Goal: Task Accomplishment & Management: Contribute content

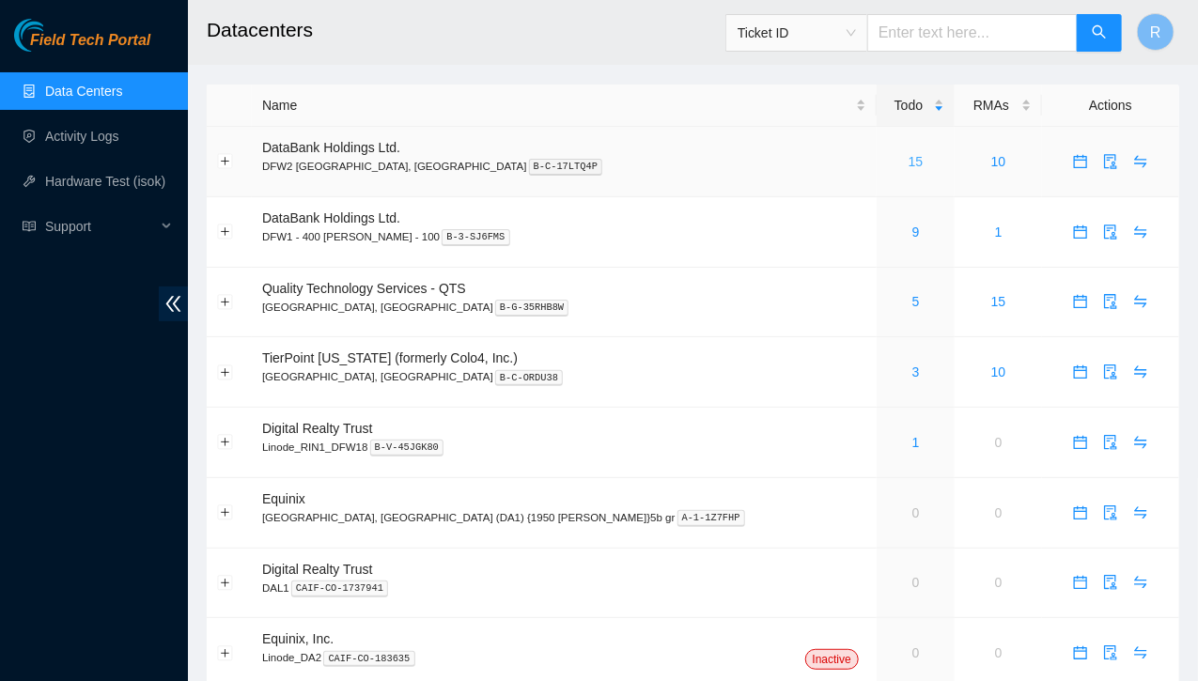
click at [909, 161] on link "15" at bounding box center [916, 161] width 15 height 15
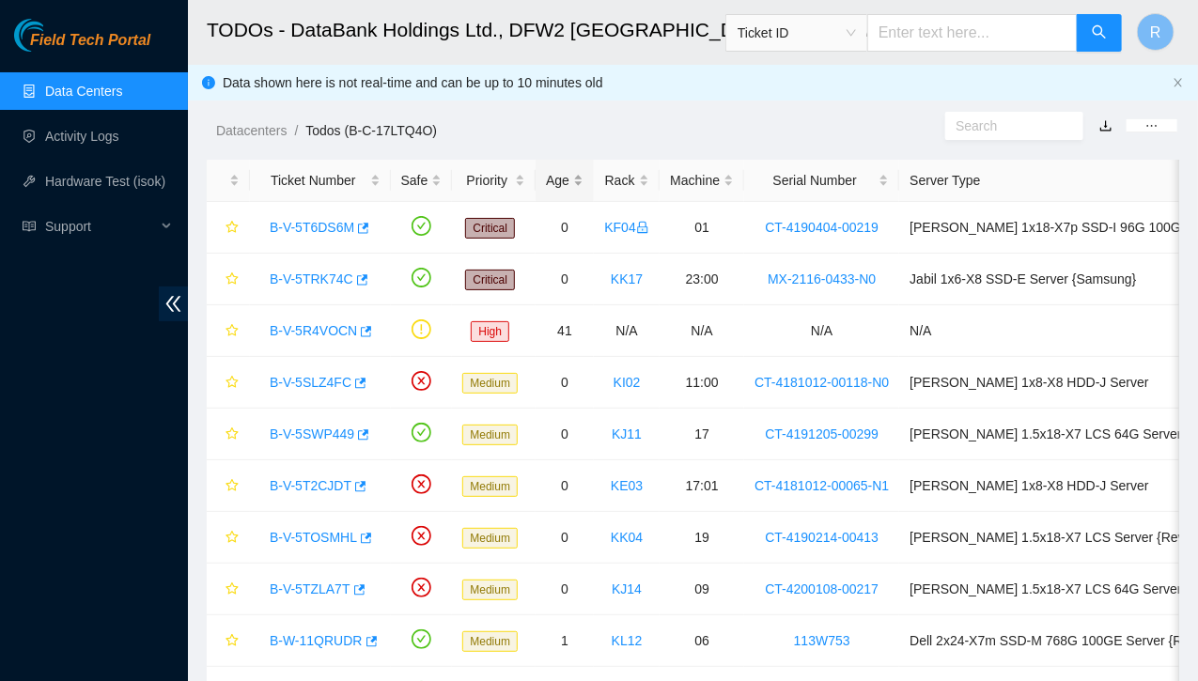
click at [573, 175] on div "Age" at bounding box center [565, 180] width 38 height 21
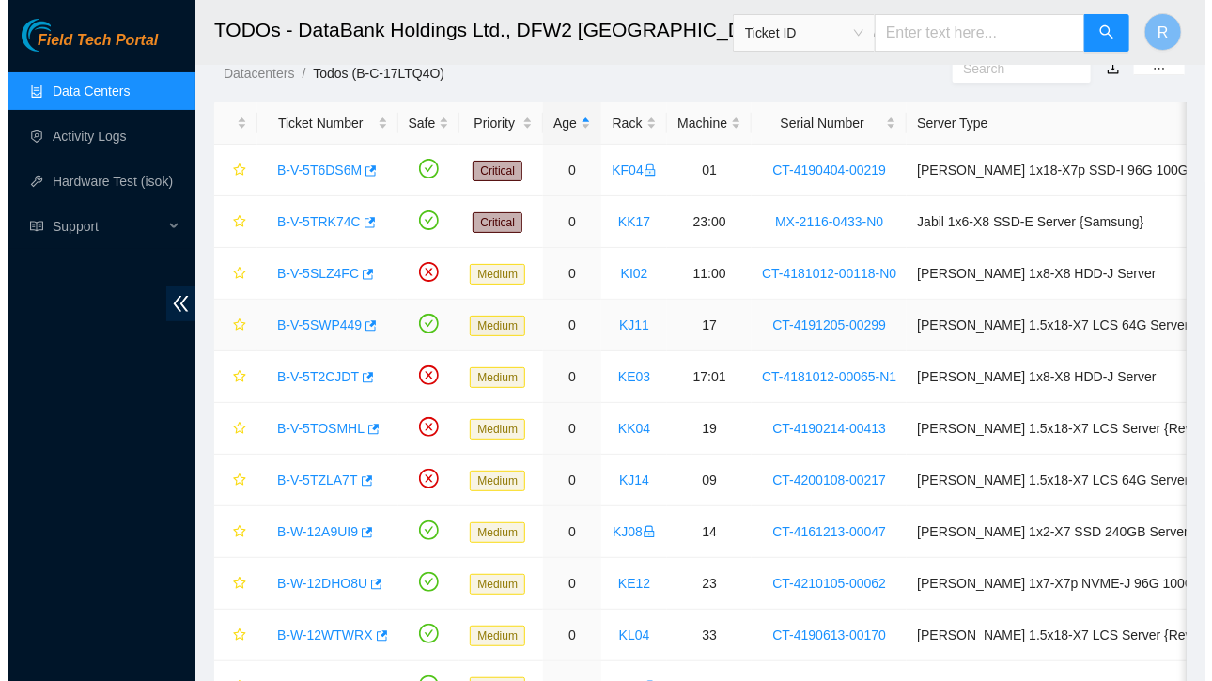
scroll to position [56, 0]
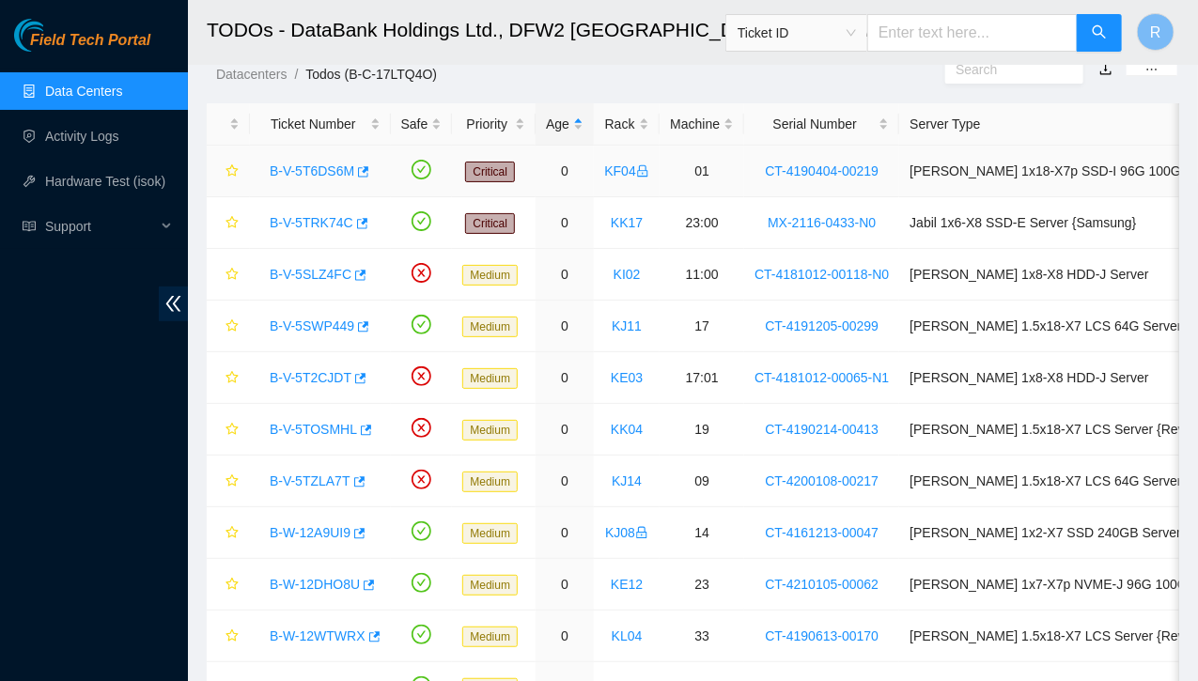
click at [332, 170] on link "B-V-5T6DS6M" at bounding box center [312, 170] width 85 height 15
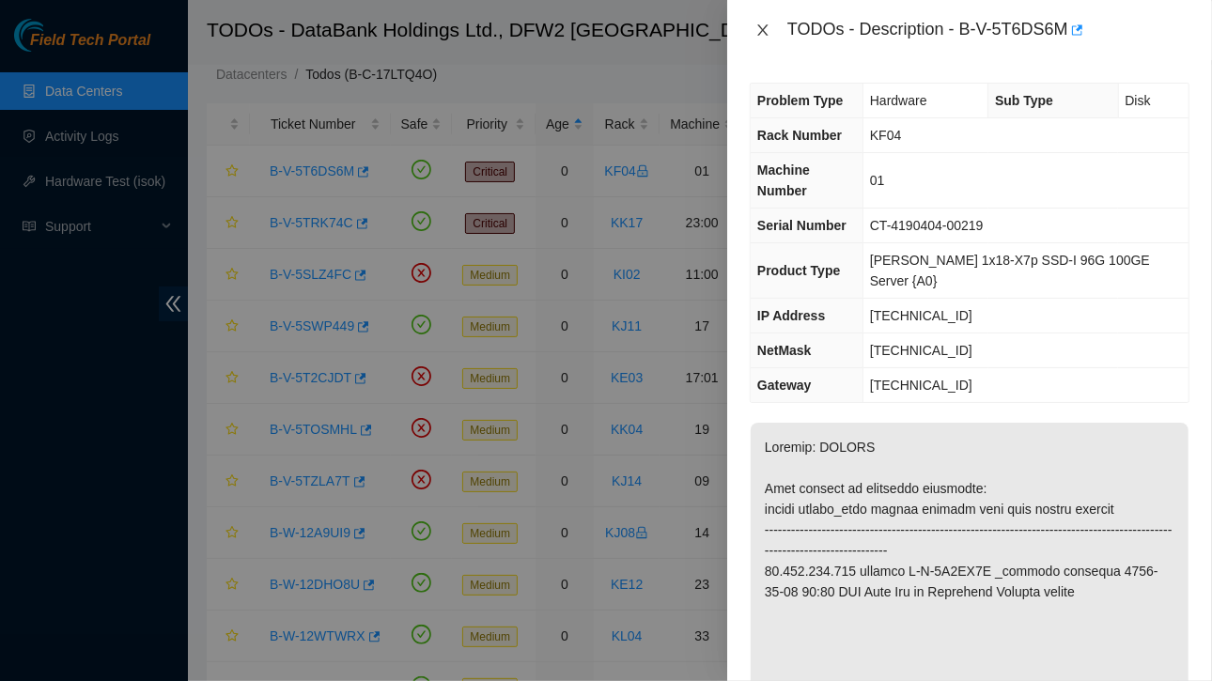
click at [764, 33] on icon "close" at bounding box center [762, 30] width 15 height 15
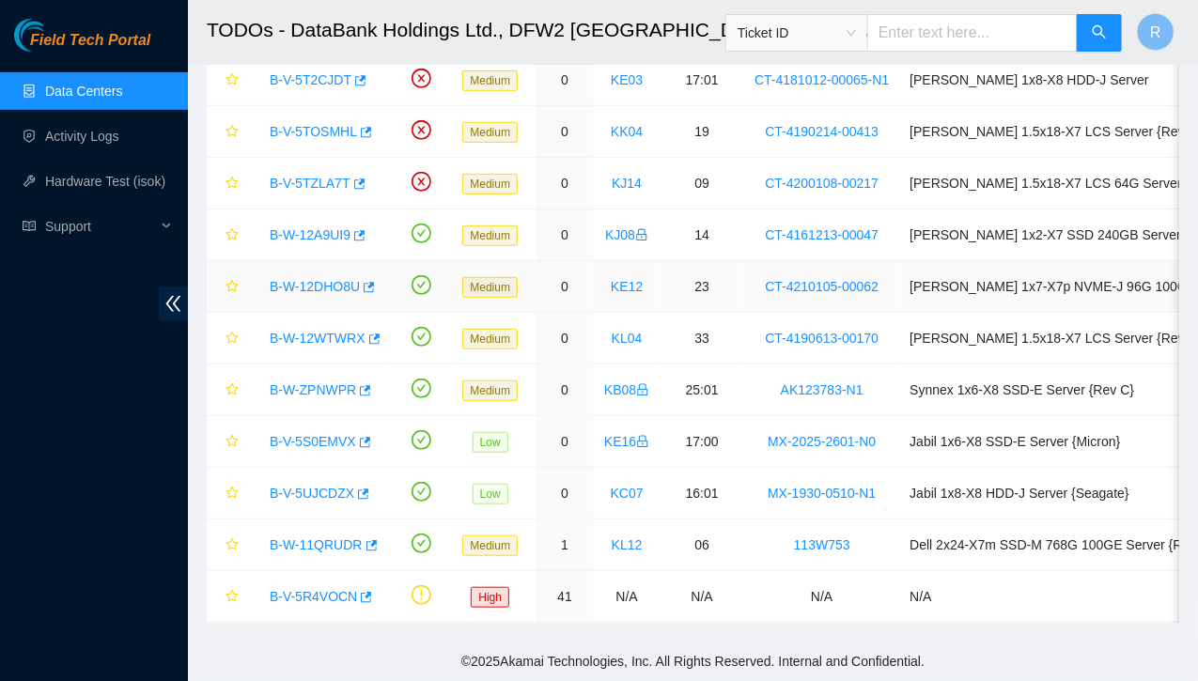
scroll to position [362, 0]
click at [323, 589] on link "B-V-5R4VOCN" at bounding box center [313, 596] width 87 height 15
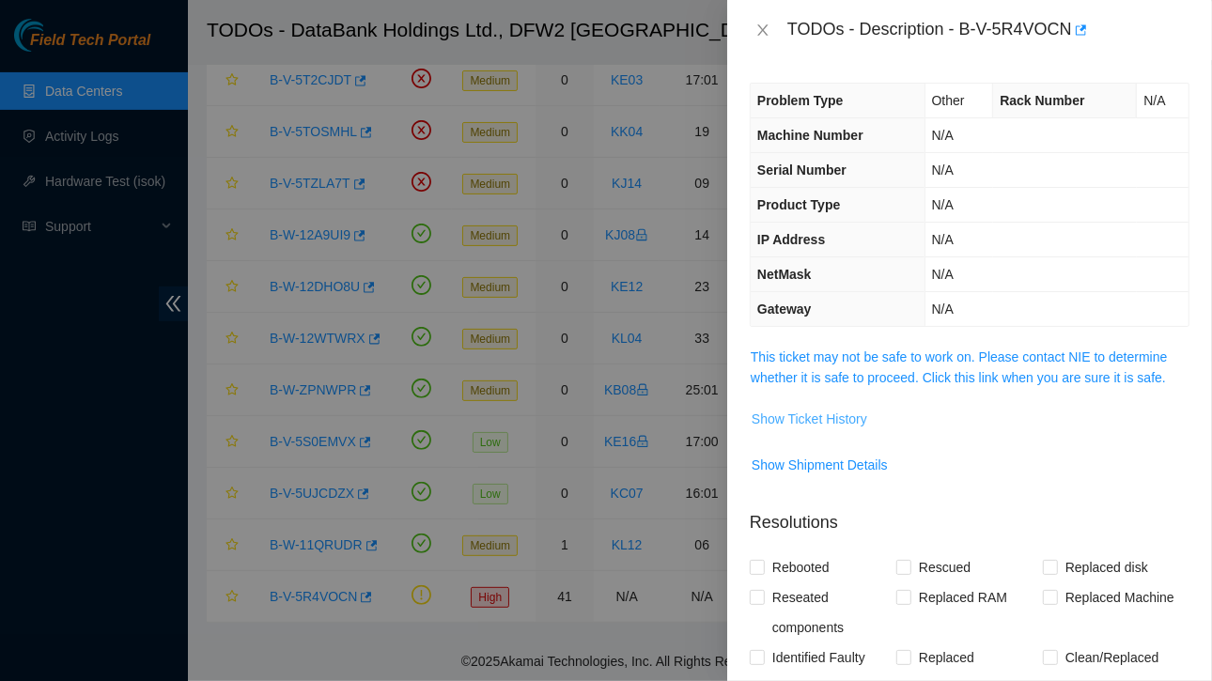
click at [809, 414] on span "Show Ticket History" at bounding box center [810, 419] width 116 height 21
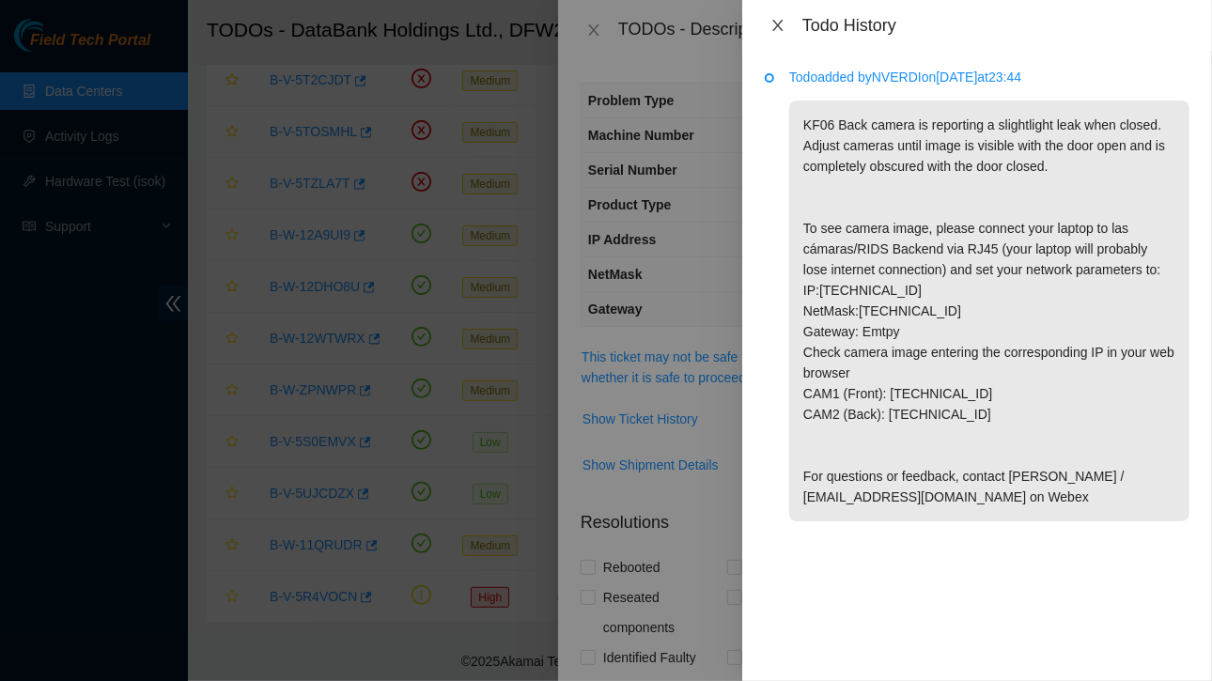
click at [784, 24] on icon "close" at bounding box center [777, 25] width 15 height 15
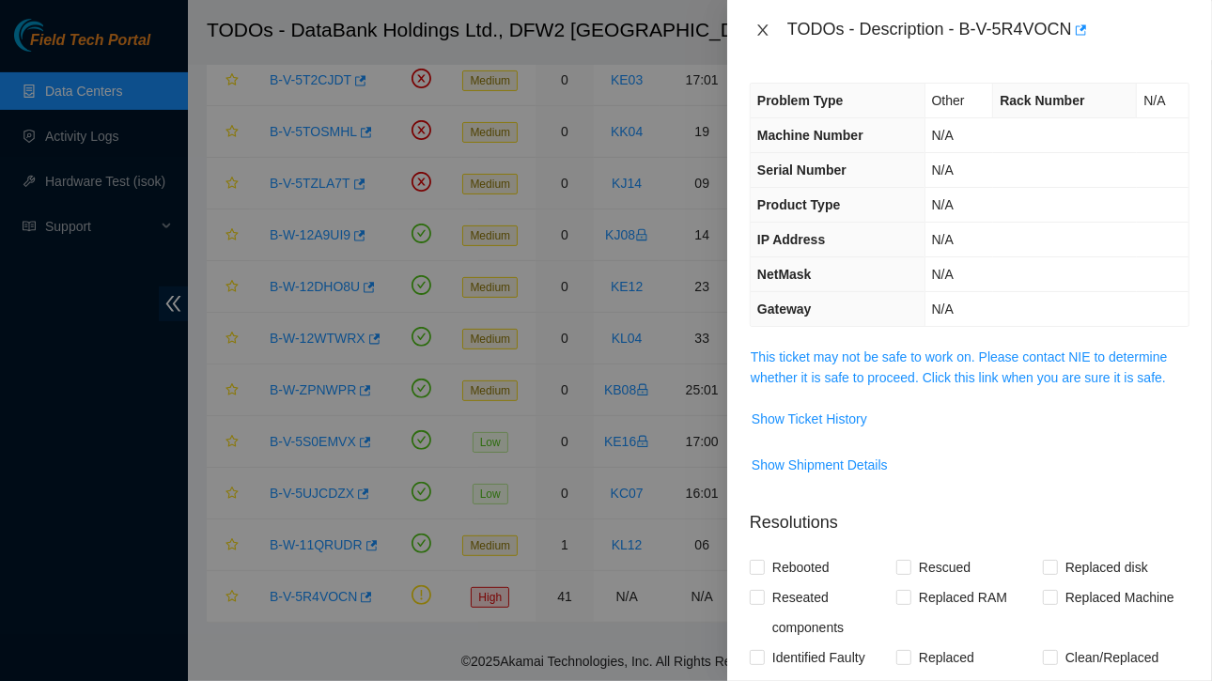
click at [769, 33] on icon "close" at bounding box center [762, 30] width 15 height 15
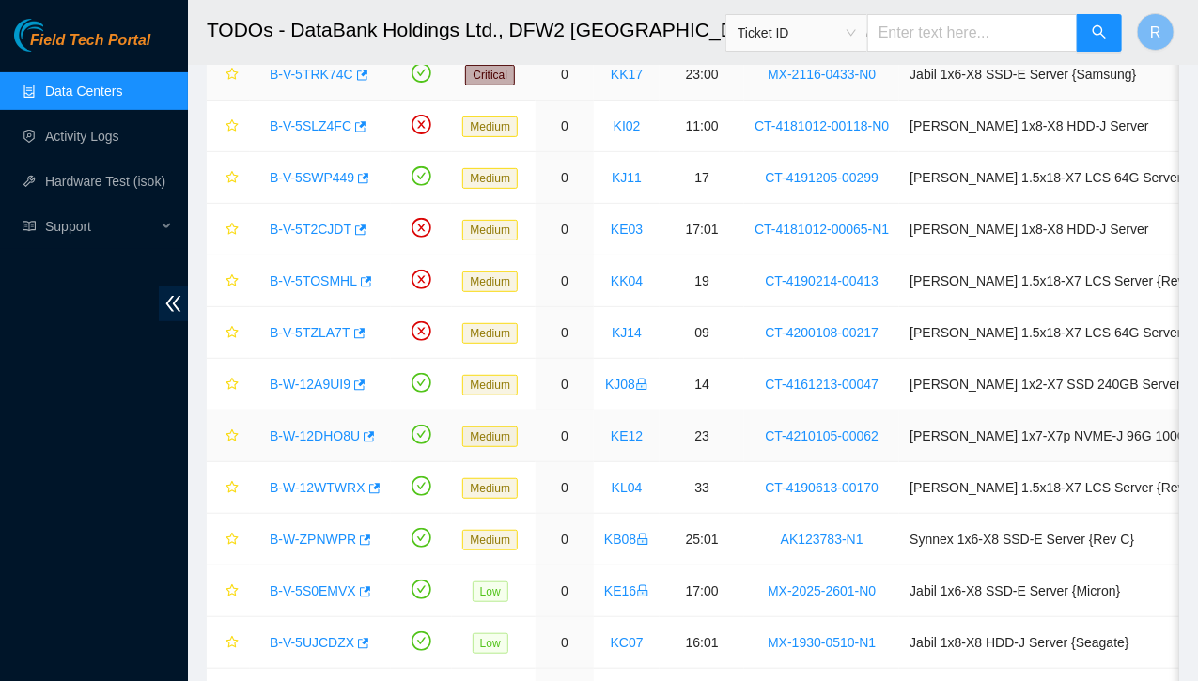
scroll to position [0, 0]
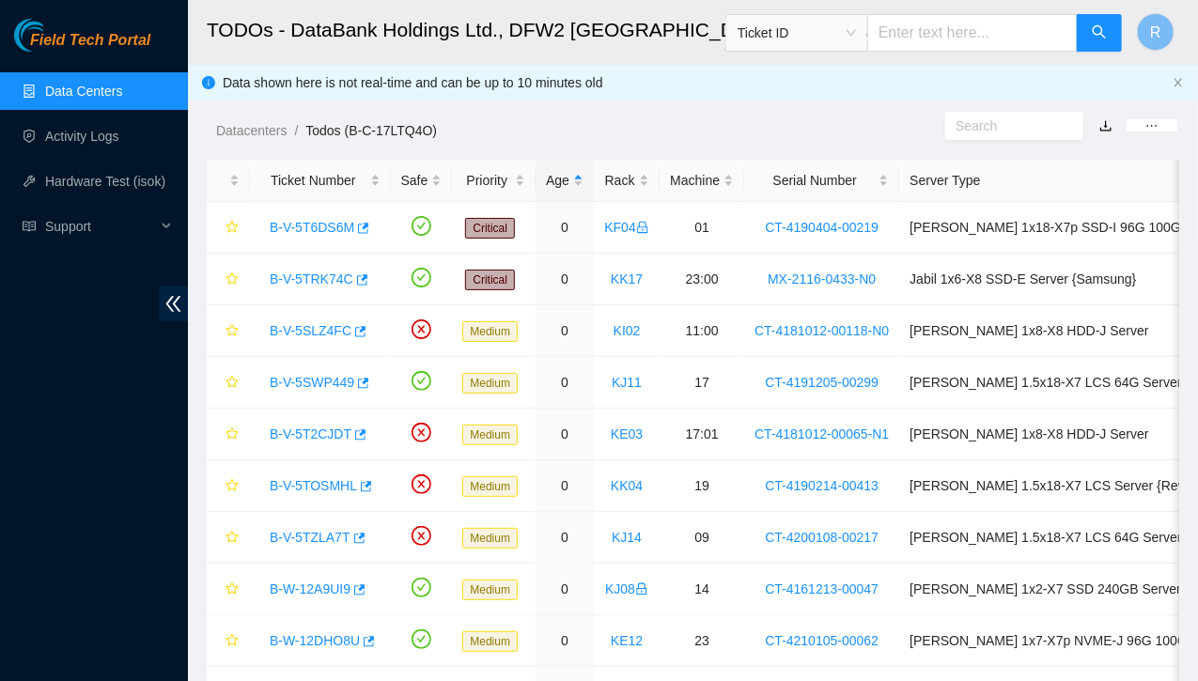
click at [84, 92] on link "Data Centers" at bounding box center [83, 91] width 77 height 15
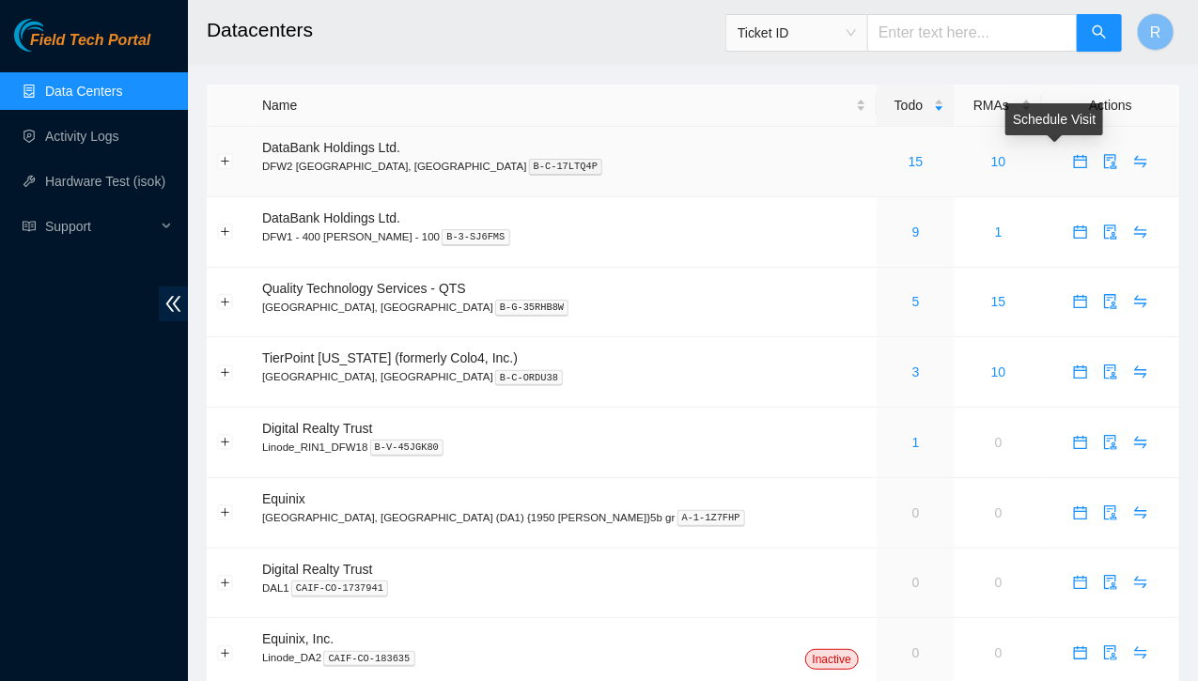
click at [1073, 163] on icon "calendar" at bounding box center [1080, 161] width 15 height 15
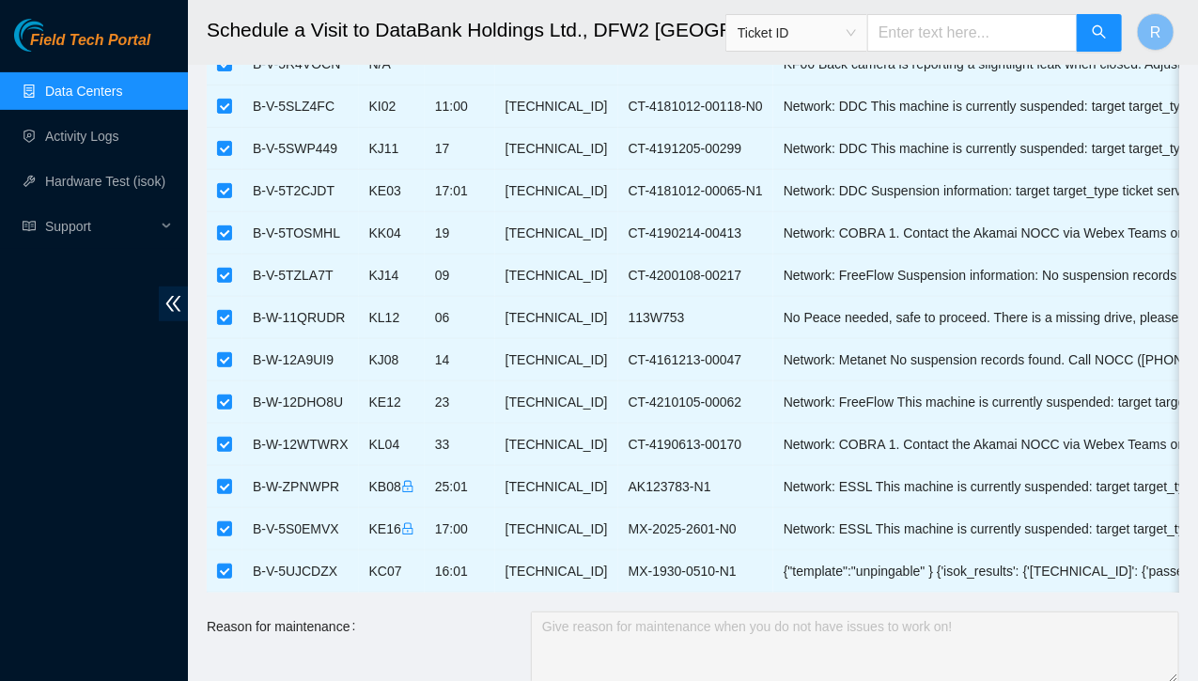
click at [109, 92] on link "Data Centers" at bounding box center [83, 91] width 77 height 15
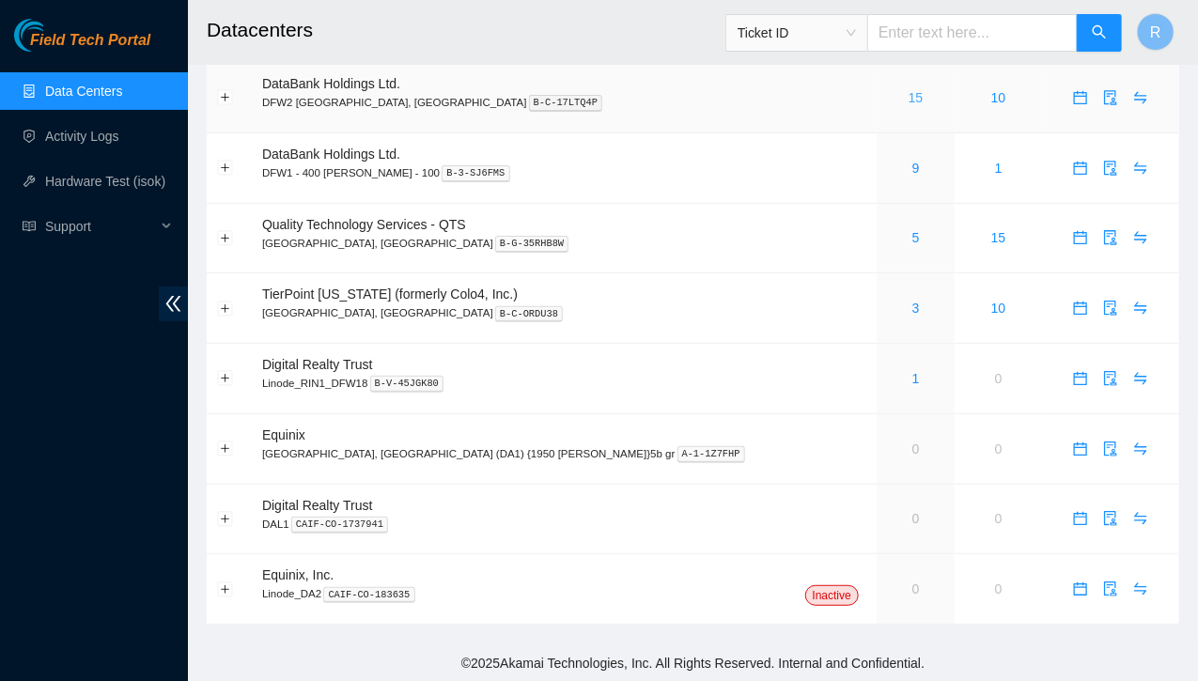
click at [909, 97] on link "15" at bounding box center [916, 97] width 15 height 15
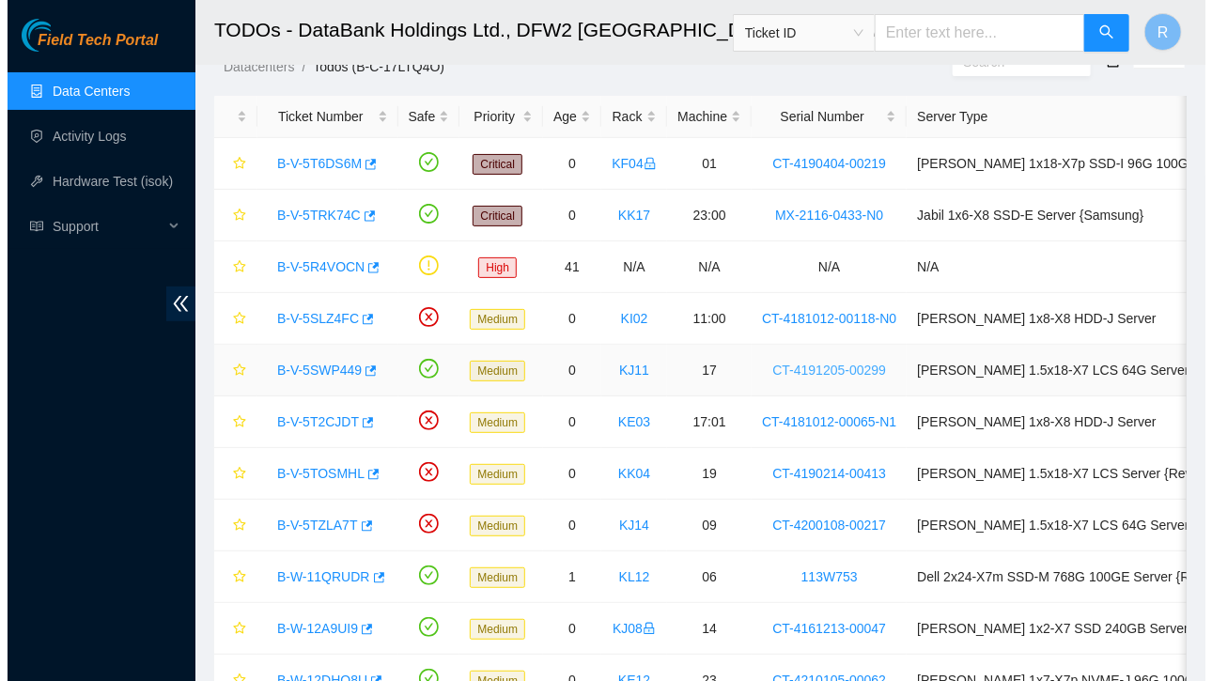
scroll to position [362, 0]
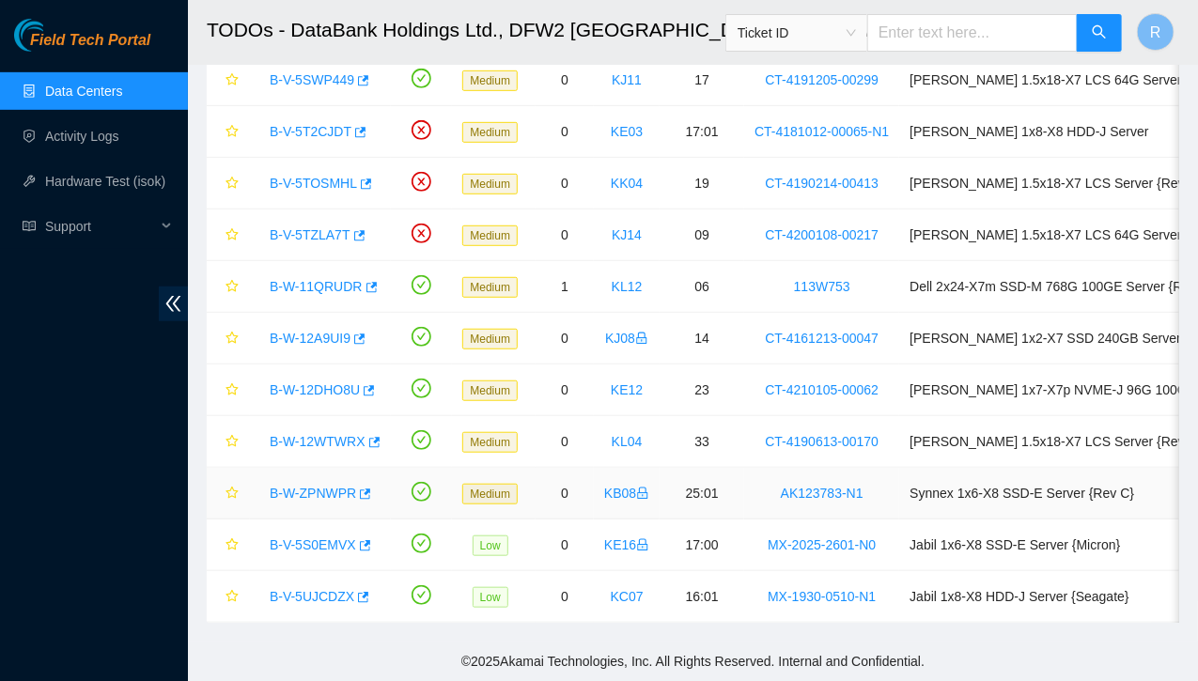
click at [319, 486] on link "B-W-ZPNWPR" at bounding box center [313, 493] width 86 height 15
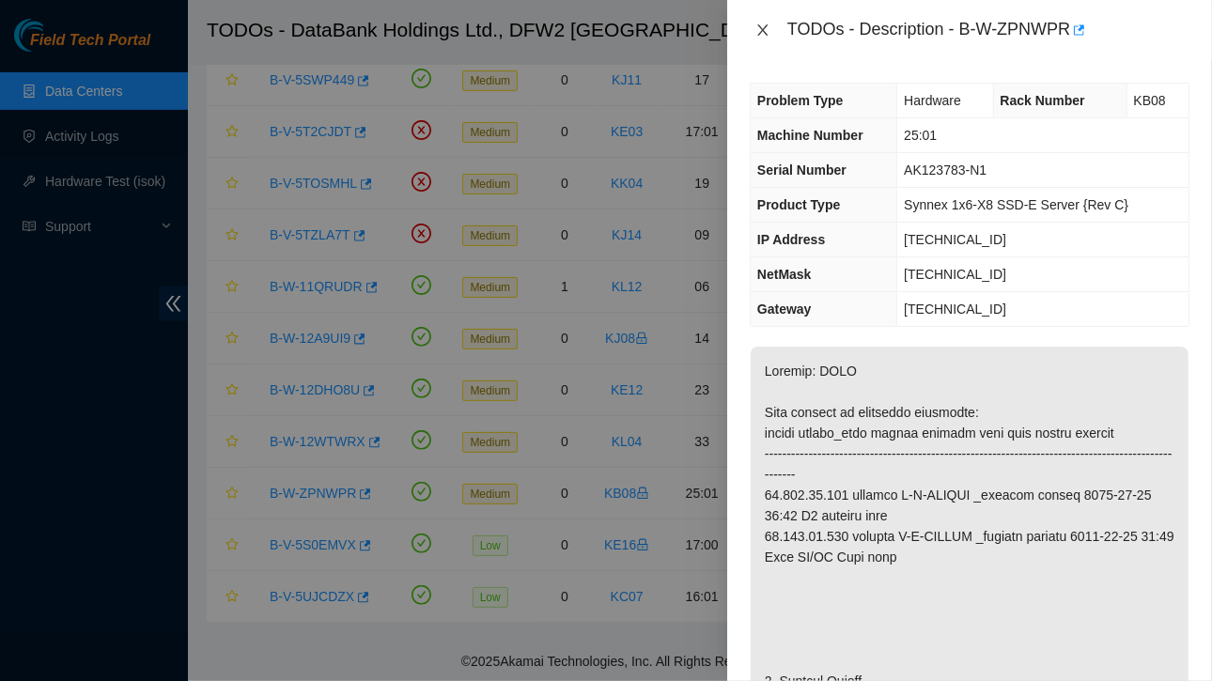
click at [768, 25] on icon "close" at bounding box center [762, 30] width 15 height 15
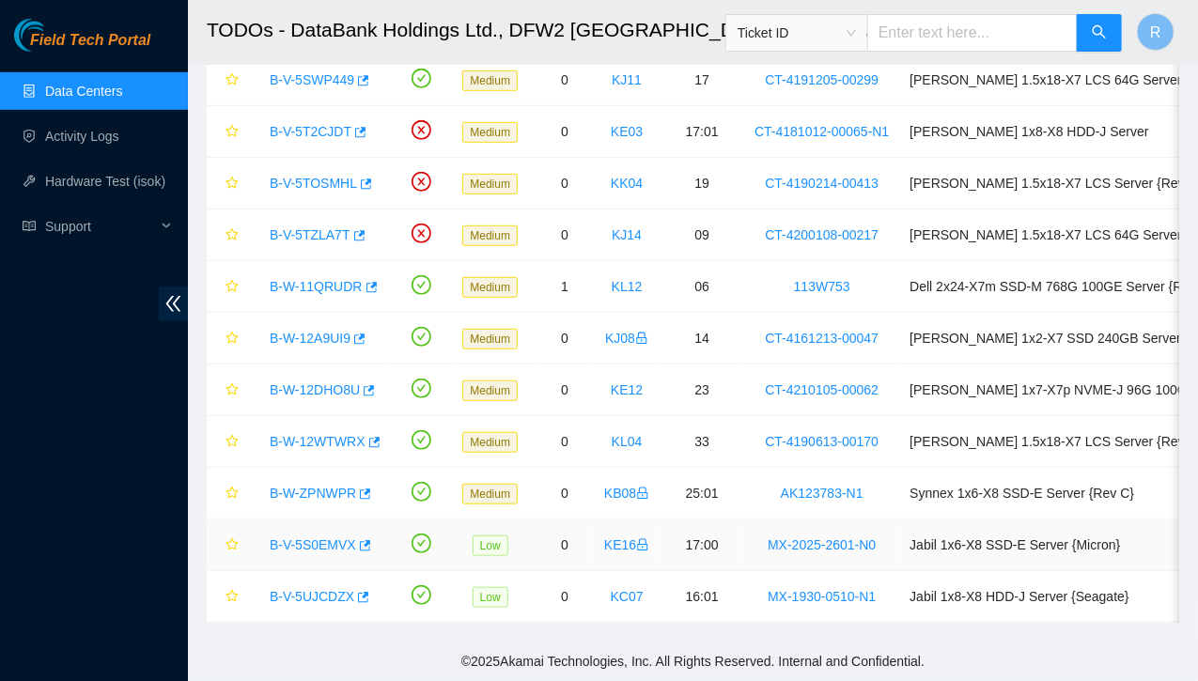
click at [317, 537] on link "B-V-5S0EMVX" at bounding box center [313, 544] width 86 height 15
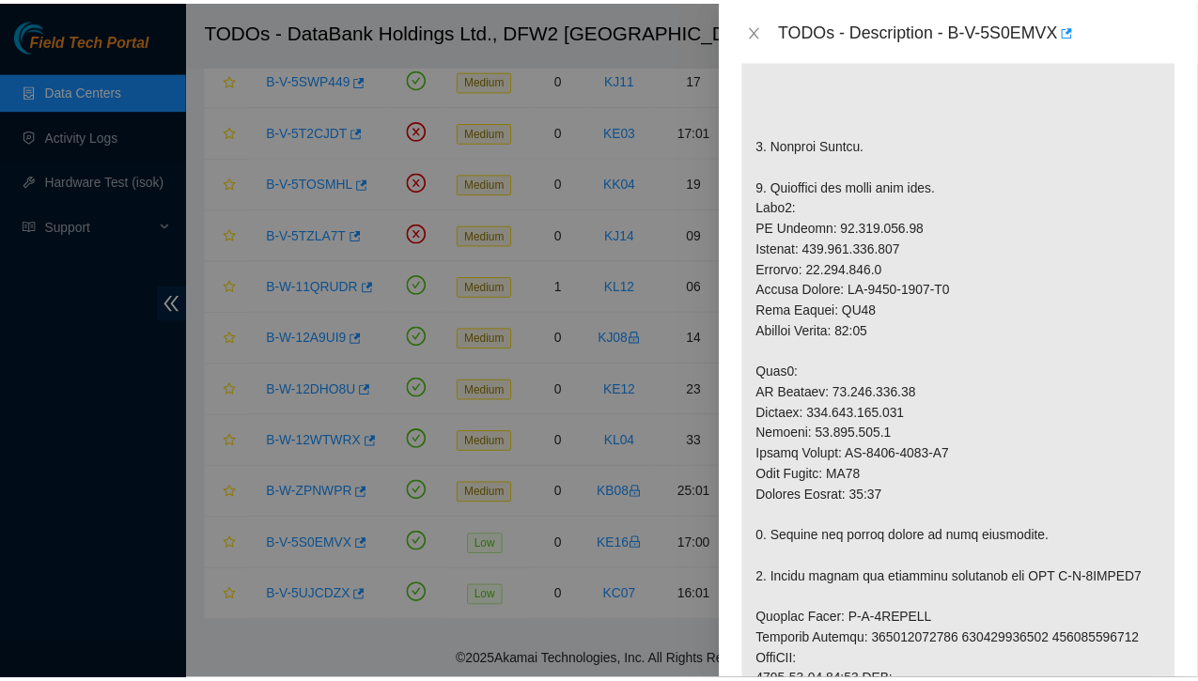
scroll to position [571, 0]
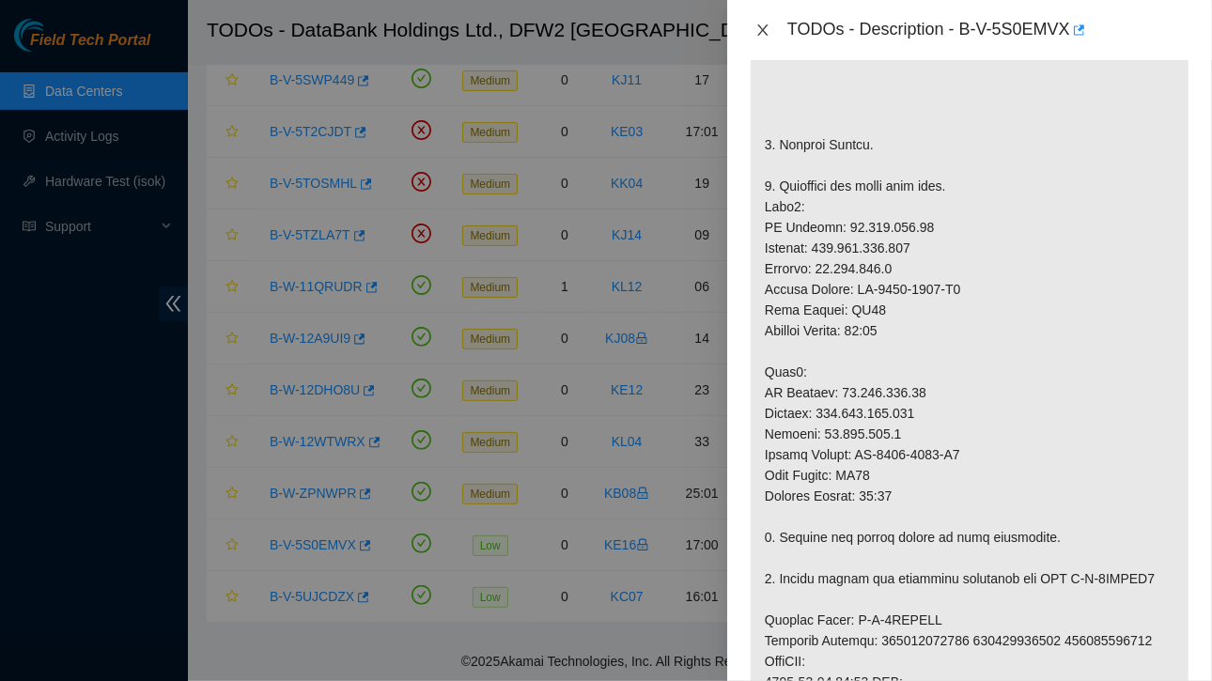
click at [769, 27] on icon "close" at bounding box center [762, 30] width 15 height 15
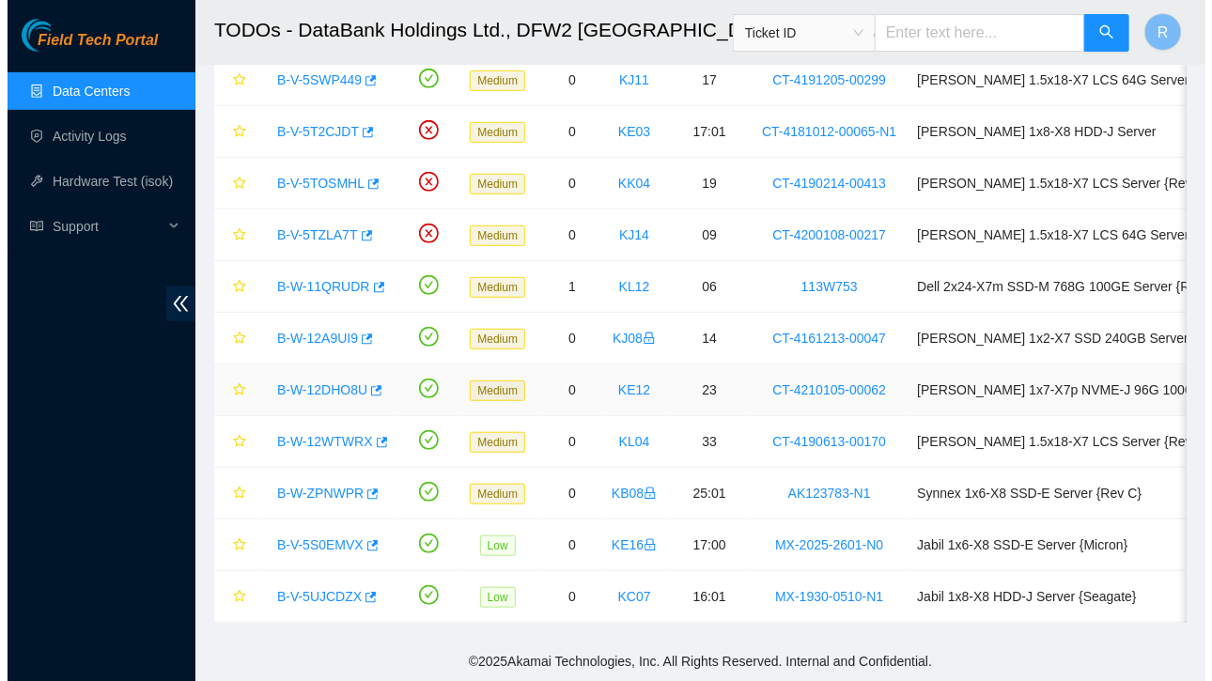
scroll to position [360, 0]
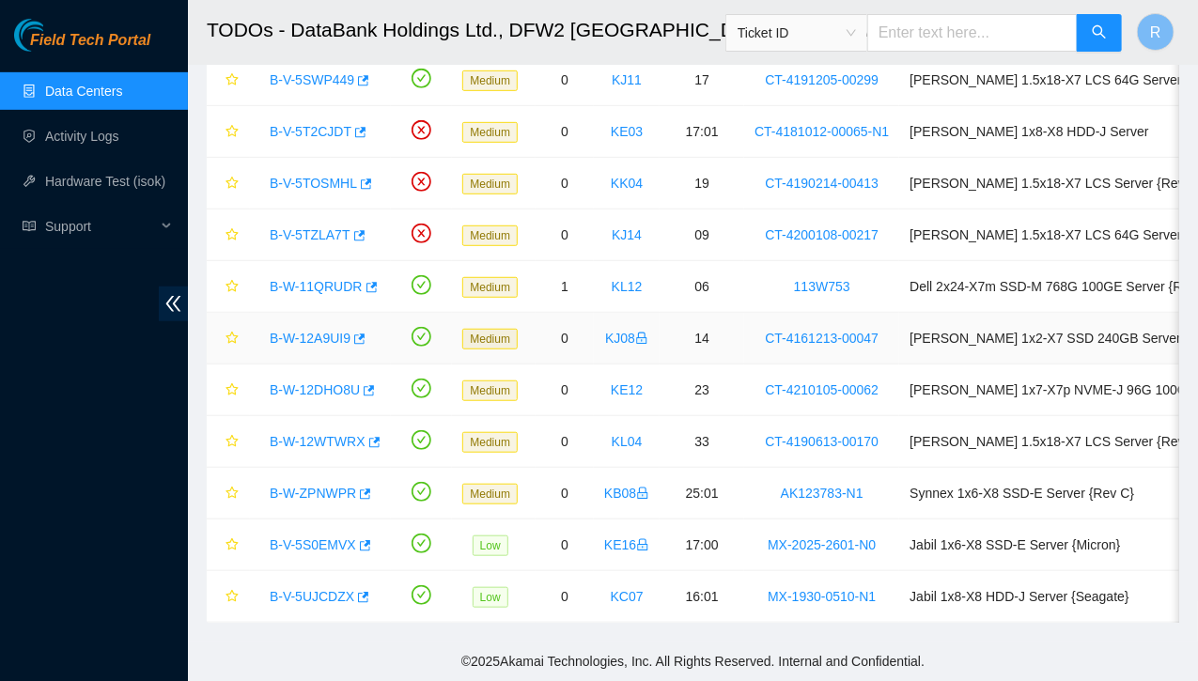
click at [325, 331] on link "B-W-12A9UI9" at bounding box center [310, 338] width 81 height 15
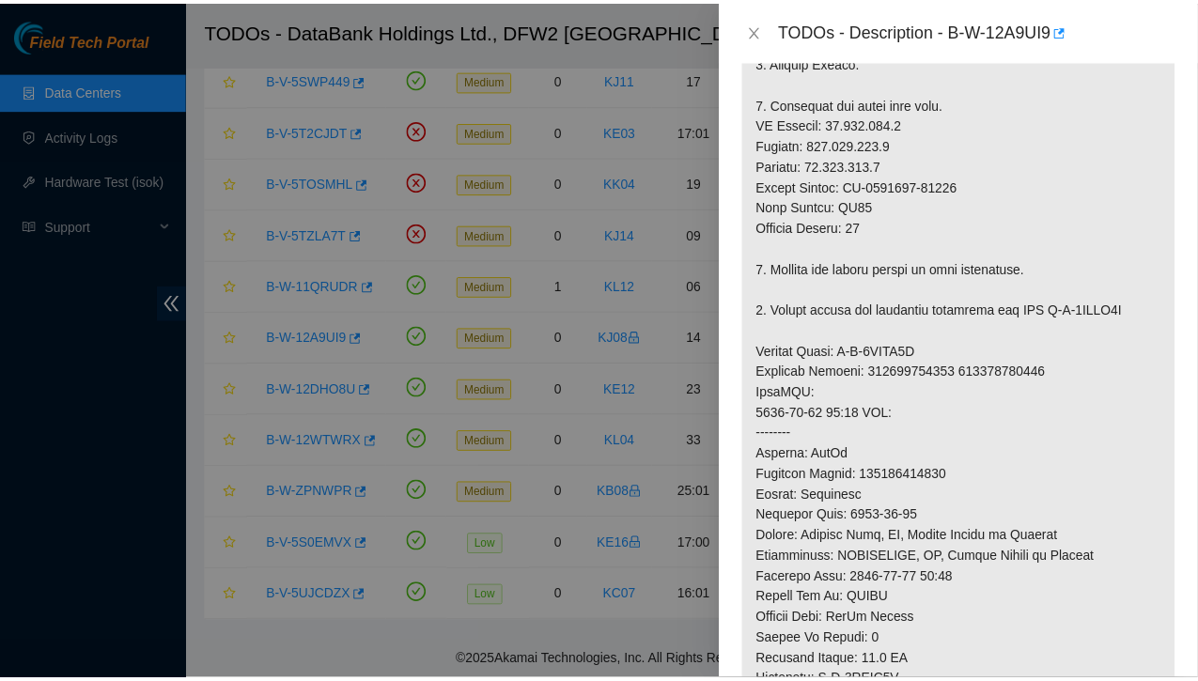
scroll to position [271, 0]
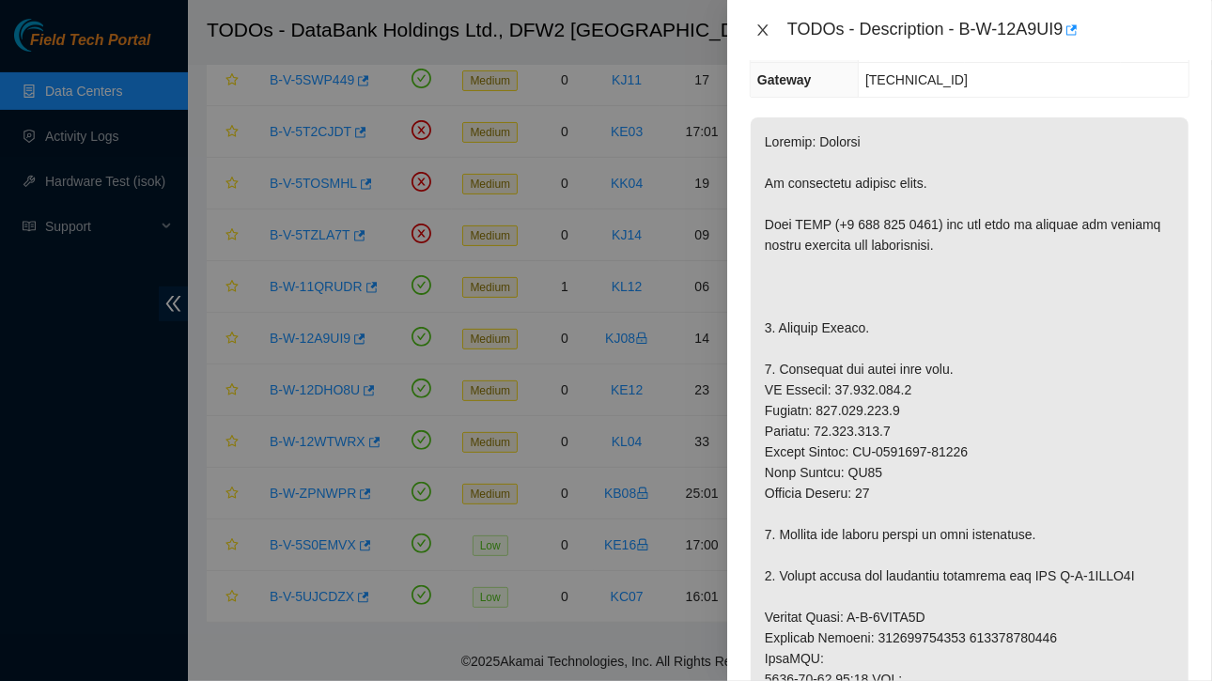
click at [760, 24] on icon "close" at bounding box center [762, 30] width 15 height 15
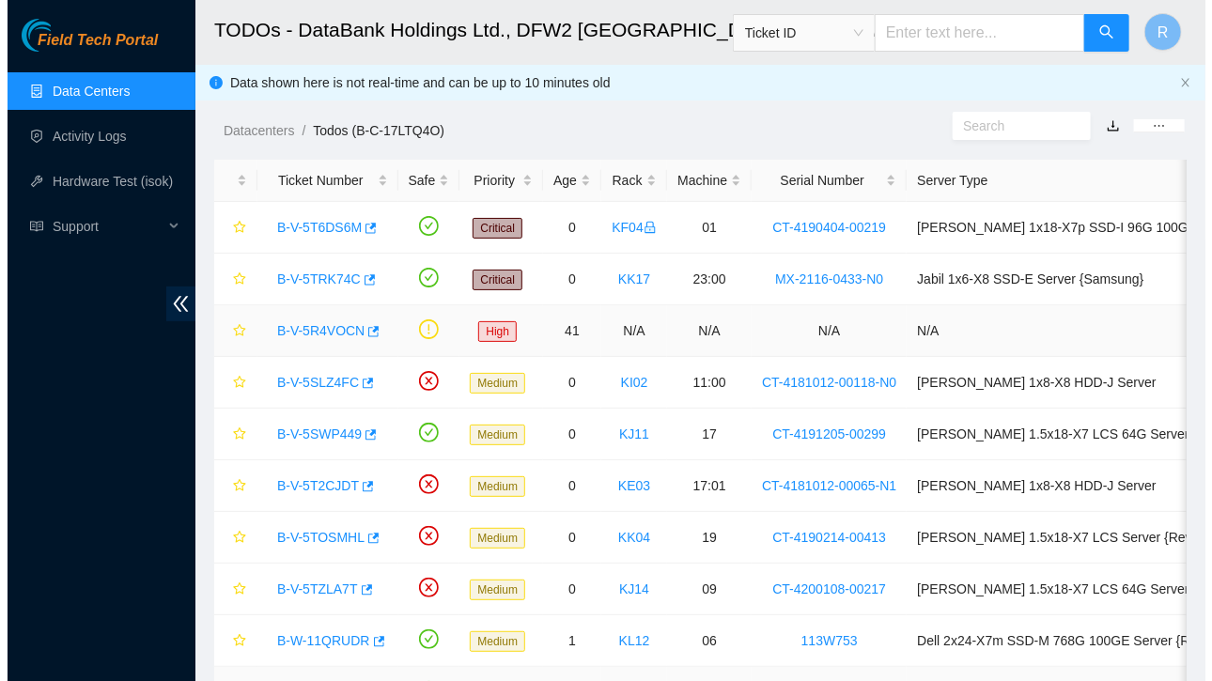
scroll to position [1, 0]
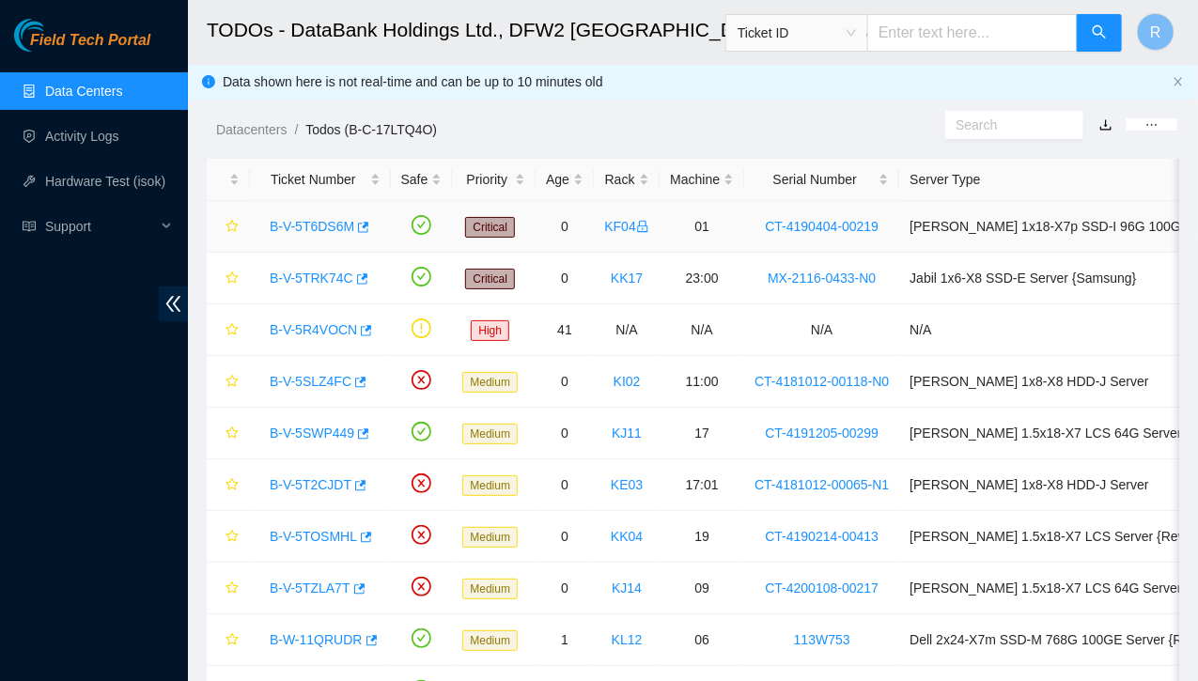
click at [331, 224] on link "B-V-5T6DS6M" at bounding box center [312, 226] width 85 height 15
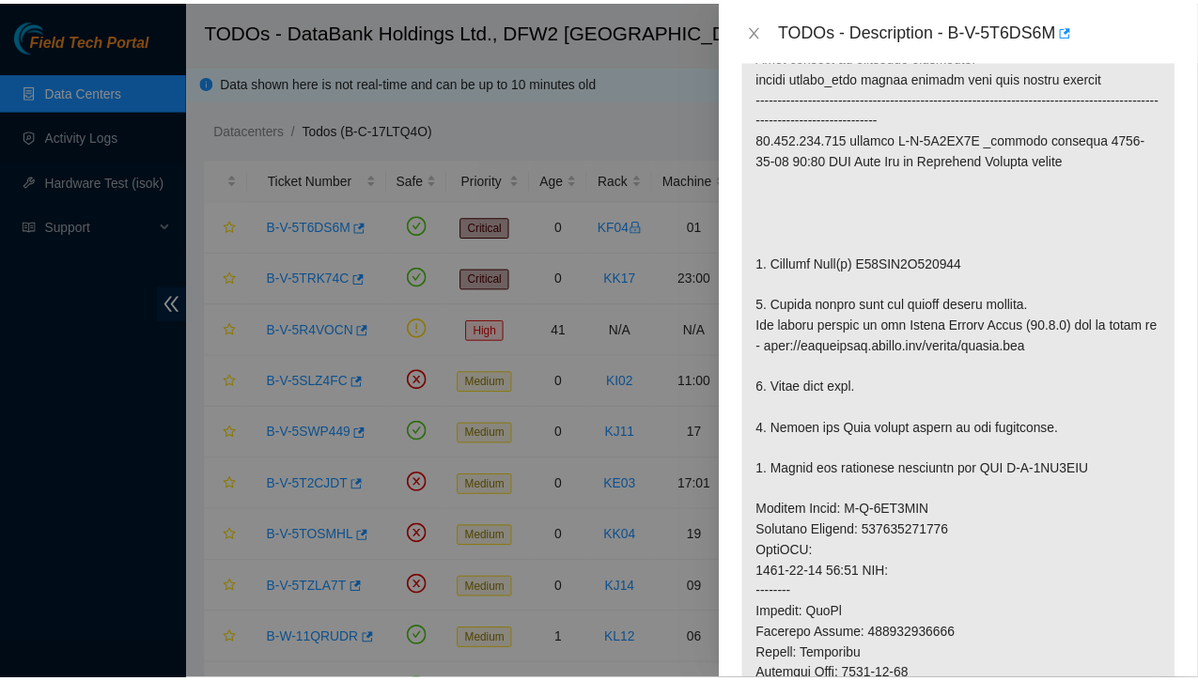
scroll to position [0, 0]
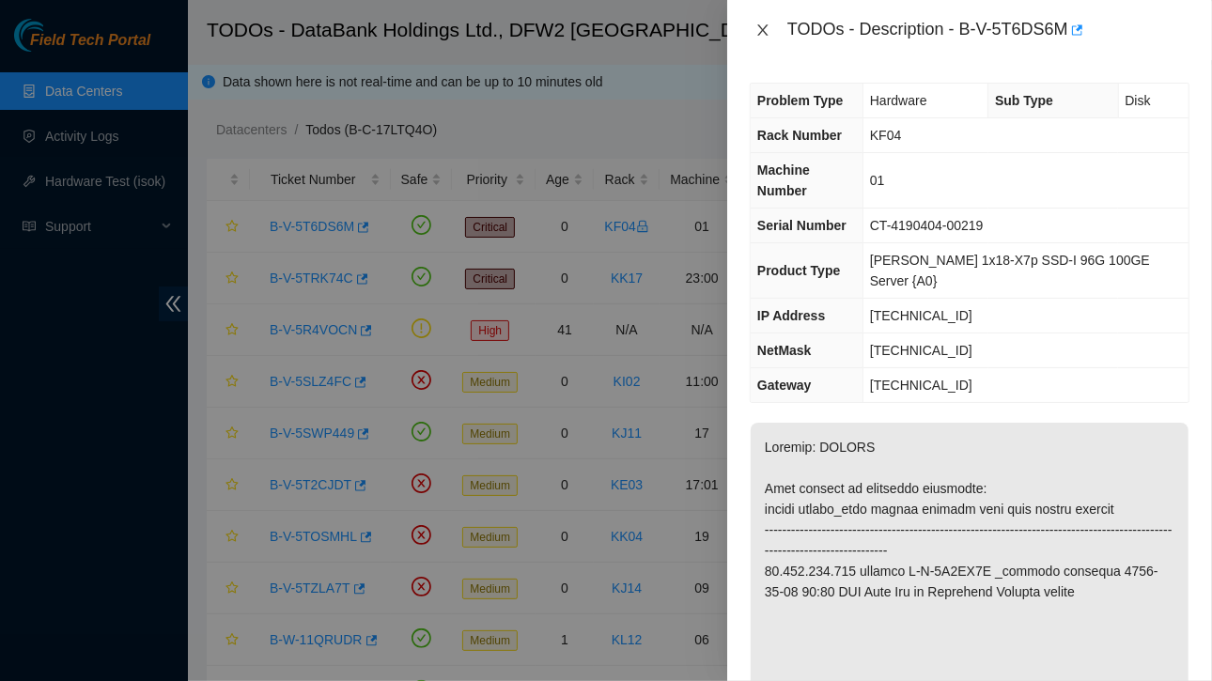
click at [770, 28] on icon "close" at bounding box center [762, 30] width 15 height 15
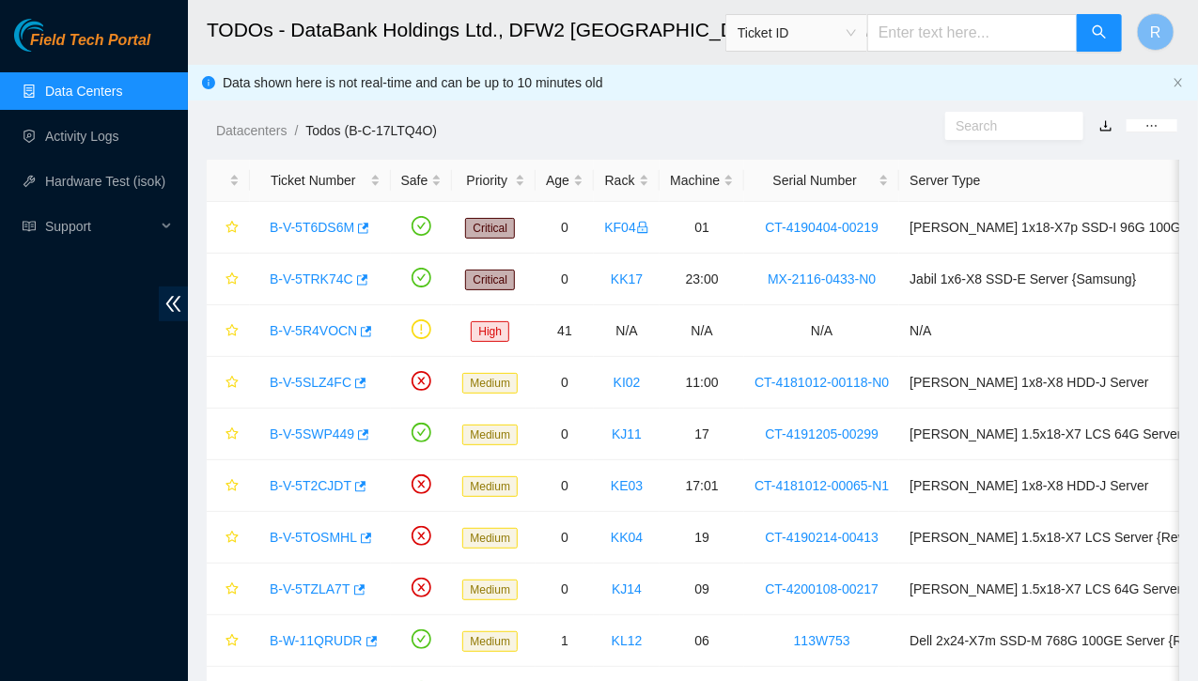
click at [54, 85] on link "Data Centers" at bounding box center [83, 91] width 77 height 15
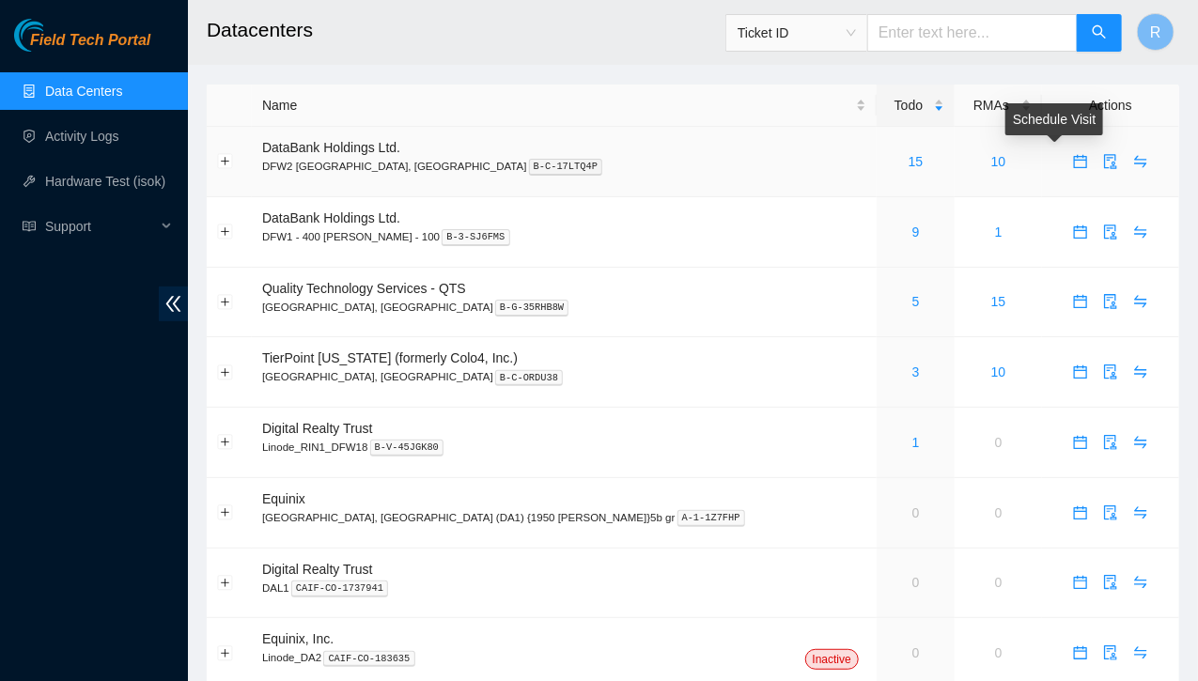
click at [1074, 156] on icon "calendar" at bounding box center [1080, 161] width 13 height 13
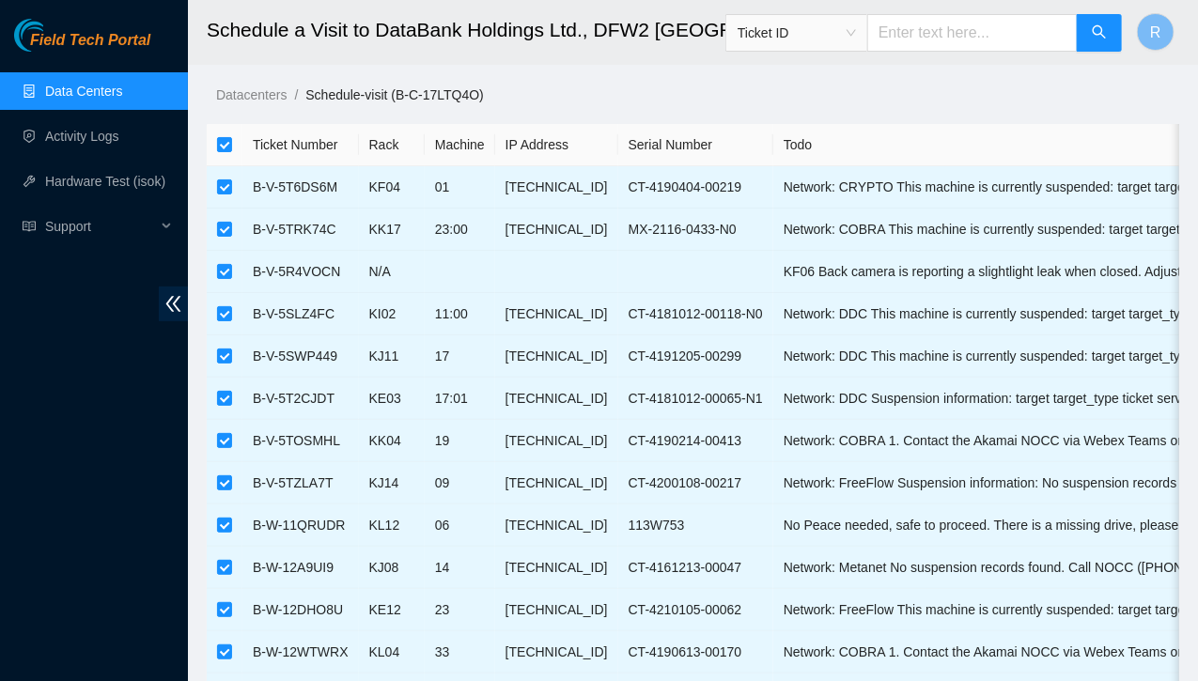
drag, startPoint x: 225, startPoint y: 140, endPoint x: 214, endPoint y: 146, distance: 11.8
click at [214, 146] on th at bounding box center [225, 145] width 36 height 42
click at [219, 145] on input "checkbox" at bounding box center [224, 144] width 15 height 15
checkbox input "false"
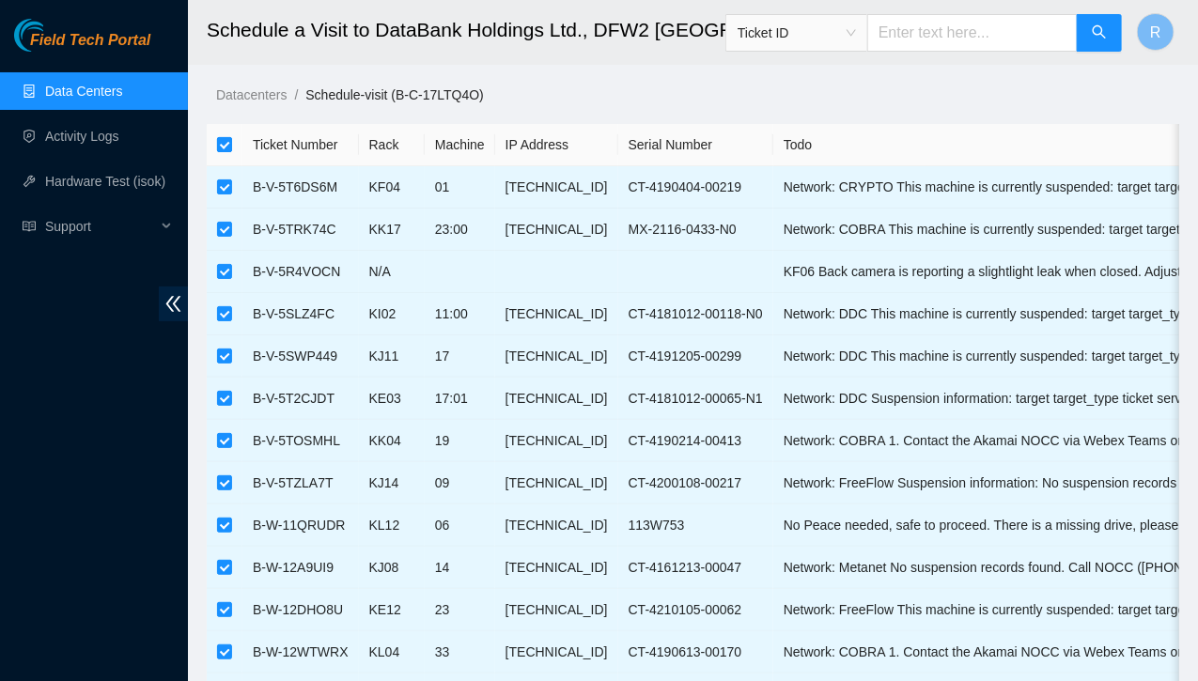
checkbox input "false"
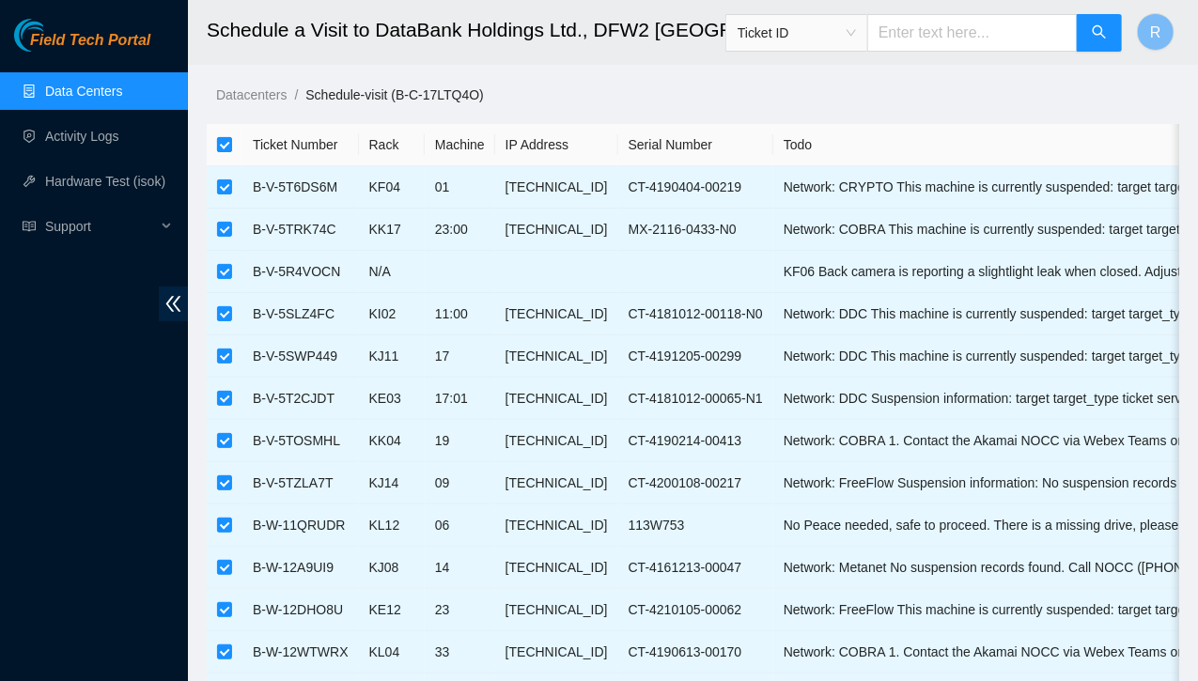
checkbox input "false"
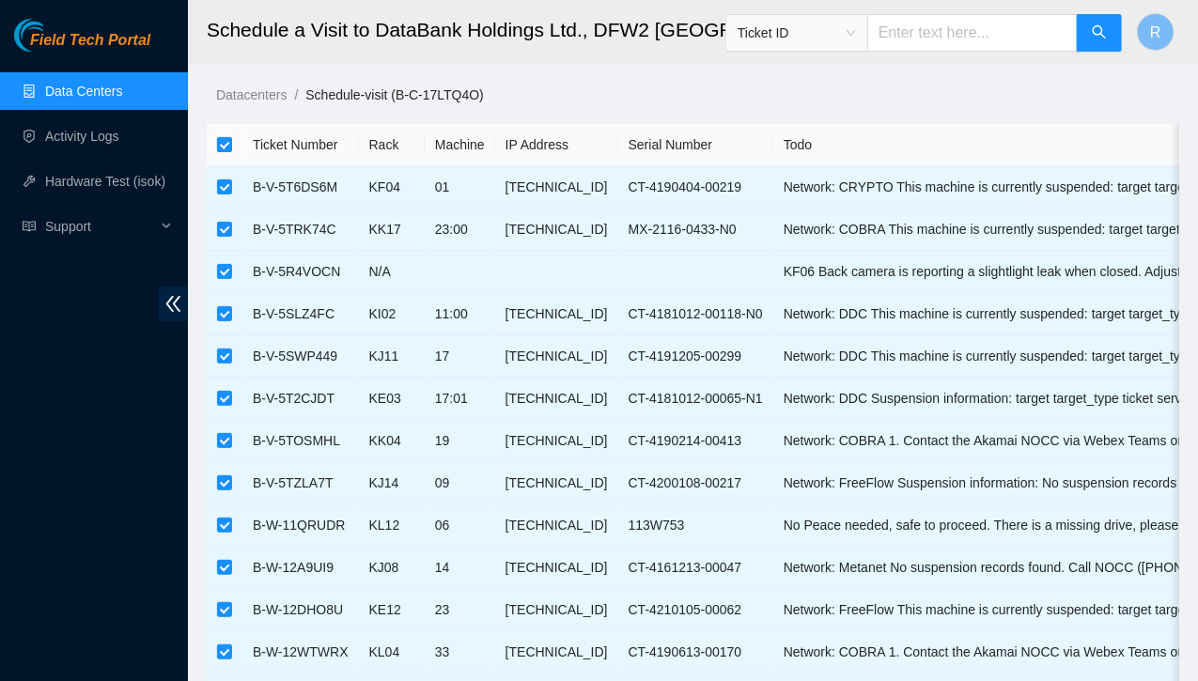
checkbox input "false"
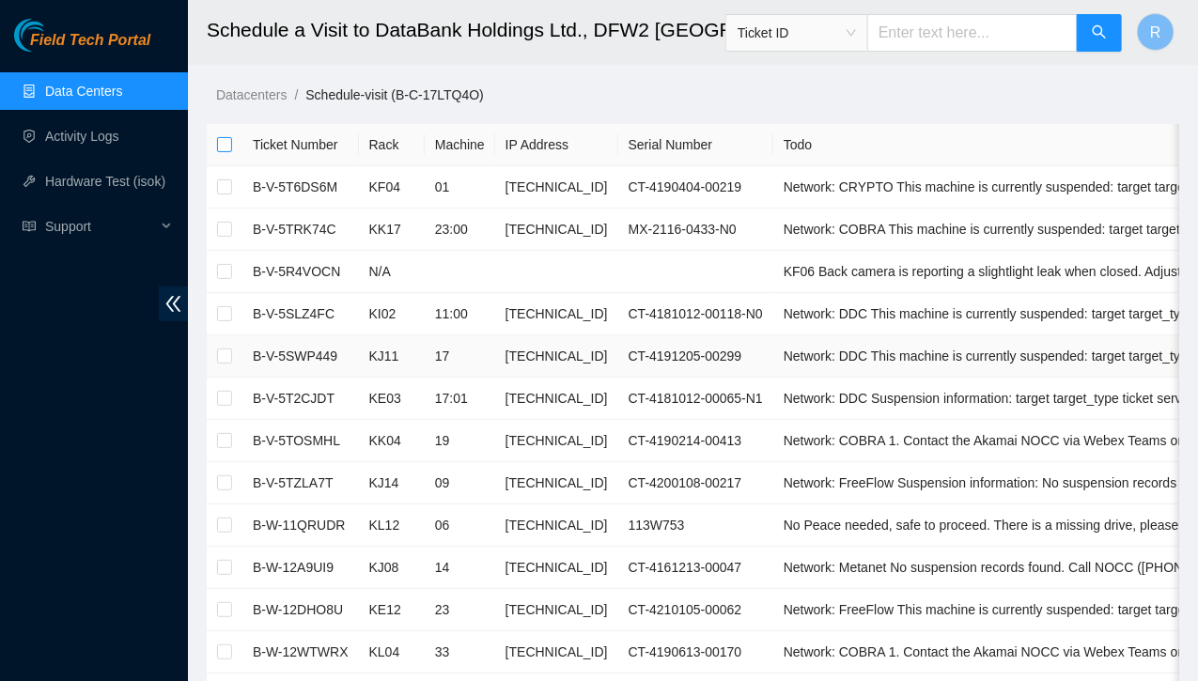
scroll to position [32, 0]
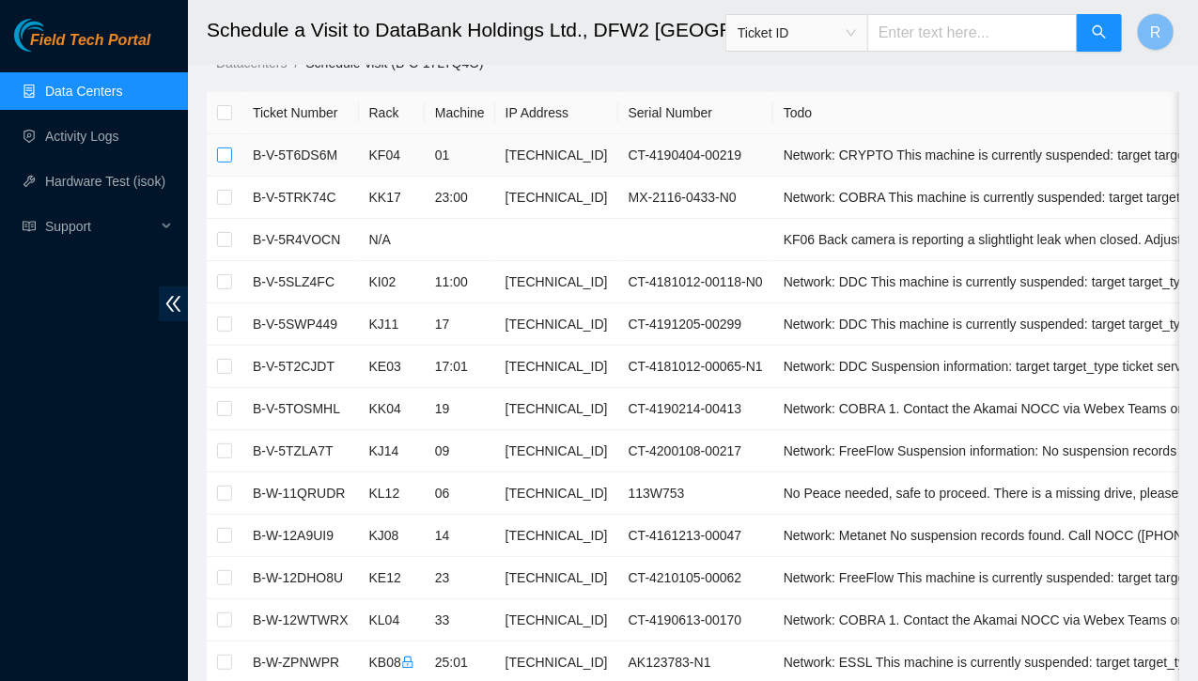
click at [218, 149] on input "checkbox" at bounding box center [224, 155] width 15 height 15
checkbox input "true"
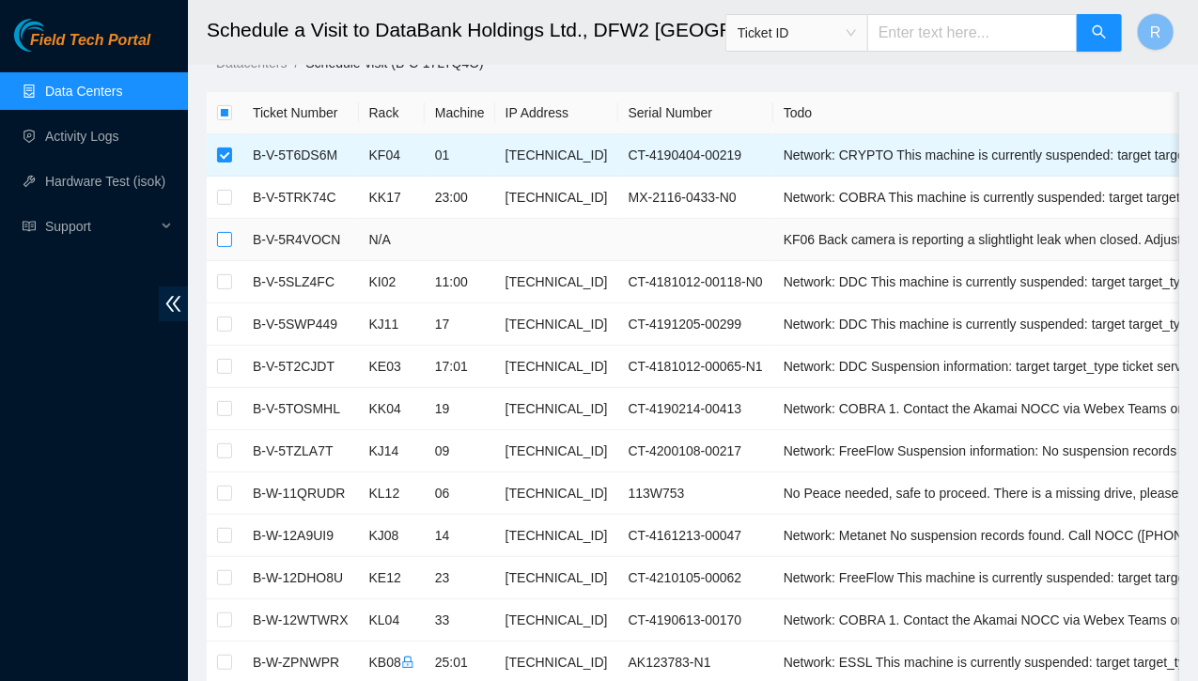
click at [223, 236] on input "checkbox" at bounding box center [224, 239] width 15 height 15
checkbox input "true"
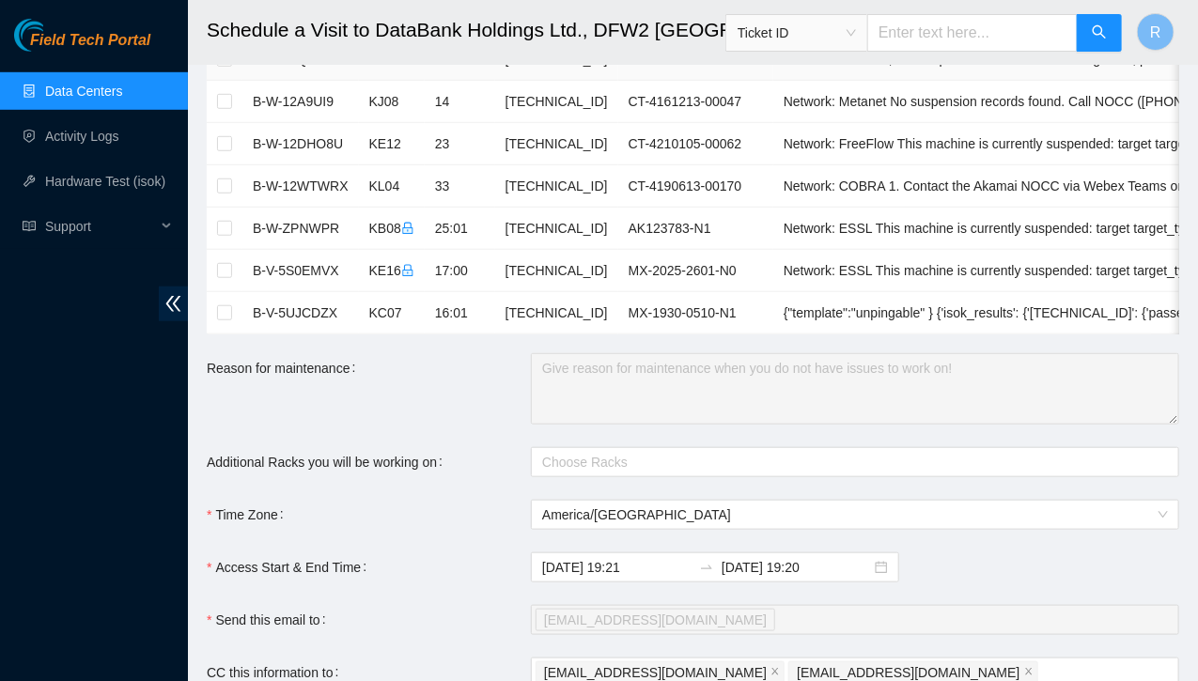
scroll to position [490, 0]
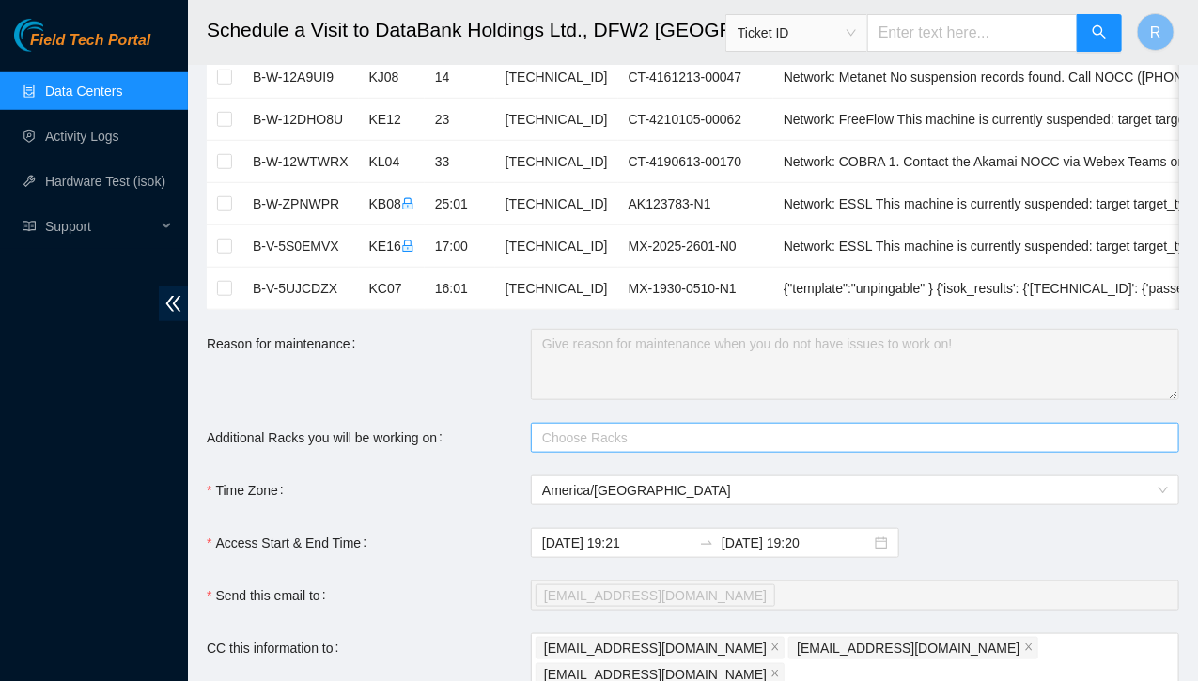
click at [584, 447] on div at bounding box center [846, 438] width 620 height 23
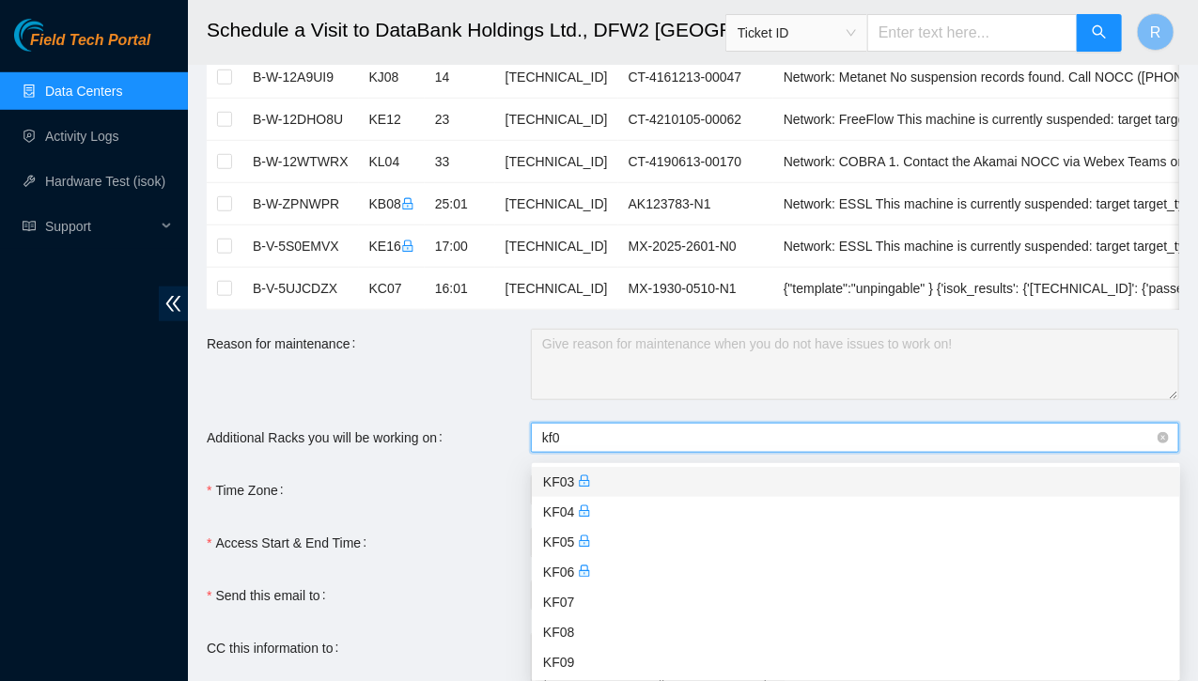
type input "kf04"
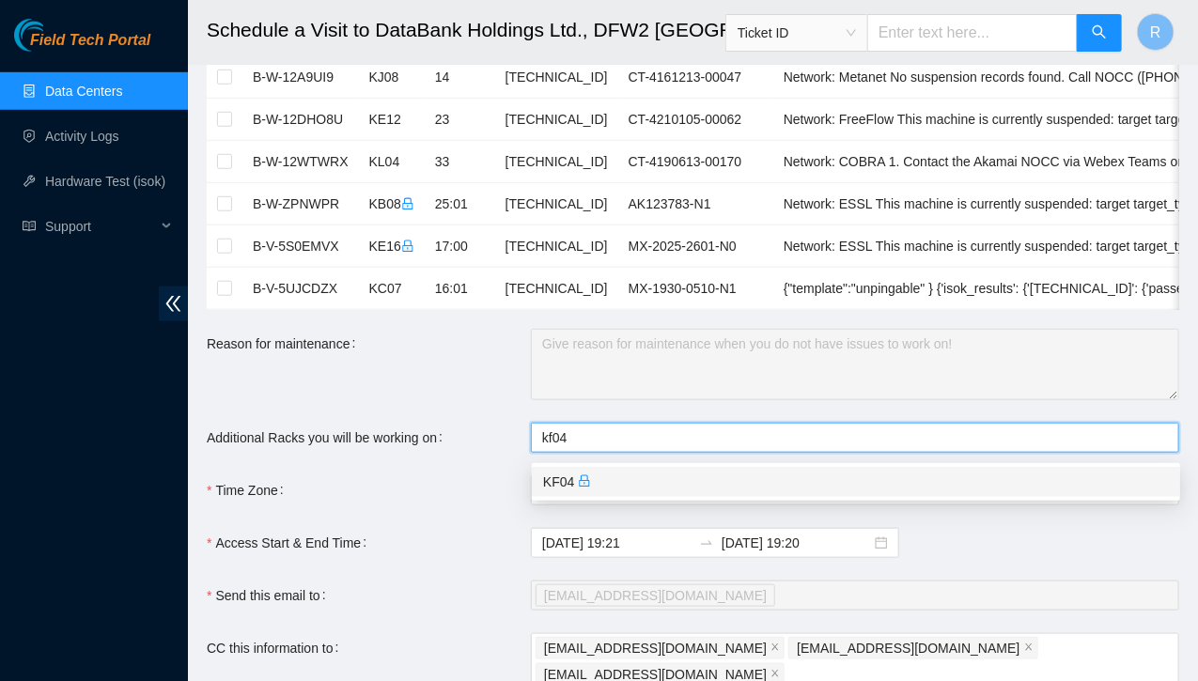
click at [567, 479] on div "KF04" at bounding box center [856, 482] width 626 height 21
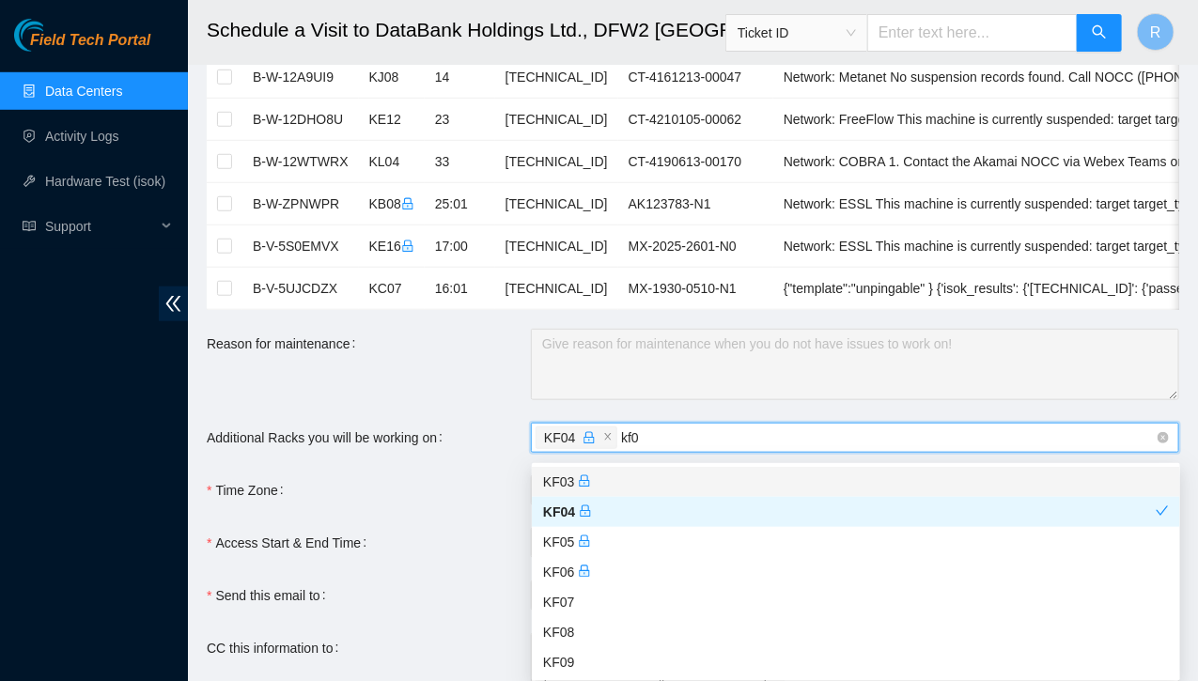
type input "kf06"
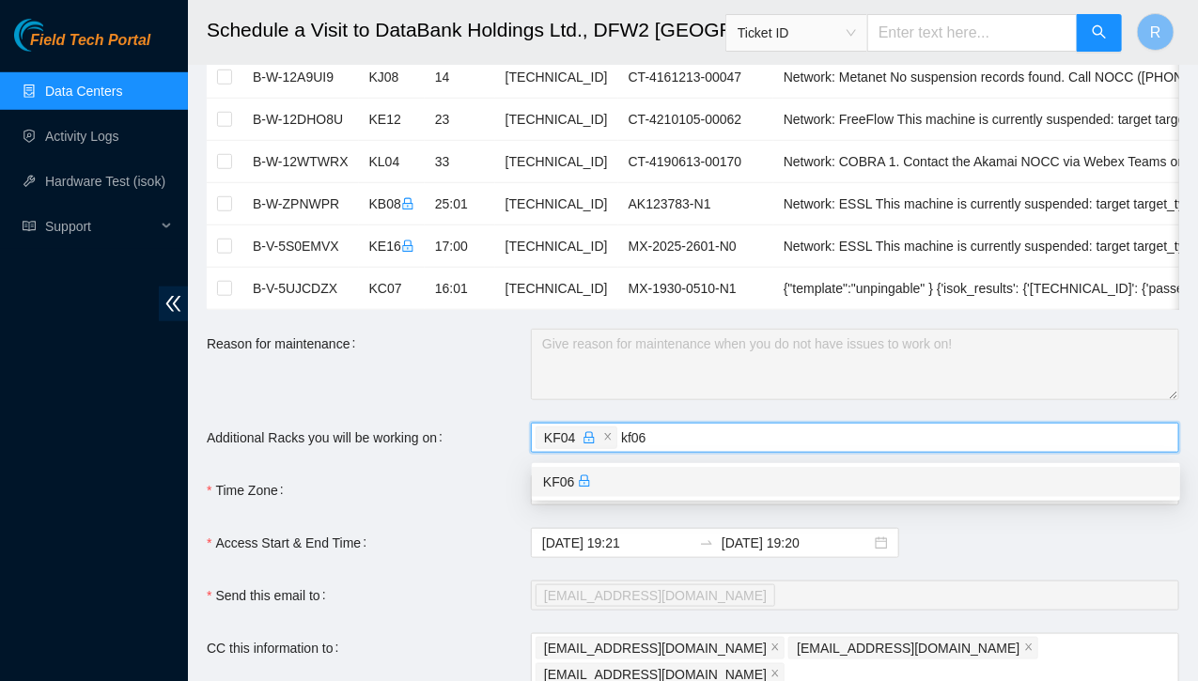
click at [561, 478] on div "KF06" at bounding box center [856, 482] width 626 height 21
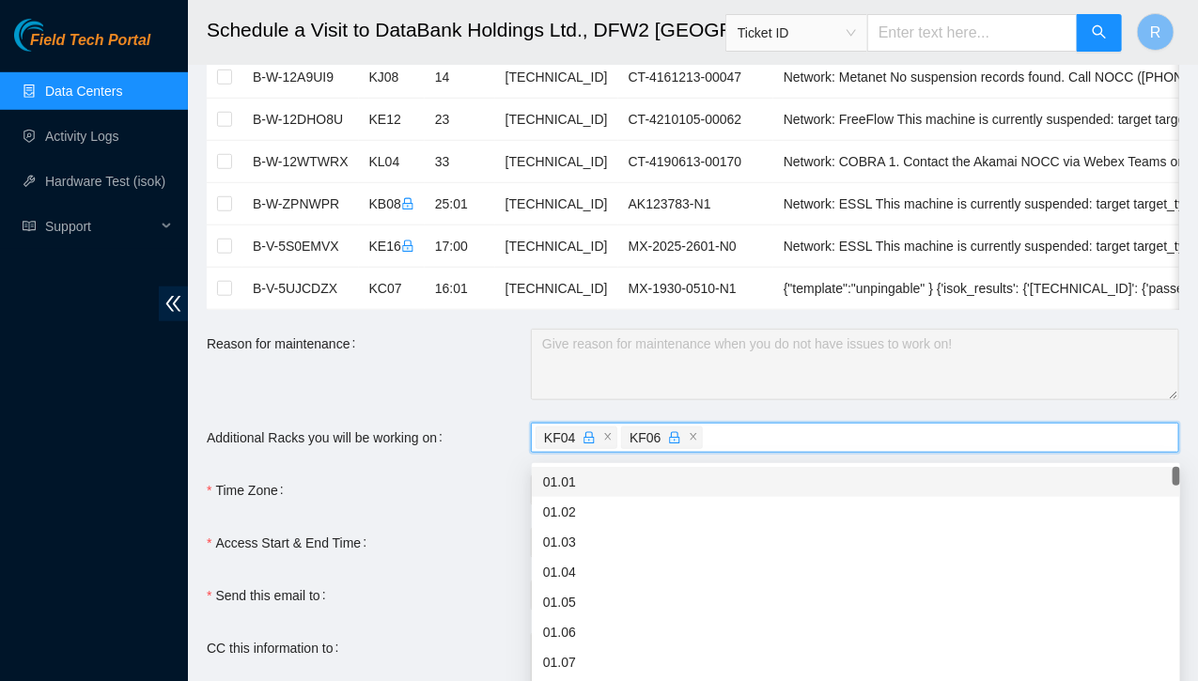
click at [520, 377] on div "Reason for maintenance" at bounding box center [369, 364] width 324 height 71
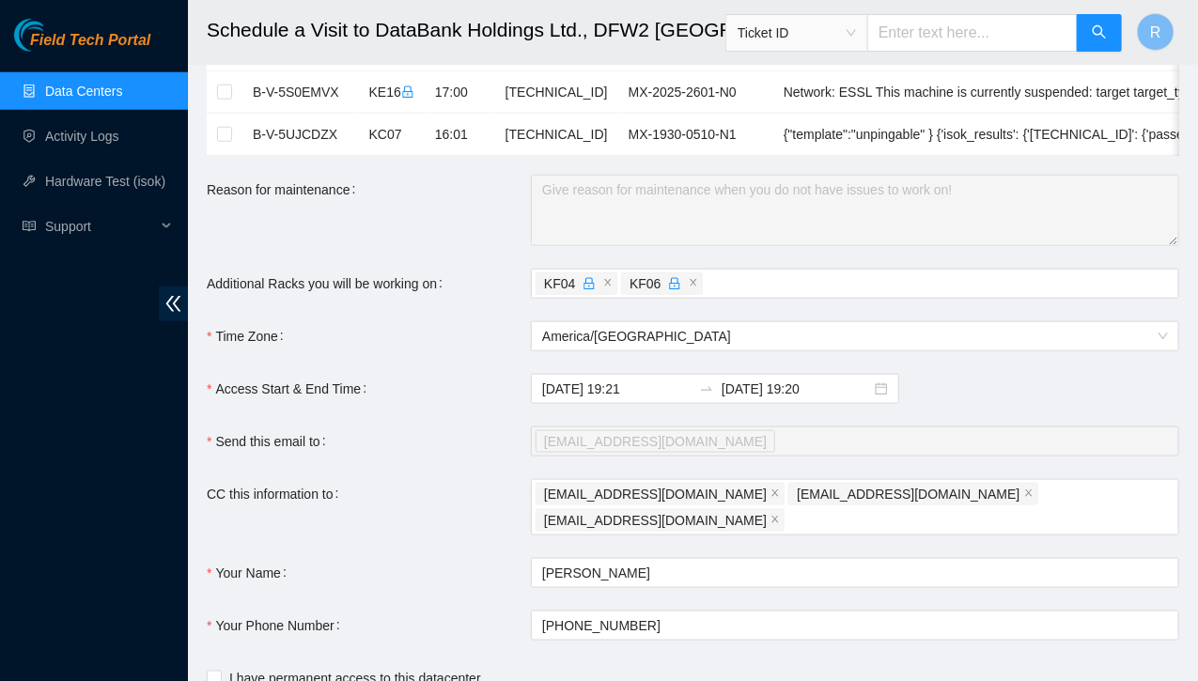
scroll to position [752, 0]
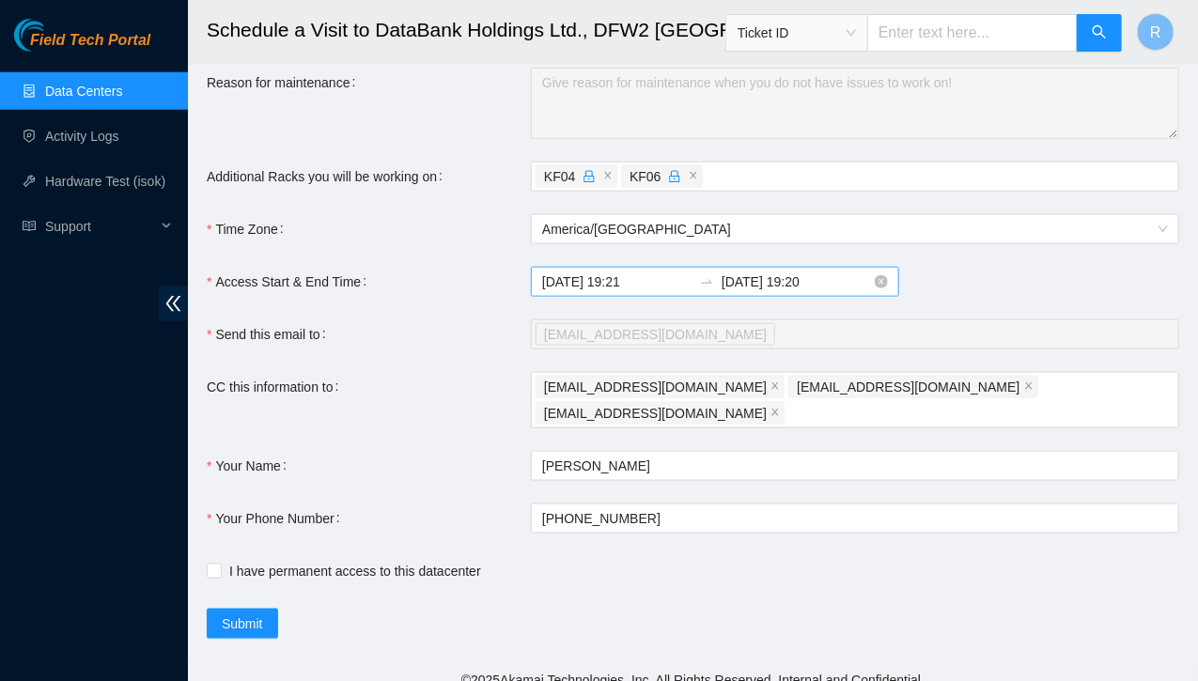
click at [641, 290] on input "2025-08-19 19:21" at bounding box center [616, 282] width 149 height 21
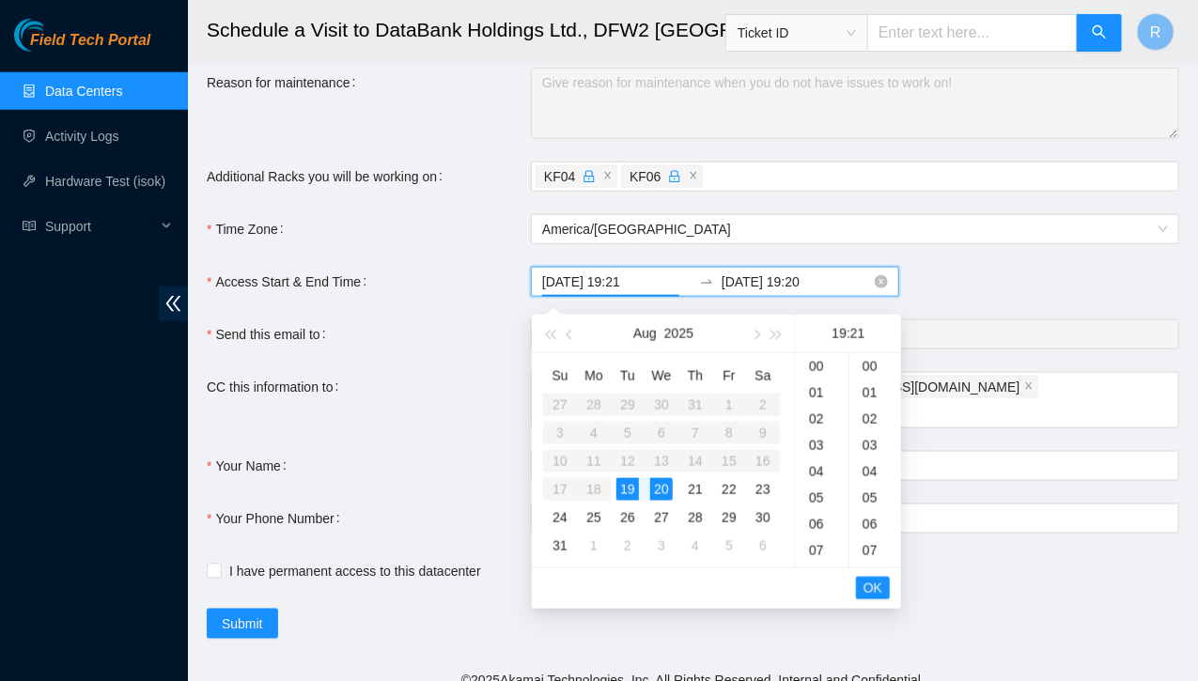
scroll to position [552, 0]
click at [629, 489] on div "19" at bounding box center [627, 489] width 23 height 23
click at [817, 398] on div "19" at bounding box center [822, 399] width 53 height 26
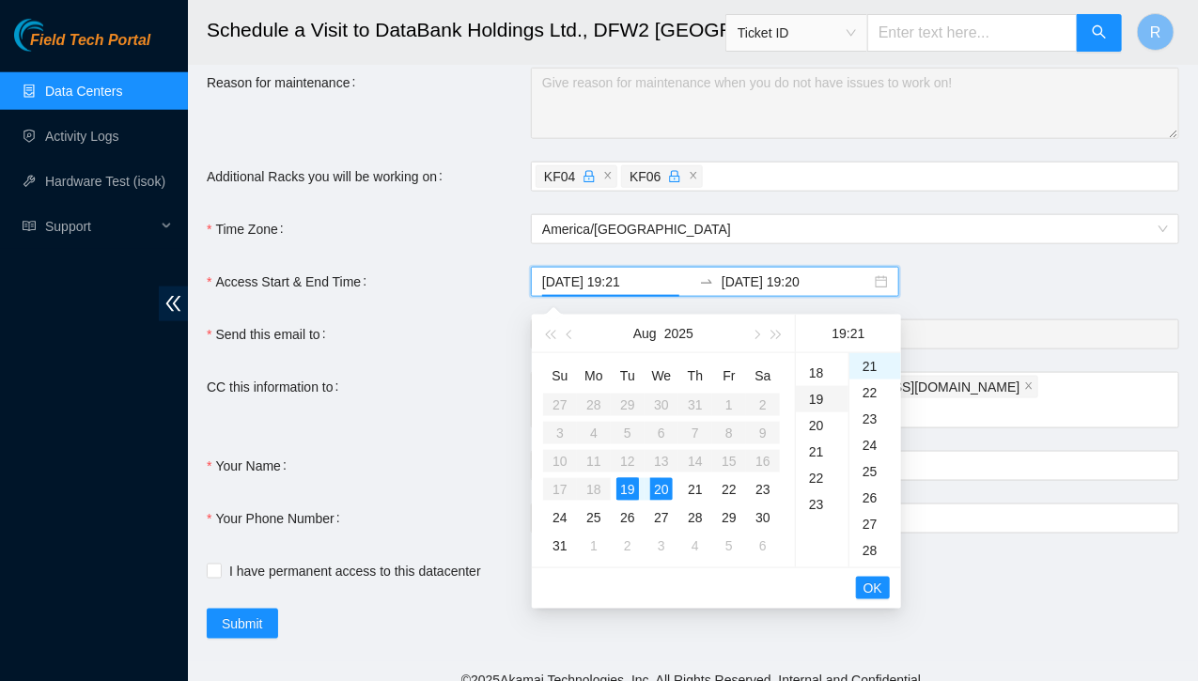
click at [817, 398] on div "19" at bounding box center [822, 399] width 53 height 26
click at [871, 547] on div "53" at bounding box center [875, 549] width 52 height 26
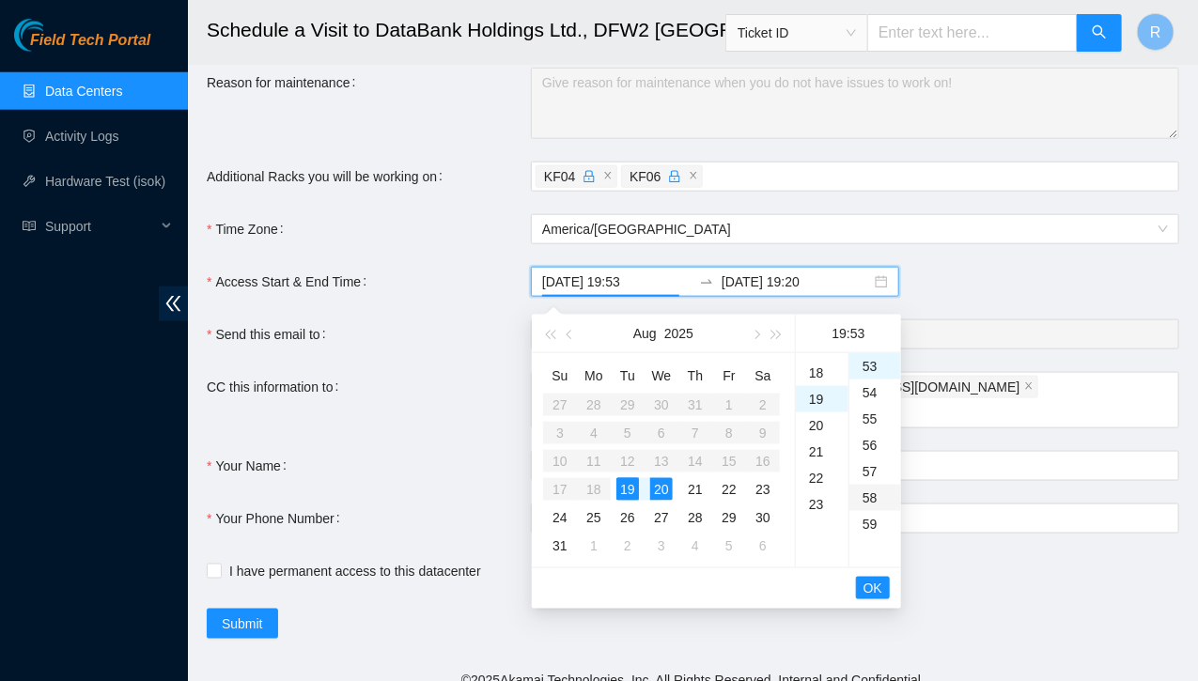
click at [871, 498] on div "58" at bounding box center [875, 498] width 52 height 26
click at [820, 373] on div "18" at bounding box center [822, 373] width 53 height 26
type input "2025-08-19 18:58"
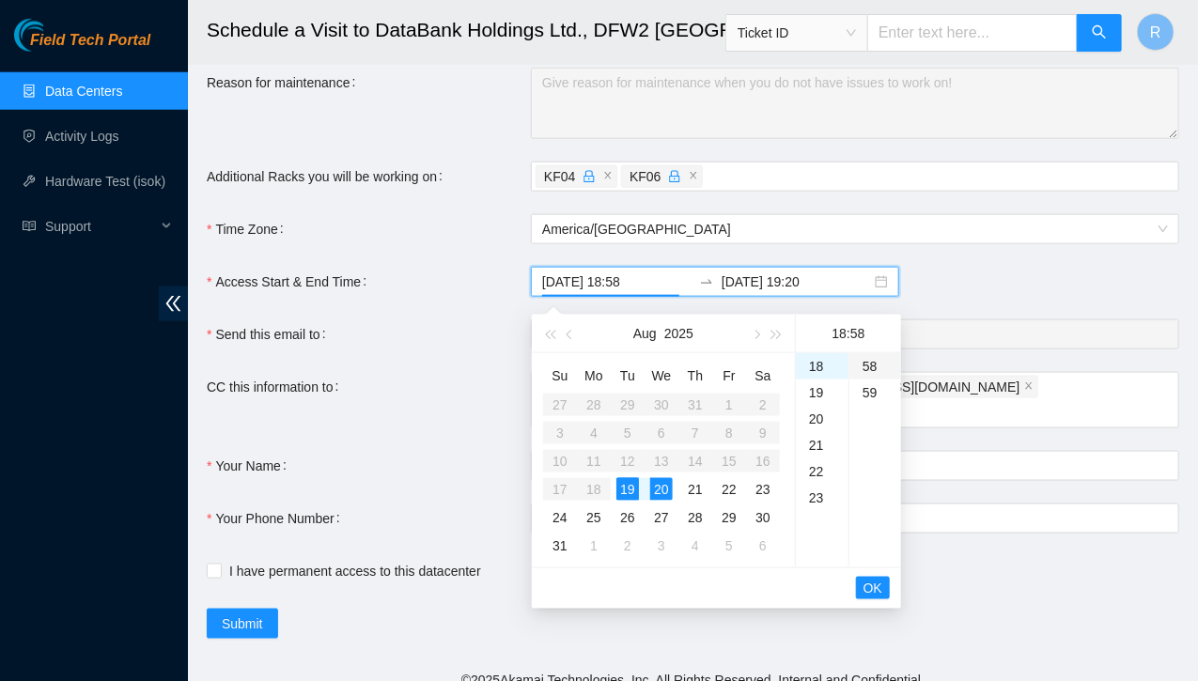
click at [874, 366] on div "58" at bounding box center [875, 366] width 52 height 26
click at [866, 592] on span "OK" at bounding box center [872, 588] width 19 height 21
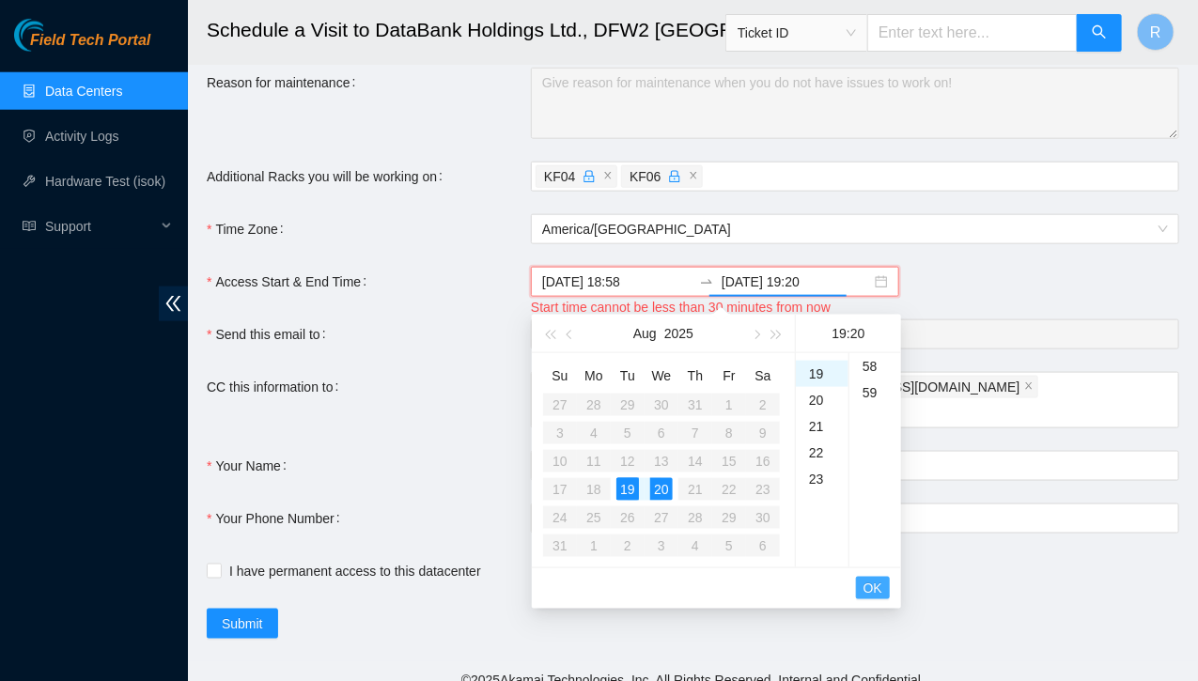
scroll to position [526, 0]
click at [818, 364] on div "19" at bounding box center [822, 366] width 53 height 26
click at [867, 362] on div "00" at bounding box center [875, 366] width 52 height 26
click at [869, 367] on div "00" at bounding box center [875, 366] width 52 height 26
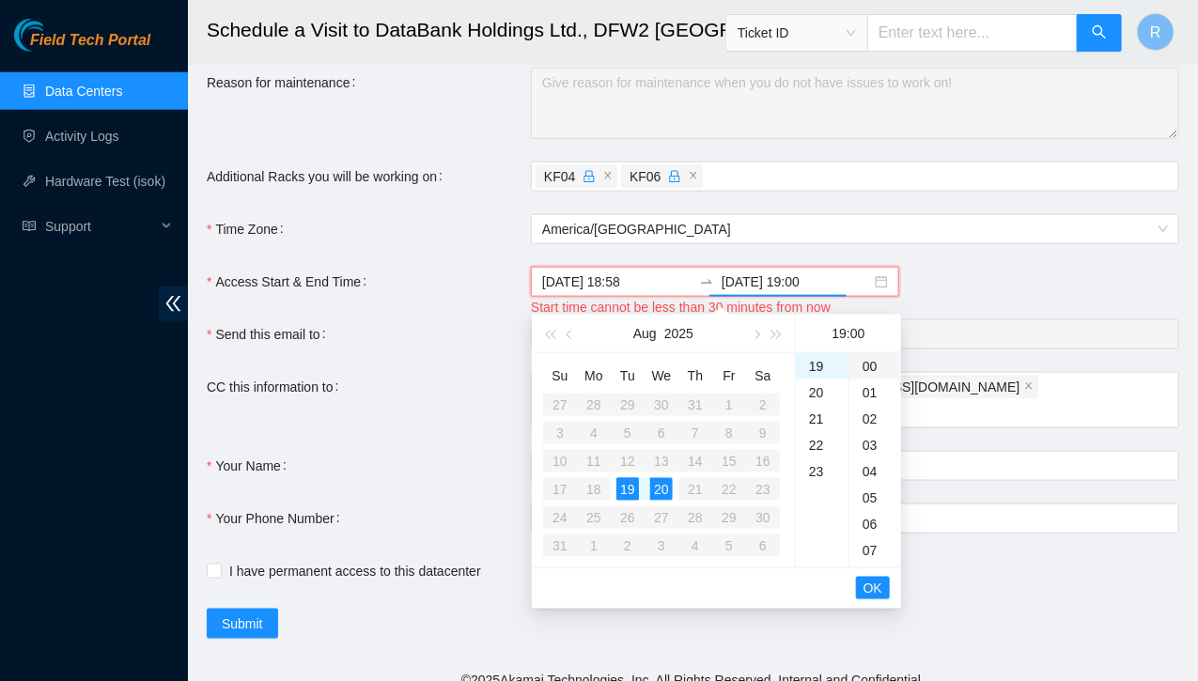
click at [869, 367] on div "00" at bounding box center [875, 366] width 52 height 26
click at [870, 585] on span "OK" at bounding box center [872, 588] width 19 height 21
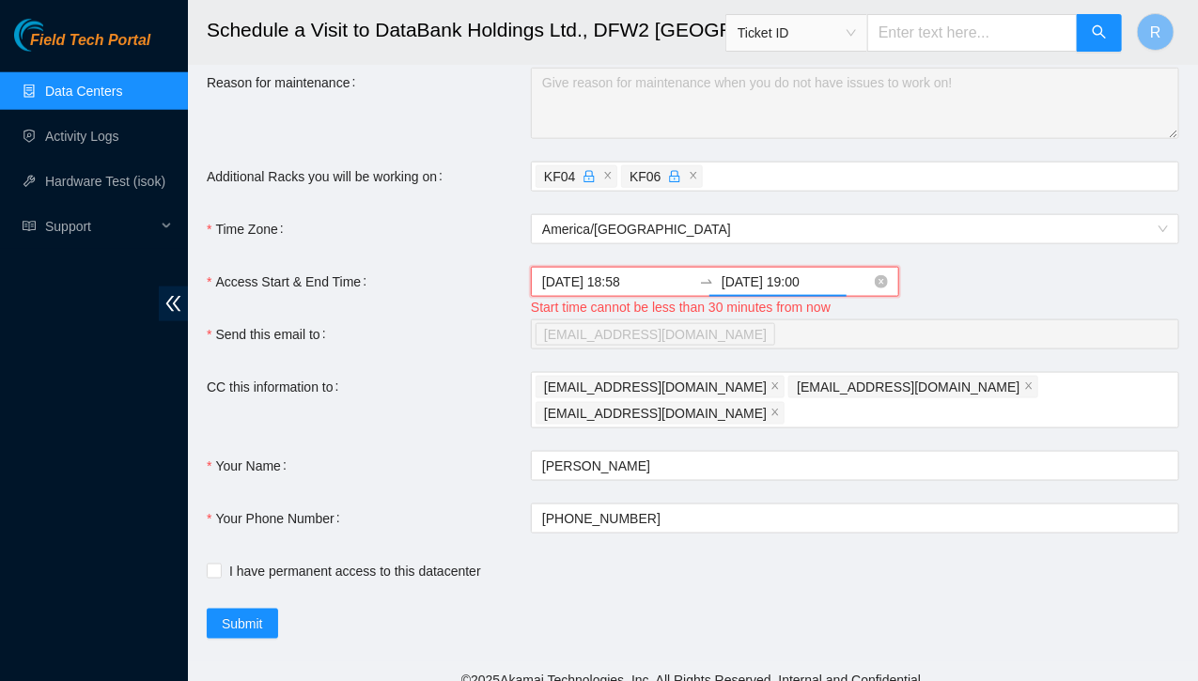
click at [633, 288] on input "2025-08-19 18:58" at bounding box center [616, 282] width 149 height 21
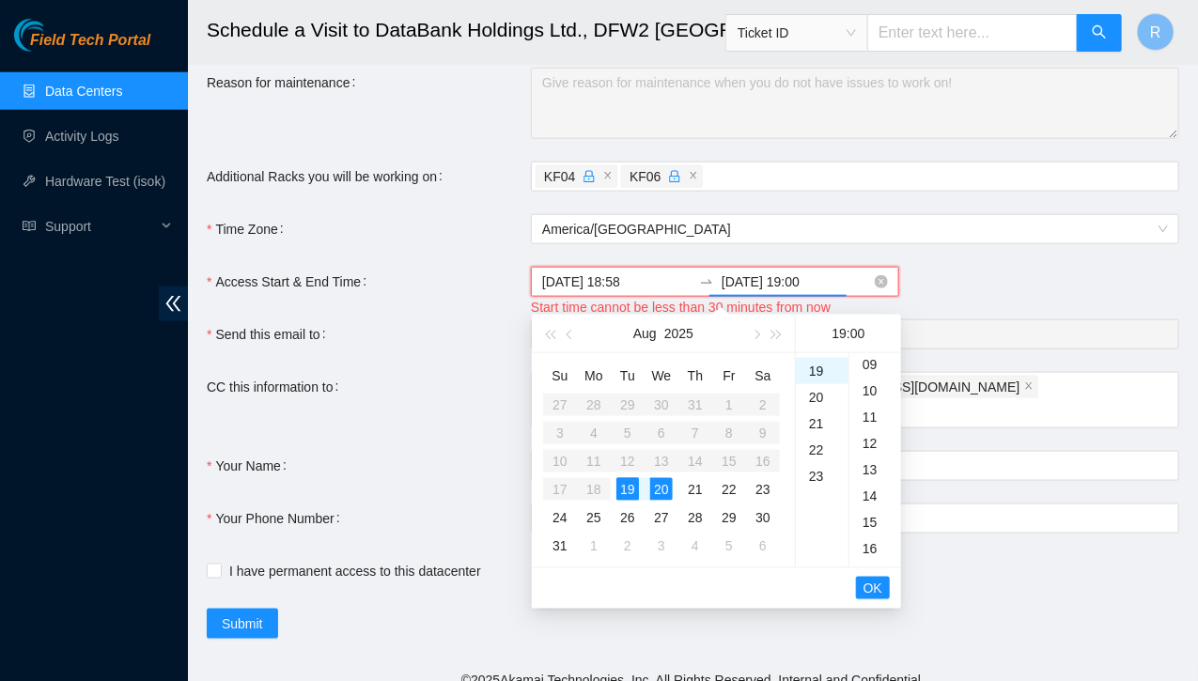
click at [809, 286] on input "2025-08-20 19:00" at bounding box center [796, 282] width 149 height 21
click at [662, 491] on div "20" at bounding box center [661, 489] width 23 height 23
click at [820, 417] on div "02" at bounding box center [822, 419] width 53 height 26
type input "2025-08-20 02:00"
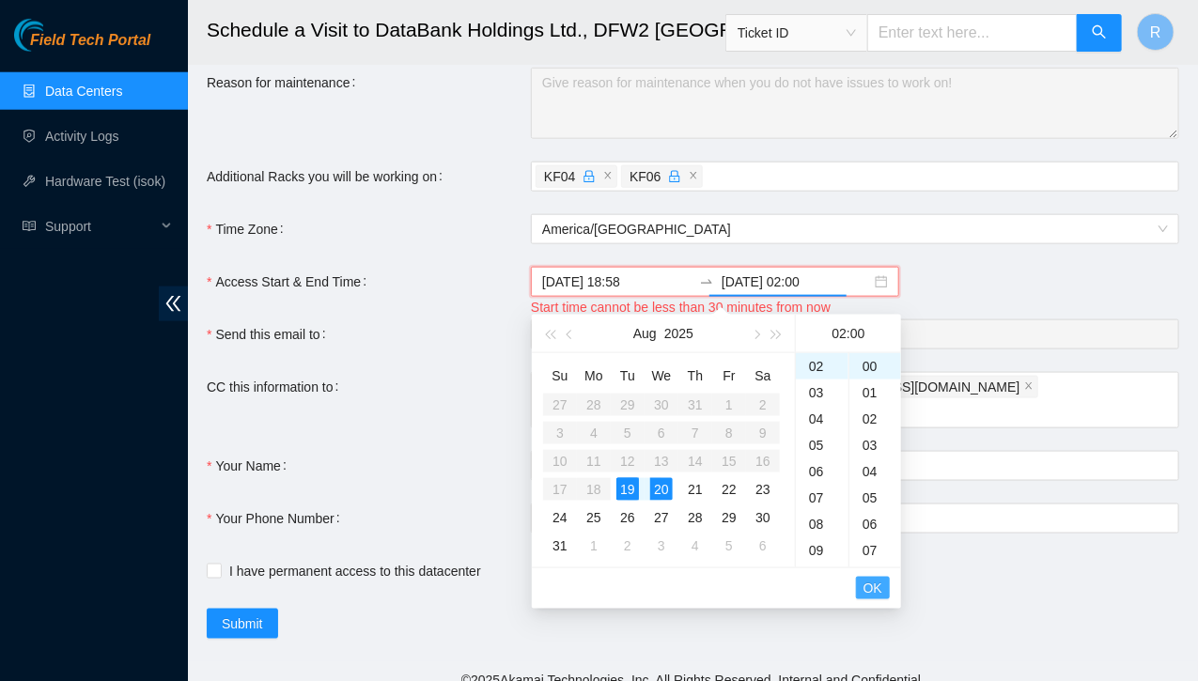
click at [876, 589] on span "OK" at bounding box center [872, 588] width 19 height 21
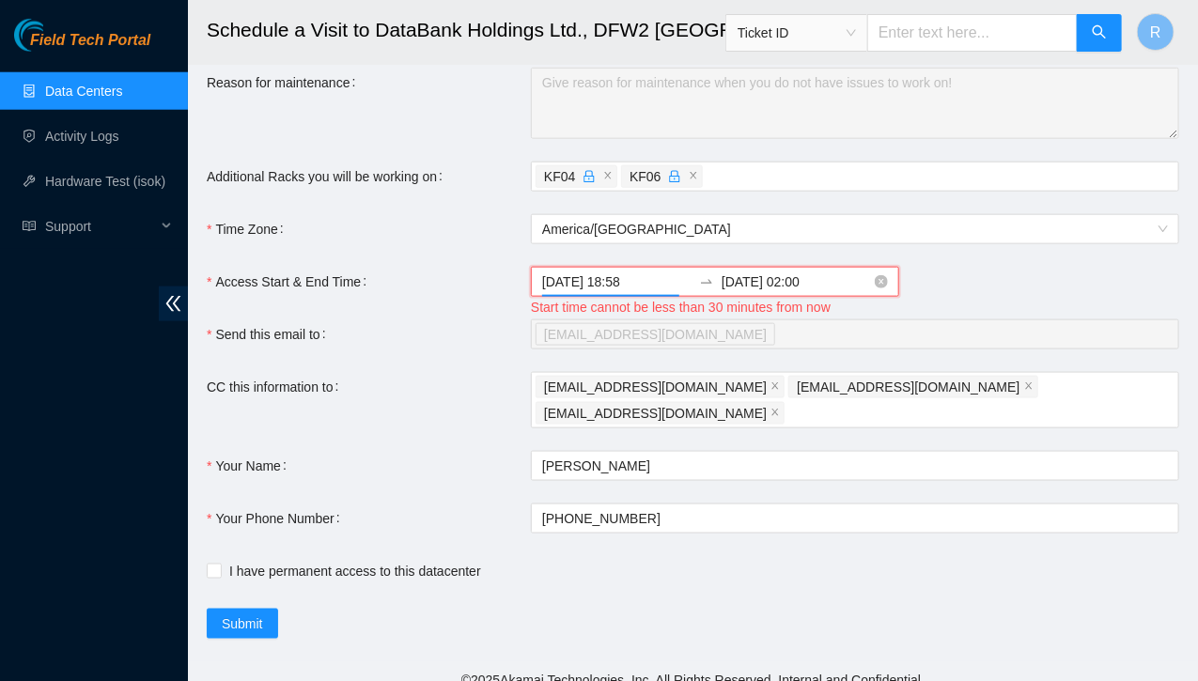
click at [621, 287] on input "2025-08-19 18:58" at bounding box center [616, 282] width 149 height 21
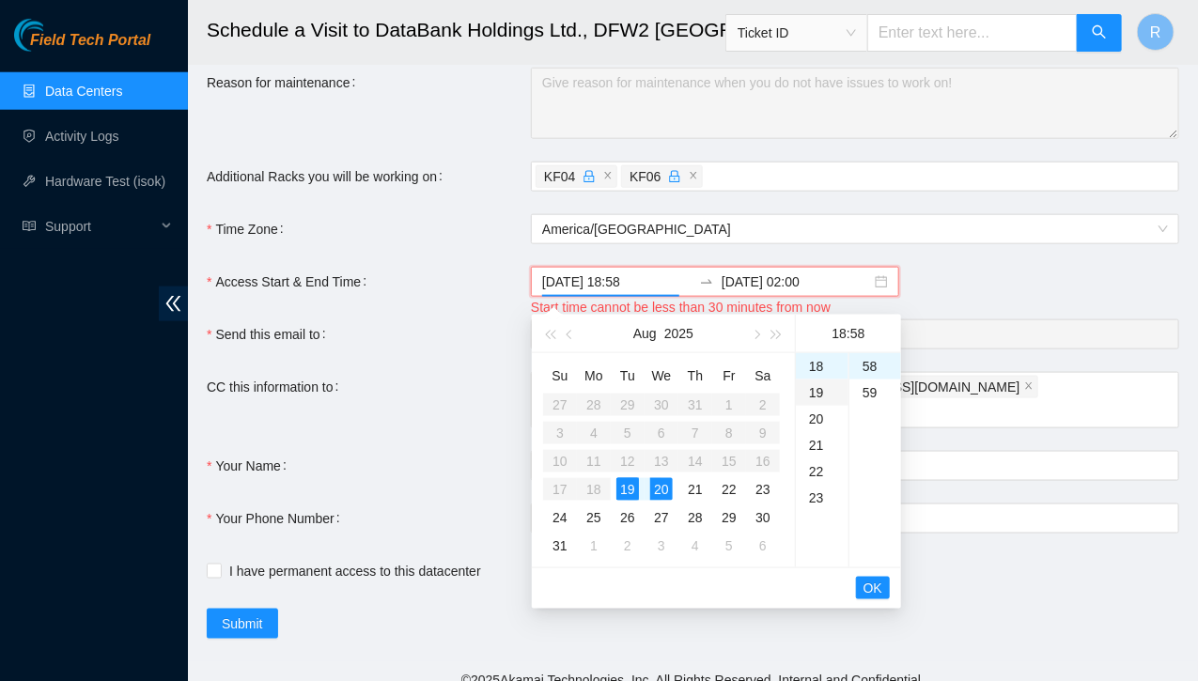
click at [819, 392] on div "19" at bounding box center [822, 393] width 53 height 26
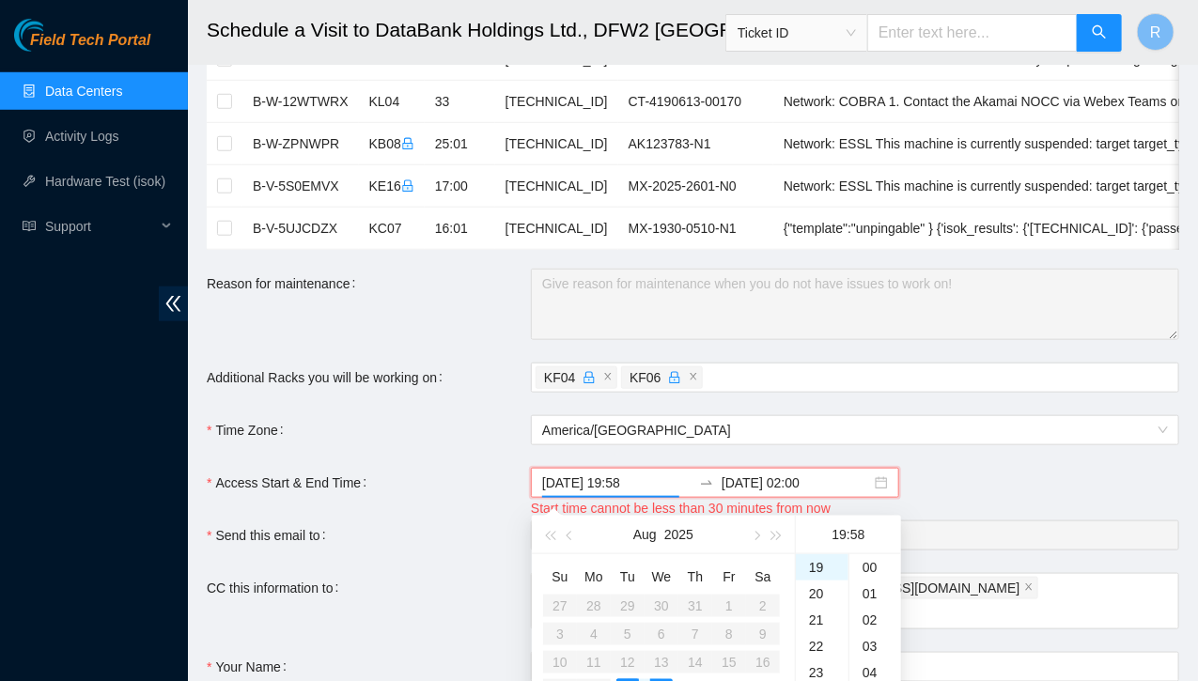
scroll to position [752, 0]
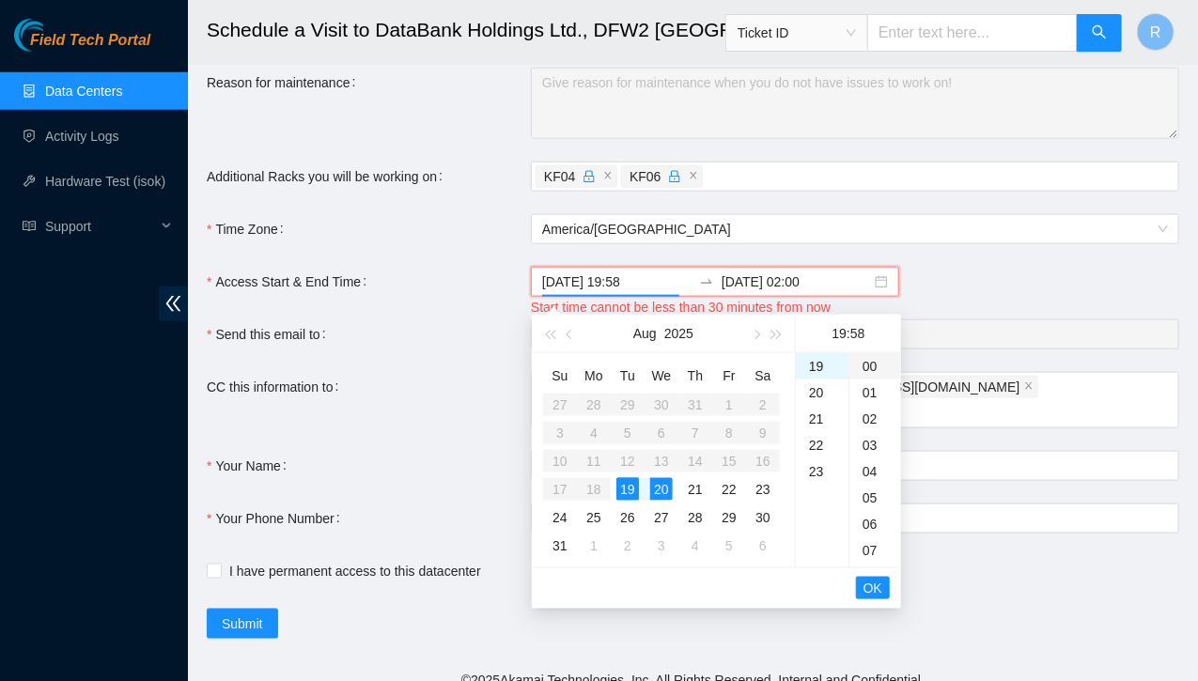
click at [866, 365] on div "00" at bounding box center [875, 366] width 52 height 26
type input "2025-08-19 19:00"
click at [866, 365] on div "00" at bounding box center [875, 366] width 52 height 26
click at [869, 586] on span "OK" at bounding box center [872, 588] width 19 height 21
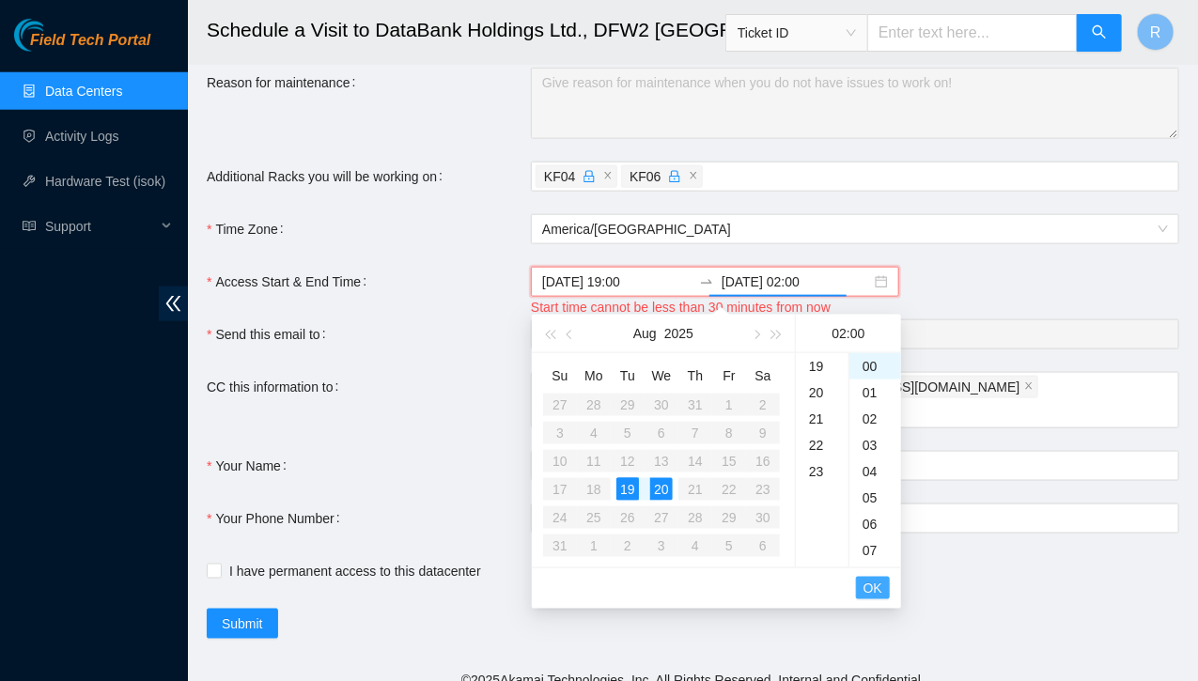
scroll to position [53, 0]
click at [952, 294] on div "2025-08-19 19:00 2025-08-20 02:00" at bounding box center [855, 282] width 648 height 30
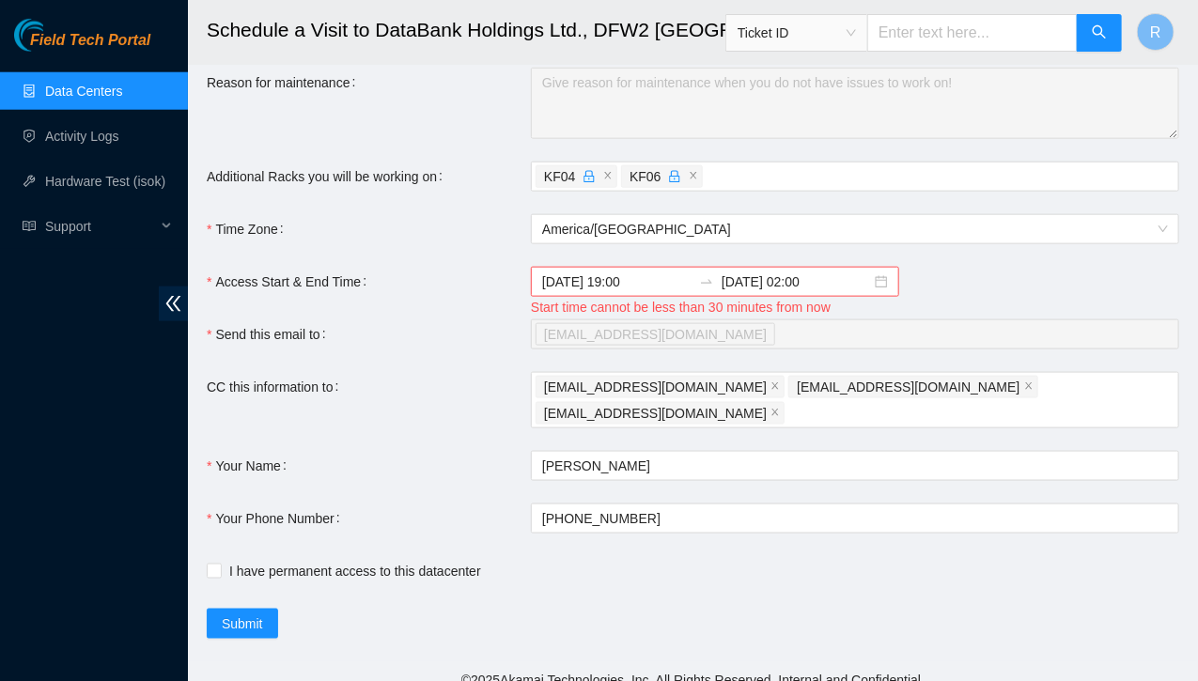
click at [917, 294] on div "2025-08-19 19:00 2025-08-20 02:00" at bounding box center [855, 282] width 648 height 30
click at [631, 288] on input "2025-08-19 19:00" at bounding box center [616, 282] width 149 height 21
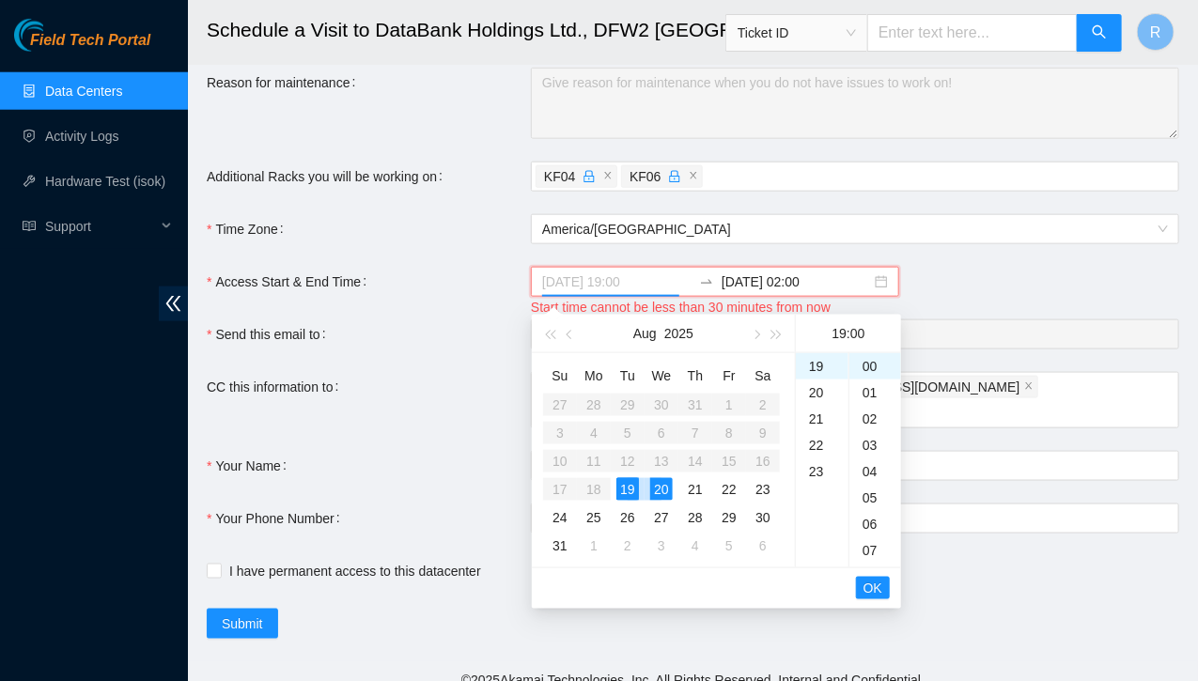
click at [625, 489] on div "19" at bounding box center [627, 489] width 23 height 23
click at [628, 489] on div "19" at bounding box center [627, 489] width 23 height 23
drag, startPoint x: 815, startPoint y: 374, endPoint x: 815, endPoint y: 401, distance: 27.3
click at [815, 401] on ul "00 01 02 03 04 05 06 07 08 09 10 11 12 13 14 15 16 17 18 19 20 21 22 23" at bounding box center [822, 460] width 53 height 214
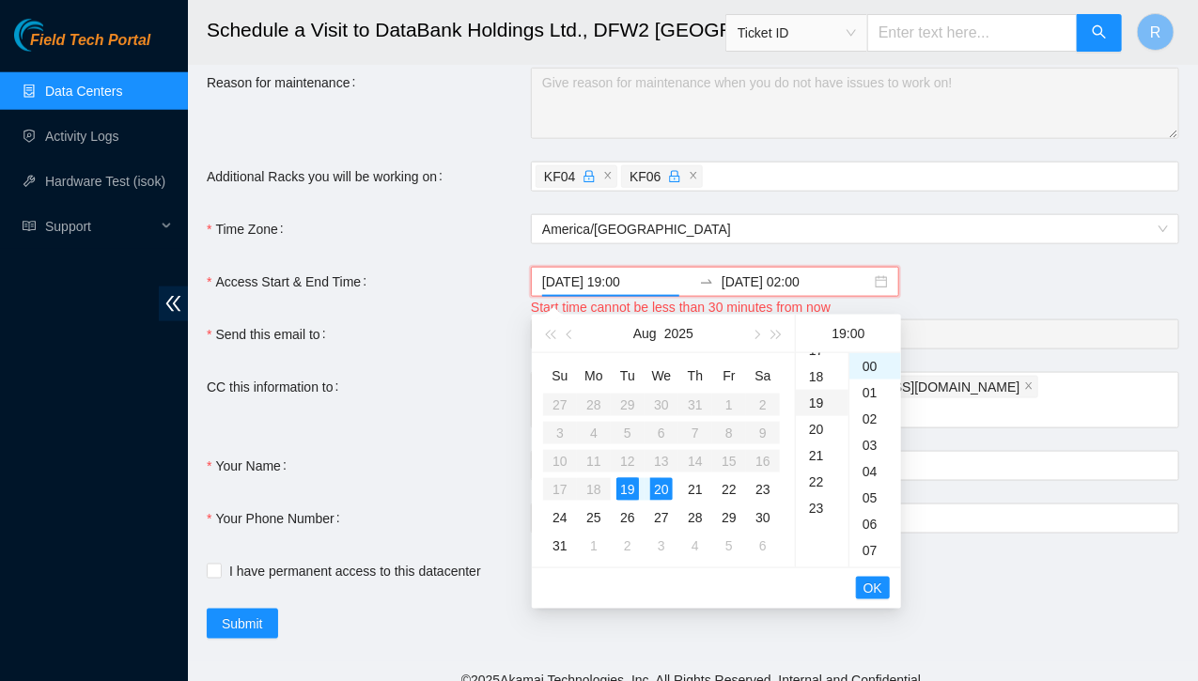
click at [815, 401] on div "19" at bounding box center [822, 403] width 53 height 26
click at [871, 590] on span "OK" at bounding box center [872, 588] width 19 height 21
click at [814, 448] on div "23" at bounding box center [822, 452] width 53 height 26
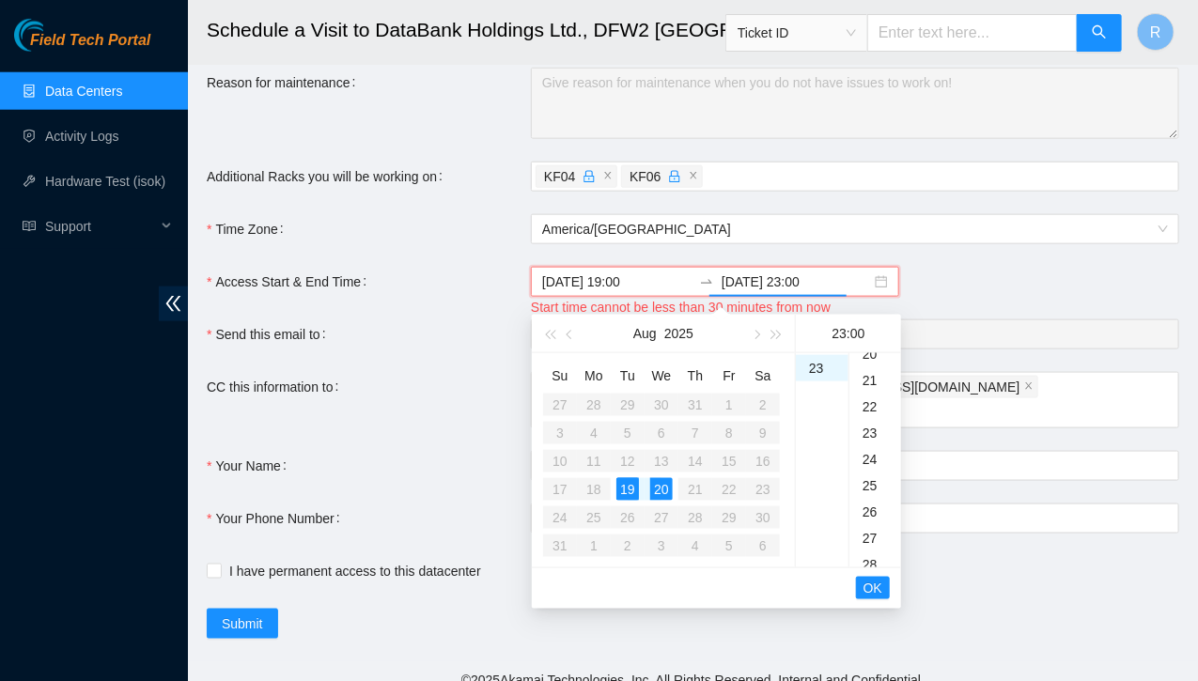
scroll to position [658, 0]
click at [870, 499] on div "30" at bounding box center [875, 498] width 52 height 26
click at [873, 585] on span "OK" at bounding box center [872, 588] width 19 height 21
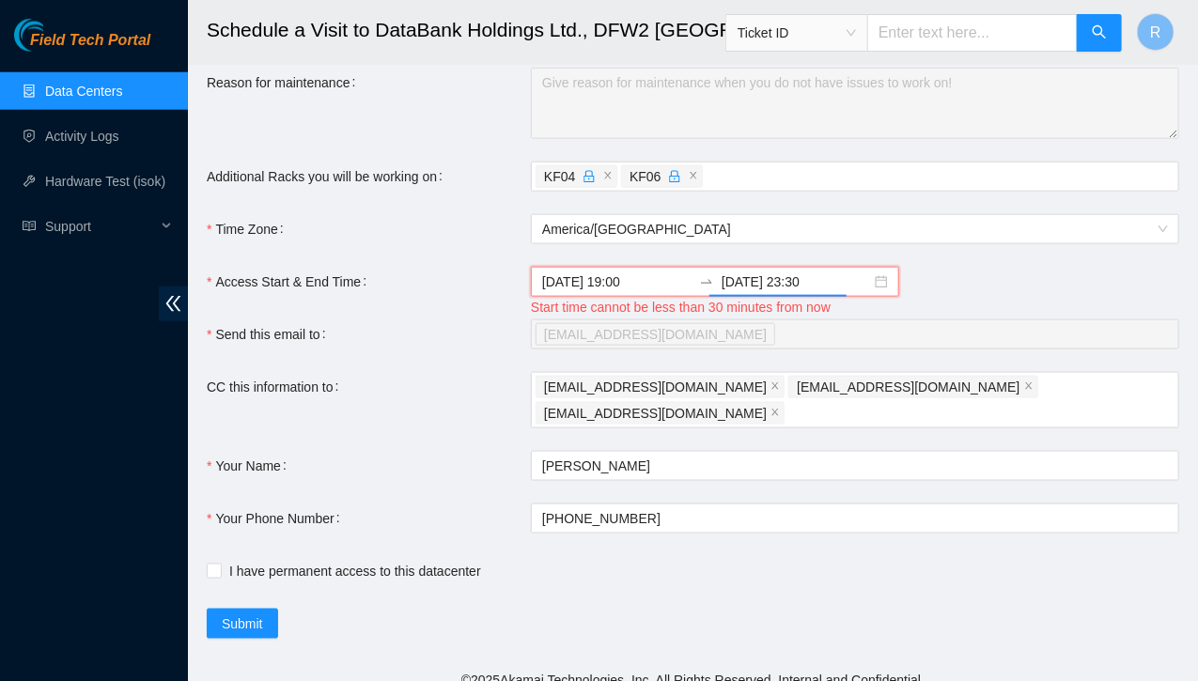
click at [943, 305] on div "Start time cannot be less than 30 minutes from now" at bounding box center [855, 307] width 648 height 21
click at [928, 286] on div "2025-08-19 19:00 2025-08-20 23:30" at bounding box center [855, 282] width 648 height 30
click at [793, 287] on input "2025-08-20 23:30" at bounding box center [796, 282] width 149 height 21
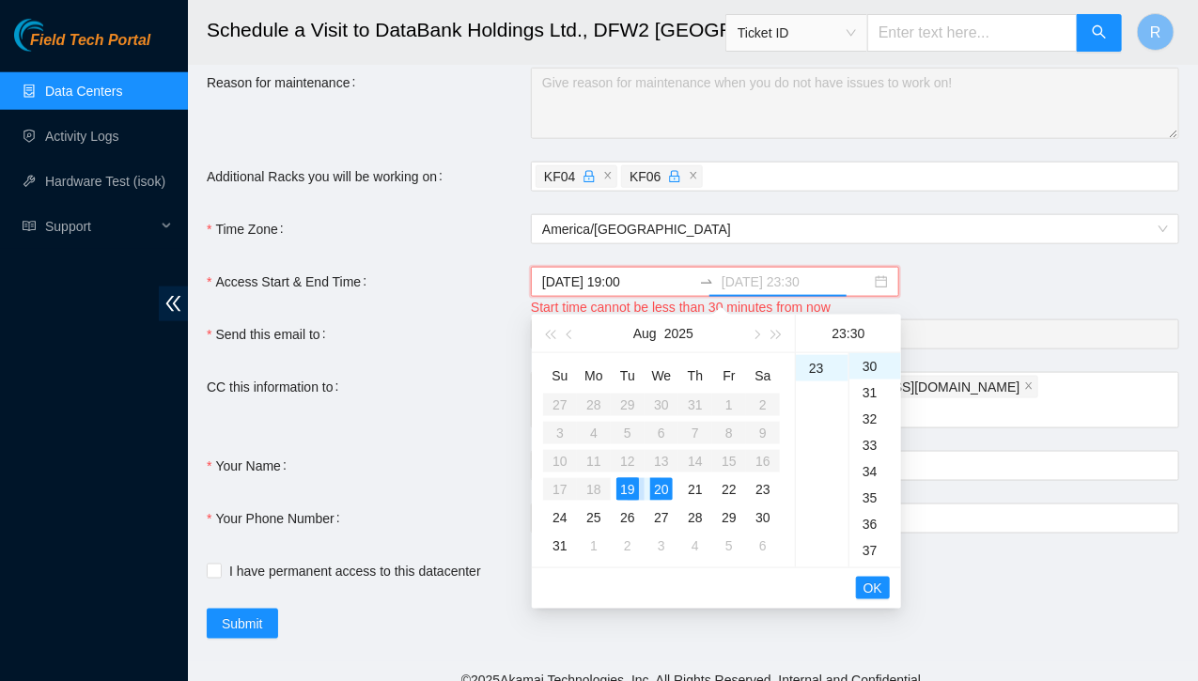
click at [629, 485] on div "19" at bounding box center [627, 489] width 23 height 23
type input "2025-08-19 23:30"
click at [879, 585] on span "OK" at bounding box center [872, 588] width 19 height 21
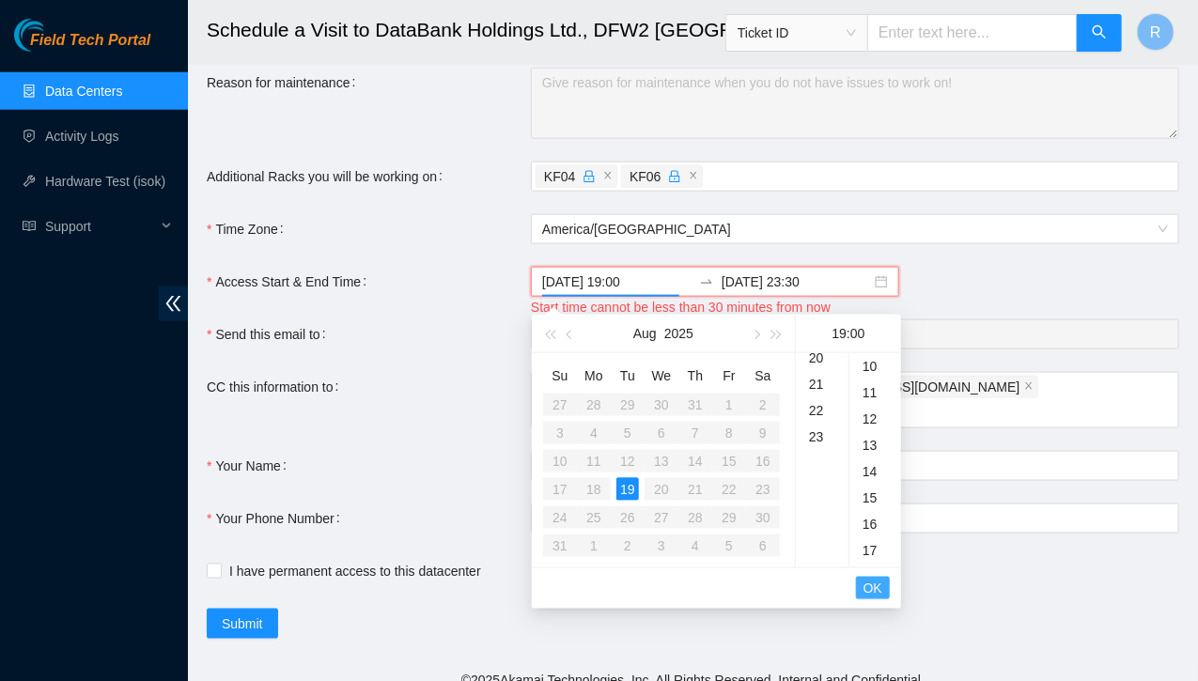
scroll to position [0, 0]
click at [959, 270] on form "Ticket Number Rack Machine IP Address Serial Number Todo B-V-5T6DS6M KF04 01 23…" at bounding box center [693, 5] width 972 height 1266
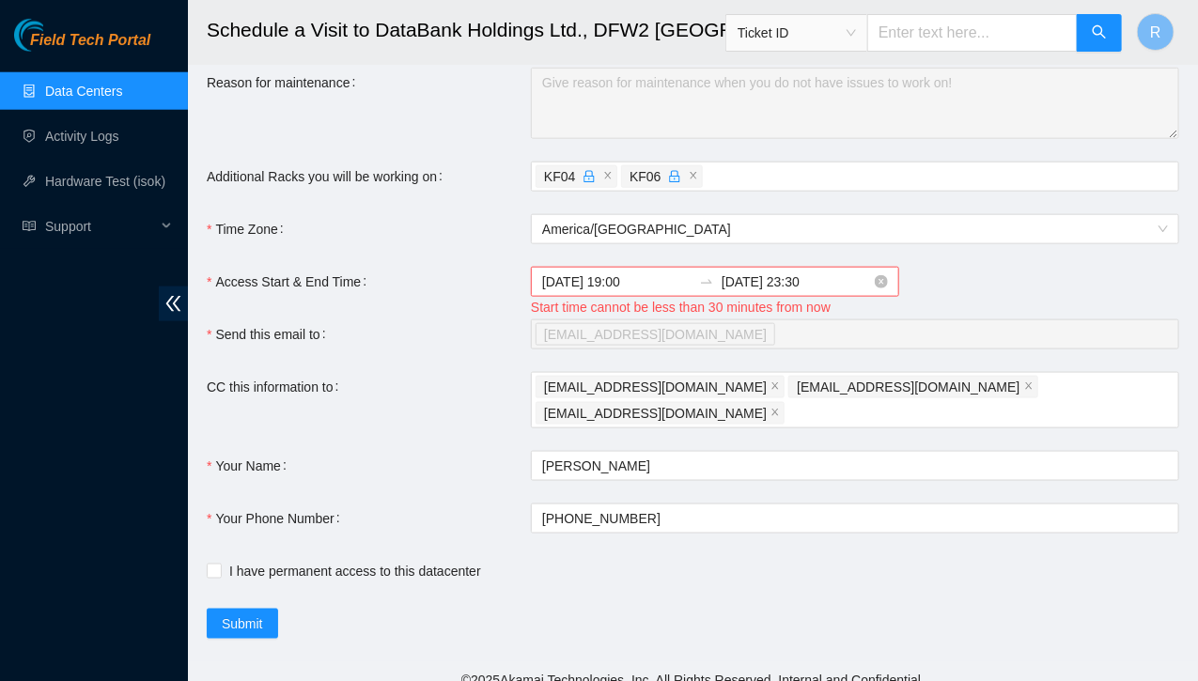
click at [660, 297] on div "2025-08-19 19:00 2025-08-19 23:30" at bounding box center [715, 282] width 368 height 30
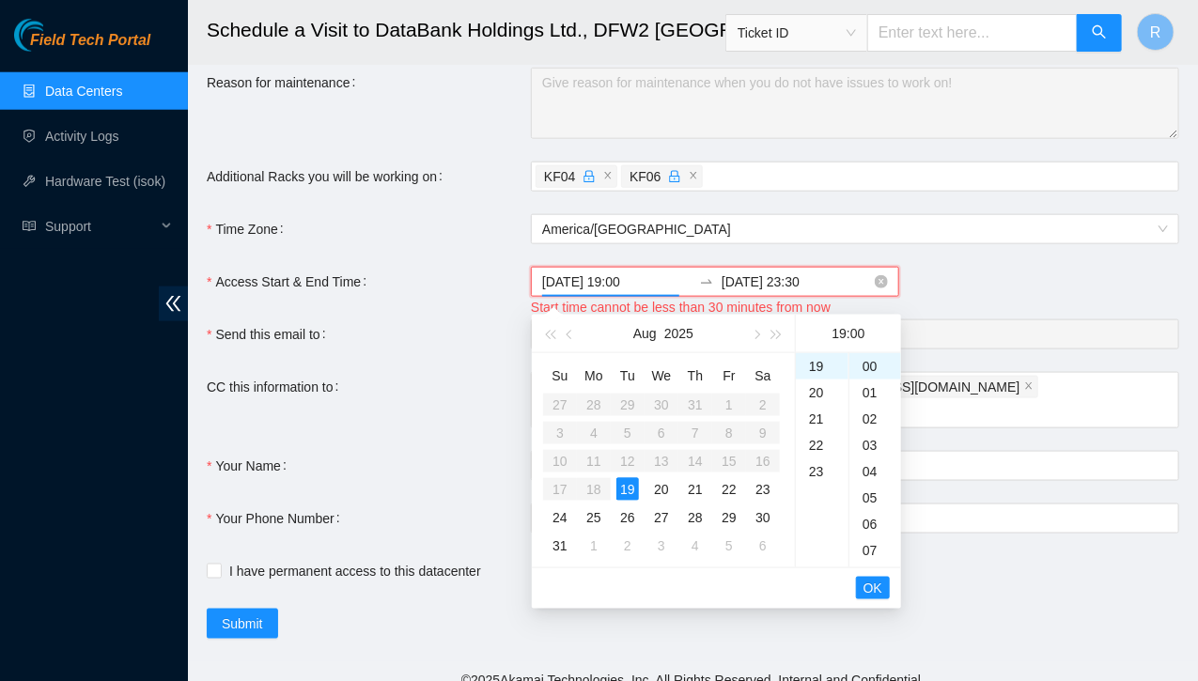
click at [657, 284] on input "2025-08-19 19:00" at bounding box center [616, 282] width 149 height 21
click at [1011, 291] on div "2025-08-19 19:00 2025-08-19 23:30" at bounding box center [855, 282] width 648 height 30
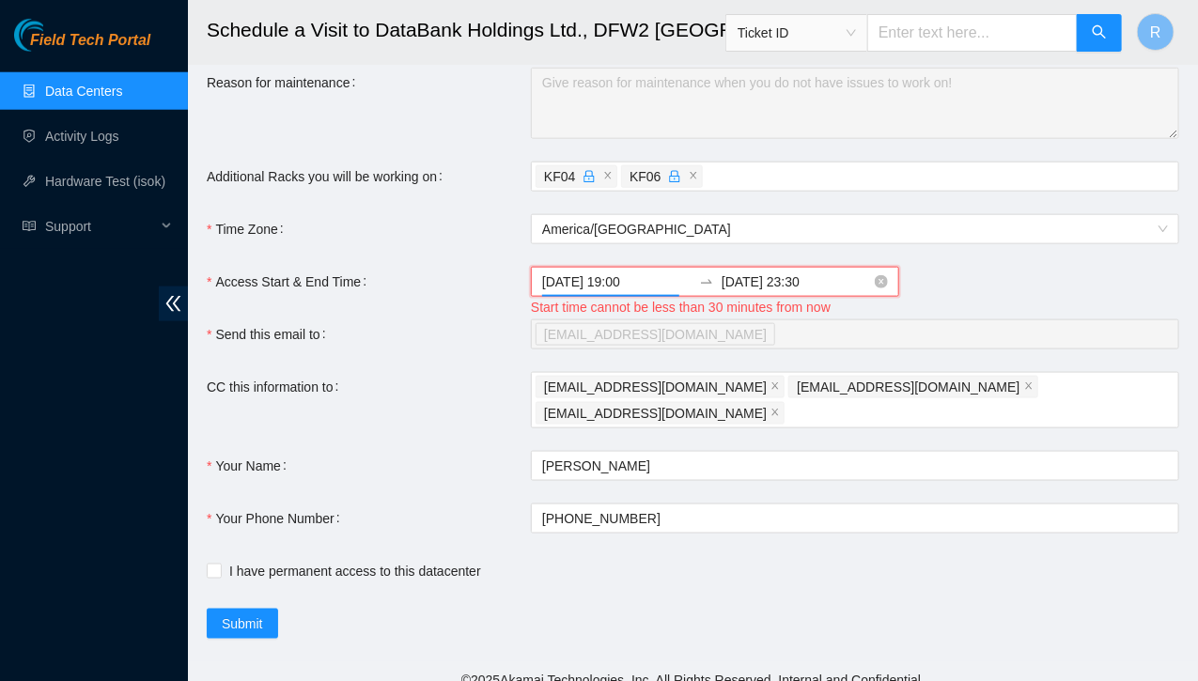
click at [633, 290] on input "2025-08-19 19:00" at bounding box center [616, 282] width 149 height 21
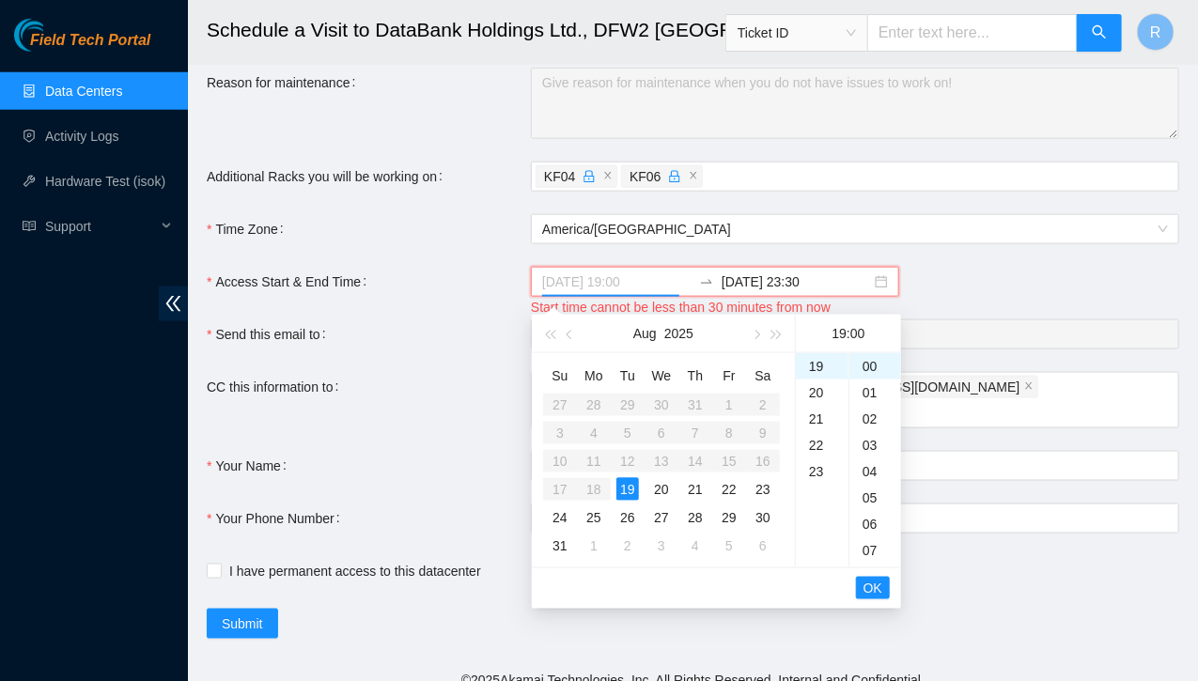
click at [628, 489] on div "19" at bounding box center [627, 489] width 23 height 23
click at [818, 419] on div "21" at bounding box center [822, 419] width 53 height 26
click at [874, 585] on span "OK" at bounding box center [872, 588] width 19 height 21
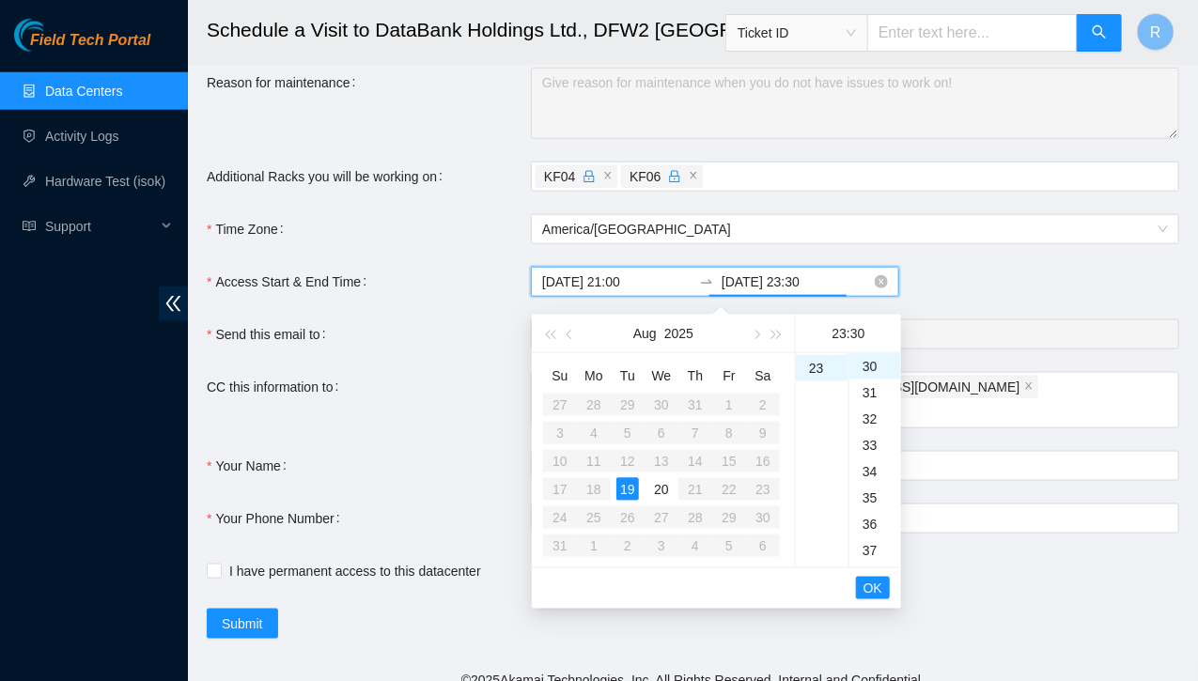
scroll to position [395, 0]
click at [626, 291] on input "2025-08-19 21:00" at bounding box center [616, 282] width 149 height 21
click at [818, 416] on div "20" at bounding box center [822, 410] width 53 height 26
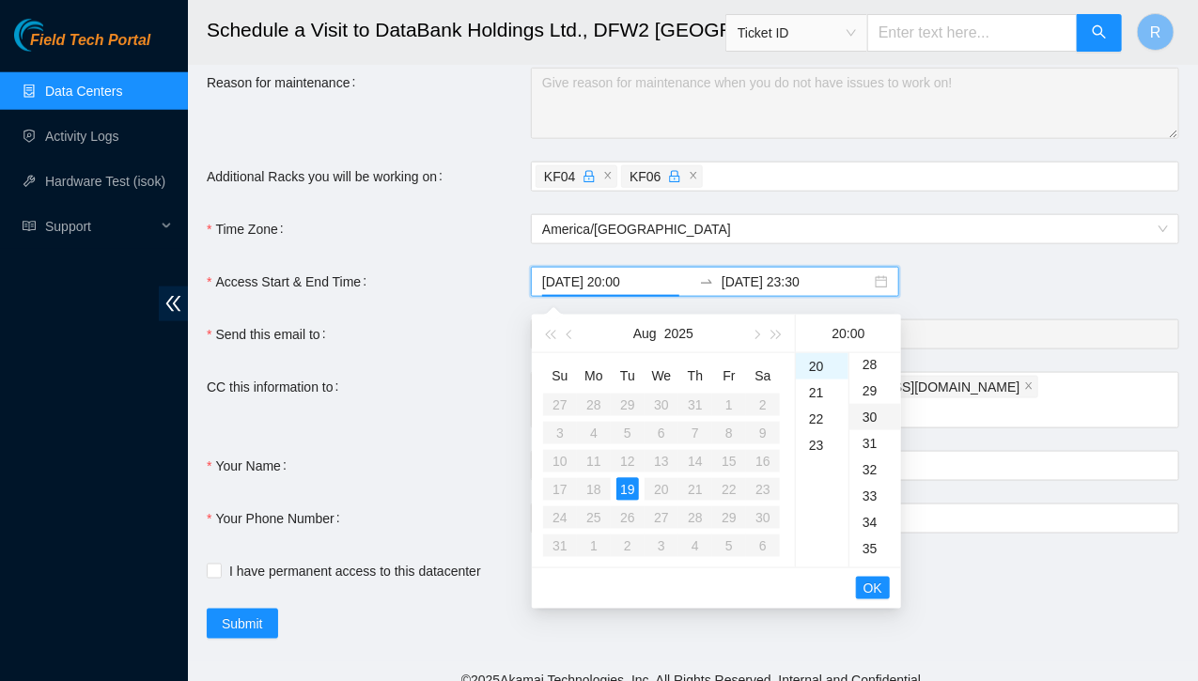
click at [873, 418] on div "30" at bounding box center [875, 417] width 52 height 26
click at [875, 583] on span "OK" at bounding box center [872, 588] width 19 height 21
click at [644, 287] on input "2025-08-19 20:30" at bounding box center [616, 282] width 149 height 21
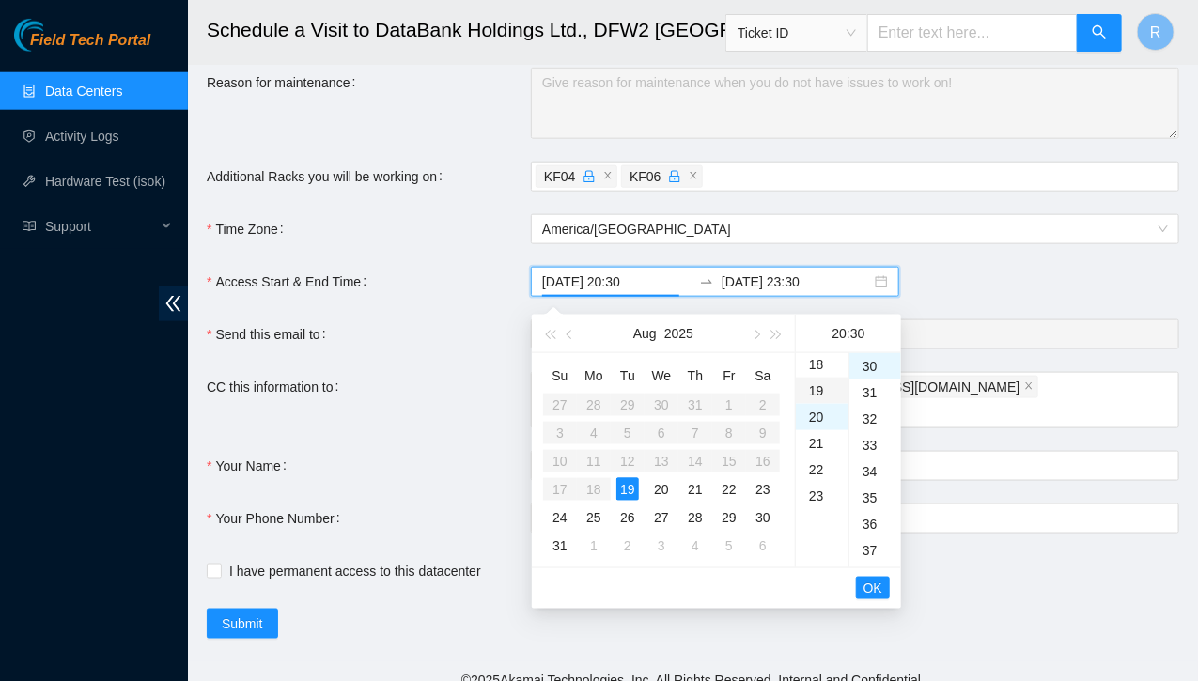
click at [815, 385] on div "19" at bounding box center [822, 391] width 53 height 26
type input "2025-08-19 19:30"
click at [868, 591] on span "OK" at bounding box center [872, 588] width 19 height 21
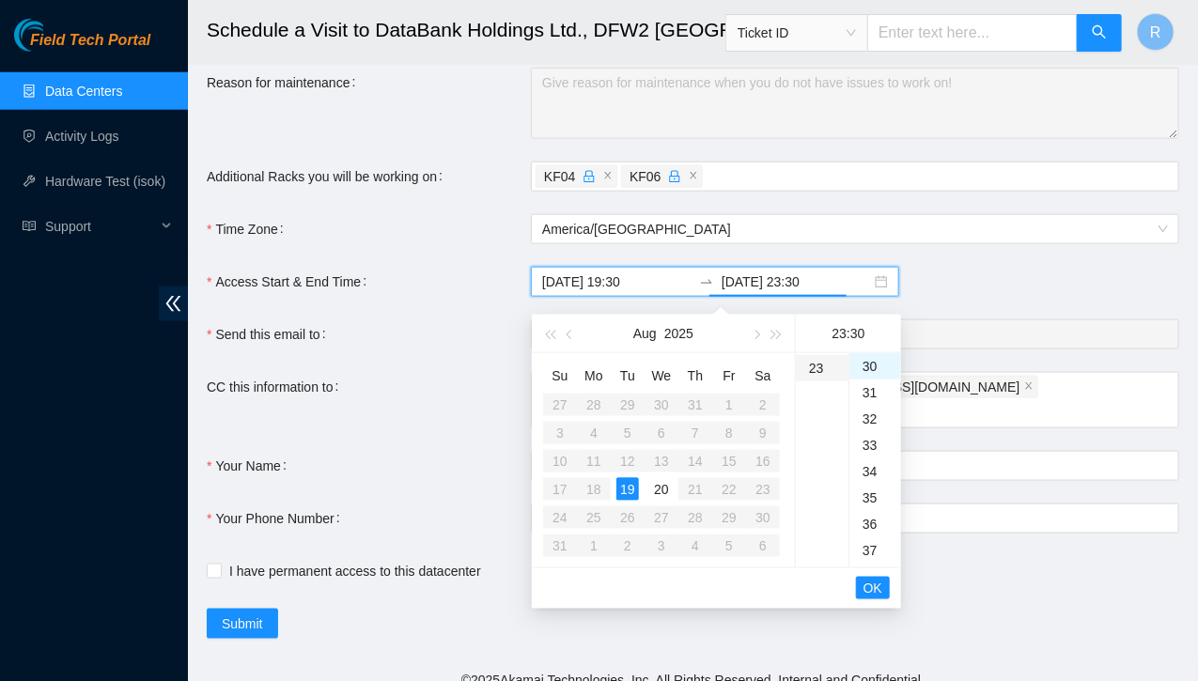
click at [819, 366] on div "23" at bounding box center [822, 368] width 53 height 26
click at [867, 588] on span "OK" at bounding box center [872, 588] width 19 height 21
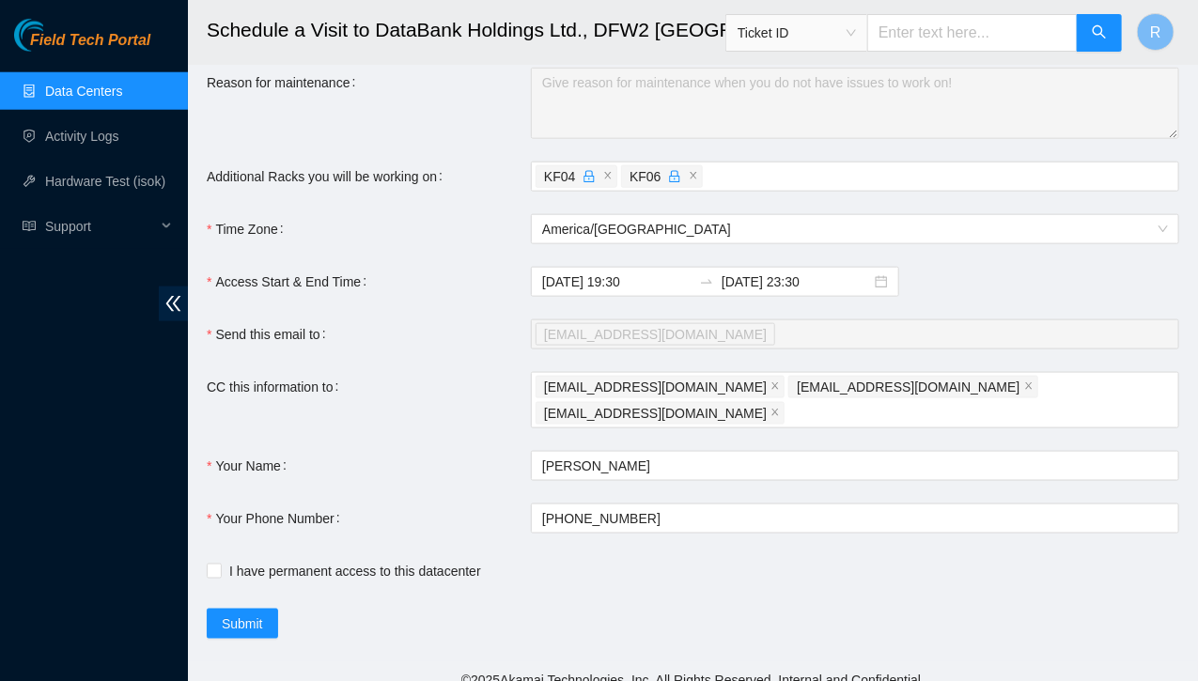
click at [955, 318] on form "Ticket Number Rack Machine IP Address Serial Number Todo B-V-5T6DS6M KF04 01 23…" at bounding box center [693, 5] width 972 height 1266
click at [823, 292] on input "2025-08-19 23:30" at bounding box center [796, 282] width 149 height 21
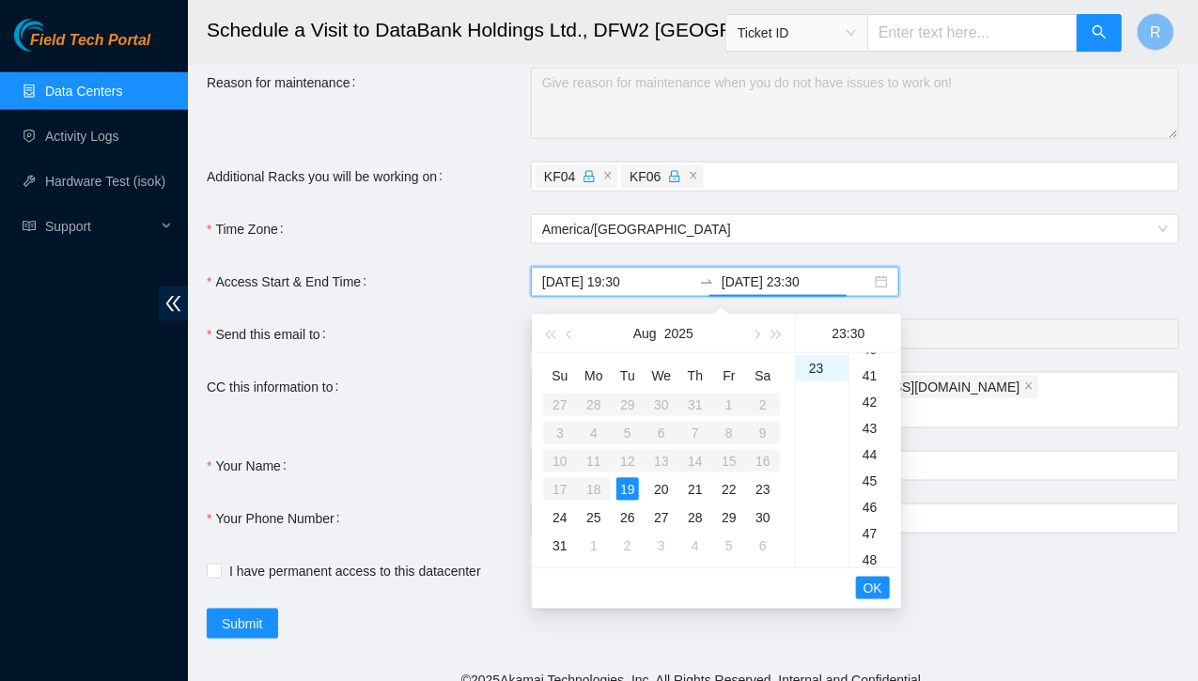
scroll to position [1144, 0]
click at [870, 531] on div "50" at bounding box center [875, 537] width 52 height 26
click at [870, 592] on span "OK" at bounding box center [872, 588] width 19 height 21
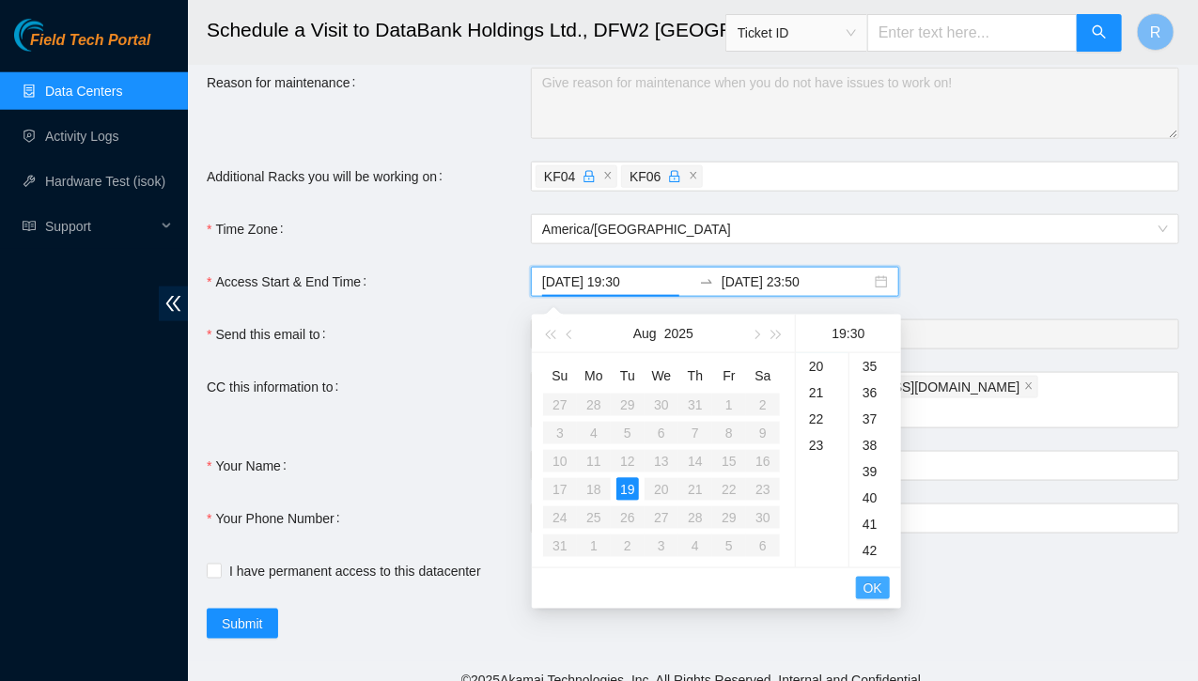
scroll to position [789, 0]
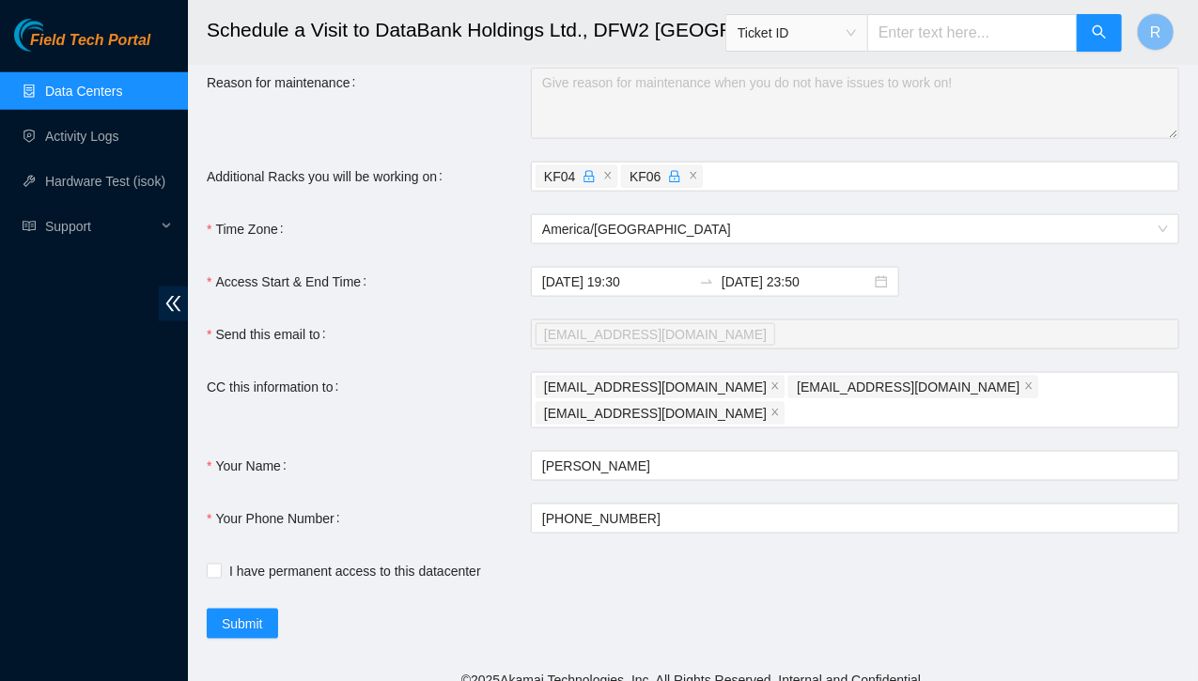
click at [976, 295] on div "2025-08-19 19:30 2025-08-19 23:50" at bounding box center [855, 282] width 648 height 30
click at [814, 292] on input "2025-08-19 23:50" at bounding box center [796, 282] width 149 height 21
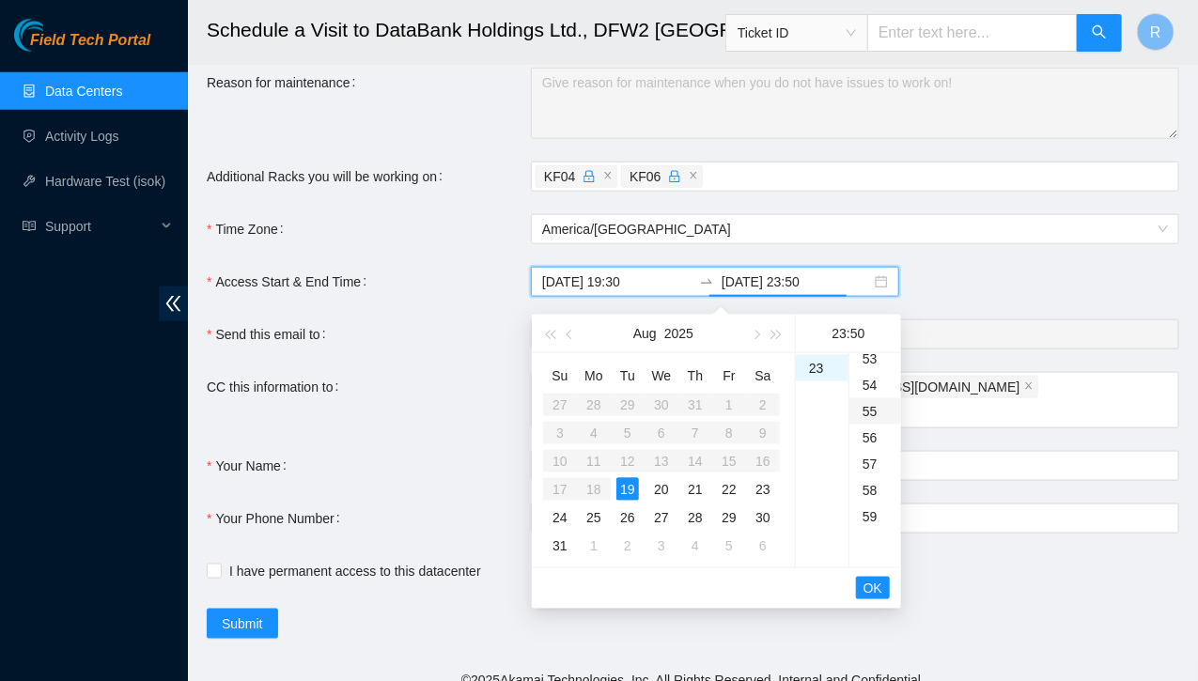
scroll to position [1403, 0]
click at [868, 515] on div "59" at bounding box center [875, 516] width 52 height 26
type input "2025-08-19 23:59"
click at [868, 593] on span "OK" at bounding box center [872, 588] width 19 height 21
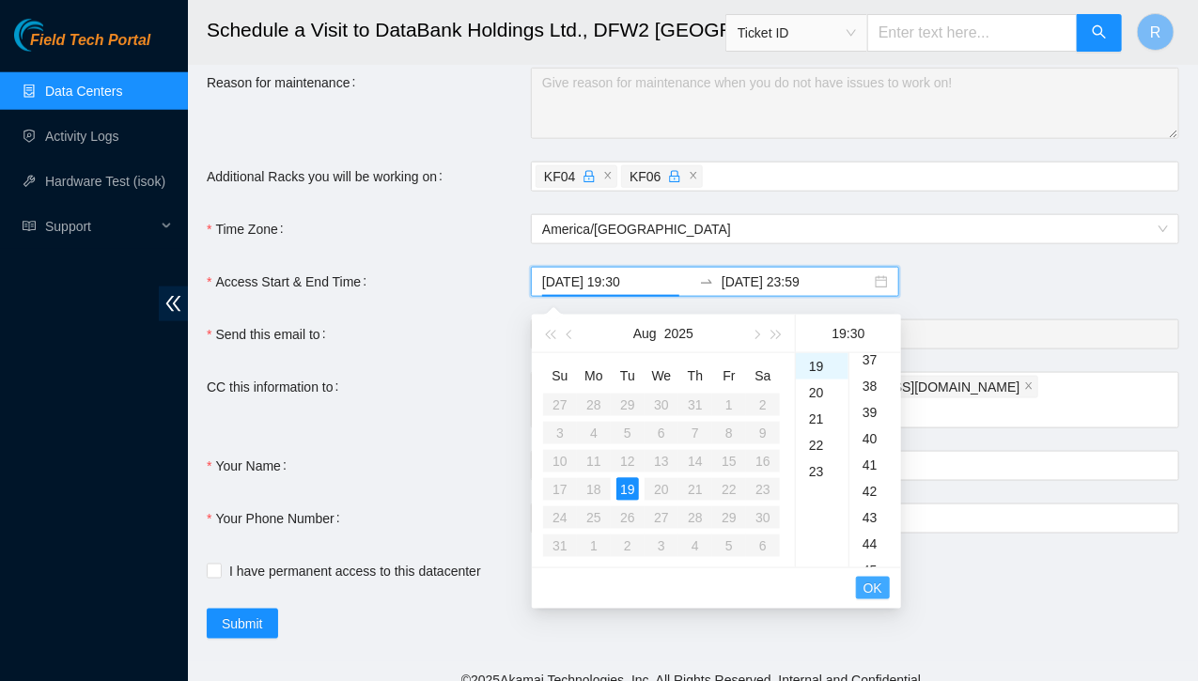
scroll to position [789, 0]
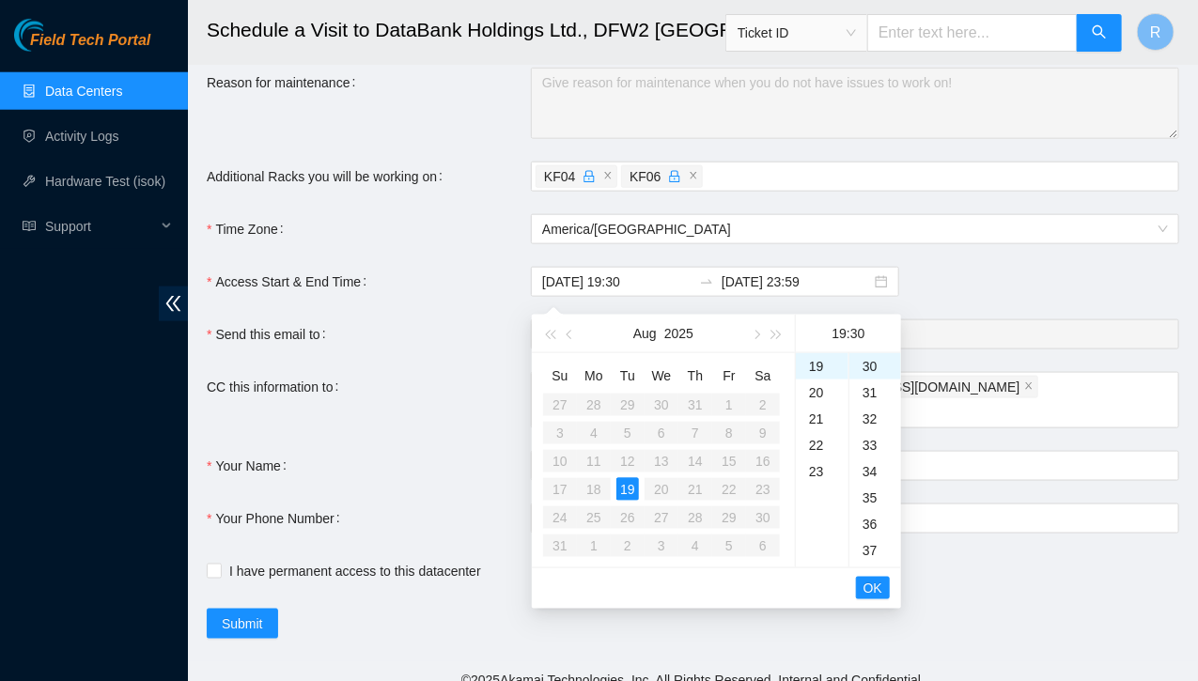
click at [971, 294] on div "2025-08-19 19:30 2025-08-19 23:59" at bounding box center [855, 282] width 648 height 30
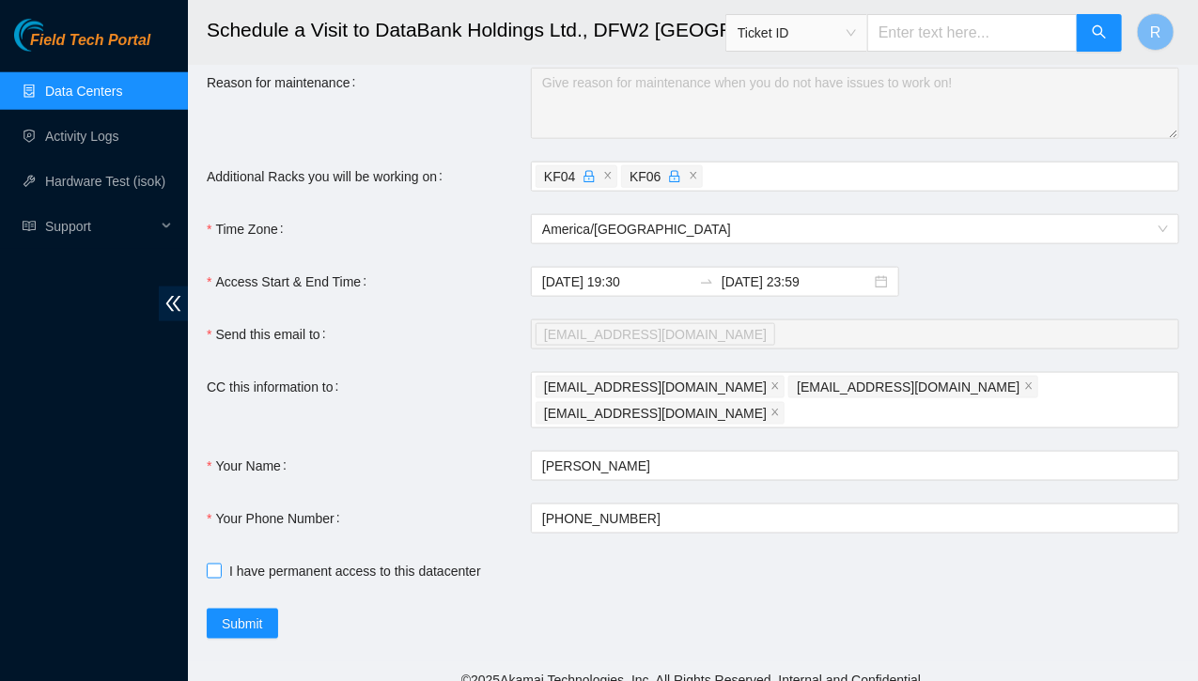
click at [214, 564] on input "I have permanent access to this datacenter" at bounding box center [213, 570] width 13 height 13
checkbox input "true"
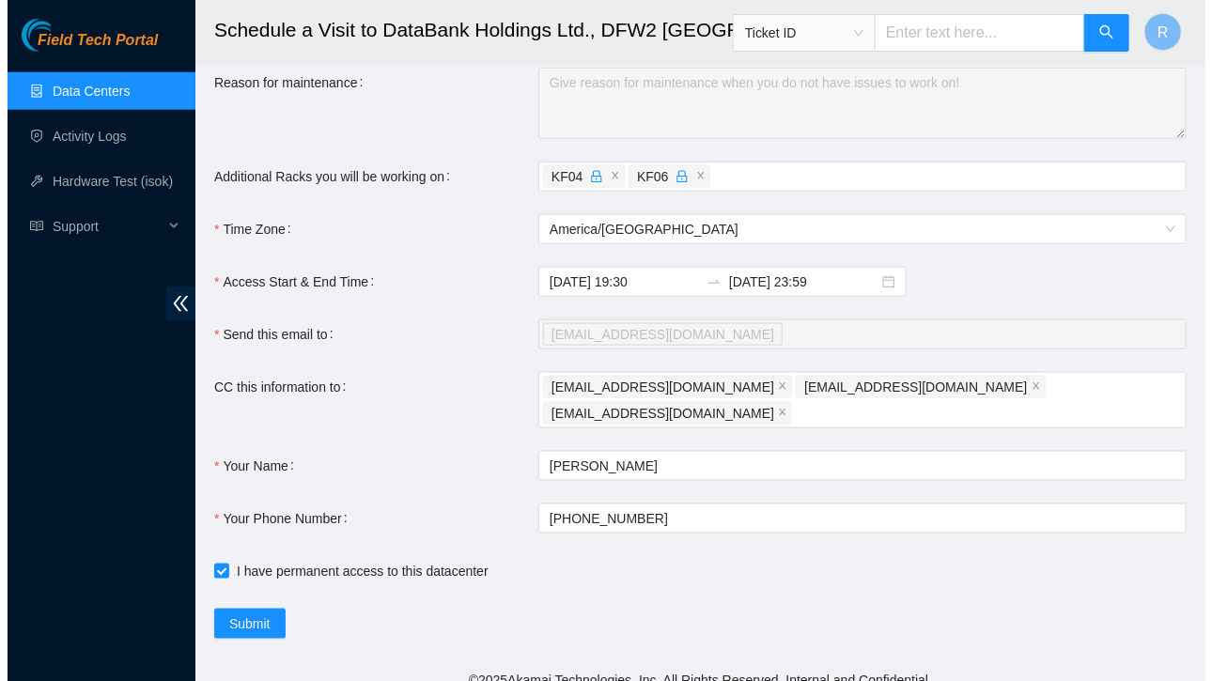
scroll to position [752, 0]
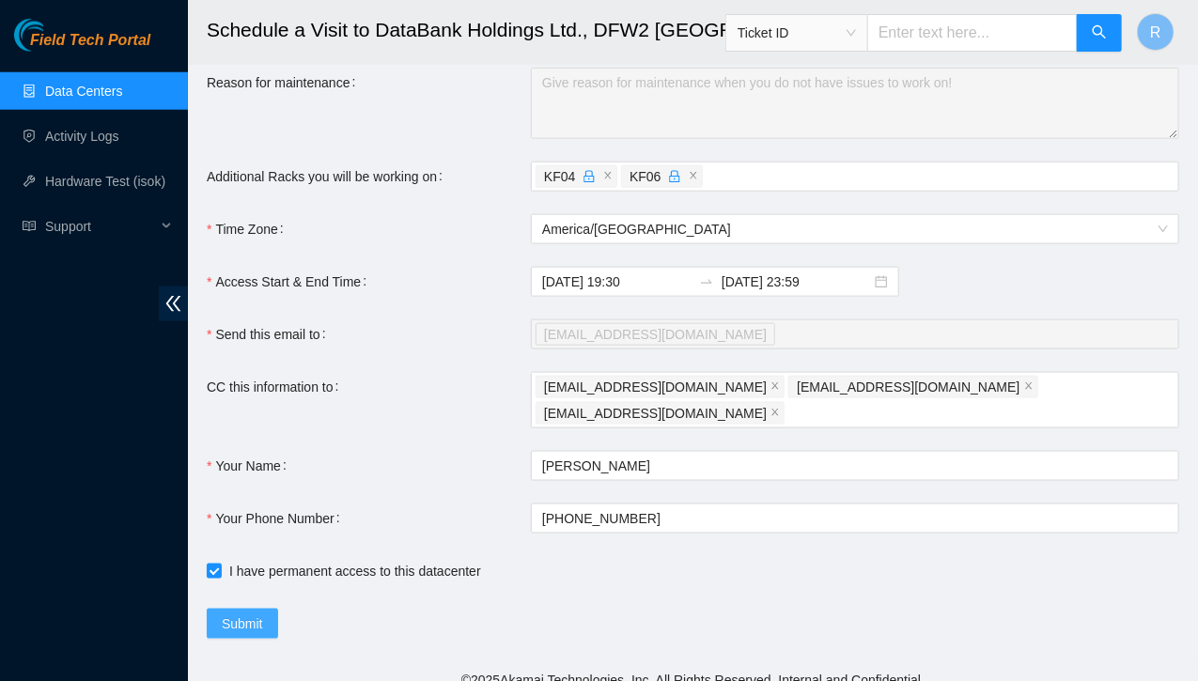
click at [254, 613] on span "Submit" at bounding box center [242, 623] width 41 height 21
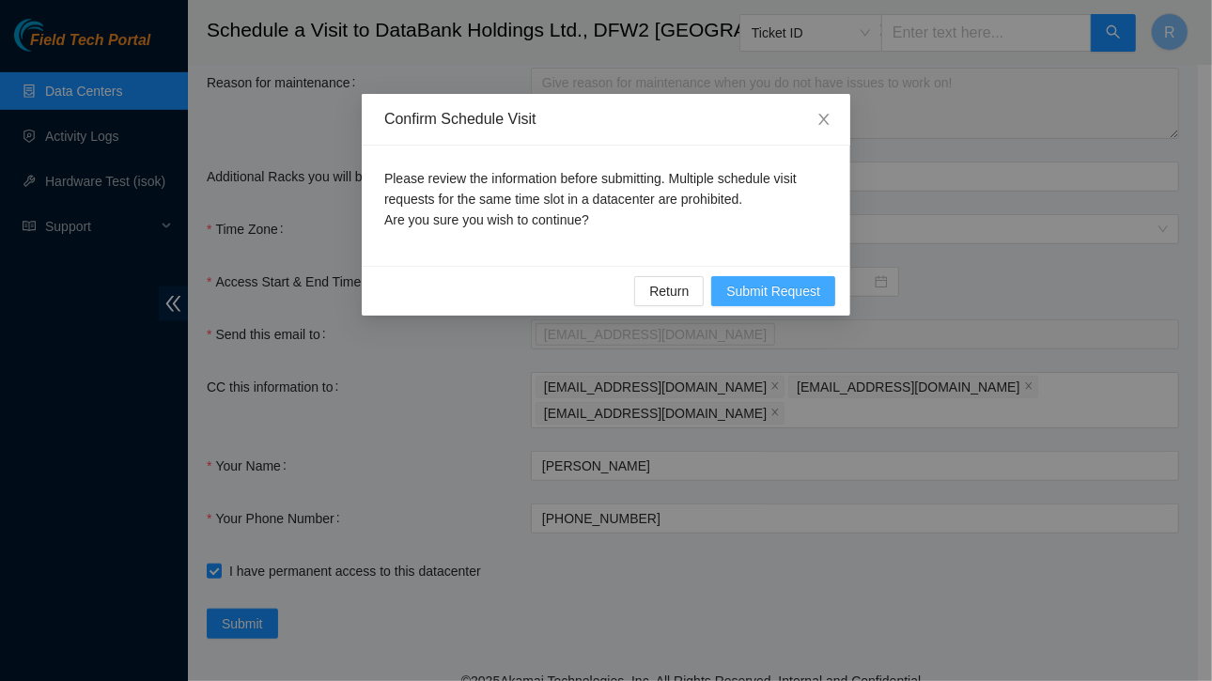
click at [760, 288] on span "Submit Request" at bounding box center [773, 291] width 94 height 21
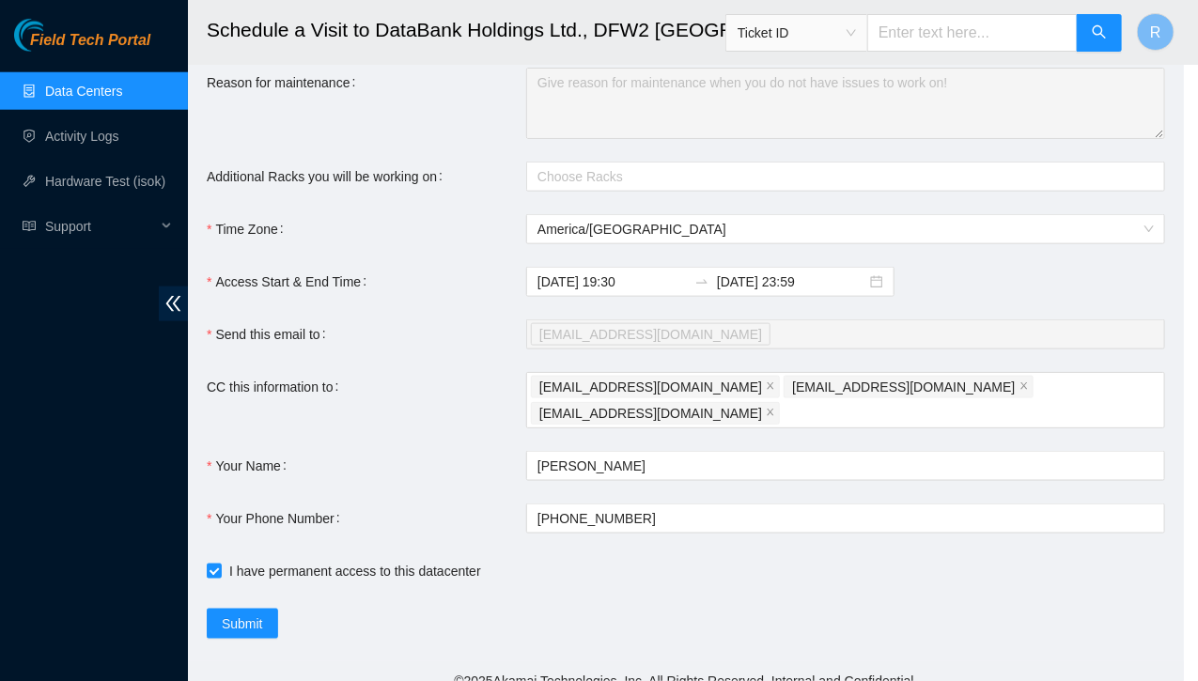
type input "2025-08-19 19:27"
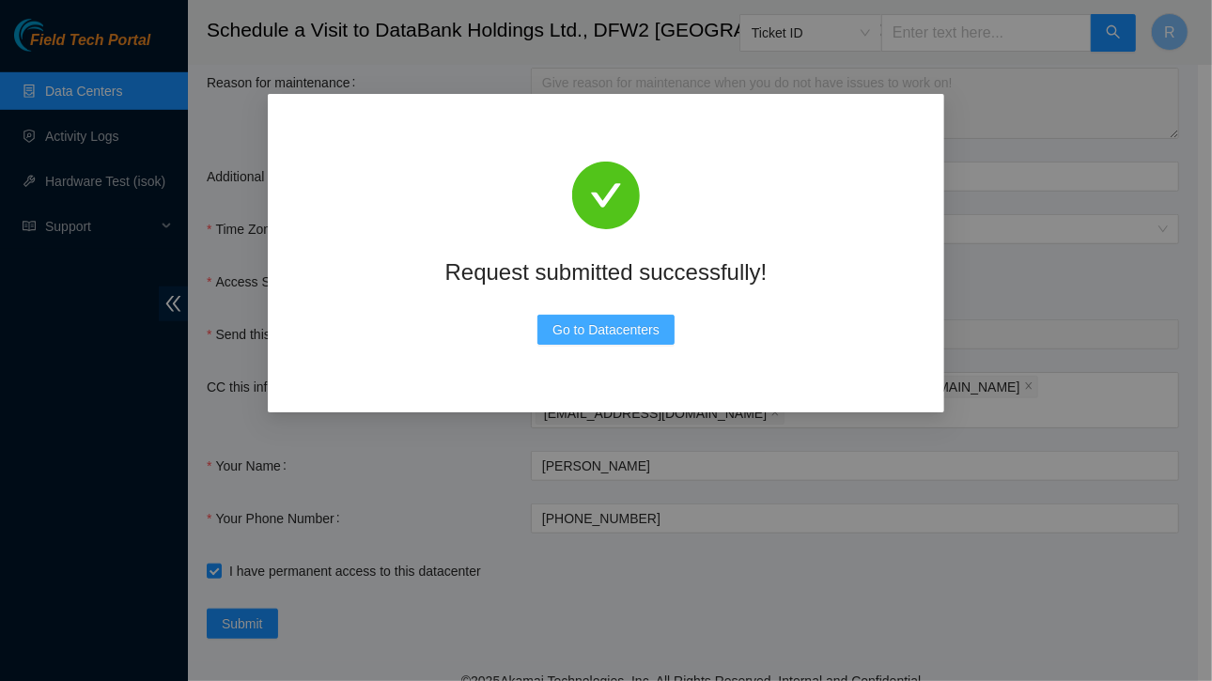
click at [580, 326] on span "Go to Datacenters" at bounding box center [605, 329] width 107 height 21
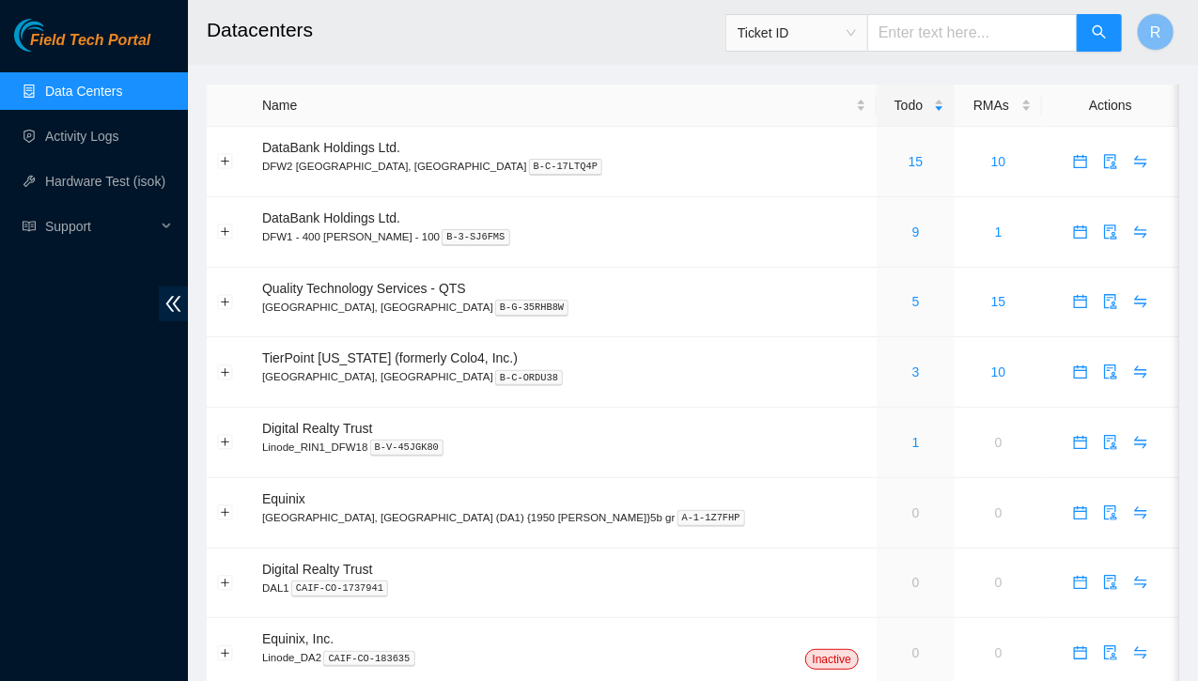
click at [631, 70] on main "Datacenters Ticket ID R Name Todo RMAs Actions DataBank Holdings Ltd. DFW2 Rich…" at bounding box center [693, 353] width 1010 height 707
click at [912, 230] on link "9" at bounding box center [916, 232] width 8 height 15
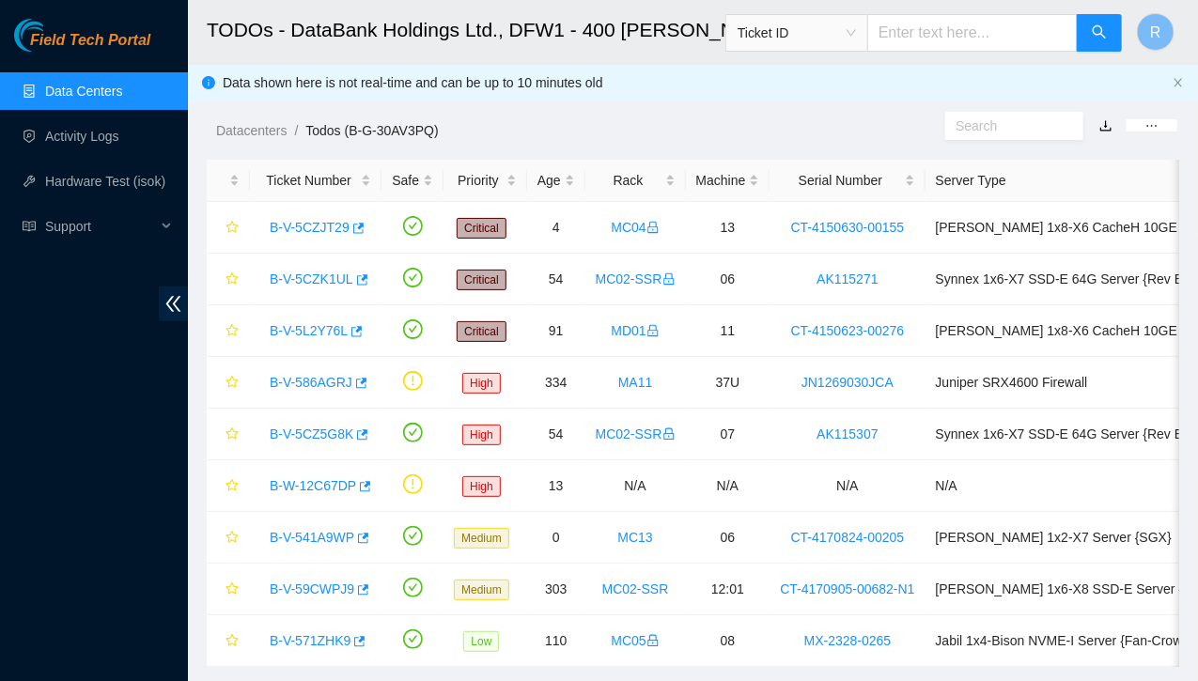
click at [96, 95] on link "Data Centers" at bounding box center [83, 91] width 77 height 15
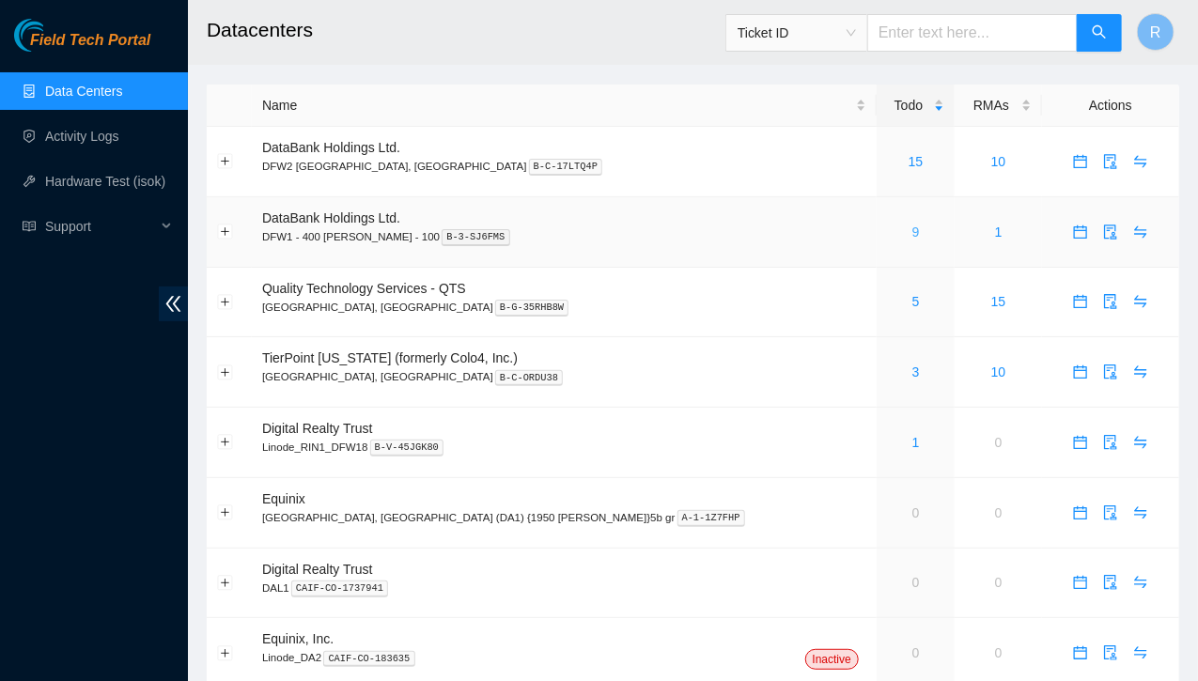
click at [912, 230] on link "9" at bounding box center [916, 232] width 8 height 15
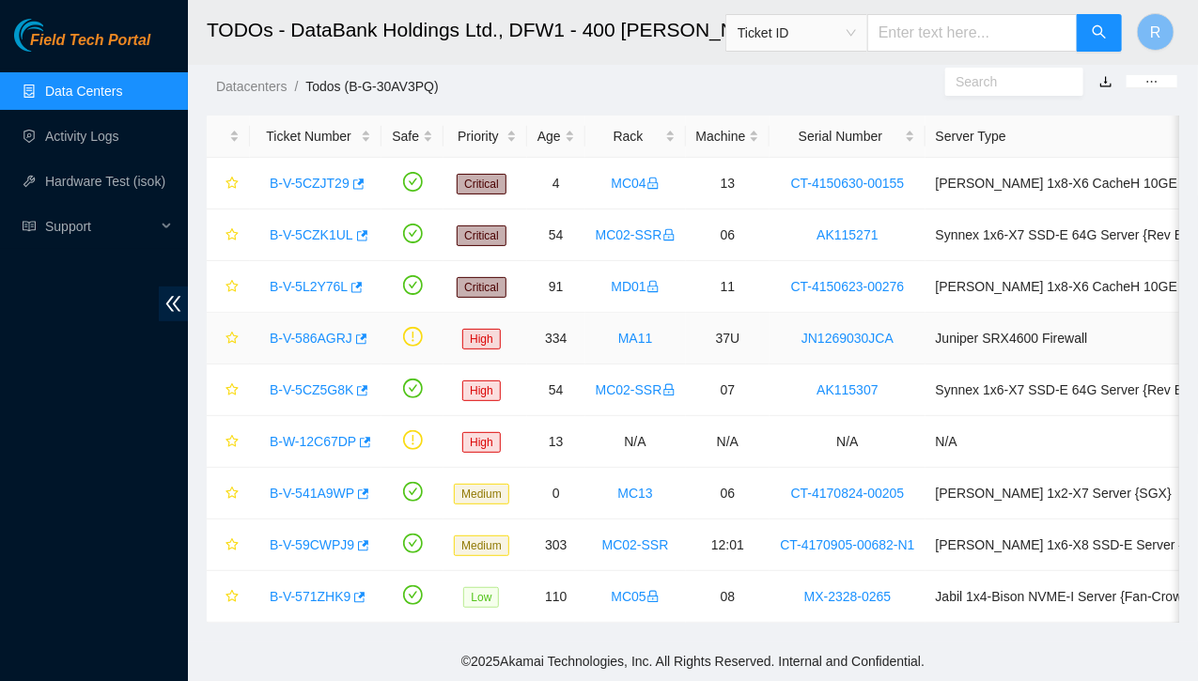
scroll to position [53, 0]
click at [96, 98] on link "Data Centers" at bounding box center [83, 91] width 77 height 15
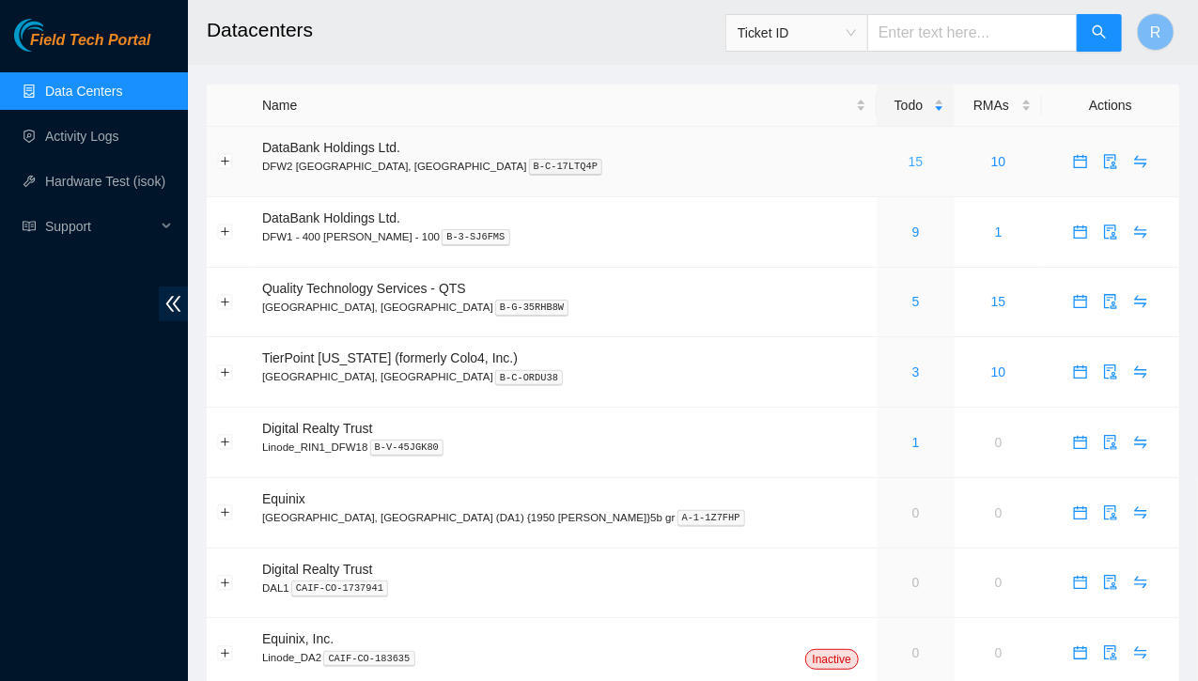
click at [909, 165] on link "15" at bounding box center [916, 161] width 15 height 15
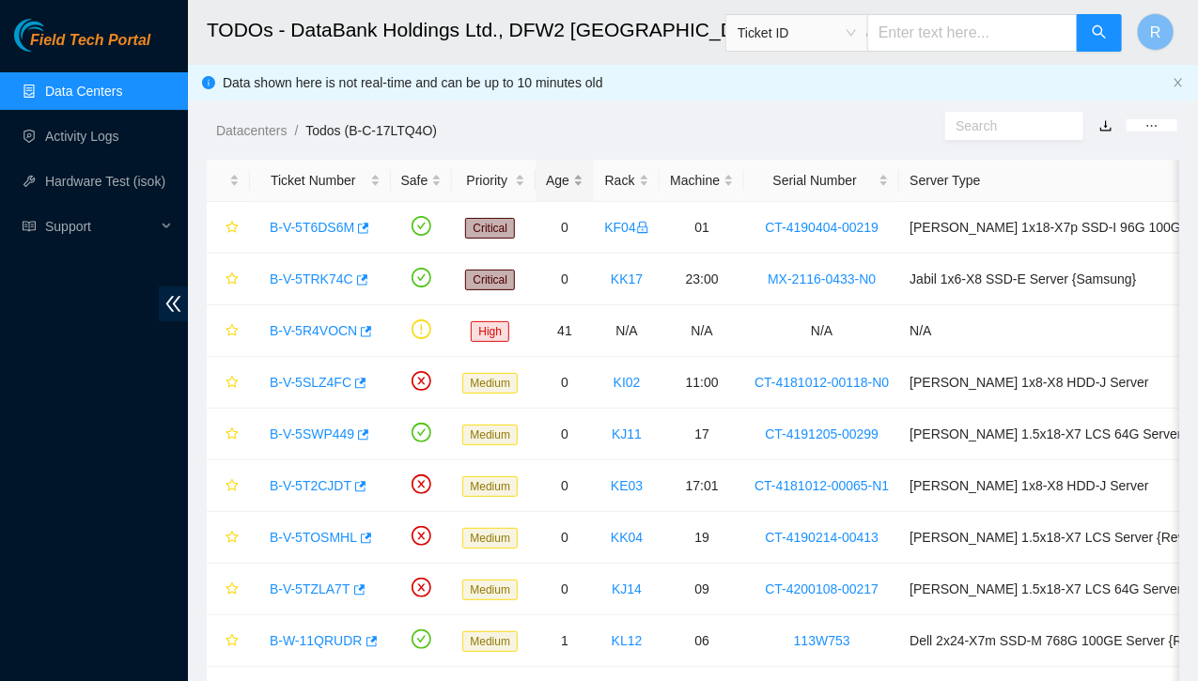
click at [572, 179] on div "Age" at bounding box center [565, 180] width 38 height 21
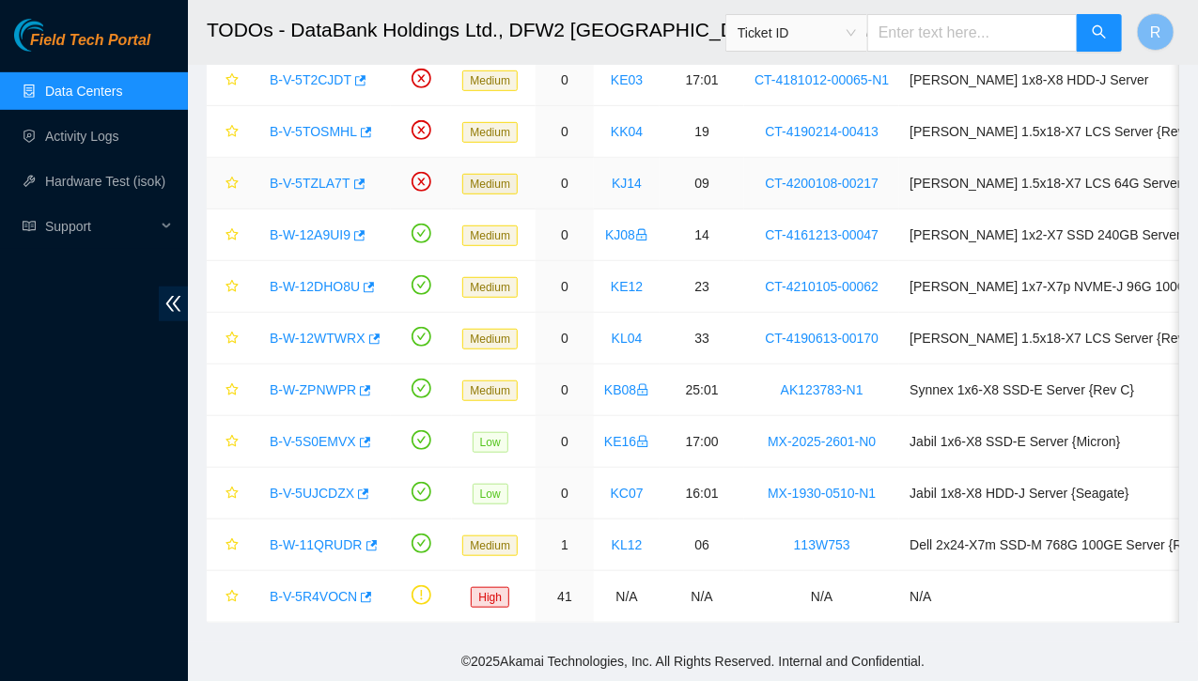
scroll to position [360, 0]
click at [331, 589] on link "B-V-5R4VOCN" at bounding box center [313, 596] width 87 height 15
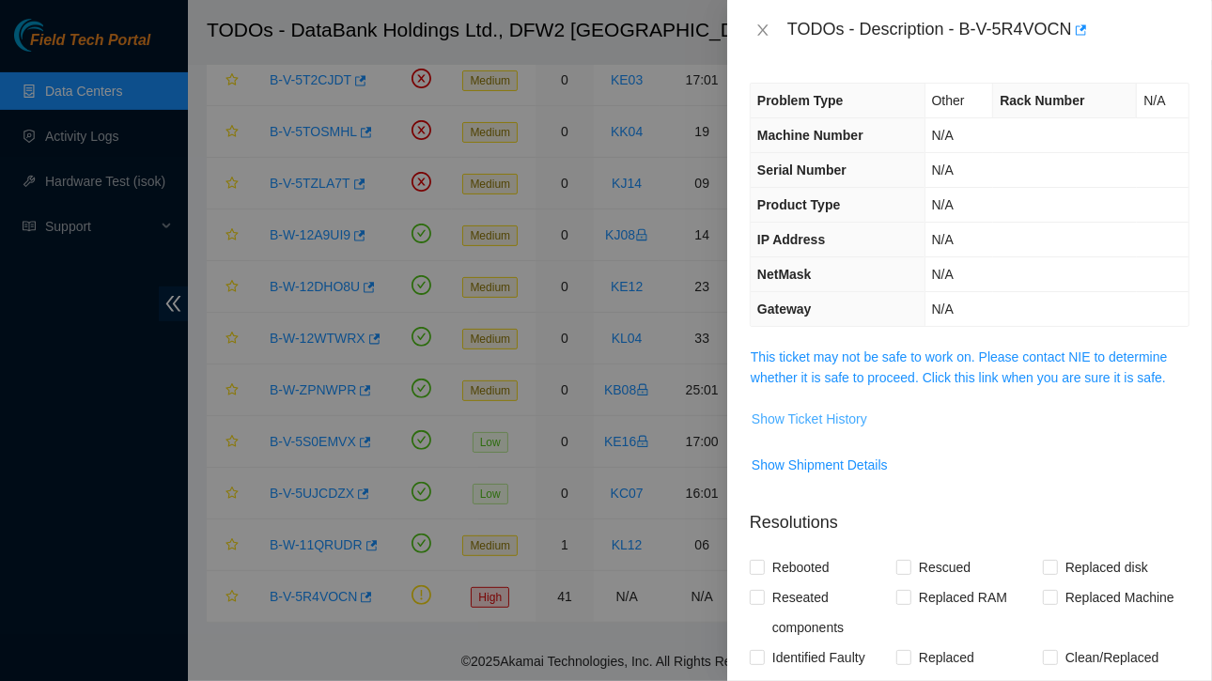
click at [800, 415] on span "Show Ticket History" at bounding box center [810, 419] width 116 height 21
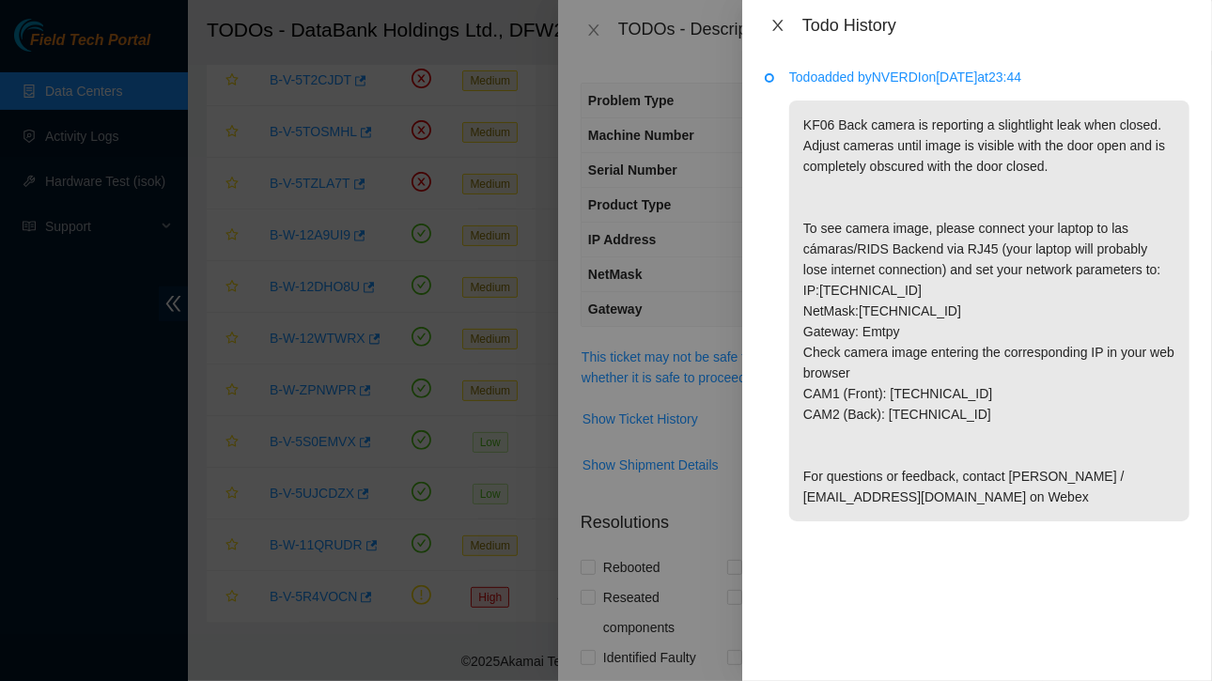
click at [776, 27] on icon "close" at bounding box center [777, 25] width 10 height 11
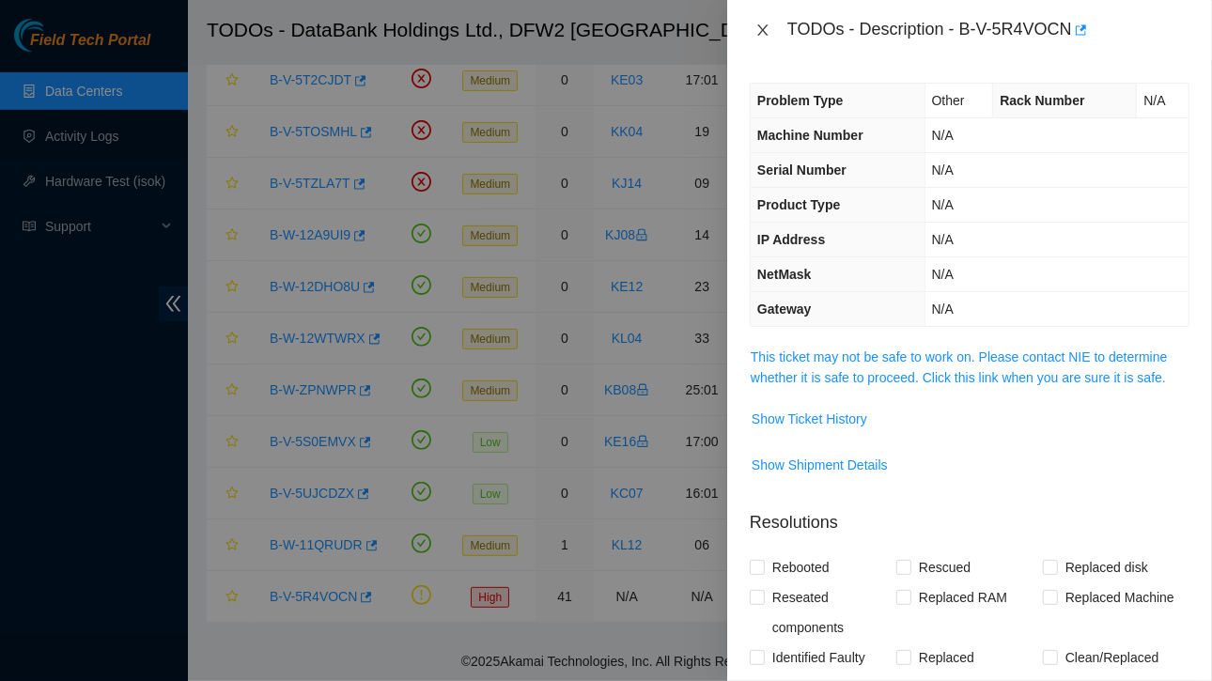
drag, startPoint x: 760, startPoint y: 33, endPoint x: 768, endPoint y: 22, distance: 13.5
click at [768, 22] on div "TODOs - Description - B-V-5R4VOCN" at bounding box center [970, 30] width 440 height 30
click at [761, 28] on icon "close" at bounding box center [762, 29] width 10 height 11
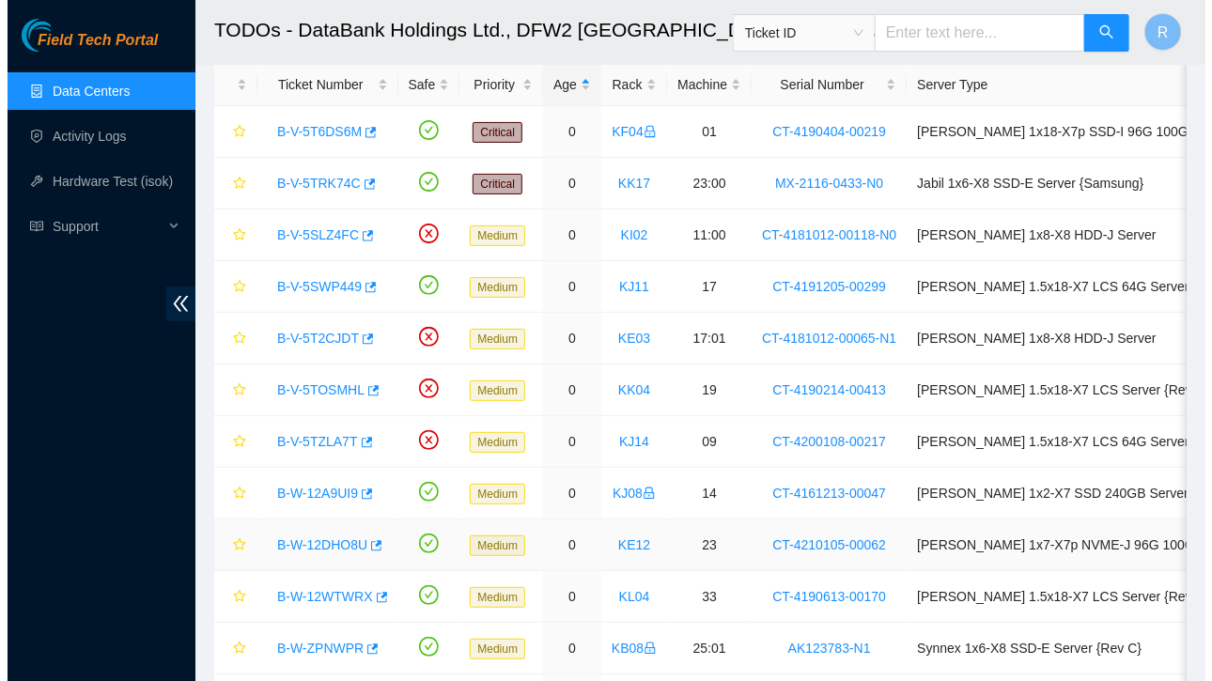
scroll to position [59, 0]
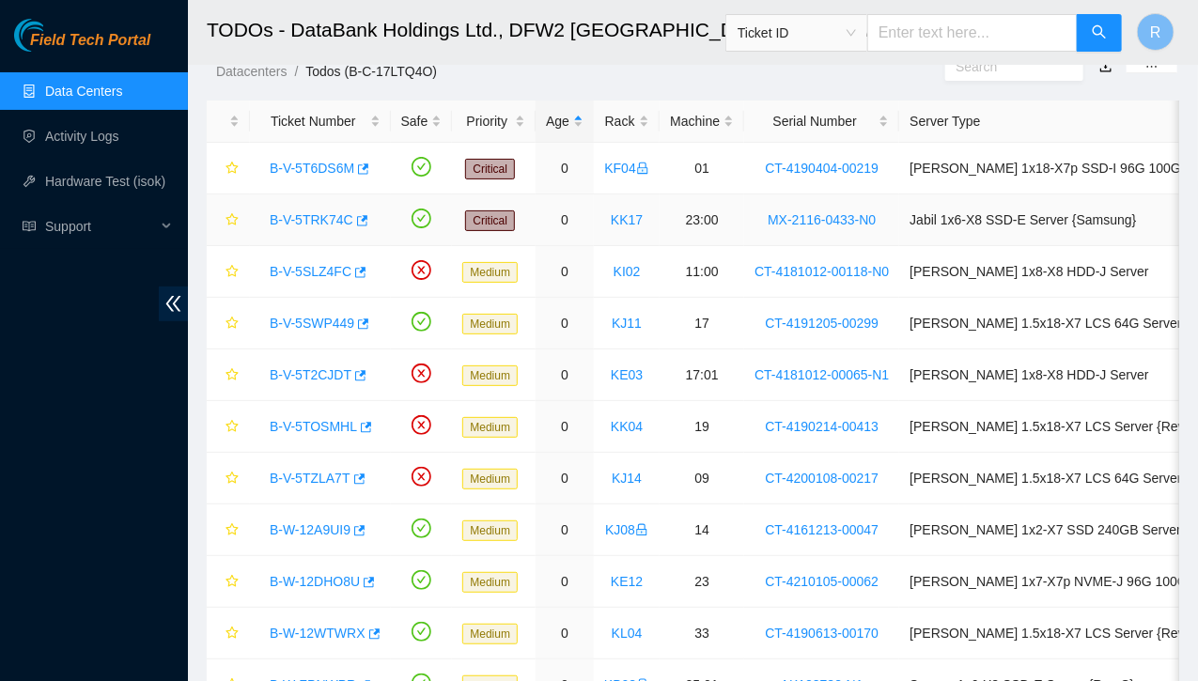
click at [319, 217] on link "B-V-5TRK74C" at bounding box center [312, 219] width 84 height 15
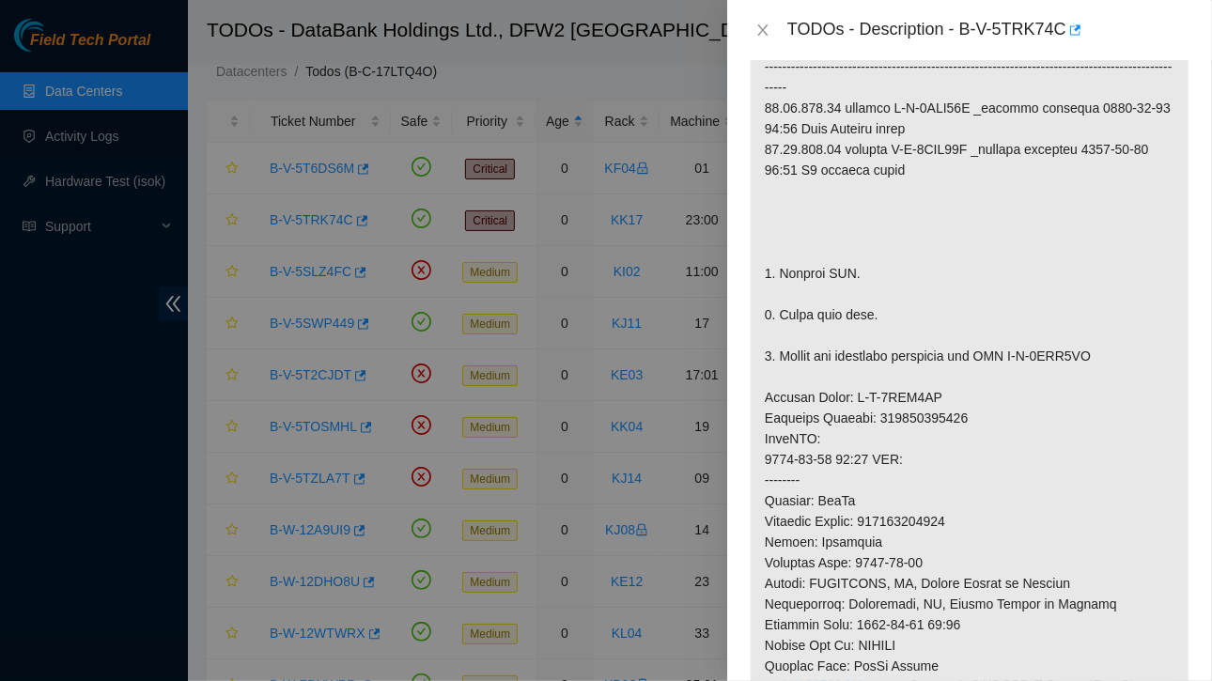
scroll to position [385, 0]
click at [1056, 474] on p at bounding box center [970, 450] width 438 height 979
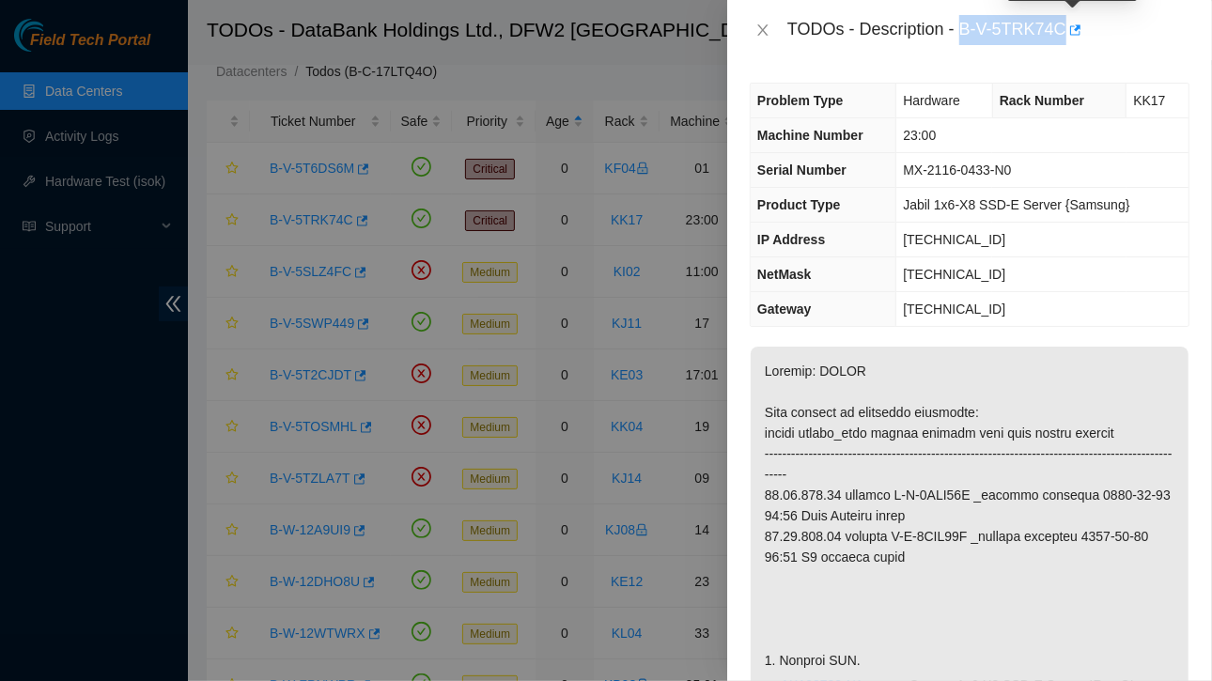
drag, startPoint x: 964, startPoint y: 30, endPoint x: 1059, endPoint y: 31, distance: 94.9
click at [1064, 31] on div "TODOs - Description - B-V-5TRK74C" at bounding box center [988, 30] width 402 height 30
copy div "B-V-5TRK74C"
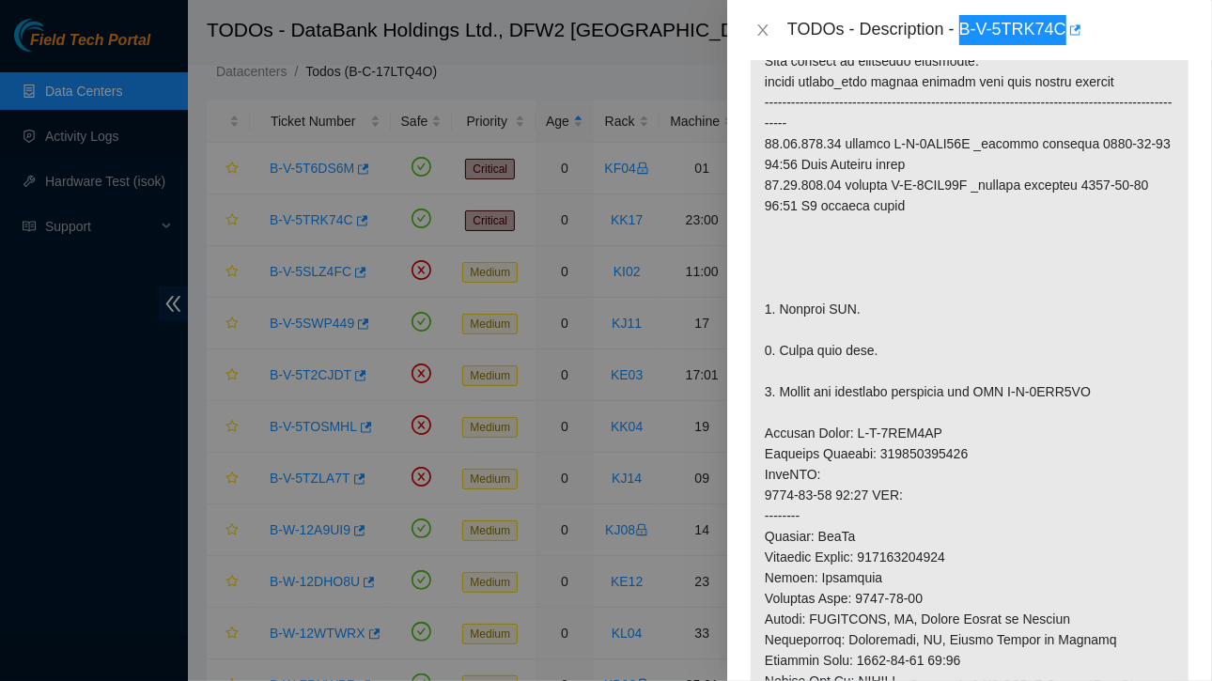
scroll to position [489, 0]
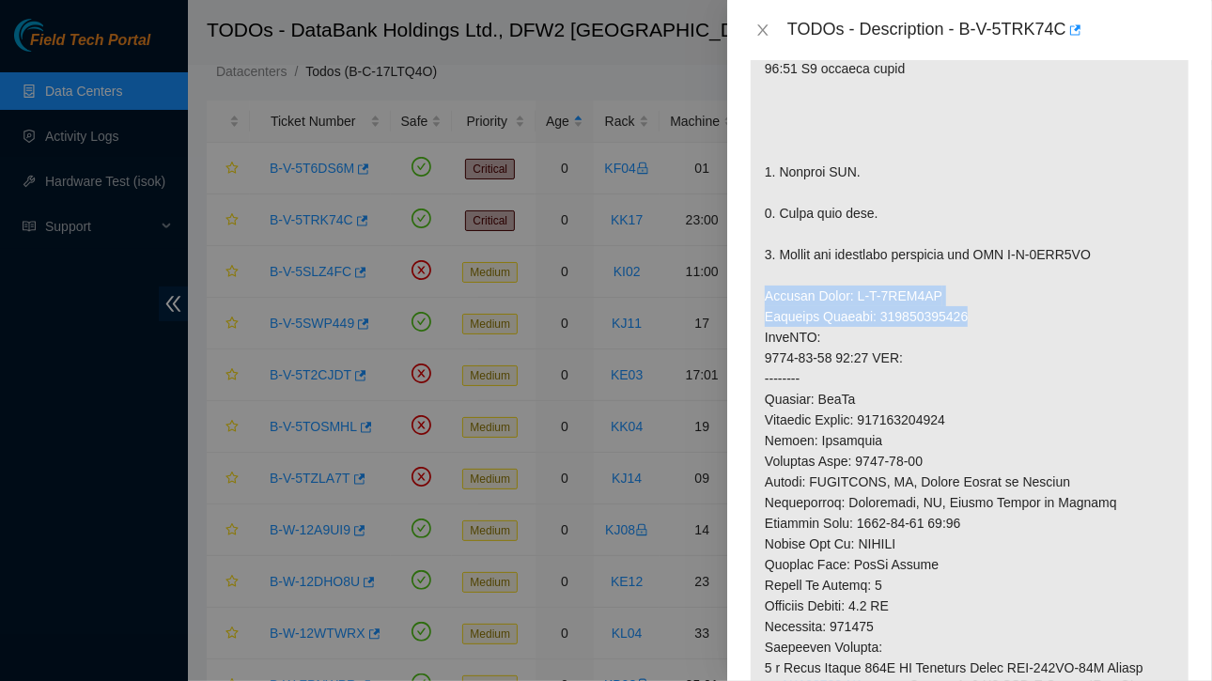
drag, startPoint x: 763, startPoint y: 290, endPoint x: 970, endPoint y: 313, distance: 207.9
click at [970, 313] on p at bounding box center [970, 347] width 438 height 979
copy p "Service Order: B-V-5TSN6KI Tracking Numbers: 463470043359"
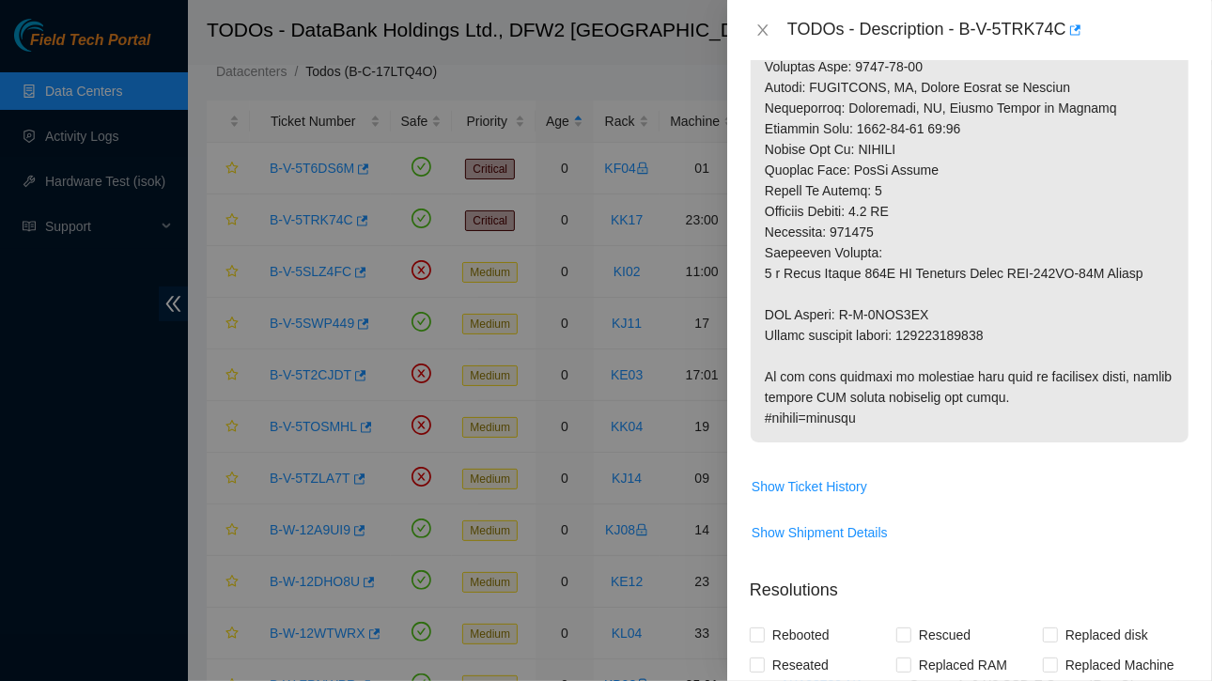
scroll to position [926, 0]
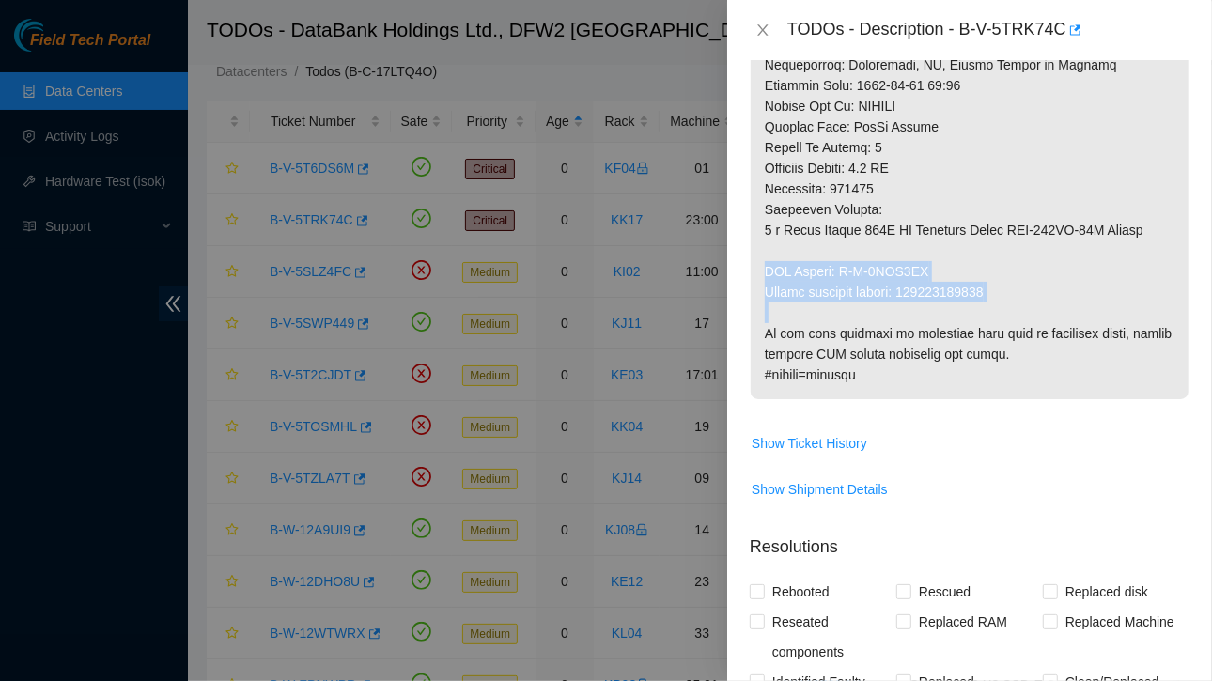
drag, startPoint x: 765, startPoint y: 262, endPoint x: 1025, endPoint y: 313, distance: 265.1
copy p "RMA Return: B-V-5TSN6KR Return tracking number: 463470043360"
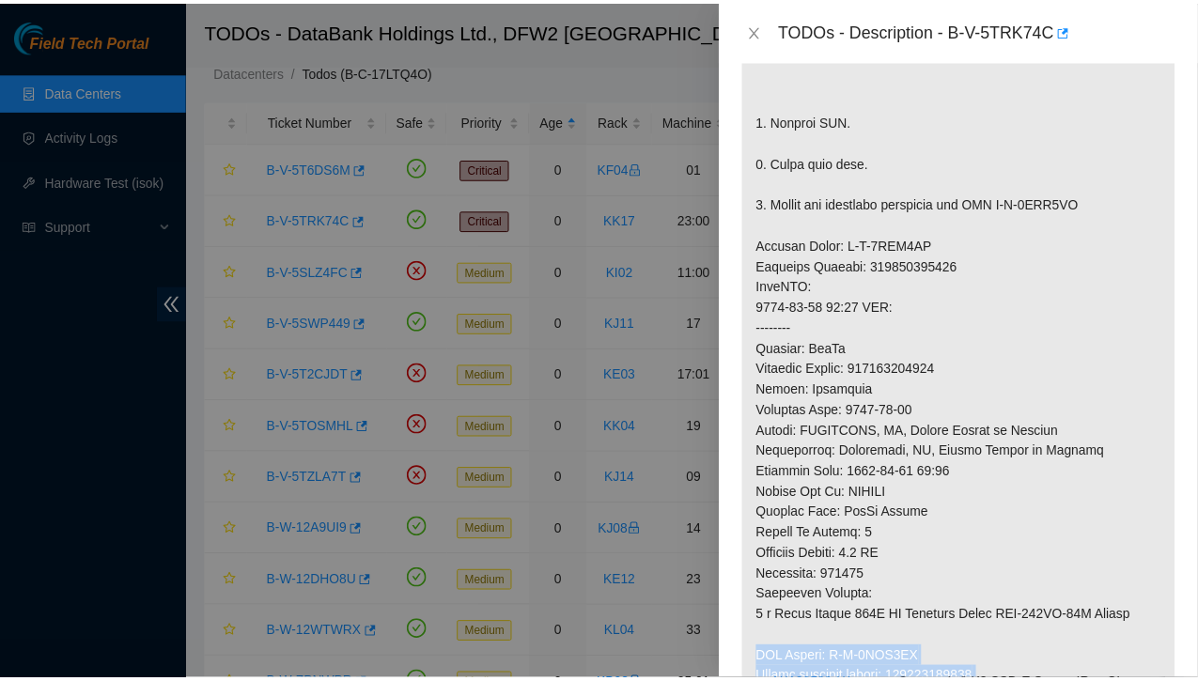
scroll to position [538, 0]
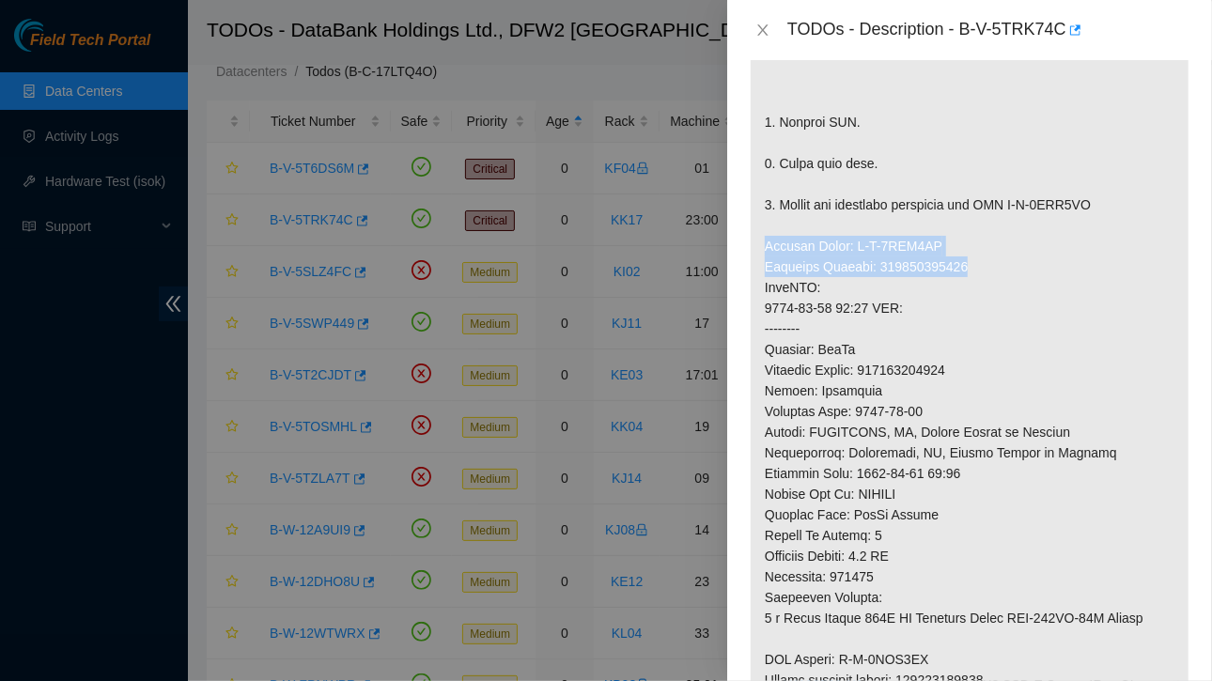
drag, startPoint x: 759, startPoint y: 237, endPoint x: 982, endPoint y: 261, distance: 224.0
click at [982, 261] on p at bounding box center [970, 297] width 438 height 979
copy p "Service Order: B-V-5TSN6KI Tracking Numbers: 463470043359"
click at [764, 33] on icon "close" at bounding box center [762, 30] width 15 height 15
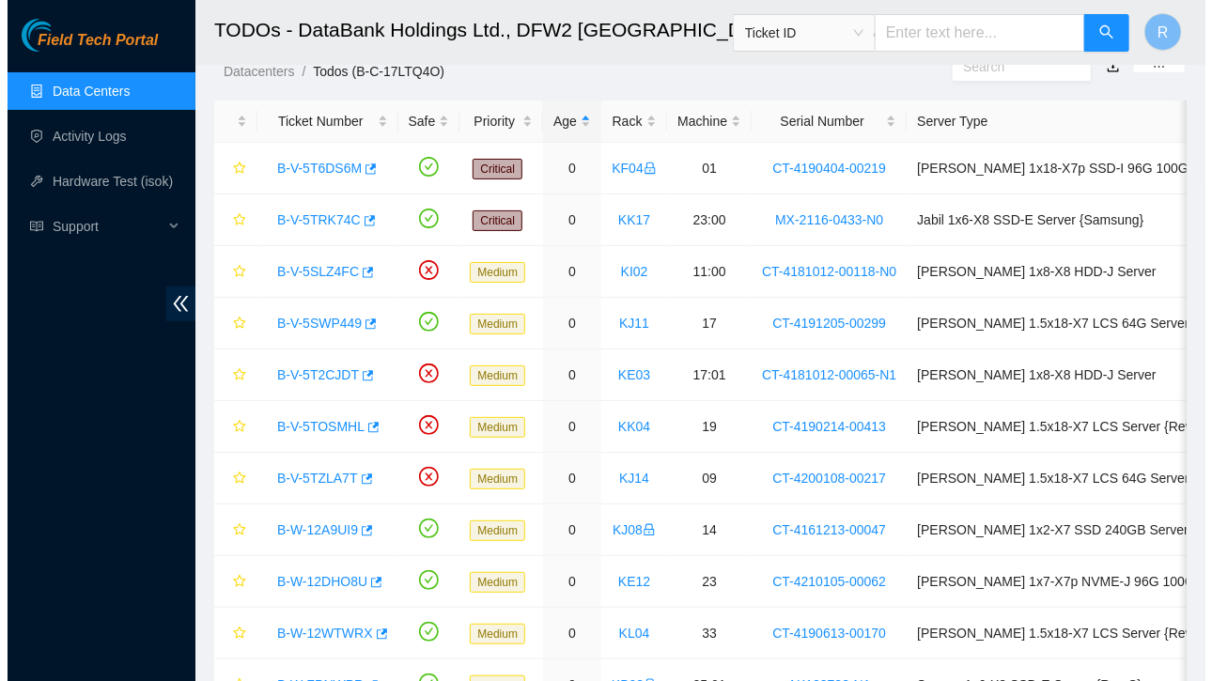
scroll to position [554, 0]
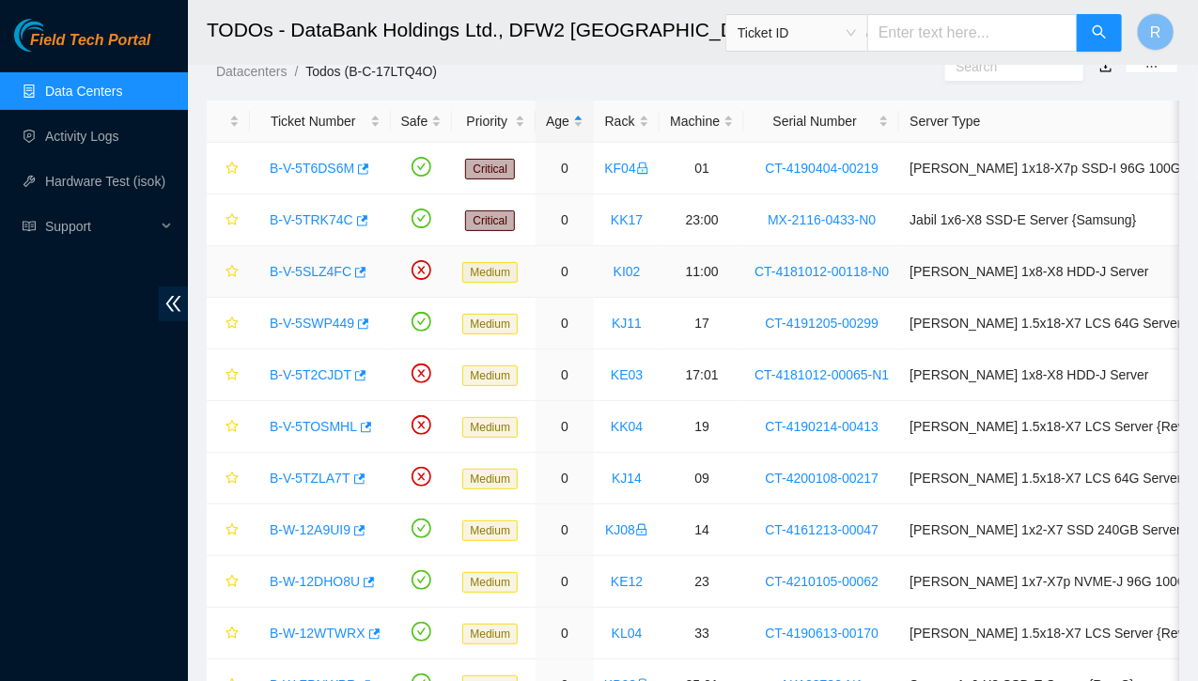
click at [310, 275] on link "B-V-5SLZ4FC" at bounding box center [311, 271] width 82 height 15
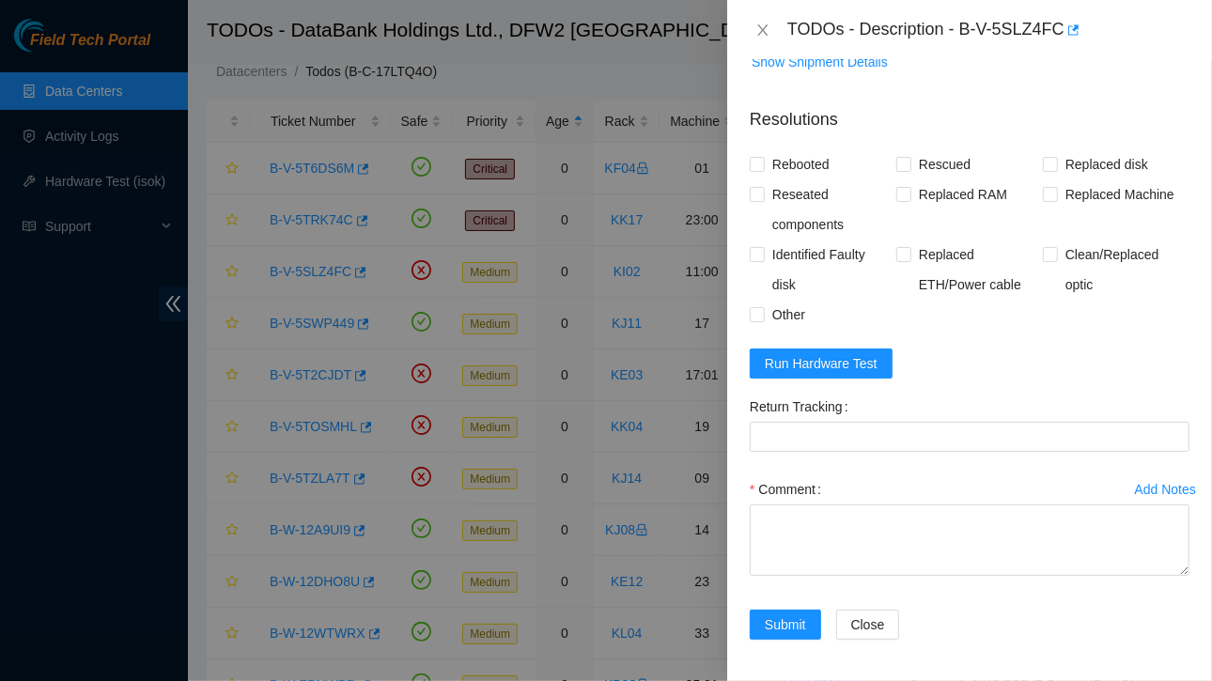
scroll to position [0, 0]
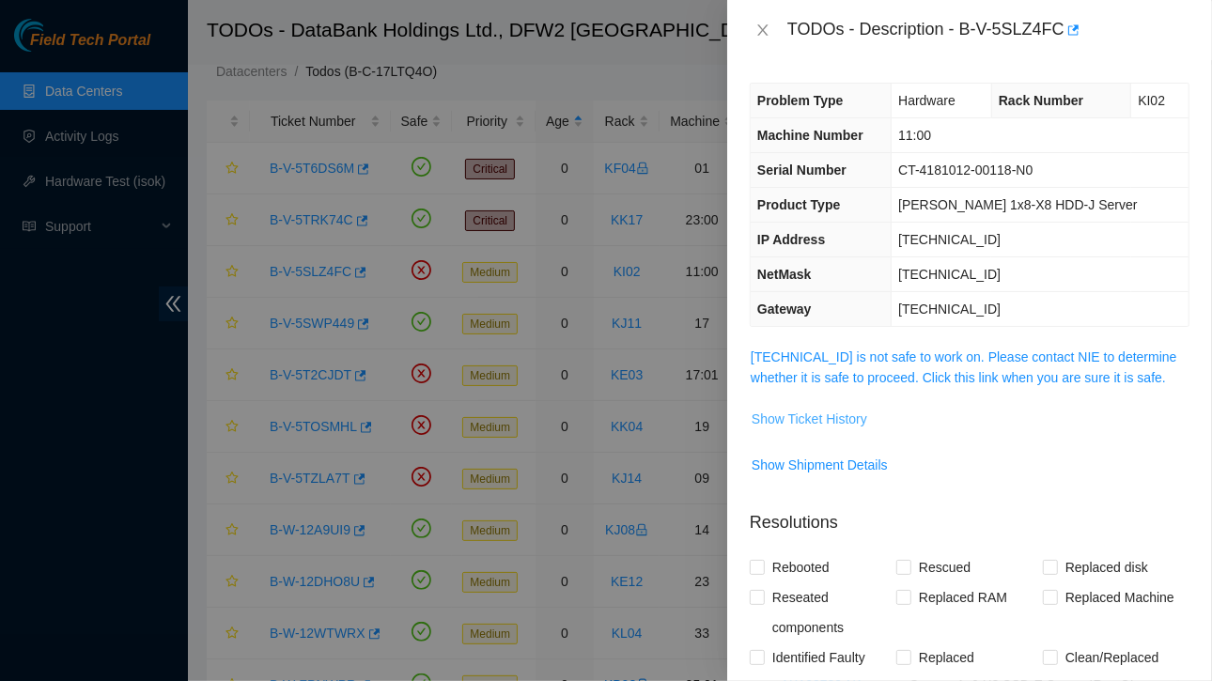
click at [823, 410] on span "Show Ticket History" at bounding box center [810, 419] width 116 height 21
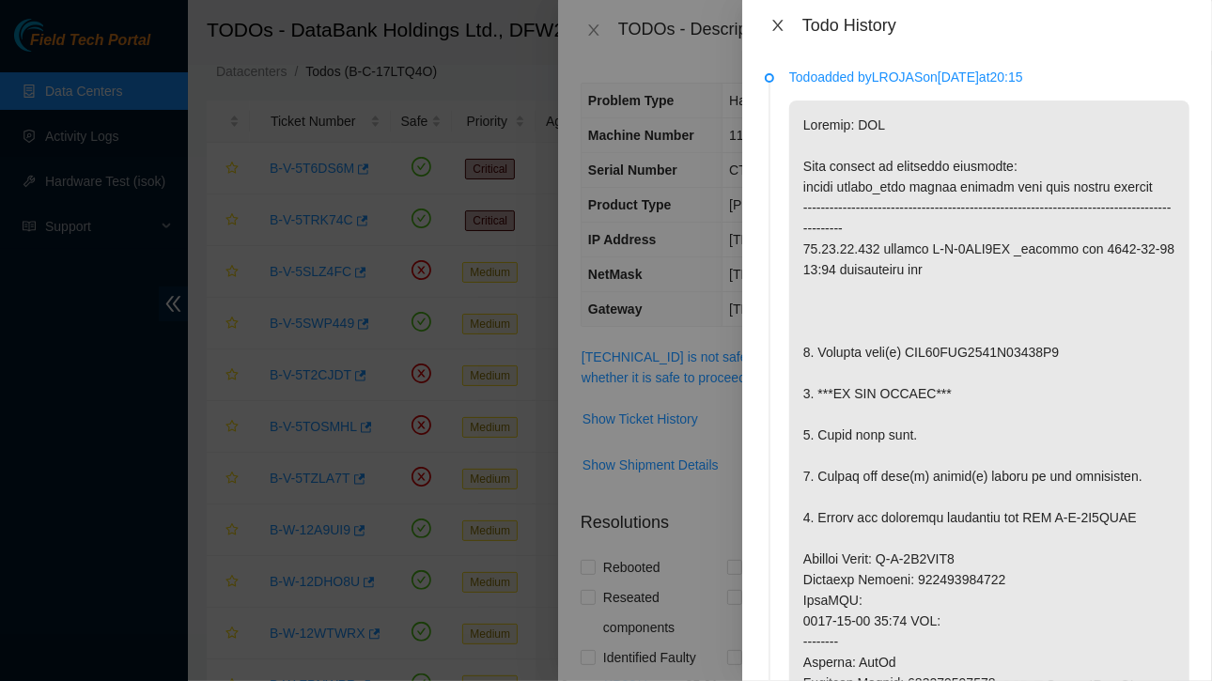
click at [778, 26] on icon "close" at bounding box center [777, 25] width 10 height 11
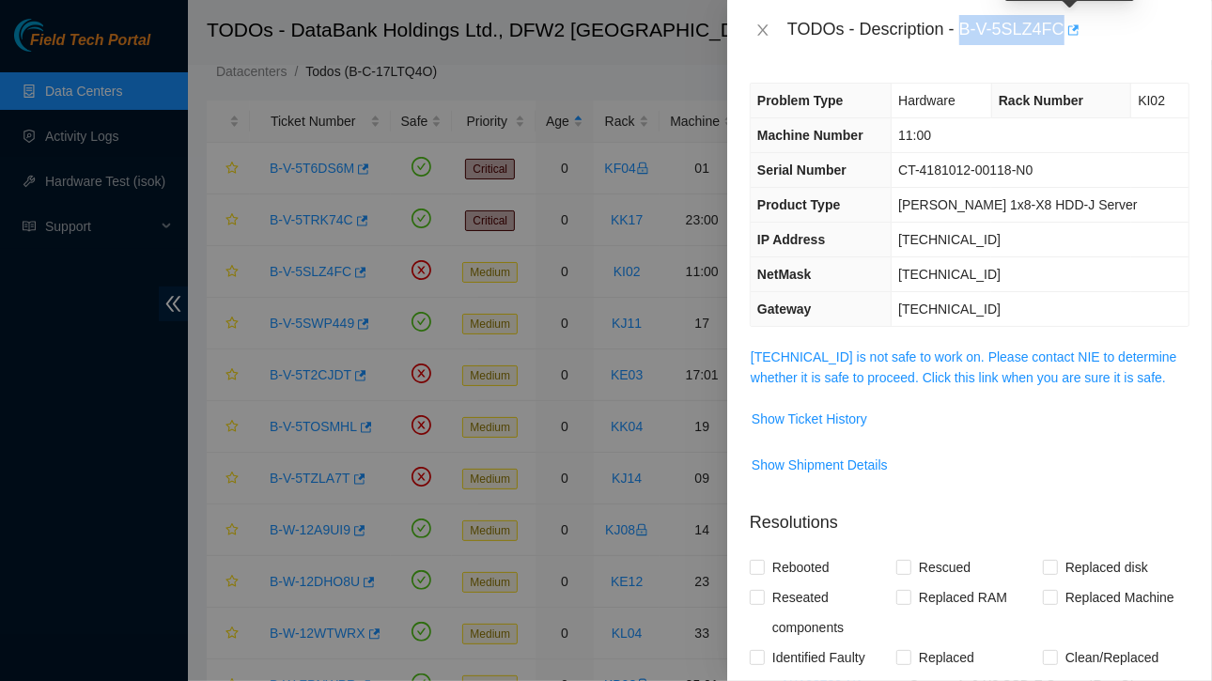
drag, startPoint x: 961, startPoint y: 28, endPoint x: 1063, endPoint y: 34, distance: 101.6
click at [1063, 34] on div "TODOs - Description - B-V-5SLZ4FC" at bounding box center [988, 30] width 402 height 30
copy div "B-V-5SLZ4FC"
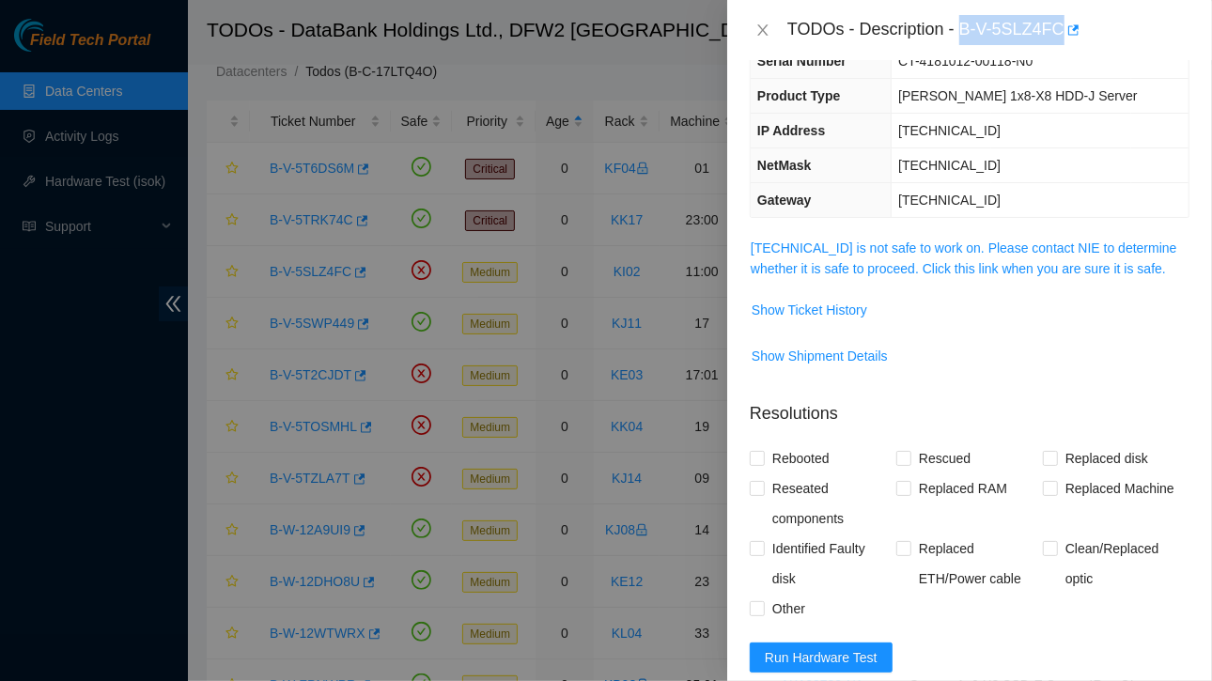
scroll to position [111, 0]
click at [827, 299] on span "Show Ticket History" at bounding box center [810, 308] width 116 height 21
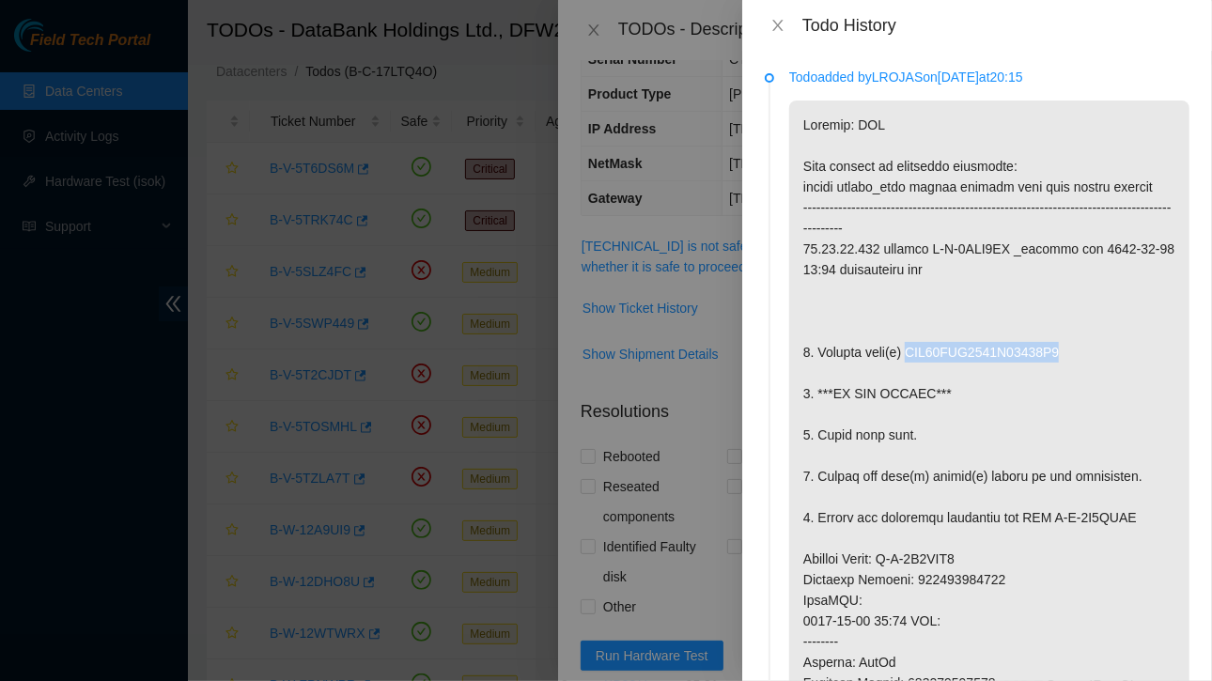
drag, startPoint x: 904, startPoint y: 354, endPoint x: 1064, endPoint y: 355, distance: 159.7
click at [1064, 355] on p at bounding box center [989, 611] width 400 height 1020
copy p "WFK04ZXC0000E81242R0"
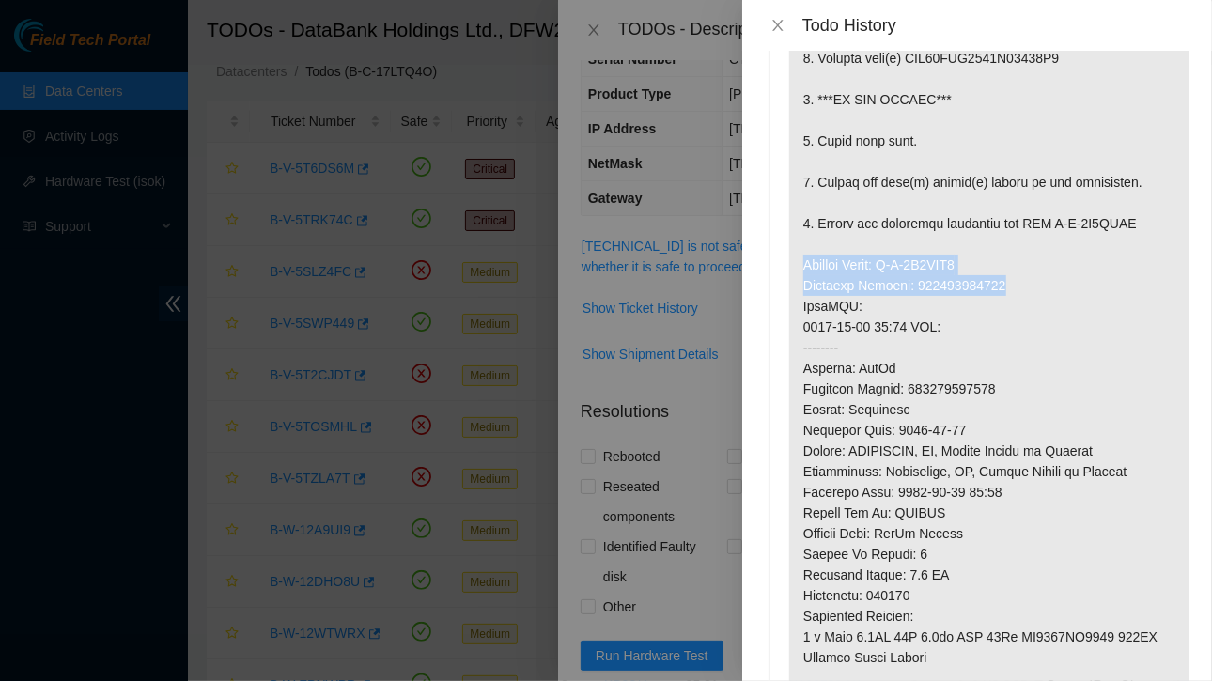
drag, startPoint x: 805, startPoint y: 266, endPoint x: 1002, endPoint y: 288, distance: 198.6
click at [1002, 288] on p at bounding box center [989, 316] width 400 height 1020
copy p "Service Order: B-V-5U1BXM3 Tracking Numbers: 473665208165"
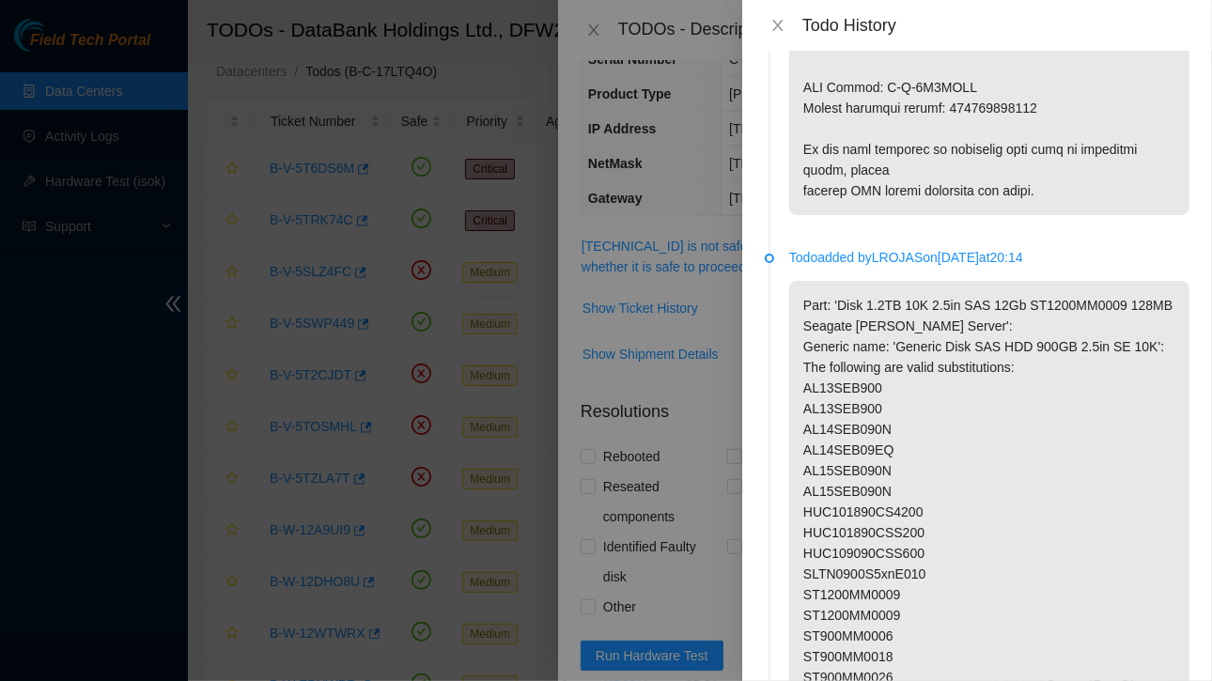
scroll to position [919, 0]
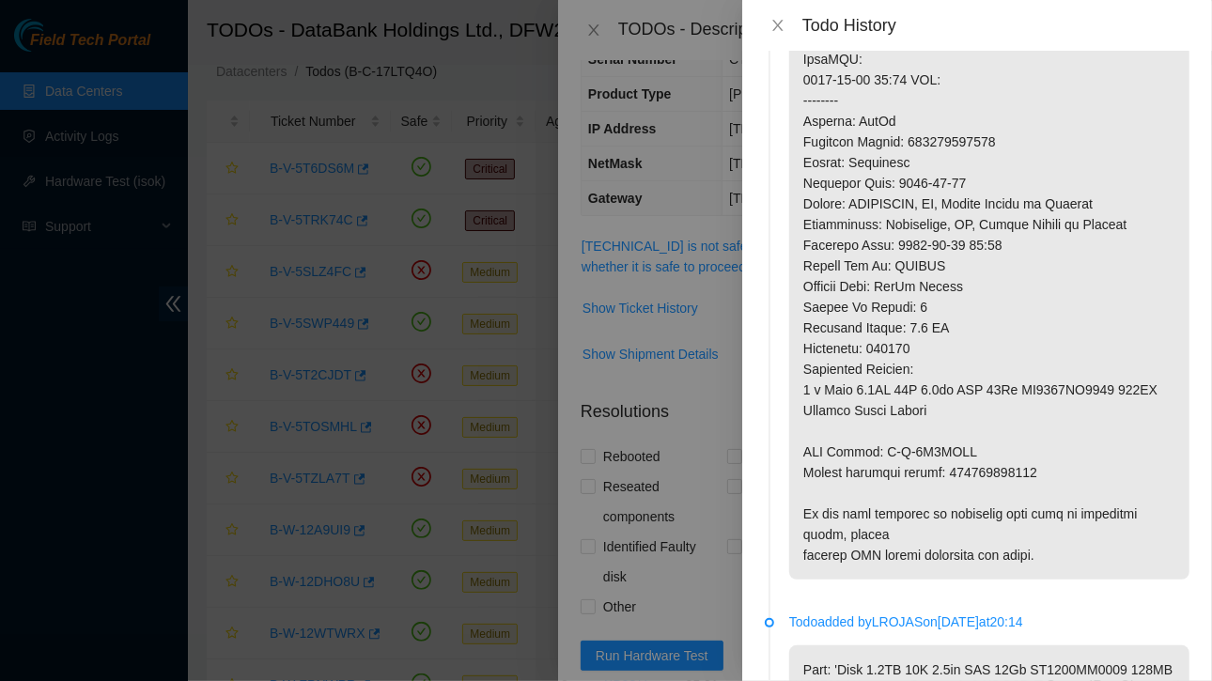
click at [896, 410] on p at bounding box center [989, 69] width 400 height 1020
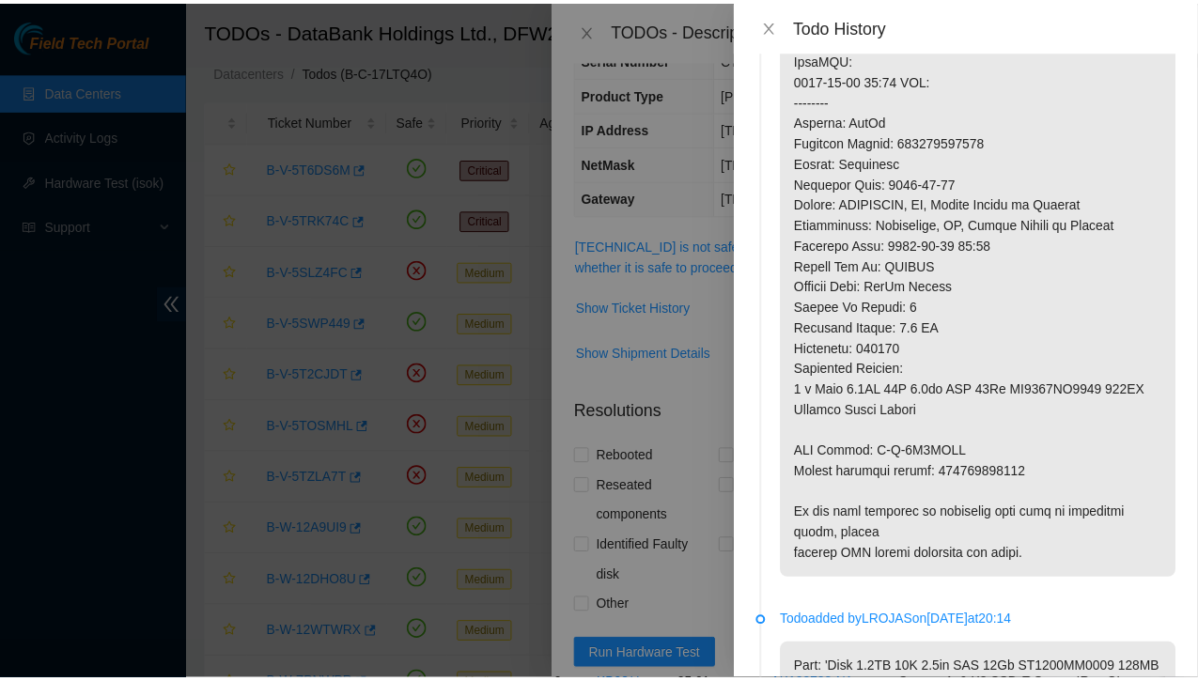
scroll to position [489, 0]
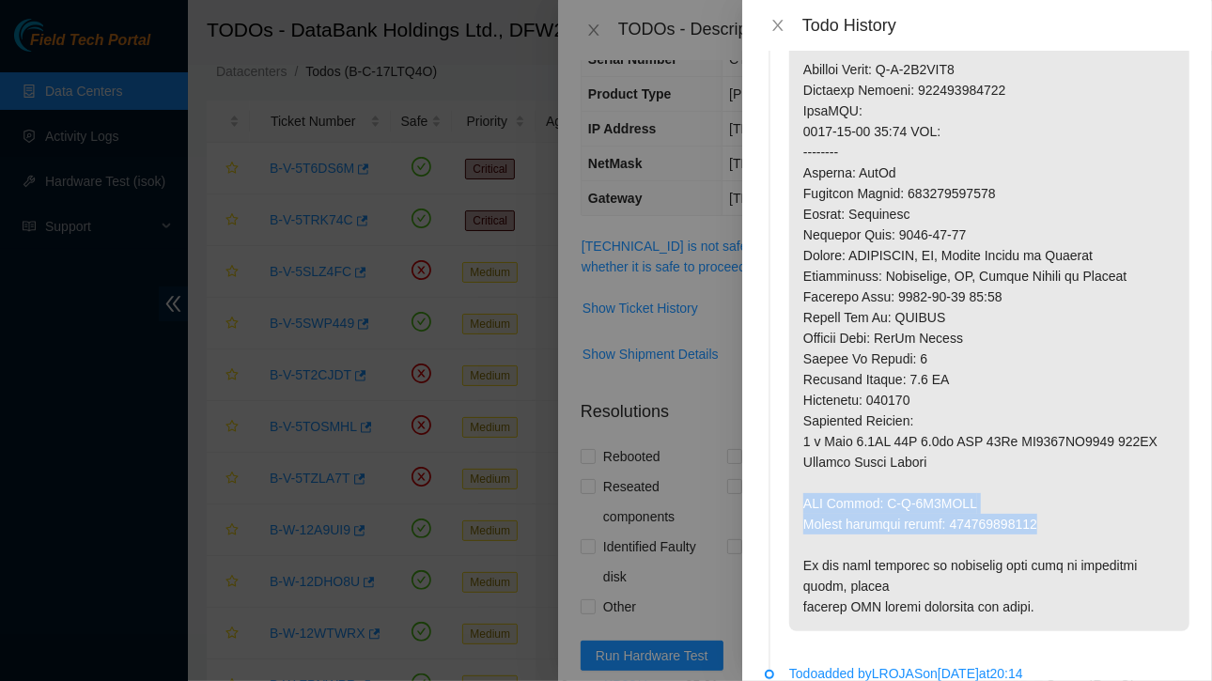
drag, startPoint x: 803, startPoint y: 501, endPoint x: 1053, endPoint y: 533, distance: 251.9
click at [1053, 533] on p at bounding box center [989, 121] width 400 height 1020
copy p "RMA Return: B-V-5U1BXMC Return tracking number: 473665208176"
click at [785, 27] on icon "close" at bounding box center [777, 25] width 15 height 15
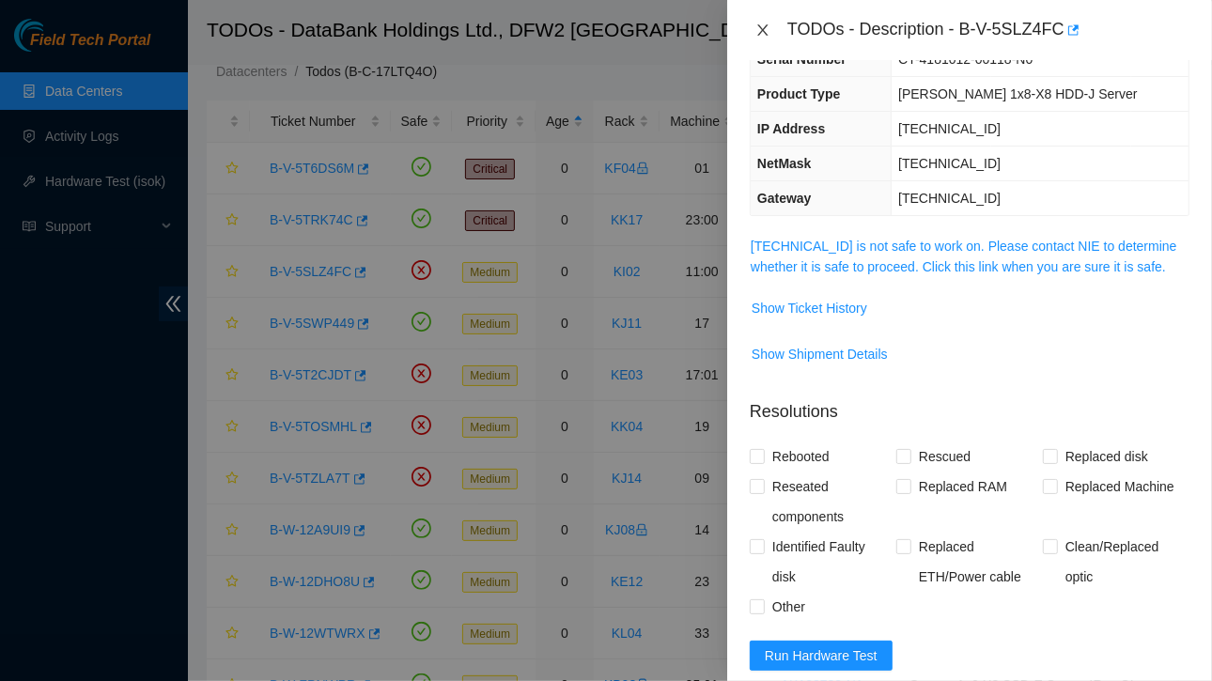
click at [753, 29] on button "Close" at bounding box center [763, 31] width 26 height 18
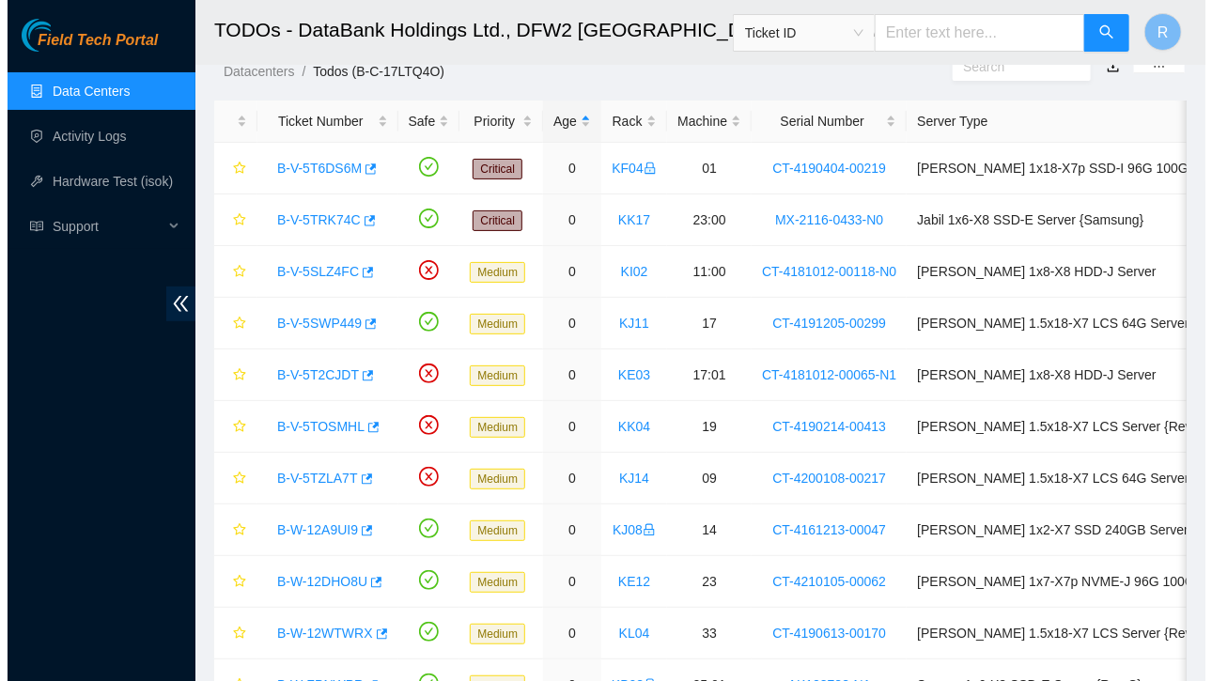
scroll to position [152, 0]
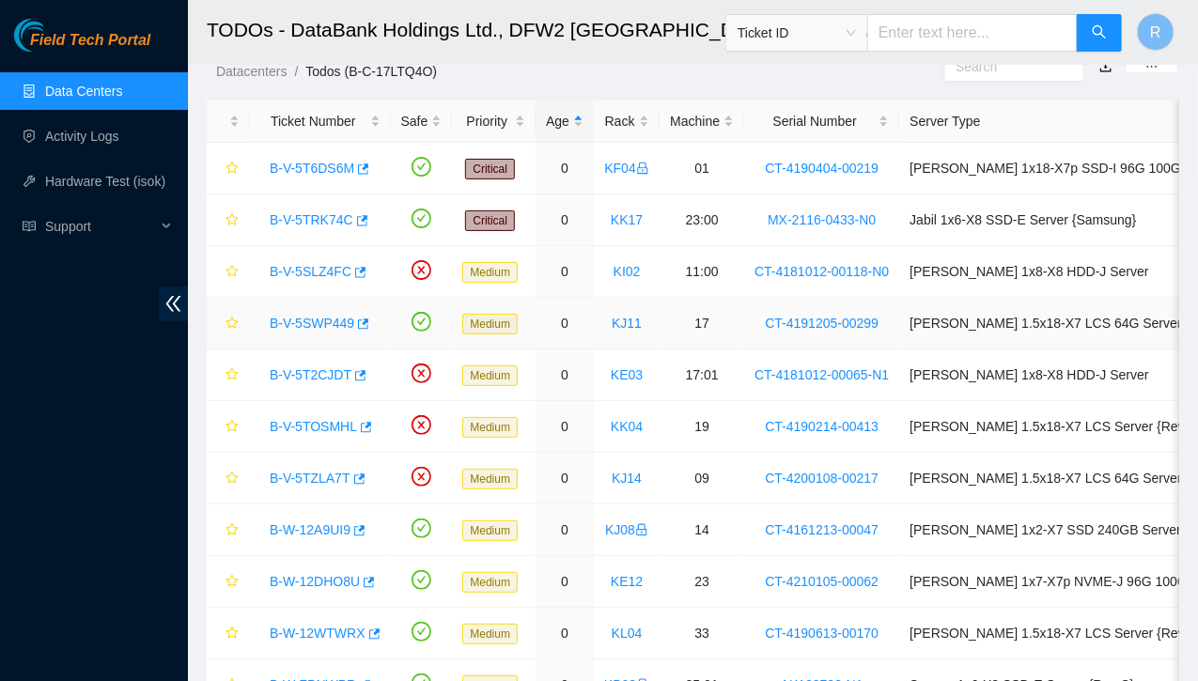
click at [328, 326] on link "B-V-5SWP449" at bounding box center [312, 323] width 85 height 15
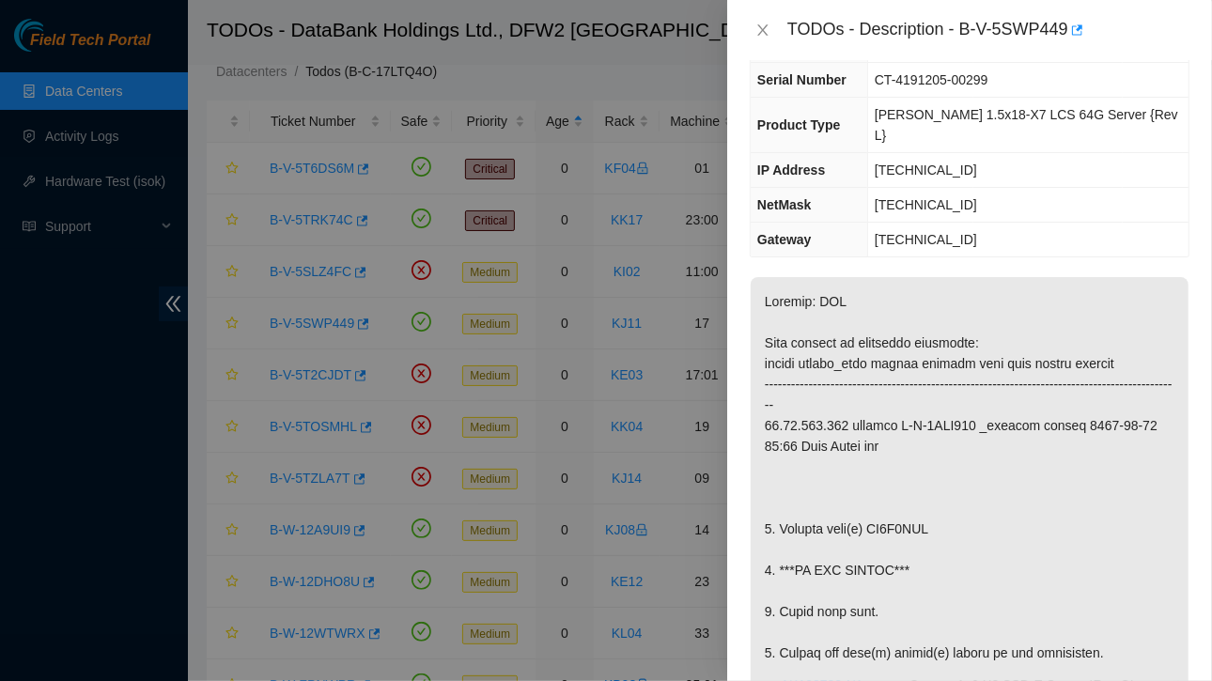
scroll to position [0, 0]
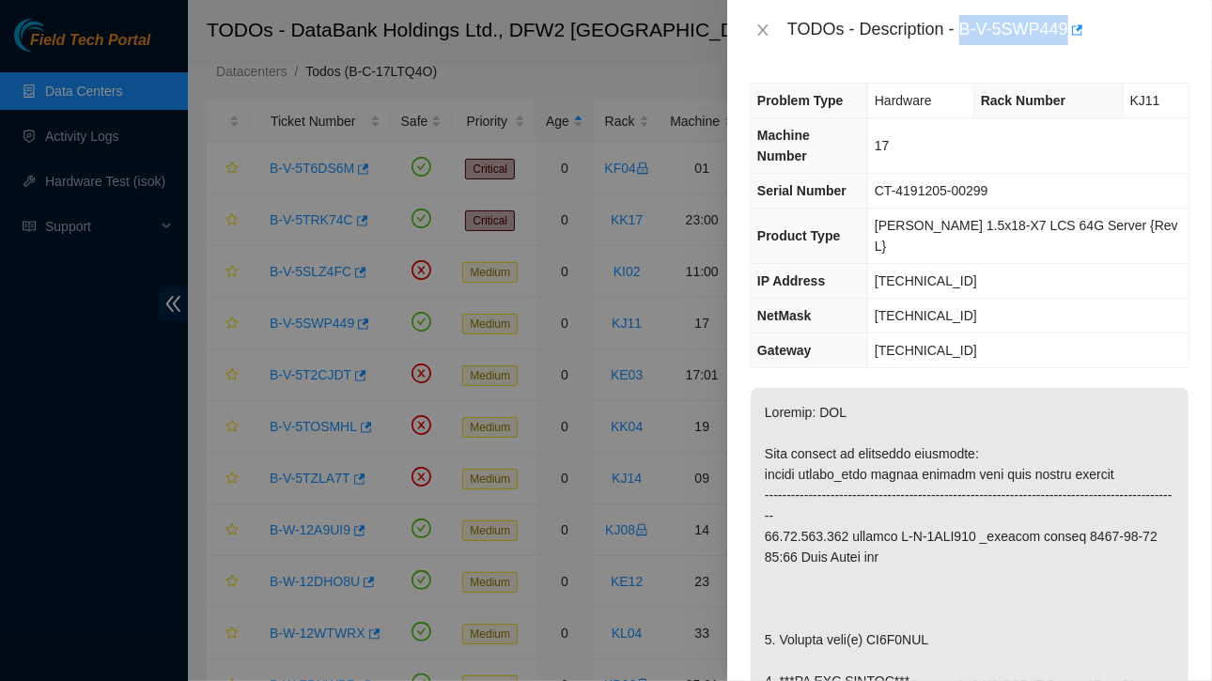
drag, startPoint x: 962, startPoint y: 26, endPoint x: 1064, endPoint y: 35, distance: 102.8
click at [1064, 35] on div "TODOs - Description - B-V-5SWP449" at bounding box center [988, 30] width 402 height 30
copy div "B-V-5SWP449"
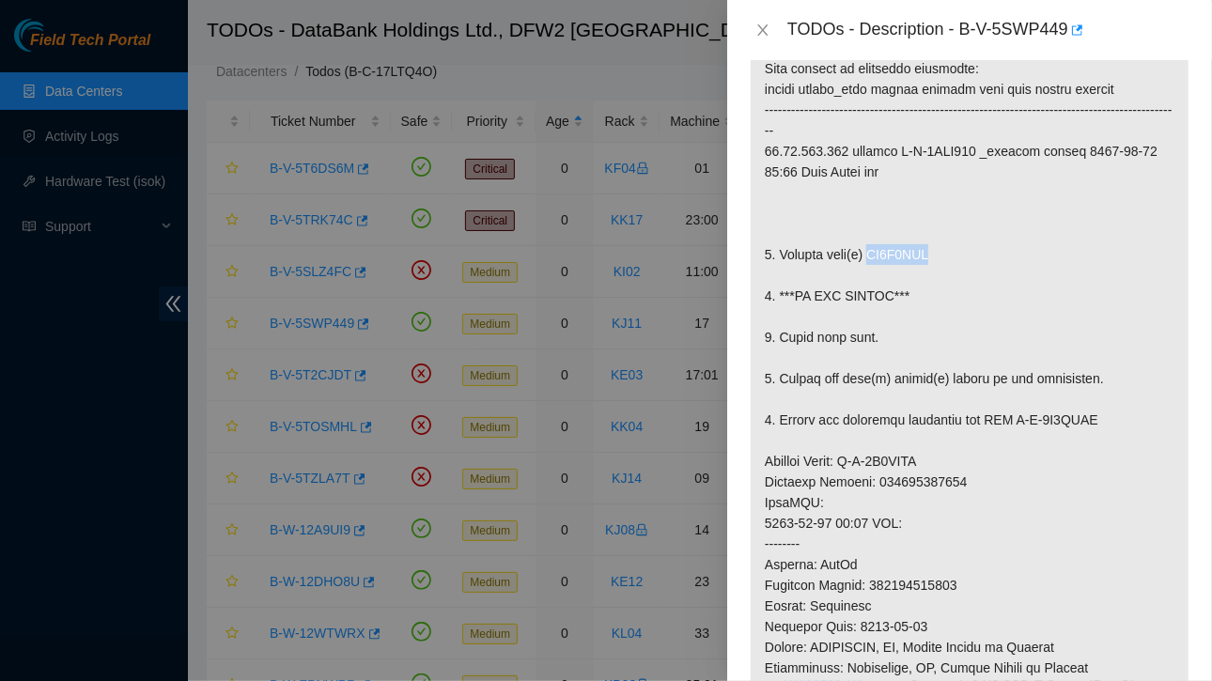
drag, startPoint x: 869, startPoint y: 215, endPoint x: 941, endPoint y: 214, distance: 72.3
click at [941, 214] on p at bounding box center [970, 492] width 438 height 979
copy p "ZC1C6EPV"
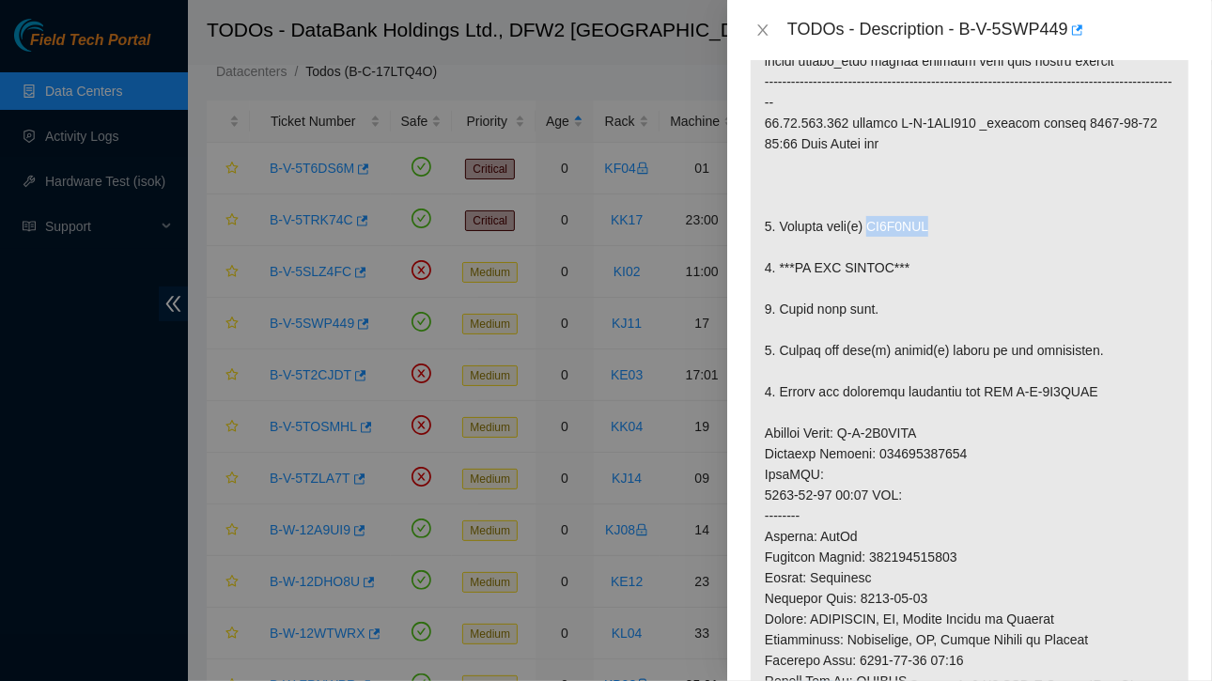
scroll to position [496, 0]
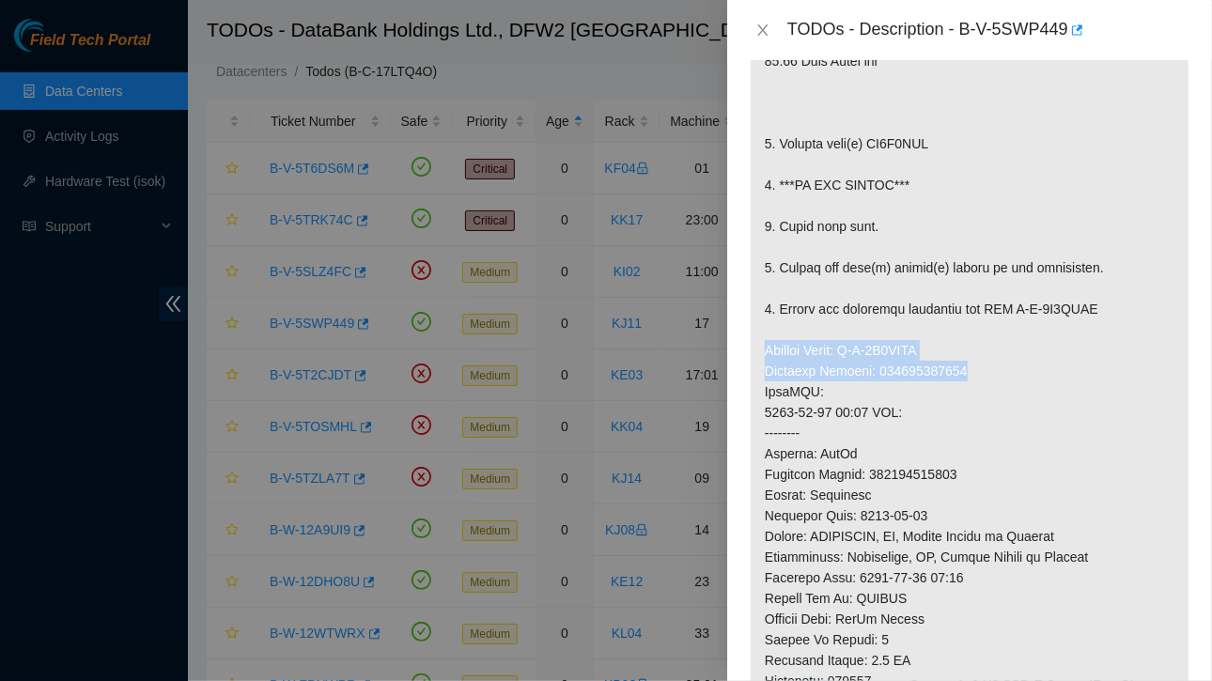
drag, startPoint x: 765, startPoint y: 309, endPoint x: 972, endPoint y: 326, distance: 208.3
click at [972, 326] on p at bounding box center [970, 381] width 438 height 979
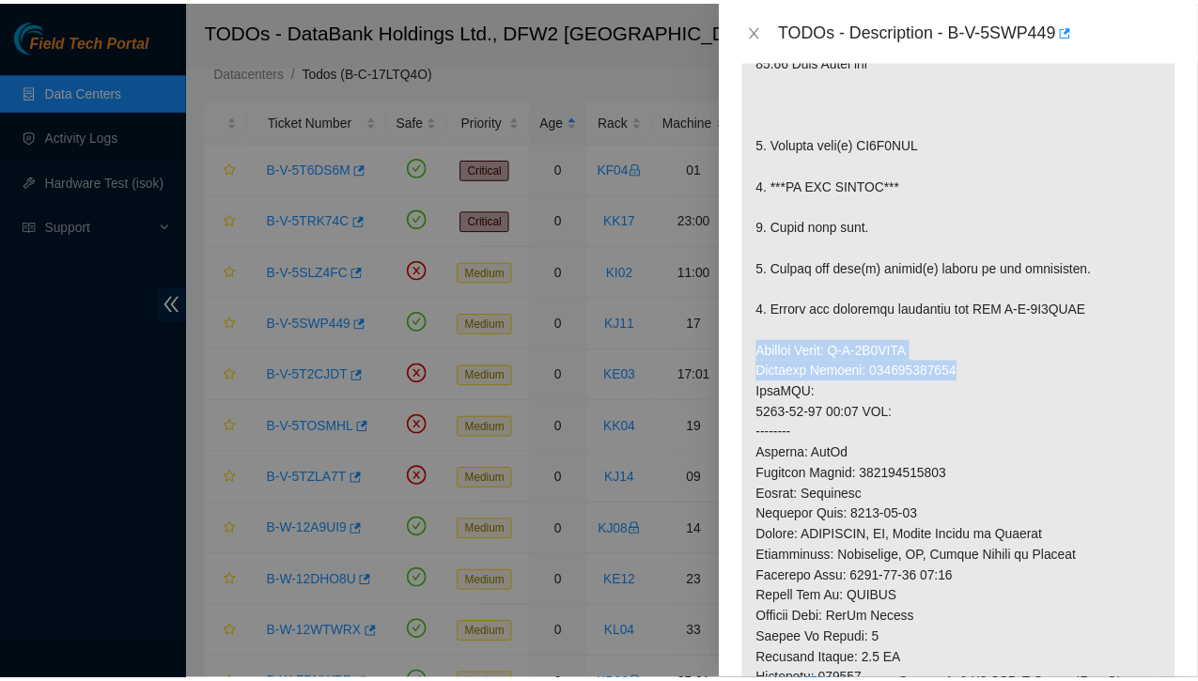
scroll to position [964, 0]
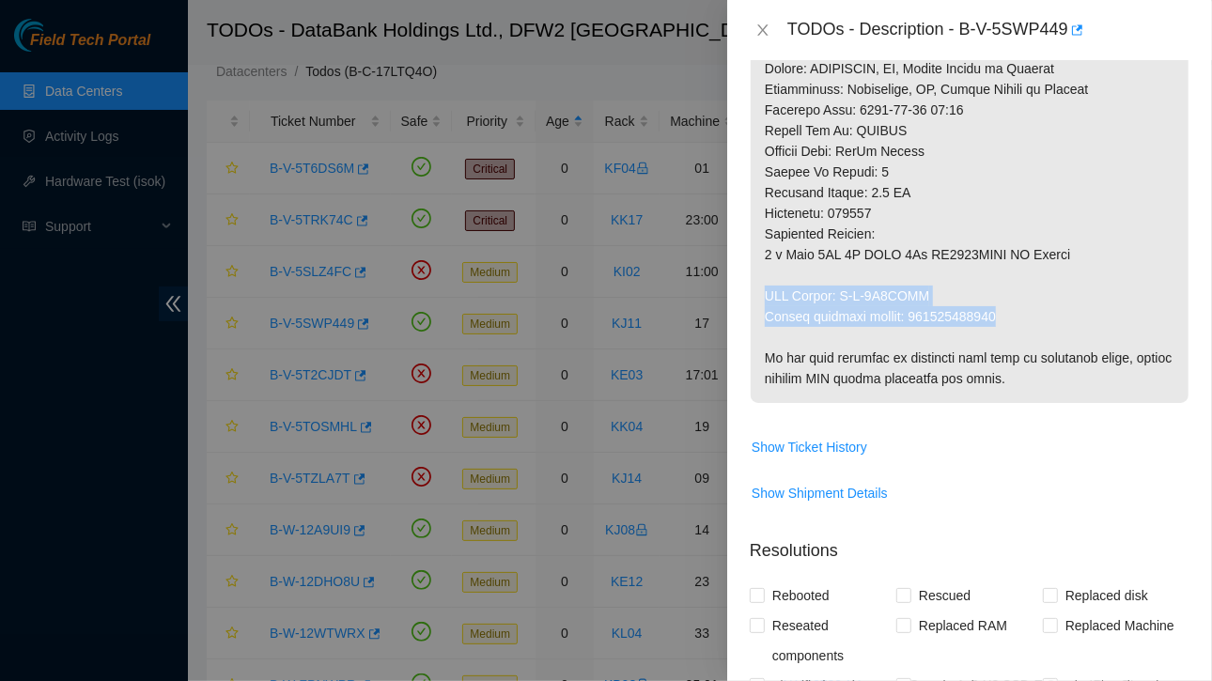
drag, startPoint x: 765, startPoint y: 252, endPoint x: 1009, endPoint y: 279, distance: 245.8
click at [764, 25] on icon "close" at bounding box center [762, 30] width 15 height 15
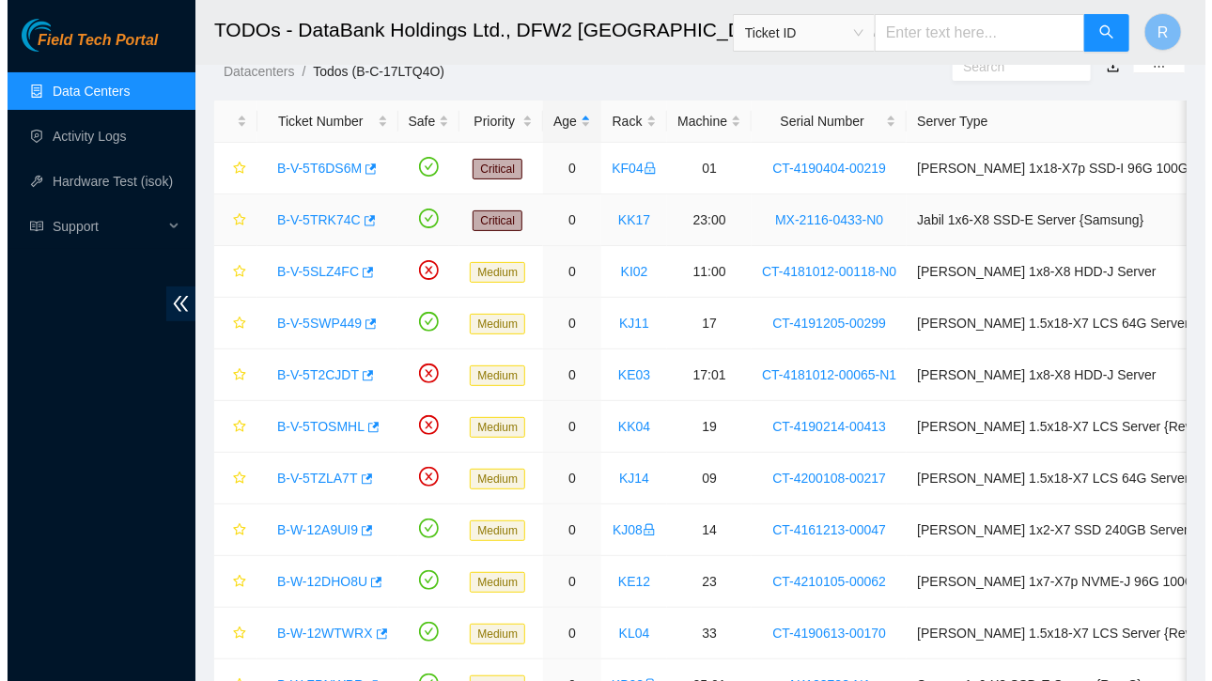
scroll to position [554, 0]
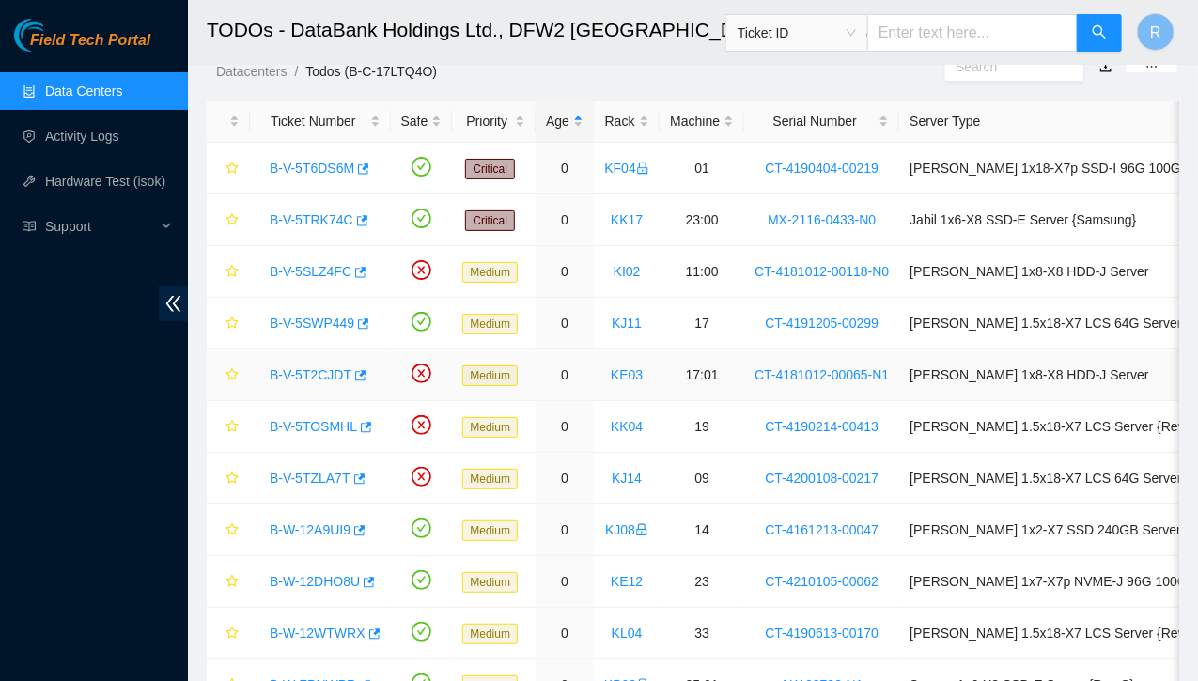
click at [310, 367] on link "B-V-5T2CJDT" at bounding box center [311, 374] width 82 height 15
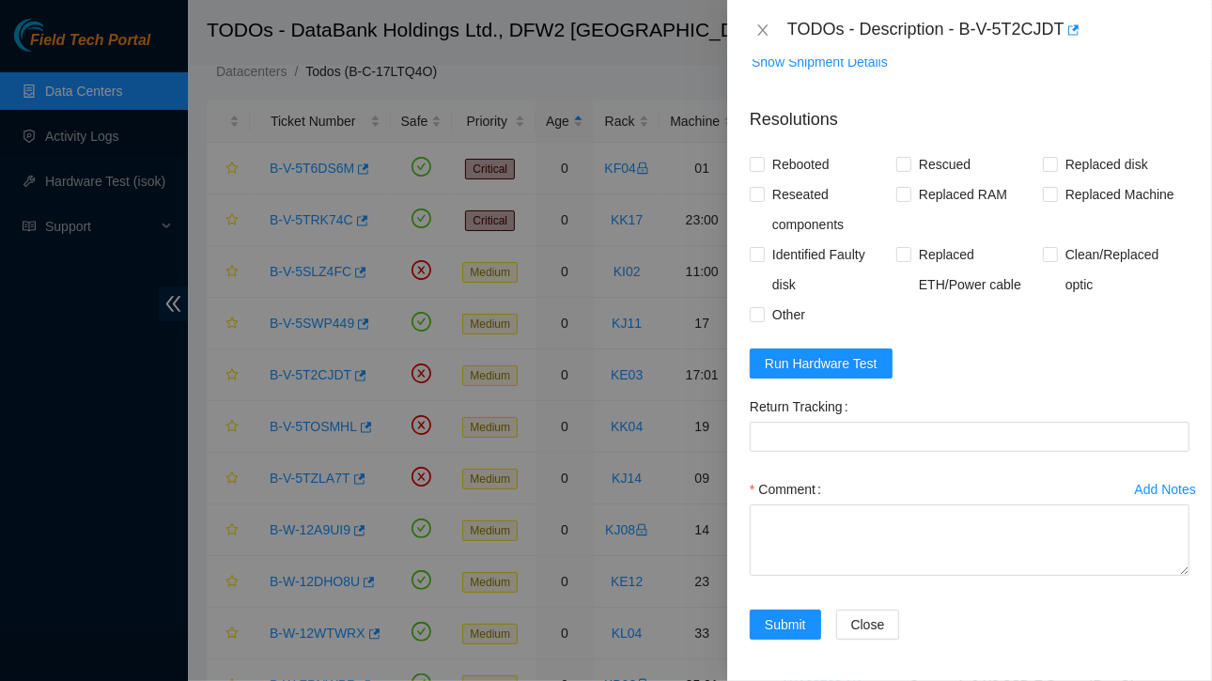
scroll to position [0, 0]
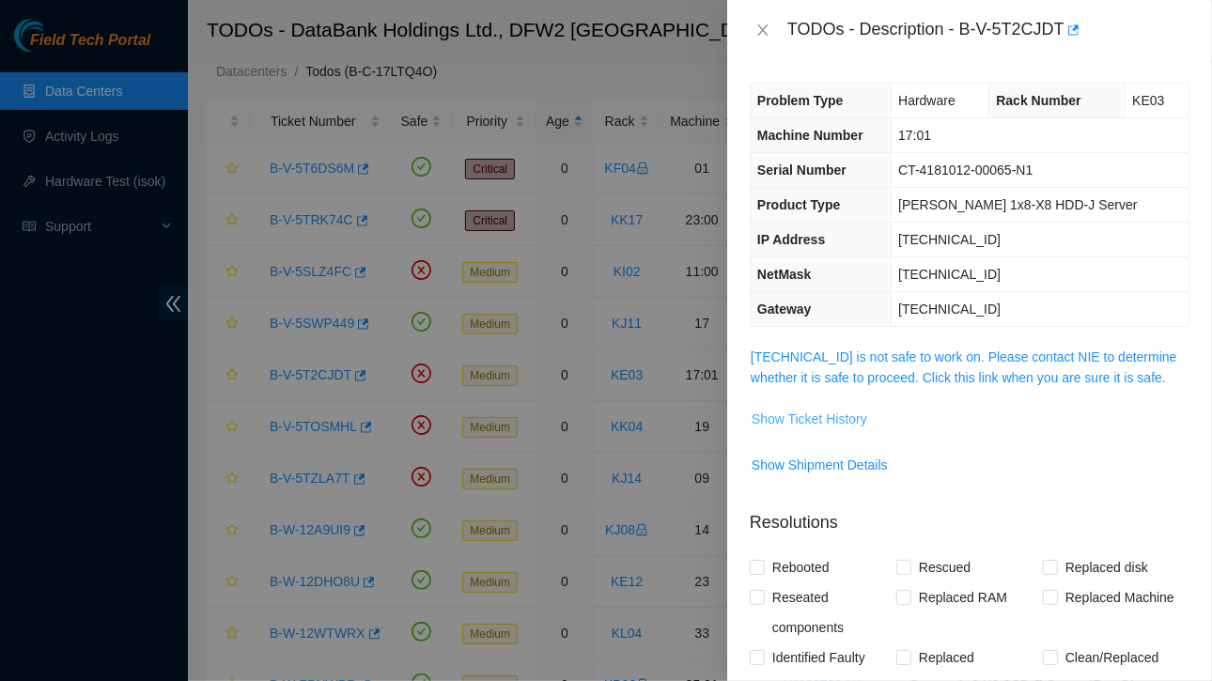
click at [815, 416] on span "Show Ticket History" at bounding box center [810, 419] width 116 height 21
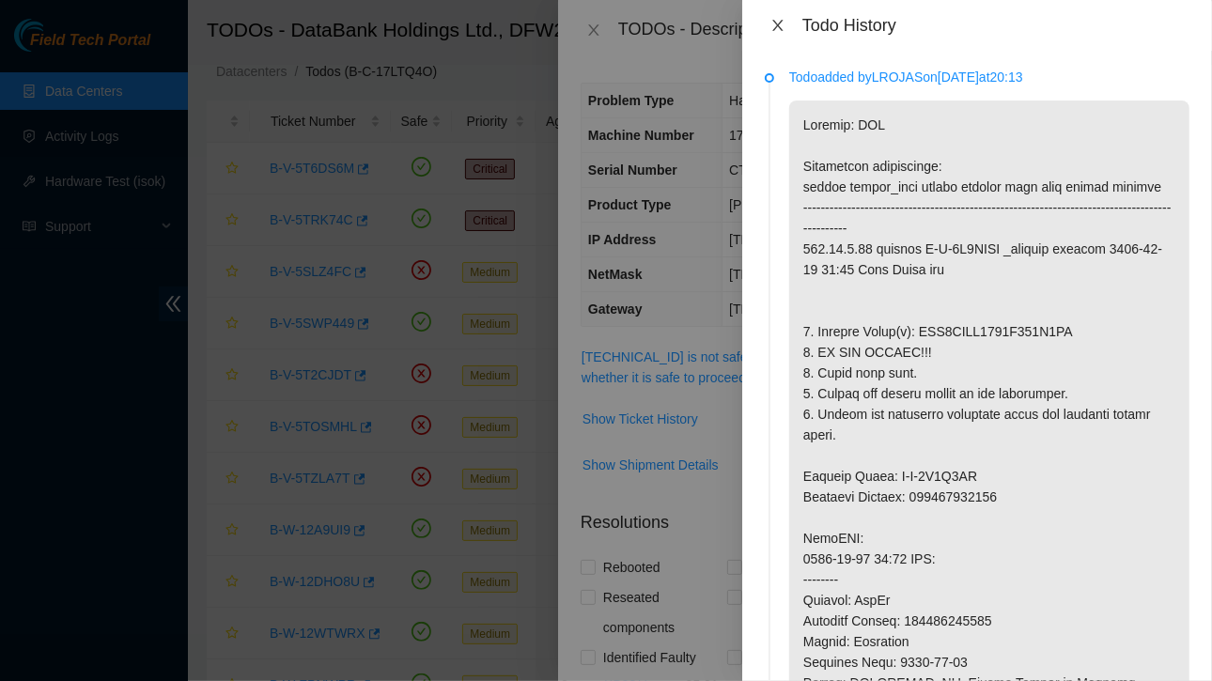
click at [778, 21] on icon "close" at bounding box center [777, 25] width 15 height 15
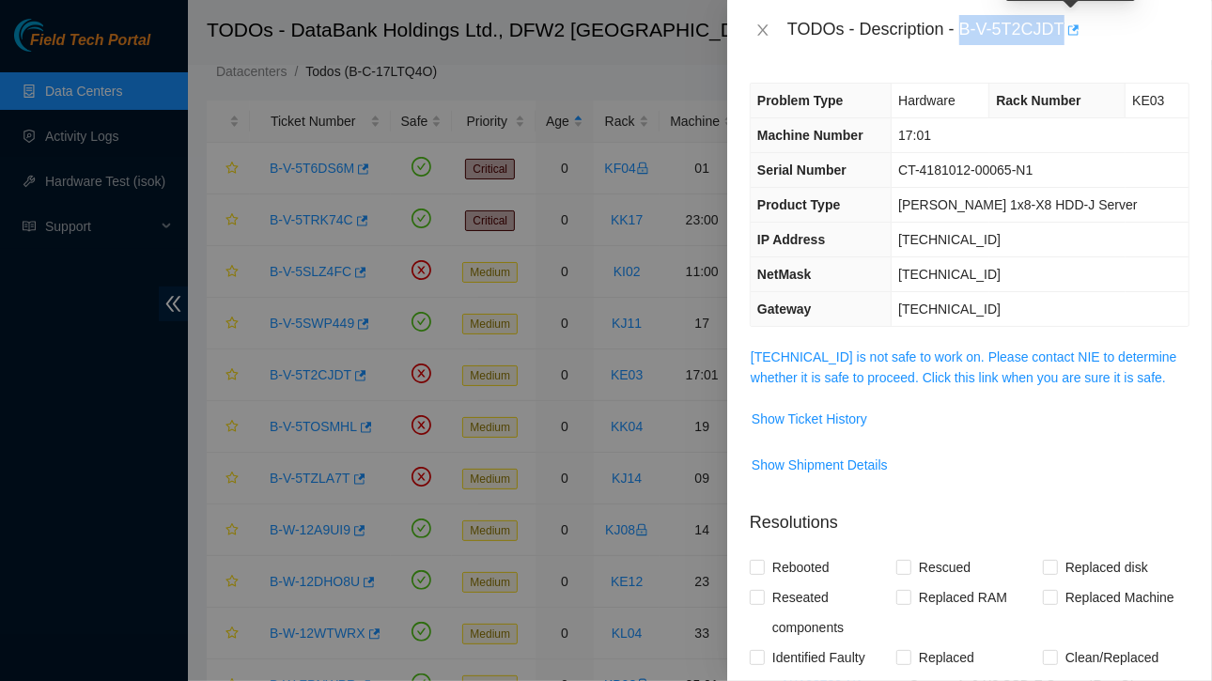
drag, startPoint x: 964, startPoint y: 25, endPoint x: 1064, endPoint y: 28, distance: 99.6
click at [1064, 28] on div "TODOs - Description - B-V-5T2CJDT" at bounding box center [988, 30] width 402 height 30
drag, startPoint x: 996, startPoint y: 34, endPoint x: 913, endPoint y: 45, distance: 83.4
click at [913, 45] on div "TODOs - Description - B-V-5T2CJDT" at bounding box center [969, 30] width 485 height 60
click at [847, 414] on span "Show Ticket History" at bounding box center [810, 419] width 116 height 21
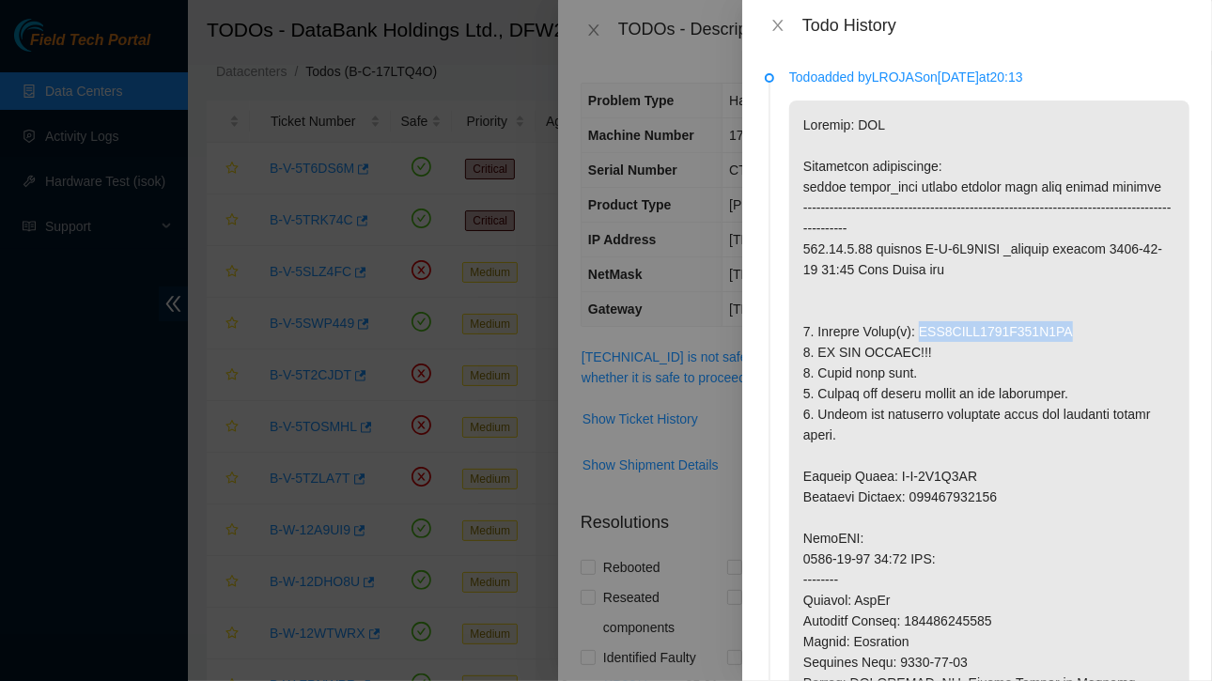
drag, startPoint x: 916, startPoint y: 333, endPoint x: 1075, endPoint y: 328, distance: 158.8
click at [1075, 328] on p at bounding box center [989, 601] width 400 height 1000
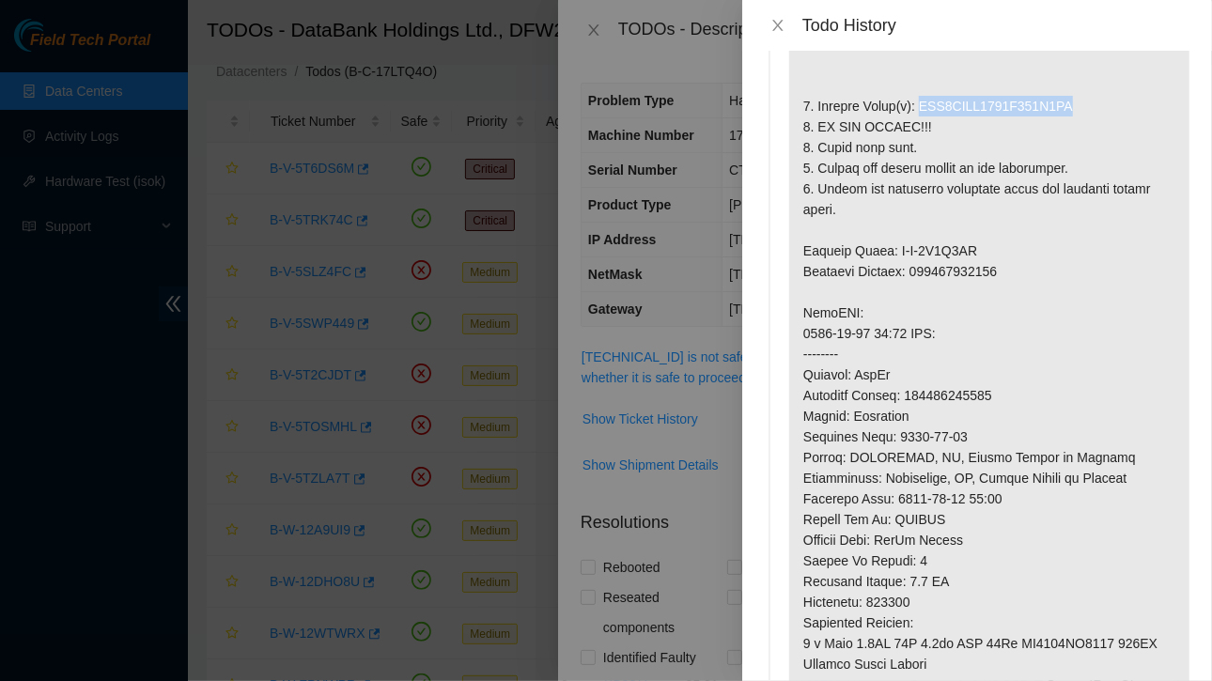
scroll to position [226, 0]
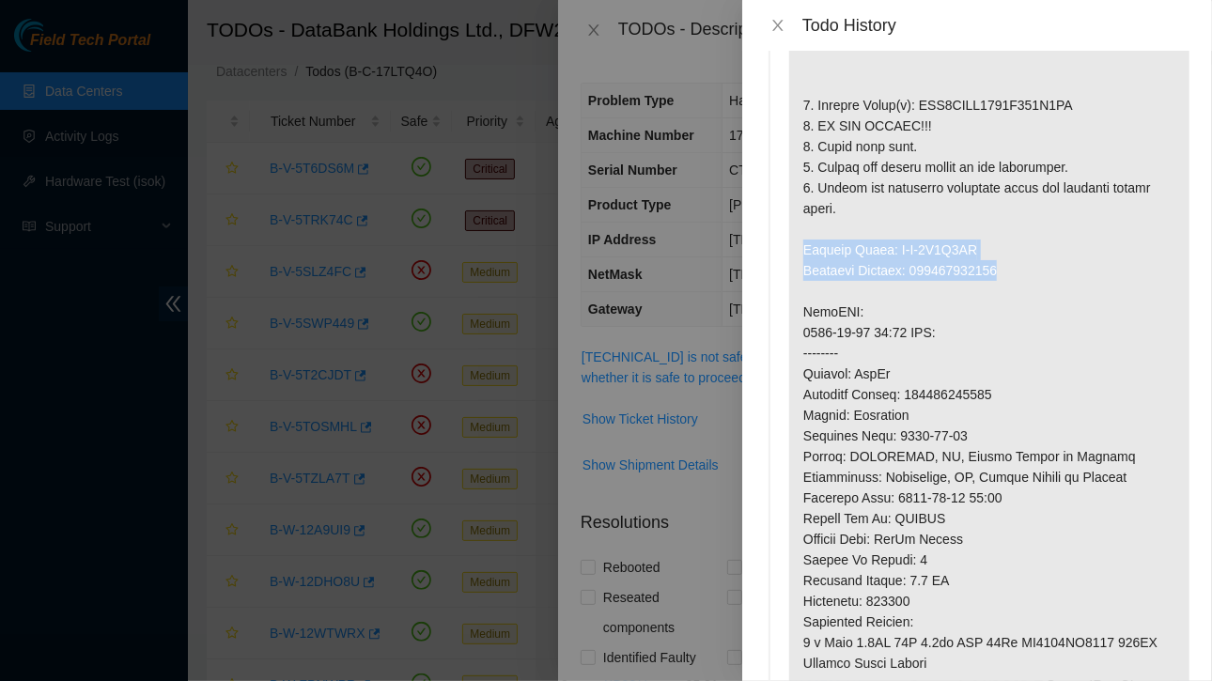
drag, startPoint x: 803, startPoint y: 249, endPoint x: 1025, endPoint y: 265, distance: 222.3
click at [1025, 265] on p at bounding box center [989, 374] width 400 height 1000
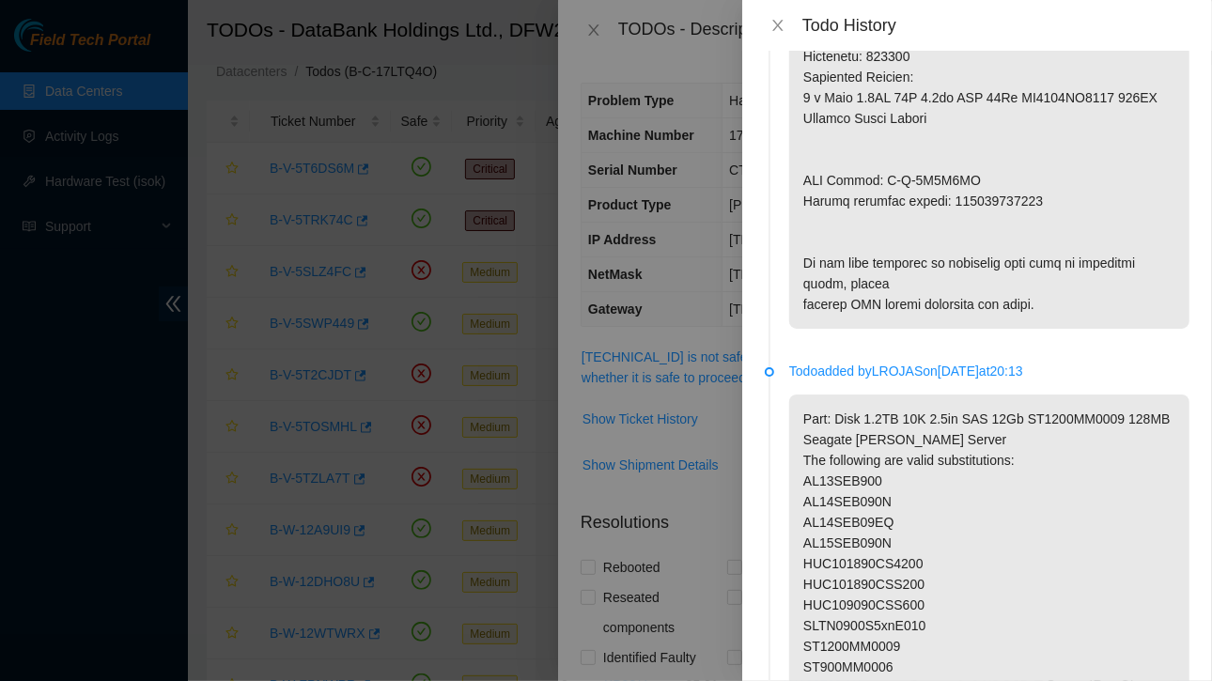
scroll to position [783, 0]
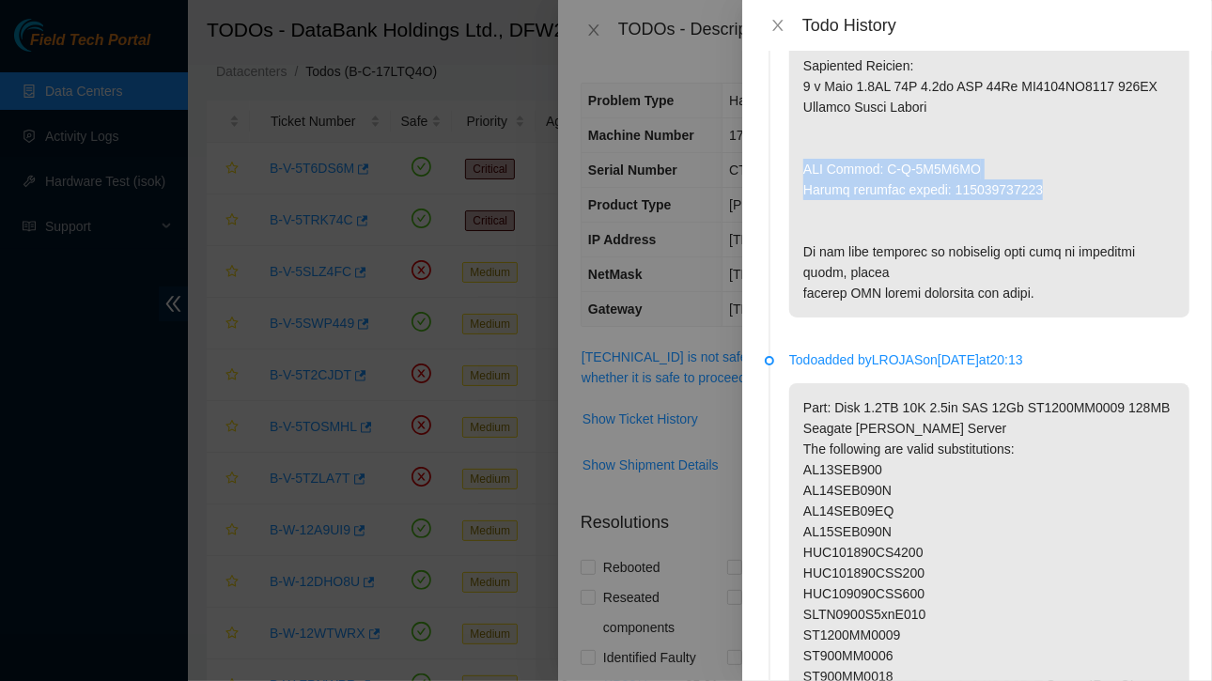
drag, startPoint x: 802, startPoint y: 166, endPoint x: 1064, endPoint y: 189, distance: 262.2
click at [776, 22] on icon "close" at bounding box center [777, 25] width 15 height 15
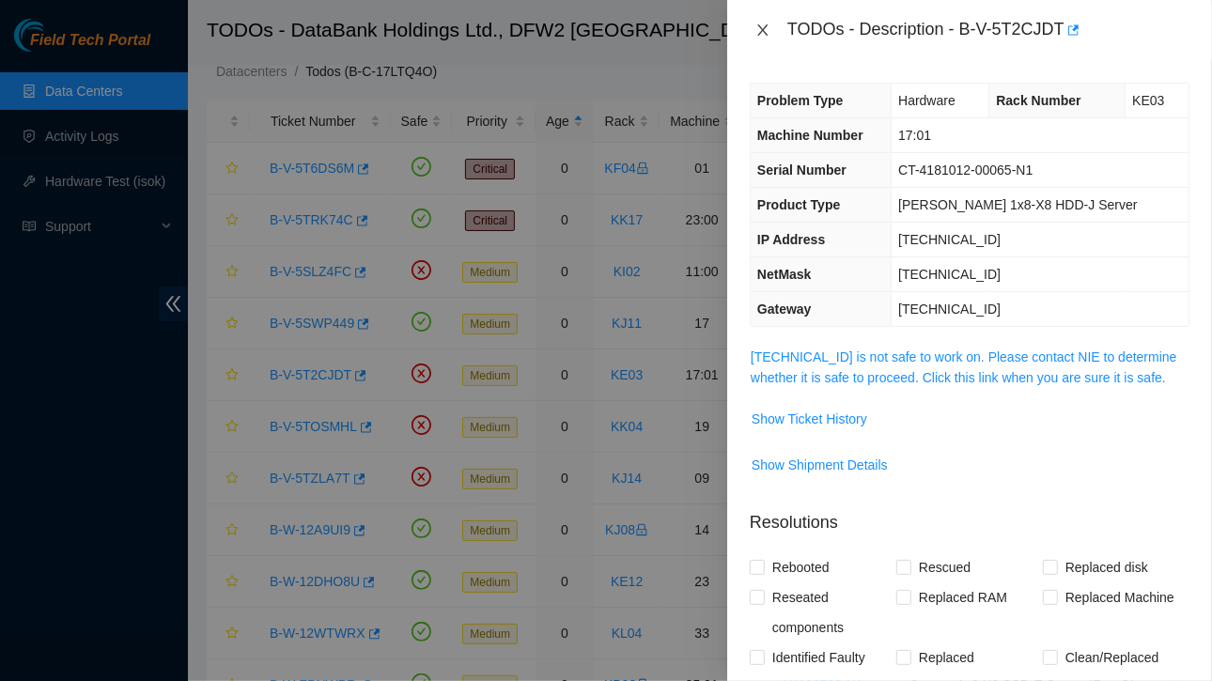
click at [764, 27] on icon "close" at bounding box center [762, 30] width 15 height 15
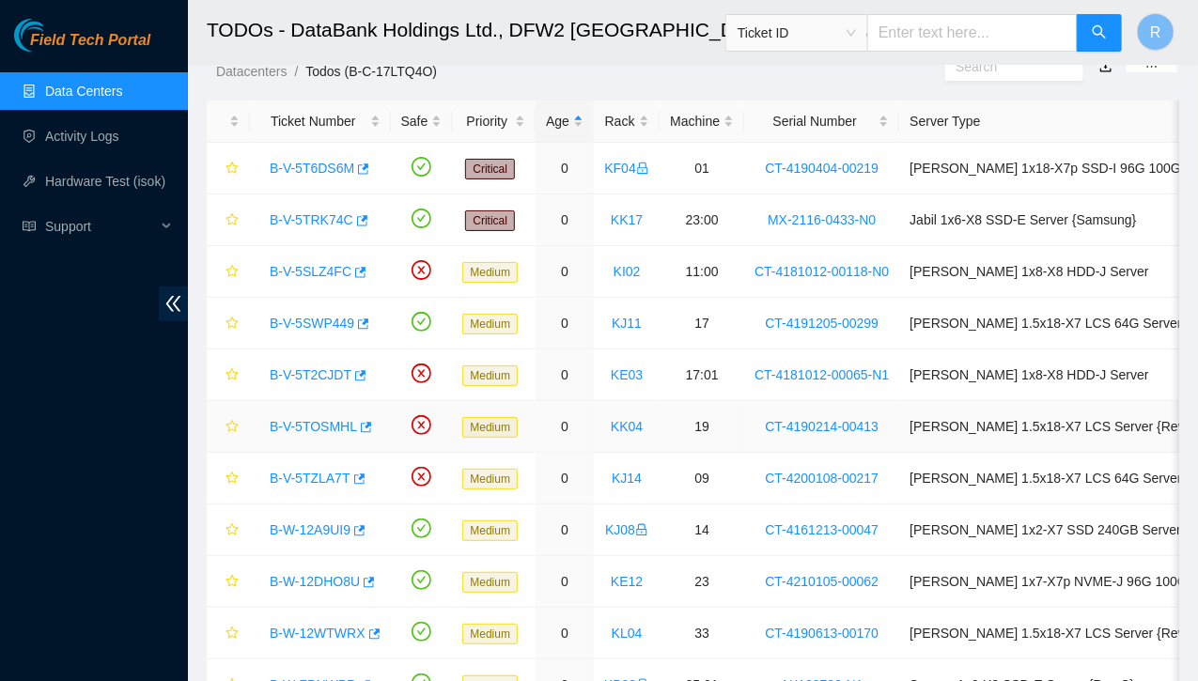
click at [328, 428] on link "B-V-5TOSMHL" at bounding box center [313, 426] width 87 height 15
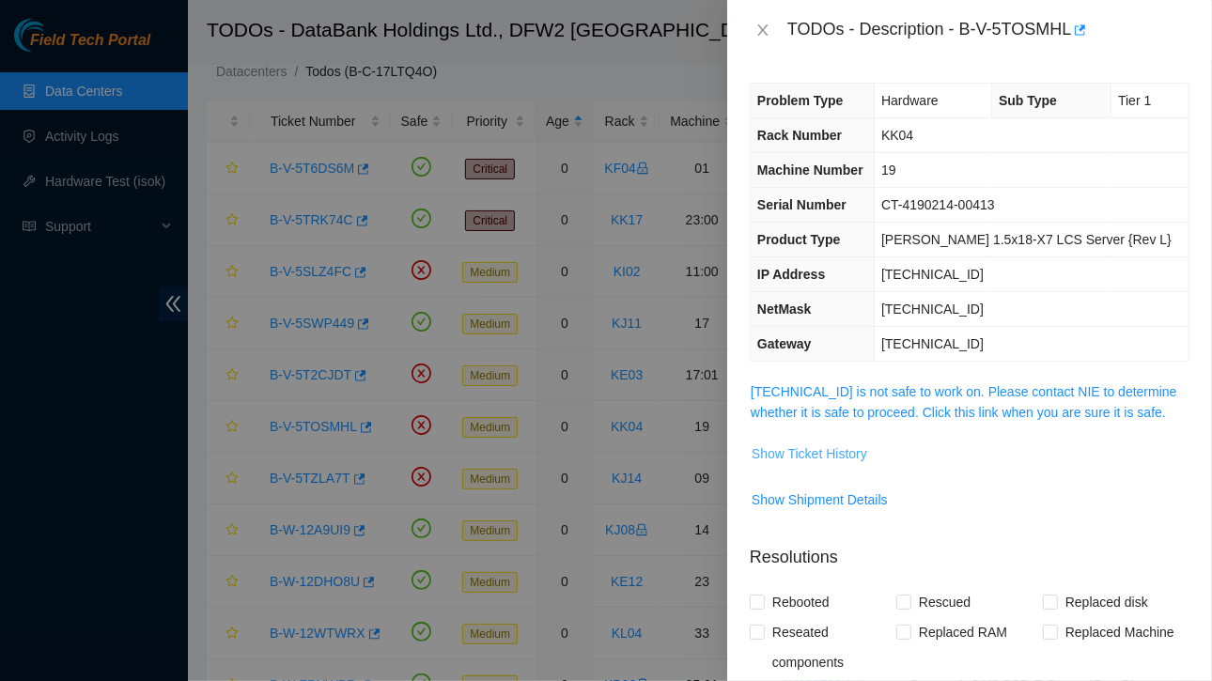
click at [831, 453] on span "Show Ticket History" at bounding box center [810, 453] width 116 height 21
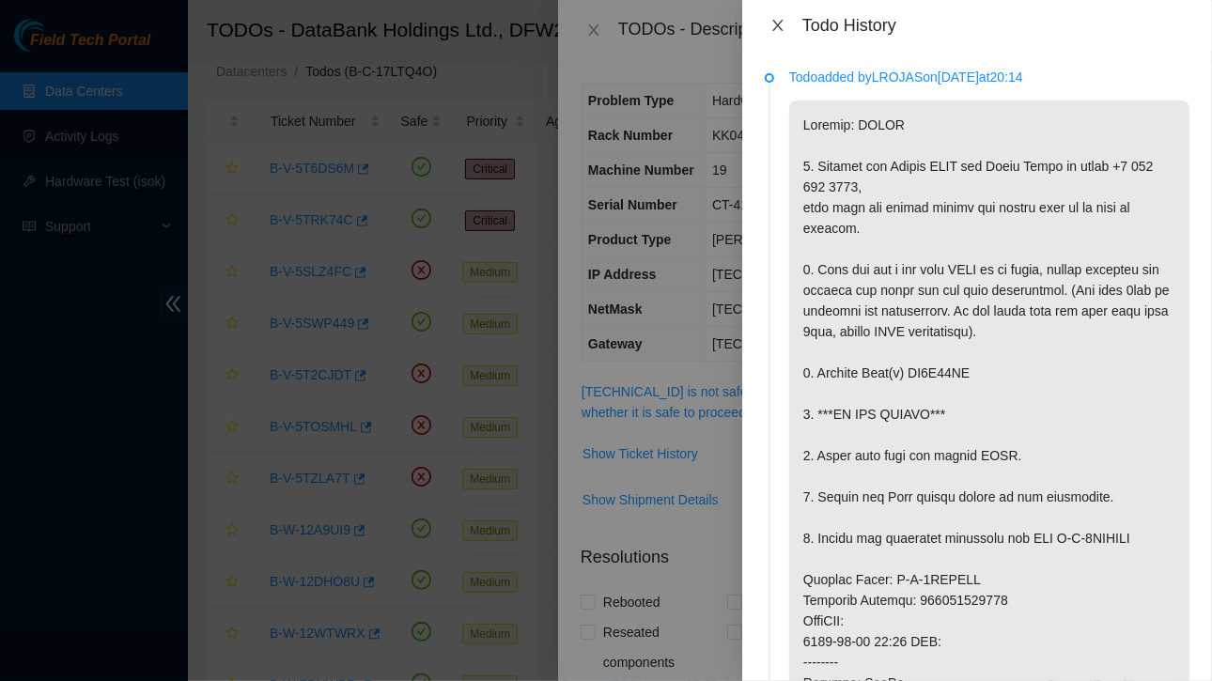
click at [777, 23] on icon "close" at bounding box center [777, 25] width 10 height 11
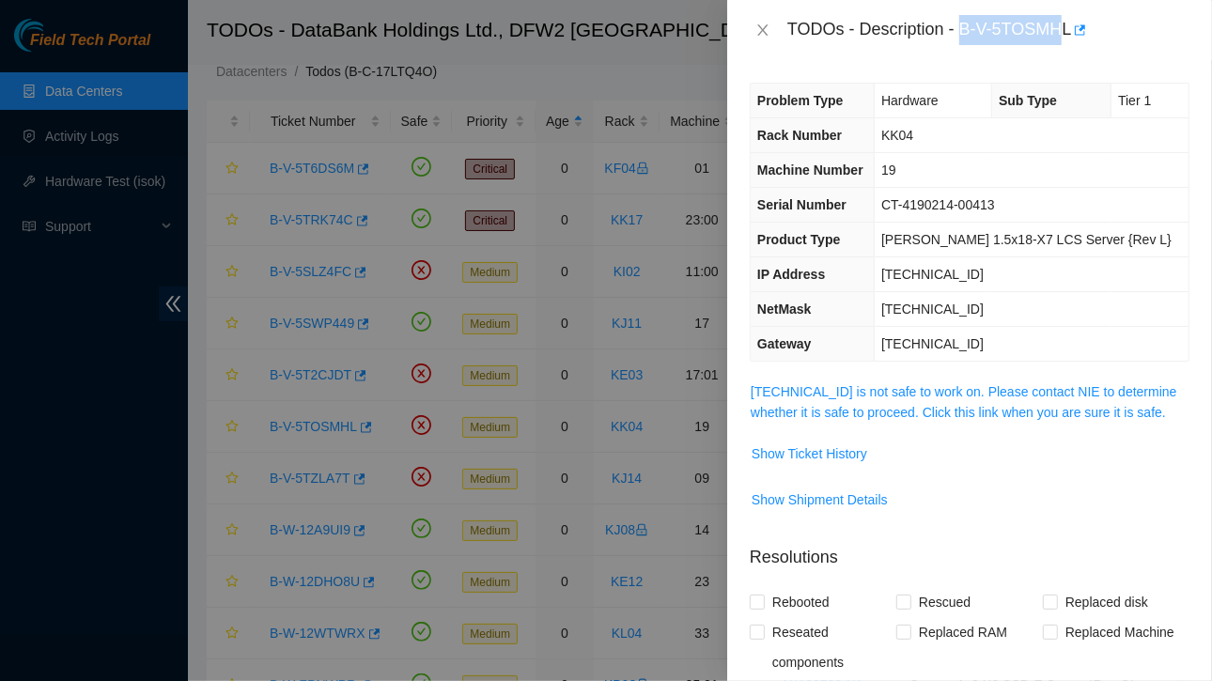
drag, startPoint x: 964, startPoint y: 27, endPoint x: 1067, endPoint y: 30, distance: 103.4
click at [1067, 30] on div "TODOs - Description - B-V-5TOSMHL" at bounding box center [988, 30] width 402 height 30
drag, startPoint x: 963, startPoint y: 27, endPoint x: 1073, endPoint y: 34, distance: 110.1
click at [1073, 34] on div "TODOs - Description - B-V-5TOSMHL" at bounding box center [988, 30] width 402 height 30
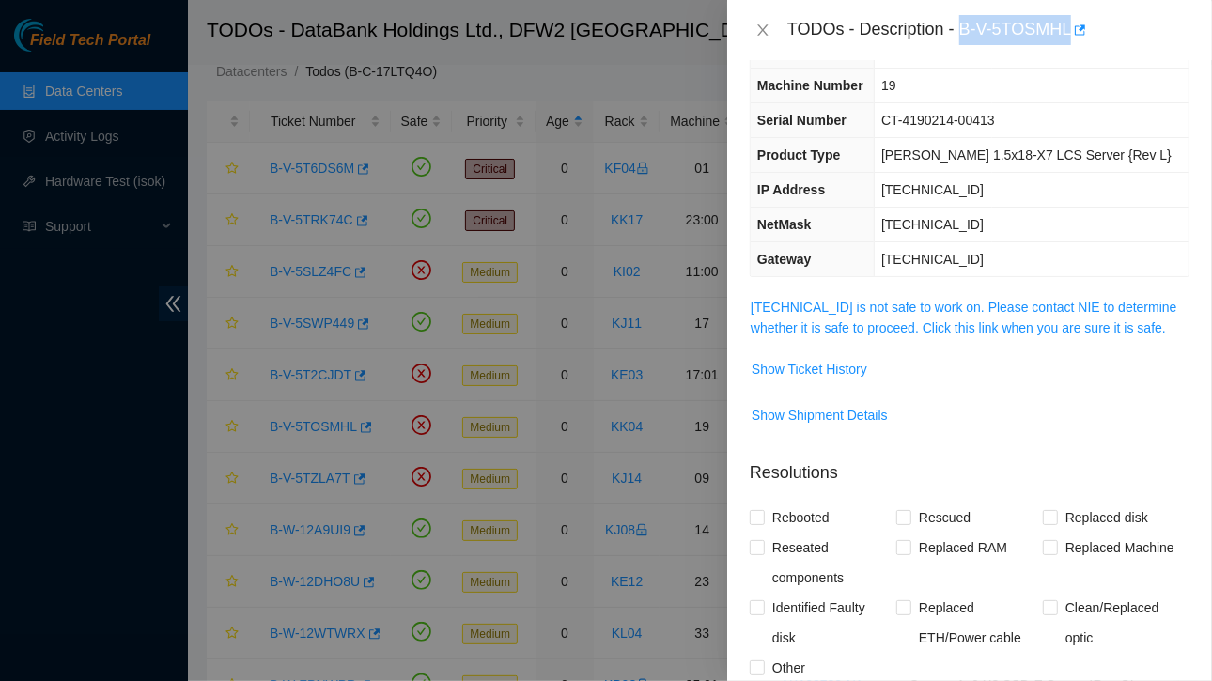
scroll to position [143, 0]
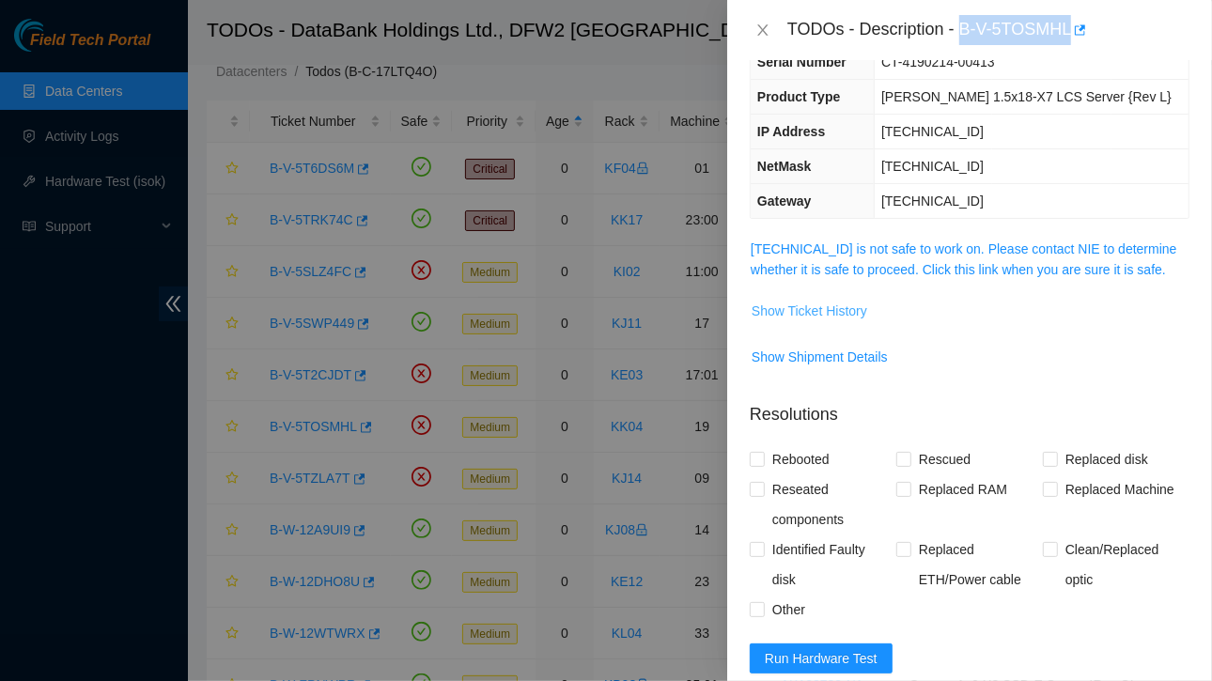
click at [836, 301] on span "Show Ticket History" at bounding box center [810, 311] width 116 height 21
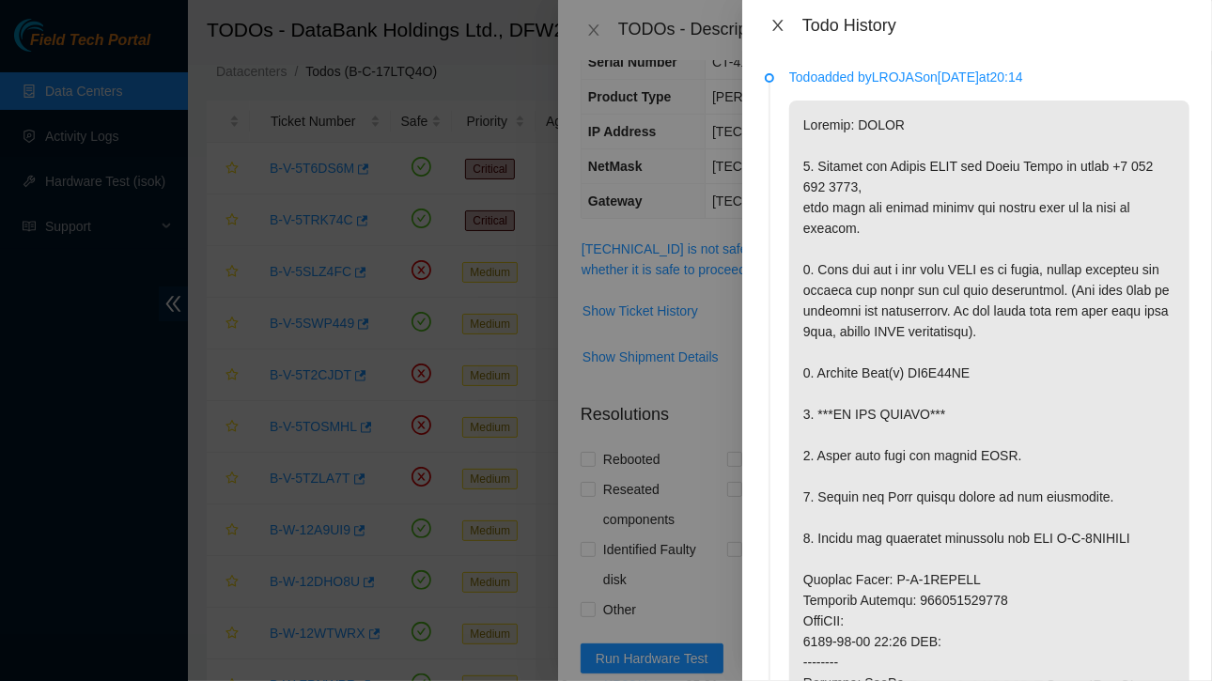
click at [783, 27] on icon "close" at bounding box center [777, 25] width 15 height 15
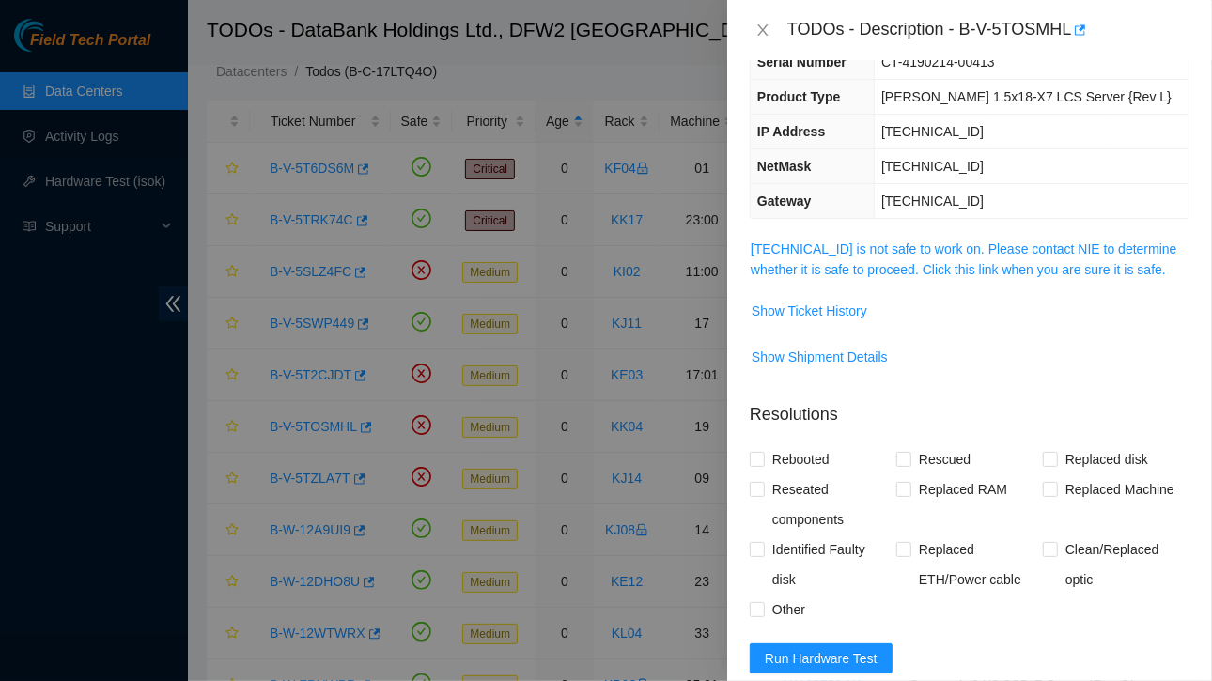
click at [1092, 70] on td "CT-4190214-00413" at bounding box center [1032, 62] width 314 height 35
drag, startPoint x: 962, startPoint y: 29, endPoint x: 1071, endPoint y: 32, distance: 109.0
click at [1071, 32] on div "TODOs - Description - B-V-5TOSMHL" at bounding box center [988, 30] width 402 height 30
click at [827, 303] on span "Show Ticket History" at bounding box center [810, 311] width 116 height 21
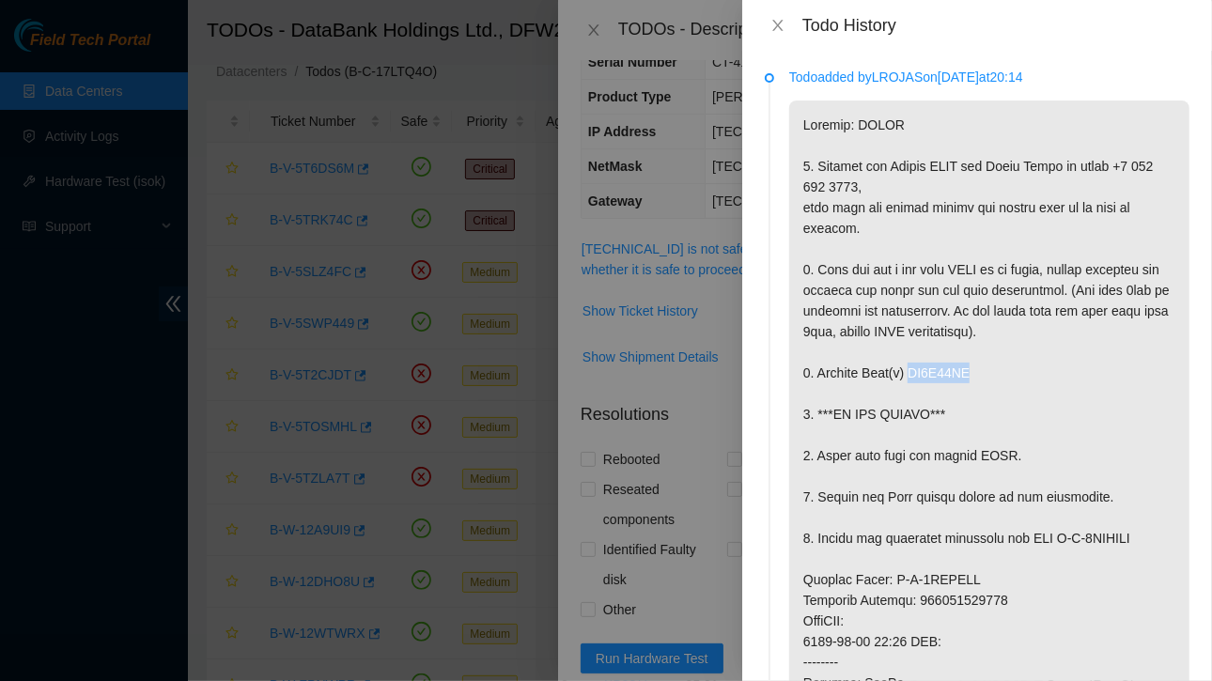
drag, startPoint x: 907, startPoint y: 432, endPoint x: 981, endPoint y: 434, distance: 74.2
click at [981, 434] on p at bounding box center [989, 611] width 400 height 1020
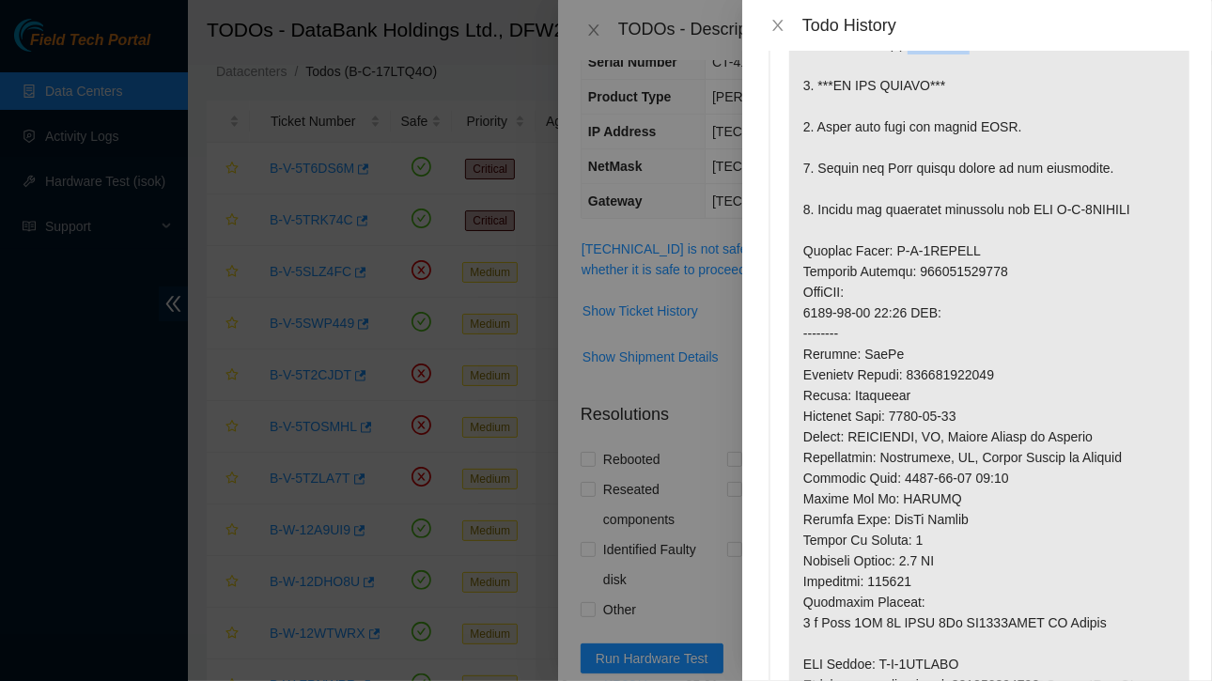
scroll to position [340, 0]
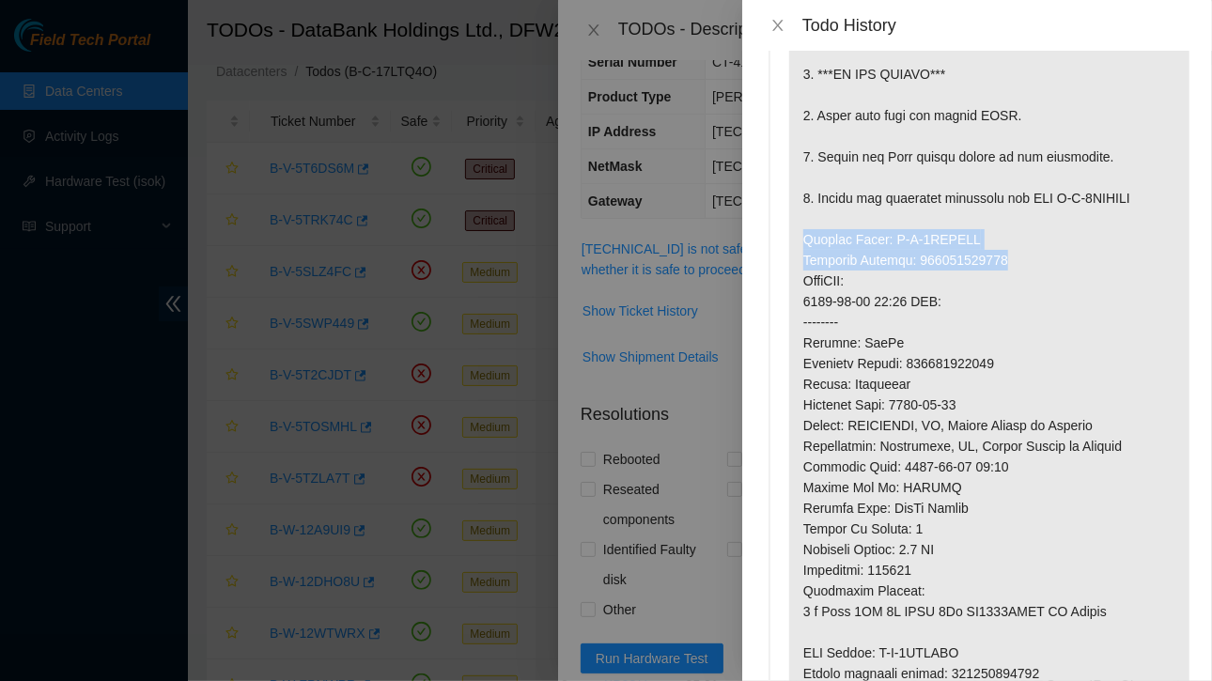
drag, startPoint x: 802, startPoint y: 298, endPoint x: 1013, endPoint y: 320, distance: 211.7
click at [1013, 320] on p at bounding box center [989, 270] width 400 height 1020
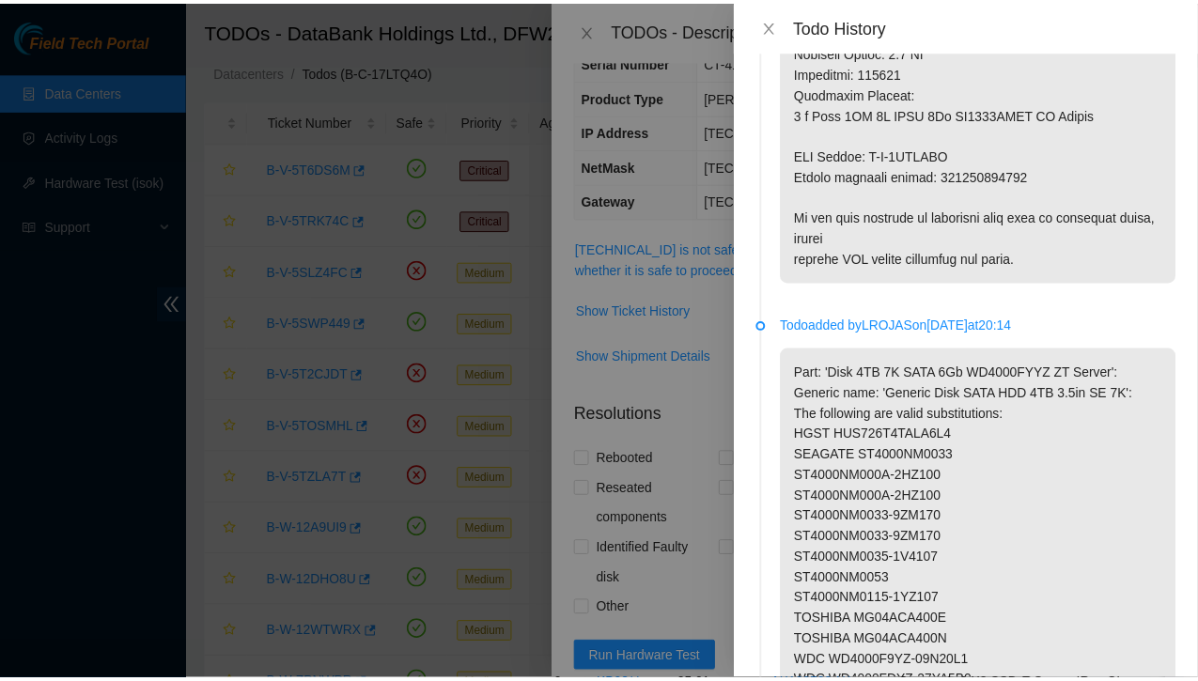
scroll to position [839, 0]
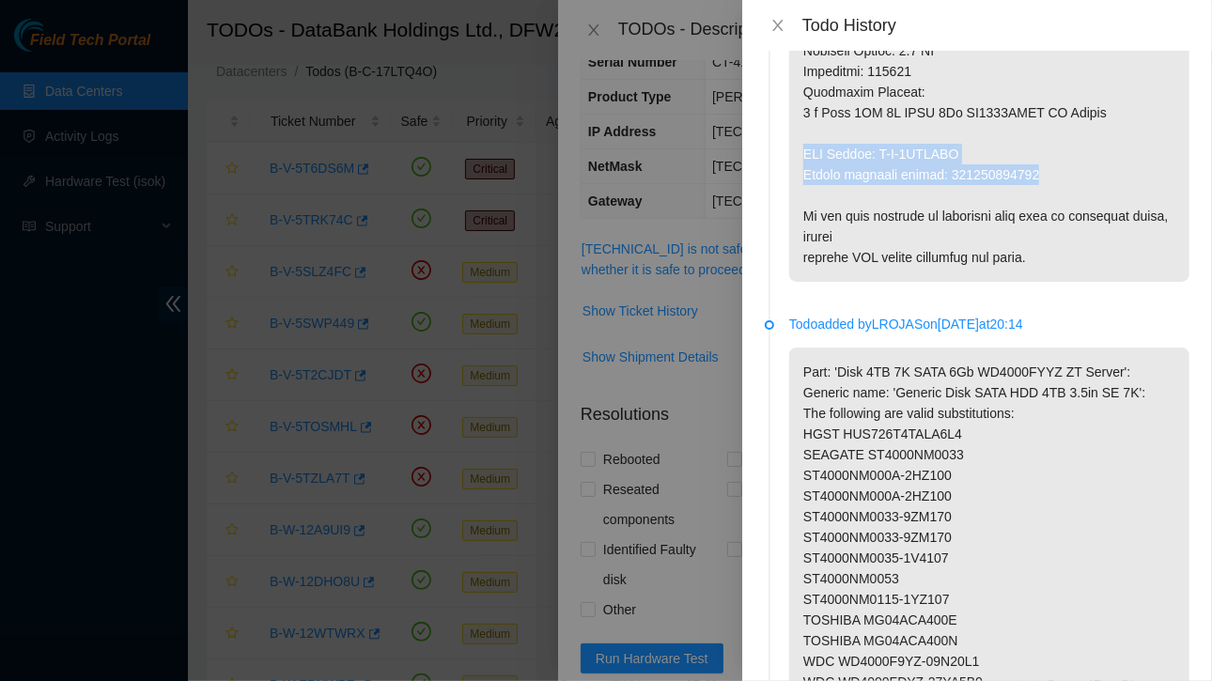
drag, startPoint x: 805, startPoint y: 218, endPoint x: 1060, endPoint y: 232, distance: 255.0
click at [782, 23] on icon "close" at bounding box center [777, 25] width 15 height 15
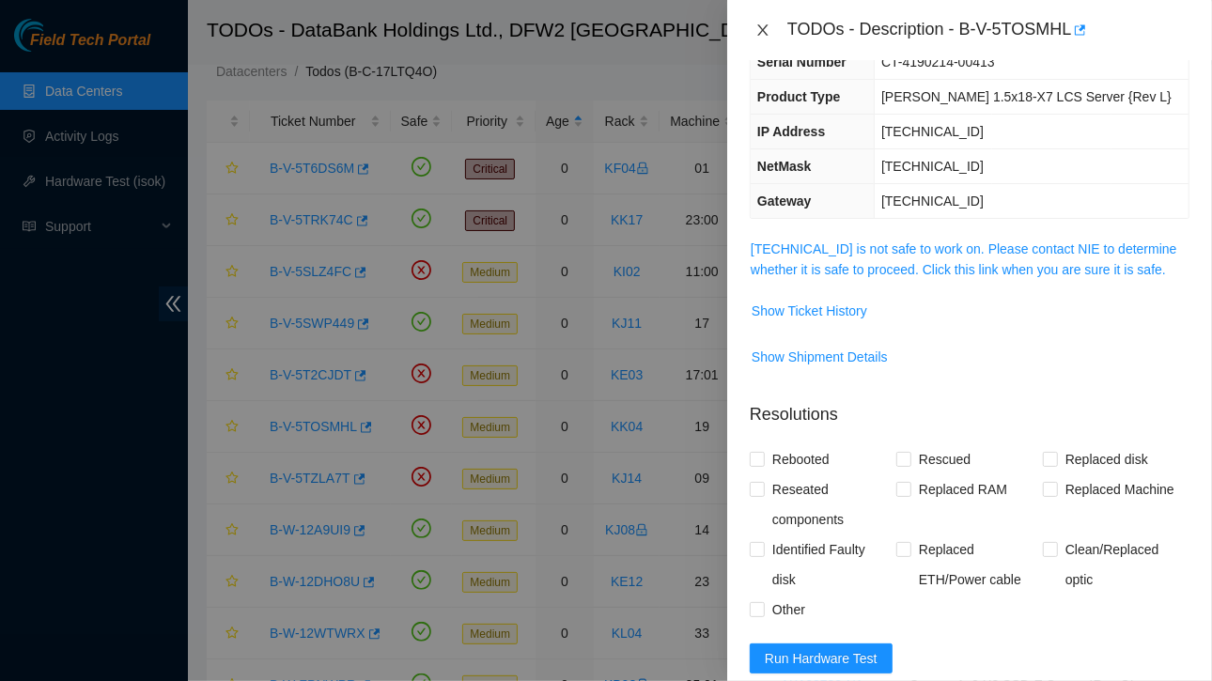
click at [763, 23] on icon "close" at bounding box center [762, 30] width 15 height 15
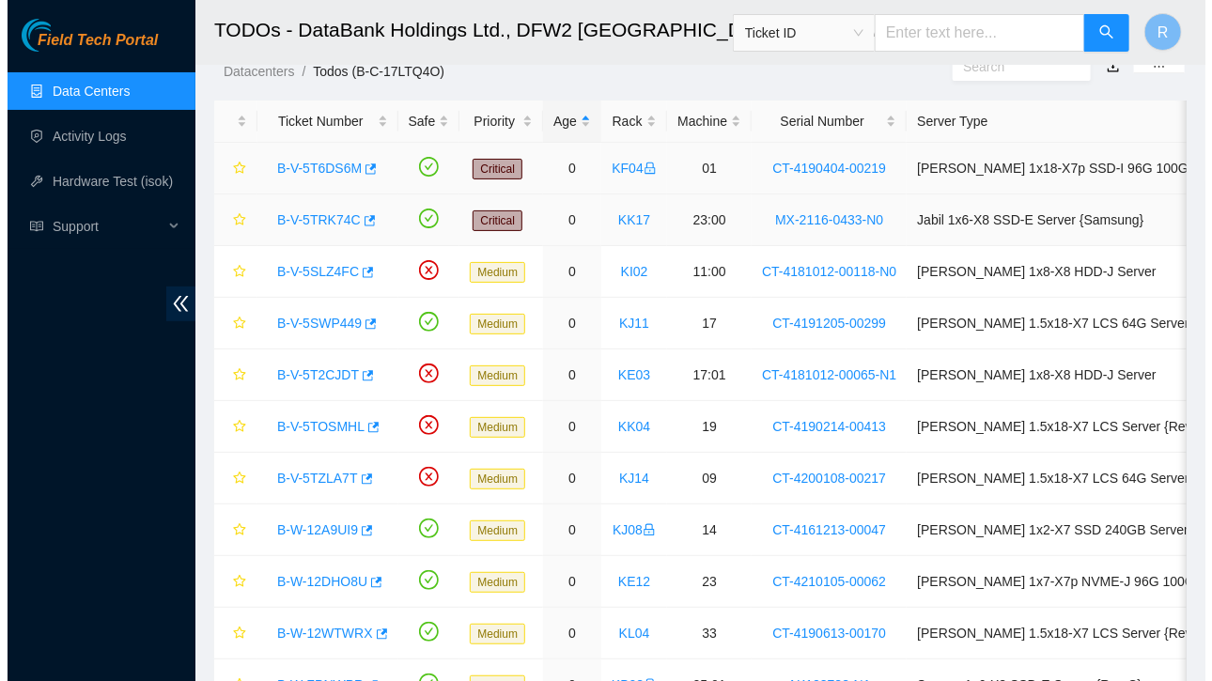
scroll to position [205, 0]
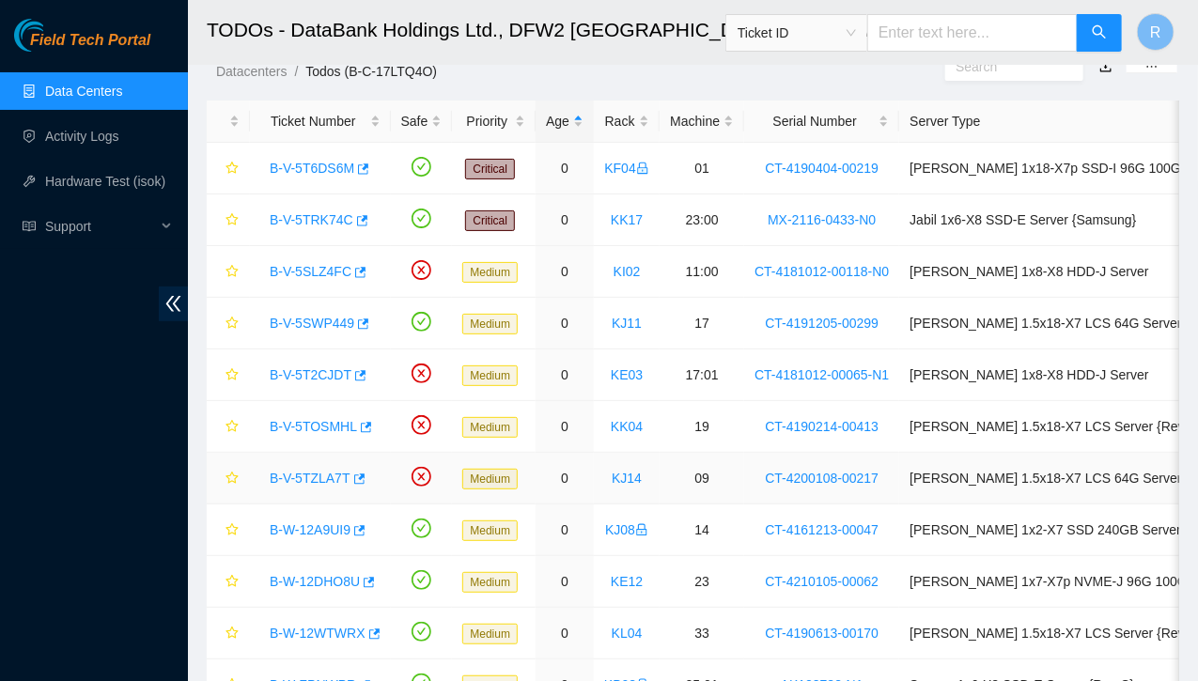
click at [310, 474] on link "B-V-5TZLA7T" at bounding box center [310, 478] width 81 height 15
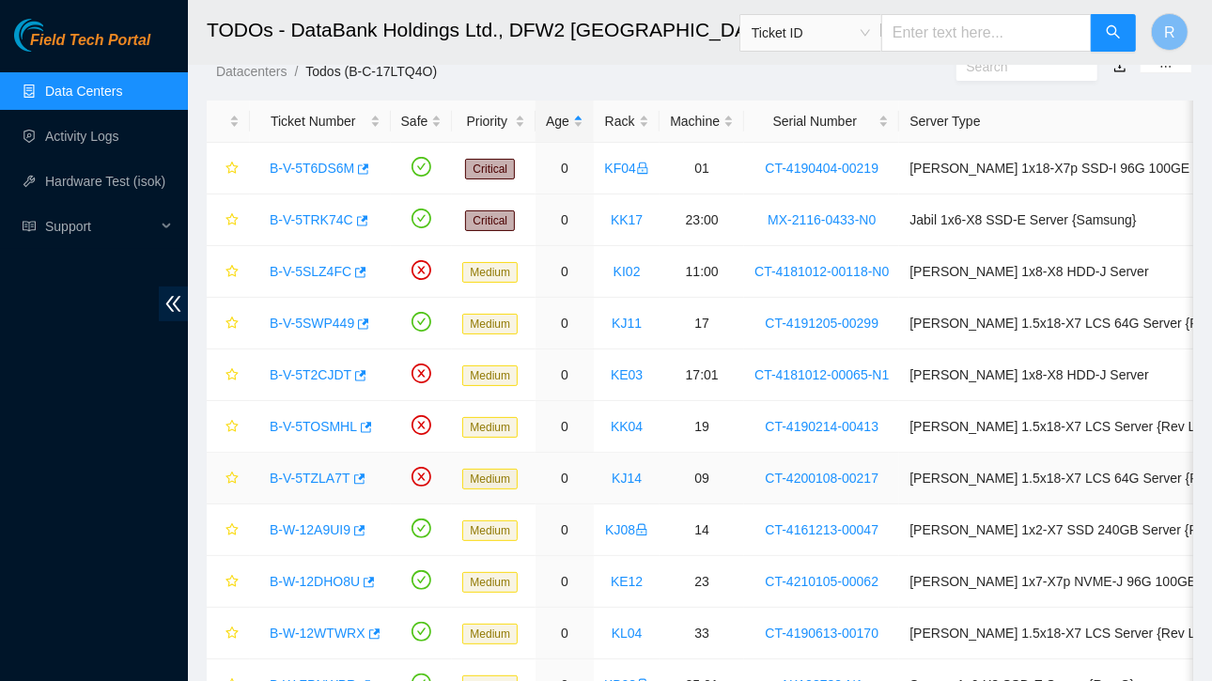
scroll to position [143, 0]
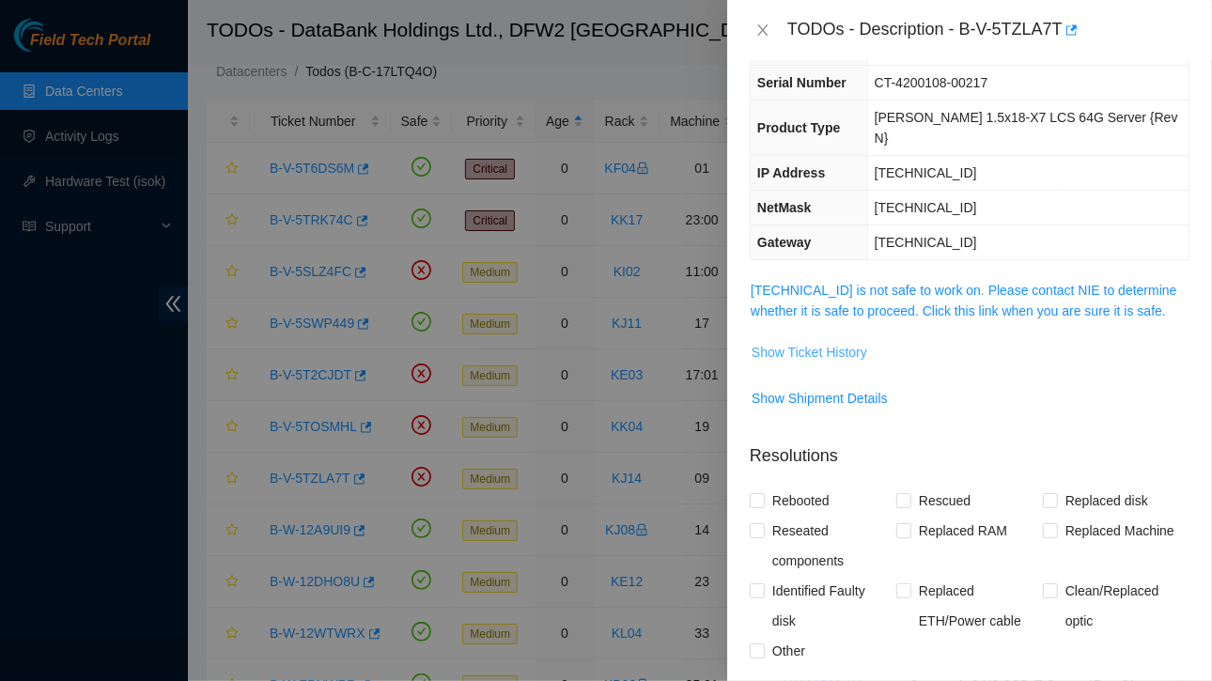
click at [806, 342] on span "Show Ticket History" at bounding box center [810, 352] width 116 height 21
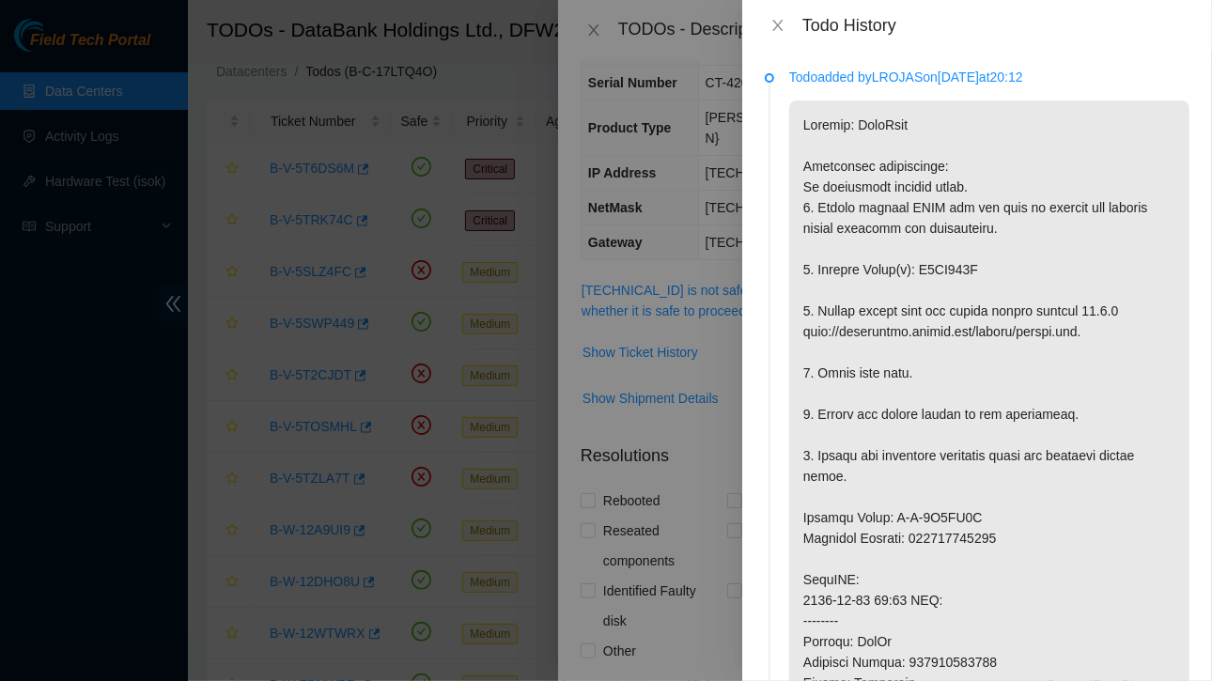
scroll to position [0, 0]
click at [780, 27] on icon "close" at bounding box center [777, 25] width 15 height 15
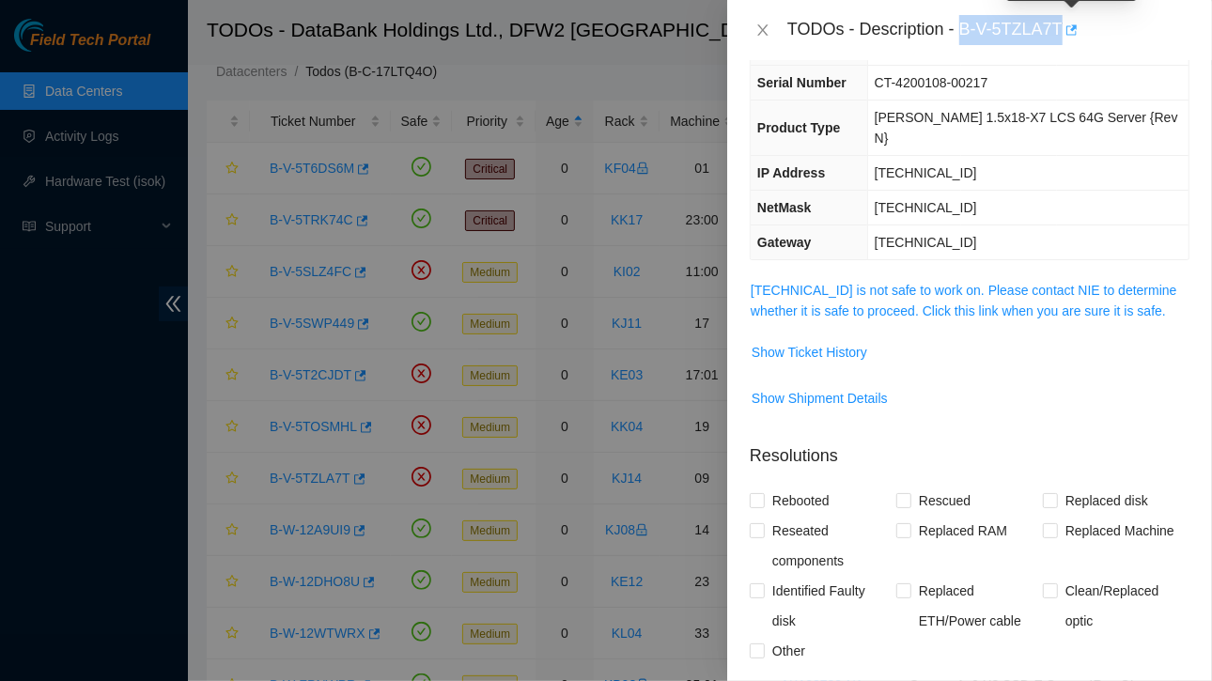
drag, startPoint x: 963, startPoint y: 25, endPoint x: 1069, endPoint y: 28, distance: 106.2
click at [1069, 28] on div "TODOs - Description - B-V-5TZLA7T" at bounding box center [988, 30] width 402 height 30
click at [779, 342] on span "Show Ticket History" at bounding box center [810, 352] width 116 height 21
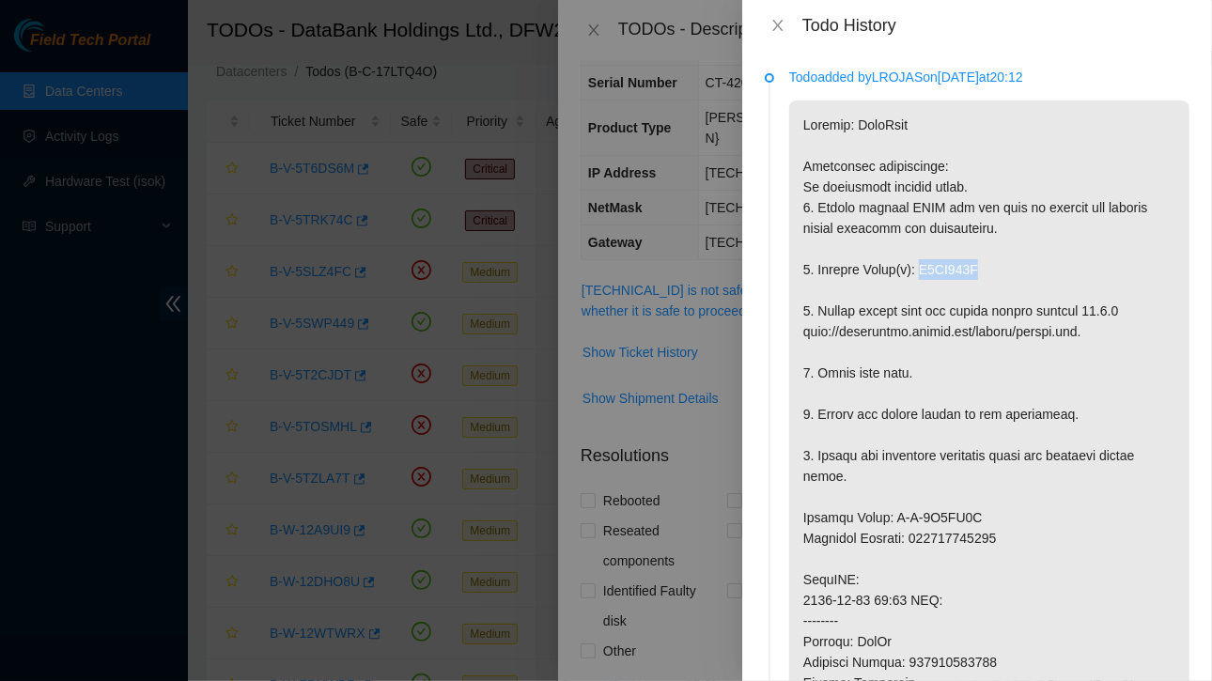
drag, startPoint x: 916, startPoint y: 271, endPoint x: 986, endPoint y: 271, distance: 70.5
click at [986, 271] on p at bounding box center [989, 611] width 400 height 1020
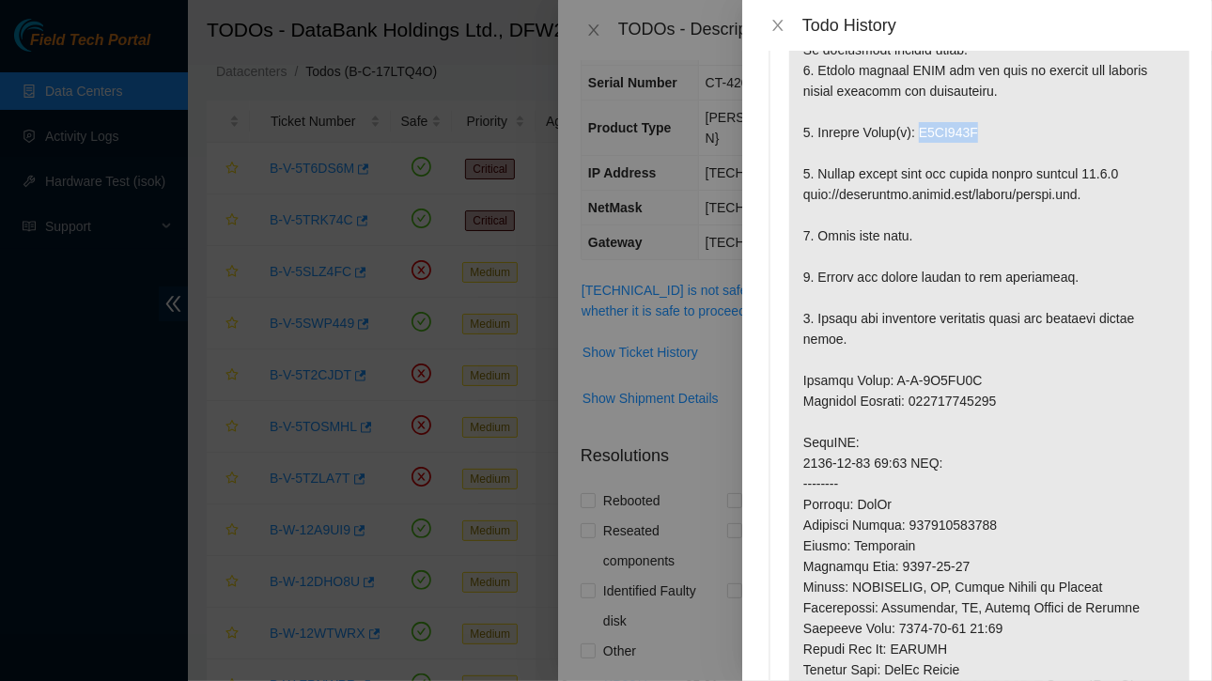
scroll to position [137, 0]
drag, startPoint x: 805, startPoint y: 377, endPoint x: 1027, endPoint y: 402, distance: 223.2
click at [1027, 402] on p at bounding box center [989, 473] width 400 height 1020
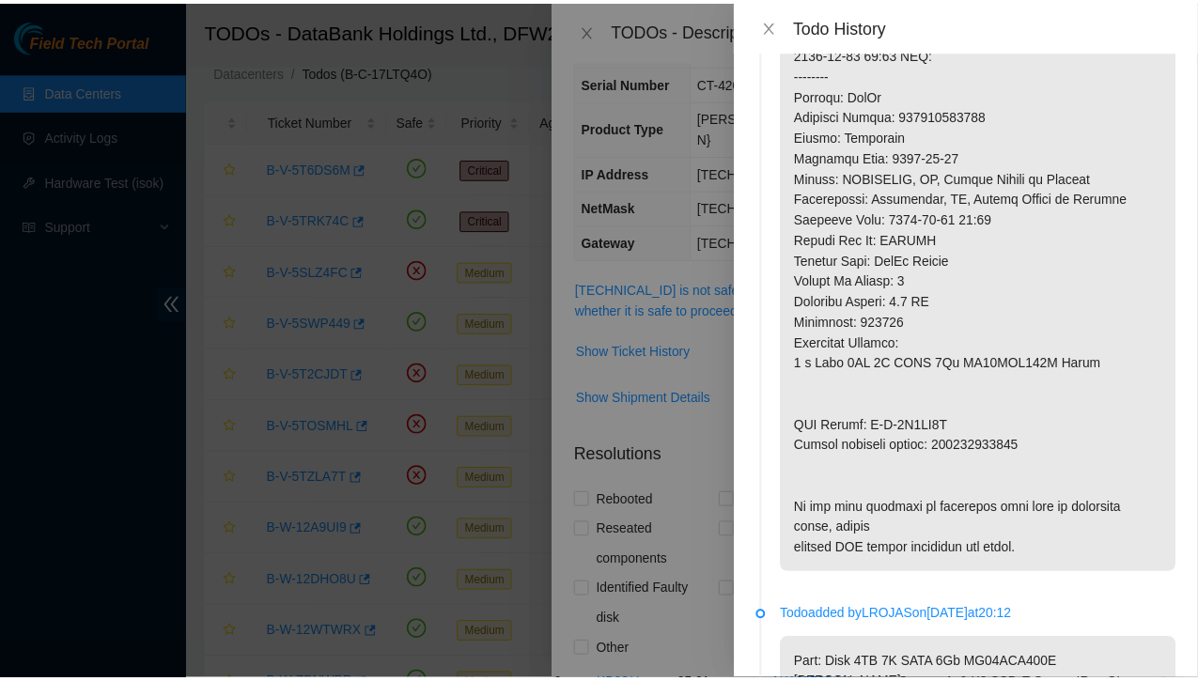
scroll to position [556, 0]
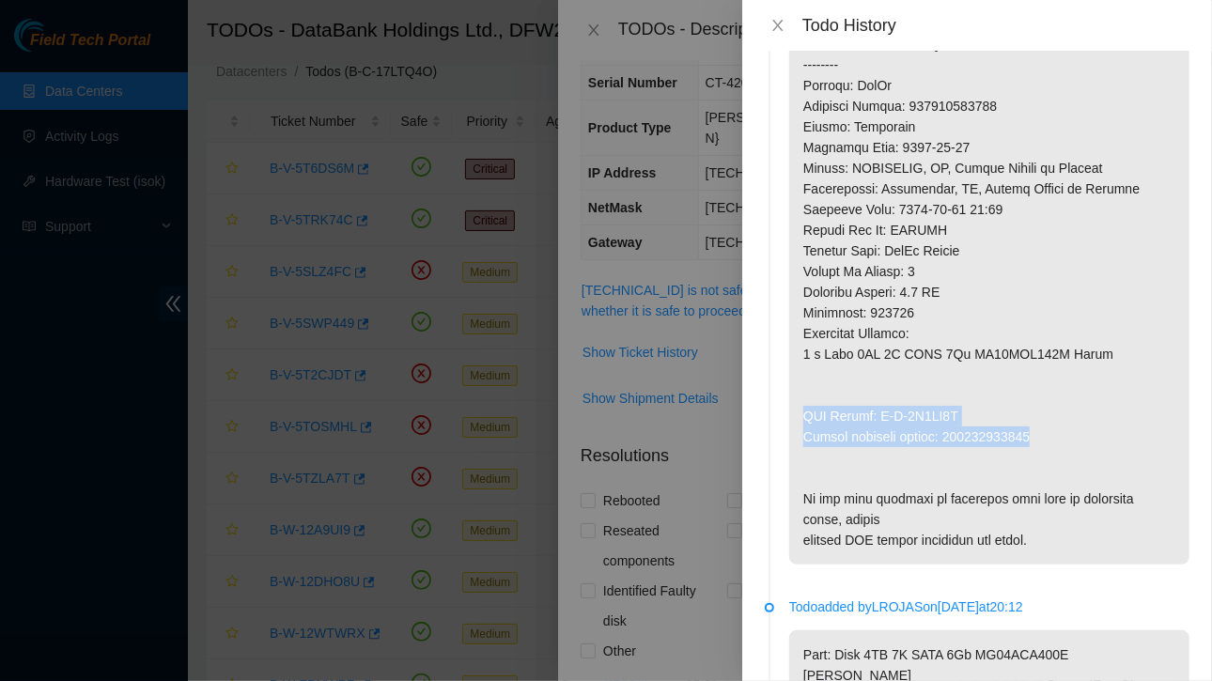
drag, startPoint x: 804, startPoint y: 411, endPoint x: 1038, endPoint y: 443, distance: 236.1
click at [1038, 443] on p at bounding box center [989, 54] width 400 height 1020
click at [772, 23] on icon "close" at bounding box center [777, 25] width 15 height 15
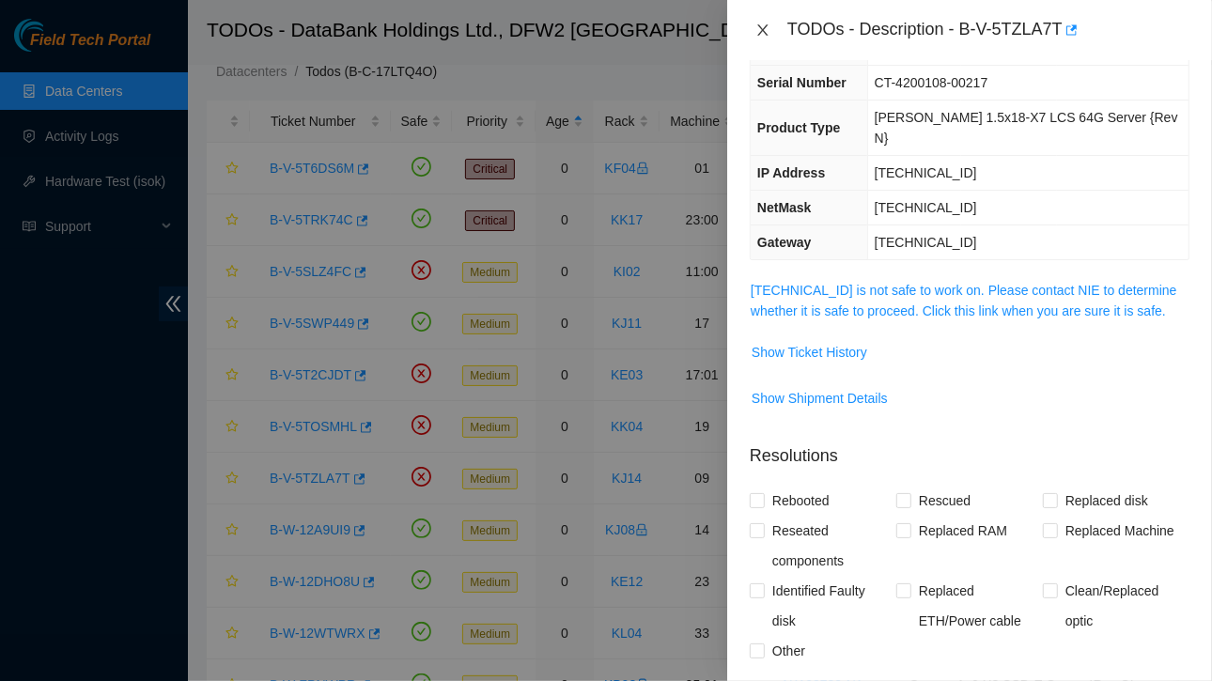
click at [768, 26] on icon "close" at bounding box center [762, 30] width 15 height 15
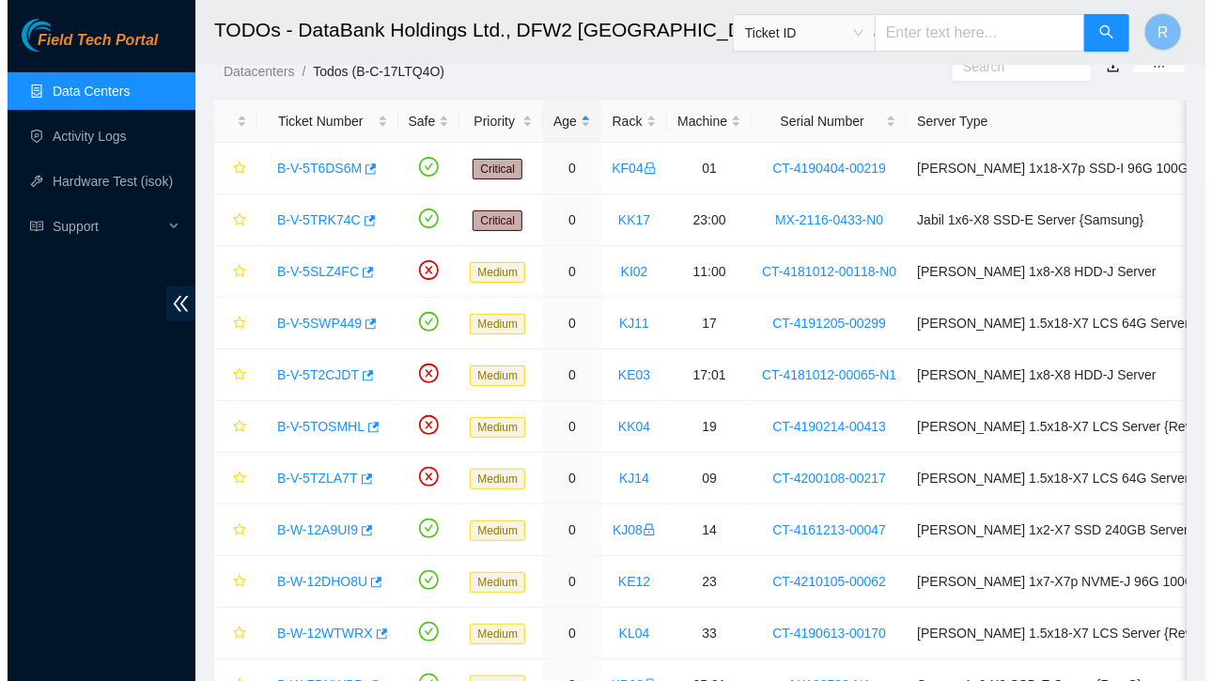
scroll to position [205, 0]
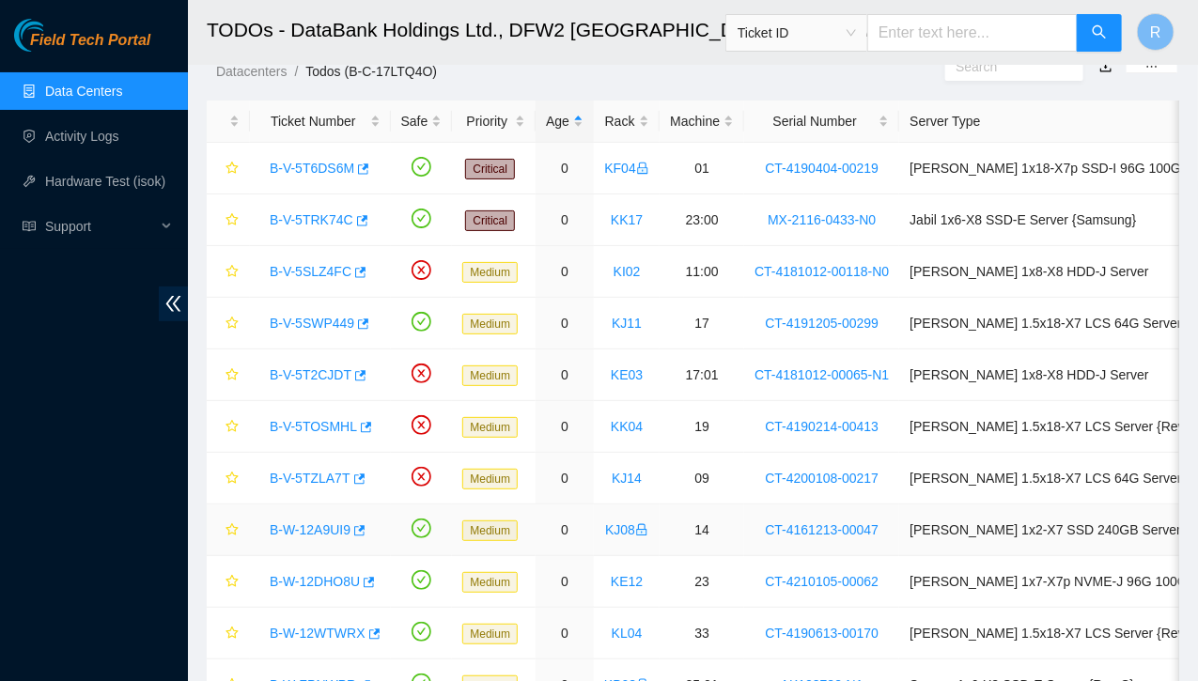
click at [305, 526] on link "B-W-12A9UI9" at bounding box center [310, 529] width 81 height 15
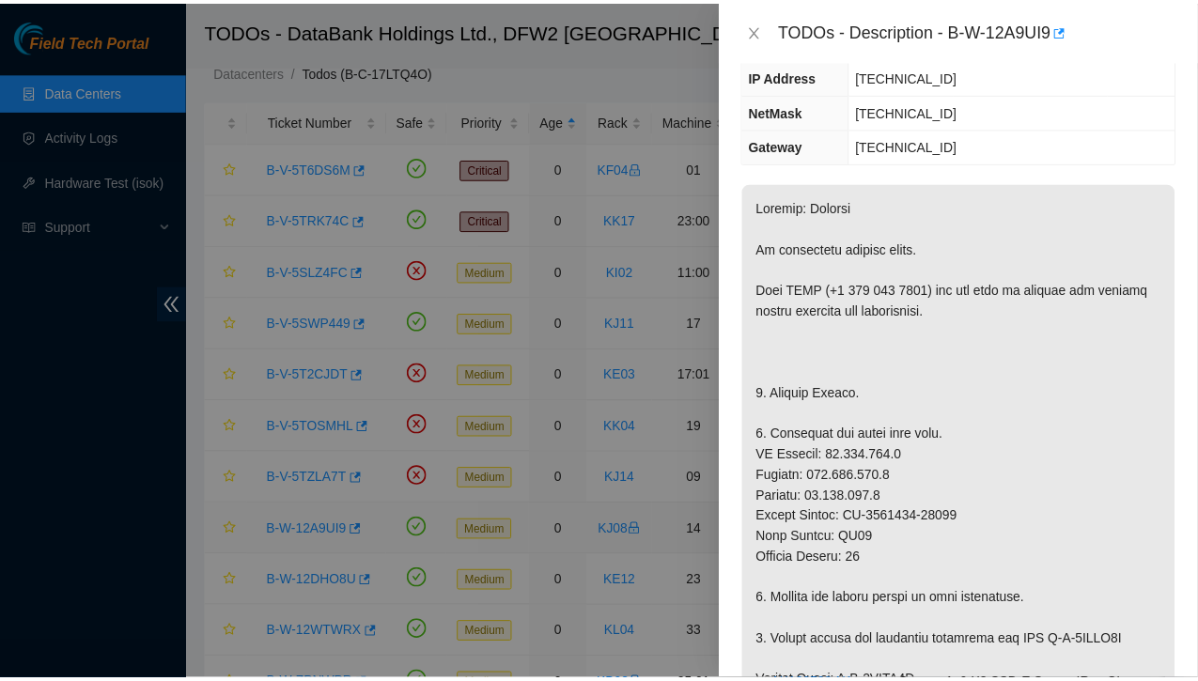
scroll to position [143, 0]
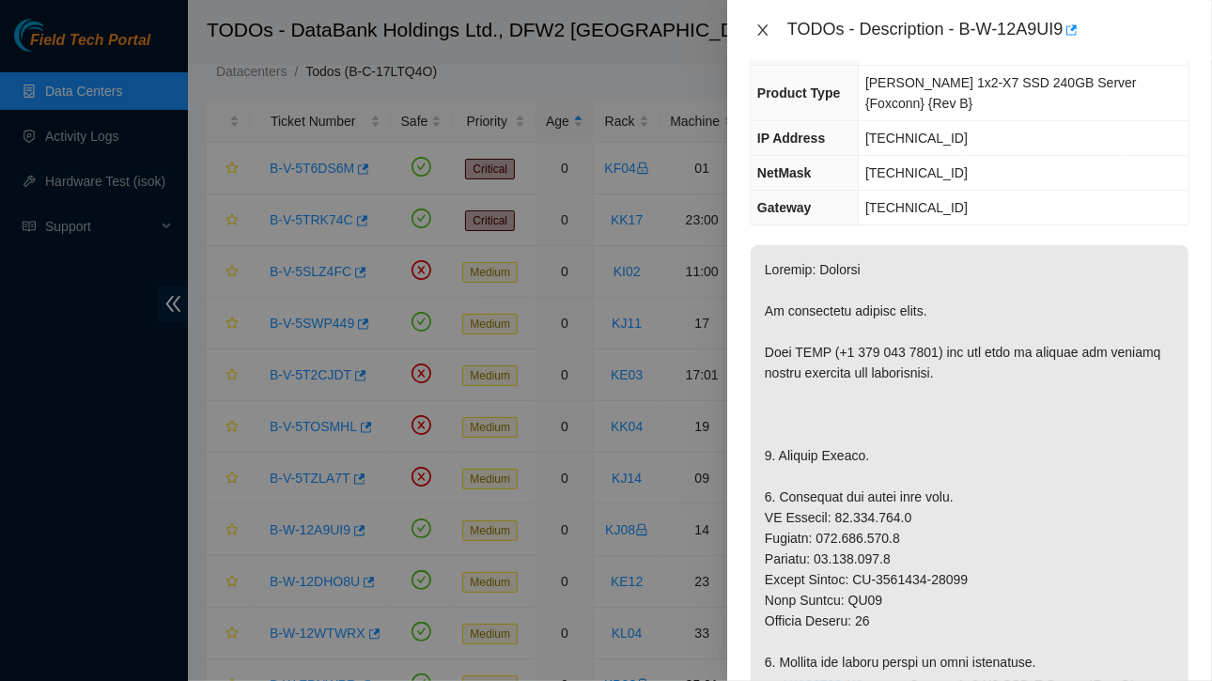
click at [764, 28] on icon "close" at bounding box center [762, 29] width 10 height 11
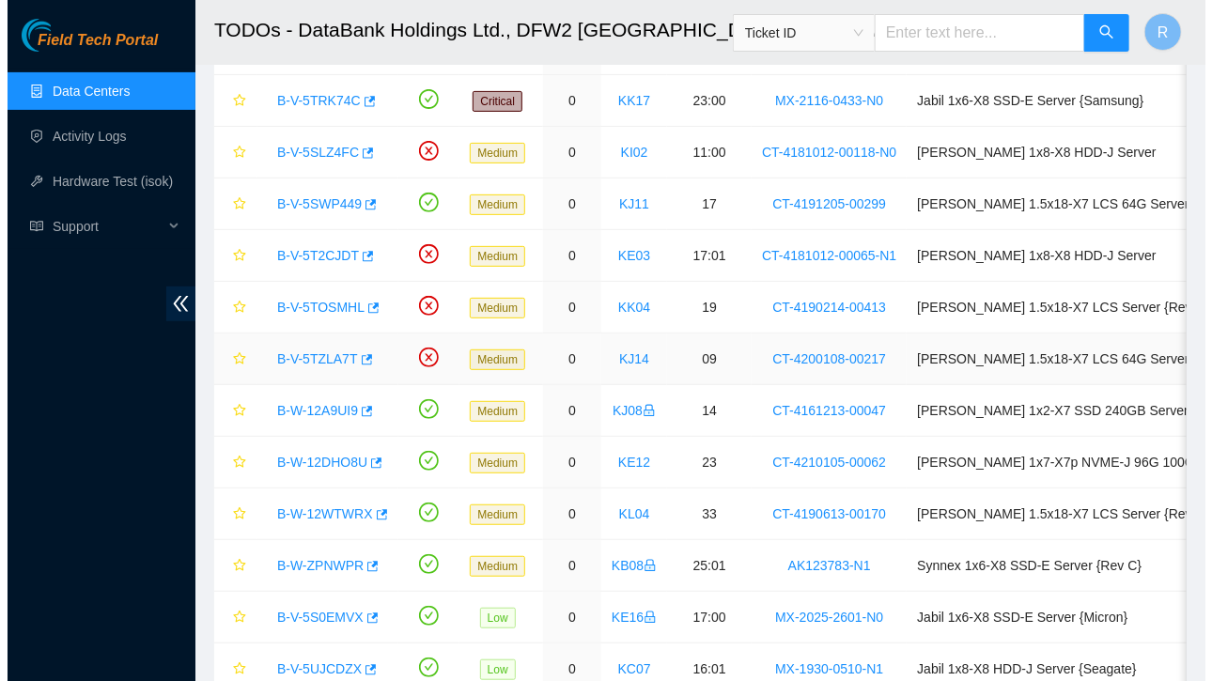
scroll to position [178, 0]
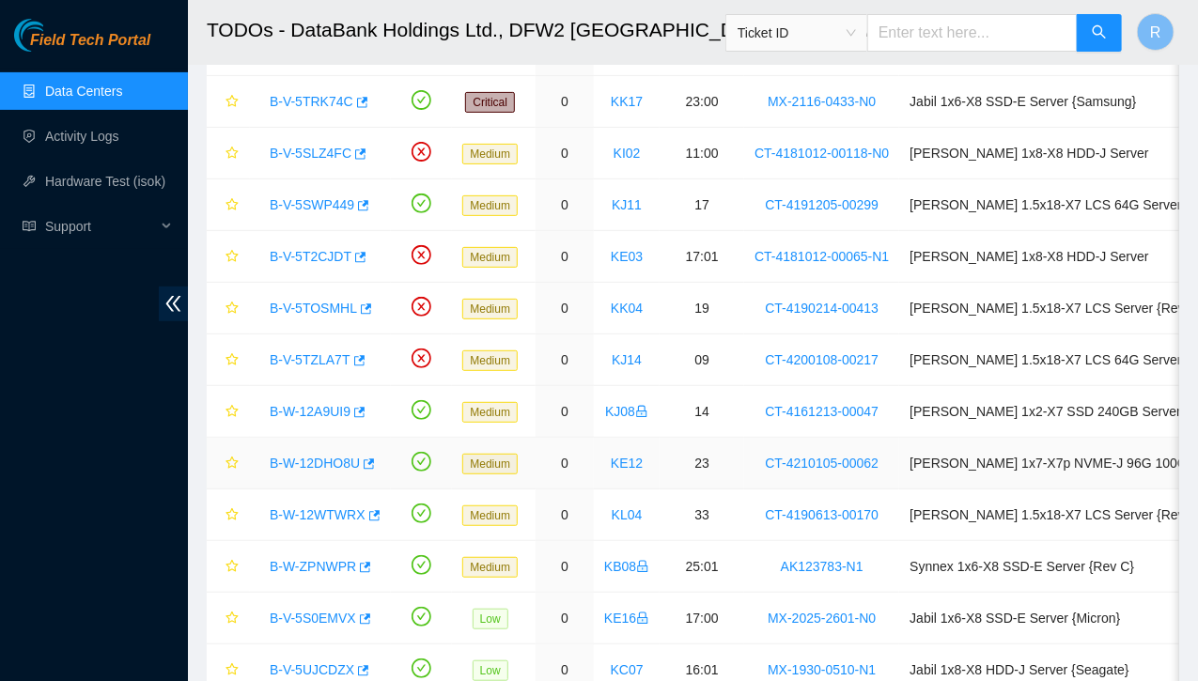
click at [329, 457] on link "B-W-12DHO8U" at bounding box center [315, 463] width 90 height 15
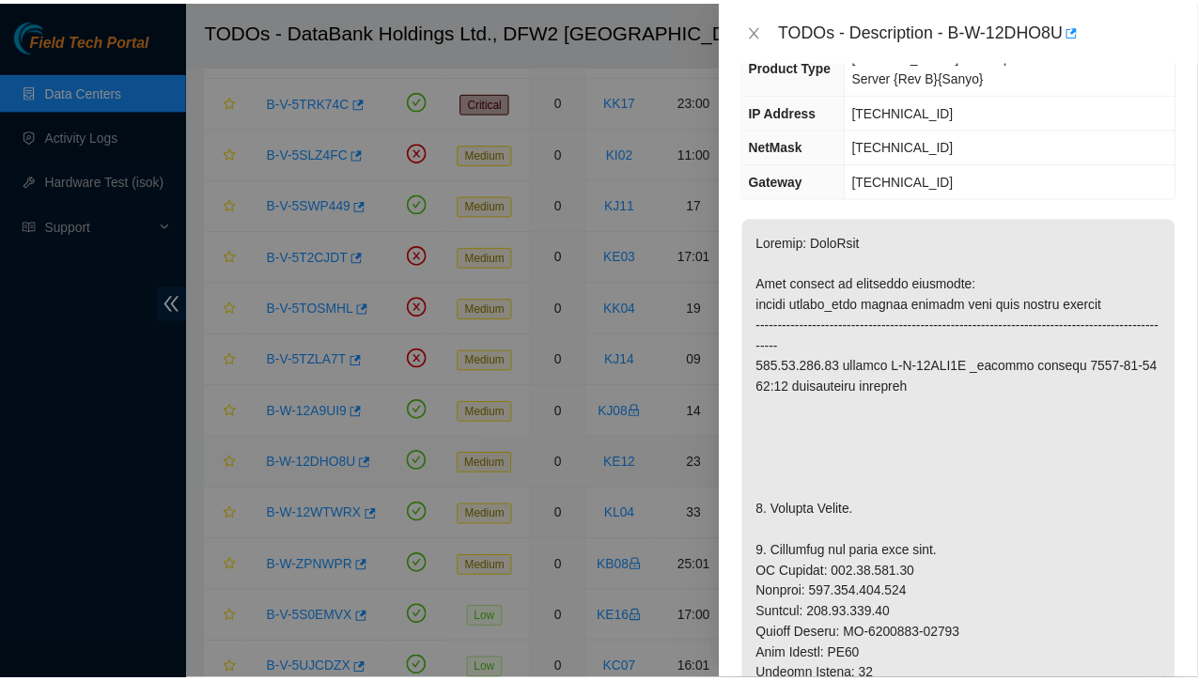
scroll to position [163, 0]
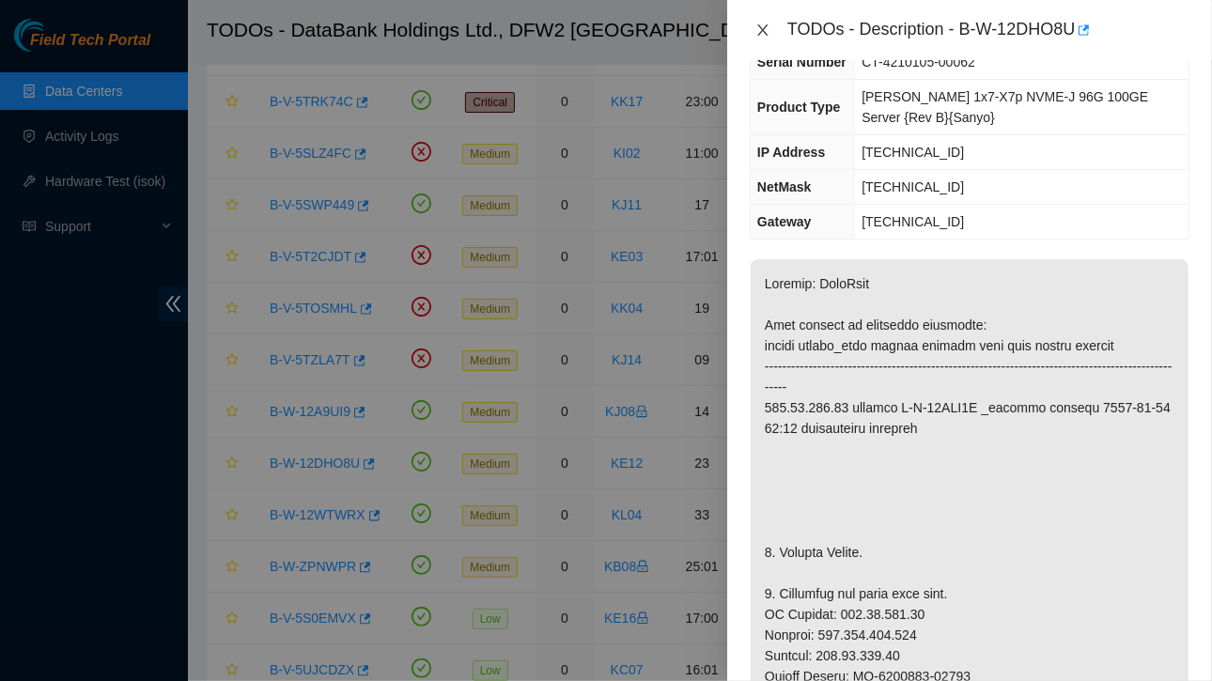
click at [759, 23] on icon "close" at bounding box center [762, 30] width 15 height 15
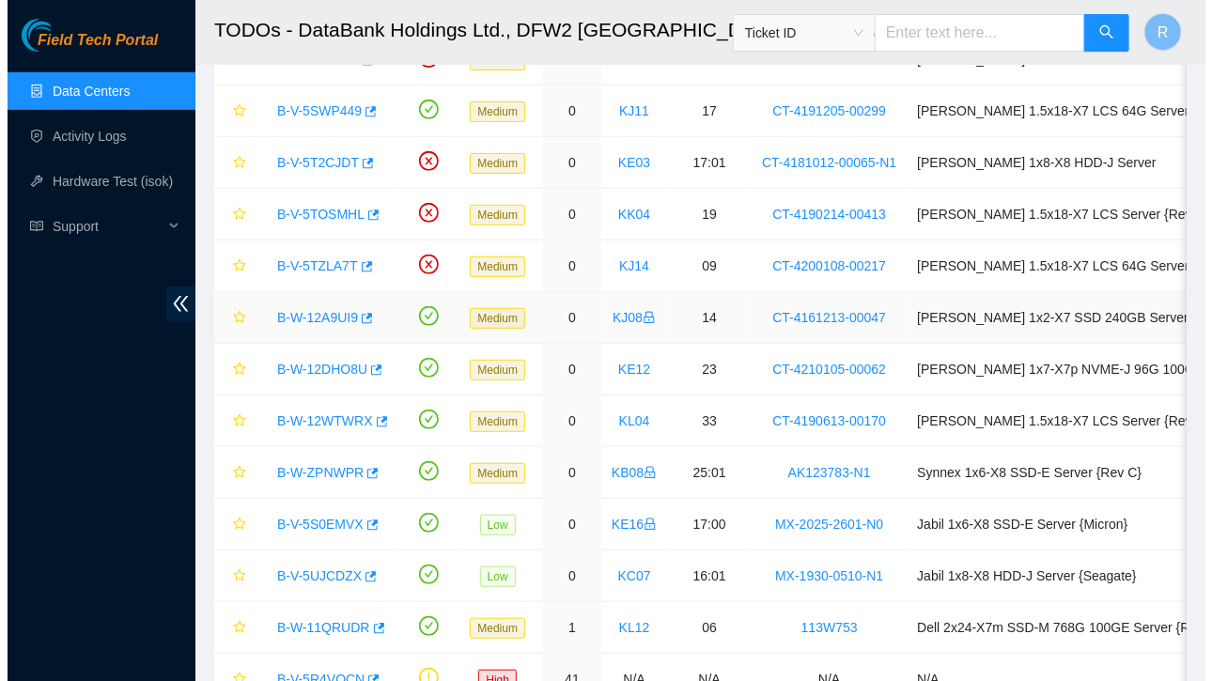
scroll to position [220, 0]
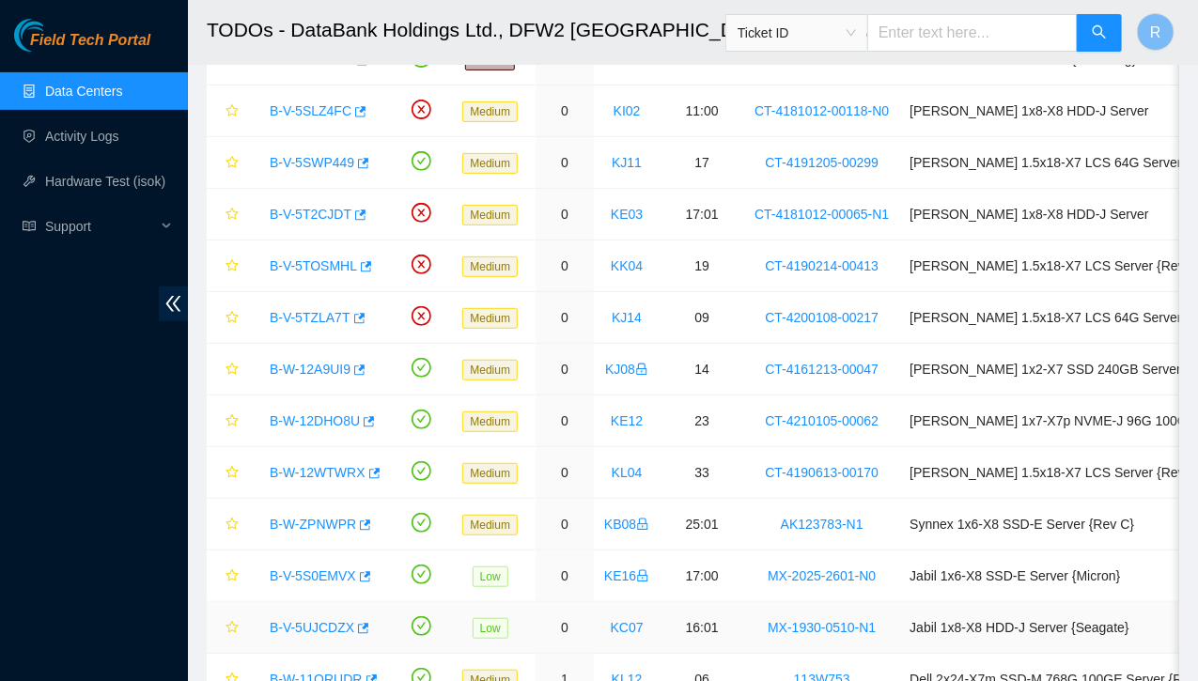
click at [311, 621] on link "B-V-5UJCDZX" at bounding box center [312, 627] width 85 height 15
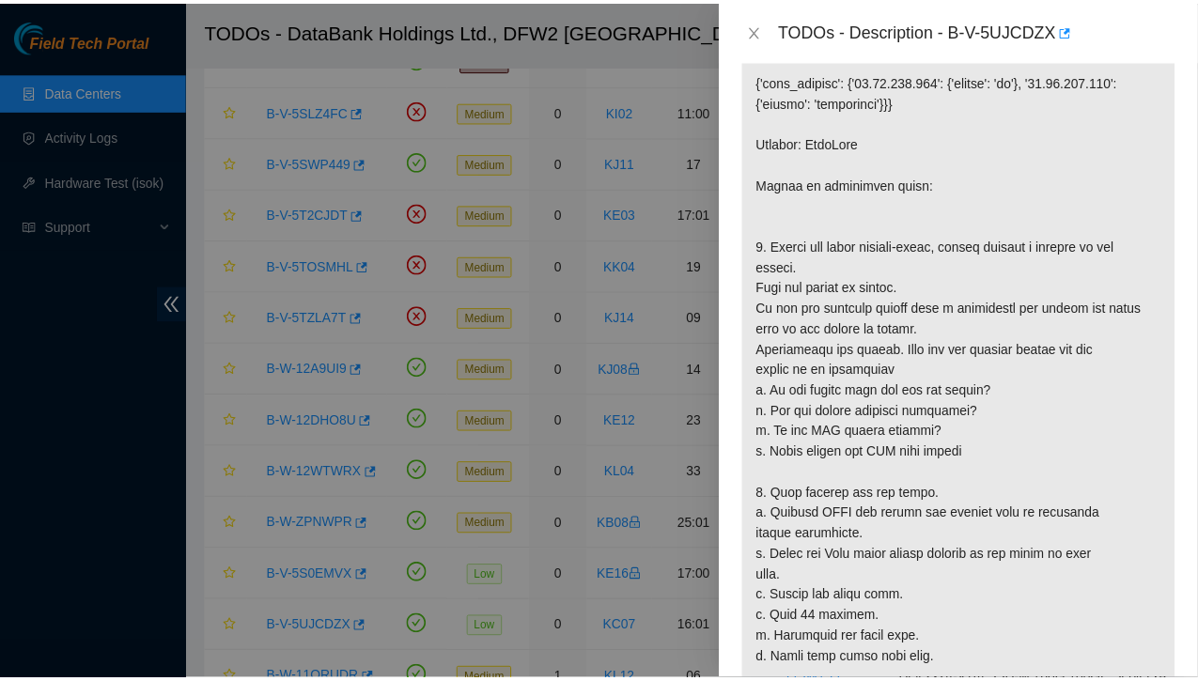
scroll to position [546, 0]
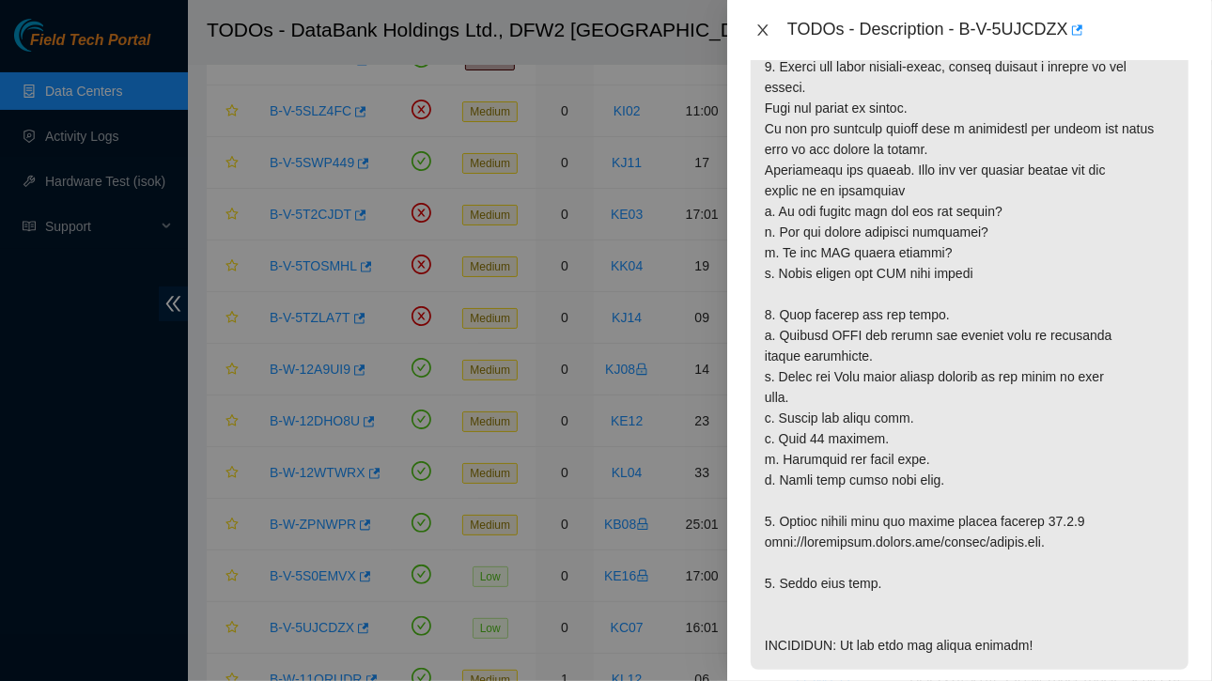
click at [760, 29] on icon "close" at bounding box center [762, 30] width 15 height 15
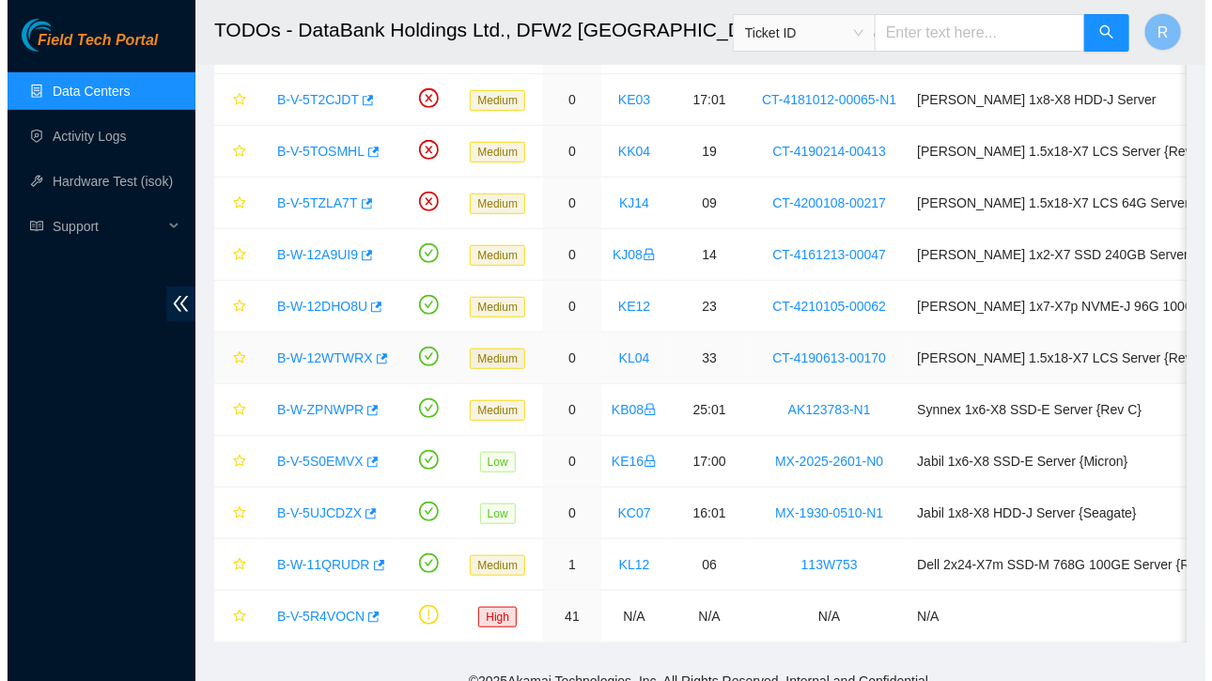
scroll to position [362, 0]
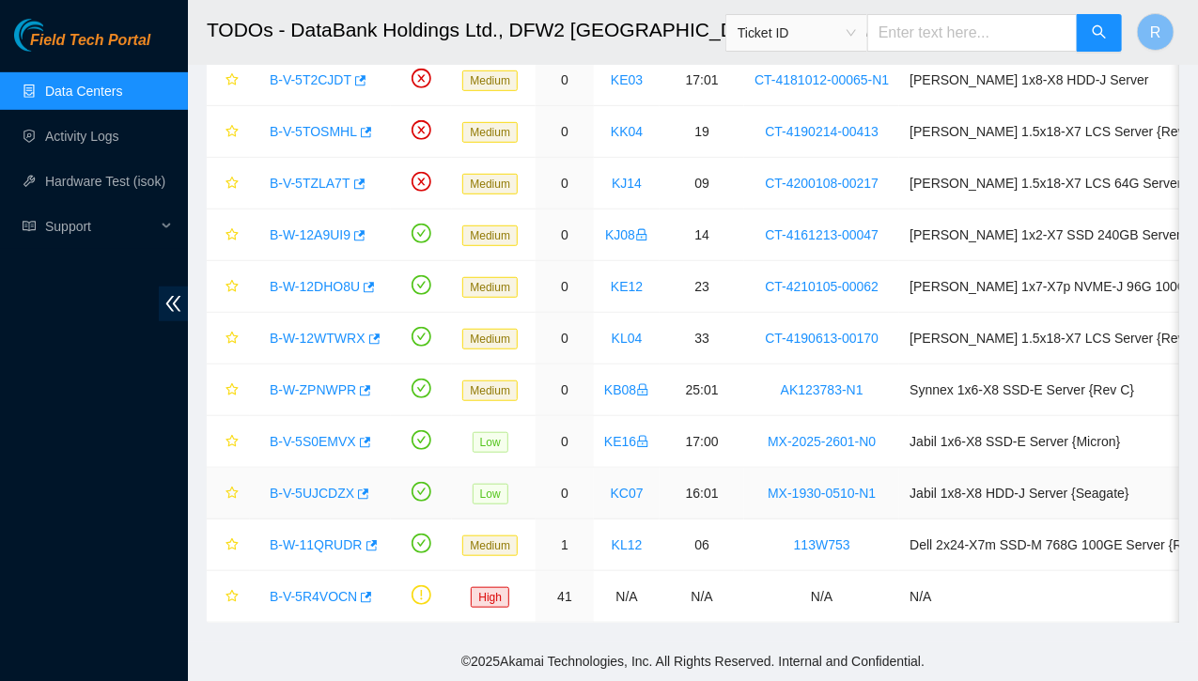
click at [307, 486] on link "B-V-5UJCDZX" at bounding box center [312, 493] width 85 height 15
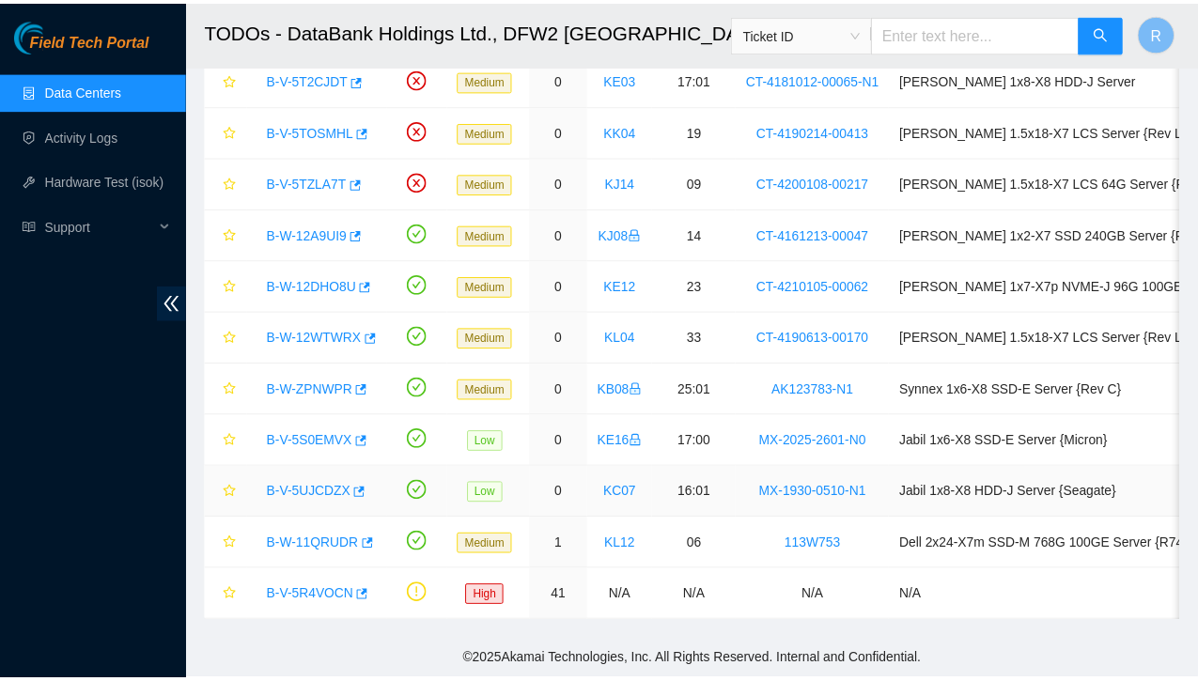
scroll to position [546, 0]
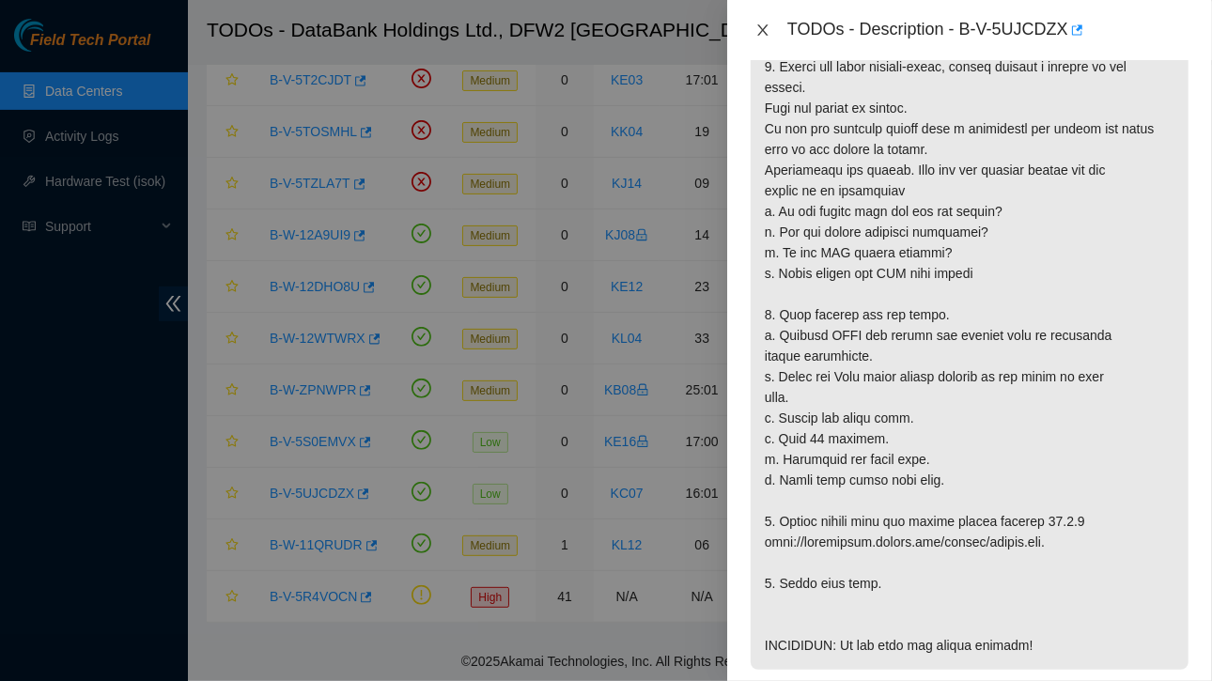
click at [764, 28] on icon "close" at bounding box center [762, 29] width 10 height 11
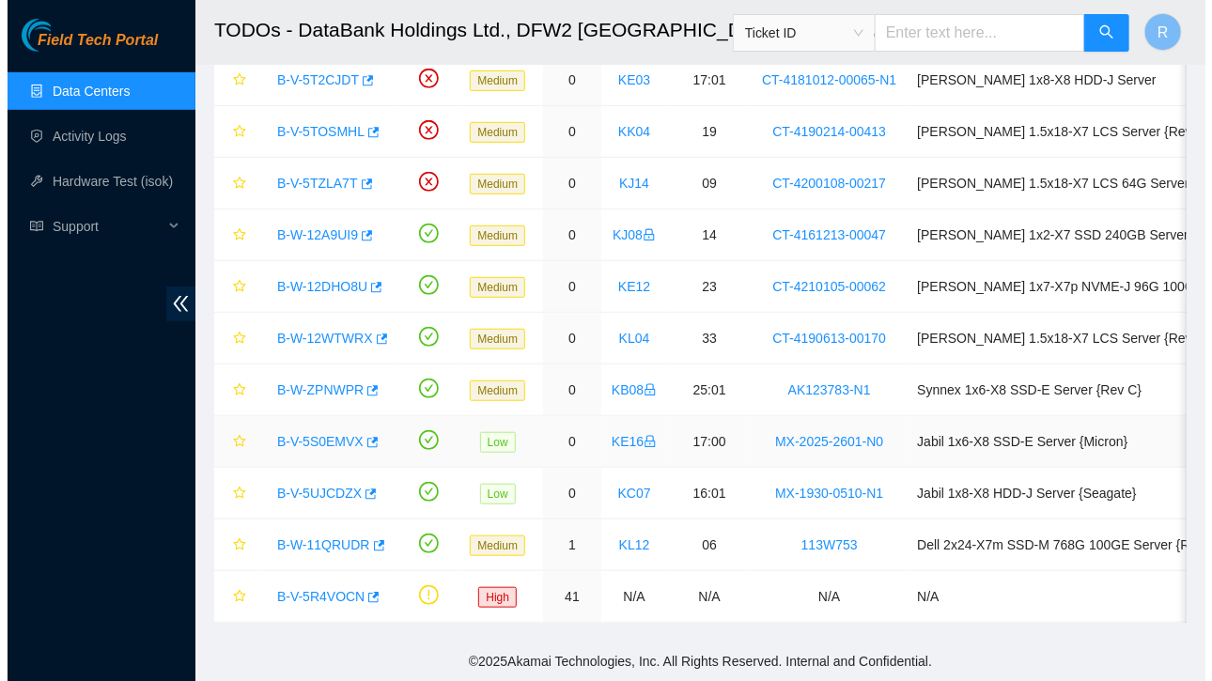
scroll to position [554, 0]
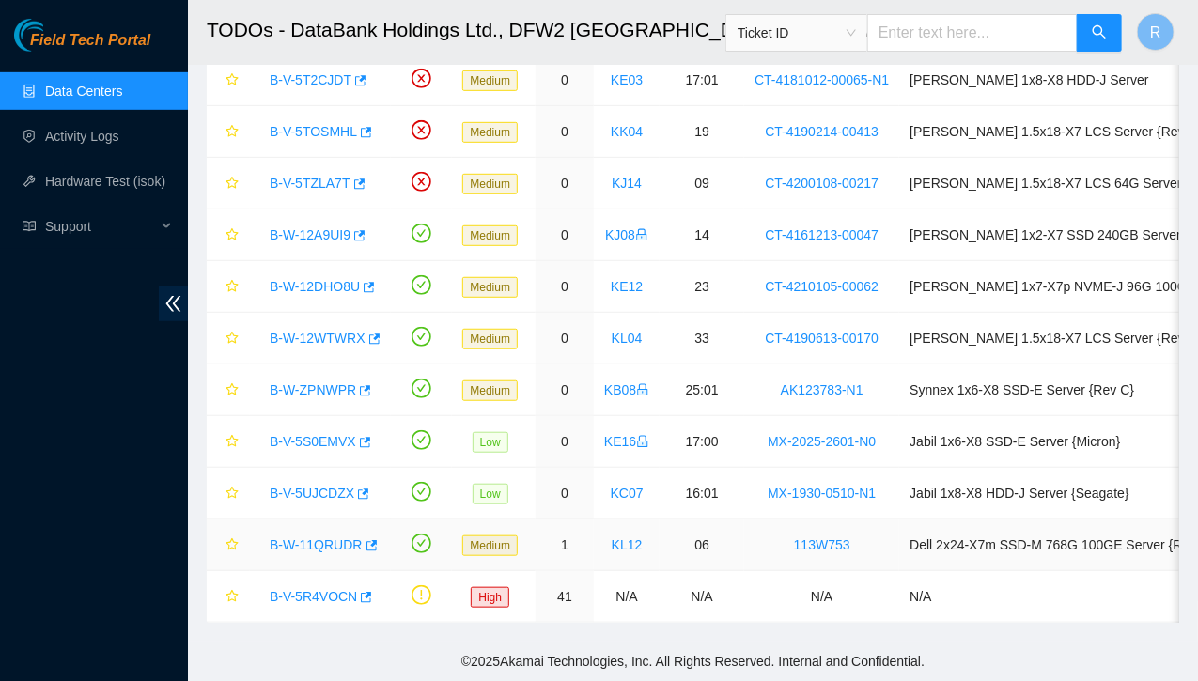
click at [318, 537] on link "B-W-11QRUDR" at bounding box center [316, 544] width 93 height 15
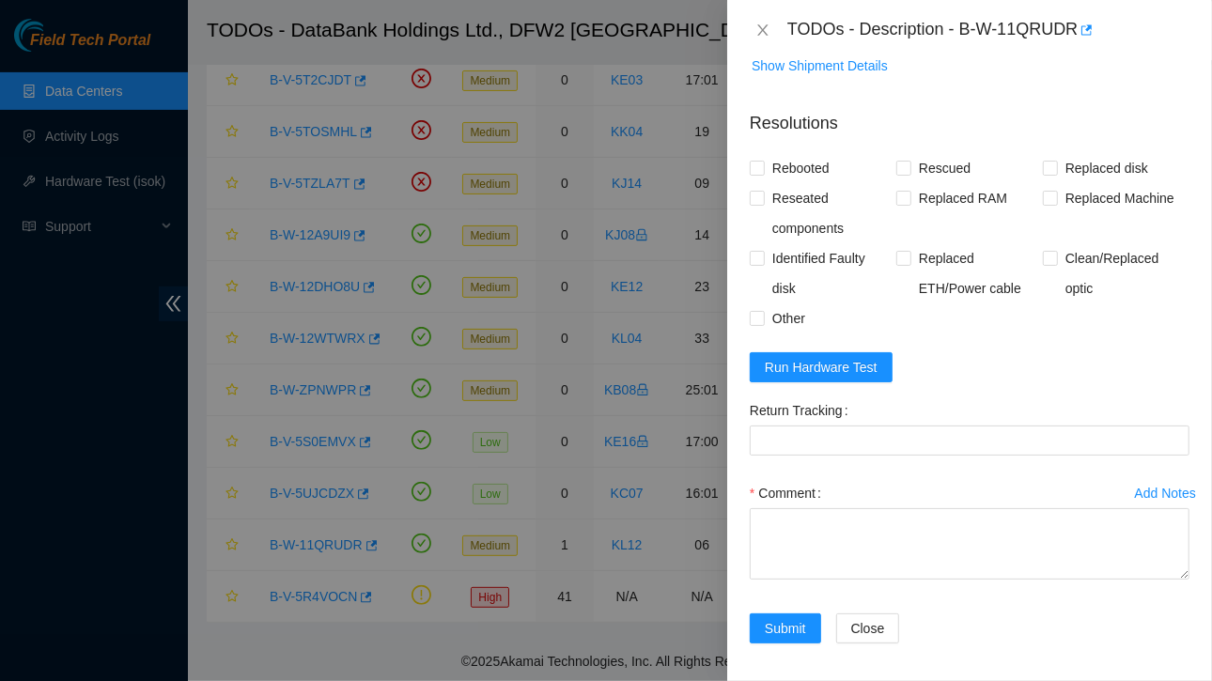
scroll to position [768, 0]
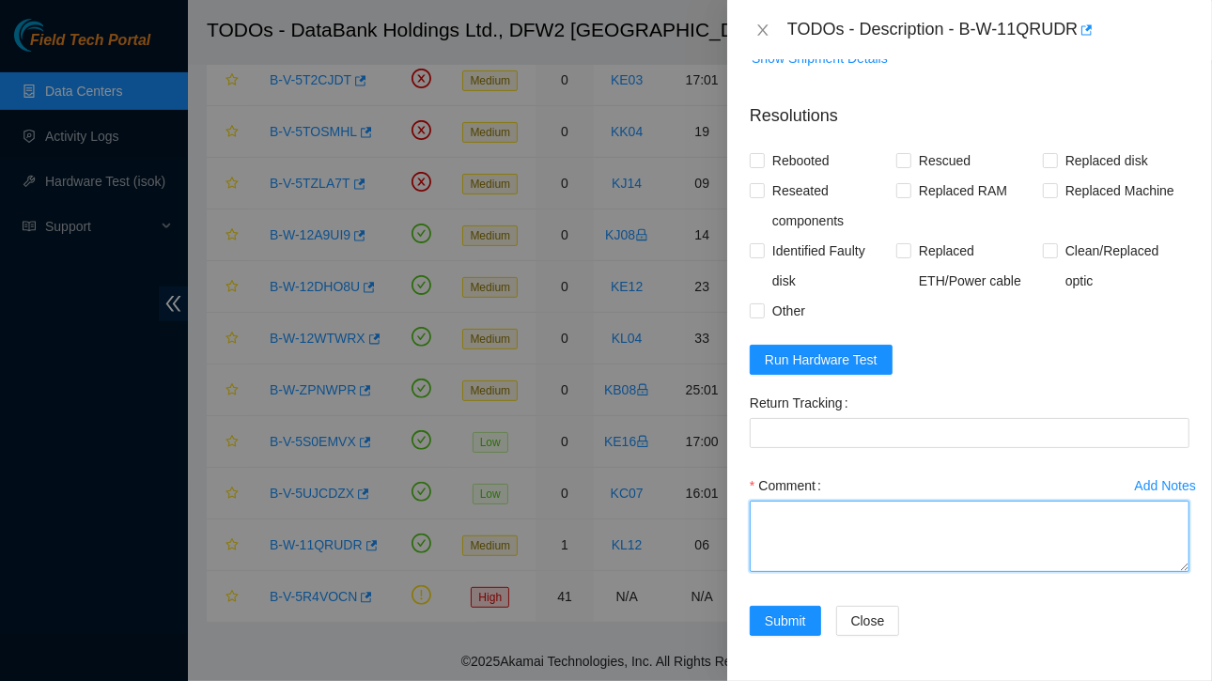
click at [789, 520] on textarea "Comment" at bounding box center [970, 536] width 440 height 71
paste textarea "You 8/18/2025 7:01 PM • Hi STS, Regarding the Ticket ID :B-W-11QRUDR Server hav…"
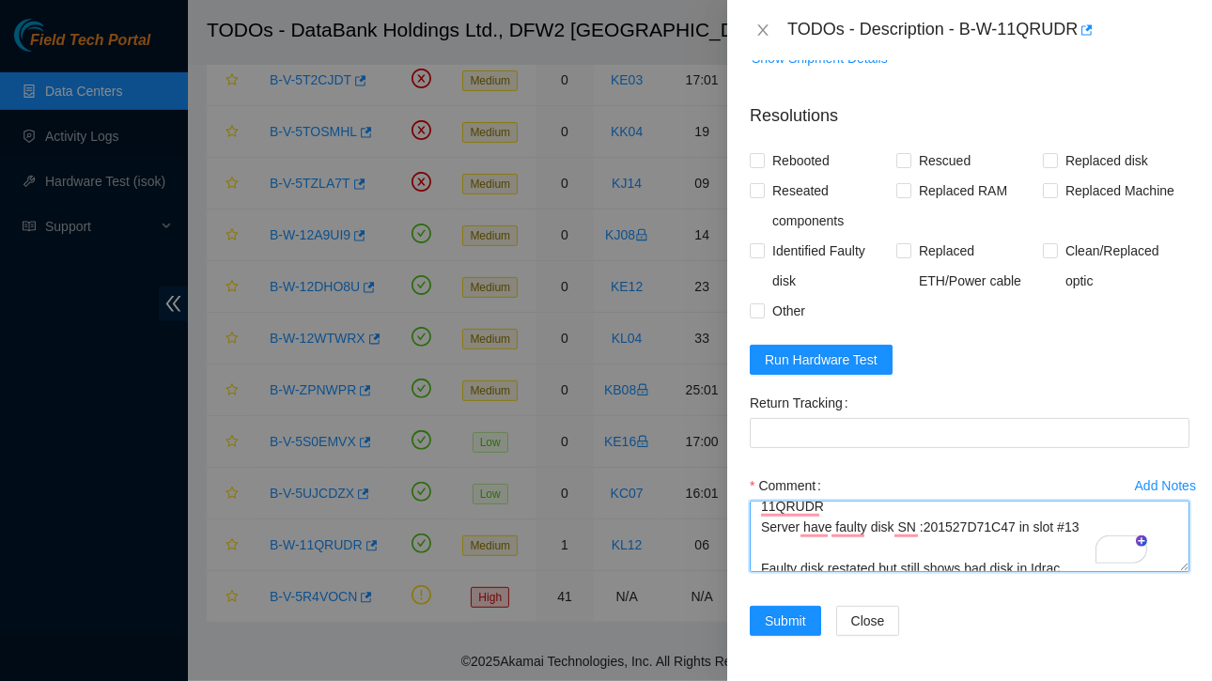
scroll to position [39, 0]
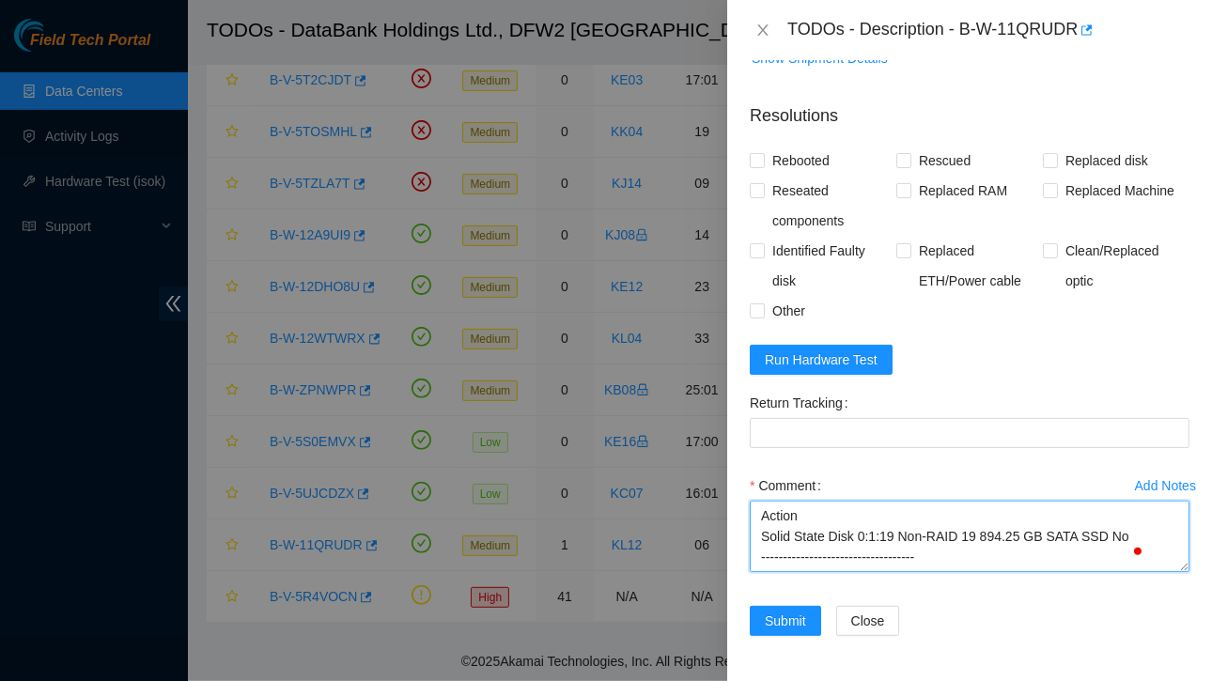
paste textarea "Andreaツ 8/19/2025 7:43 AM • Hi Riyaz, thank you for the update and the serial n…"
type textarea "You 8/18/2025 7:01 PM • Hi STS, Regarding the Ticket ID :B-W-11QRUDR Server has…"
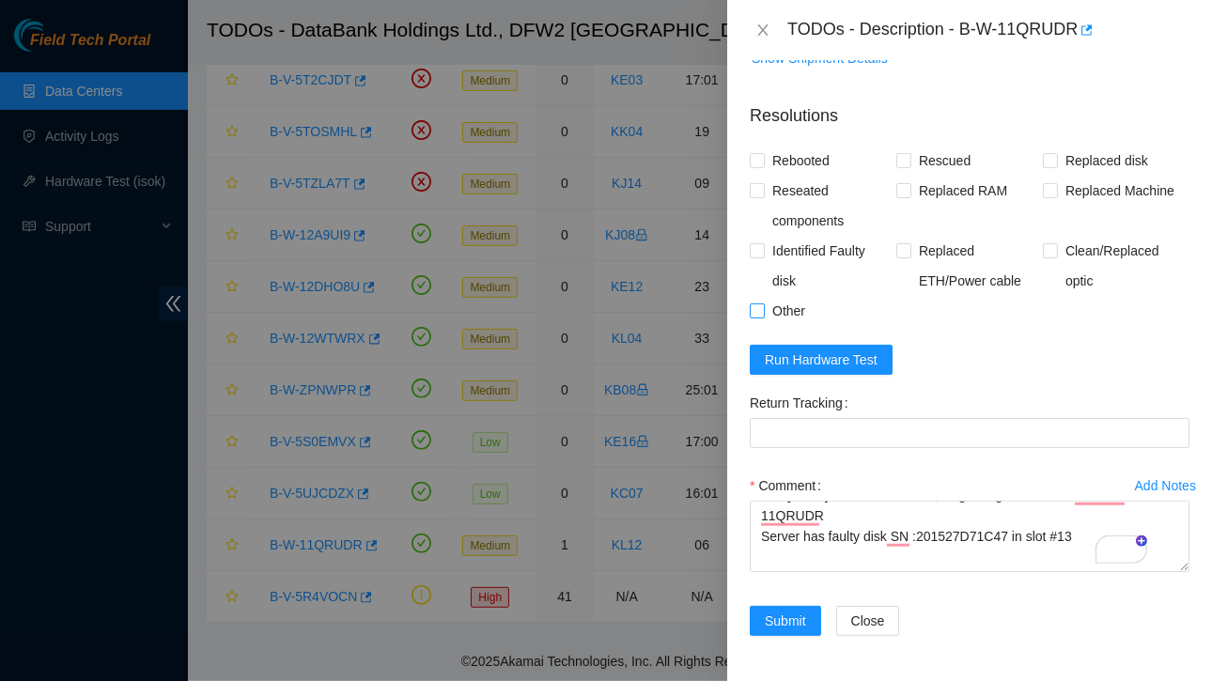
click at [760, 303] on input "Other" at bounding box center [756, 309] width 13 height 13
checkbox input "true"
click at [768, 611] on span "Submit" at bounding box center [785, 621] width 41 height 21
click at [760, 153] on input "Rebooted" at bounding box center [756, 159] width 13 height 13
checkbox input "true"
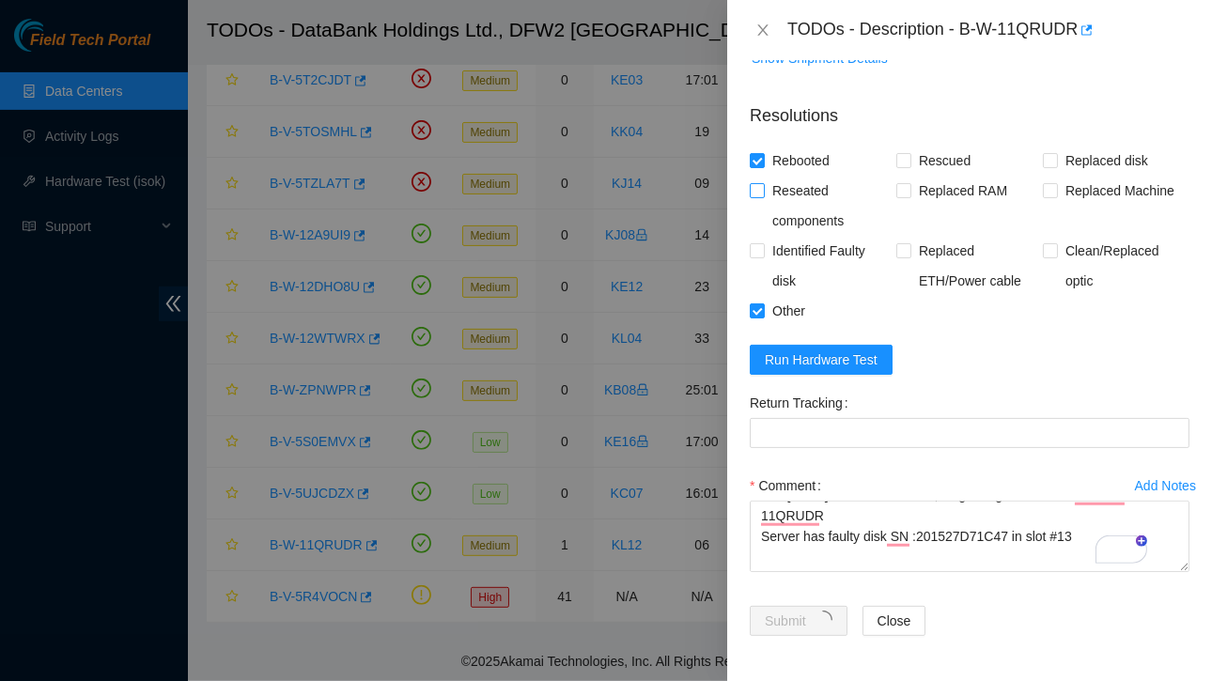
click at [760, 185] on span at bounding box center [757, 190] width 15 height 15
click at [760, 185] on input "Reseated components" at bounding box center [756, 189] width 13 height 13
checkbox input "true"
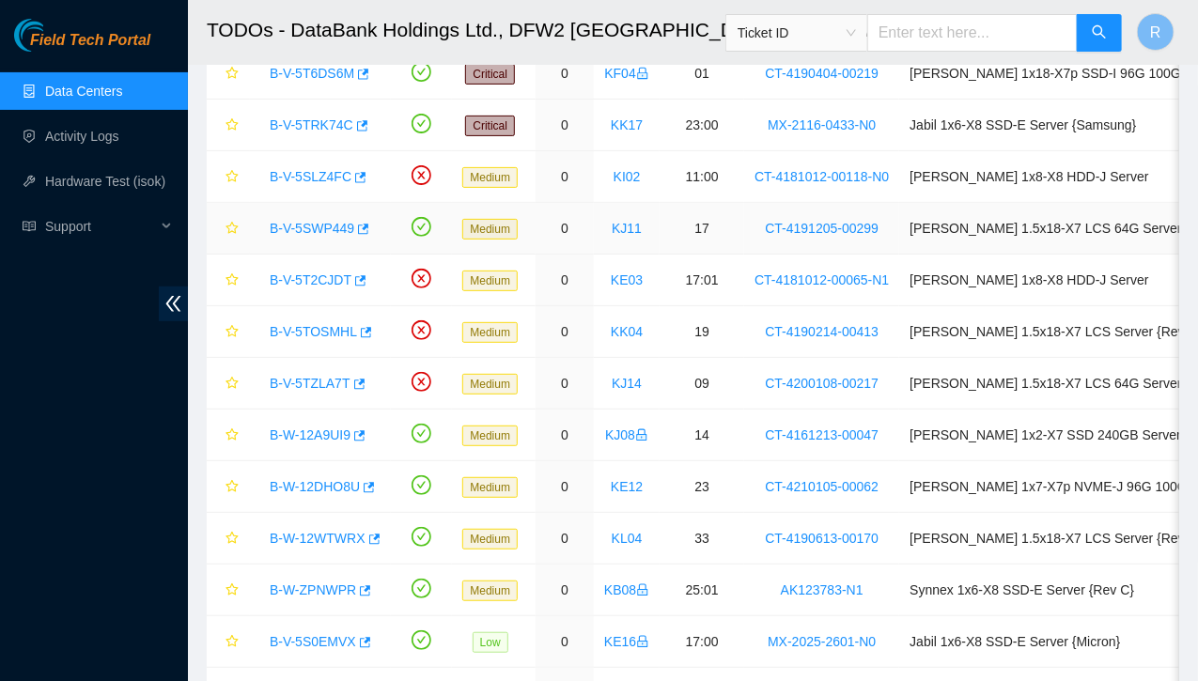
drag, startPoint x: 682, startPoint y: 208, endPoint x: 665, endPoint y: 240, distance: 36.1
click at [665, 240] on td "17" at bounding box center [702, 229] width 85 height 52
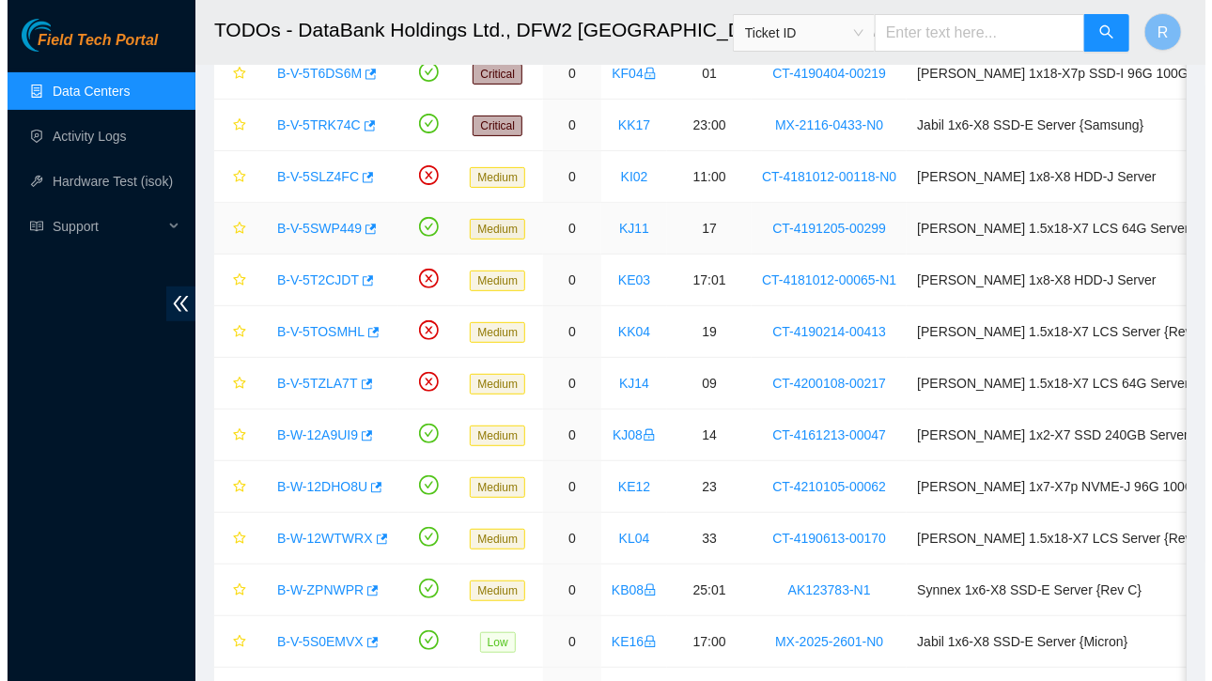
scroll to position [0, 0]
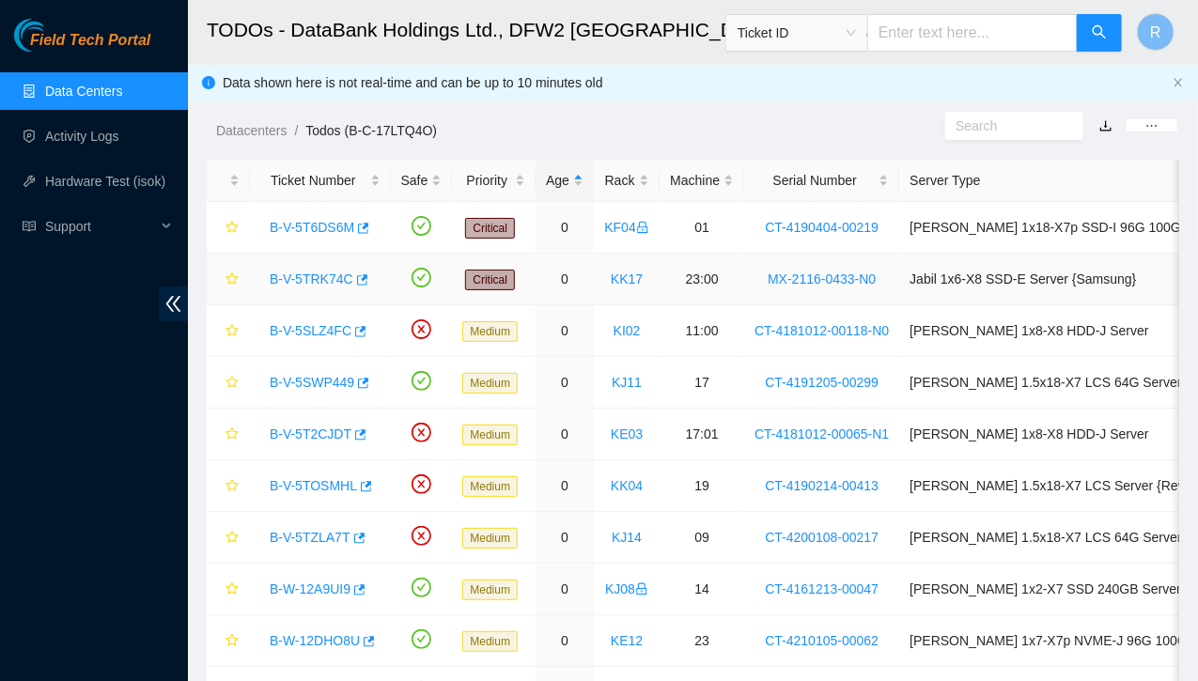
drag, startPoint x: 325, startPoint y: 277, endPoint x: 301, endPoint y: 270, distance: 25.6
click at [301, 272] on link "B-V-5TRK74C" at bounding box center [312, 279] width 84 height 15
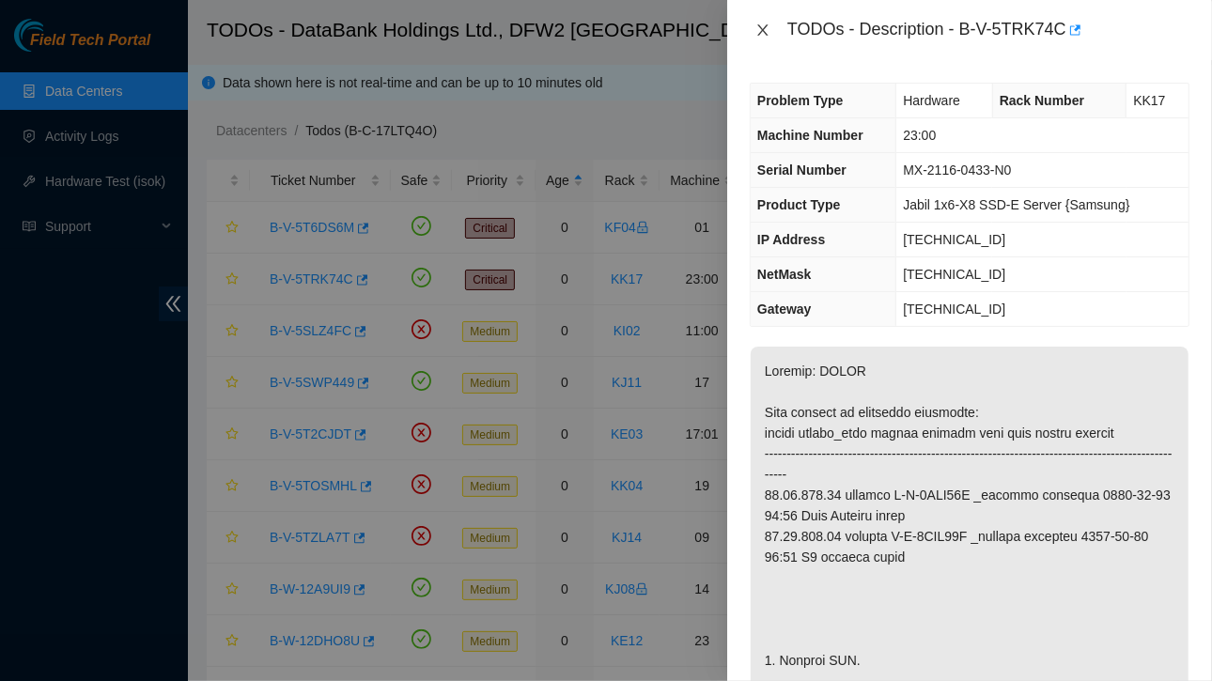
click at [758, 28] on icon "close" at bounding box center [762, 30] width 15 height 15
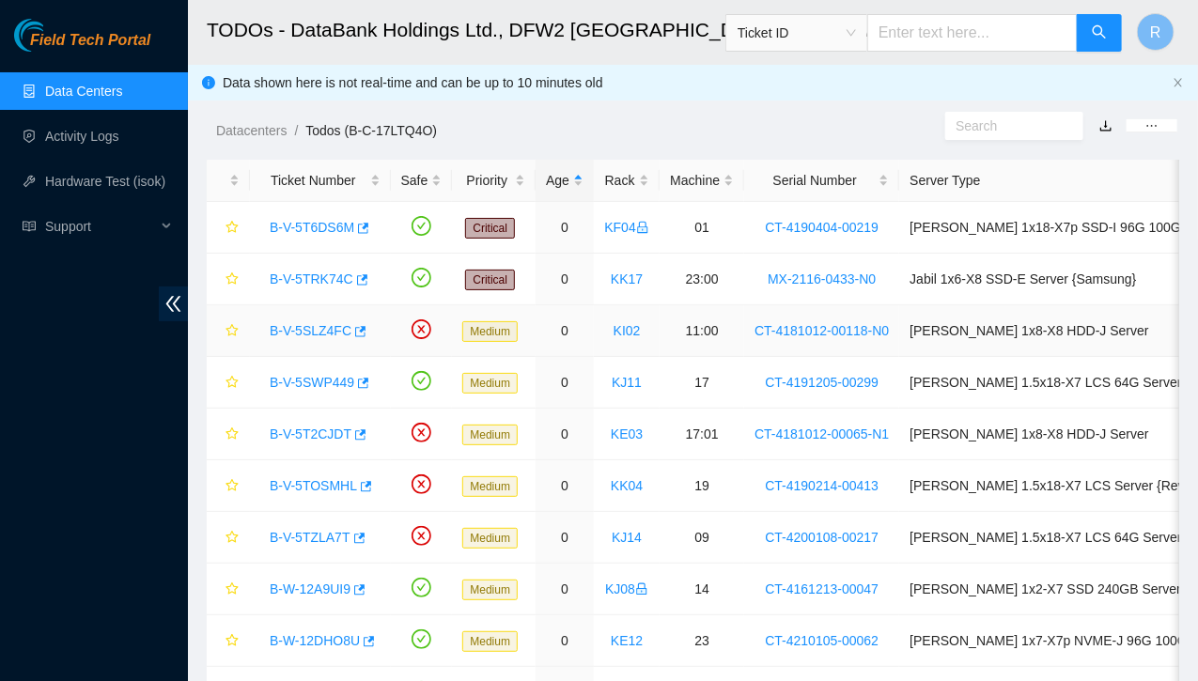
click at [287, 330] on link "B-V-5SLZ4FC" at bounding box center [311, 330] width 82 height 15
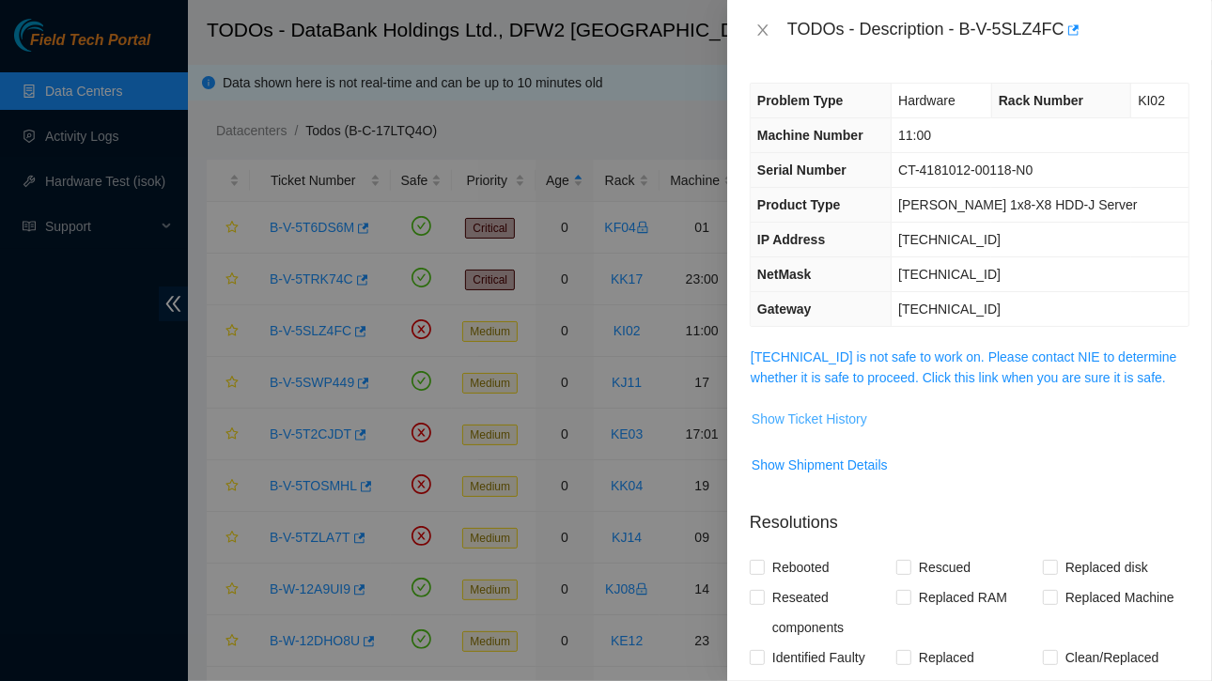
click at [812, 419] on span "Show Ticket History" at bounding box center [810, 419] width 116 height 21
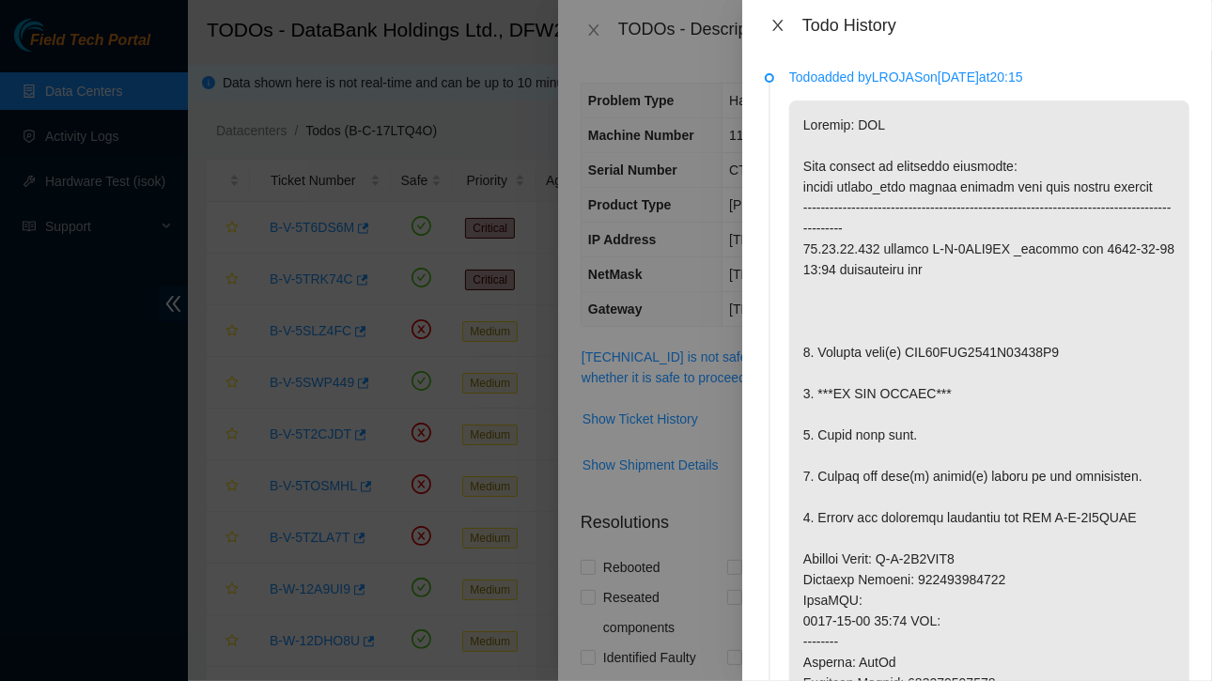
click at [778, 23] on icon "close" at bounding box center [777, 25] width 15 height 15
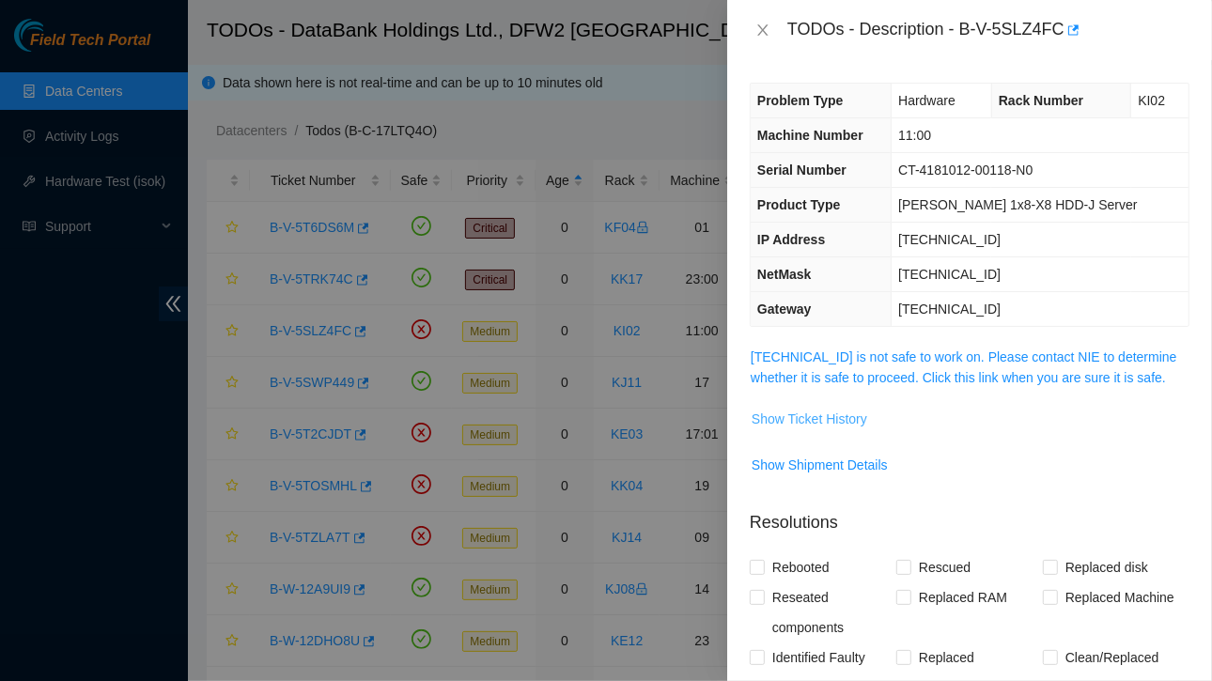
click at [840, 420] on span "Show Ticket History" at bounding box center [810, 419] width 116 height 21
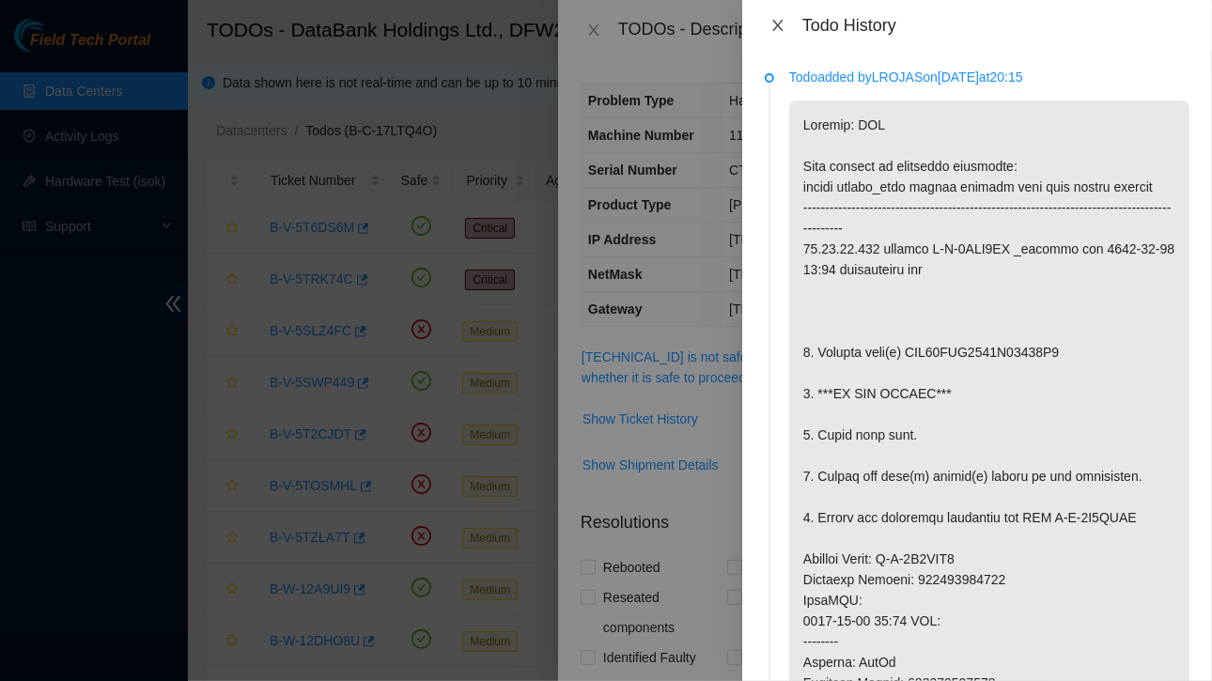
click at [775, 32] on icon "close" at bounding box center [777, 25] width 15 height 15
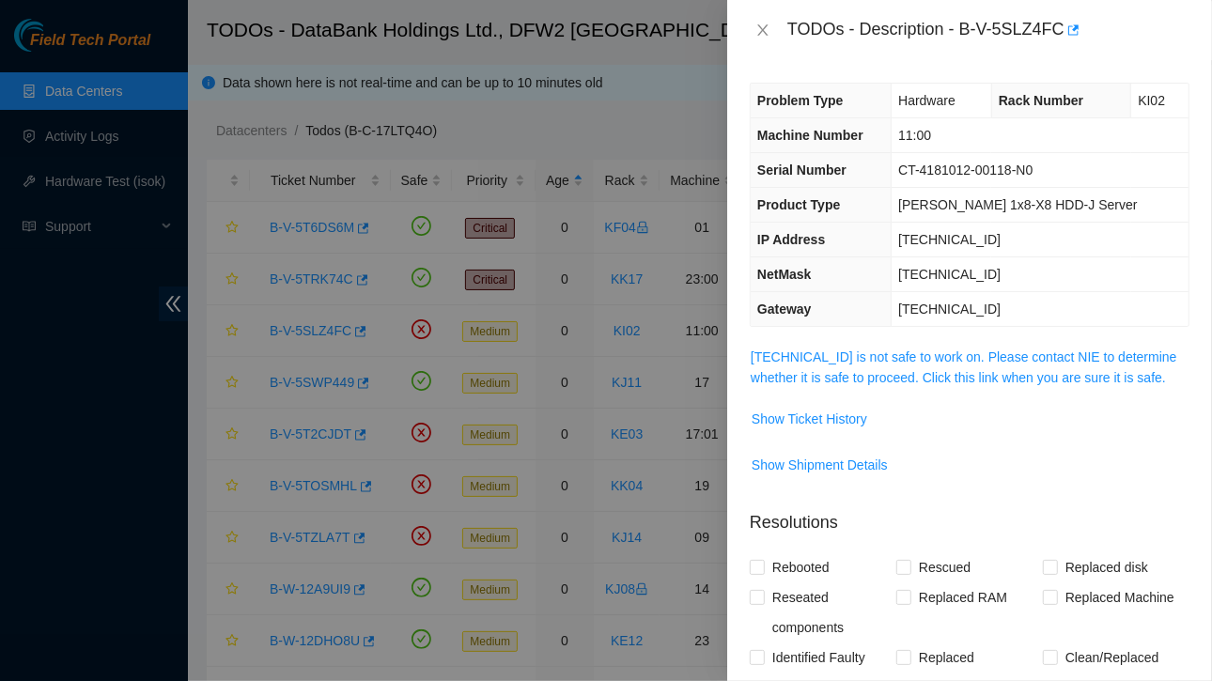
scroll to position [36, 0]
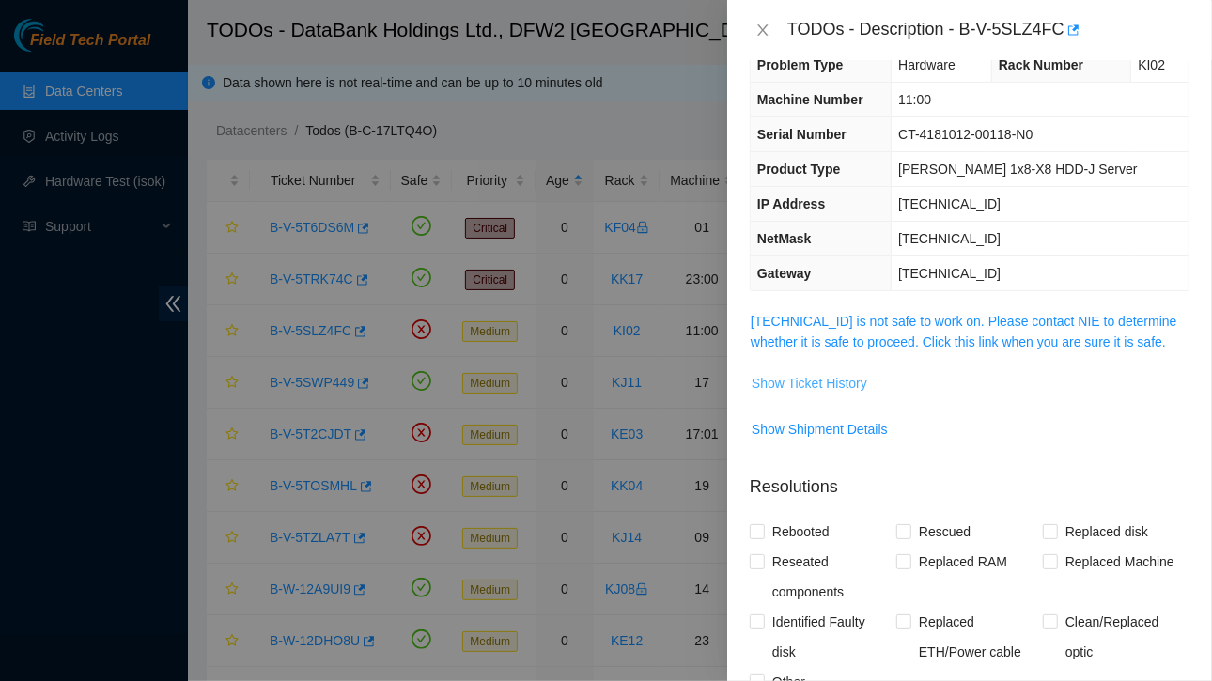
drag, startPoint x: 820, startPoint y: 375, endPoint x: 791, endPoint y: 382, distance: 30.1
click at [791, 382] on span "Show Ticket History" at bounding box center [810, 383] width 116 height 21
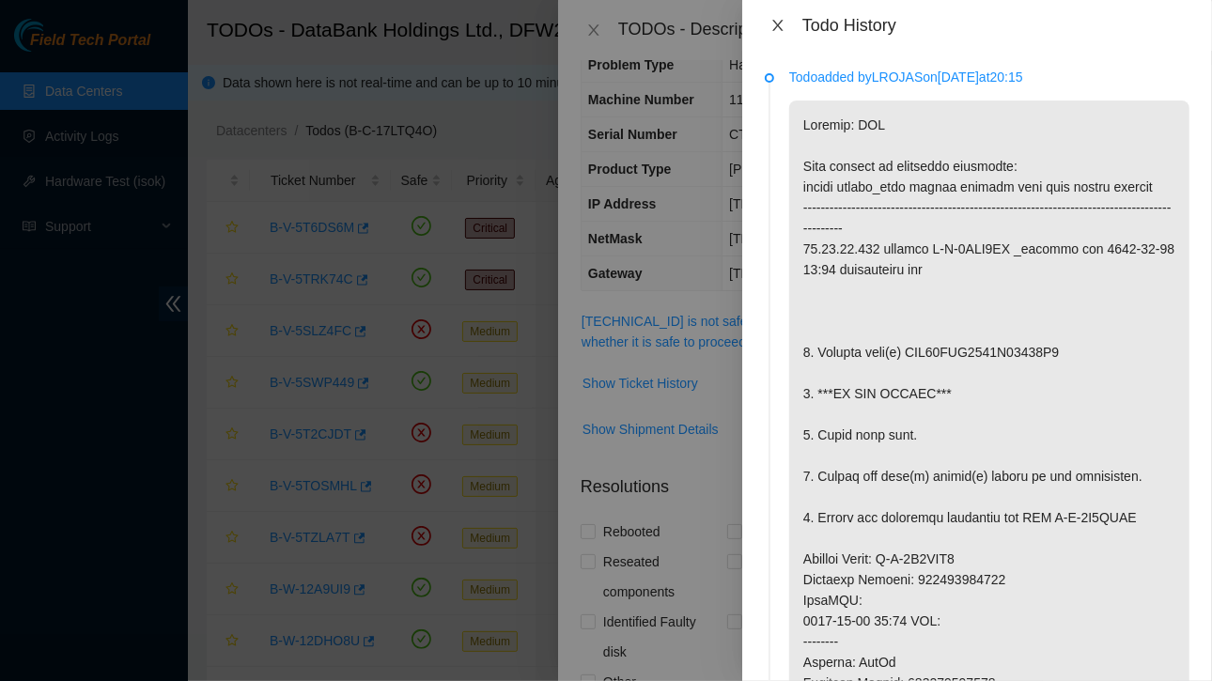
click at [777, 23] on icon "close" at bounding box center [777, 25] width 15 height 15
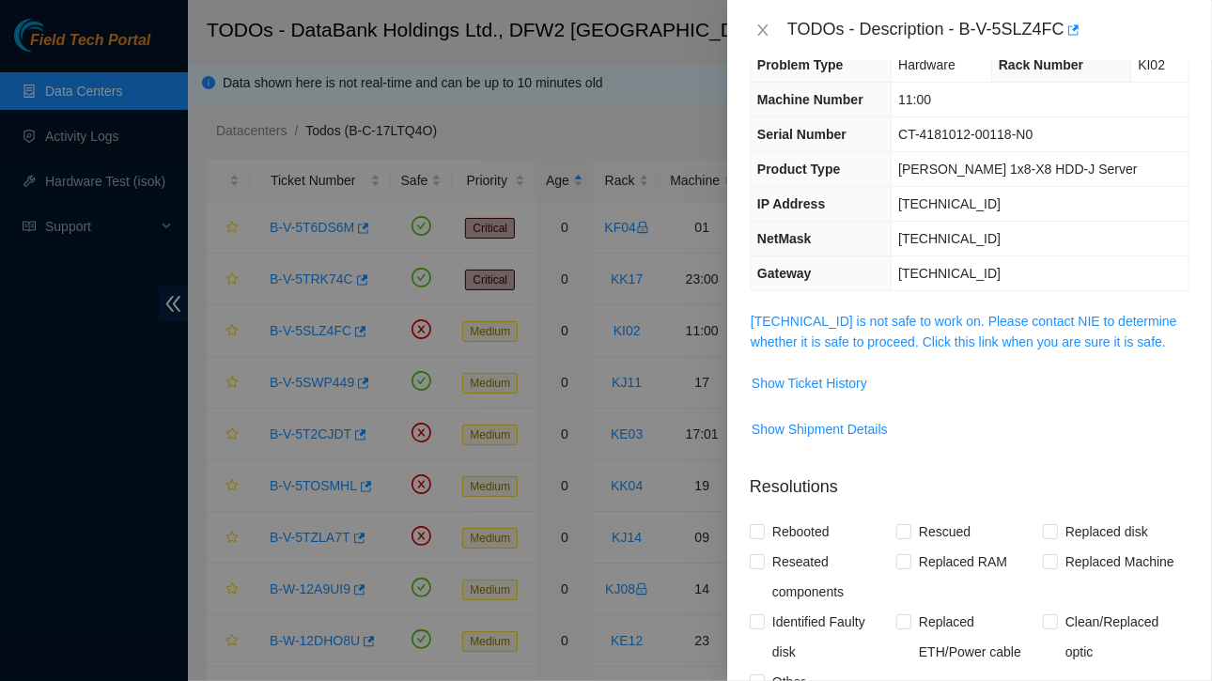
scroll to position [0, 0]
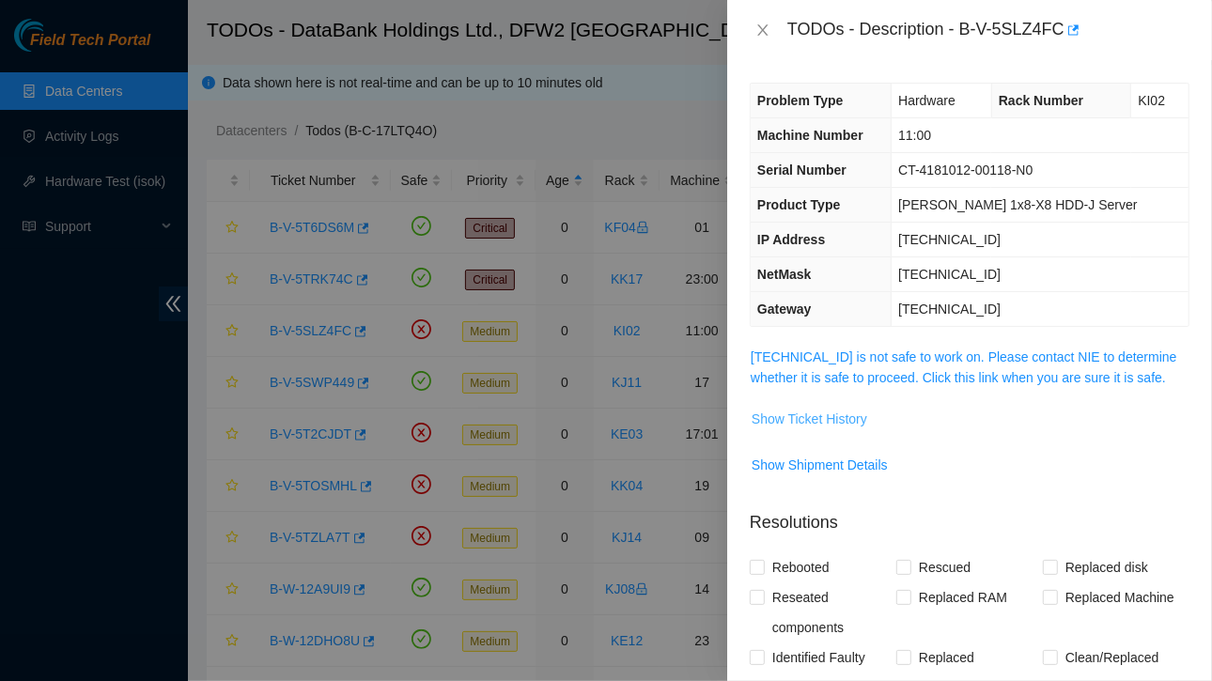
click at [799, 413] on span "Show Ticket History" at bounding box center [810, 419] width 116 height 21
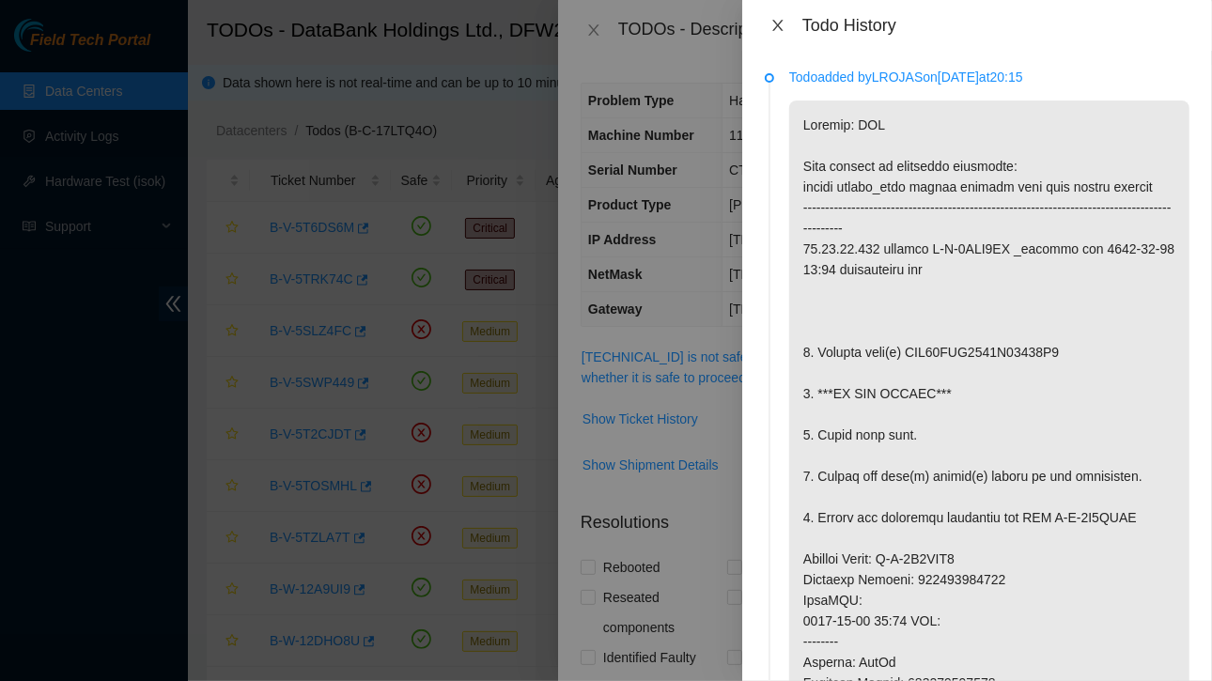
click at [786, 27] on button "Close" at bounding box center [778, 26] width 26 height 18
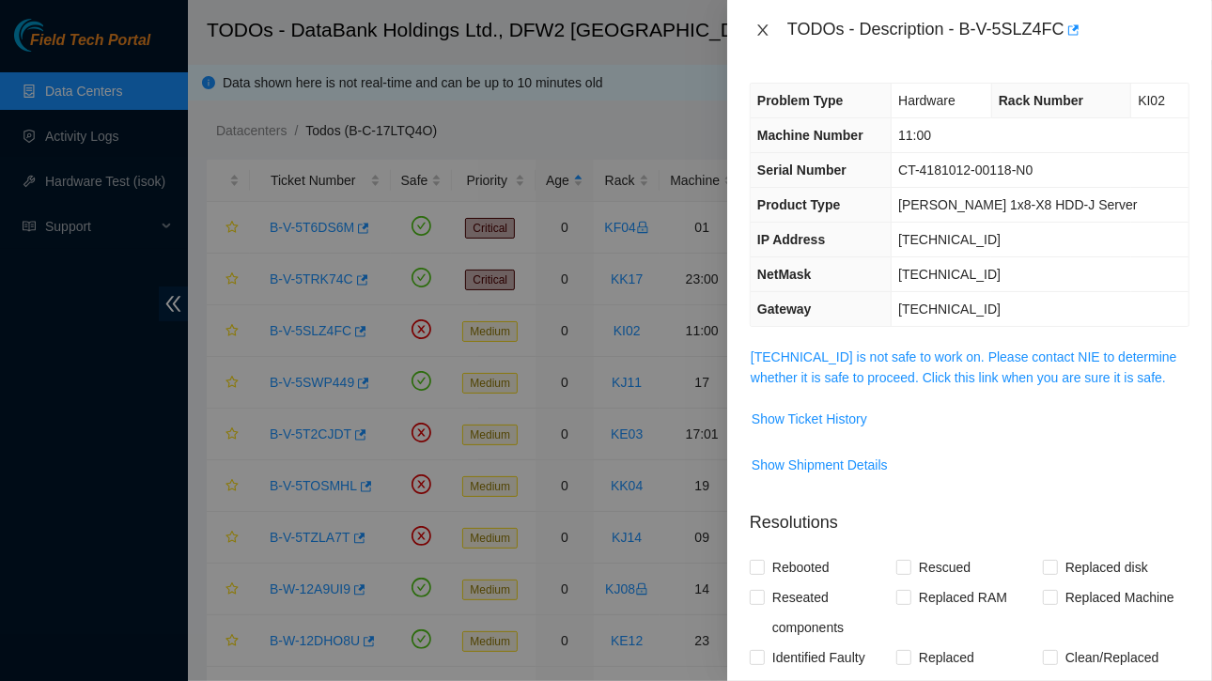
click at [769, 33] on icon "close" at bounding box center [762, 30] width 15 height 15
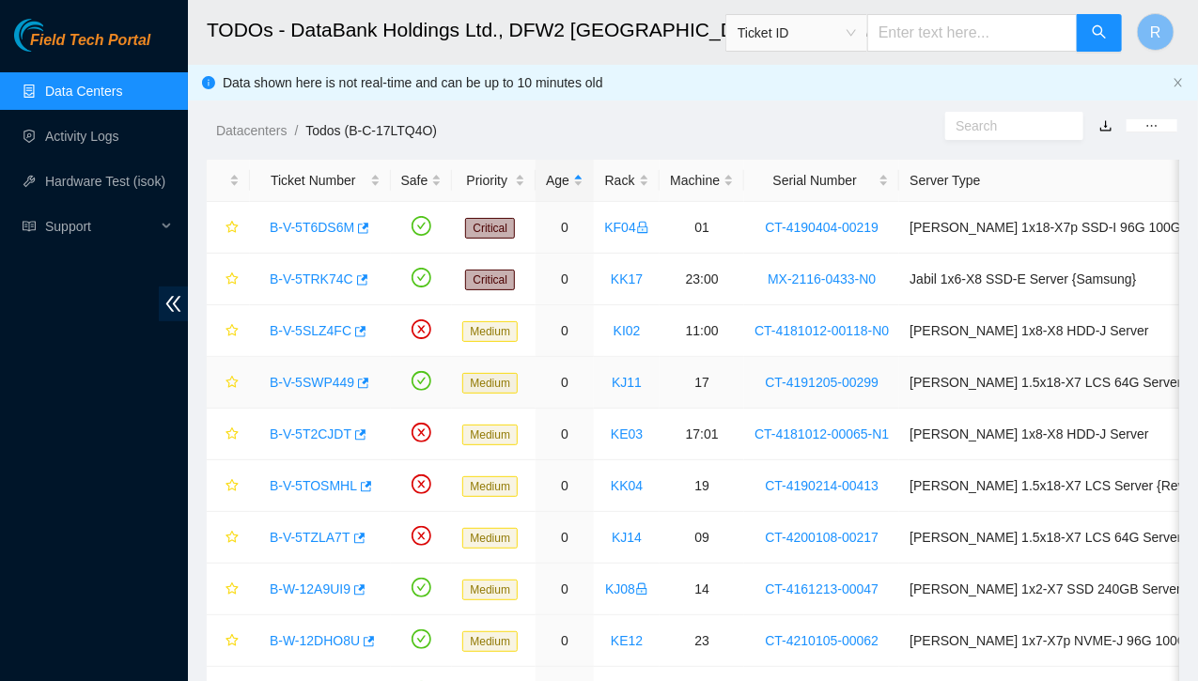
click at [319, 384] on link "B-V-5SWP449" at bounding box center [312, 382] width 85 height 15
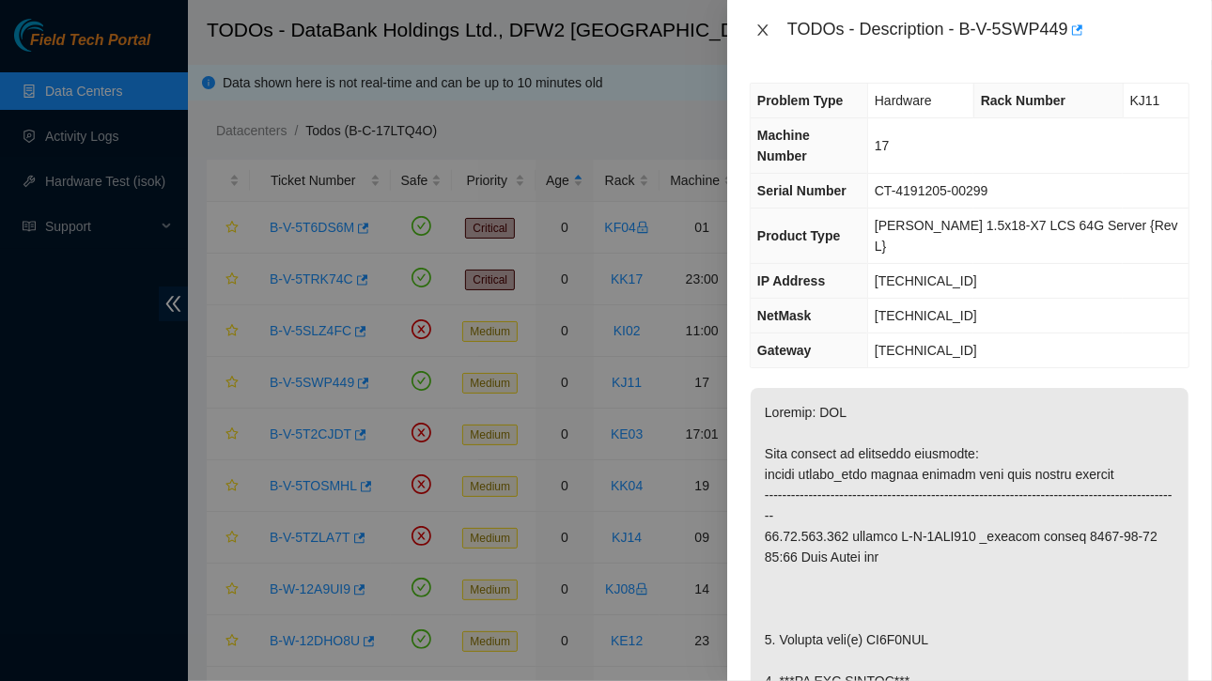
click at [763, 30] on icon "close" at bounding box center [762, 29] width 10 height 11
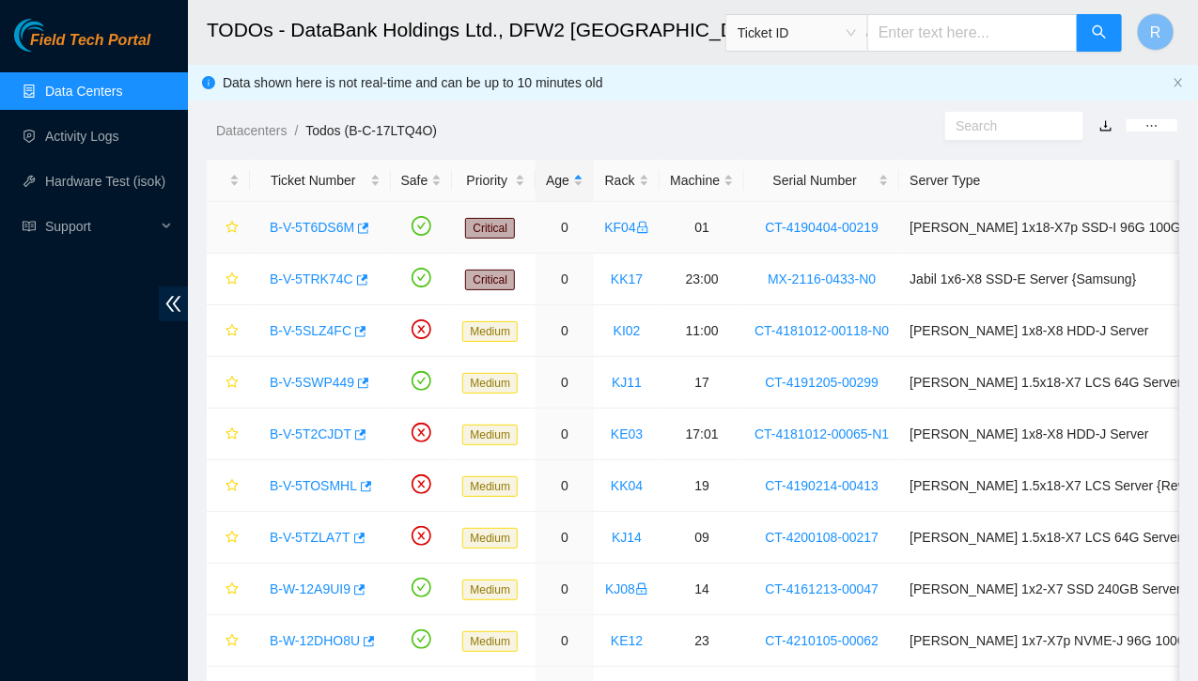
click at [320, 228] on link "B-V-5T6DS6M" at bounding box center [312, 227] width 85 height 15
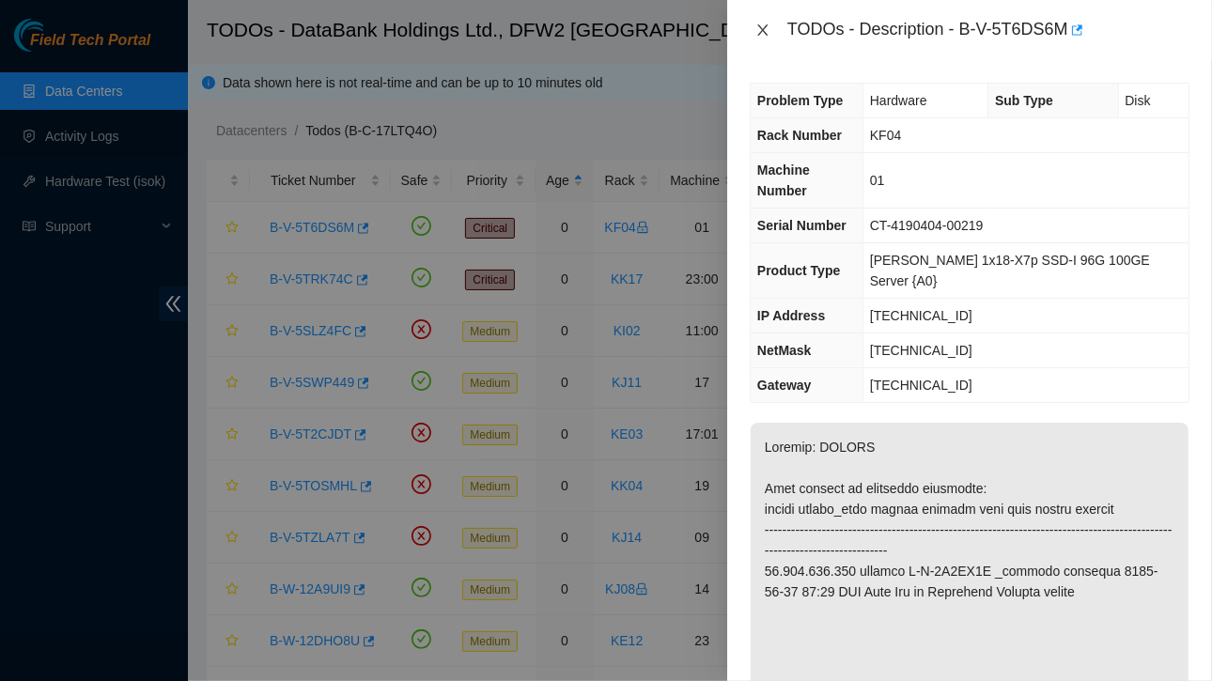
click at [765, 29] on icon "close" at bounding box center [762, 30] width 15 height 15
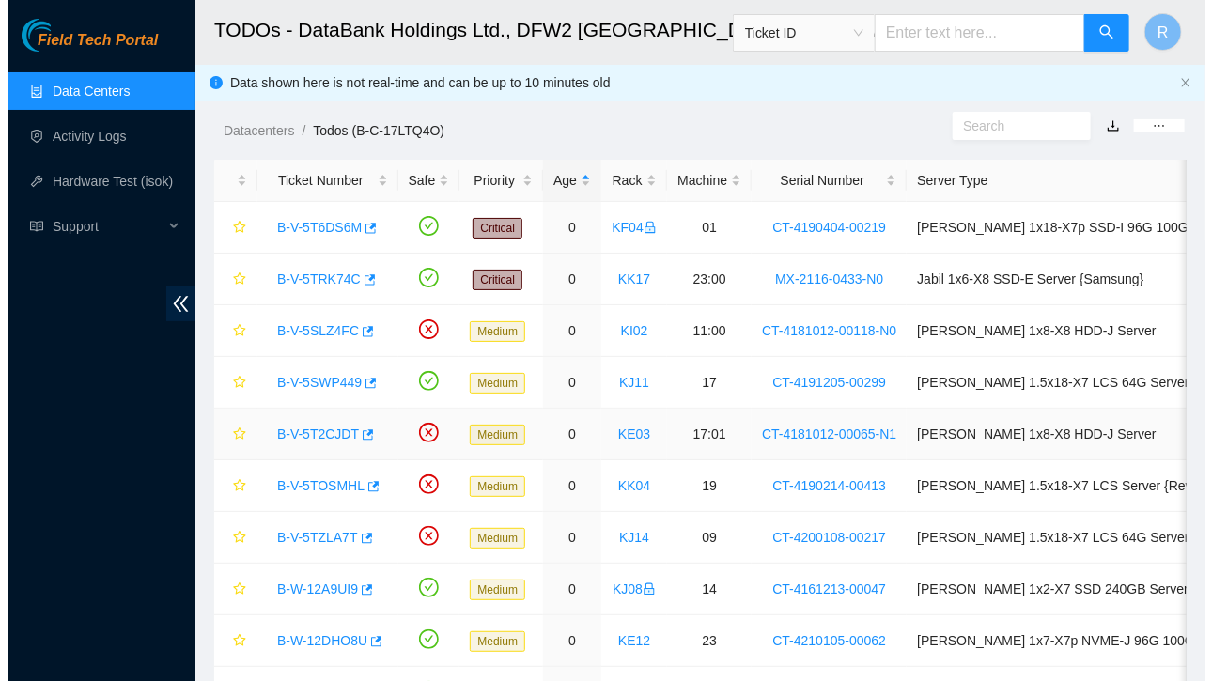
scroll to position [310, 0]
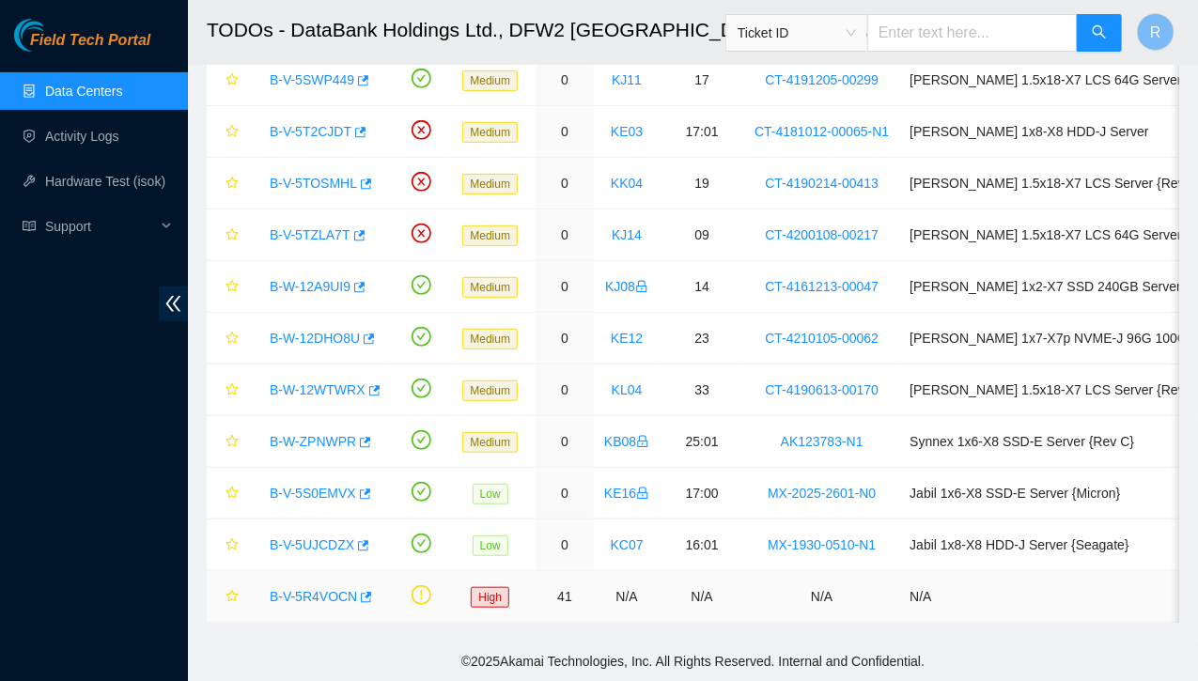
click at [320, 589] on link "B-V-5R4VOCN" at bounding box center [313, 596] width 87 height 15
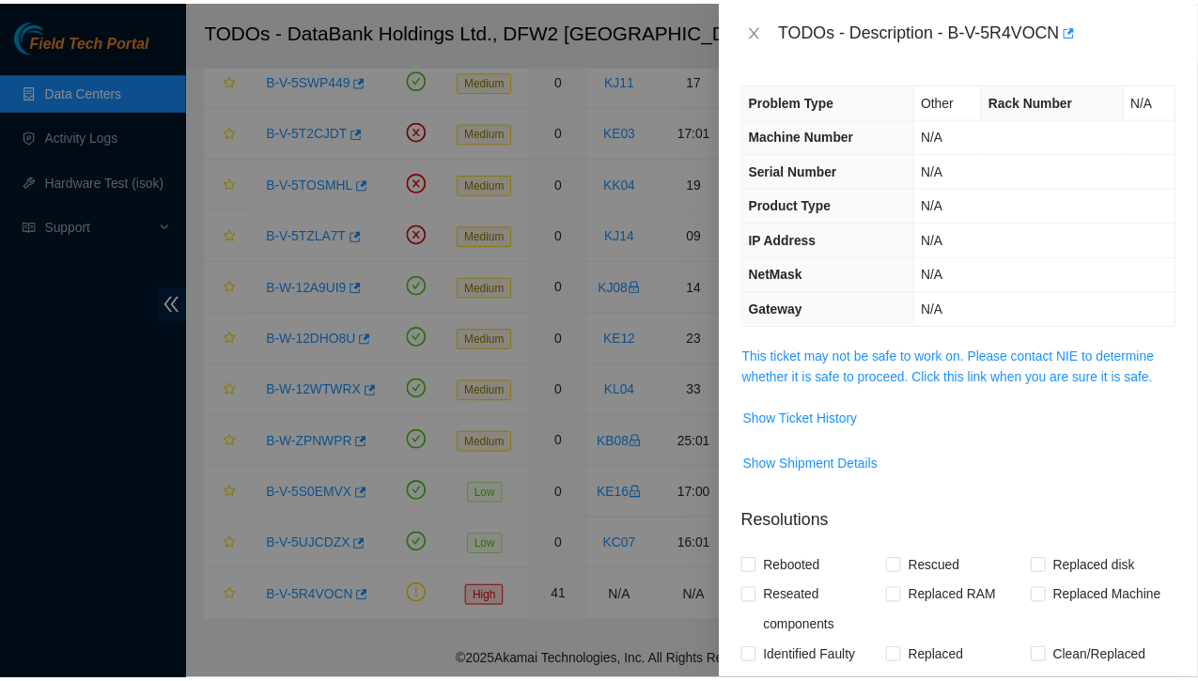
scroll to position [227, 0]
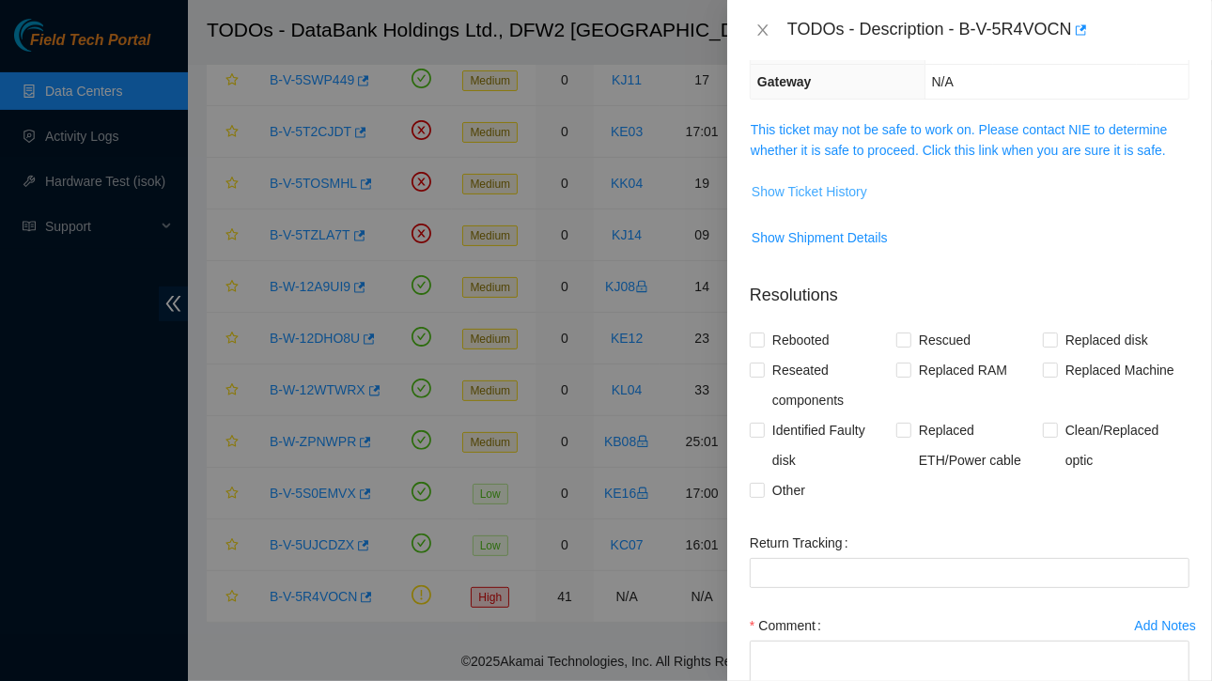
click at [814, 189] on span "Show Ticket History" at bounding box center [810, 191] width 116 height 21
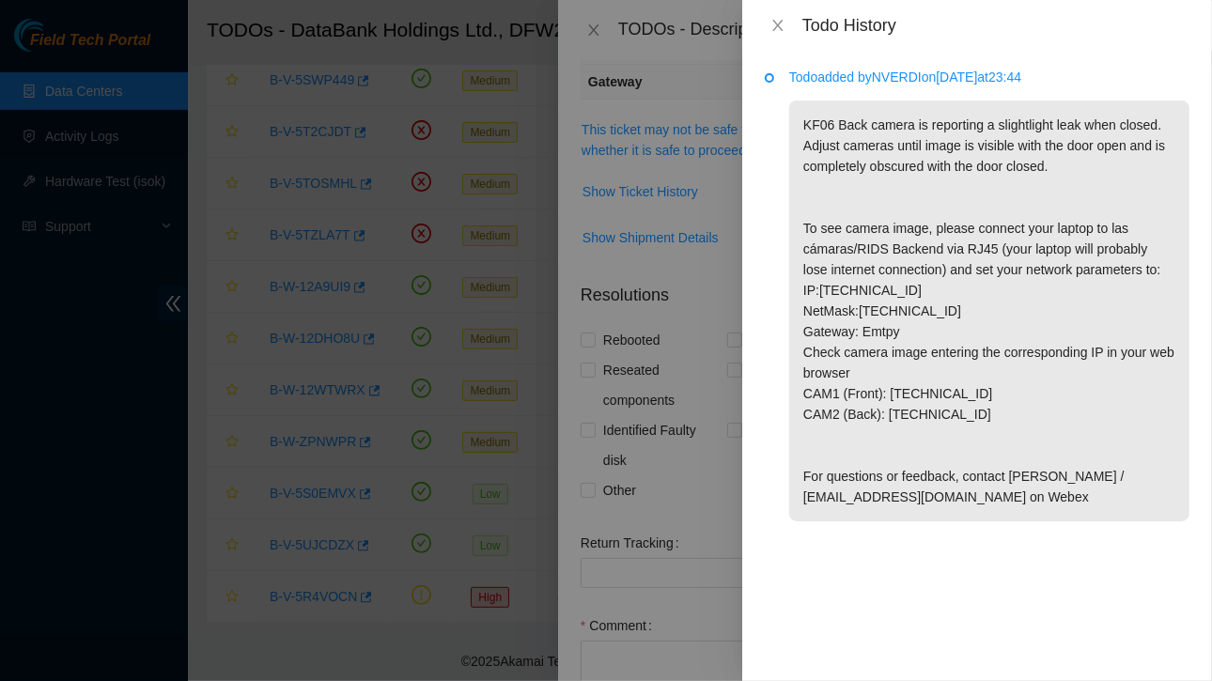
click at [888, 394] on p "KF06 Back camera is reporting a slightlight leak when closed. Adjust cameras un…" at bounding box center [989, 311] width 400 height 421
drag, startPoint x: 820, startPoint y: 293, endPoint x: 917, endPoint y: 291, distance: 96.8
click at [917, 291] on p "KF06 Back camera is reporting a slightlight leak when closed. Adjust cameras un…" at bounding box center [989, 311] width 400 height 421
click at [933, 307] on p "KF06 Back camera is reporting a slightlight leak when closed. Adjust cameras un…" at bounding box center [989, 311] width 400 height 421
drag, startPoint x: 819, startPoint y: 290, endPoint x: 918, endPoint y: 286, distance: 98.8
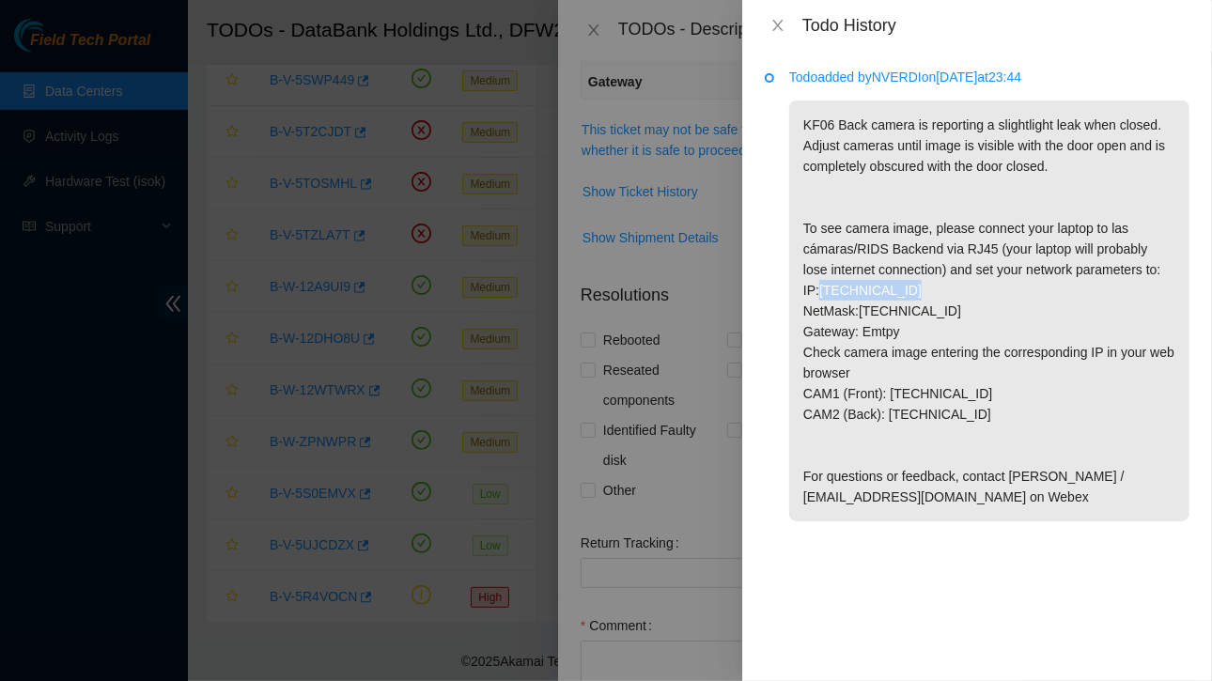
click at [918, 286] on p "KF06 Back camera is reporting a slightlight leak when closed. Adjust cameras un…" at bounding box center [989, 311] width 400 height 421
drag, startPoint x: 913, startPoint y: 322, endPoint x: 995, endPoint y: 326, distance: 81.8
drag, startPoint x: 995, startPoint y: 326, endPoint x: 1063, endPoint y: 289, distance: 76.9
click at [1063, 289] on p "KF06 Back camera is reporting a slightlight leak when closed. Adjust cameras un…" at bounding box center [989, 311] width 400 height 421
click at [775, 21] on icon "close" at bounding box center [777, 25] width 10 height 11
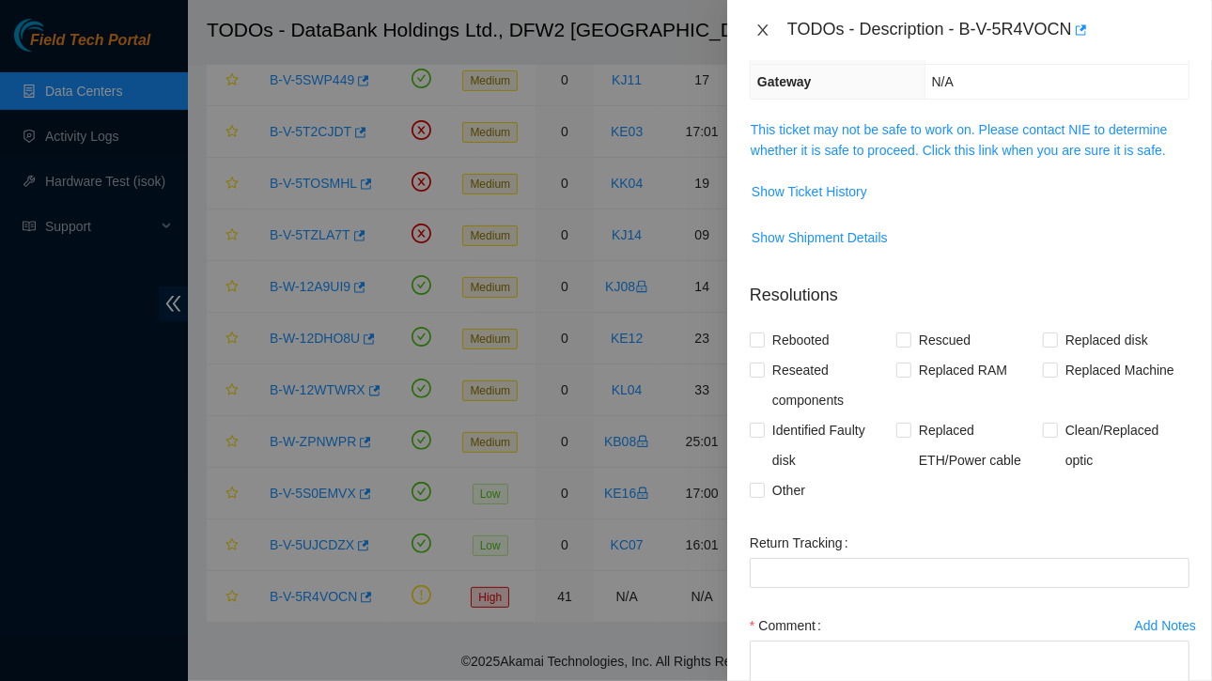
click at [756, 30] on icon "close" at bounding box center [762, 30] width 15 height 15
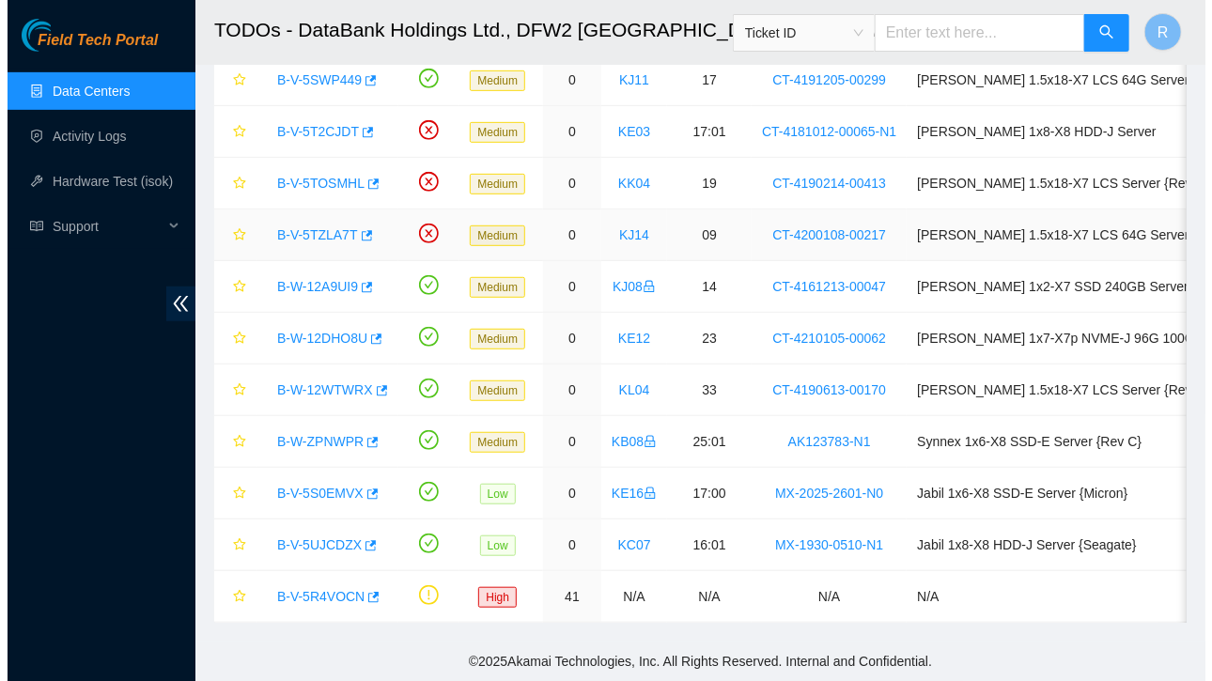
scroll to position [0, 0]
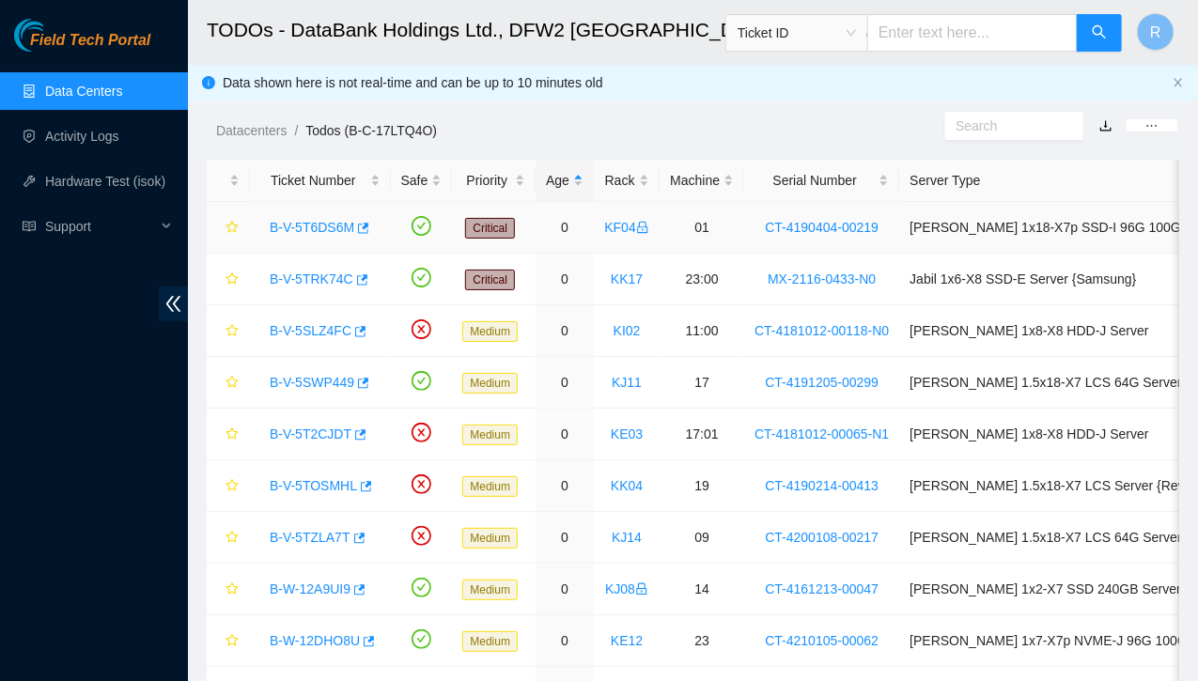
click at [328, 226] on link "B-V-5T6DS6M" at bounding box center [312, 227] width 85 height 15
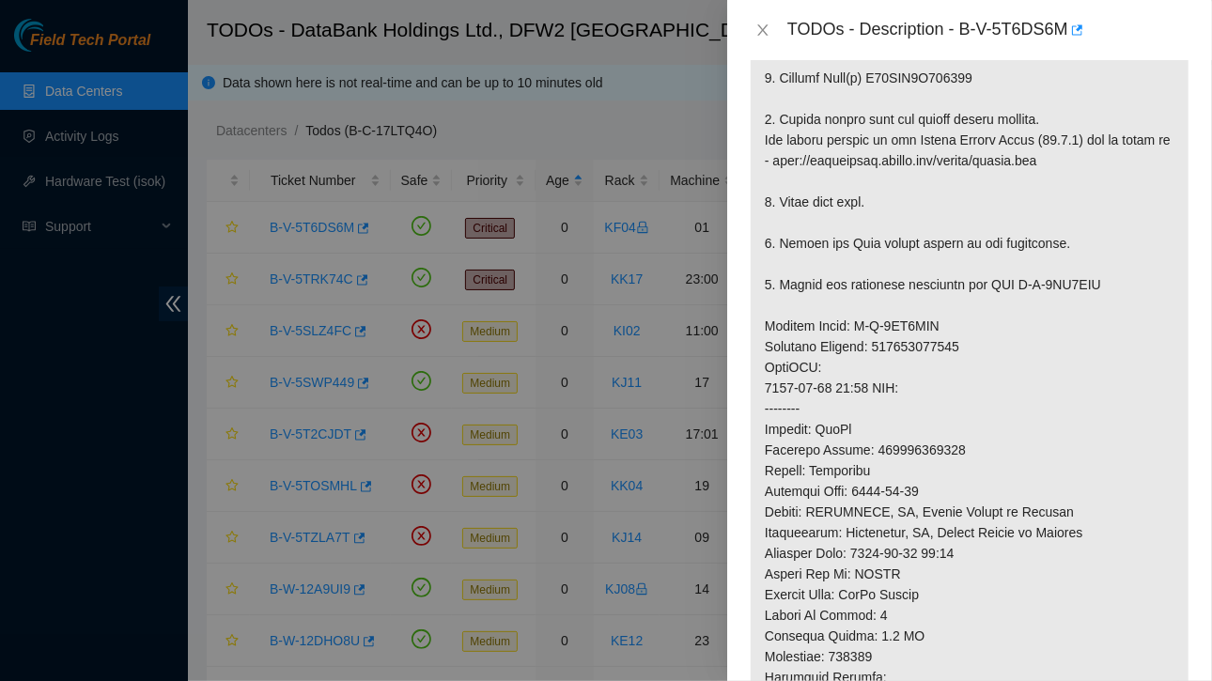
scroll to position [614, 0]
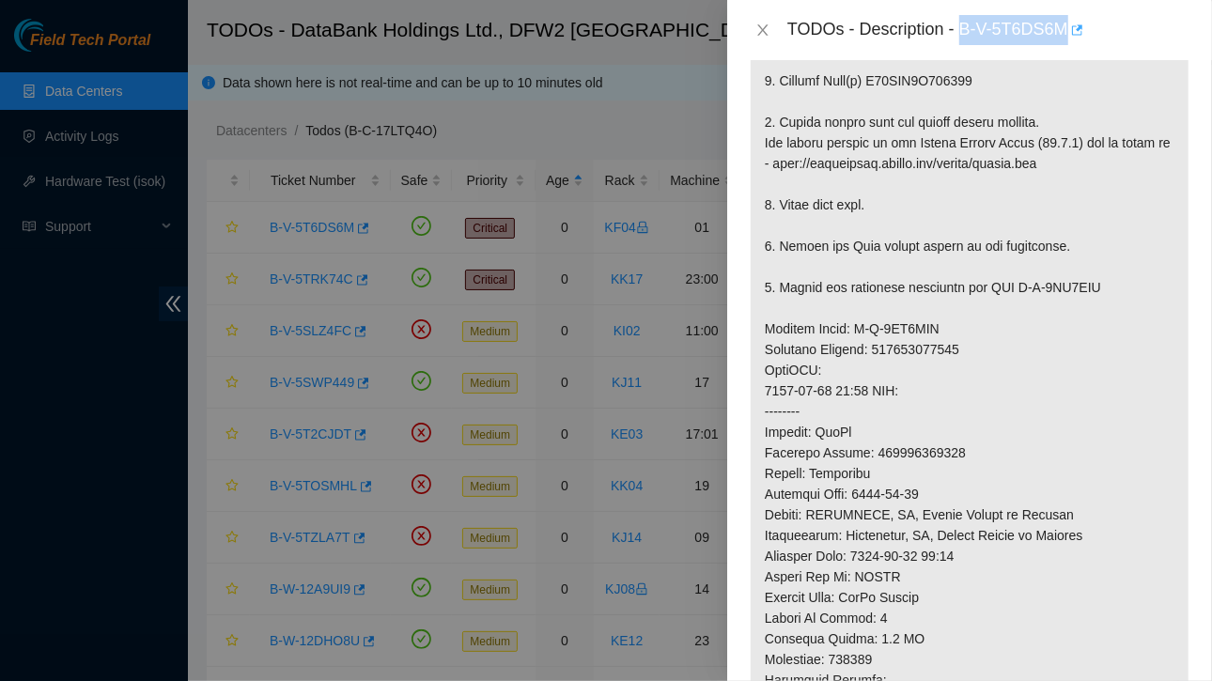
drag, startPoint x: 964, startPoint y: 27, endPoint x: 1071, endPoint y: 28, distance: 107.1
click at [1071, 28] on div "TODOs - Description - B-V-5T6DS6M" at bounding box center [988, 30] width 402 height 30
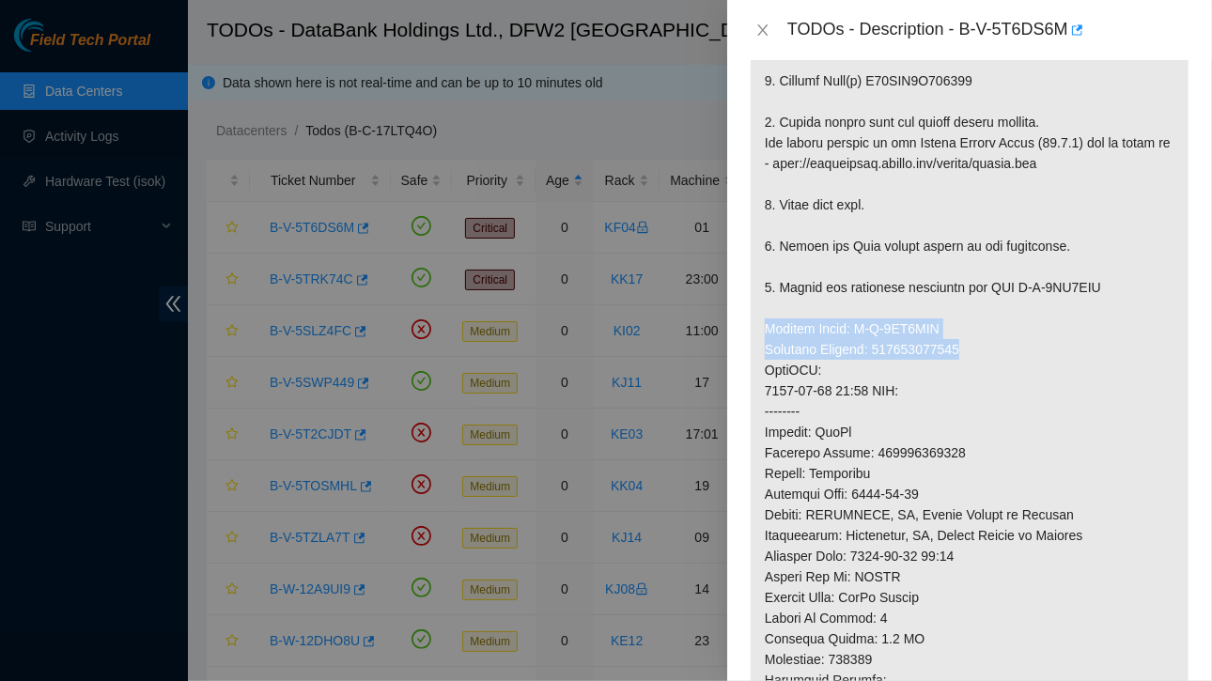
drag, startPoint x: 768, startPoint y: 303, endPoint x: 962, endPoint y: 322, distance: 195.4
click at [962, 322] on p at bounding box center [970, 328] width 438 height 1041
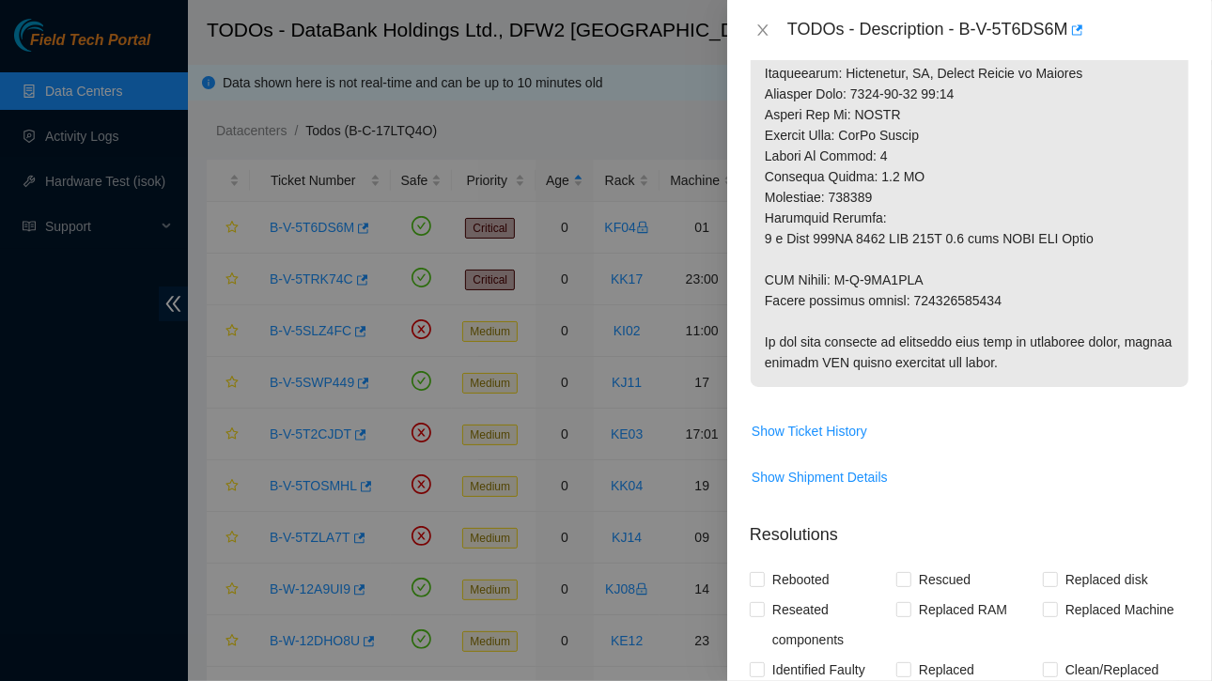
scroll to position [1137, 0]
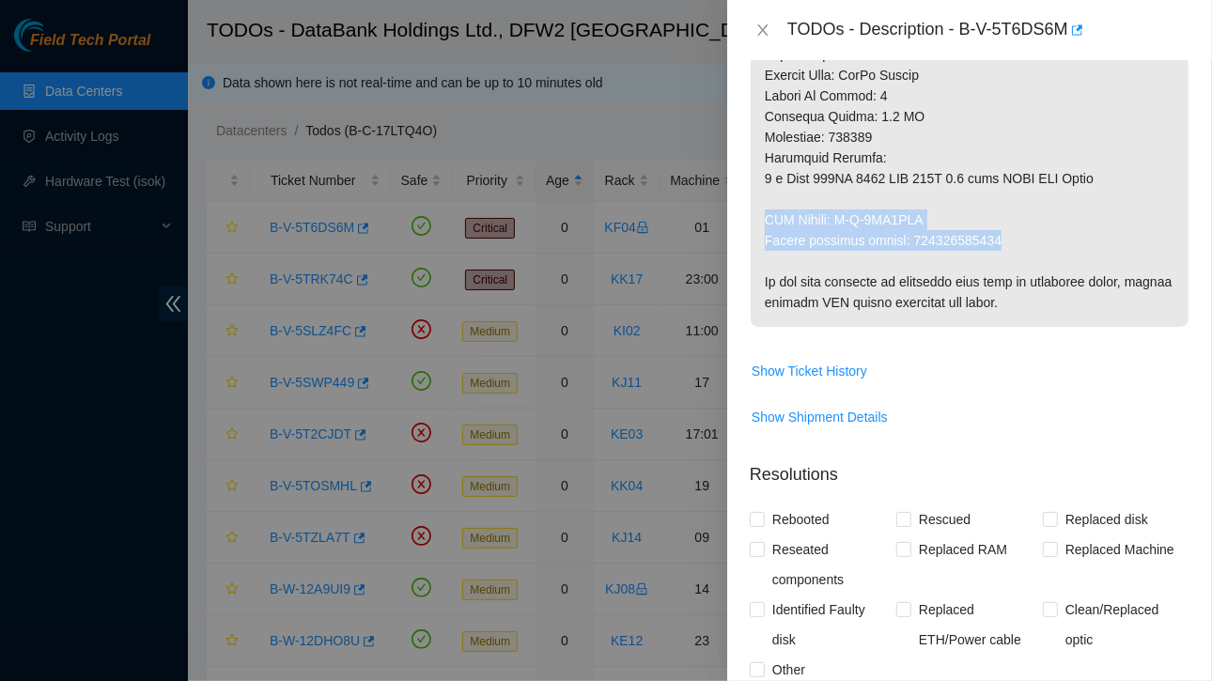
drag, startPoint x: 764, startPoint y: 194, endPoint x: 1008, endPoint y: 220, distance: 245.6
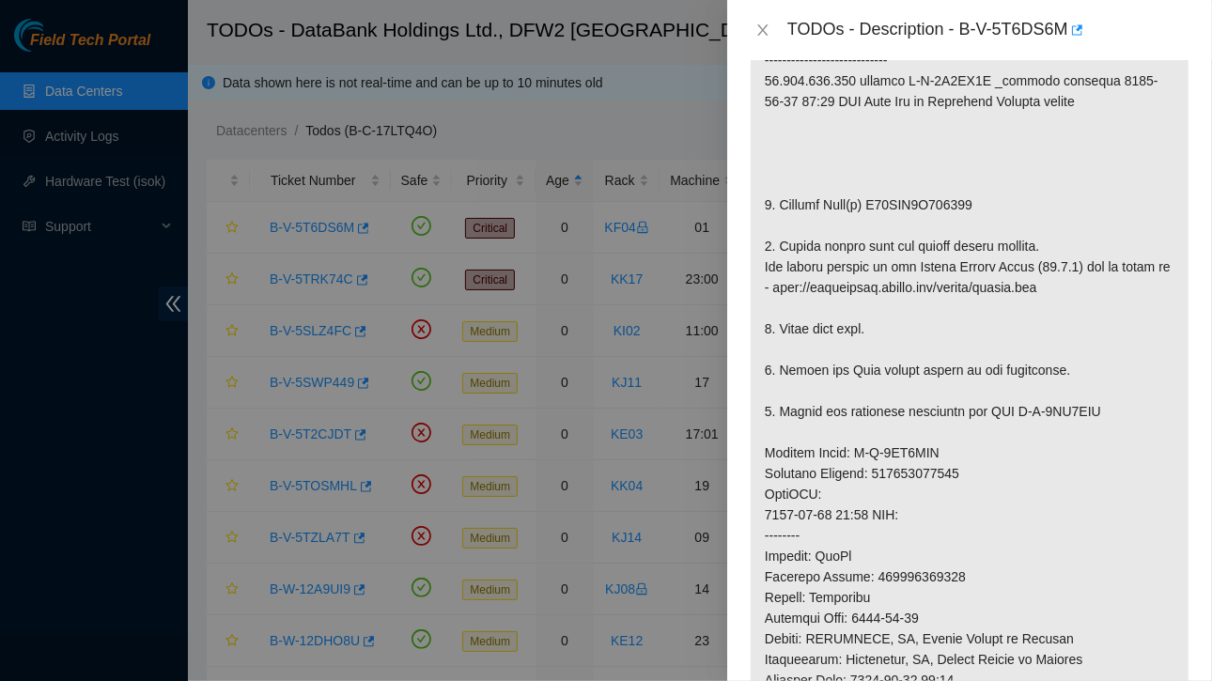
scroll to position [490, 0]
drag, startPoint x: 870, startPoint y: 160, endPoint x: 990, endPoint y: 159, distance: 120.3
click at [990, 159] on p at bounding box center [970, 452] width 438 height 1041
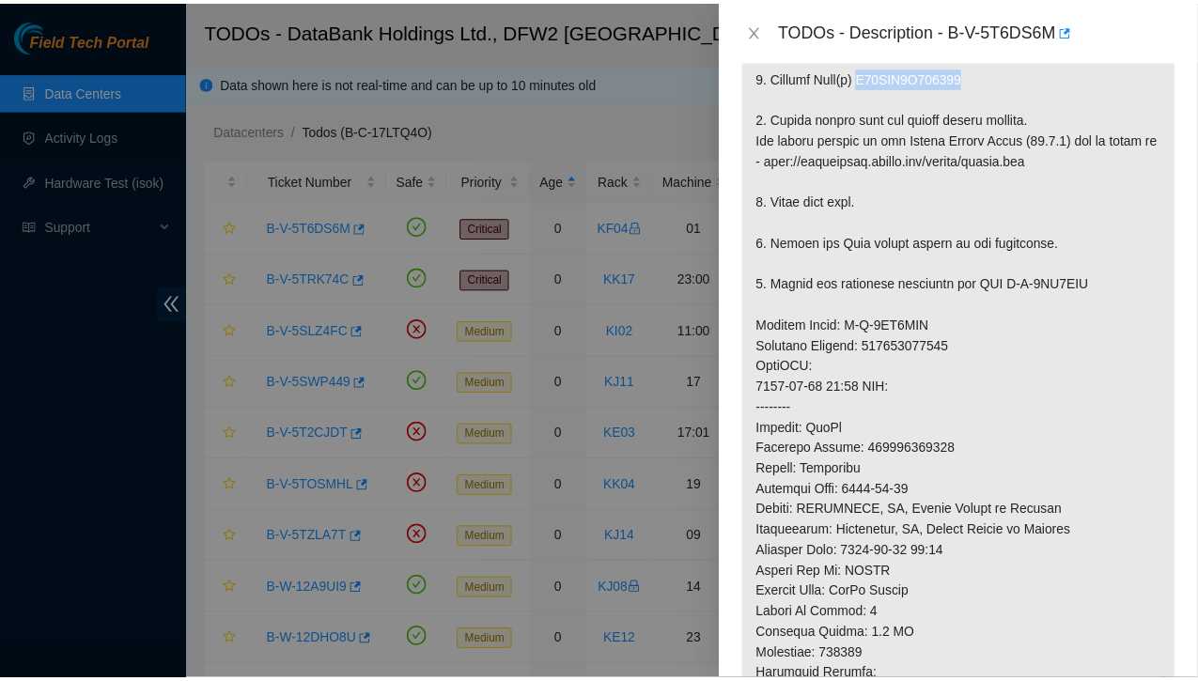
scroll to position [677, 0]
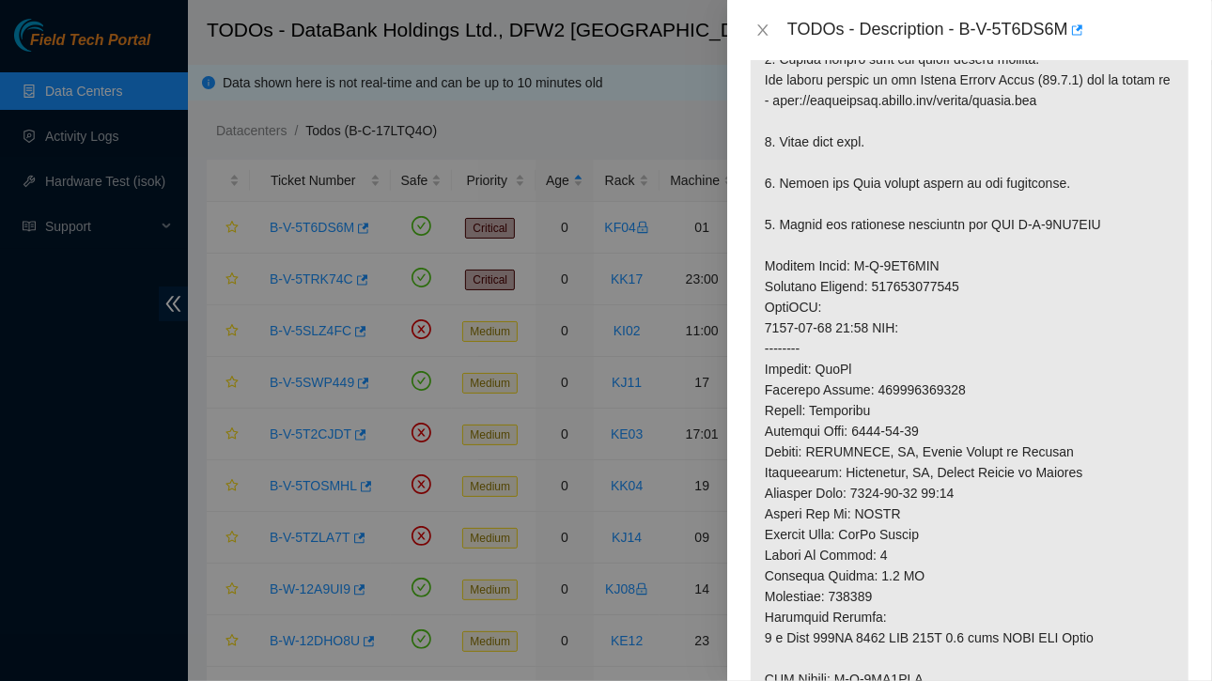
click at [760, 19] on div "TODOs - Description - B-V-5T6DS6M" at bounding box center [970, 30] width 440 height 30
click at [765, 27] on icon "close" at bounding box center [762, 29] width 10 height 11
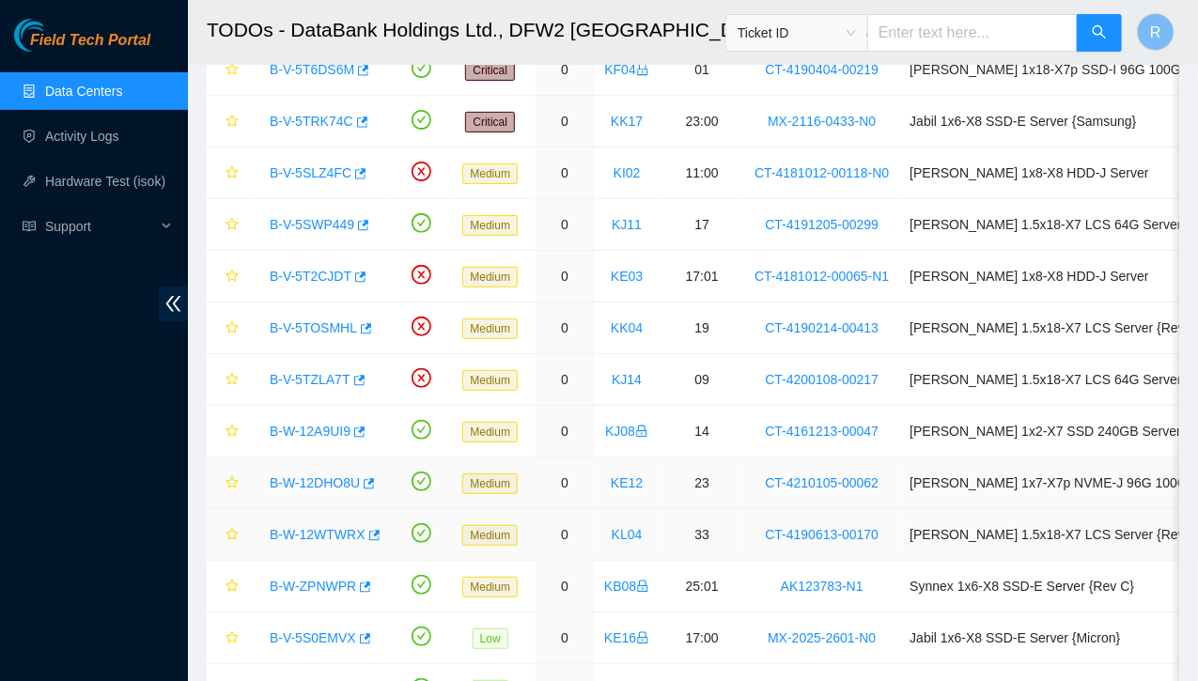
scroll to position [11, 0]
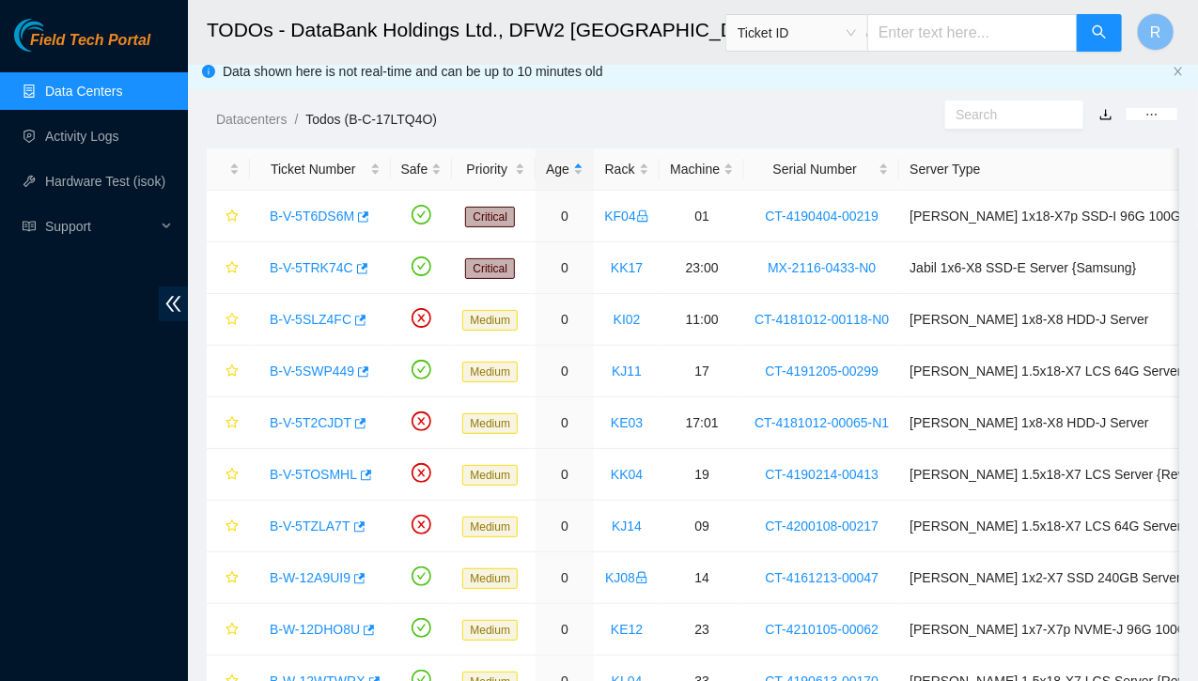
click at [998, 130] on main "TODOs - DataBank Holdings Ltd., DFW2 Richardson, TX Ticket ID R Data shown here…" at bounding box center [693, 461] width 1010 height 944
click at [995, 117] on input "text" at bounding box center [1006, 114] width 102 height 21
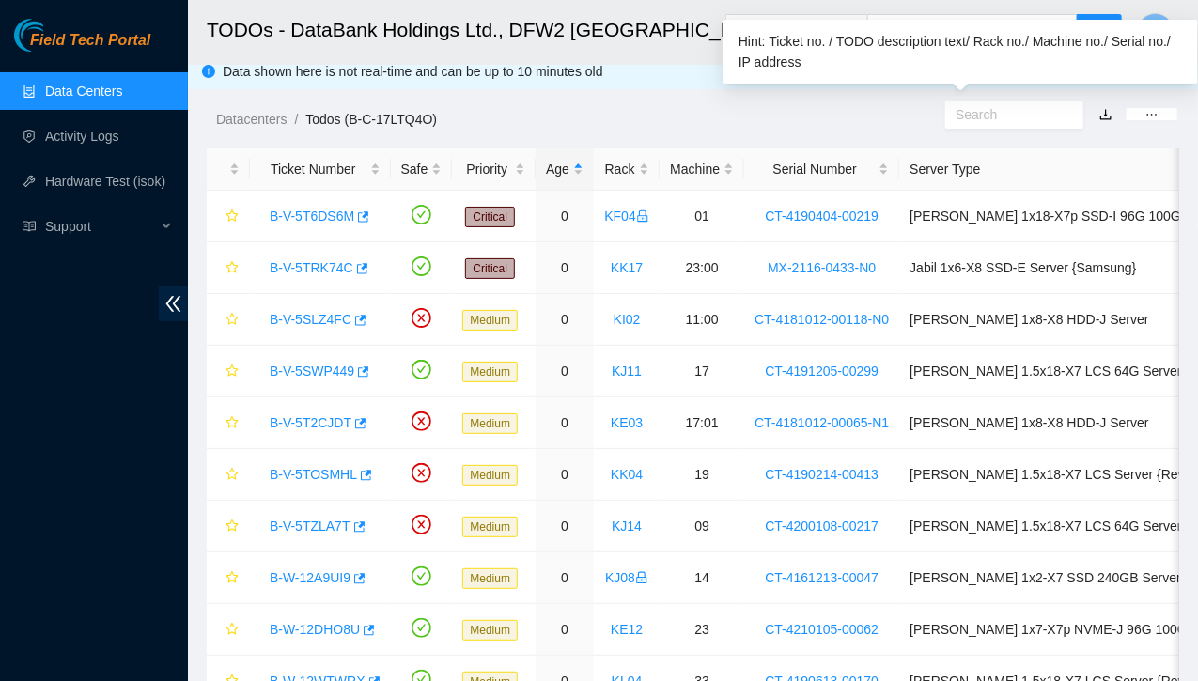
paste input "B-V-5T6BMKM"
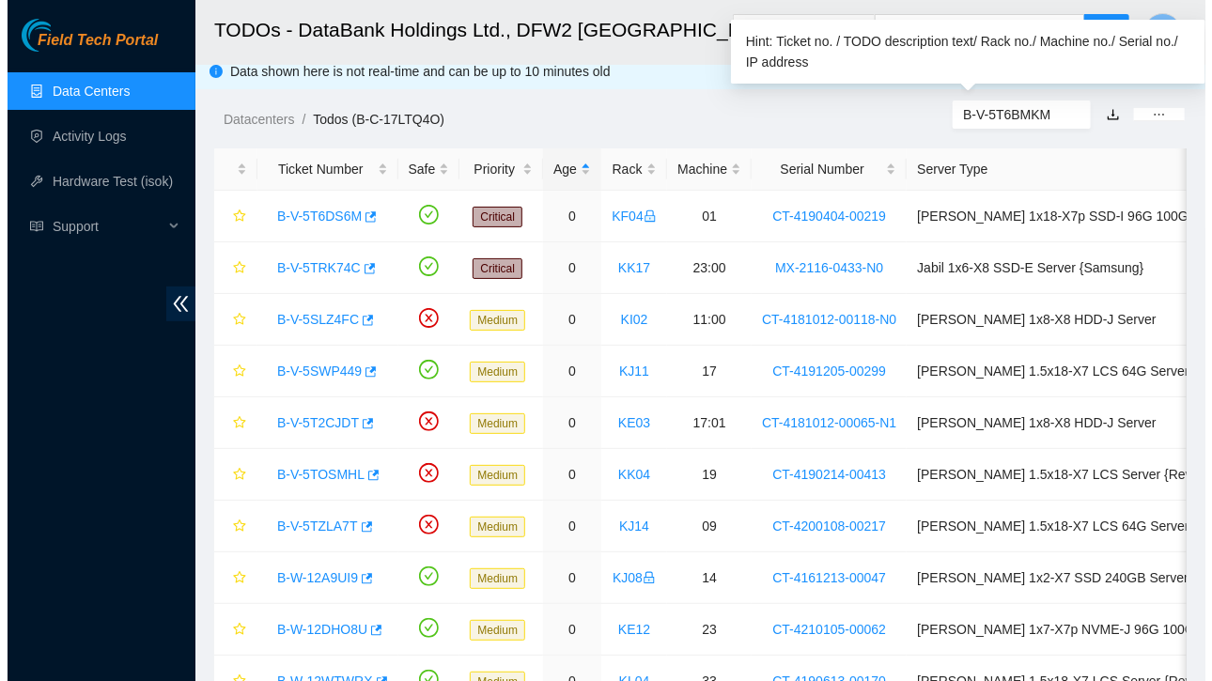
scroll to position [0, 0]
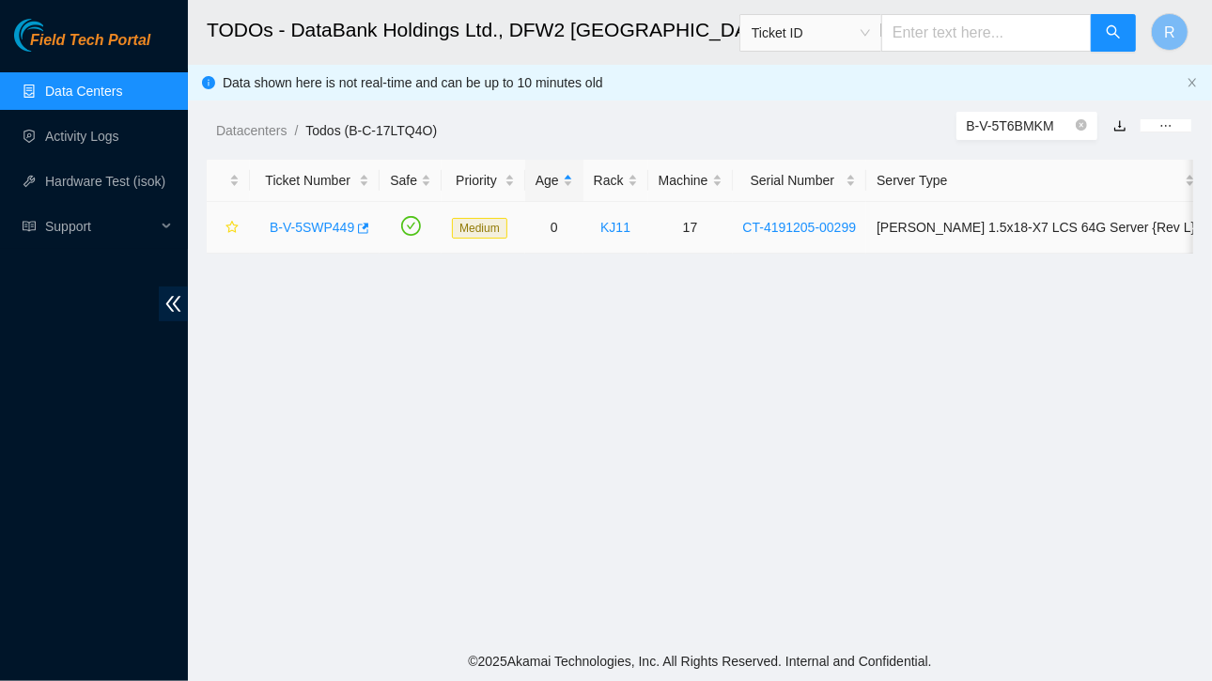
type input "B-V-5T6BMKM"
click at [339, 224] on link "B-V-5SWP449" at bounding box center [312, 227] width 85 height 15
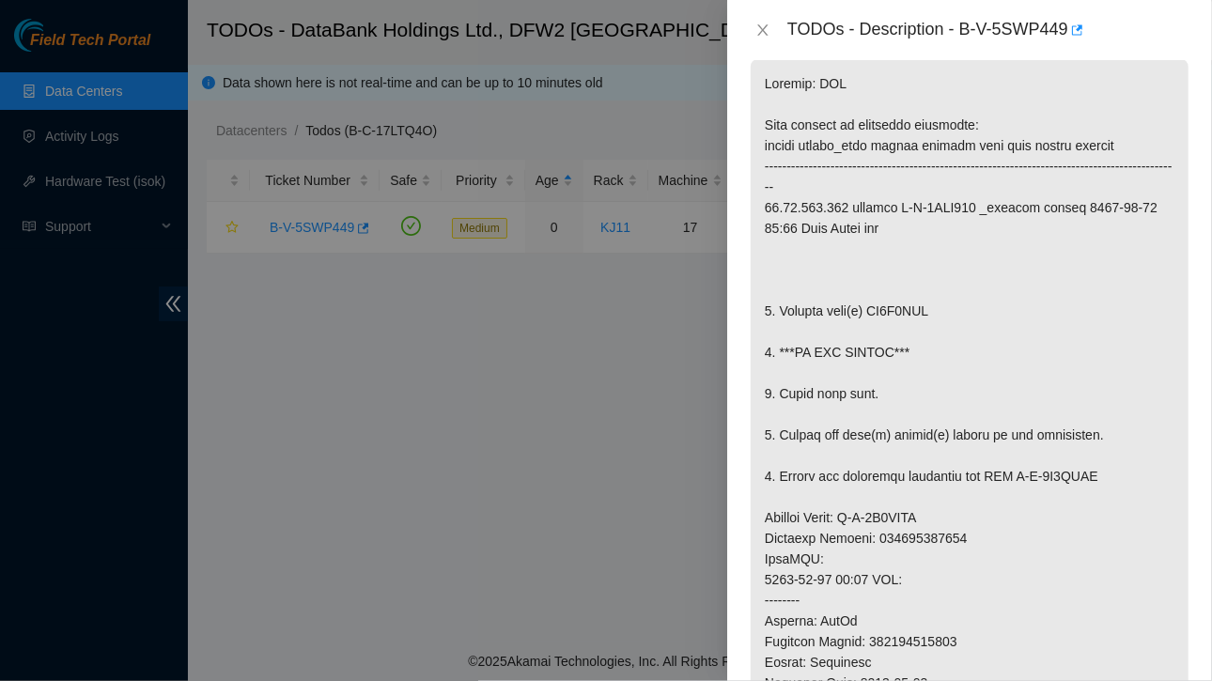
scroll to position [329, 0]
click at [760, 25] on icon "close" at bounding box center [762, 29] width 10 height 11
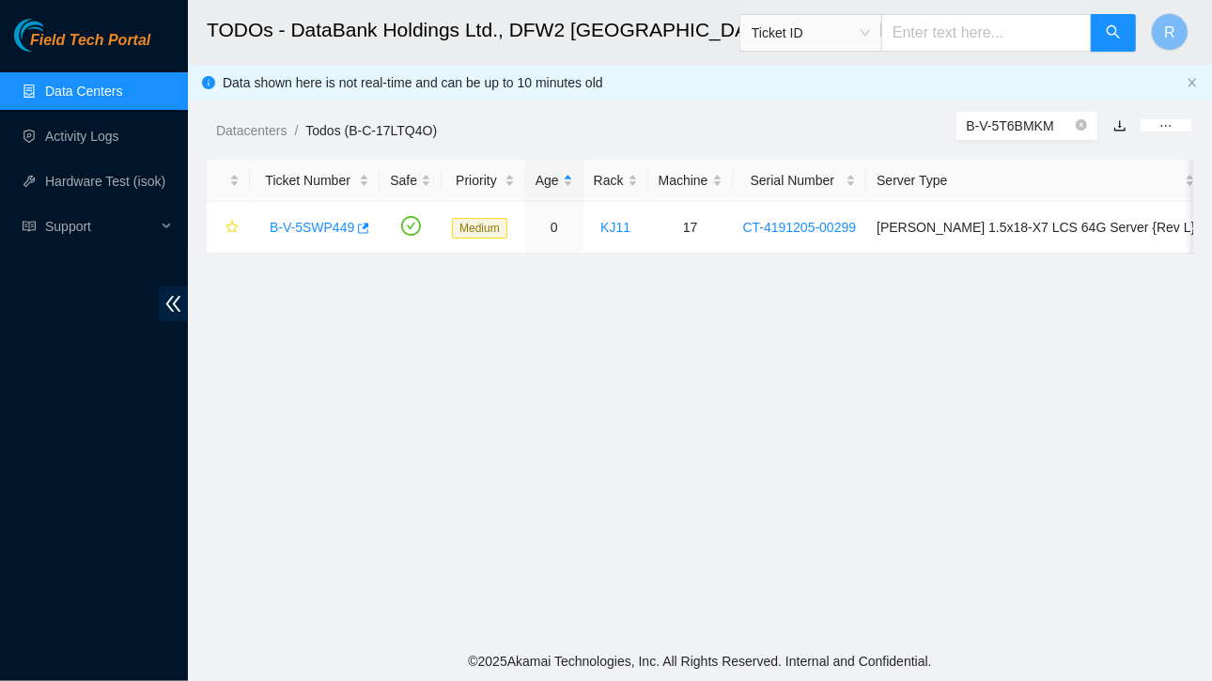
scroll to position [391, 0]
click at [76, 90] on link "Data Centers" at bounding box center [83, 91] width 77 height 15
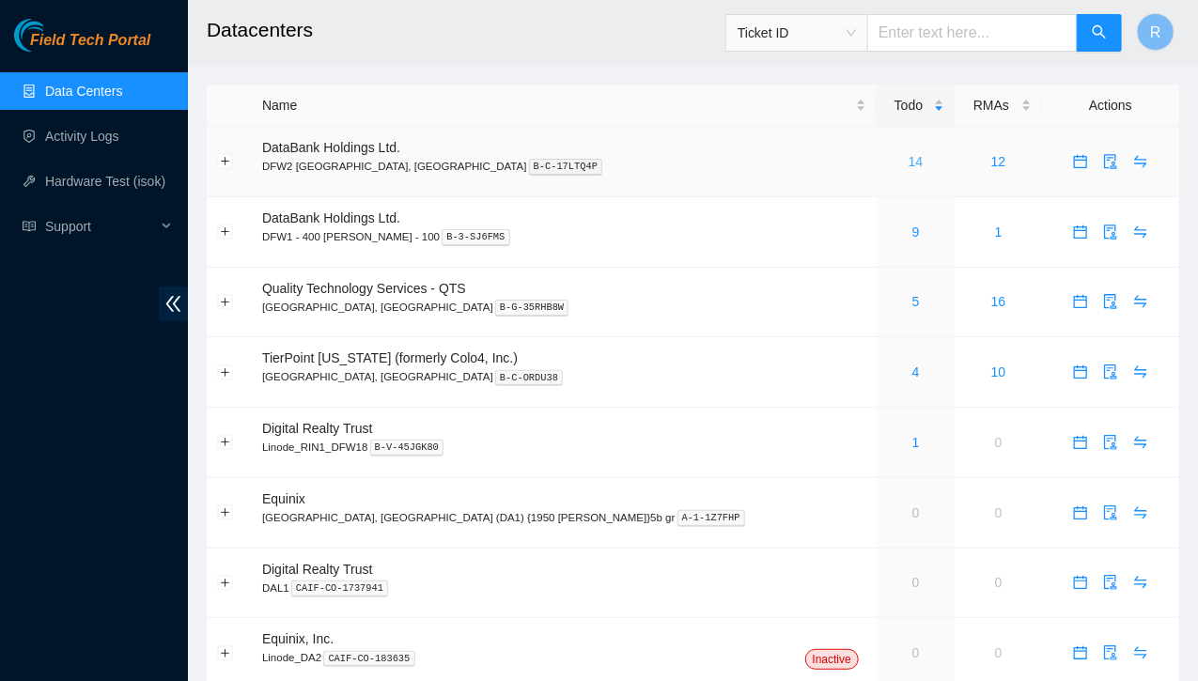
click at [909, 163] on link "14" at bounding box center [916, 161] width 15 height 15
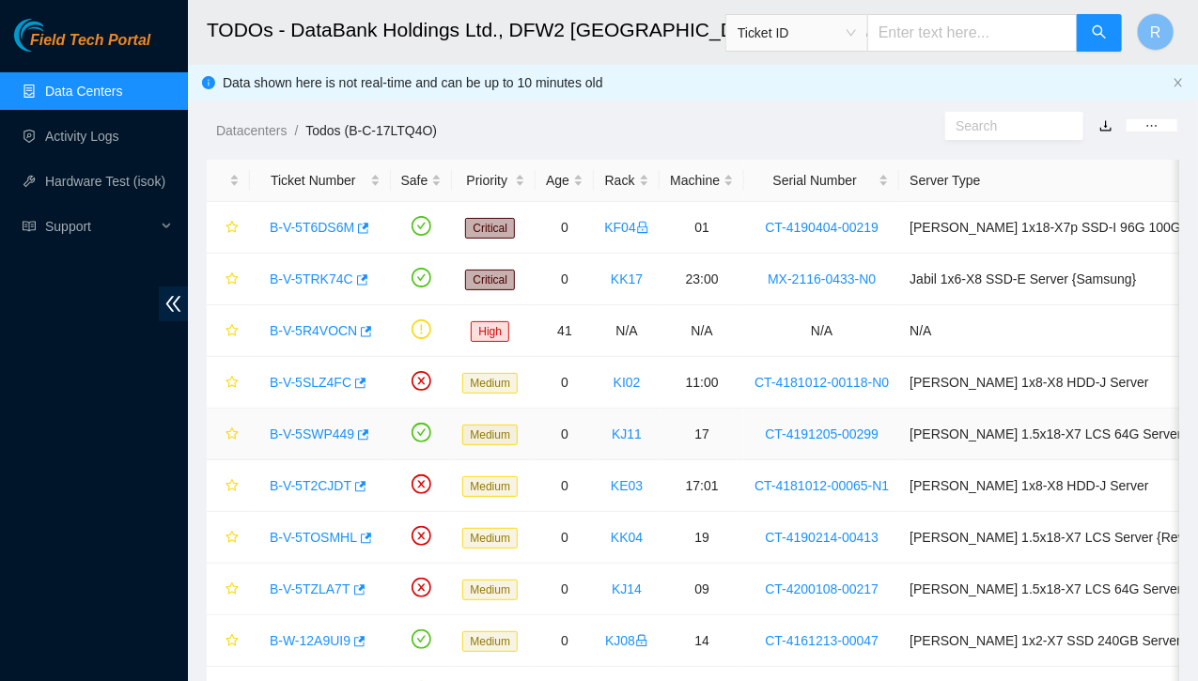
click at [325, 427] on link "B-V-5SWP449" at bounding box center [312, 434] width 85 height 15
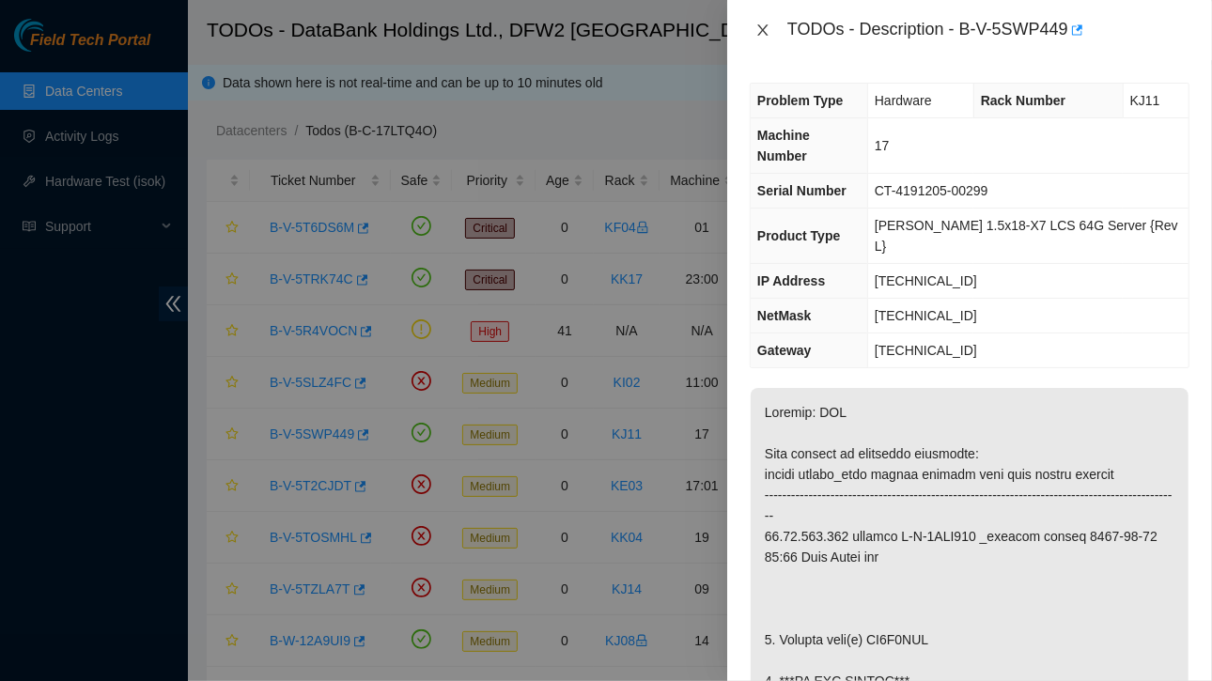
click at [767, 31] on icon "close" at bounding box center [762, 30] width 15 height 15
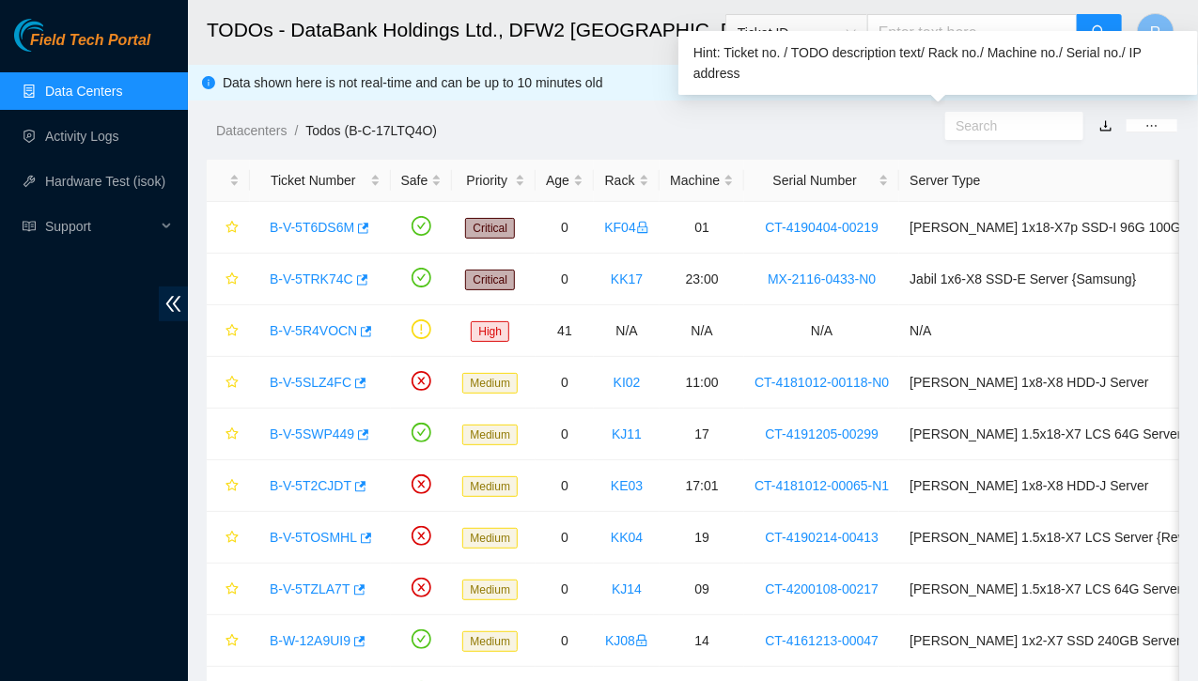
click at [993, 132] on input "text" at bounding box center [1006, 126] width 102 height 21
paste input "463470041437"
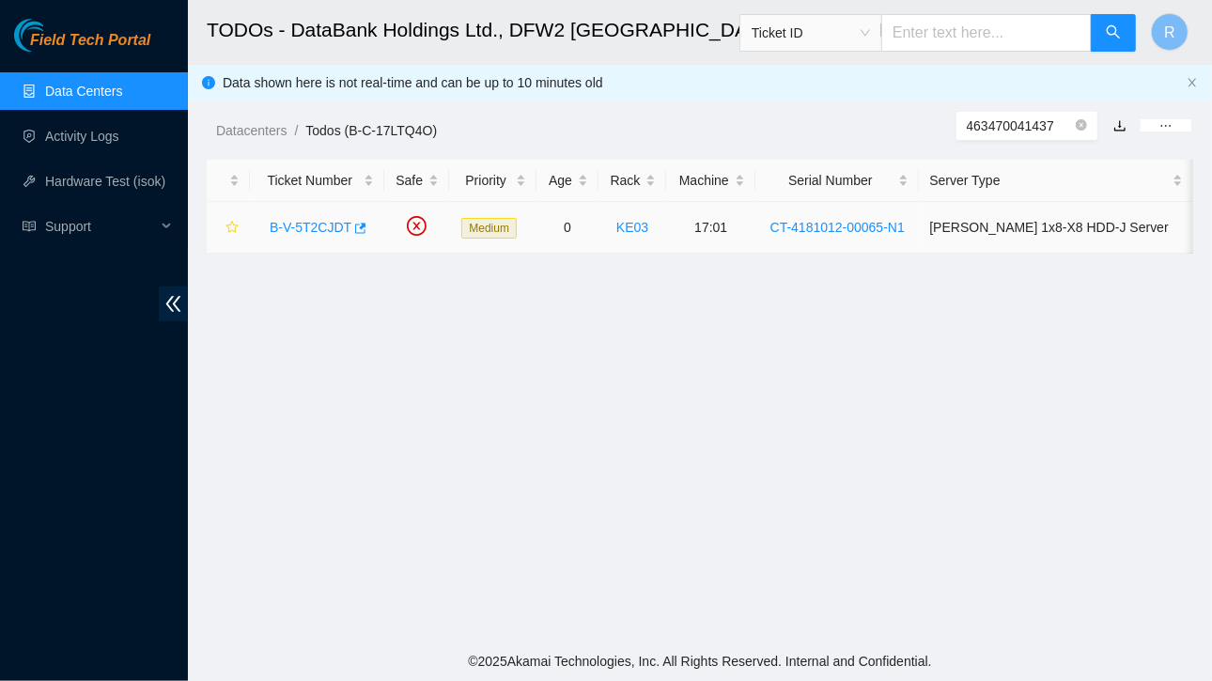
type input "463470041437"
click at [329, 225] on link "B-V-5T2CJDT" at bounding box center [311, 227] width 82 height 15
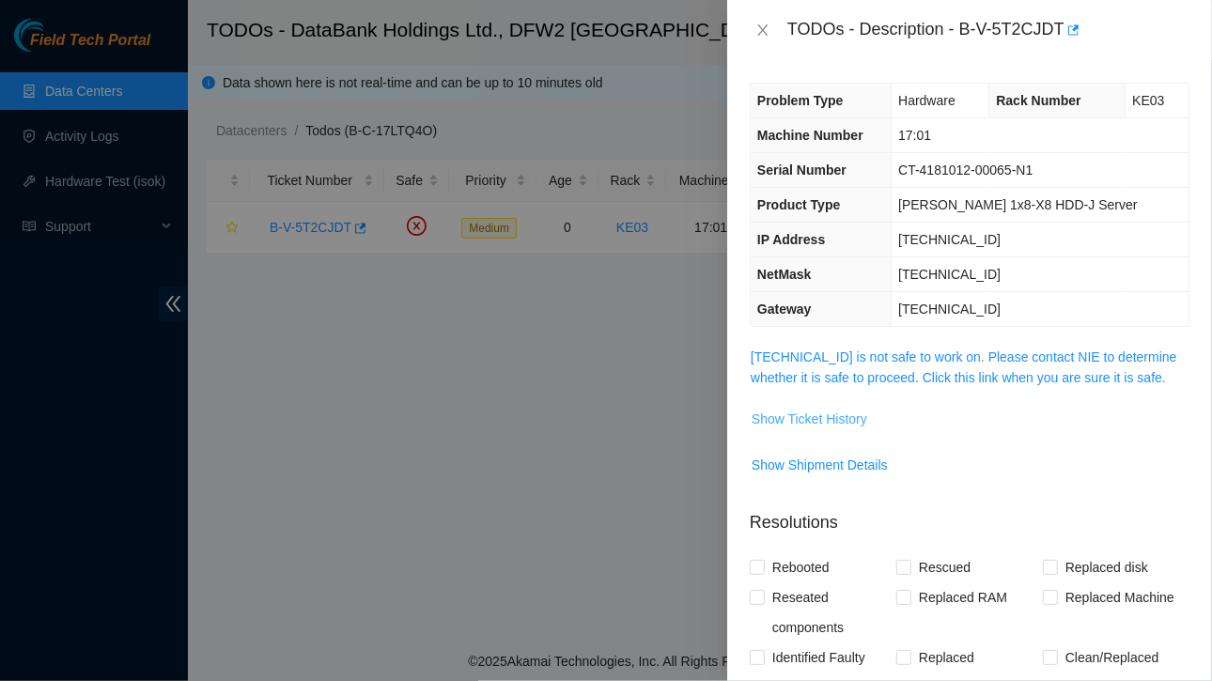
click at [815, 414] on span "Show Ticket History" at bounding box center [810, 419] width 116 height 21
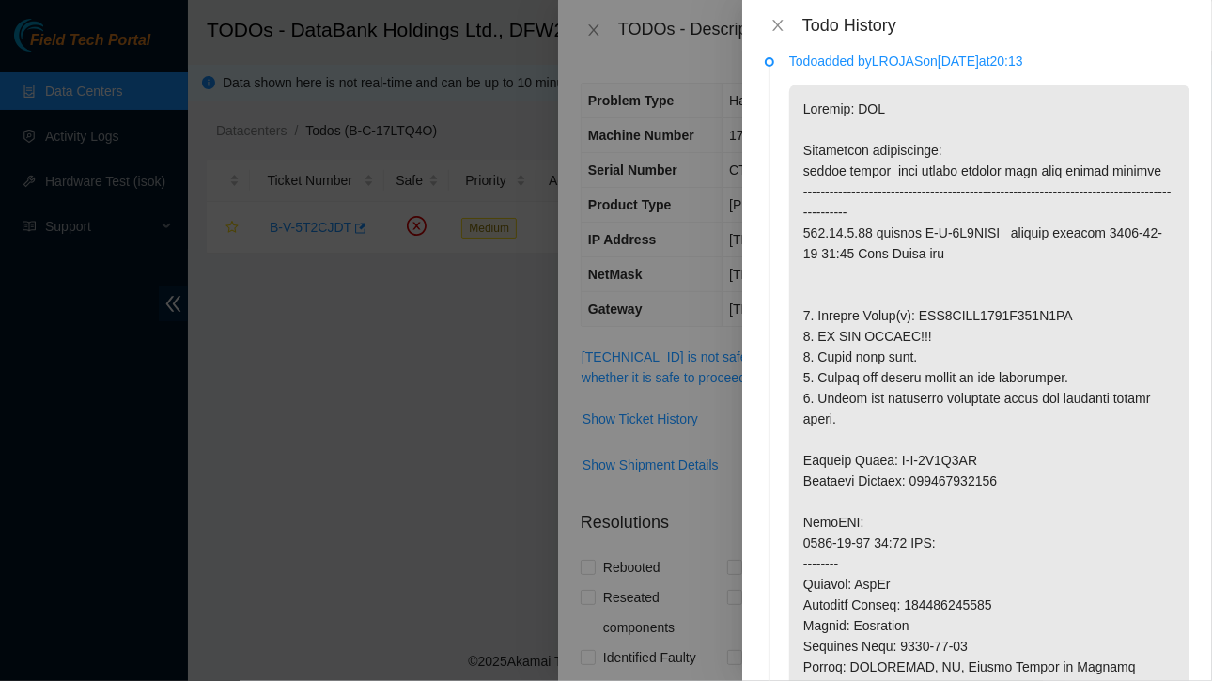
scroll to position [17, 0]
click at [780, 27] on icon "close" at bounding box center [777, 25] width 10 height 11
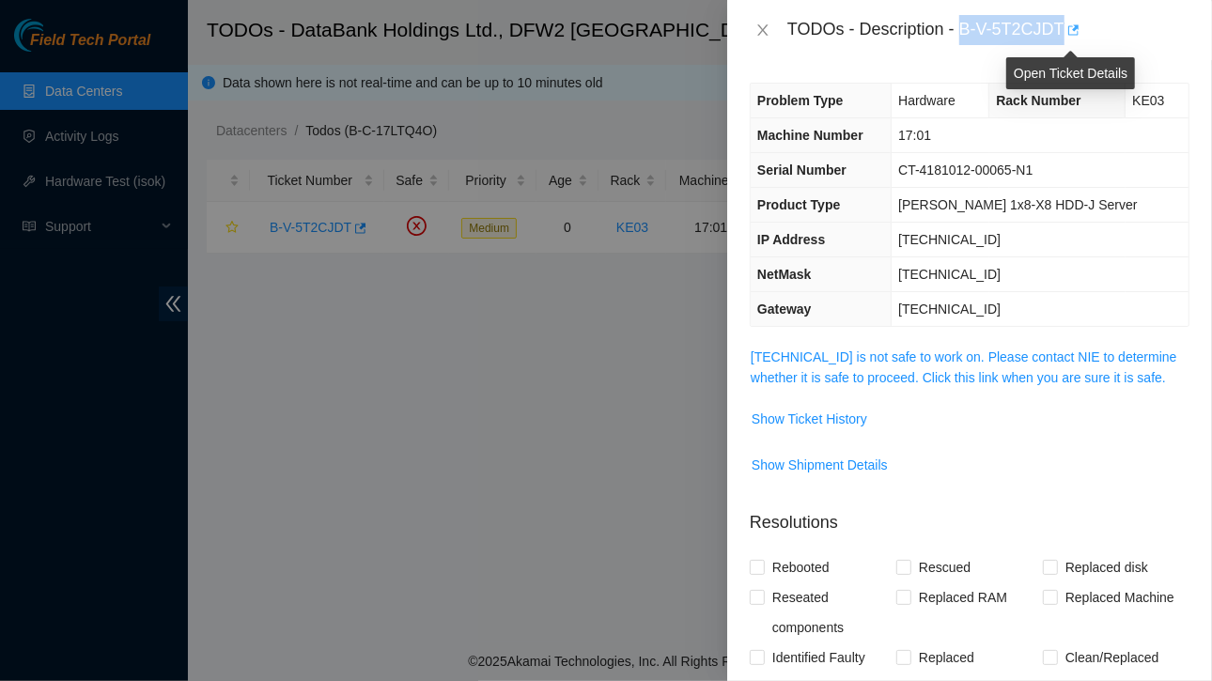
drag, startPoint x: 963, startPoint y: 28, endPoint x: 1064, endPoint y: 25, distance: 101.5
click at [1064, 25] on div "TODOs - Description - B-V-5T2CJDT" at bounding box center [988, 30] width 402 height 30
click at [819, 413] on span "Show Ticket History" at bounding box center [810, 419] width 116 height 21
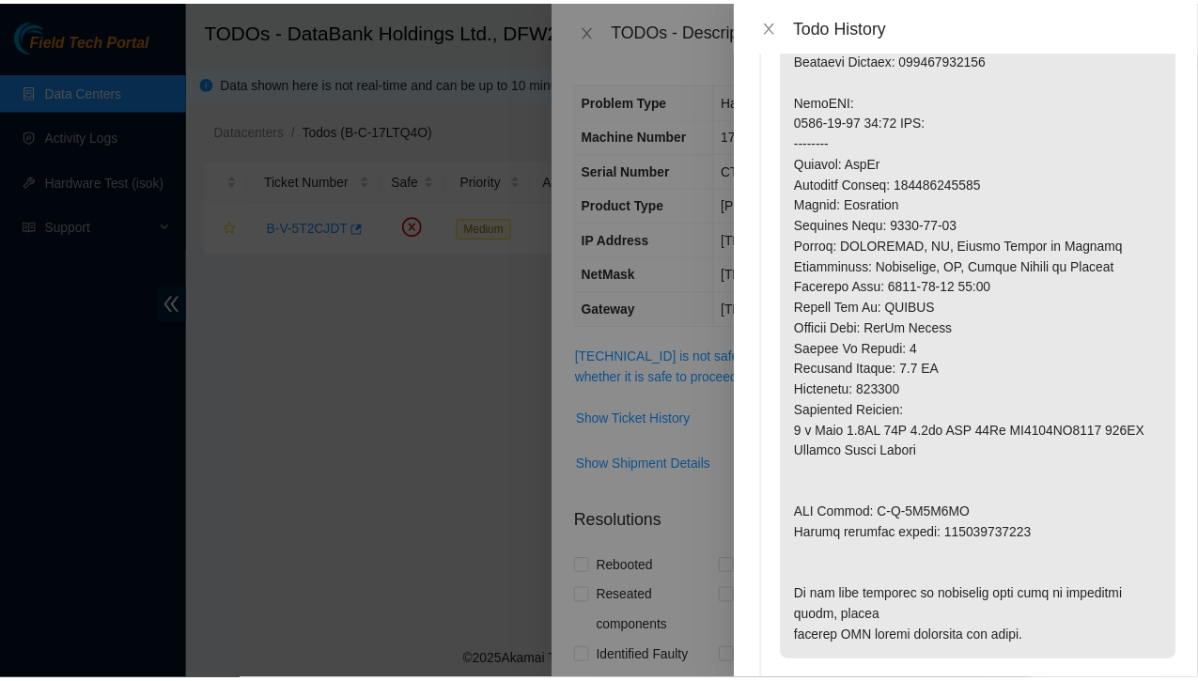
scroll to position [0, 0]
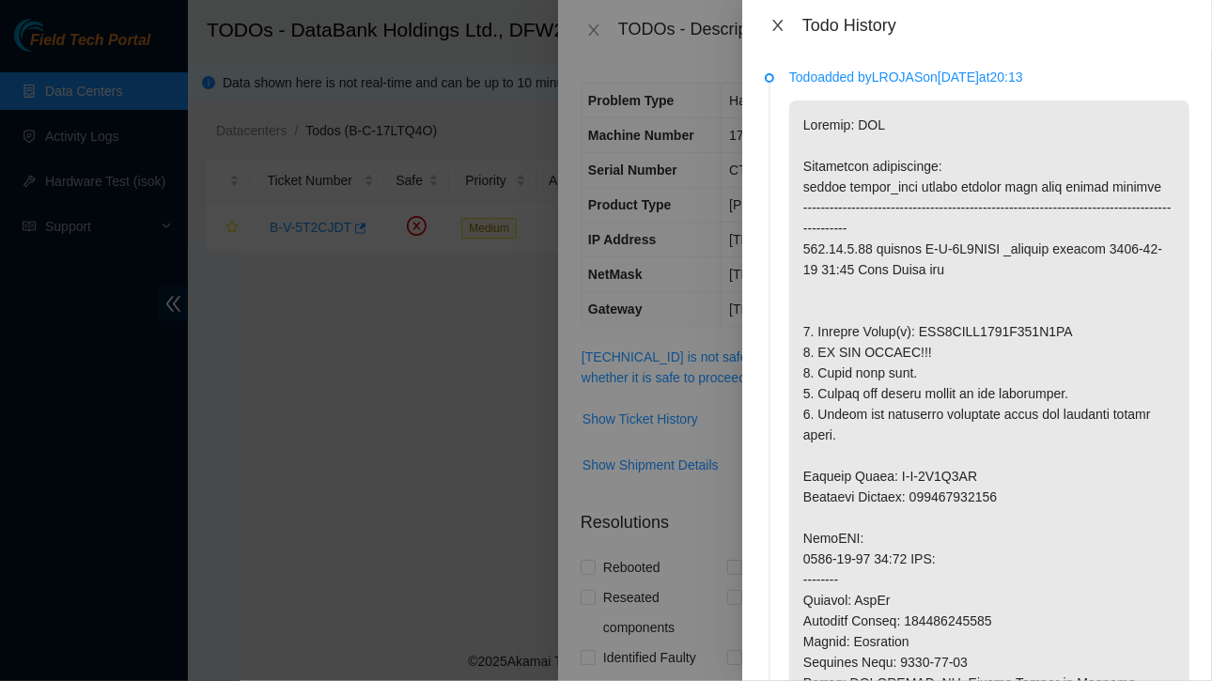
click at [782, 27] on icon "close" at bounding box center [777, 25] width 15 height 15
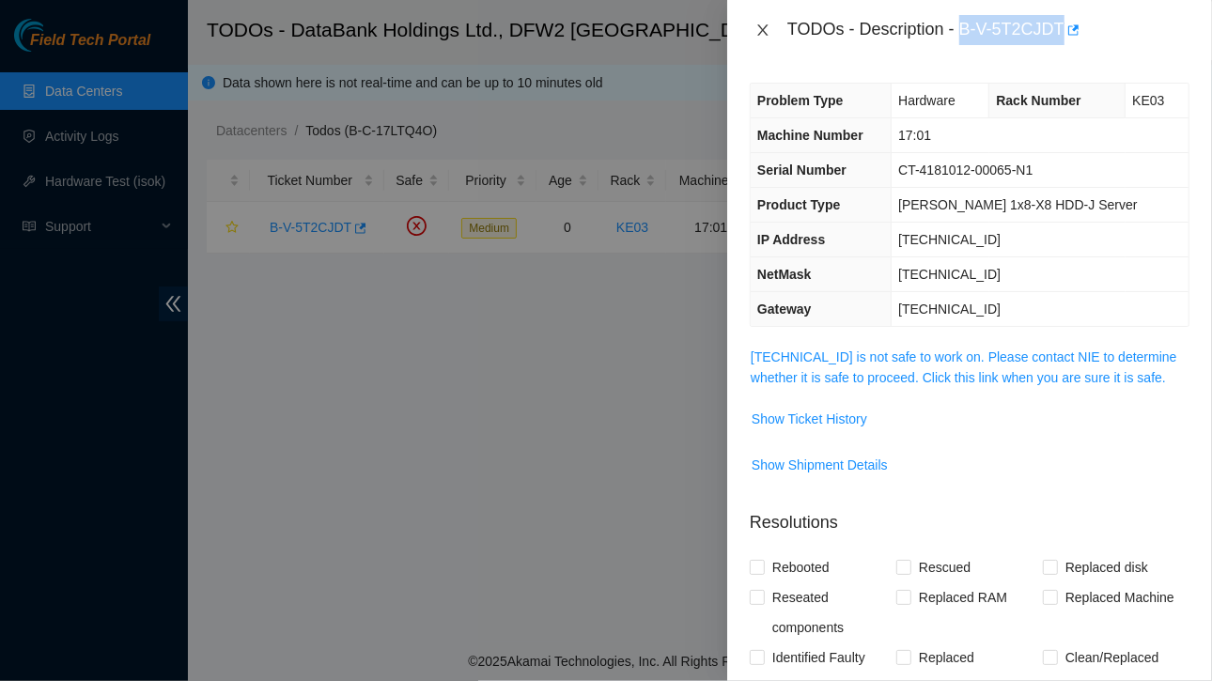
click at [766, 25] on icon "close" at bounding box center [762, 29] width 10 height 11
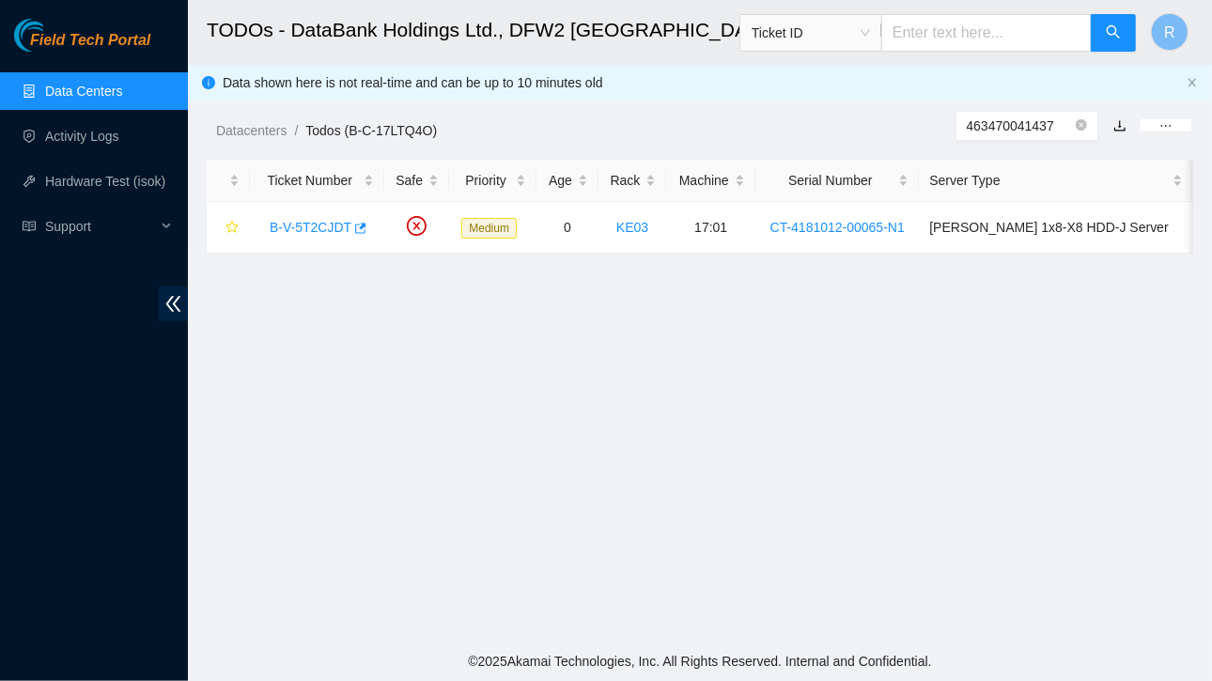
click at [61, 84] on link "Data Centers" at bounding box center [83, 91] width 77 height 15
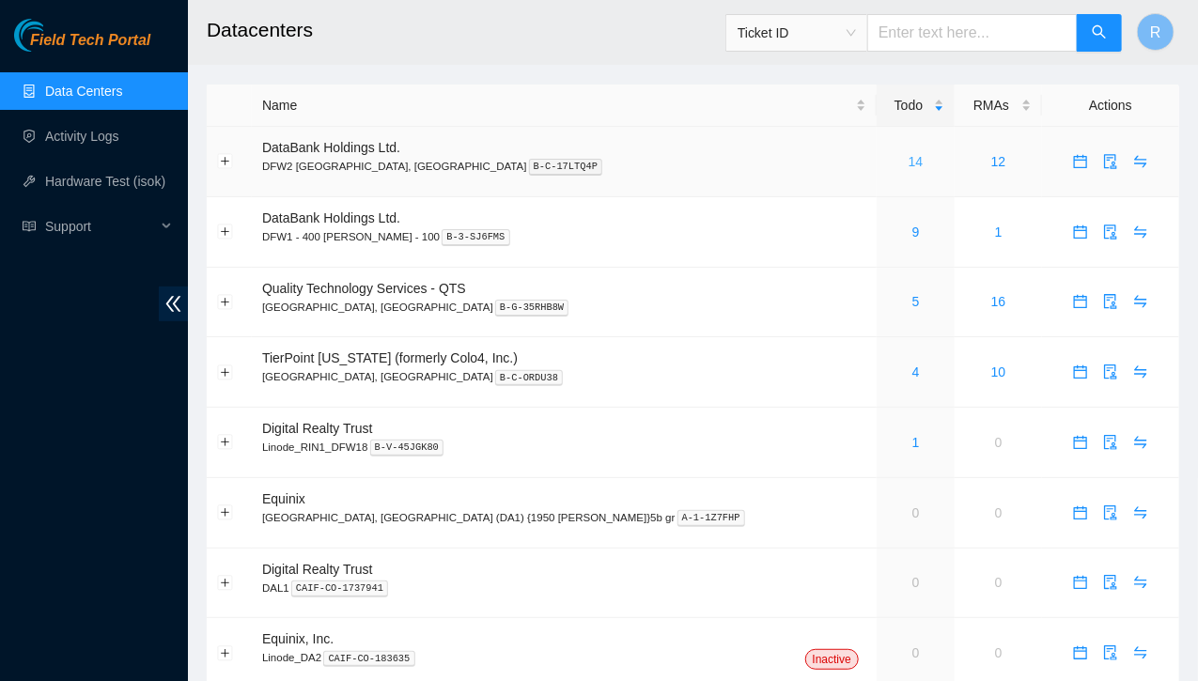
click at [909, 161] on link "14" at bounding box center [916, 161] width 15 height 15
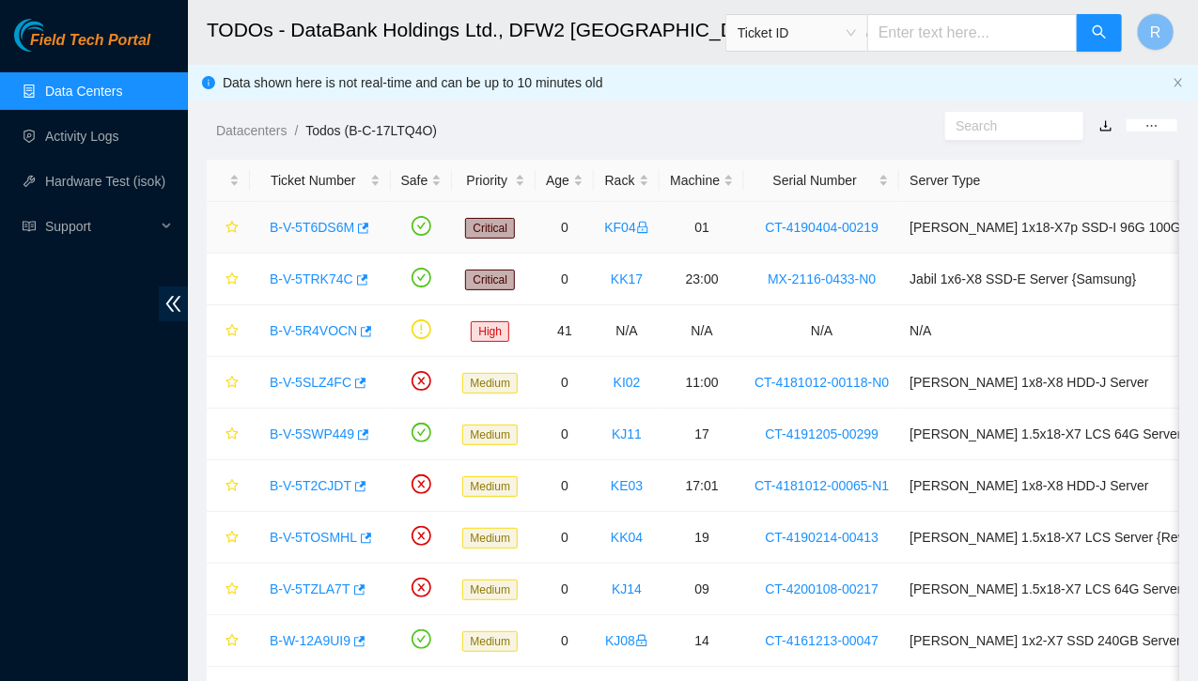
click at [334, 226] on link "B-V-5T6DS6M" at bounding box center [312, 227] width 85 height 15
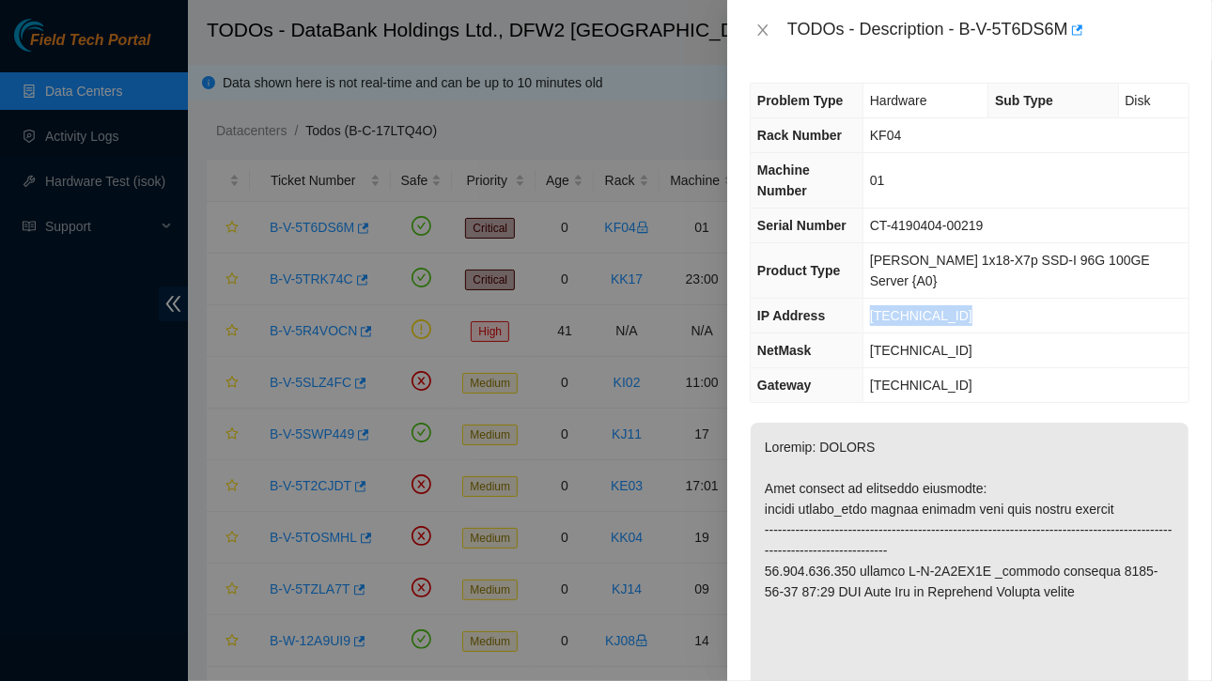
drag, startPoint x: 887, startPoint y: 266, endPoint x: 982, endPoint y: 271, distance: 95.0
click at [982, 299] on td "23.201.104.196" at bounding box center [1025, 316] width 326 height 35
drag, startPoint x: 888, startPoint y: 306, endPoint x: 986, endPoint y: 301, distance: 97.9
click at [986, 334] on td "255.255.255.224" at bounding box center [1025, 351] width 326 height 35
click at [761, 26] on icon "close" at bounding box center [762, 30] width 15 height 15
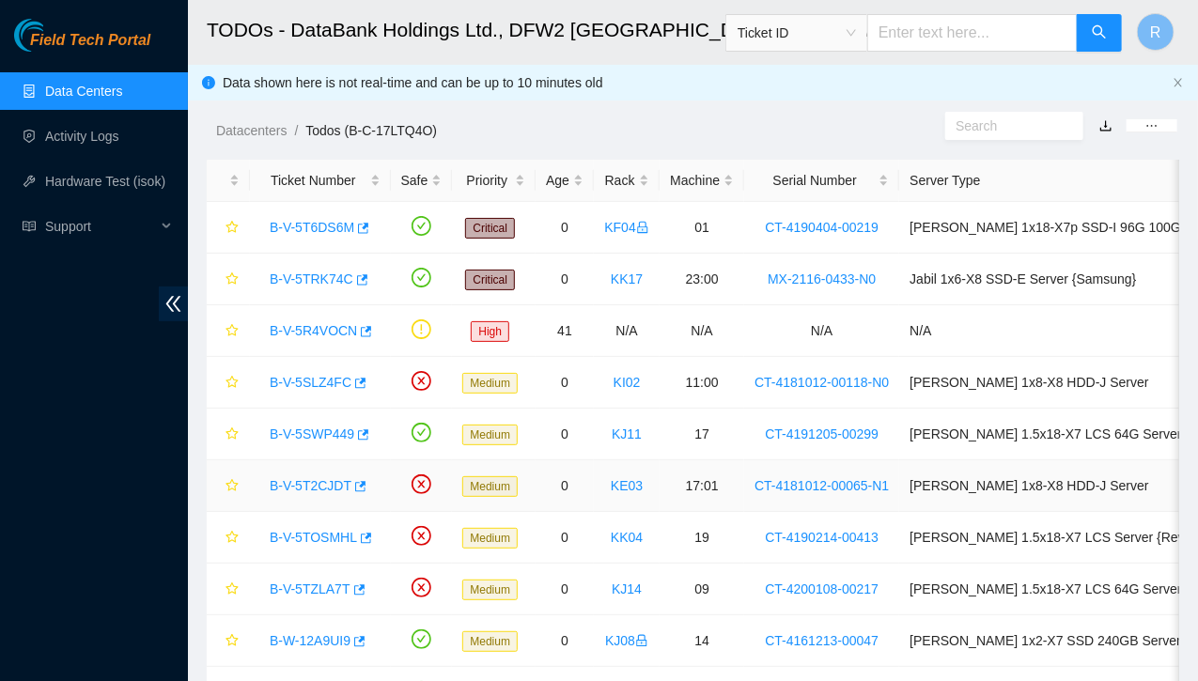
click at [295, 480] on link "B-V-5T2CJDT" at bounding box center [311, 485] width 82 height 15
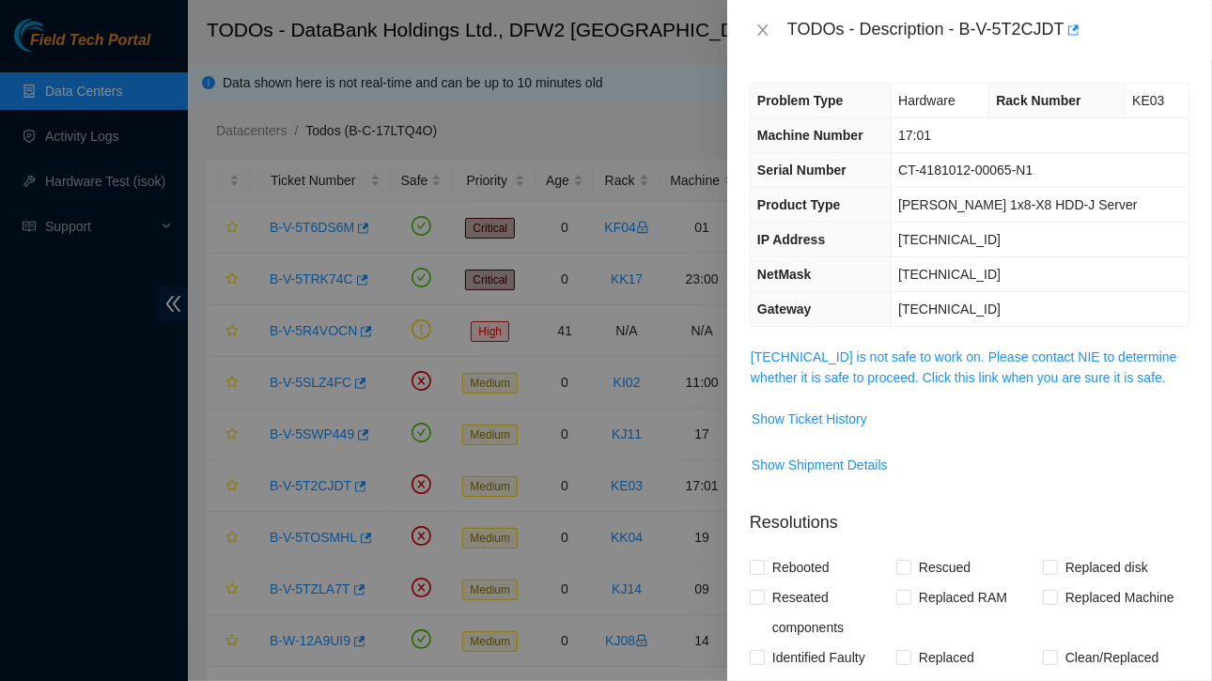
scroll to position [28, 0]
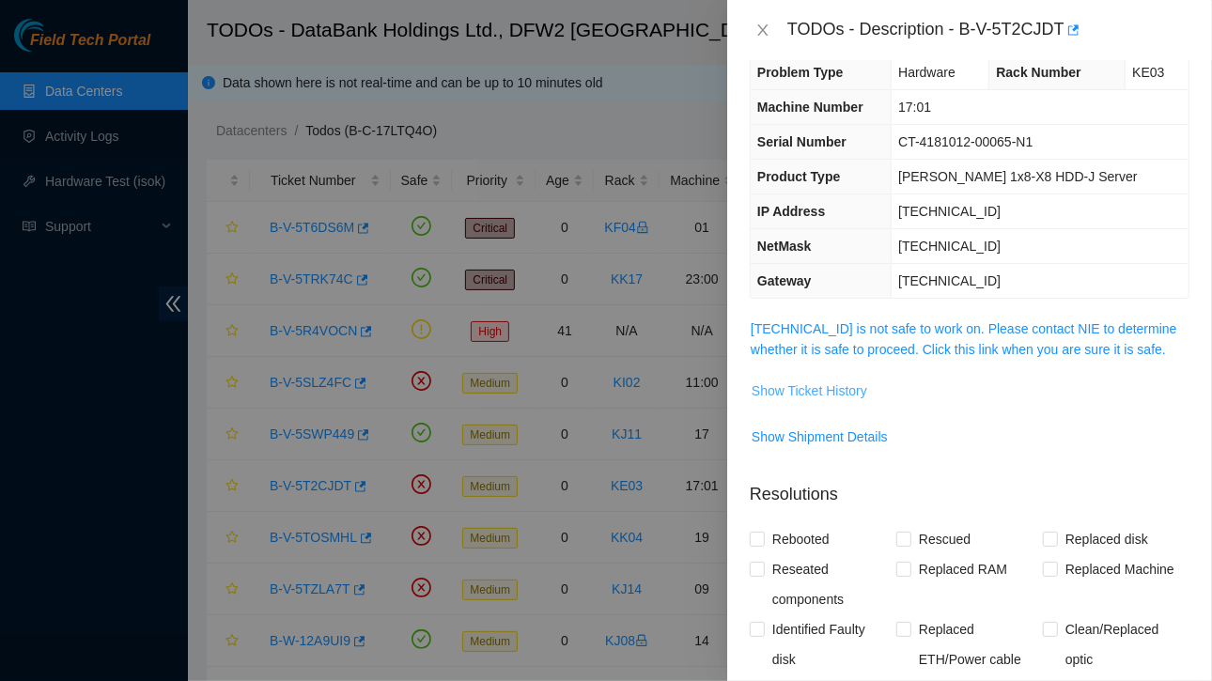
click at [836, 385] on span "Show Ticket History" at bounding box center [810, 390] width 116 height 21
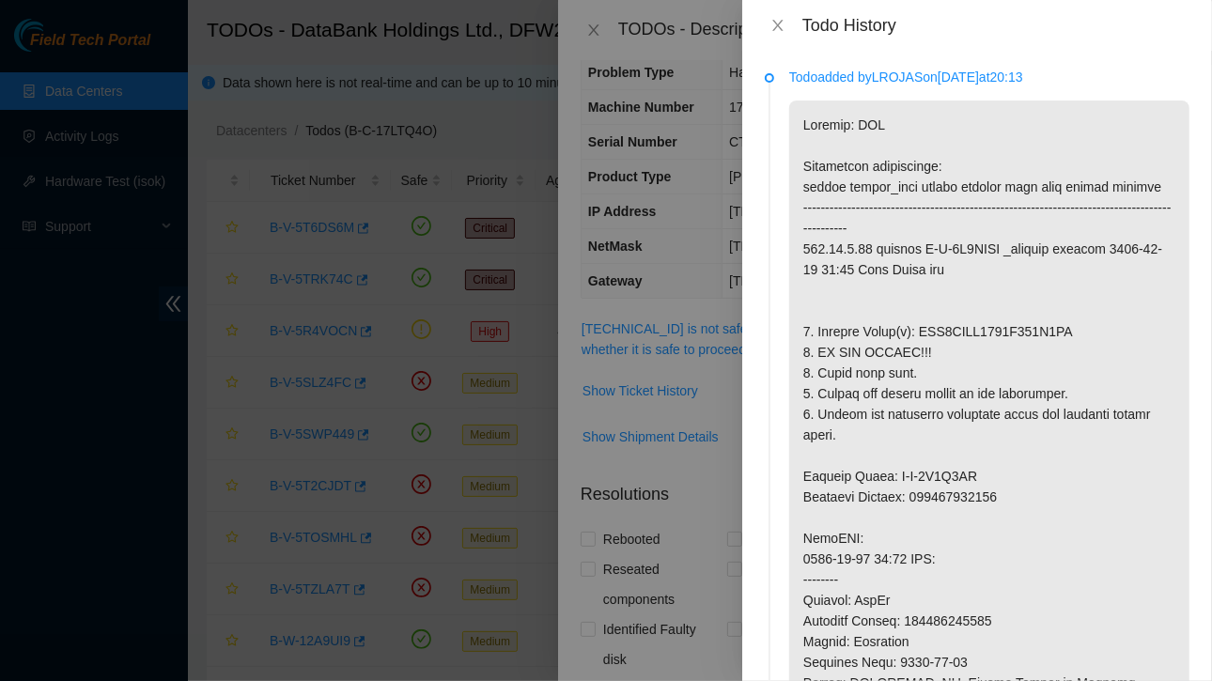
scroll to position [85, 0]
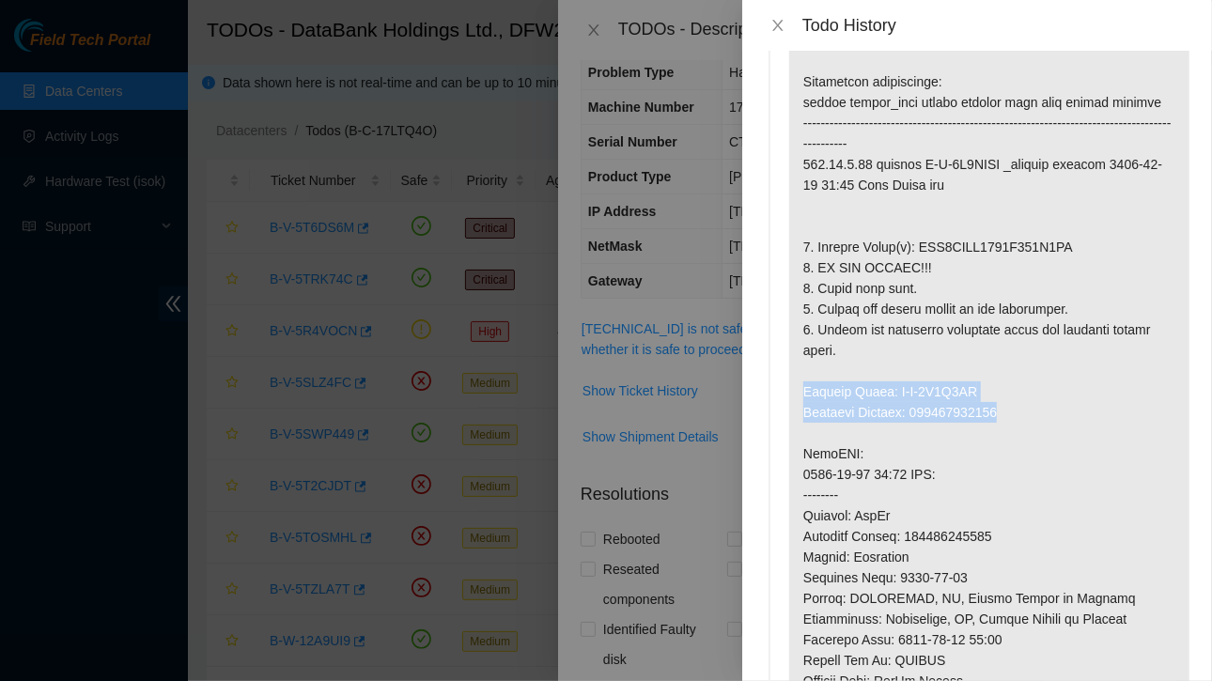
drag, startPoint x: 805, startPoint y: 386, endPoint x: 1013, endPoint y: 417, distance: 209.9
click at [1013, 417] on p at bounding box center [989, 516] width 400 height 1000
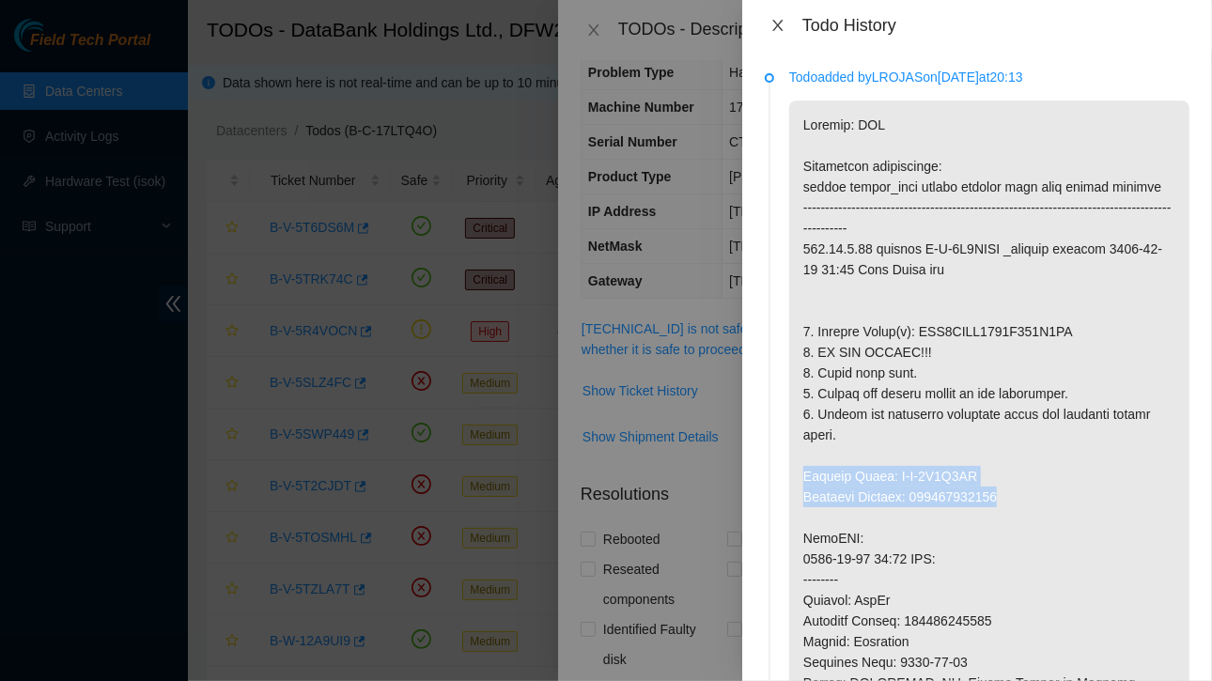
click at [784, 24] on icon "close" at bounding box center [777, 25] width 15 height 15
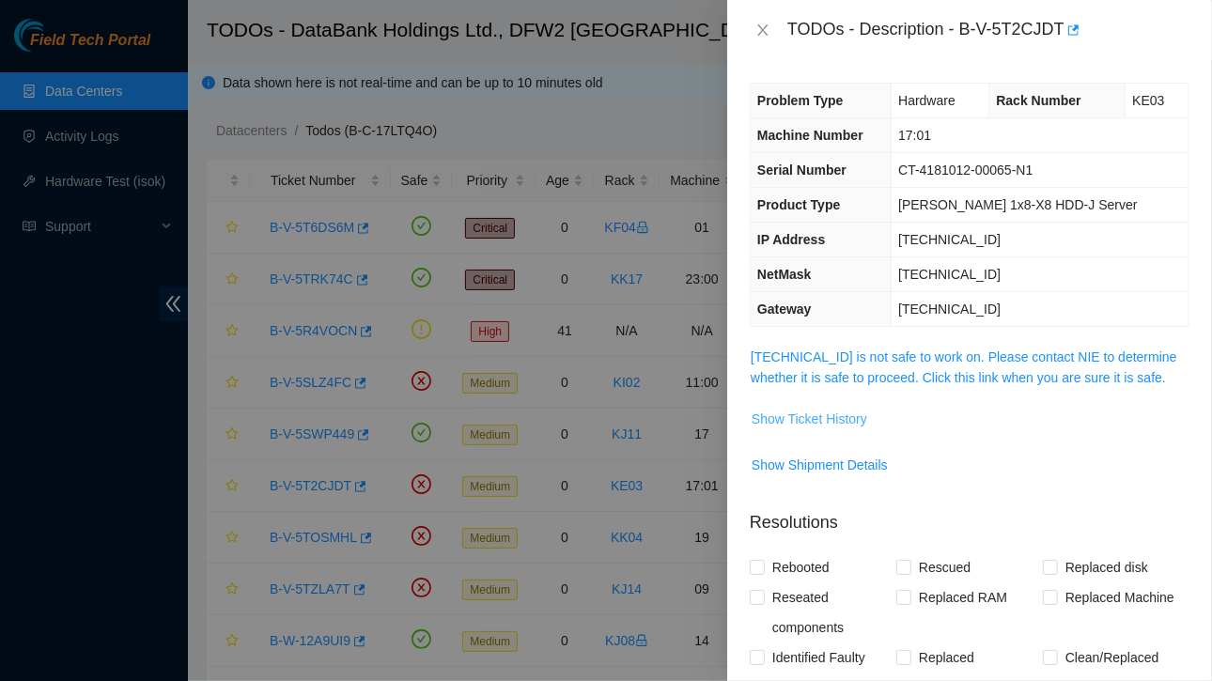
click at [836, 414] on span "Show Ticket History" at bounding box center [810, 419] width 116 height 21
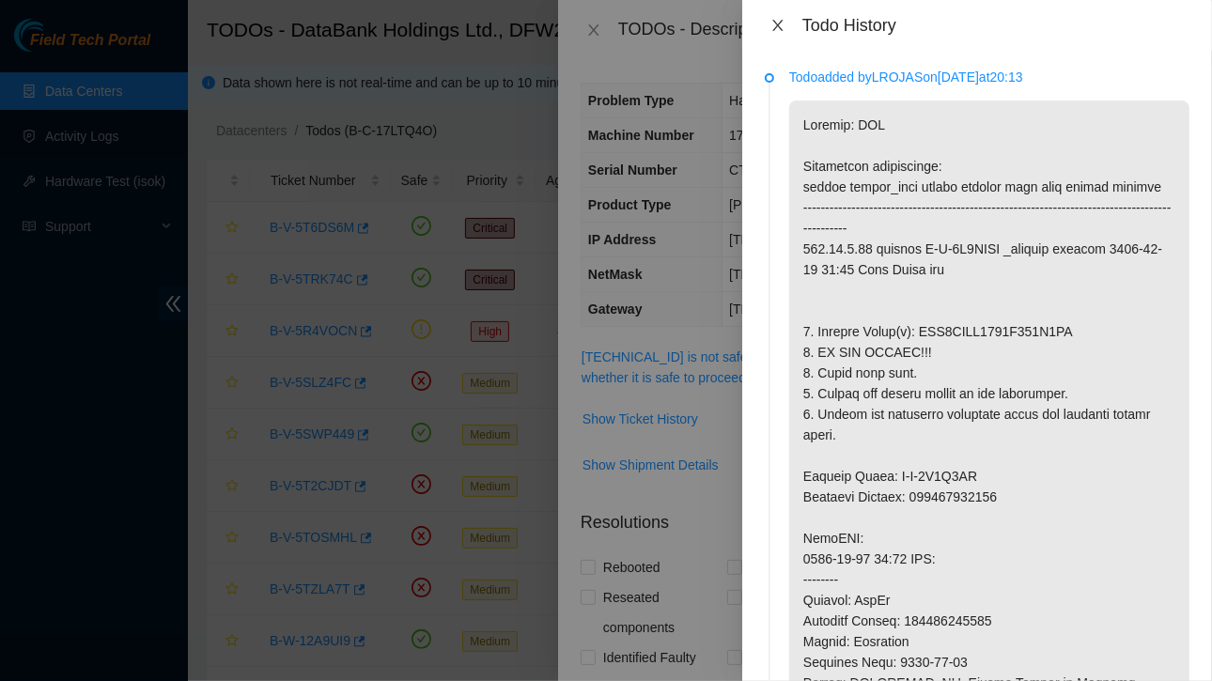
click at [781, 21] on icon "close" at bounding box center [777, 25] width 15 height 15
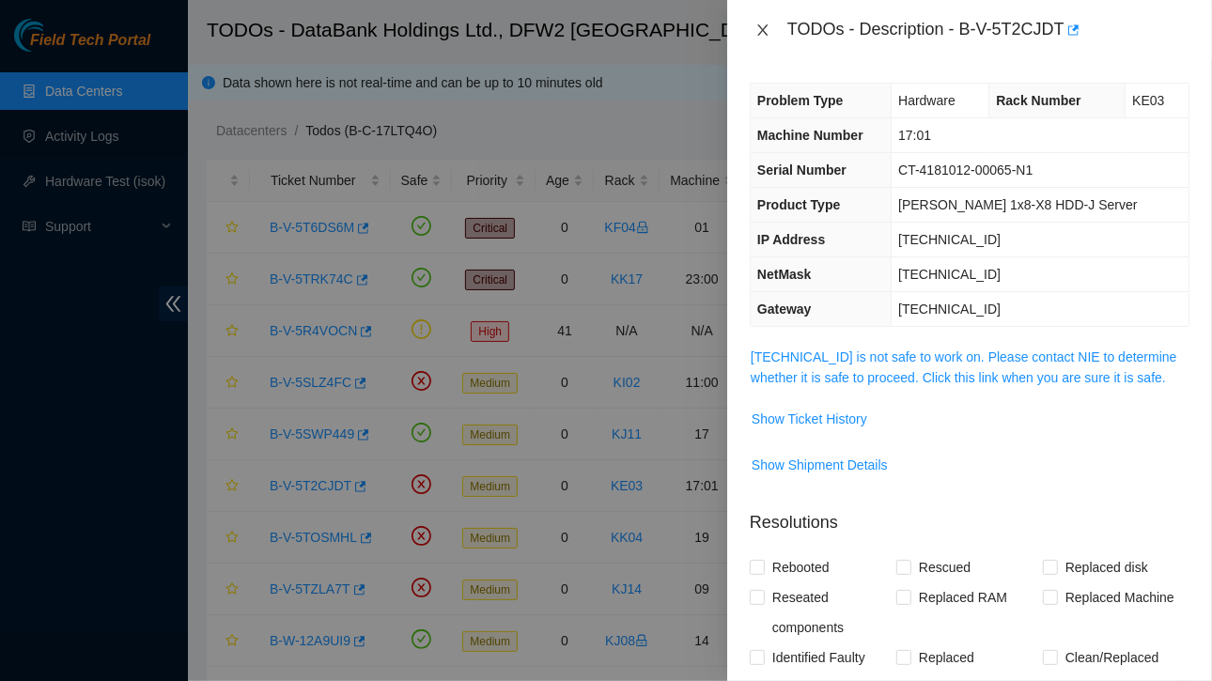
click at [763, 31] on icon "close" at bounding box center [762, 29] width 10 height 11
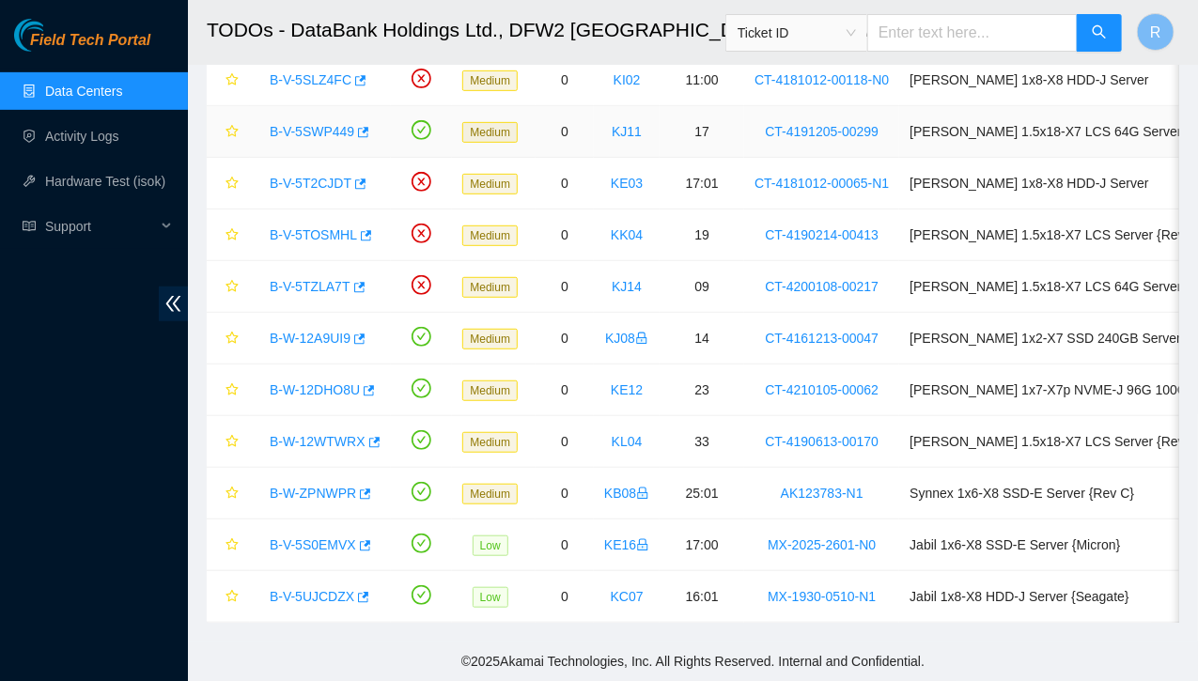
scroll to position [310, 0]
click at [321, 220] on div "B-V-5TOSMHL" at bounding box center [320, 235] width 120 height 30
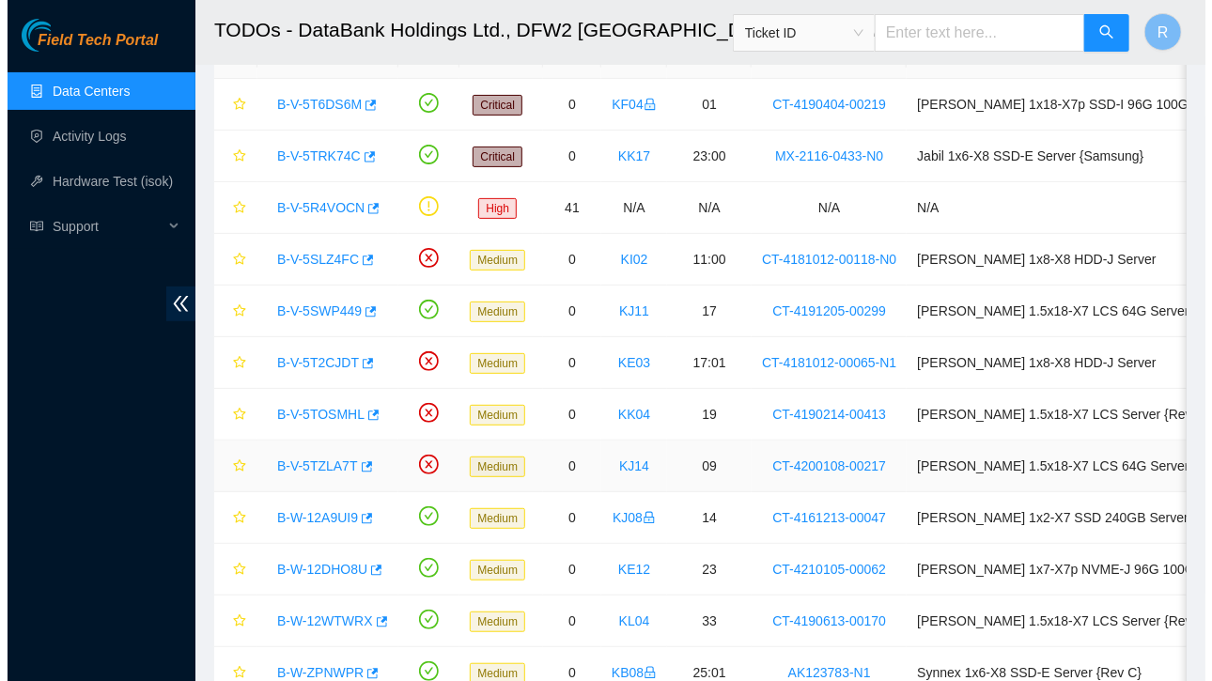
scroll to position [119, 0]
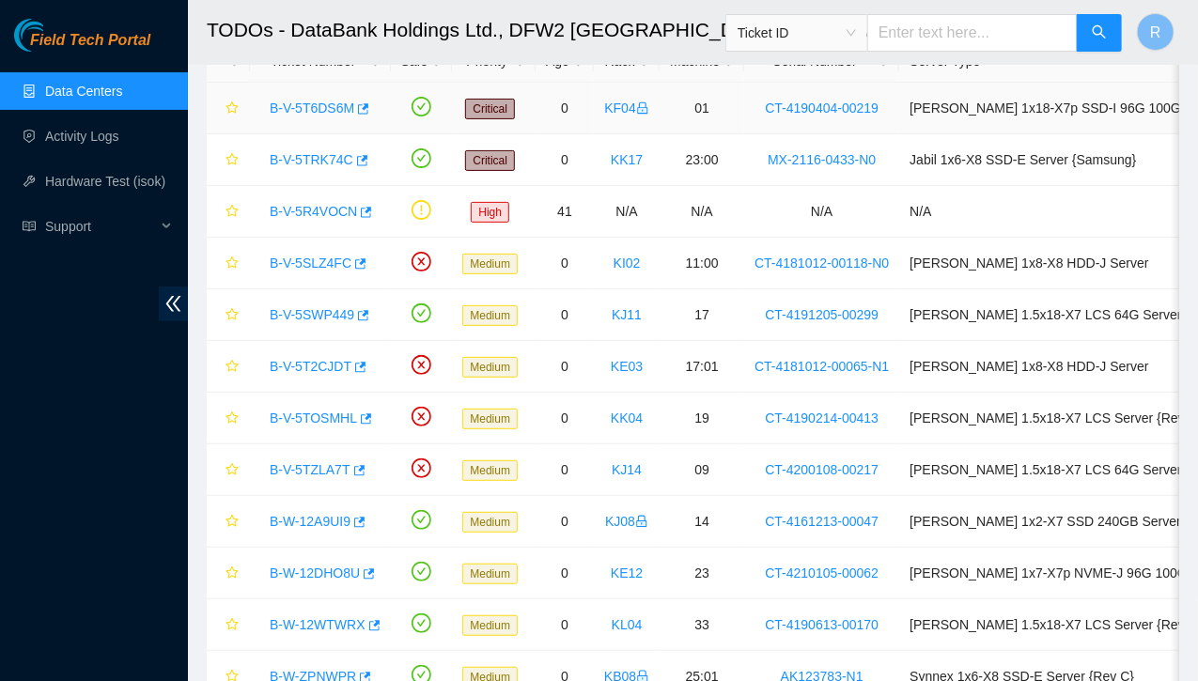
click at [326, 108] on link "B-V-5T6DS6M" at bounding box center [312, 108] width 85 height 15
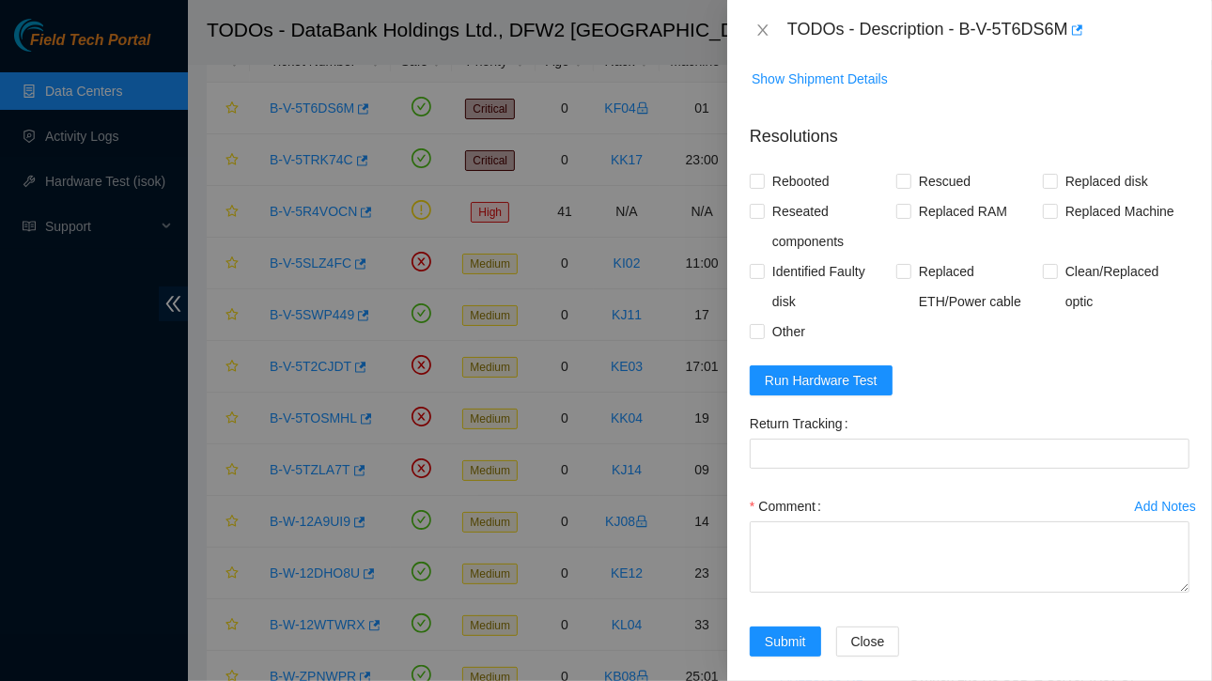
scroll to position [1491, 0]
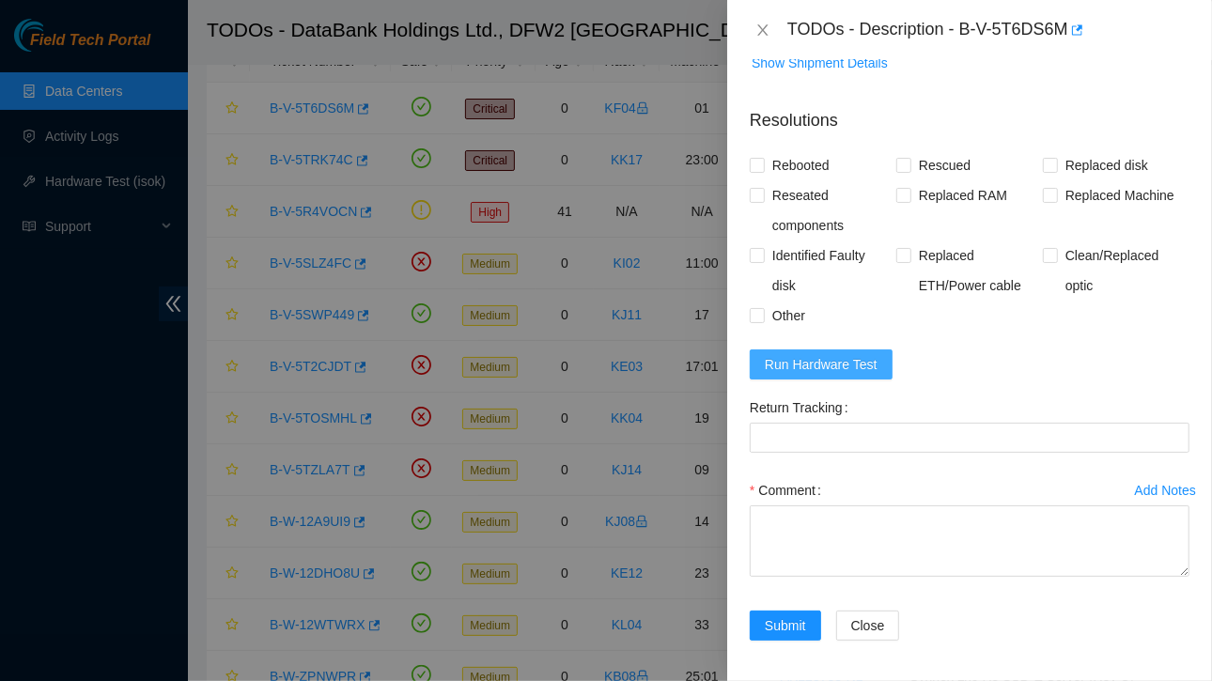
click at [815, 365] on span "Run Hardware Test" at bounding box center [821, 364] width 113 height 21
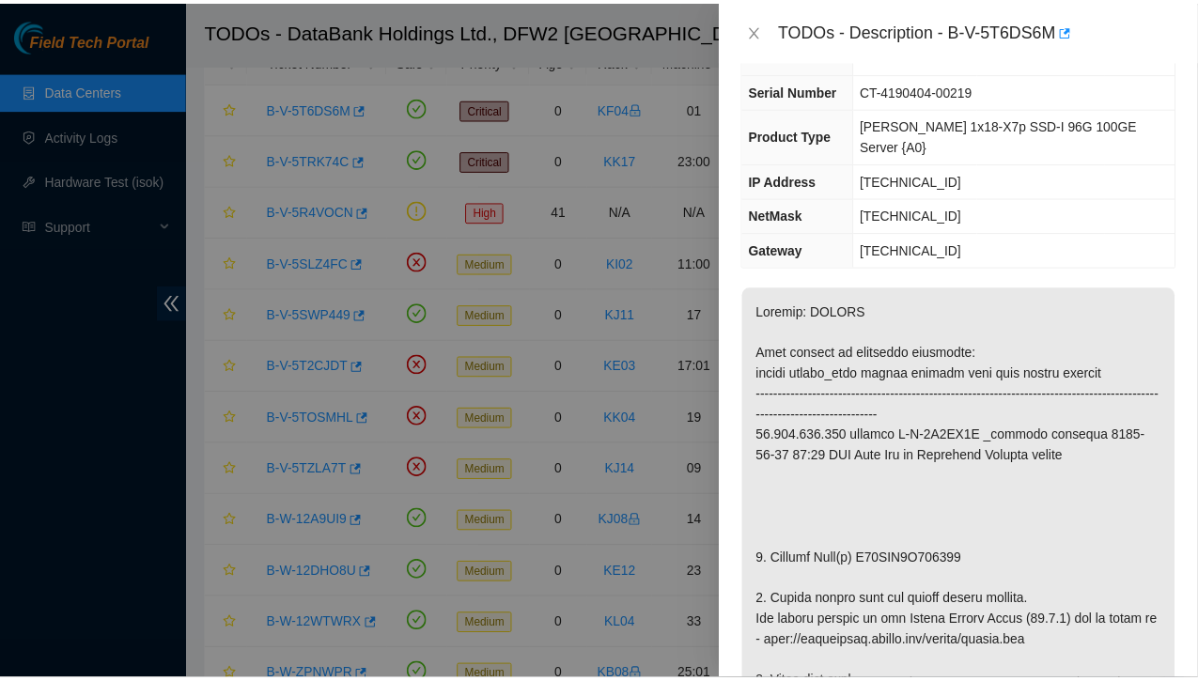
scroll to position [133, 0]
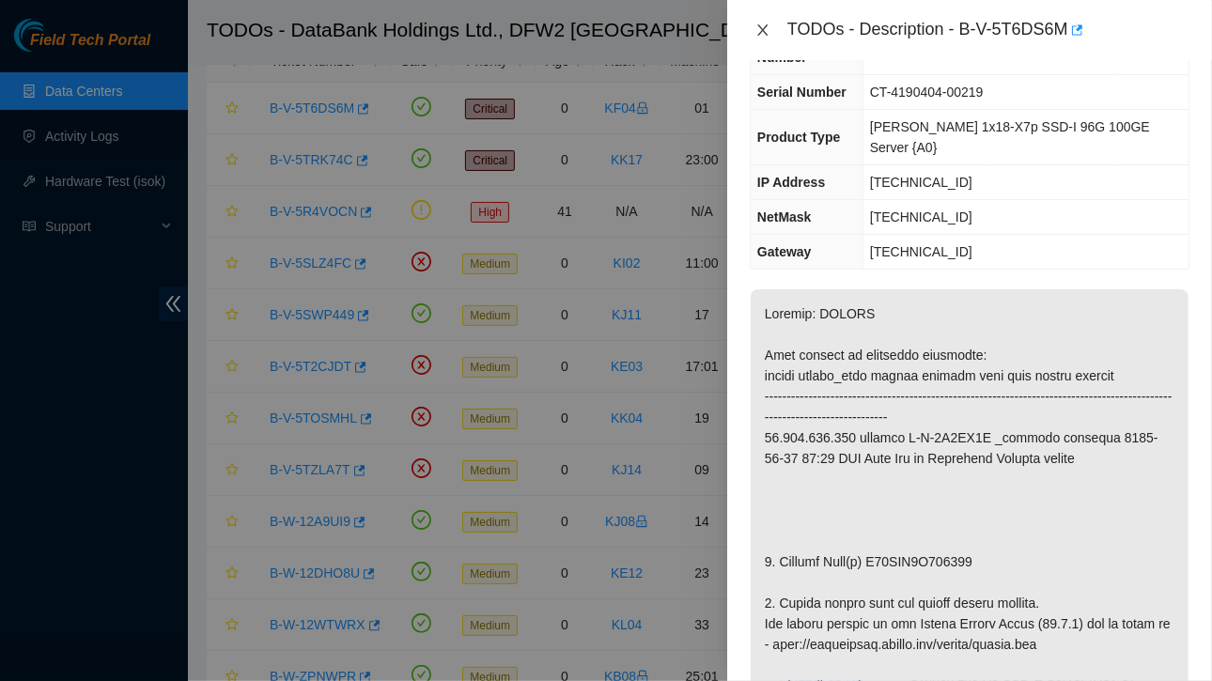
click at [761, 23] on icon "close" at bounding box center [762, 30] width 15 height 15
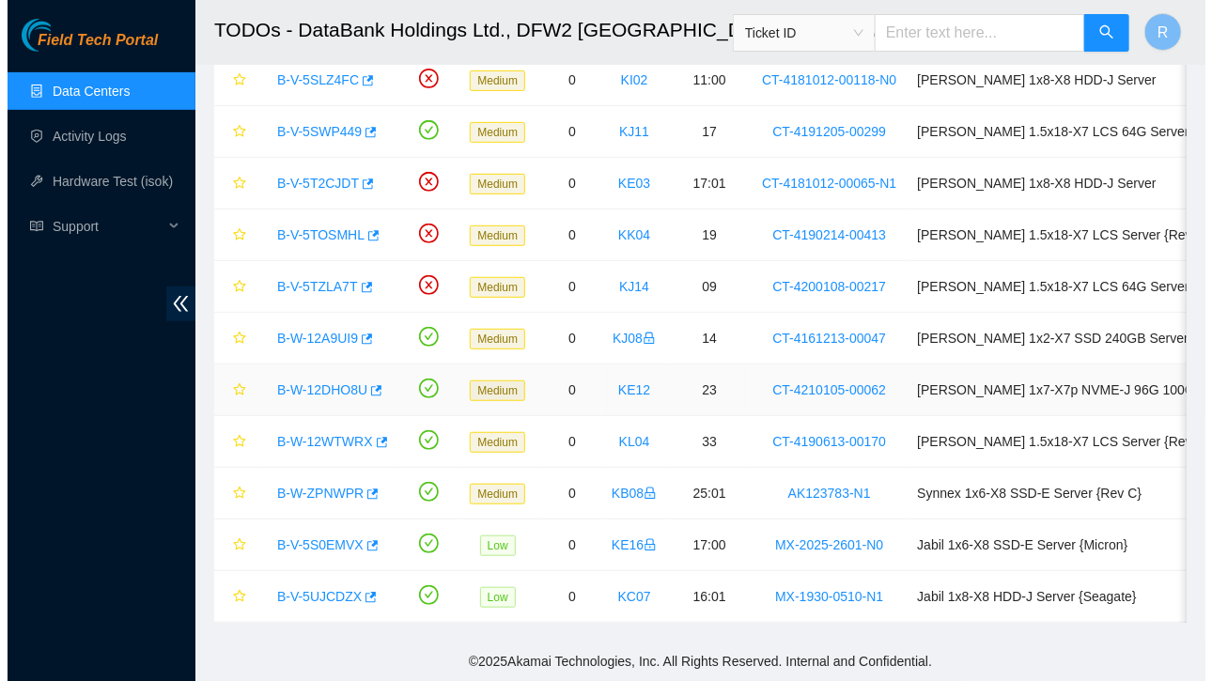
scroll to position [0, 0]
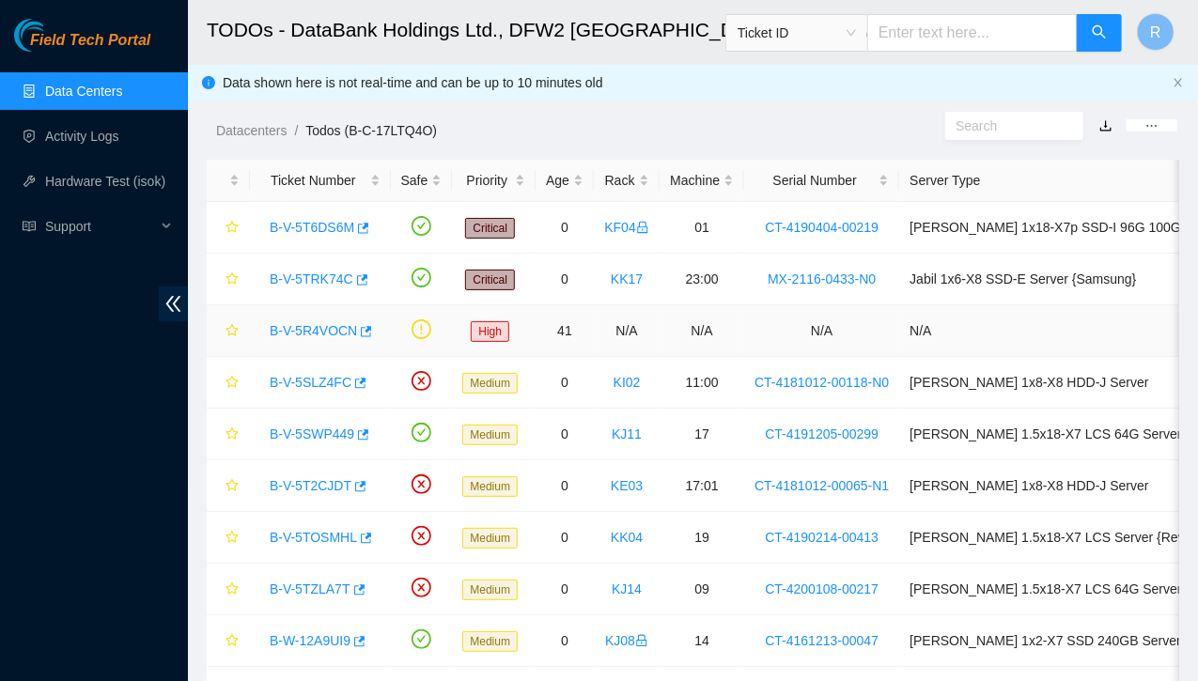
click at [324, 333] on link "B-V-5R4VOCN" at bounding box center [313, 330] width 87 height 15
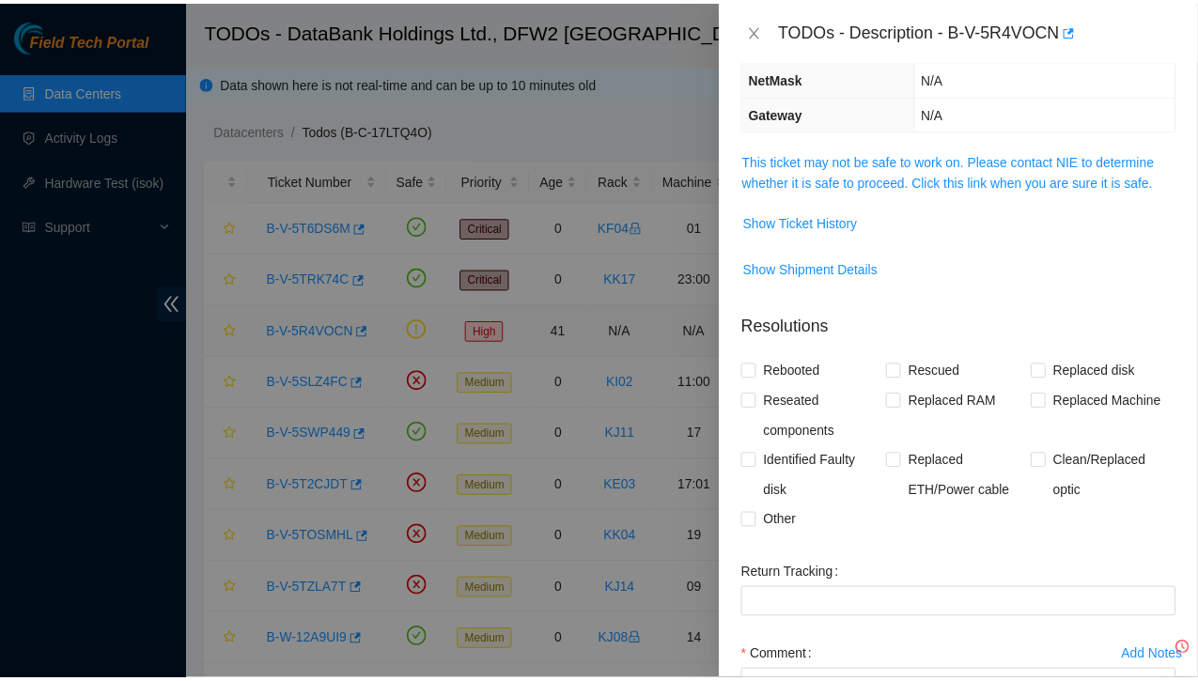
scroll to position [133, 0]
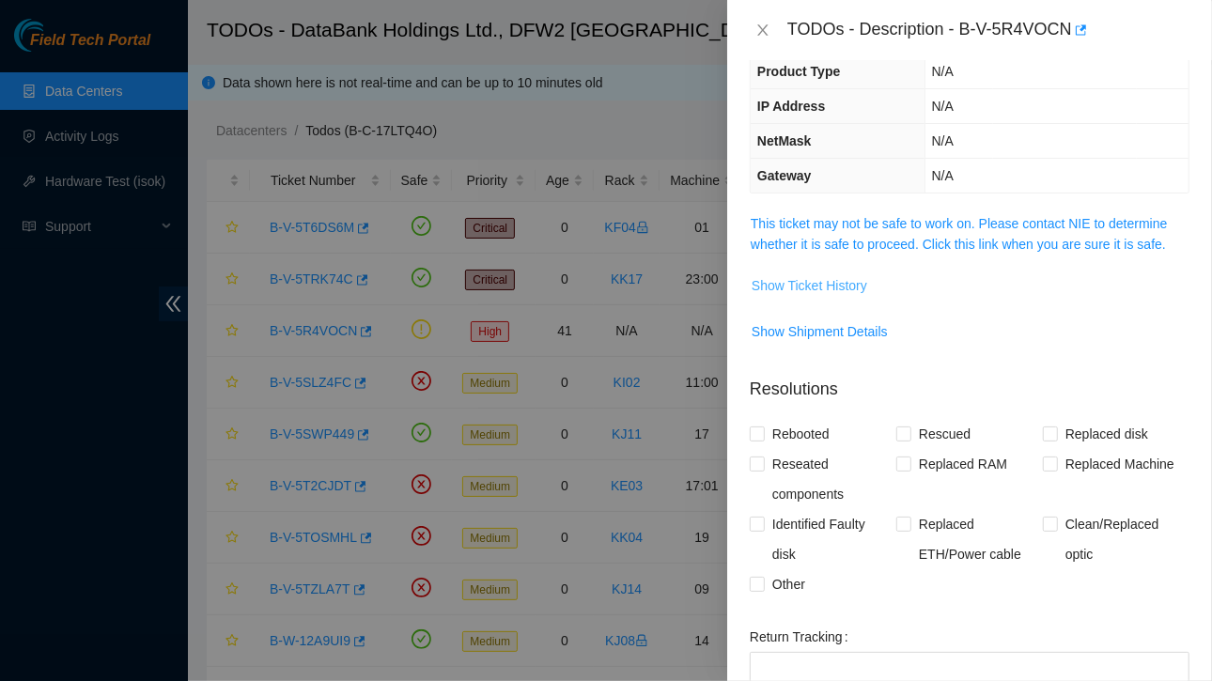
click at [813, 281] on span "Show Ticket History" at bounding box center [810, 285] width 116 height 21
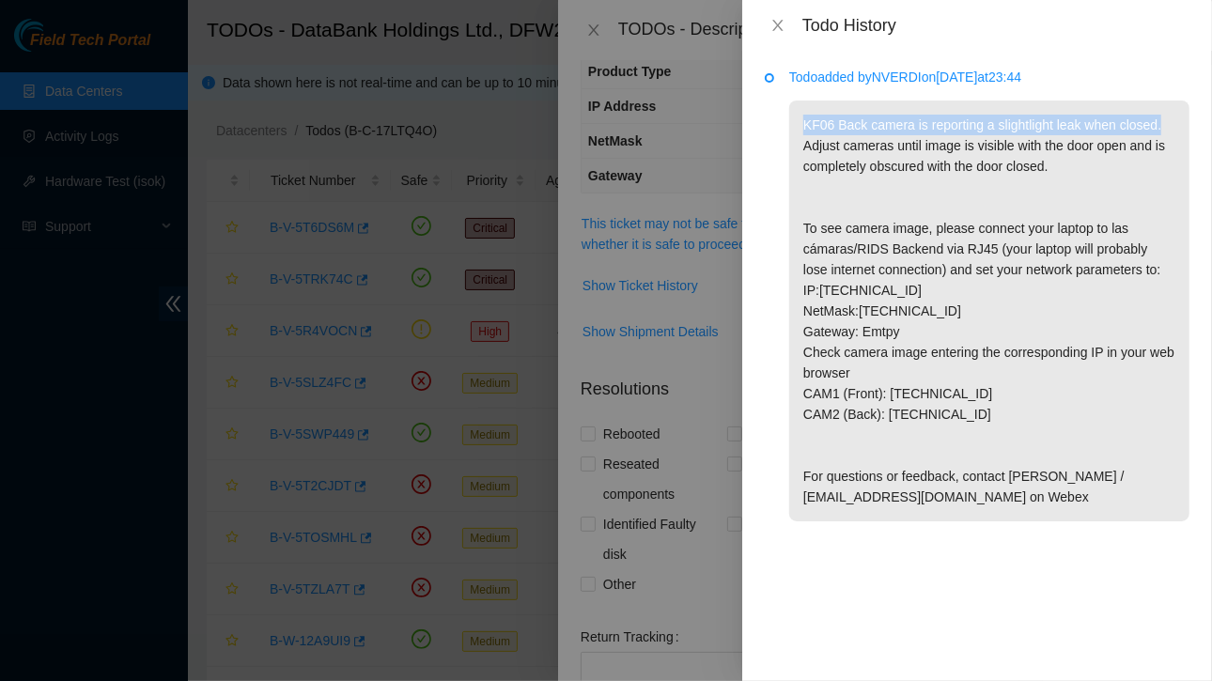
drag, startPoint x: 805, startPoint y: 122, endPoint x: 1158, endPoint y: 125, distance: 353.3
click at [1158, 125] on p "KF06 Back camera is reporting a slightlight leak when closed. Adjust cameras un…" at bounding box center [989, 311] width 400 height 421
click at [782, 23] on icon "close" at bounding box center [777, 25] width 15 height 15
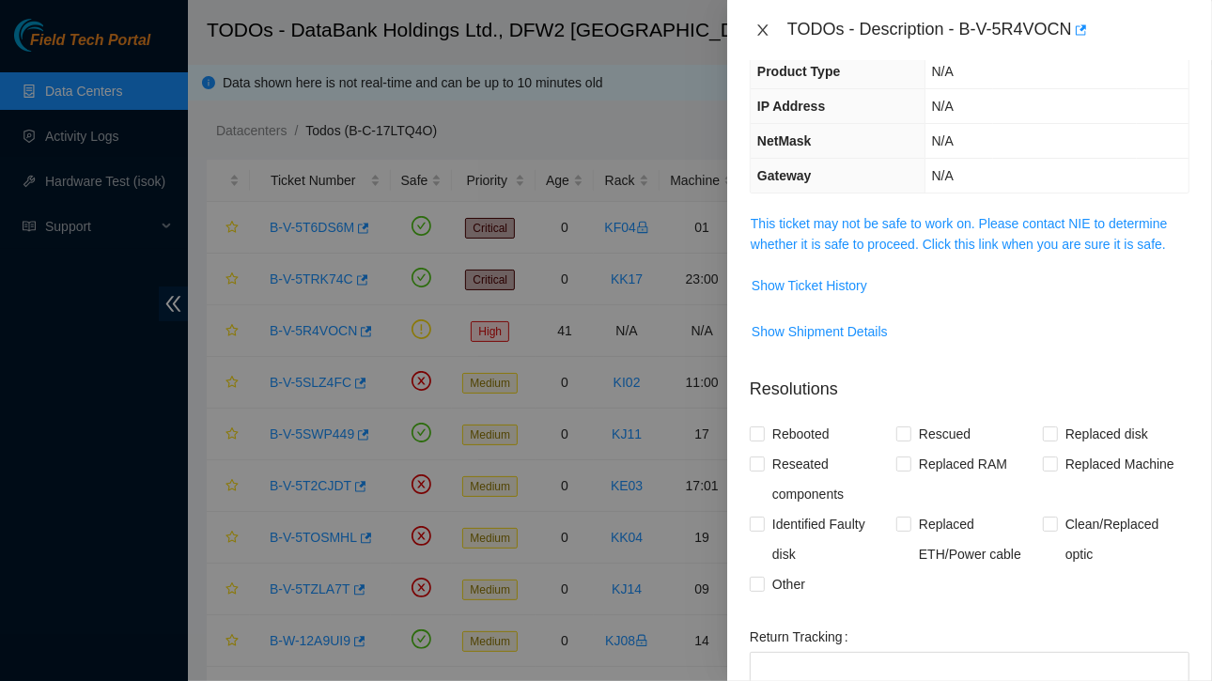
click at [756, 25] on icon "close" at bounding box center [762, 30] width 15 height 15
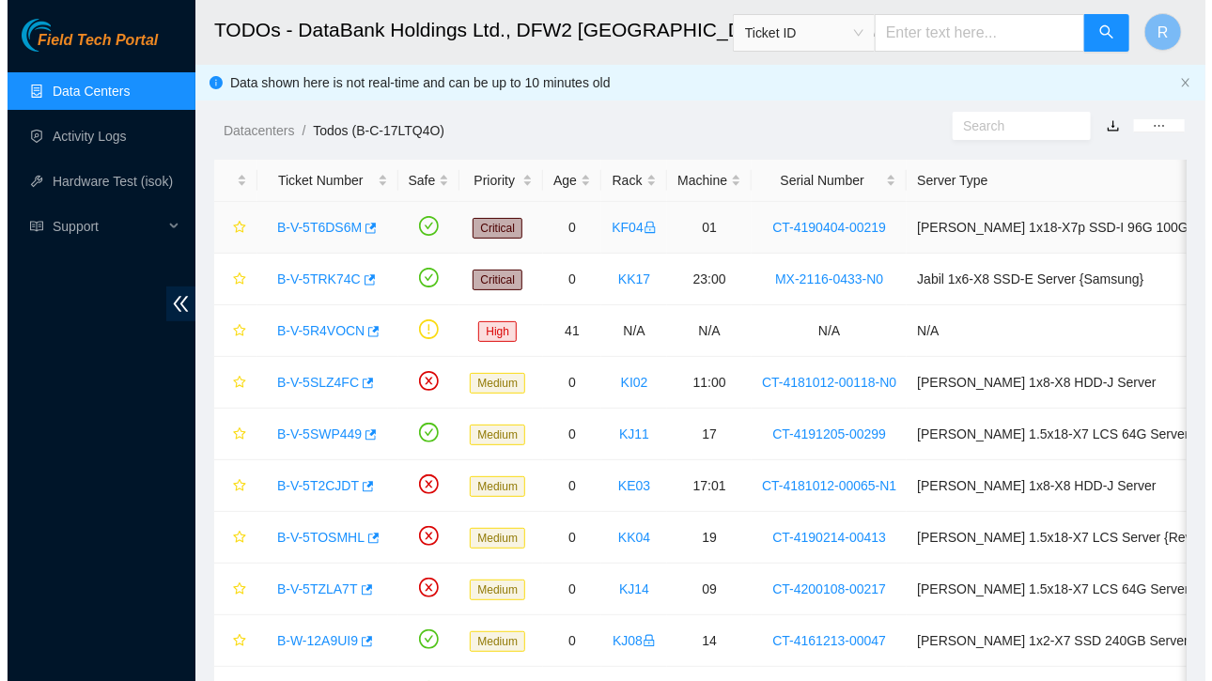
scroll to position [196, 0]
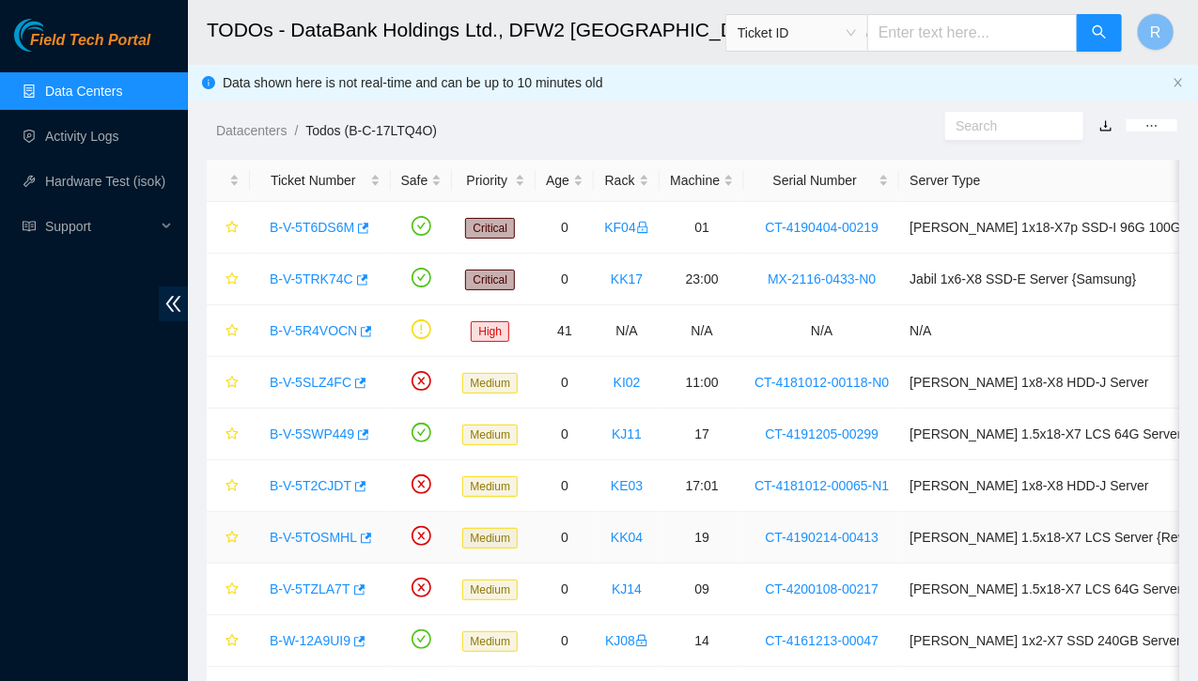
click at [325, 536] on link "B-V-5TOSMHL" at bounding box center [313, 537] width 87 height 15
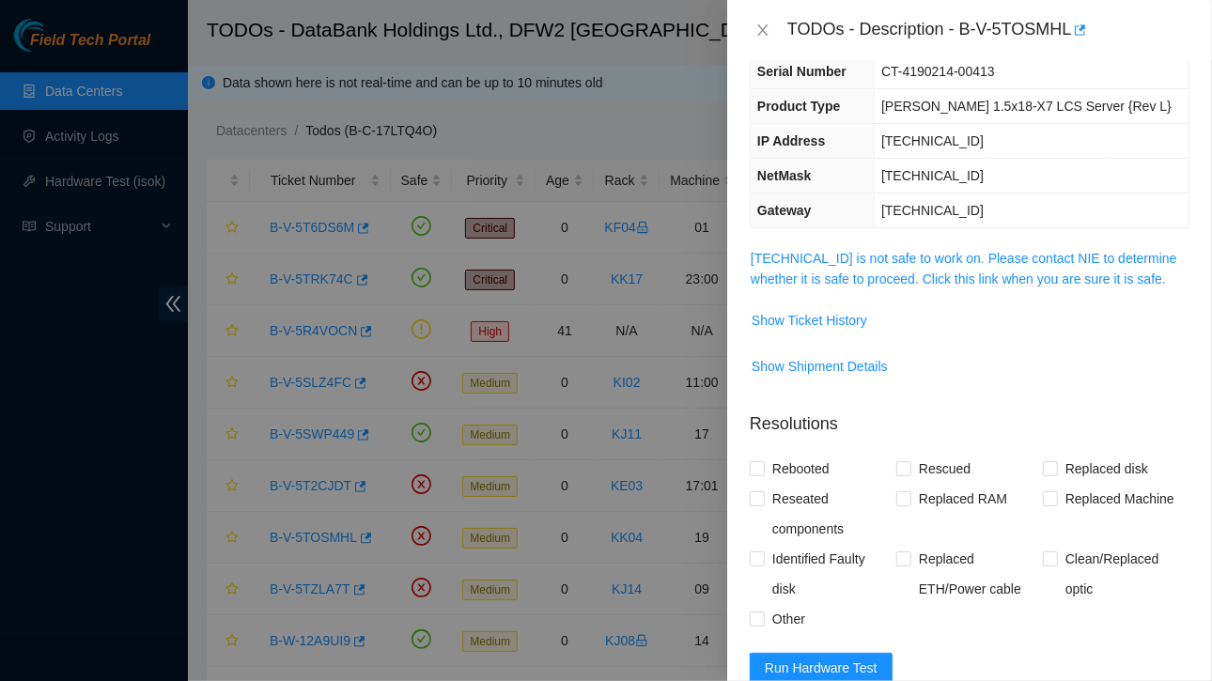
scroll to position [169, 0]
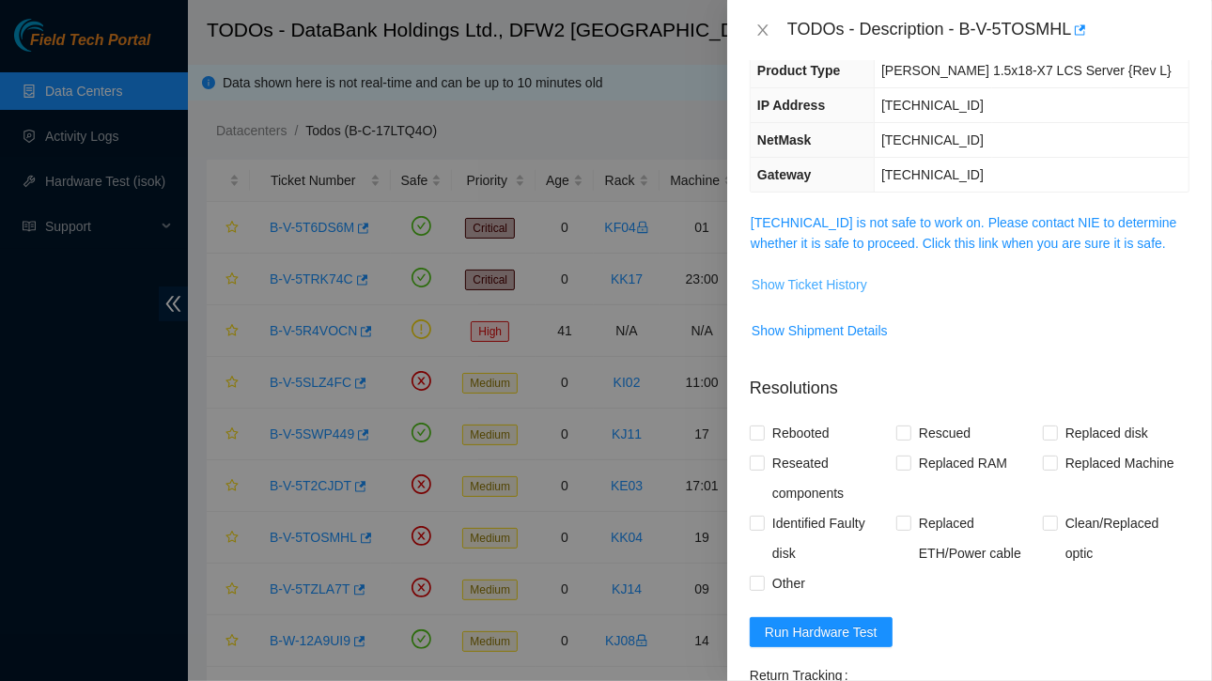
click at [836, 290] on span "Show Ticket History" at bounding box center [810, 284] width 116 height 21
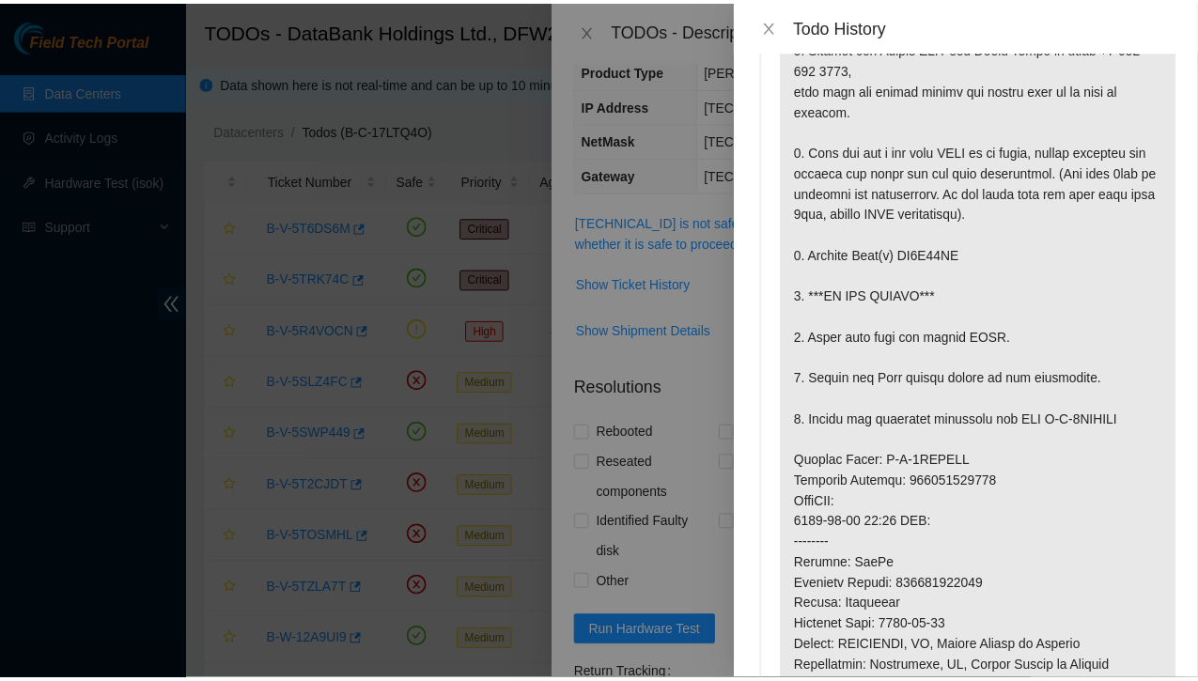
scroll to position [0, 0]
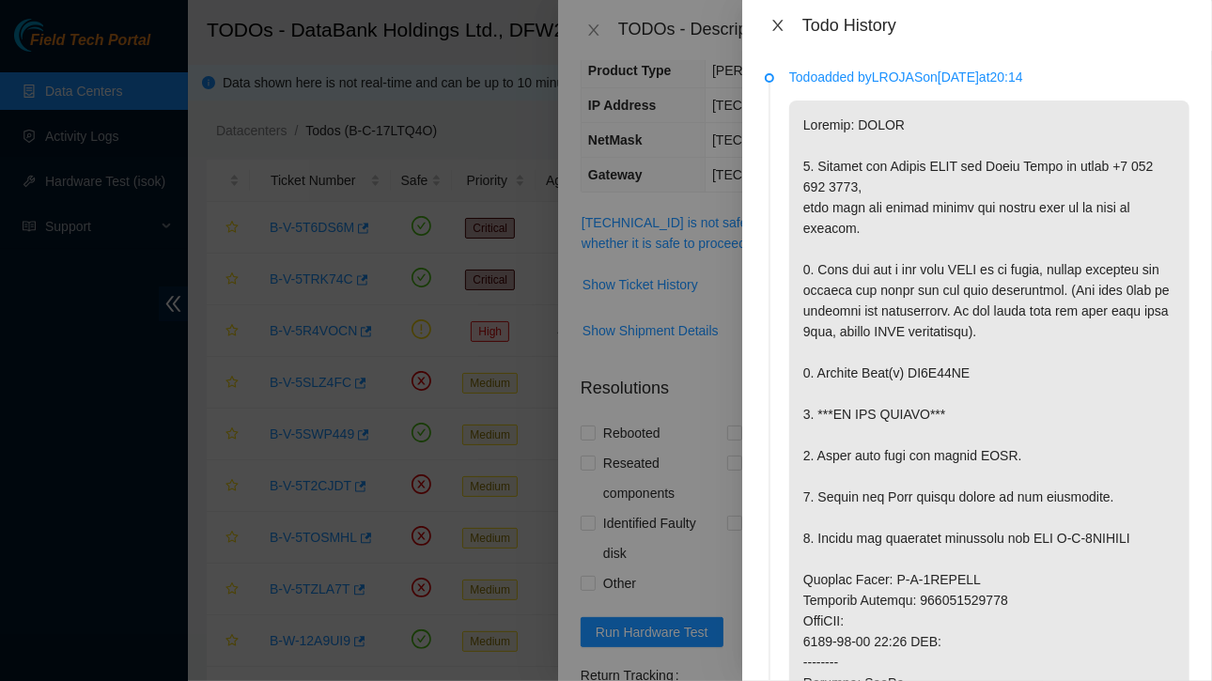
click at [778, 25] on icon "close" at bounding box center [777, 25] width 10 height 11
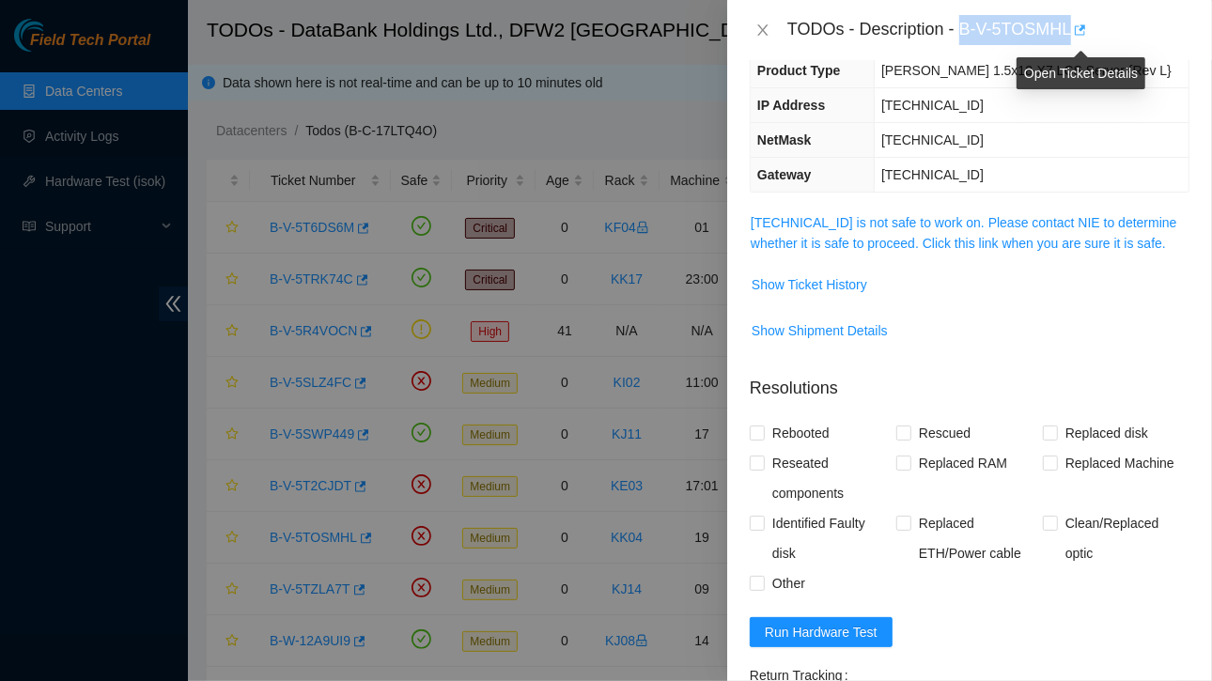
drag, startPoint x: 962, startPoint y: 29, endPoint x: 1071, endPoint y: 33, distance: 109.0
click at [1071, 33] on div "TODOs - Description - B-V-5TOSMHL" at bounding box center [988, 30] width 402 height 30
click at [764, 23] on icon "close" at bounding box center [762, 30] width 15 height 15
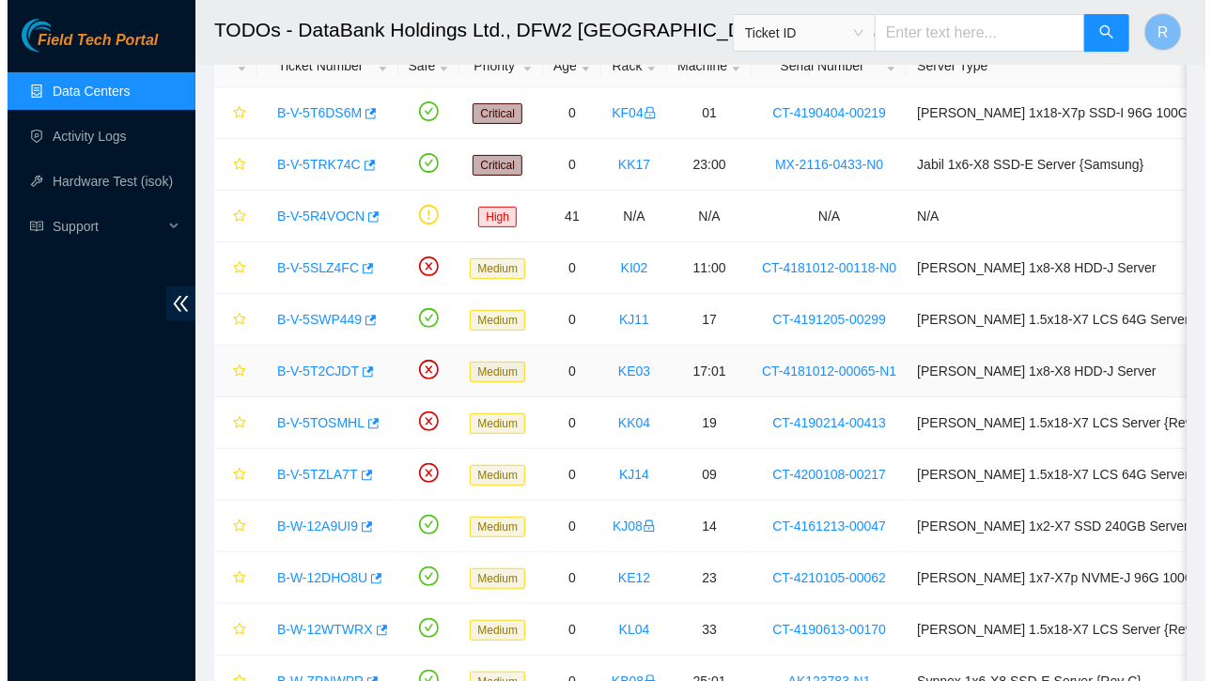
scroll to position [116, 0]
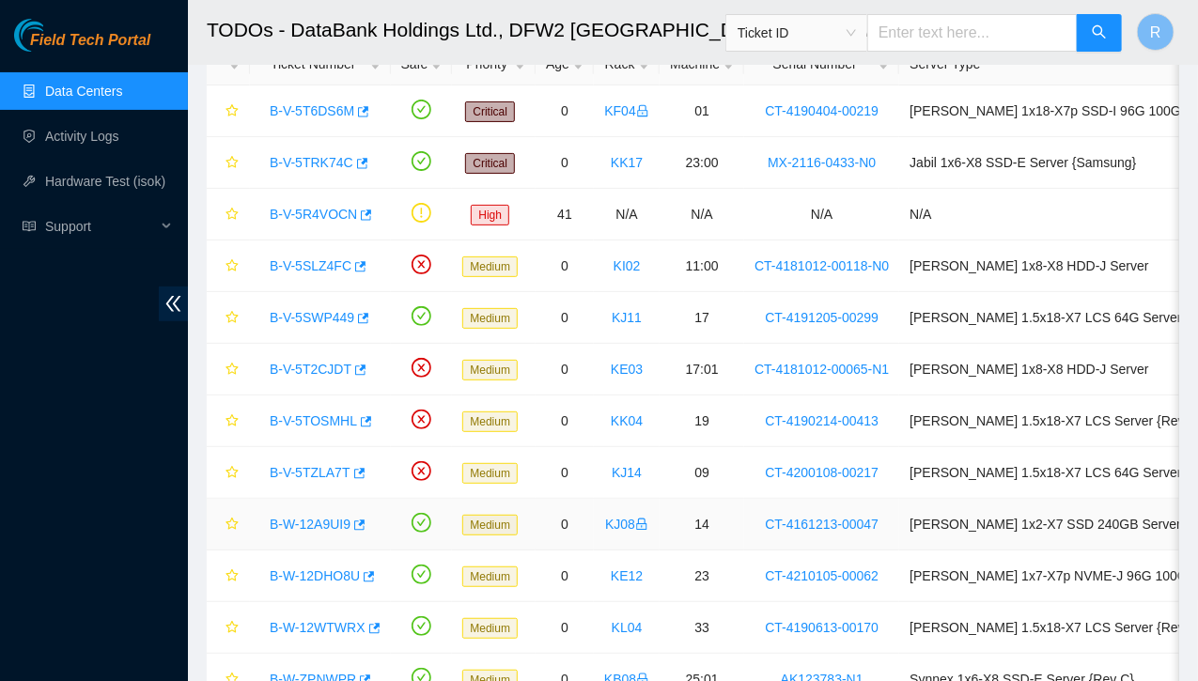
click at [302, 521] on link "B-W-12A9UI9" at bounding box center [310, 524] width 81 height 15
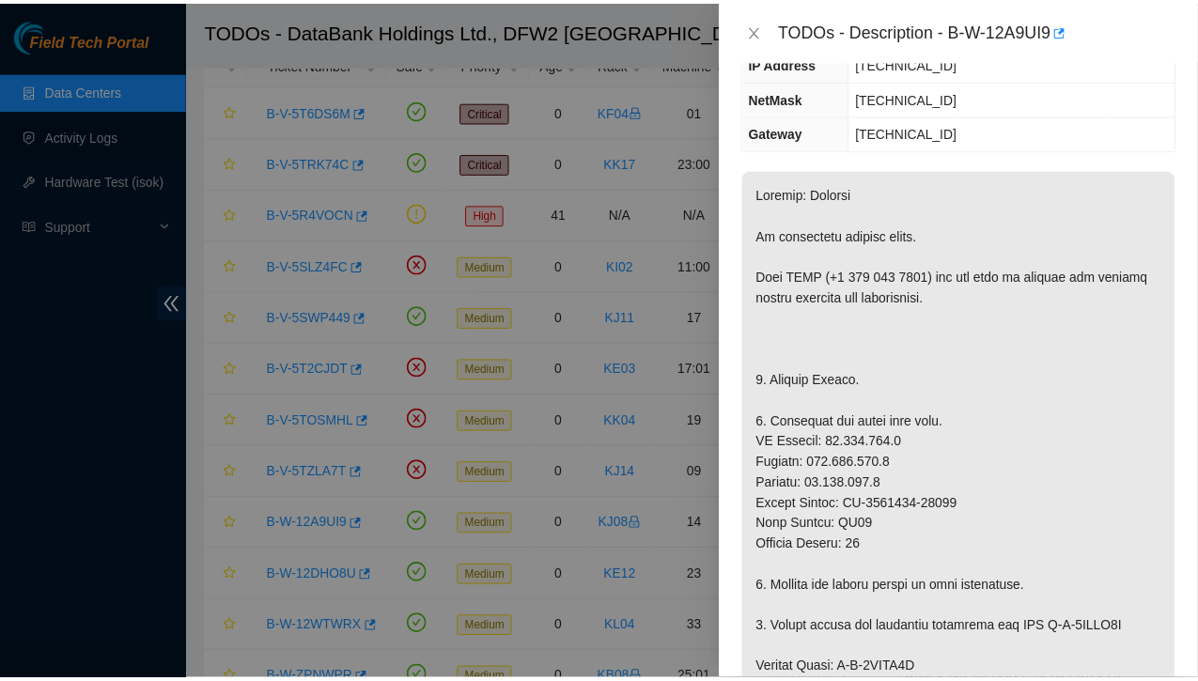
scroll to position [219, 0]
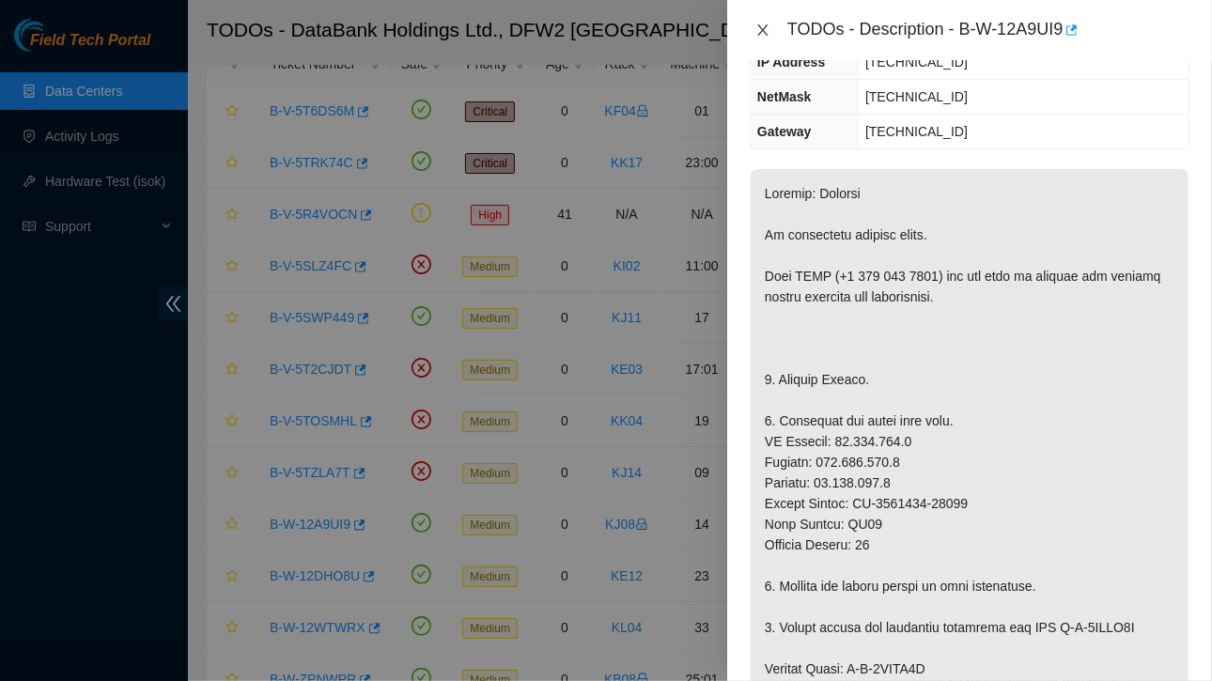
click at [765, 29] on icon "close" at bounding box center [762, 30] width 15 height 15
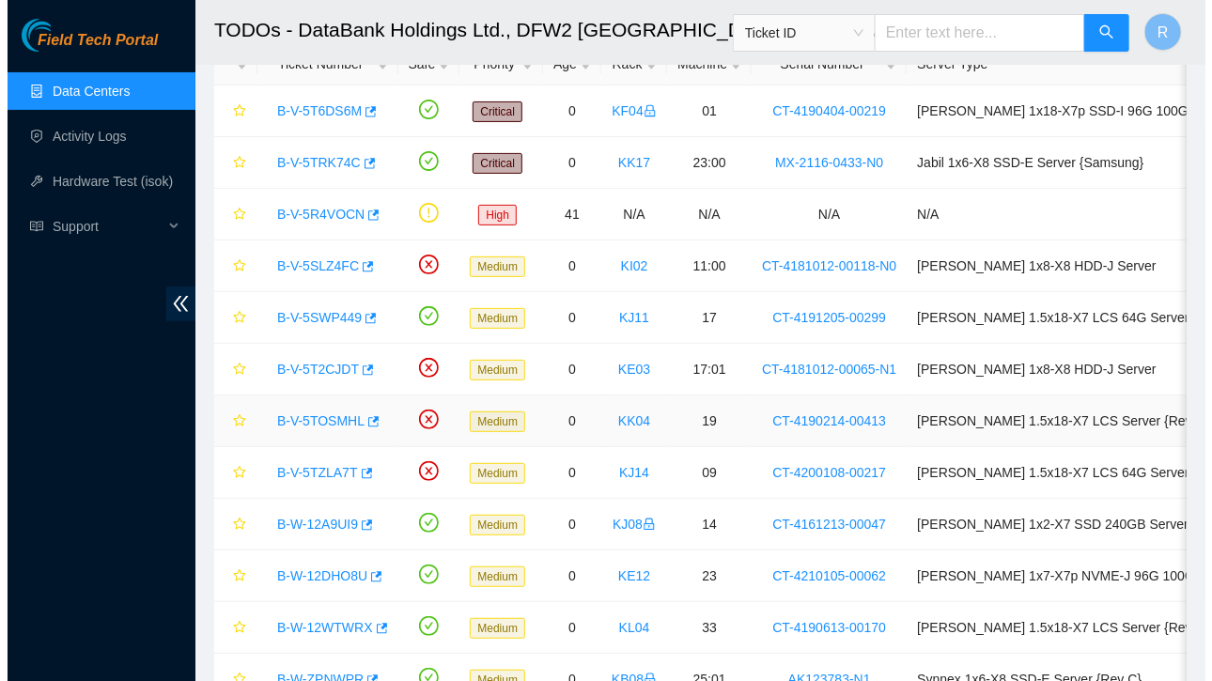
scroll to position [281, 0]
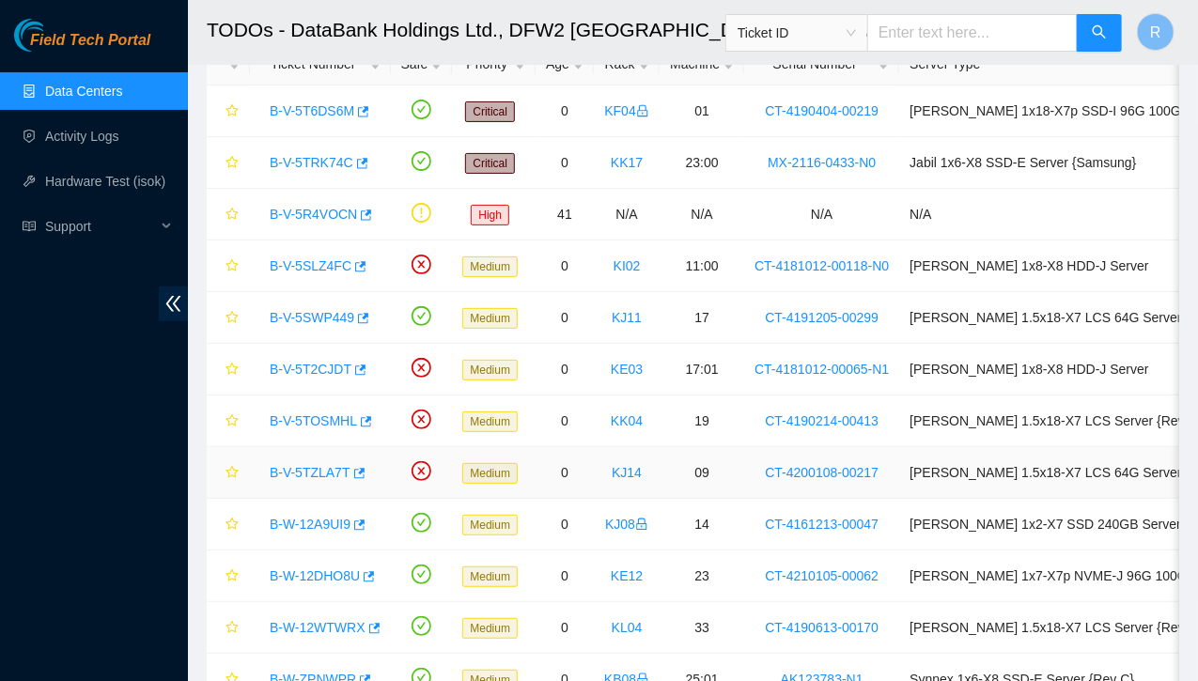
click at [317, 466] on link "B-V-5TZLA7T" at bounding box center [310, 472] width 81 height 15
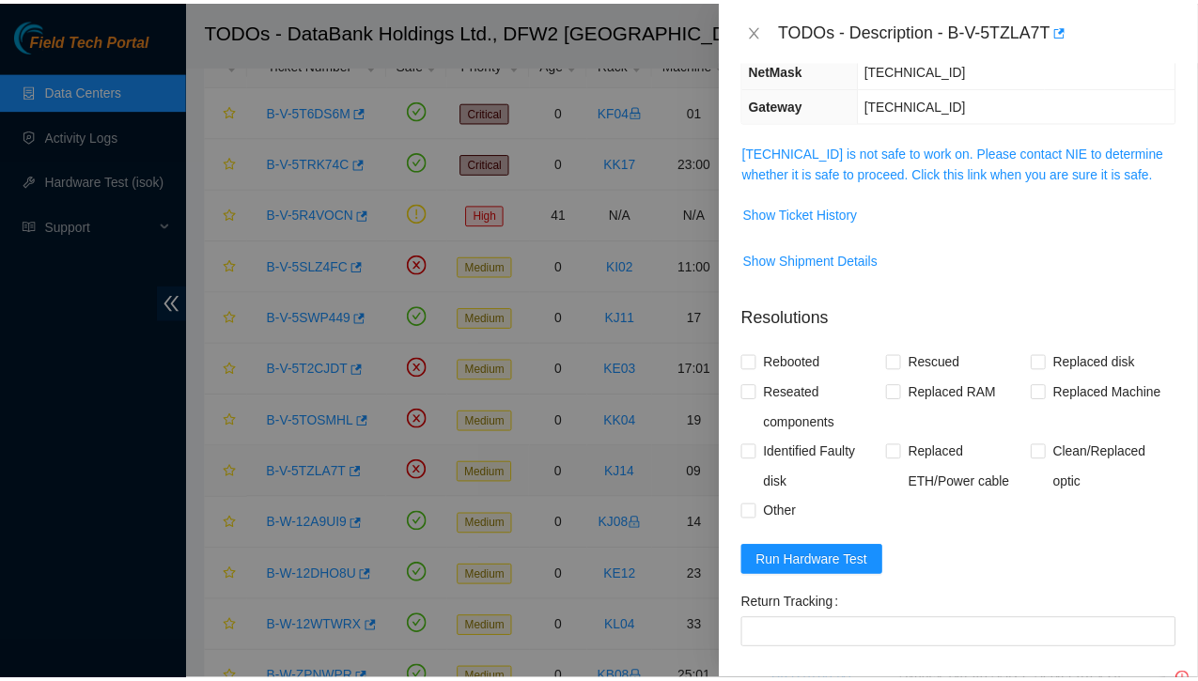
scroll to position [219, 0]
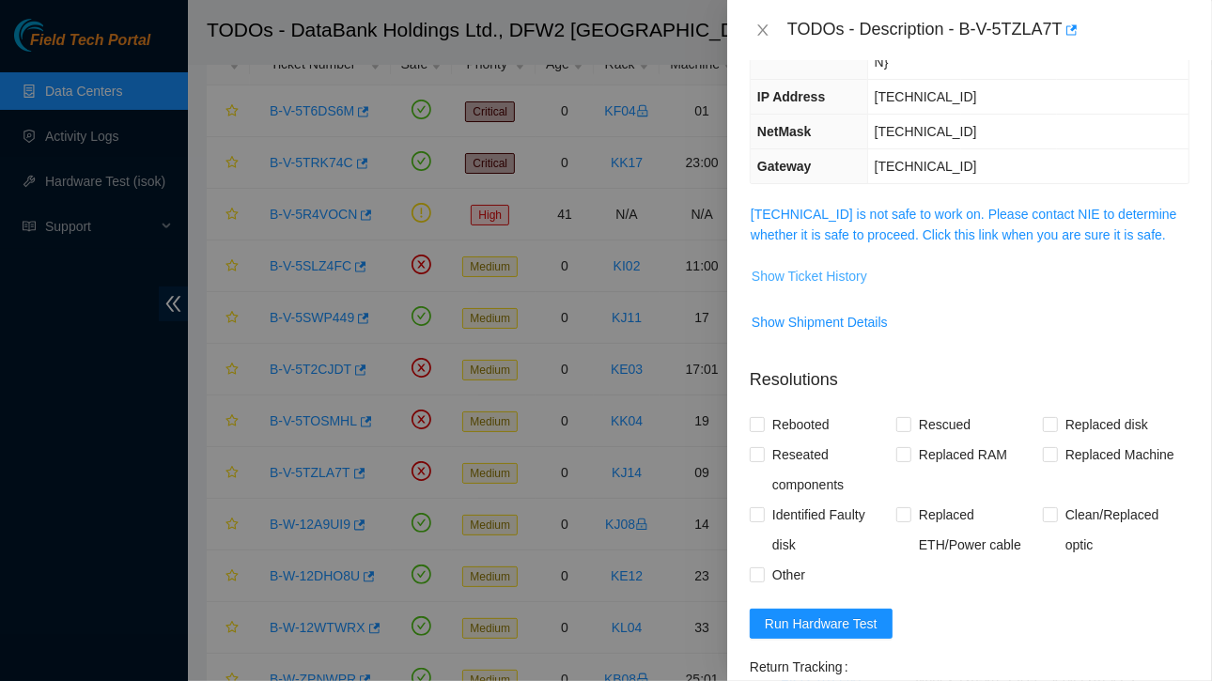
click at [823, 266] on span "Show Ticket History" at bounding box center [810, 276] width 116 height 21
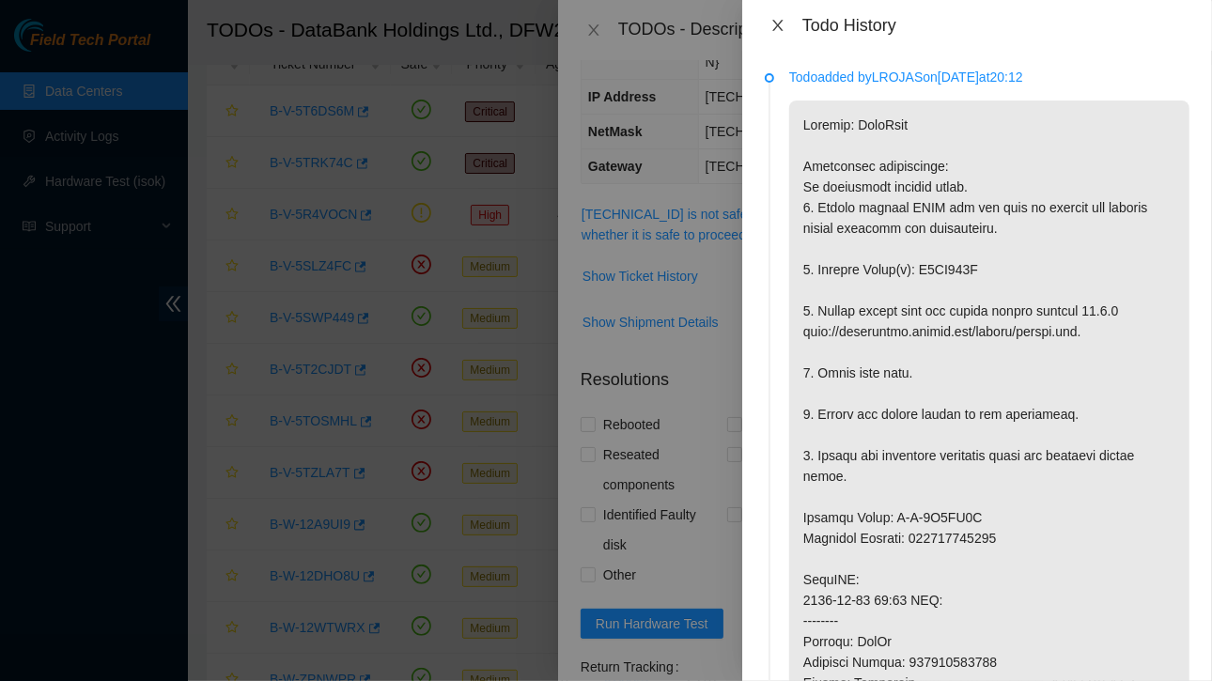
click at [783, 30] on icon "close" at bounding box center [777, 25] width 15 height 15
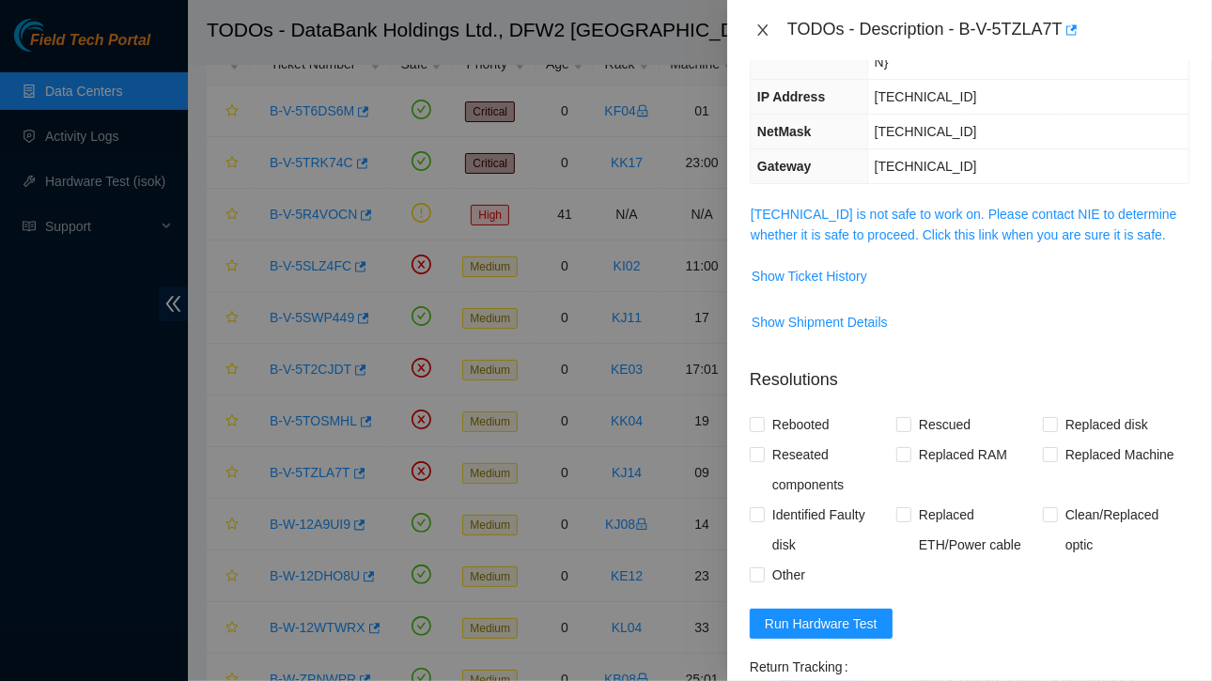
click at [760, 28] on icon "close" at bounding box center [762, 30] width 15 height 15
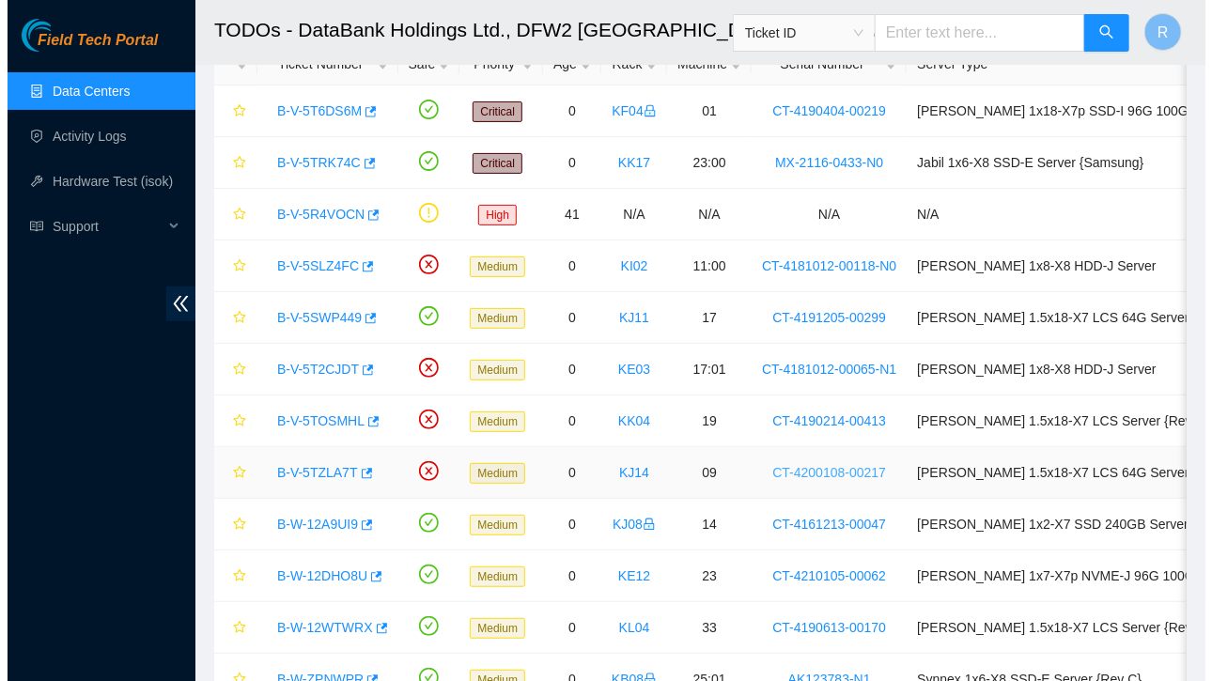
scroll to position [281, 0]
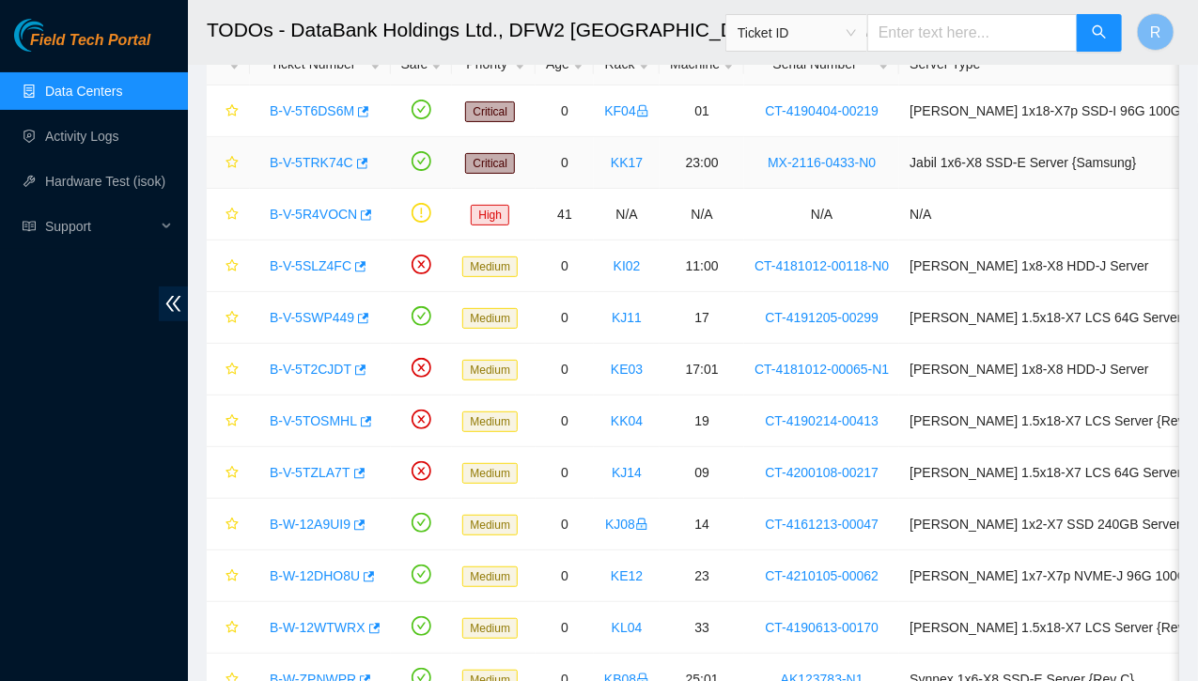
click at [326, 161] on link "B-V-5TRK74C" at bounding box center [312, 162] width 84 height 15
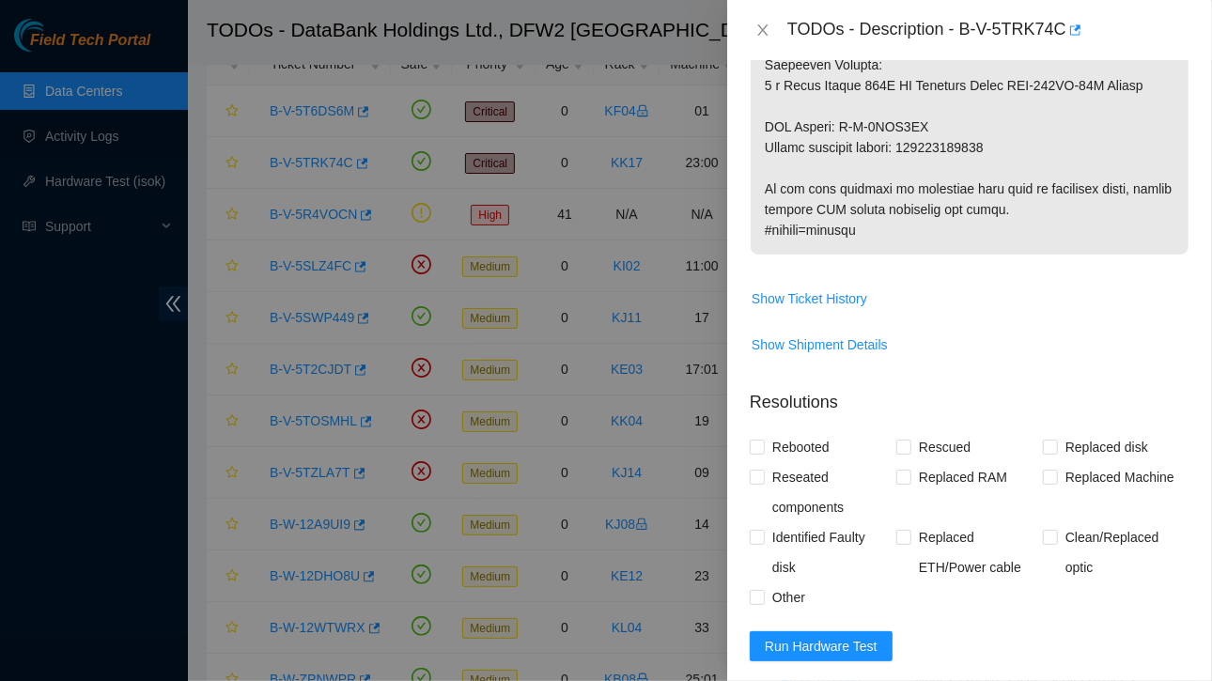
scroll to position [1374, 0]
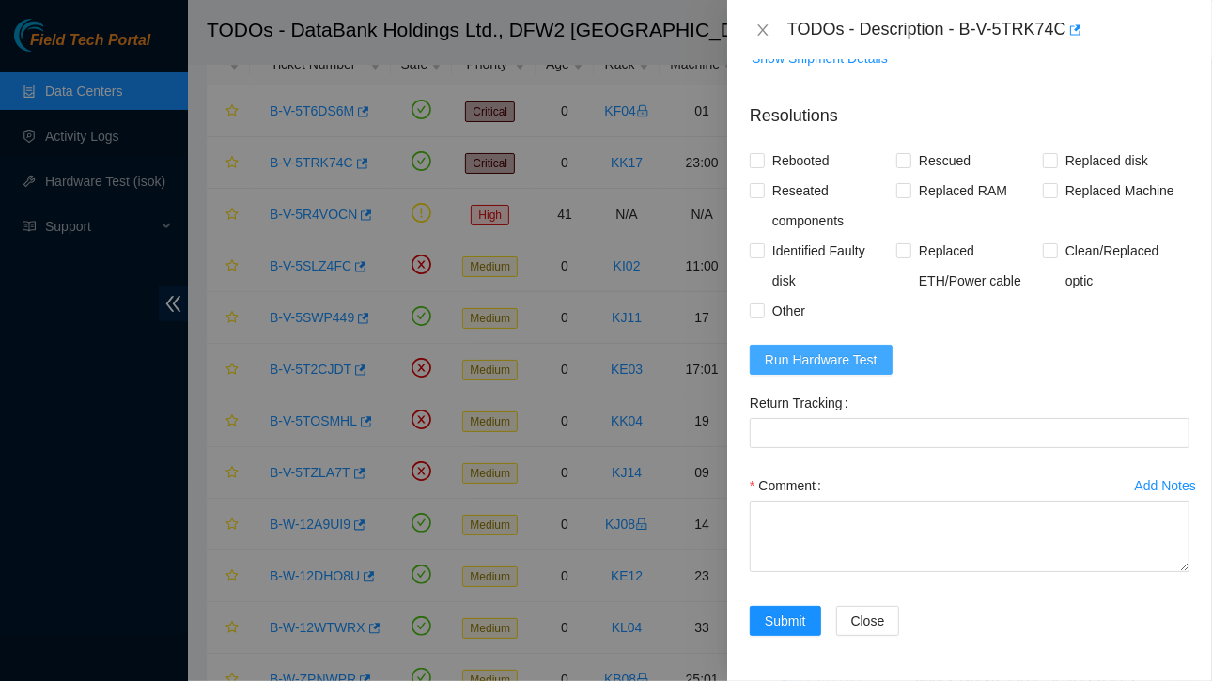
click at [809, 364] on span "Run Hardware Test" at bounding box center [821, 359] width 113 height 21
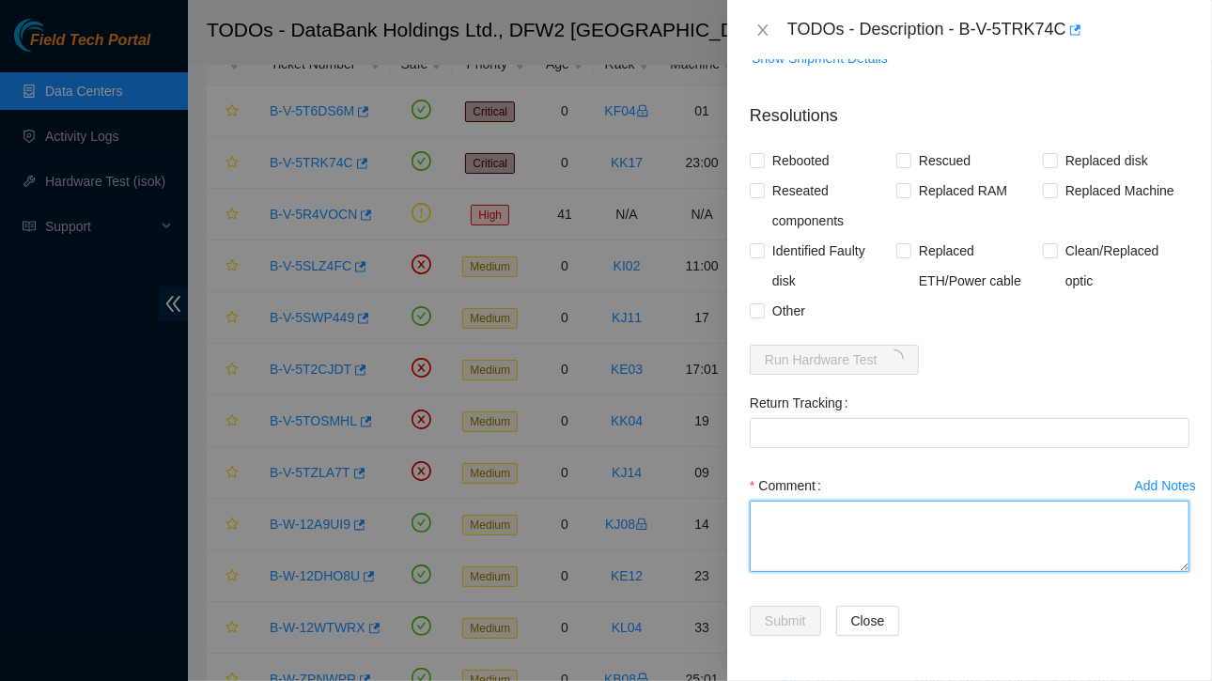
click at [845, 531] on textarea "Comment" at bounding box center [970, 536] width 440 height 71
paste textarea "Ticket:B-V-5TRK74C Service Order: B-V-5TSN6KI Tracking Numbers: 463470043359 RM…"
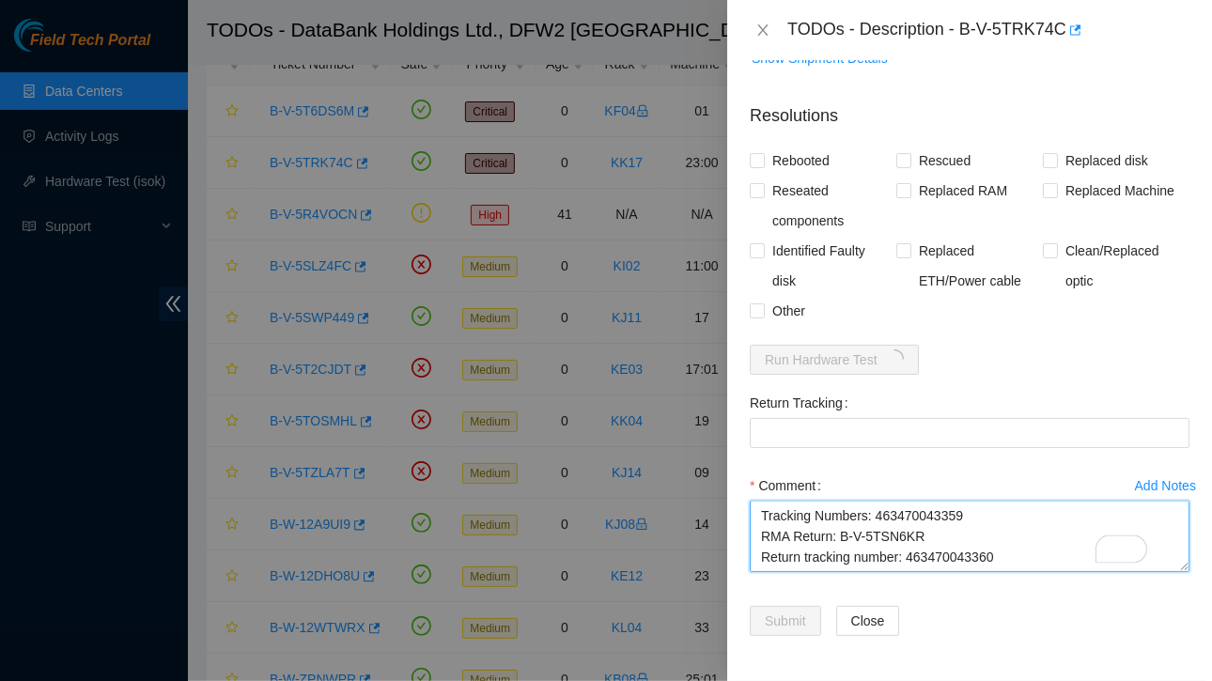
drag, startPoint x: 903, startPoint y: 540, endPoint x: 994, endPoint y: 535, distance: 91.3
click at [994, 535] on textarea "Ticket:B-V-5TRK74C Service Order: B-V-5TSN6KI Tracking Numbers: 463470043359 RM…" at bounding box center [970, 536] width 440 height 71
type textarea "Ticket:B-V-5TRK74C Service Order: B-V-5TSN6KI Tracking Numbers: 463470043359 RM…"
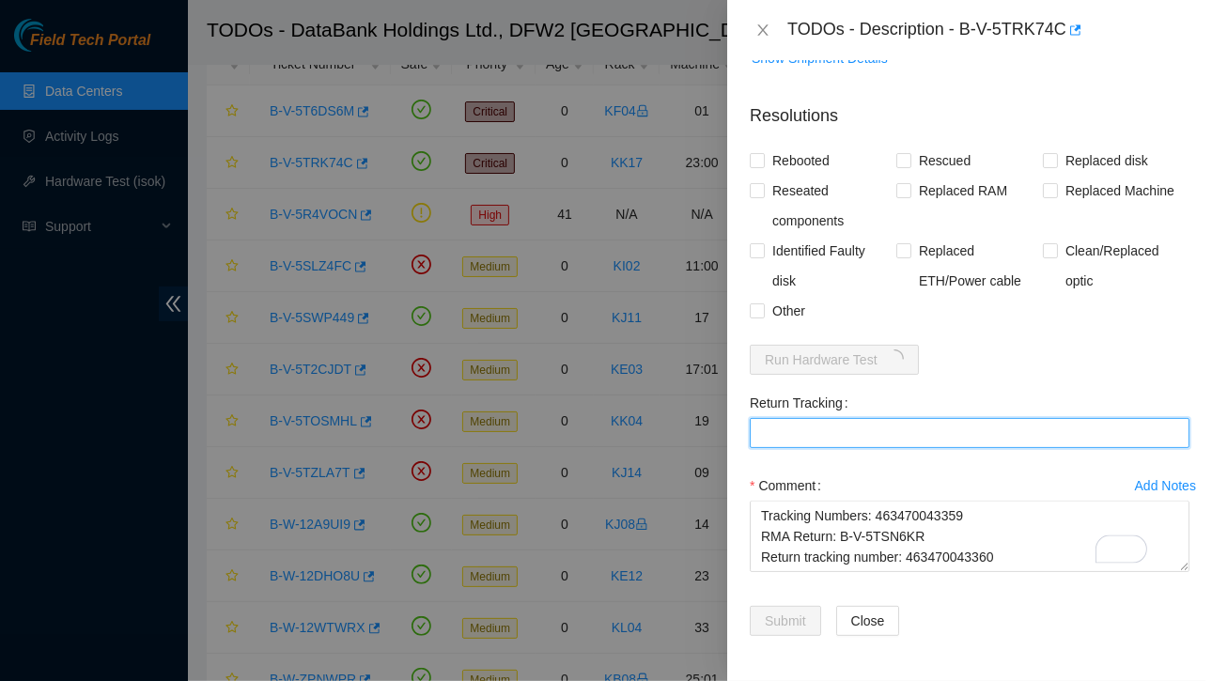
click at [776, 430] on Tracking "Return Tracking" at bounding box center [970, 433] width 440 height 30
paste Tracking "463470043360"
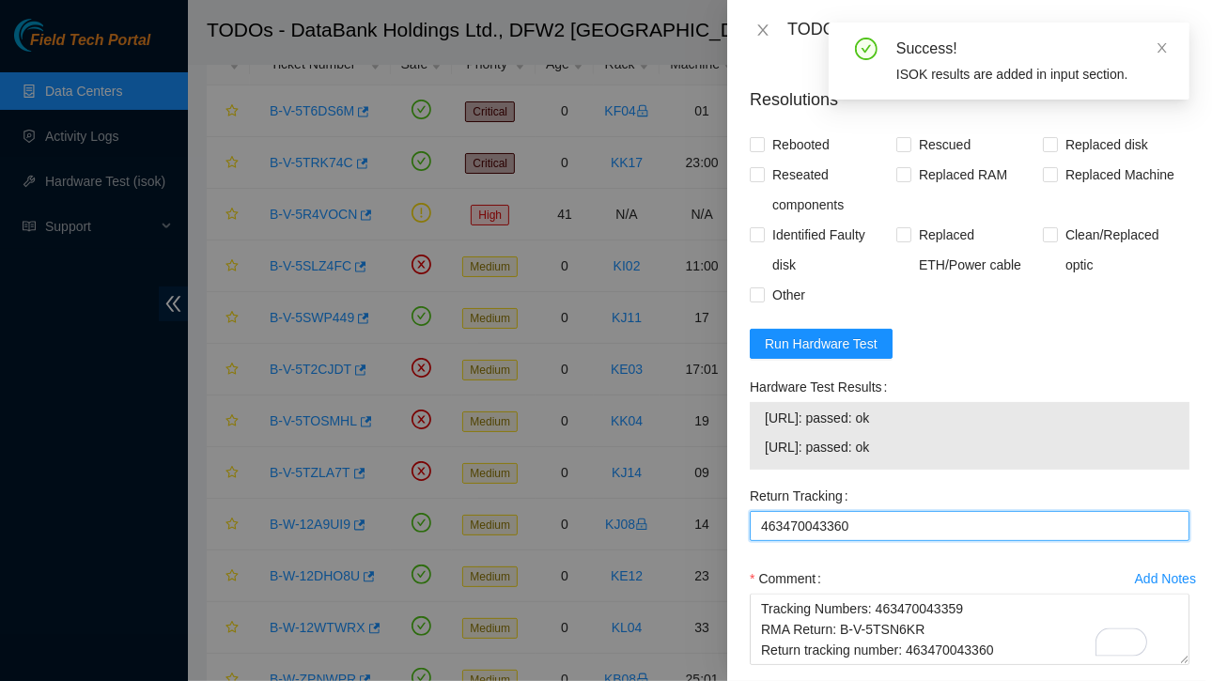
type Tracking "463470043360"
drag, startPoint x: 766, startPoint y: 431, endPoint x: 957, endPoint y: 466, distance: 194.8
click at [957, 465] on tbody "23.36.202.48: passed: ok 23.36.202.49: passed: ok" at bounding box center [970, 436] width 412 height 58
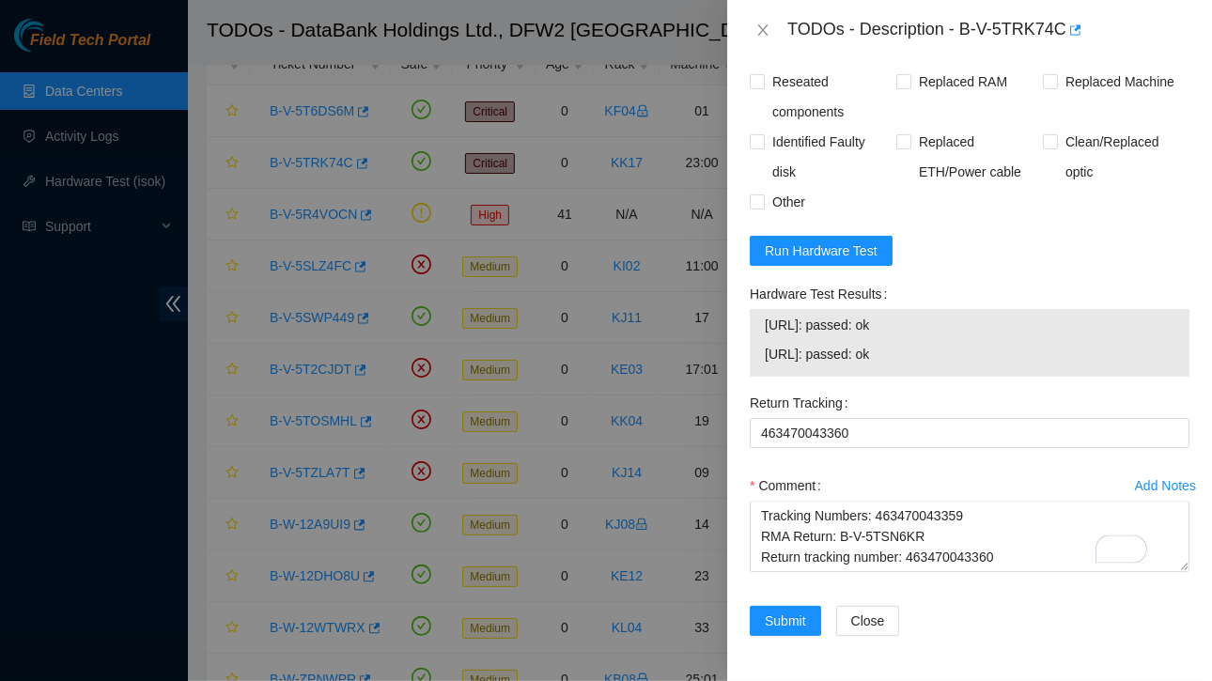
scroll to position [1496, 0]
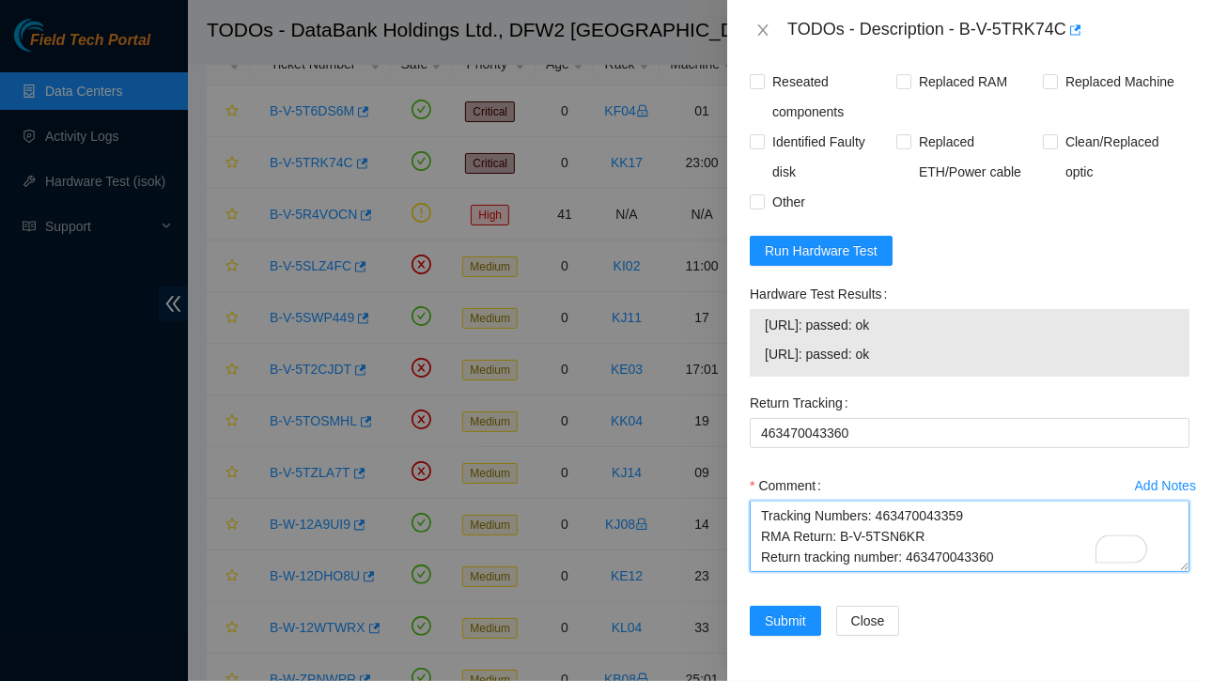
click at [815, 551] on textarea "Ticket:B-V-5TRK74C Service Order: B-V-5TSN6KI Tracking Numbers: 463470043359 RM…" at bounding box center [970, 536] width 440 height 71
paste textarea "23.36.202.48: passed: ok 23.36.202.49: passed: ok"
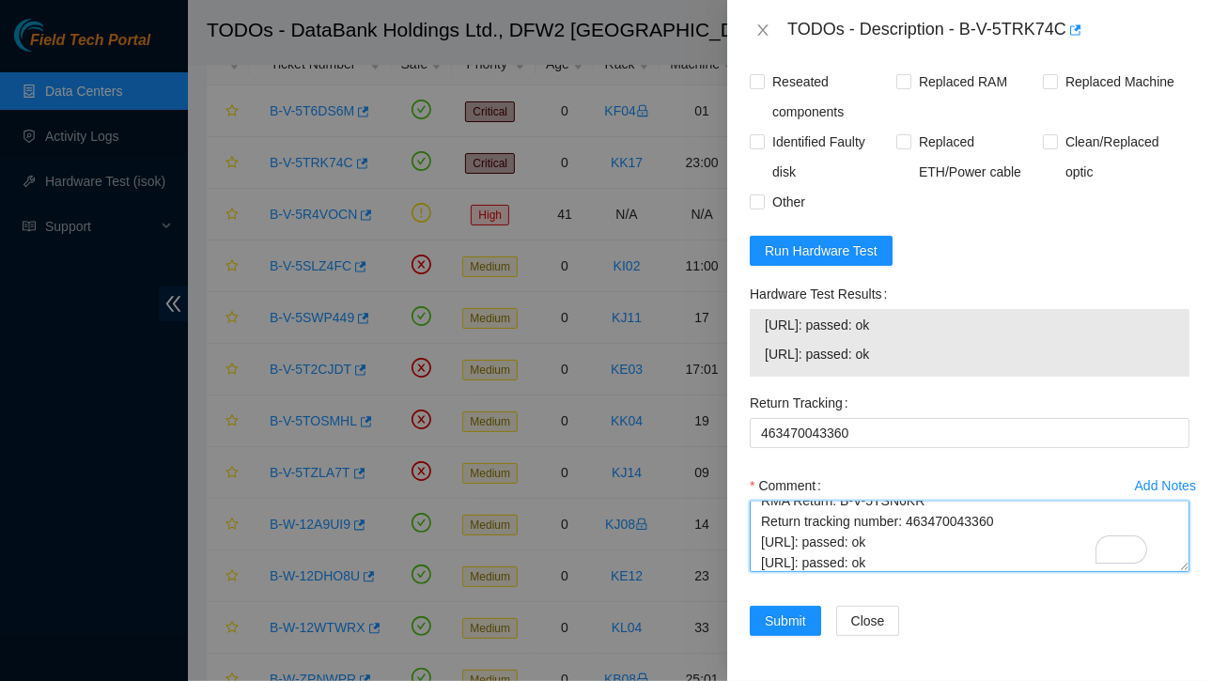
scroll to position [0, 0]
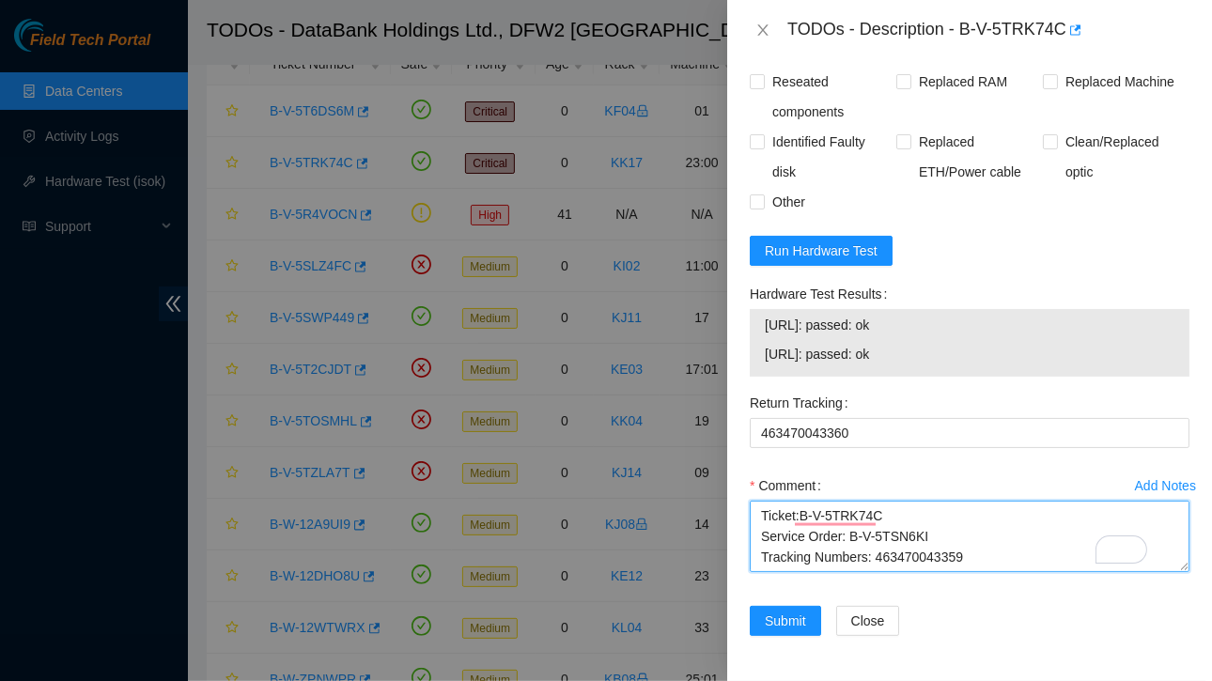
click at [756, 505] on textarea "Ticket:B-V-5TRK74C Service Order: B-V-5TSN6KI Tracking Numbers: 463470043359 RM…" at bounding box center [970, 536] width 440 height 71
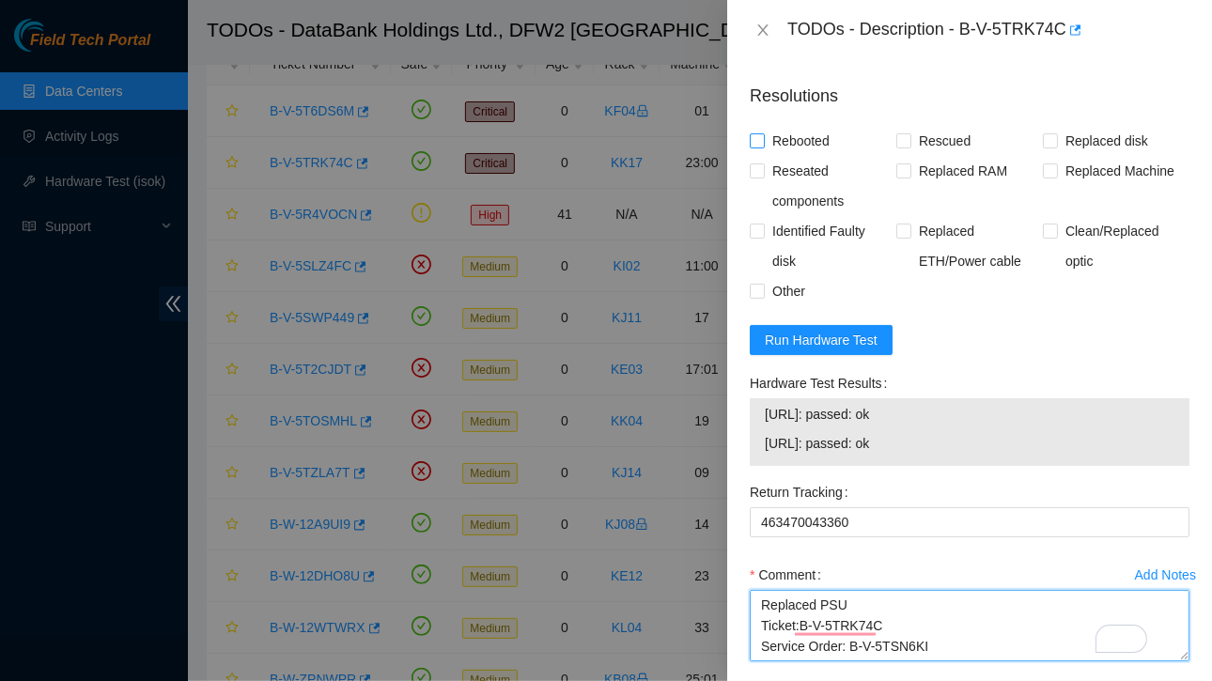
type textarea "Replaced PSU Ticket:B-V-5TRK74C Service Order: B-V-5TSN6KI Tracking Numbers: 46…"
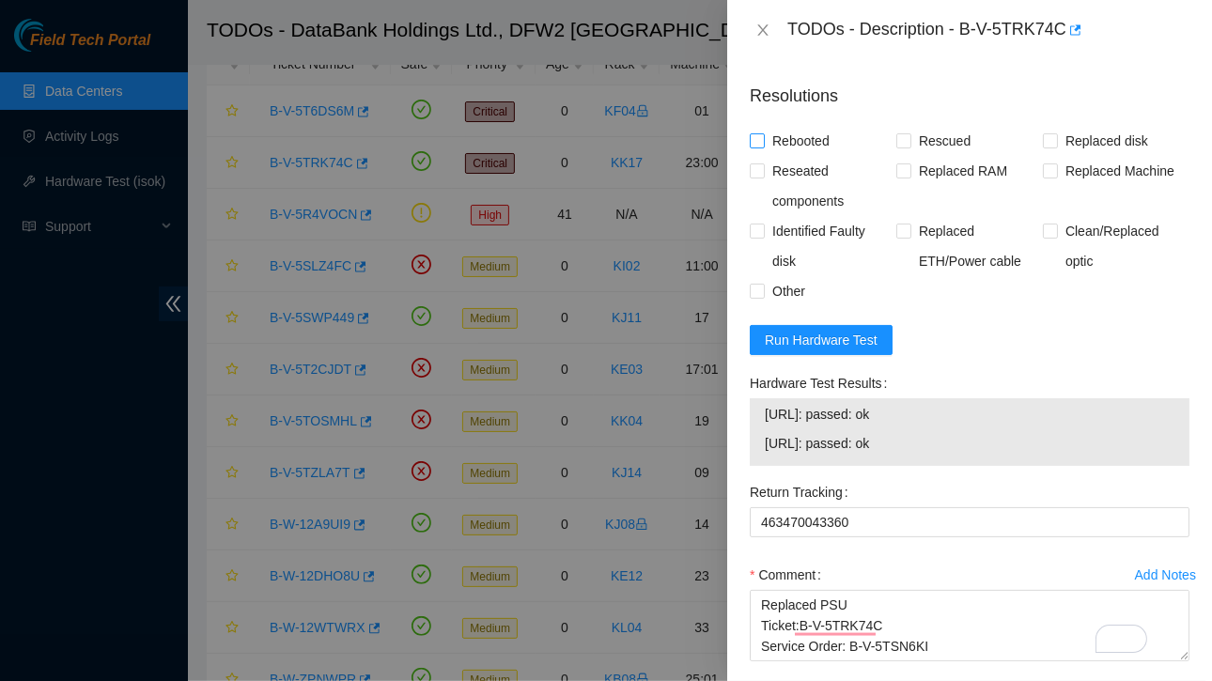
click at [756, 147] on input "Rebooted" at bounding box center [756, 139] width 13 height 13
checkbox input "true"
click at [765, 306] on span "Other" at bounding box center [789, 291] width 48 height 30
click at [763, 297] on input "Other" at bounding box center [756, 290] width 13 height 13
checkbox input "true"
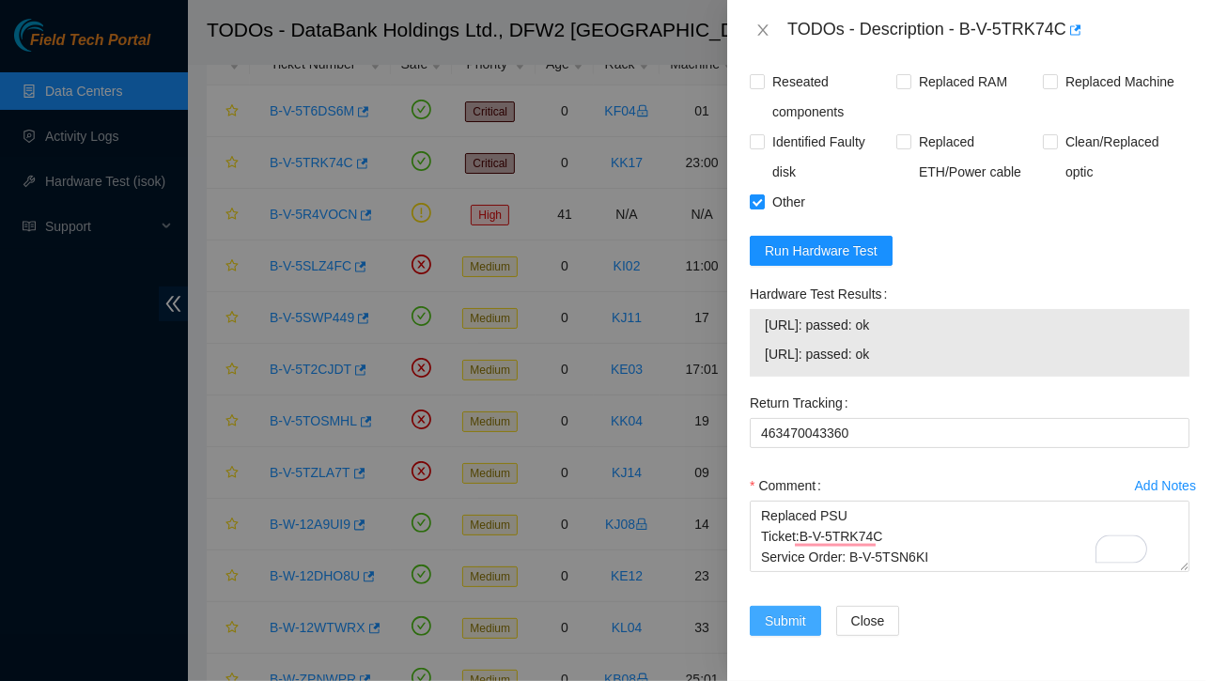
click at [784, 611] on span "Submit" at bounding box center [785, 621] width 41 height 21
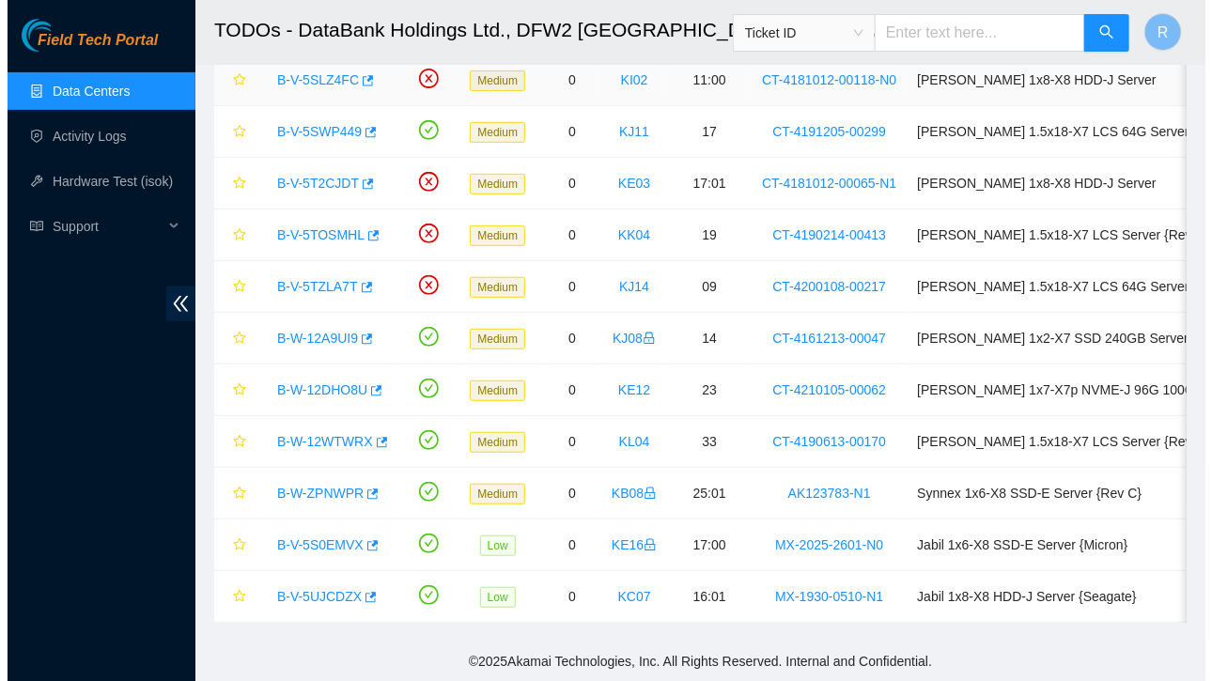
scroll to position [250, 0]
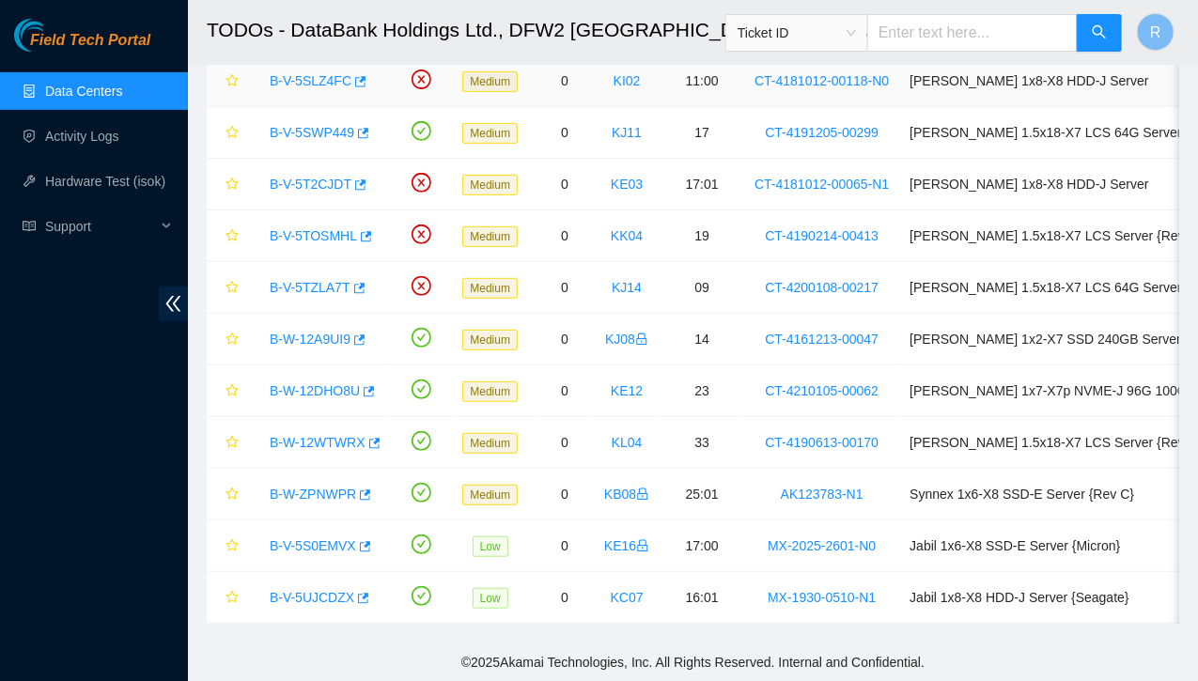
click at [318, 75] on link "B-V-5SLZ4FC" at bounding box center [311, 80] width 82 height 15
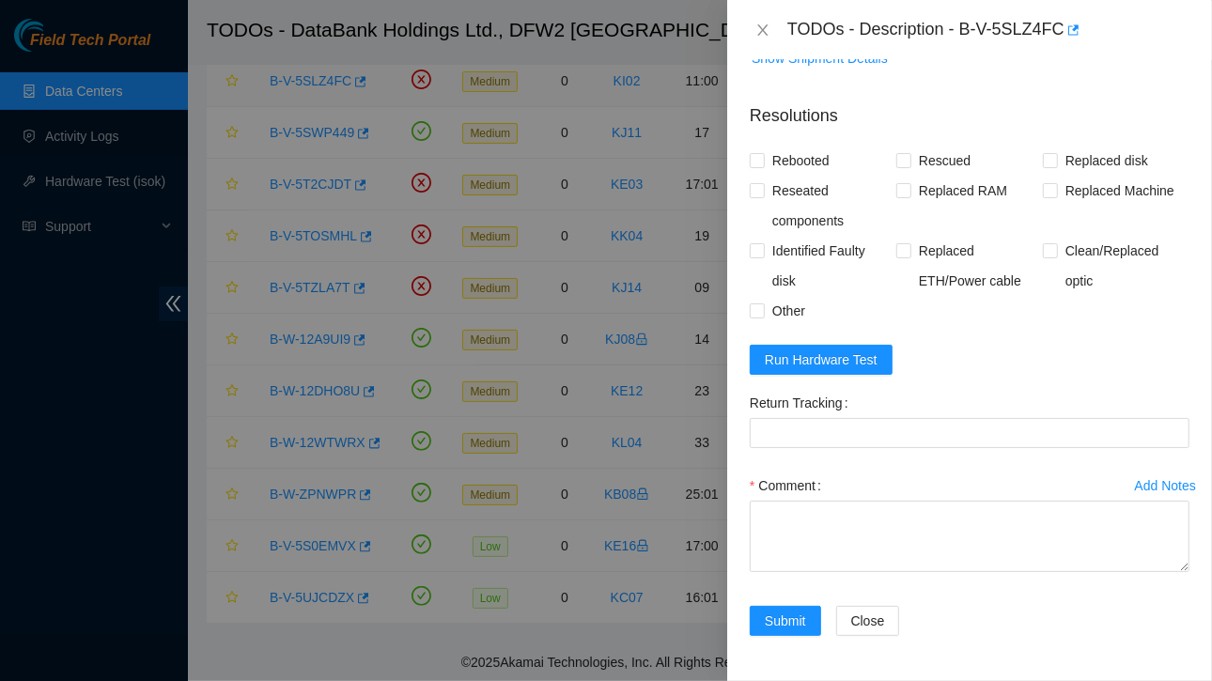
scroll to position [403, 0]
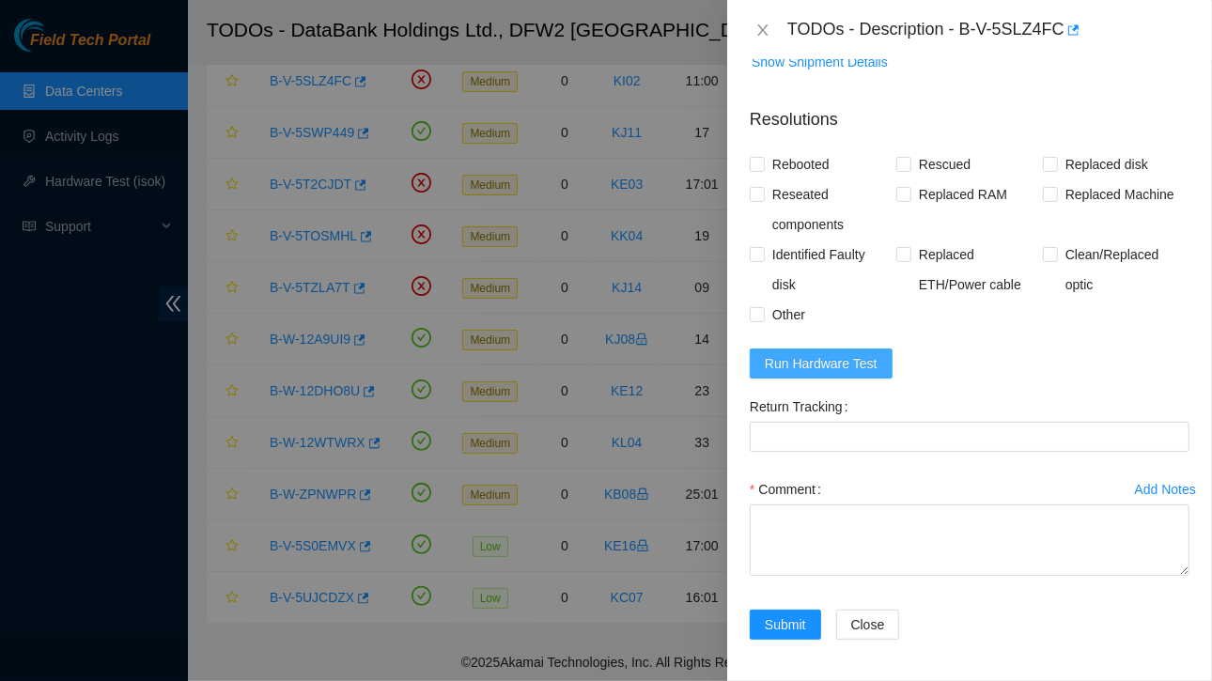
click at [792, 359] on span "Run Hardware Test" at bounding box center [821, 363] width 113 height 21
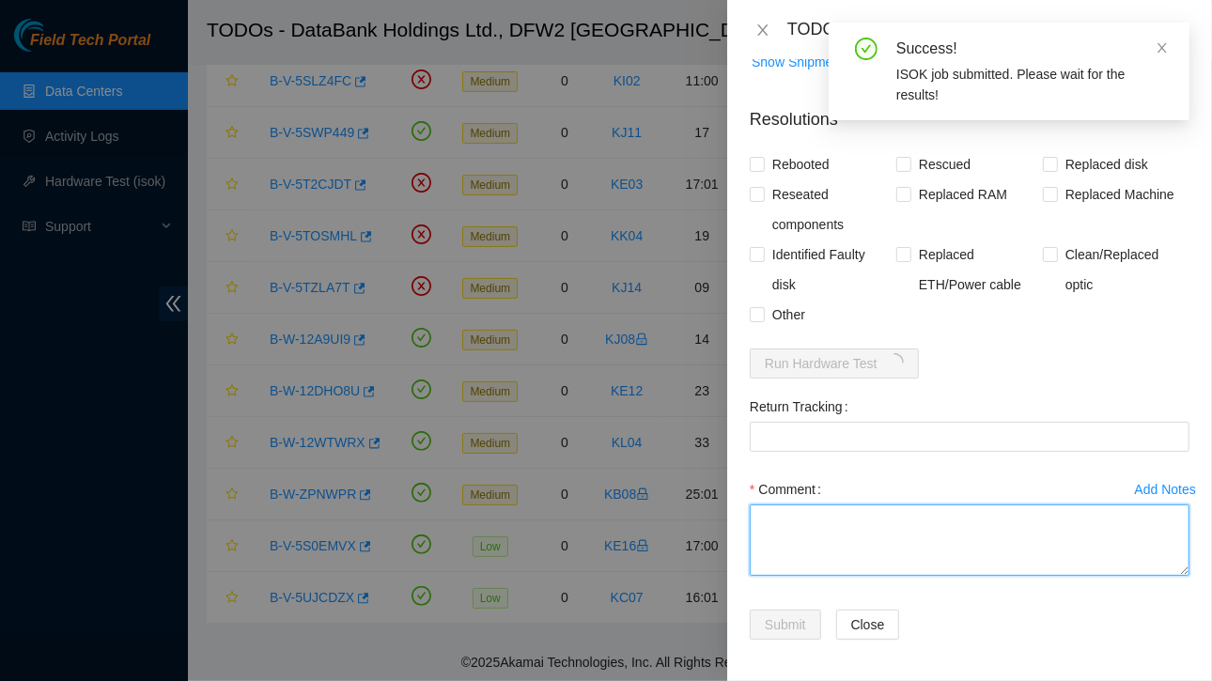
click at [821, 536] on textarea "Comment" at bounding box center [970, 540] width 440 height 71
paste textarea "Ticket:B-V-5SLZ4FC Service Order: B-V-5U1BXM3 Tracking Numbers: 473665208165 Se…"
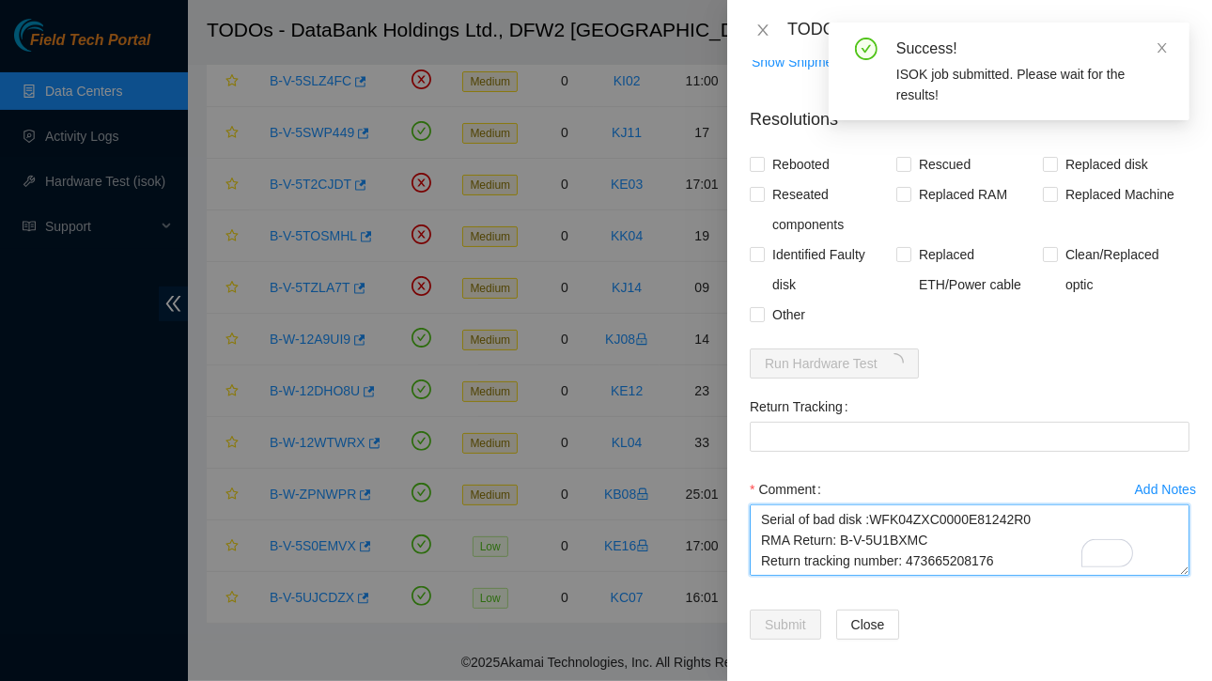
scroll to position [139, 0]
drag, startPoint x: 907, startPoint y: 546, endPoint x: 998, endPoint y: 546, distance: 91.1
click at [998, 546] on textarea "Ticket:B-V-5SLZ4FC Service Order: B-V-5U1BXM3 Tracking Numbers: 473665208165 Se…" at bounding box center [970, 540] width 440 height 71
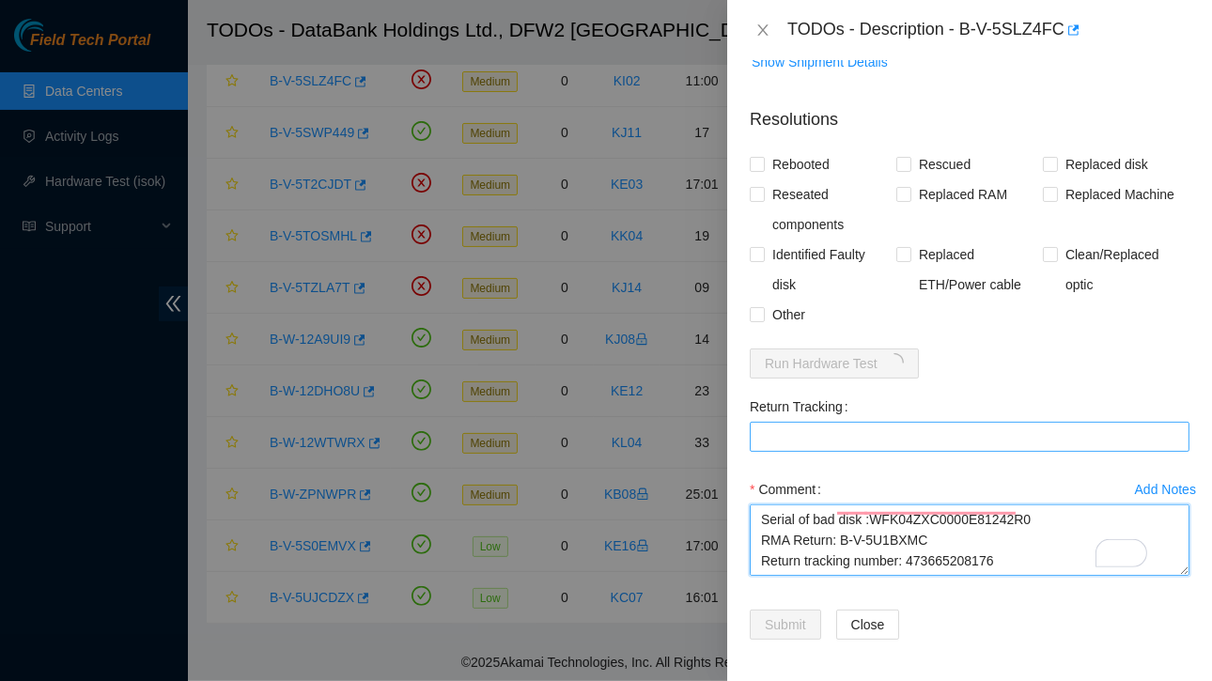
type textarea "Ticket:B-V-5SLZ4FC Service Order: B-V-5U1BXM3 Tracking Numbers: 473665208165 Se…"
click at [799, 434] on Tracking "Return Tracking" at bounding box center [970, 437] width 440 height 30
paste Tracking "473665208176"
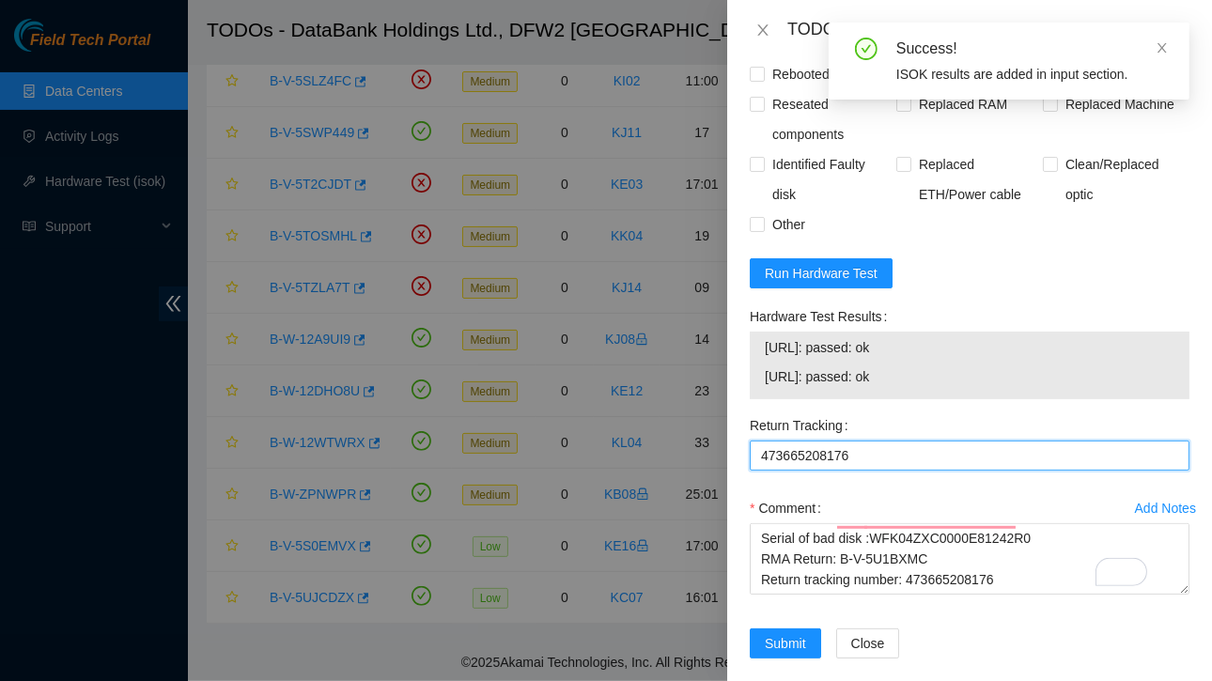
type Tracking "473665208176"
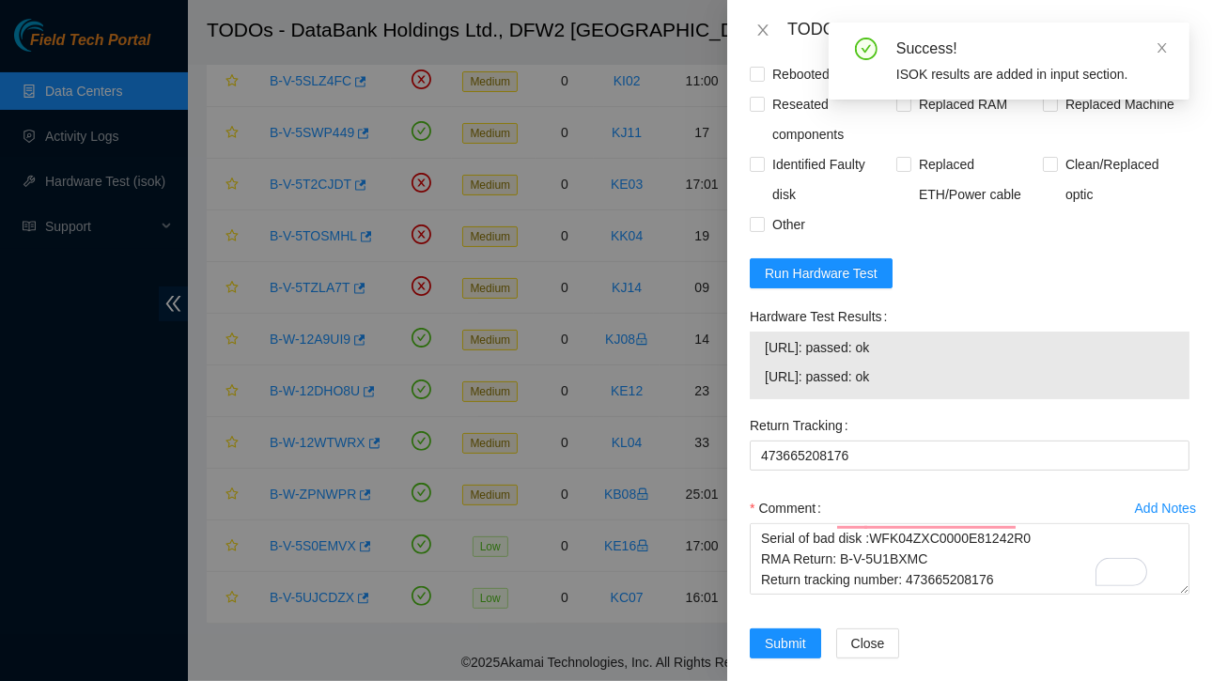
drag, startPoint x: 759, startPoint y: 342, endPoint x: 943, endPoint y: 374, distance: 186.9
click at [943, 374] on div "23.32.18.139: passed: ok 23.32.18.140: passed: ok" at bounding box center [970, 366] width 440 height 68
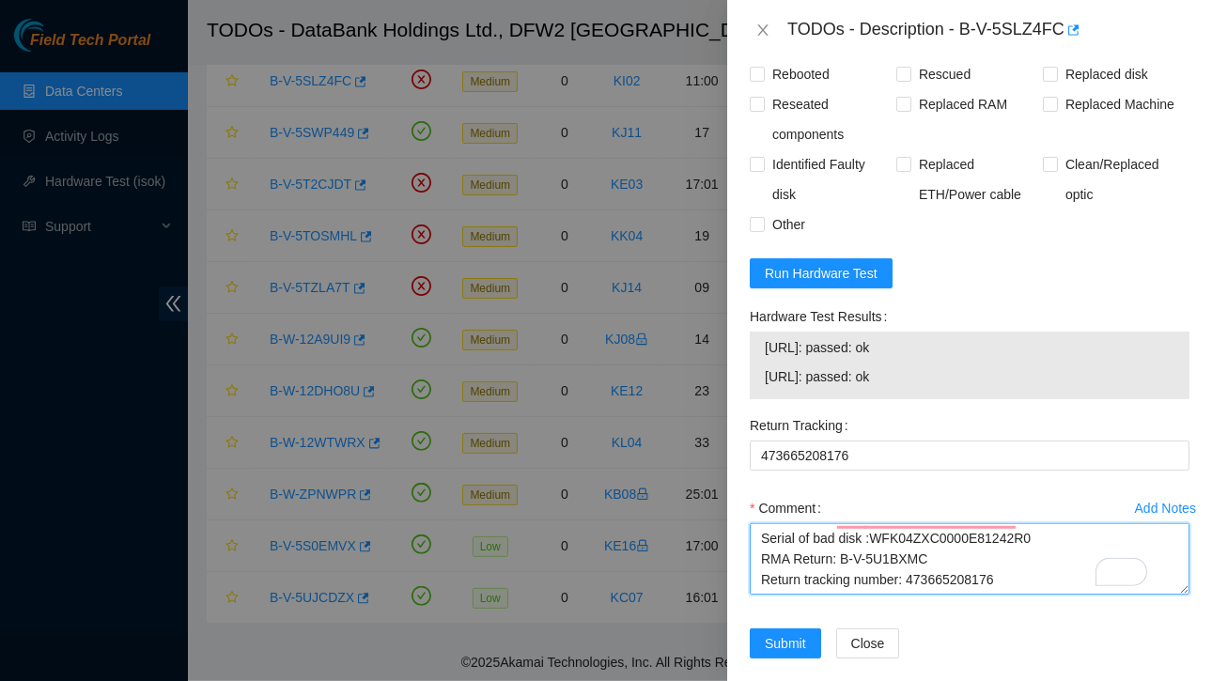
click at [822, 573] on textarea "Ticket:B-V-5SLZ4FC Service Order: B-V-5U1BXM3 Tracking Numbers: 473665208165 Se…" at bounding box center [970, 558] width 440 height 71
paste textarea "23.32.18.139: passed: ok 23.32.18.140: passed: ok"
drag, startPoint x: 906, startPoint y: 539, endPoint x: 1016, endPoint y: 540, distance: 109.9
click at [1016, 540] on textarea "Ticket:B-V-5SLZ4FC Service Order: B-V-5U1BXM3 Tracking Numbers: 473665208165 Se…" at bounding box center [970, 558] width 440 height 71
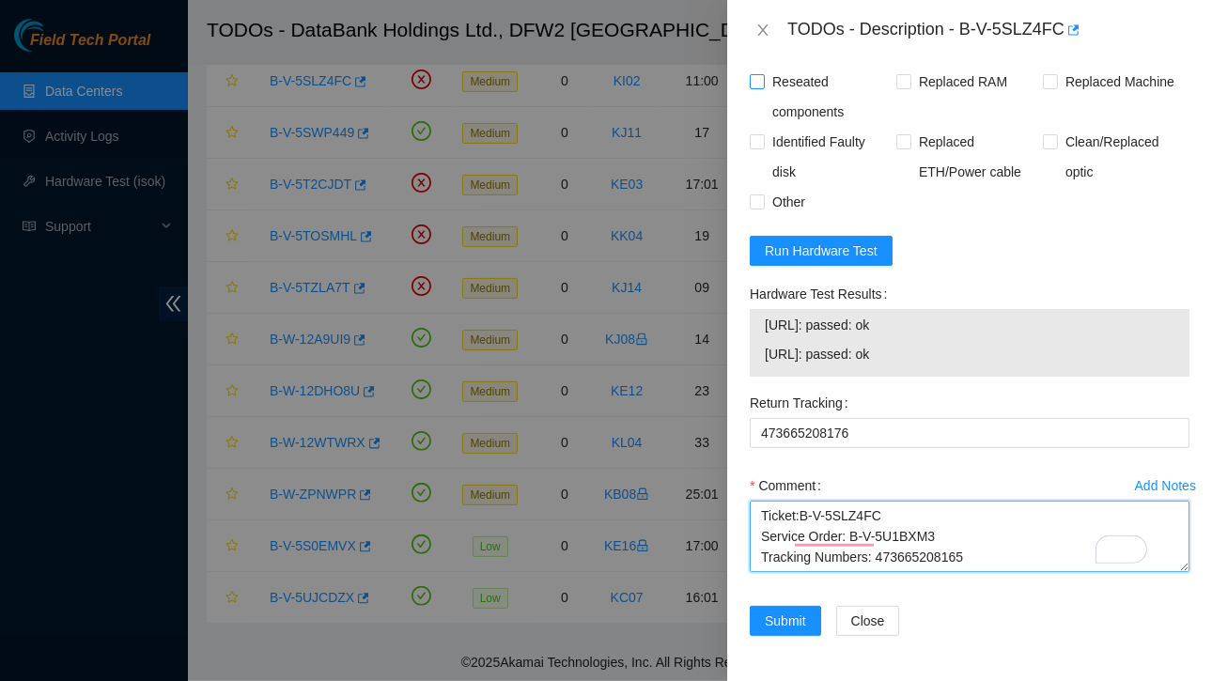
type textarea "Ticket:B-V-5SLZ4FC Service Order: B-V-5U1BXM3 Tracking Numbers: 473665208165 Se…"
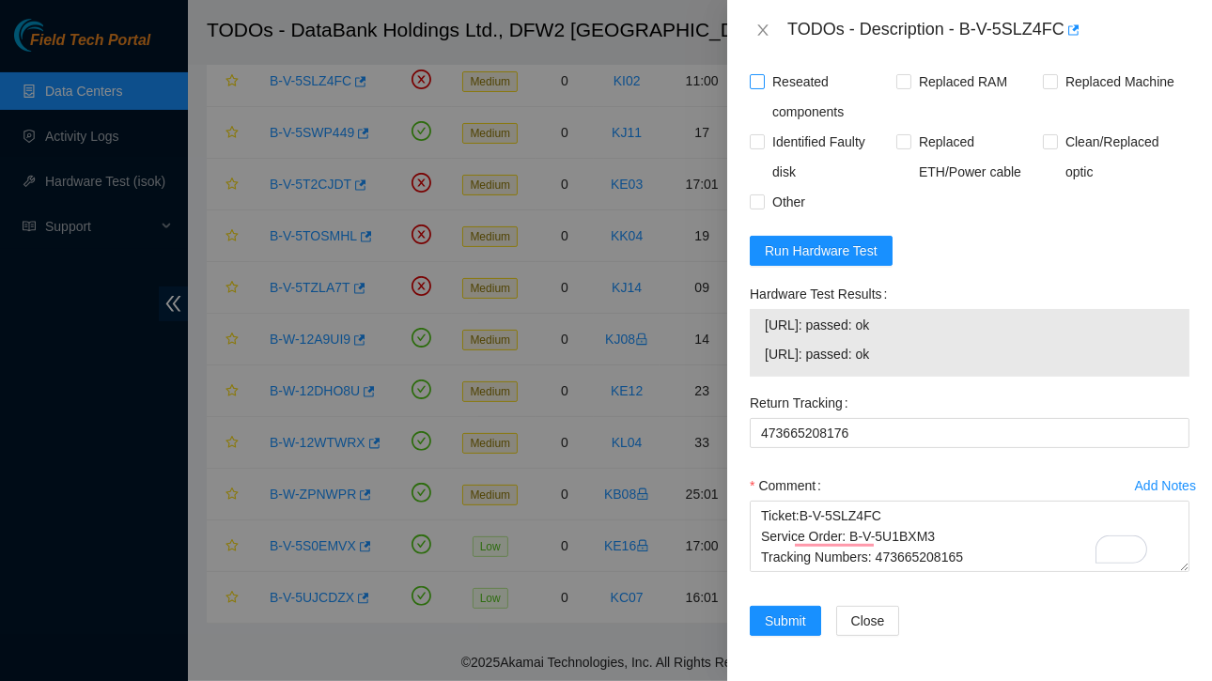
click at [759, 74] on input "Reseated components" at bounding box center [756, 80] width 13 height 13
checkbox input "true"
click at [1044, 74] on input "Replaced Machine" at bounding box center [1049, 80] width 13 height 13
checkbox input "false"
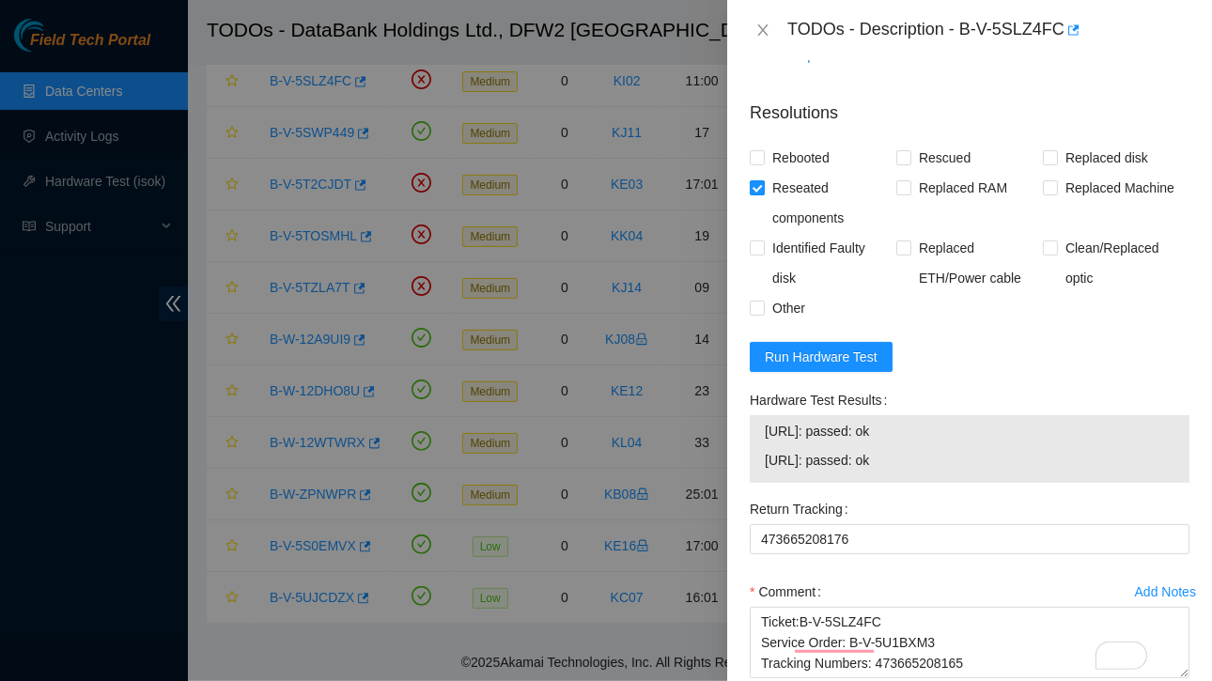
click at [755, 183] on input "Reseated components" at bounding box center [756, 186] width 13 height 13
checkbox input "false"
click at [754, 160] on input "Rebooted" at bounding box center [756, 156] width 13 height 13
checkbox input "true"
click at [1044, 159] on input "Replaced disk" at bounding box center [1049, 156] width 13 height 13
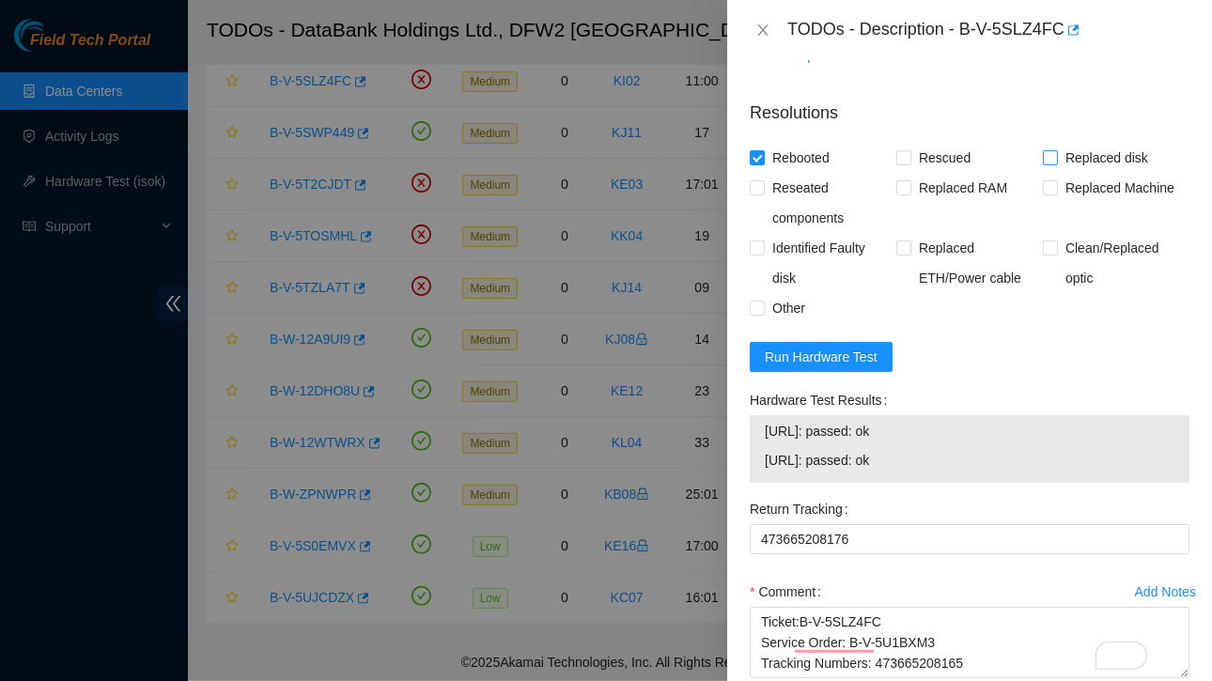
checkbox input "true"
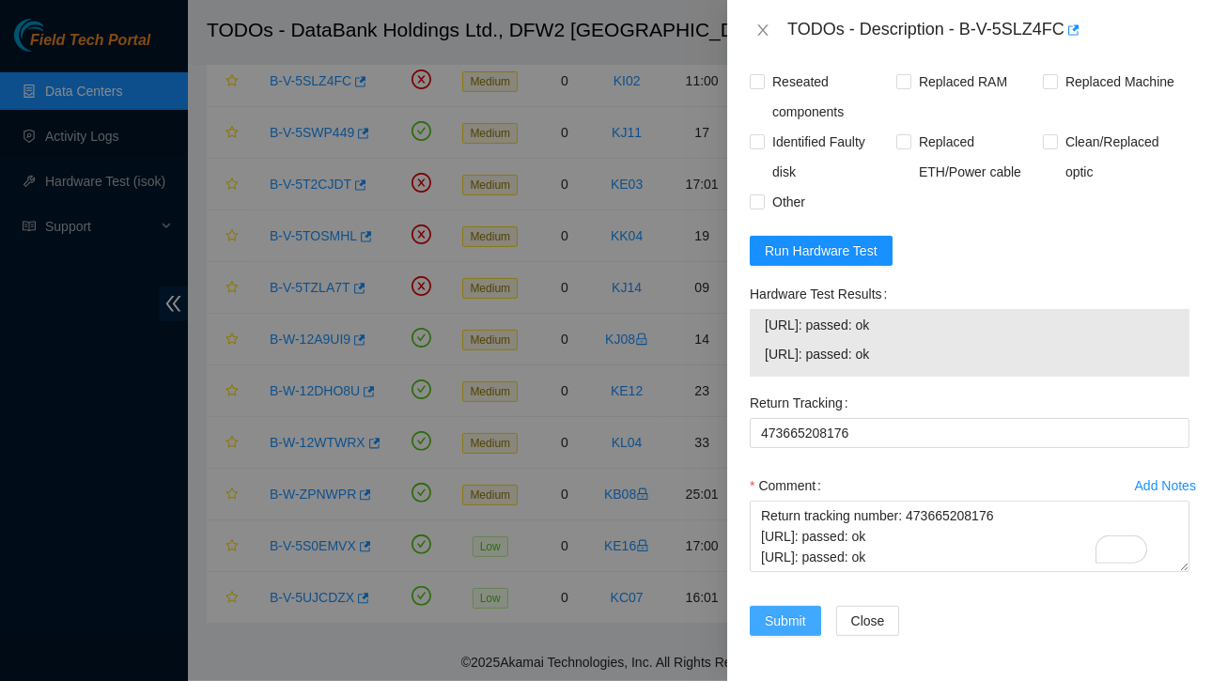
click at [776, 611] on span "Submit" at bounding box center [785, 621] width 41 height 21
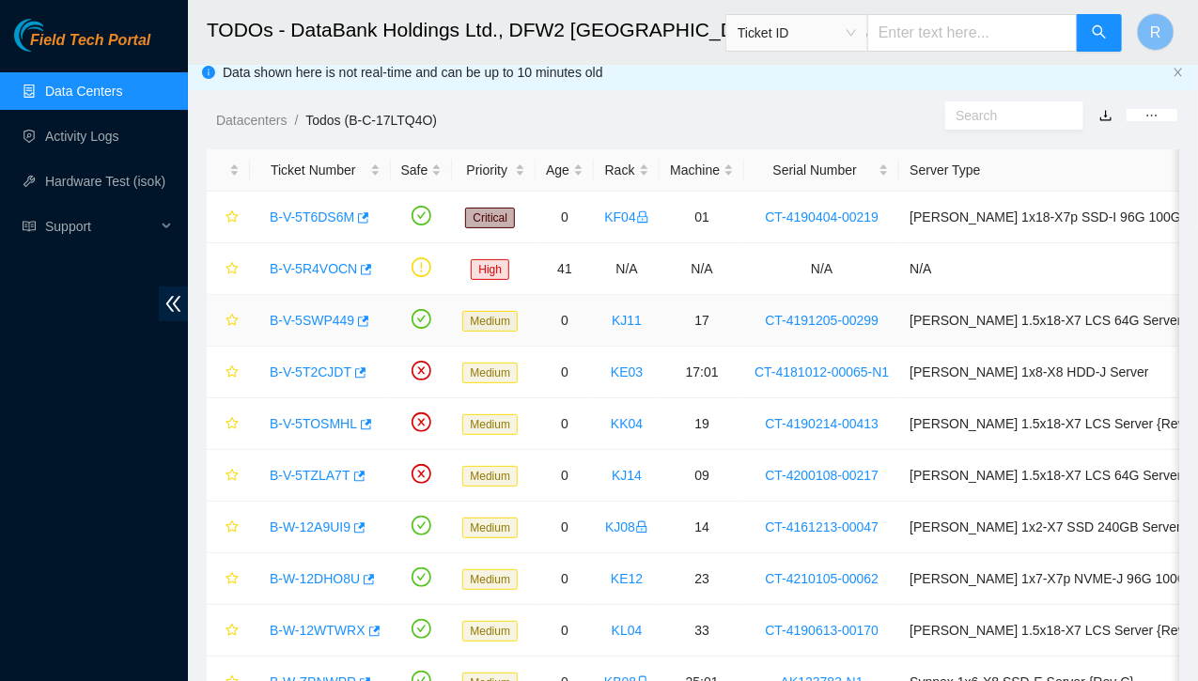
click at [325, 322] on link "B-V-5SWP449" at bounding box center [312, 320] width 85 height 15
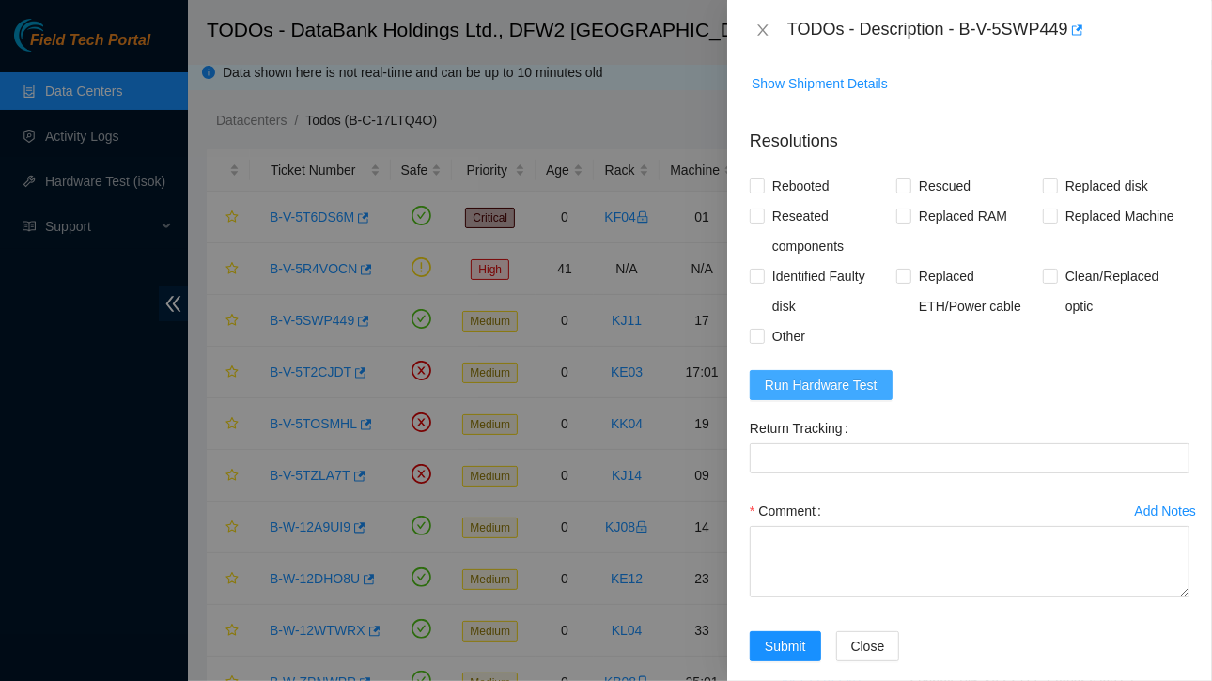
click at [805, 375] on span "Run Hardware Test" at bounding box center [821, 385] width 113 height 21
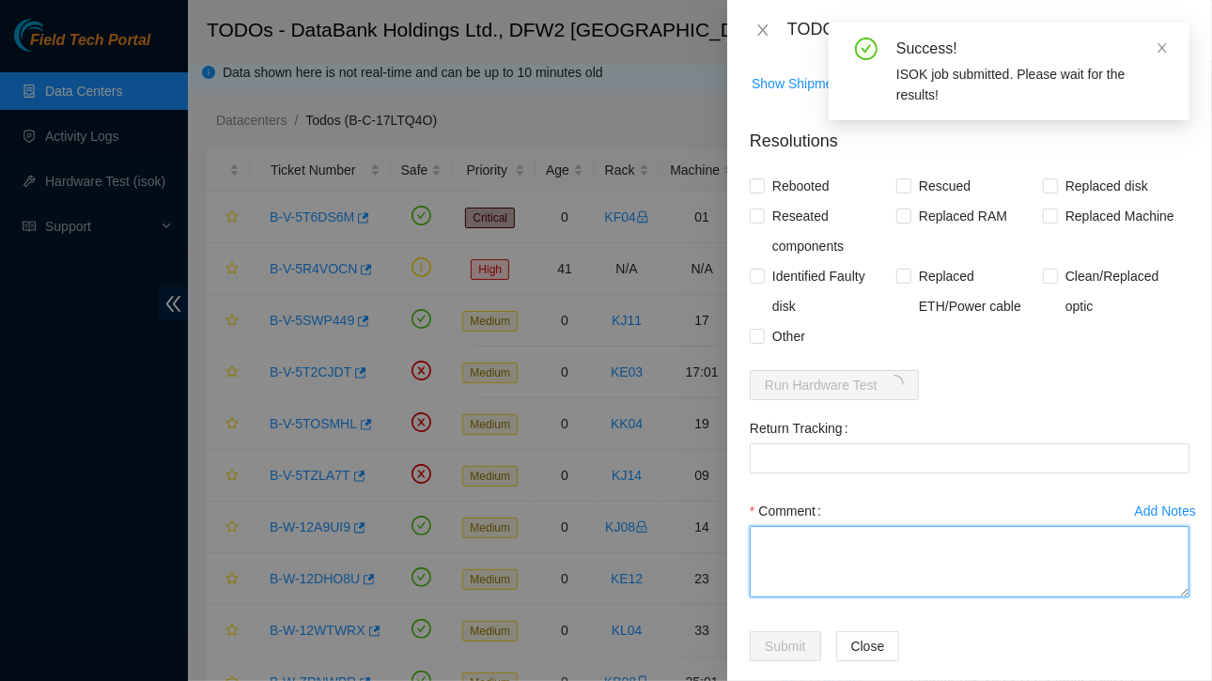
click at [810, 527] on textarea "Comment" at bounding box center [970, 561] width 440 height 71
paste textarea "Ticket:B-V-5SWP449 Service Order: B-V-5T6BMKD Tracking Numbers: 463470041757 Se…"
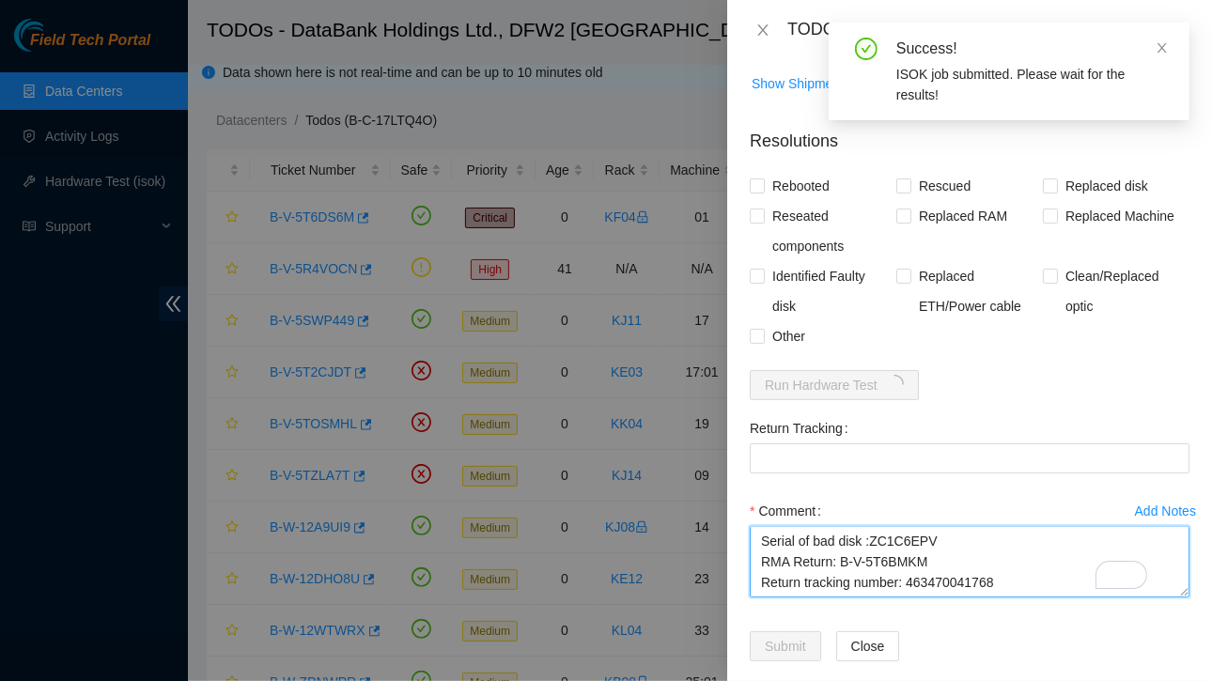
drag, startPoint x: 904, startPoint y: 516, endPoint x: 996, endPoint y: 517, distance: 92.1
click at [996, 526] on textarea "Ticket:B-V-5SWP449 Service Order: B-V-5T6BMKD Tracking Numbers: 463470041757 Se…" at bounding box center [970, 561] width 440 height 71
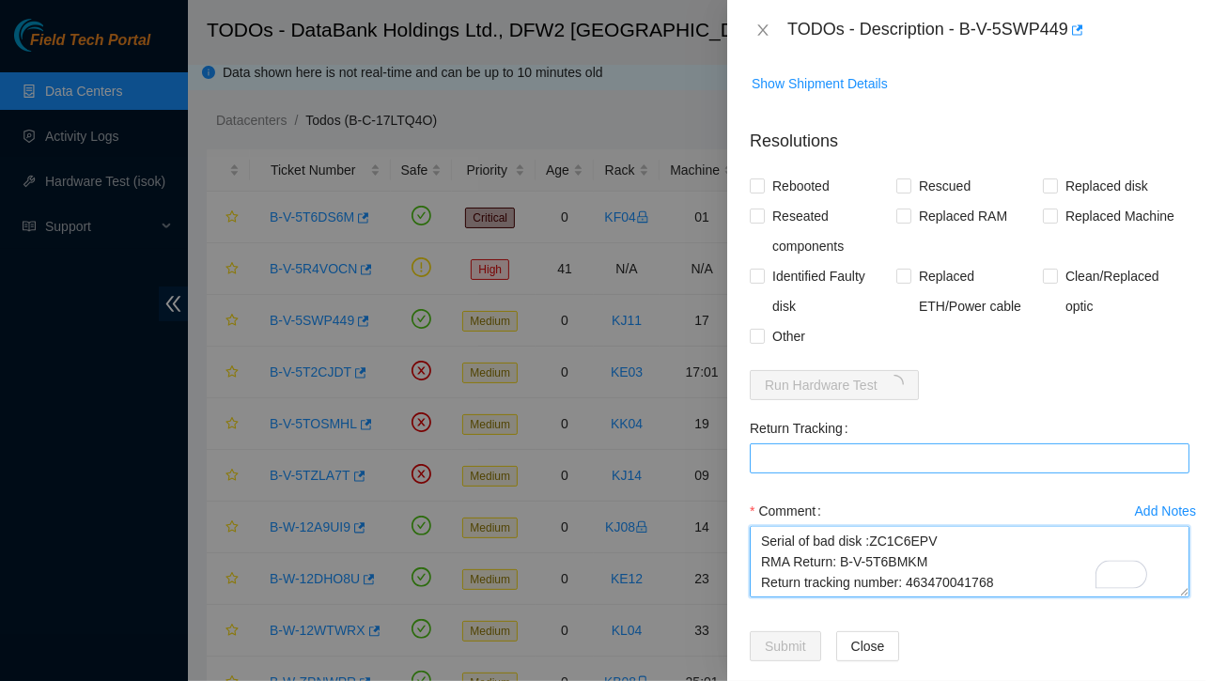
type textarea "Ticket:B-V-5SWP449 Service Order: B-V-5T6BMKD Tracking Numbers: 463470041757 Se…"
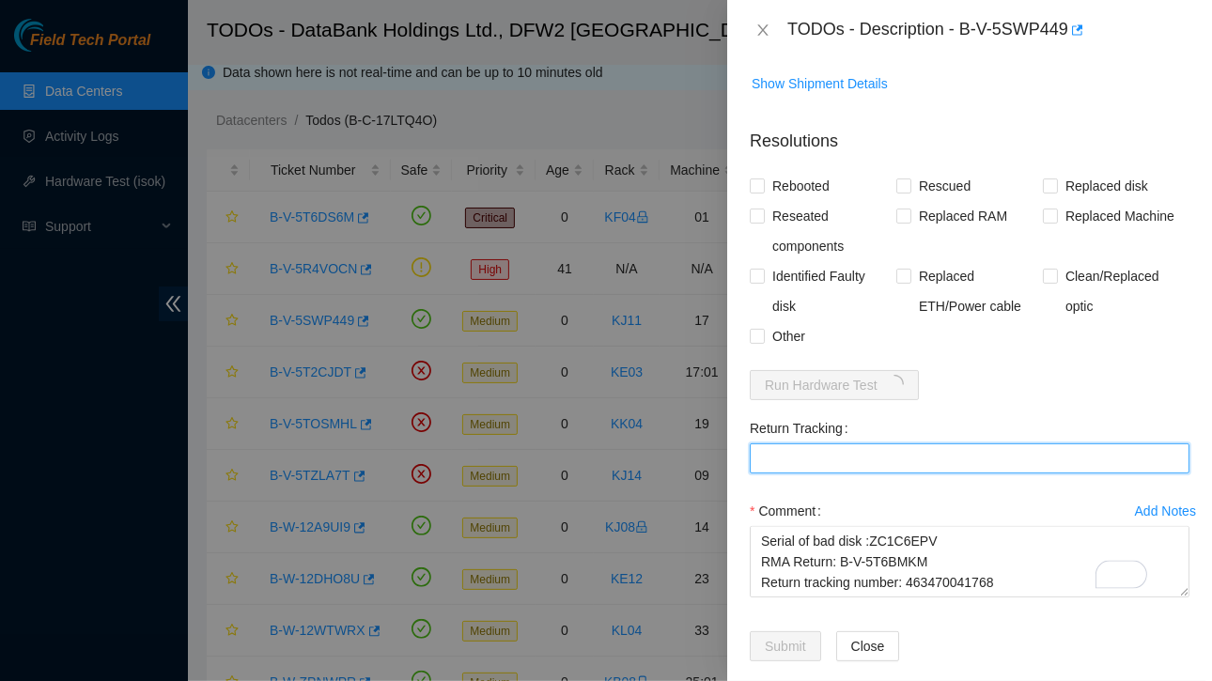
click at [778, 443] on Tracking "Return Tracking" at bounding box center [970, 458] width 440 height 30
paste Tracking "463470041768"
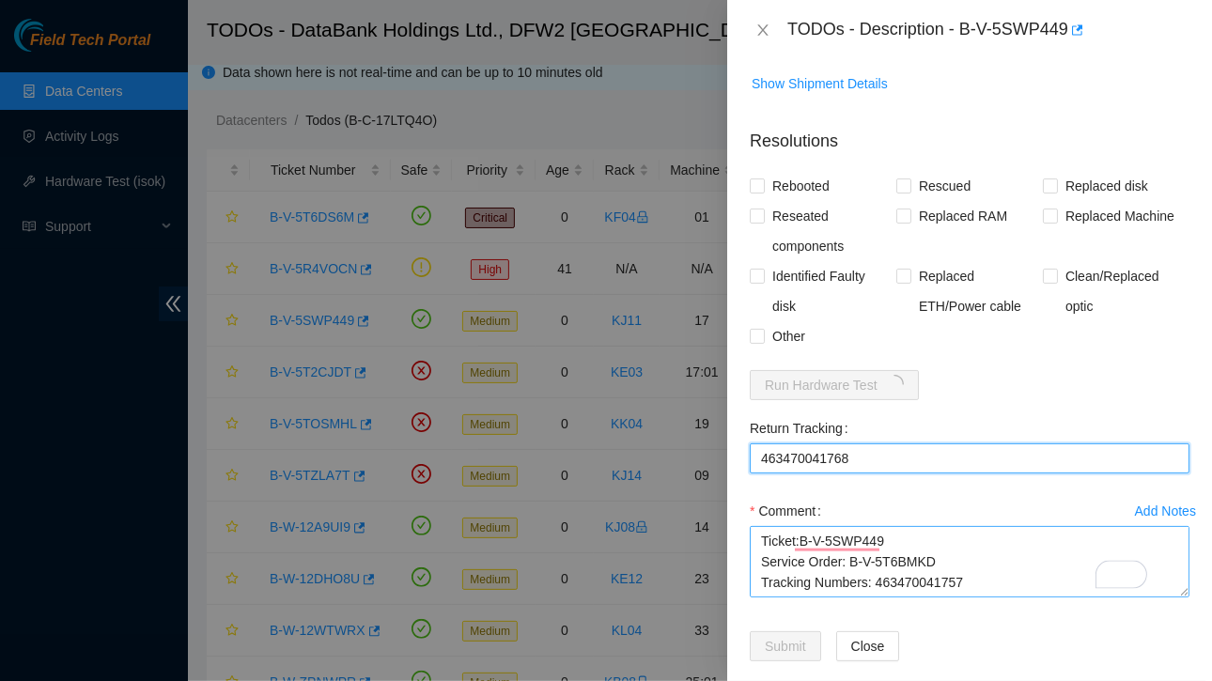
type Tracking "463470041768"
drag, startPoint x: 757, startPoint y: 516, endPoint x: 897, endPoint y: 517, distance: 140.0
click at [897, 526] on textarea "Ticket:B-V-5SWP449 Service Order: B-V-5T6BMKD Tracking Numbers: 463470041757 Se…" at bounding box center [970, 561] width 440 height 71
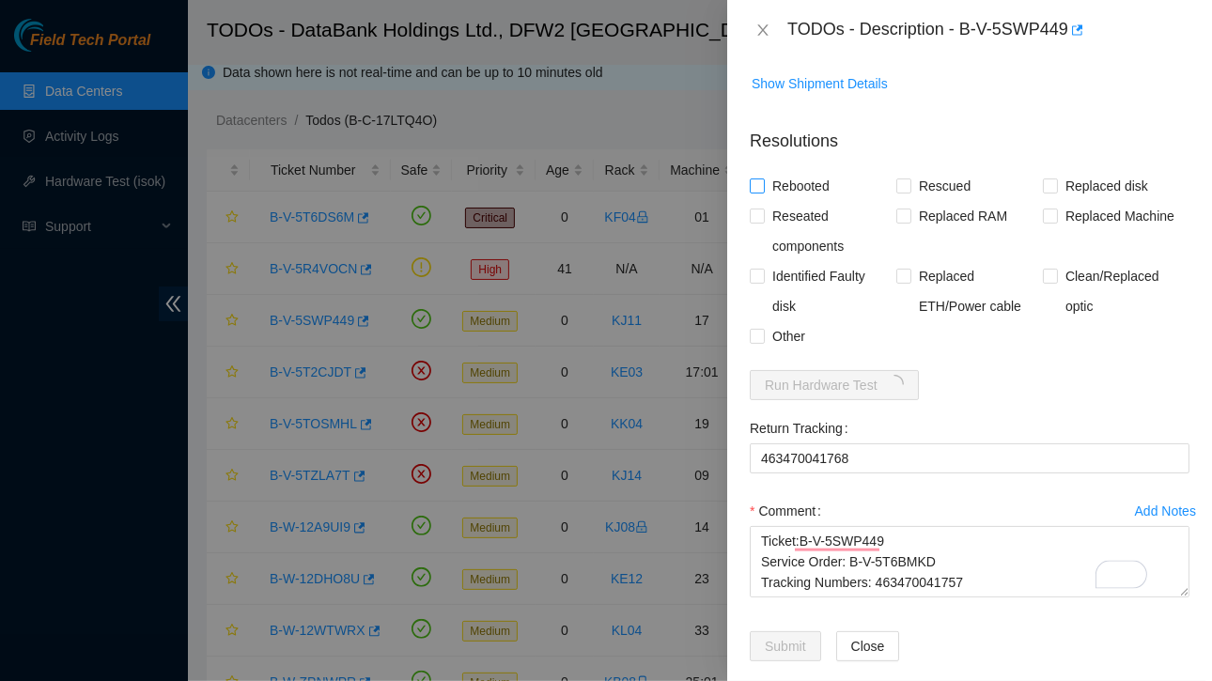
click at [758, 179] on input "Rebooted" at bounding box center [756, 185] width 13 height 13
checkbox input "true"
click at [1043, 179] on input "Replaced disk" at bounding box center [1049, 185] width 13 height 13
checkbox input "true"
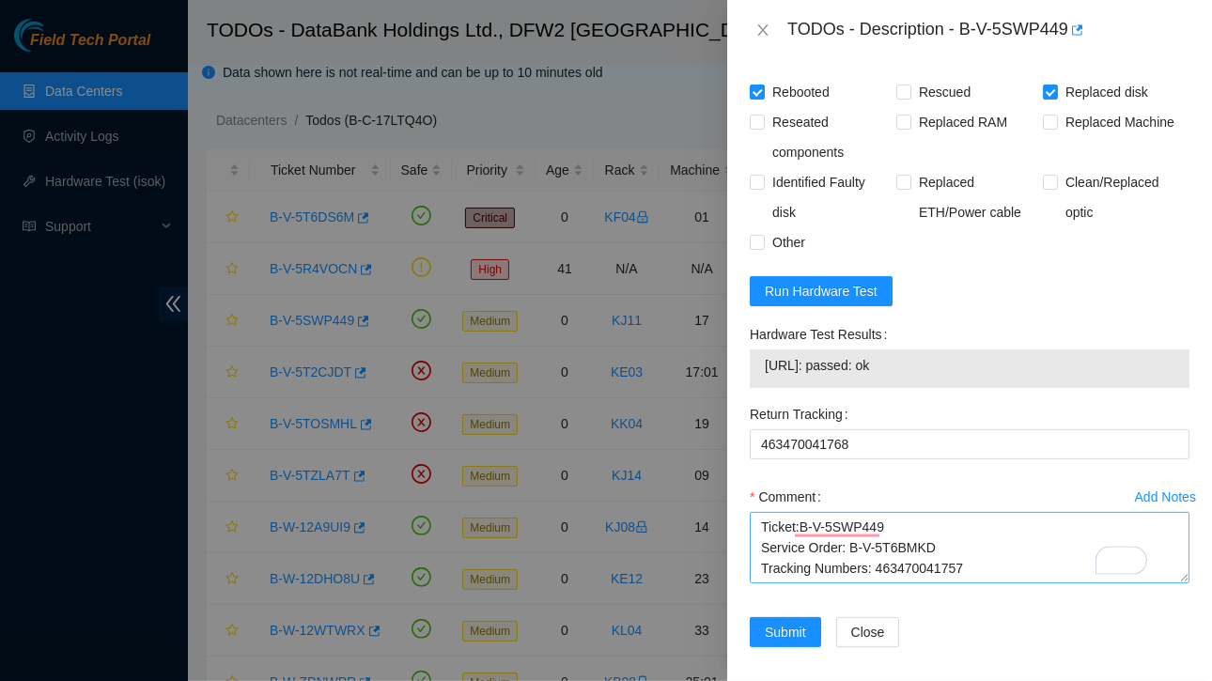
scroll to position [144, 0]
drag, startPoint x: 903, startPoint y: 505, endPoint x: 995, endPoint y: 505, distance: 92.1
click at [995, 512] on textarea "Ticket:B-V-5SWP449 Service Order: B-V-5T6BMKD Tracking Numbers: 463470041757 Se…" at bounding box center [970, 547] width 440 height 71
drag, startPoint x: 762, startPoint y: 342, endPoint x: 931, endPoint y: 341, distance: 169.1
click at [931, 349] on div "23.38.164.244: passed: ok" at bounding box center [970, 368] width 440 height 39
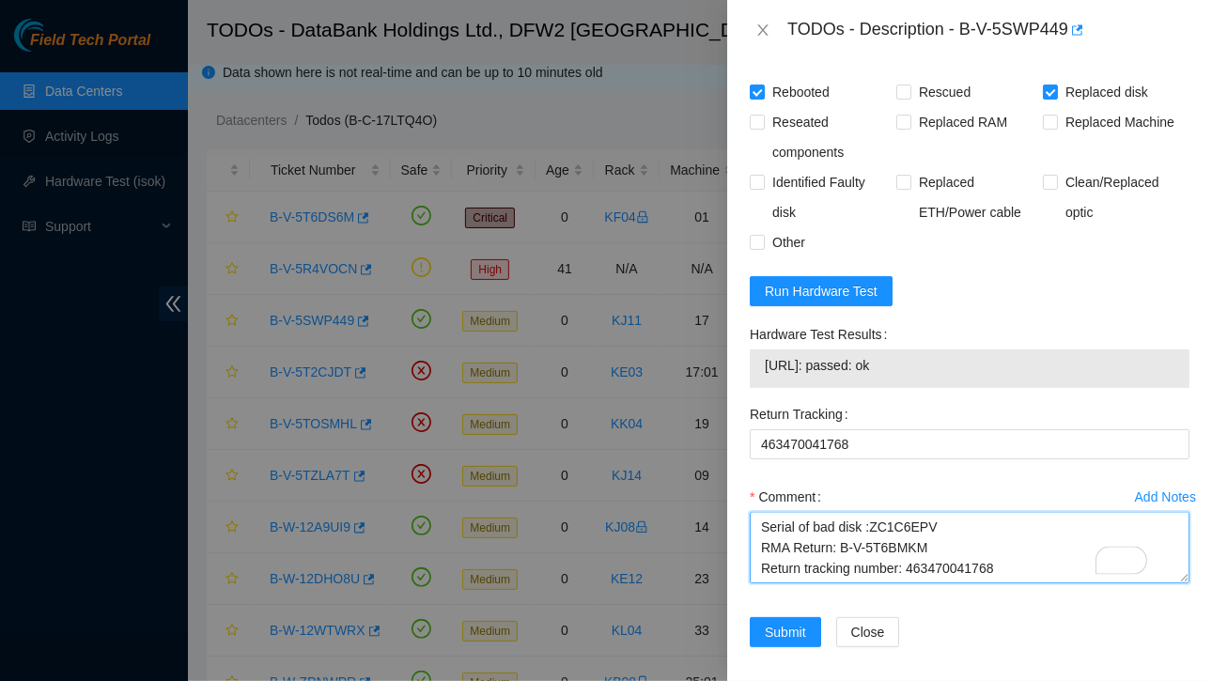
click at [777, 542] on textarea "Ticket:B-V-5SWP449 Service Order: B-V-5T6BMKD Tracking Numbers: 463470041757 Se…" at bounding box center [970, 547] width 440 height 71
paste textarea "23.38.164.244: passed: ok"
type textarea "Ticket:B-V-5SWP449 Service Order: B-V-5T6BMKD Tracking Numbers: 463470041757 Se…"
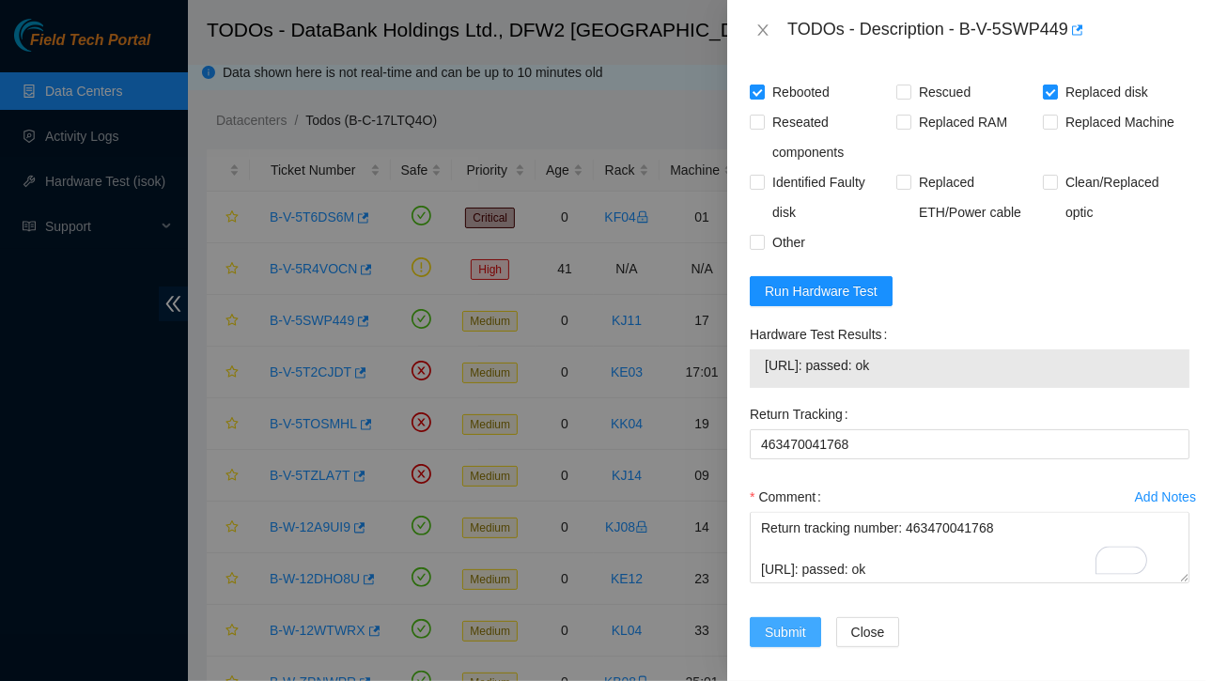
click at [783, 622] on span "Submit" at bounding box center [785, 632] width 41 height 21
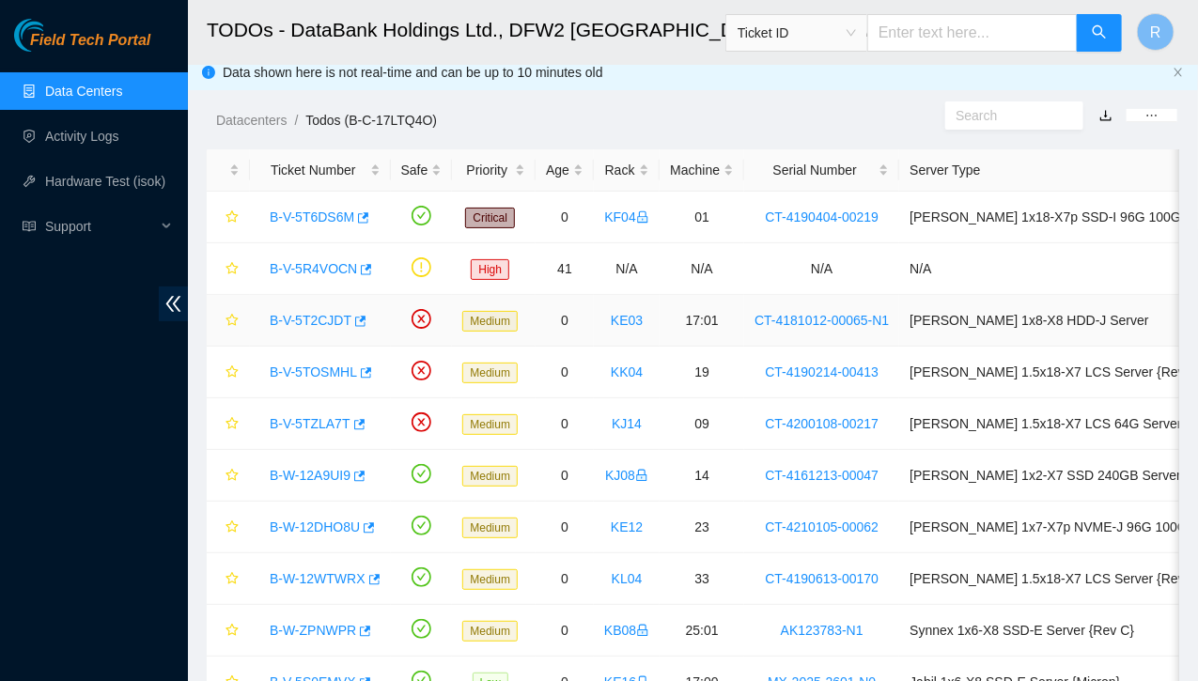
click at [320, 317] on link "B-V-5T2CJDT" at bounding box center [311, 320] width 82 height 15
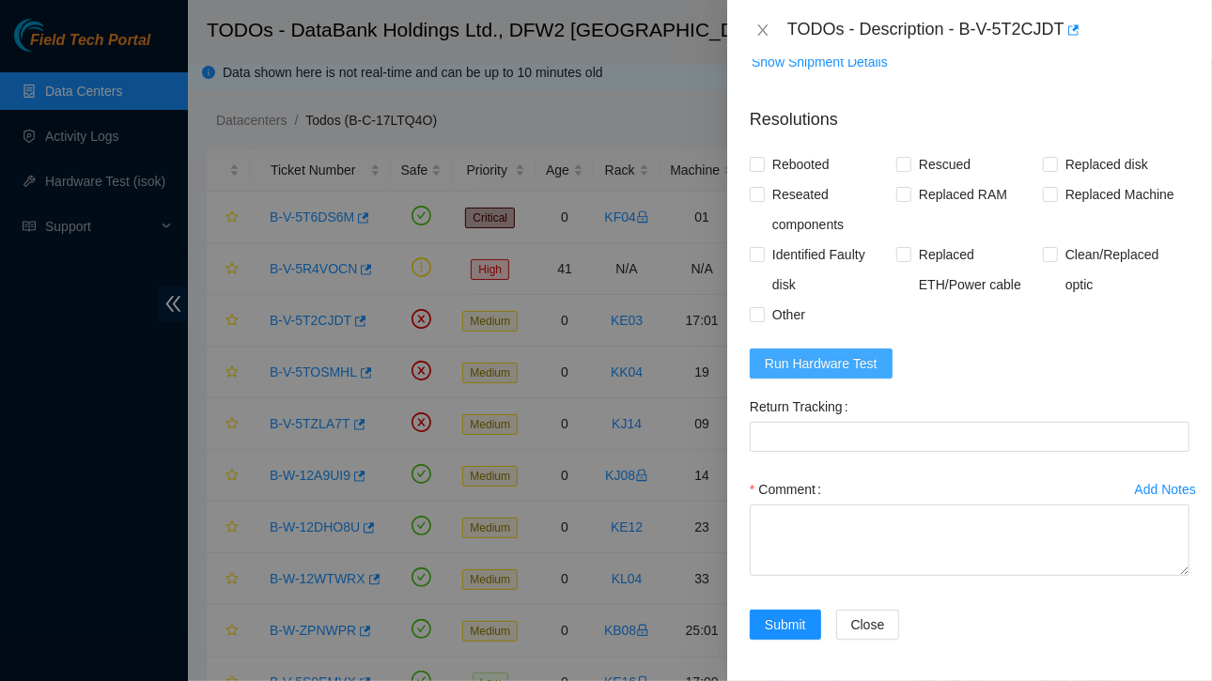
click at [817, 363] on span "Run Hardware Test" at bounding box center [821, 363] width 113 height 21
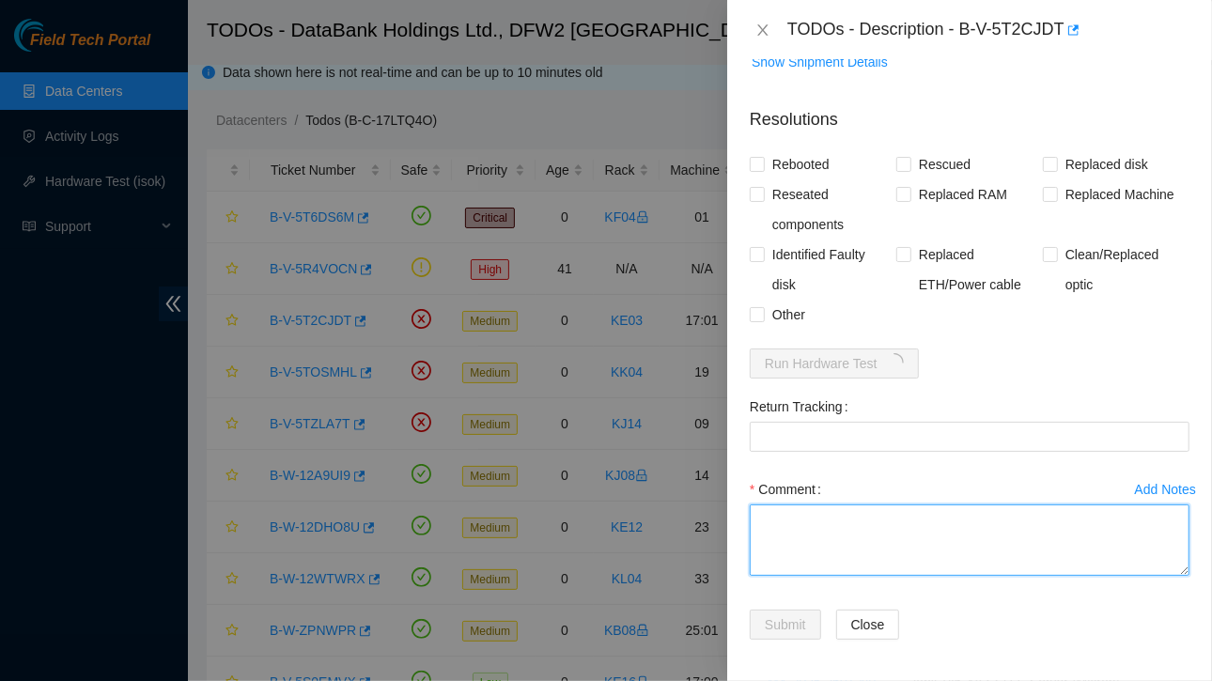
click at [831, 532] on textarea "Comment" at bounding box center [970, 540] width 440 height 71
paste textarea "Ticket:B-V-5T2CJDT Service Order: B-V-5T2T7BE Tracking Numbers: 463470041437 Re…"
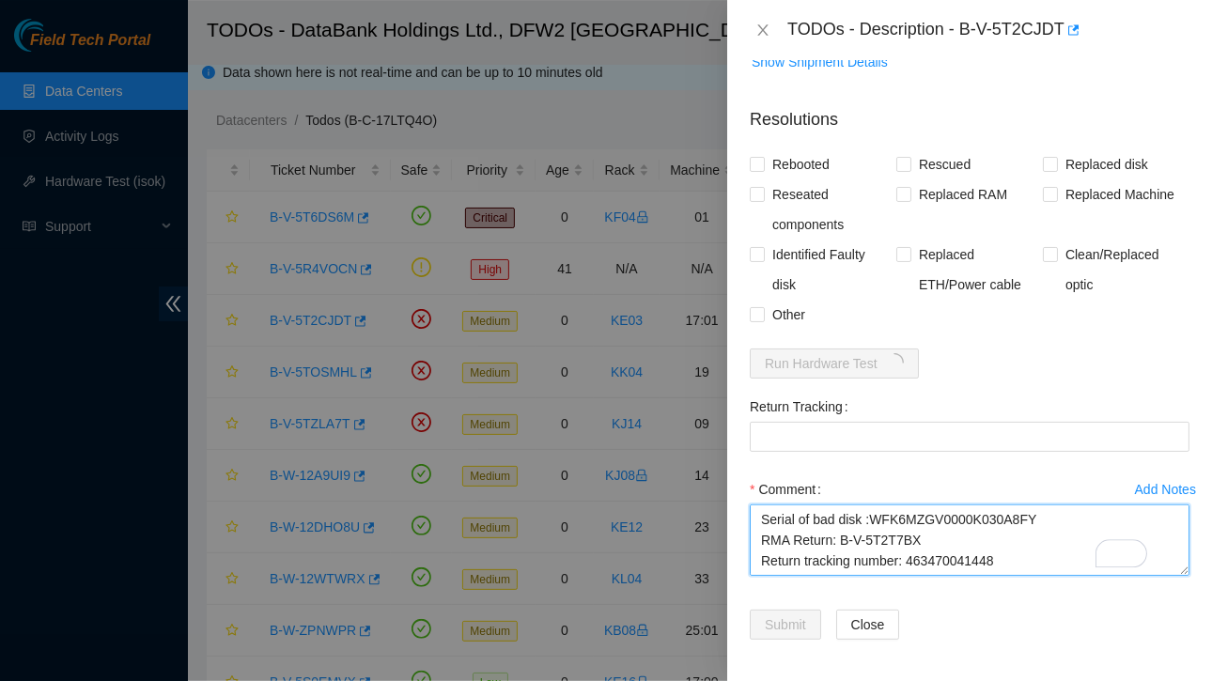
drag, startPoint x: 908, startPoint y: 522, endPoint x: 949, endPoint y: 523, distance: 41.3
click at [949, 523] on textarea "Ticket:B-V-5T2CJDT Service Order: B-V-5T2T7BE Tracking Numbers: 463470041437 Re…" at bounding box center [970, 540] width 440 height 71
click at [909, 539] on textarea "Ticket:B-V-5T2CJDT Service Order: B-V-5T2T7BE Tracking Numbers: 463470041437 Re…" at bounding box center [970, 540] width 440 height 71
drag, startPoint x: 905, startPoint y: 520, endPoint x: 1005, endPoint y: 530, distance: 101.0
click at [1005, 530] on textarea "Ticket:B-V-5T2CJDT Service Order: B-V-5T2T7BE Tracking Numbers: 463470041437 Re…" at bounding box center [970, 540] width 440 height 71
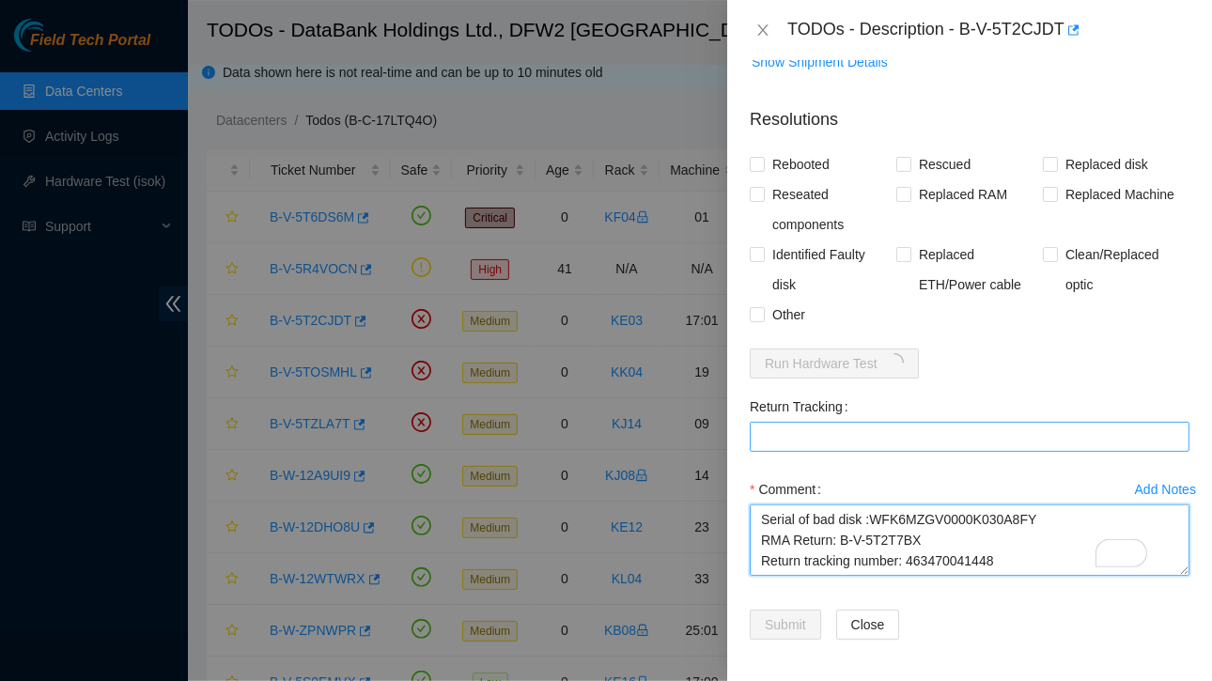
type textarea "Ticket:B-V-5T2CJDT Service Order: B-V-5T2T7BE Tracking Numbers: 463470041437 Re…"
click at [791, 436] on Tracking "Return Tracking" at bounding box center [970, 437] width 440 height 30
paste Tracking "463470041448"
type Tracking "463470041448"
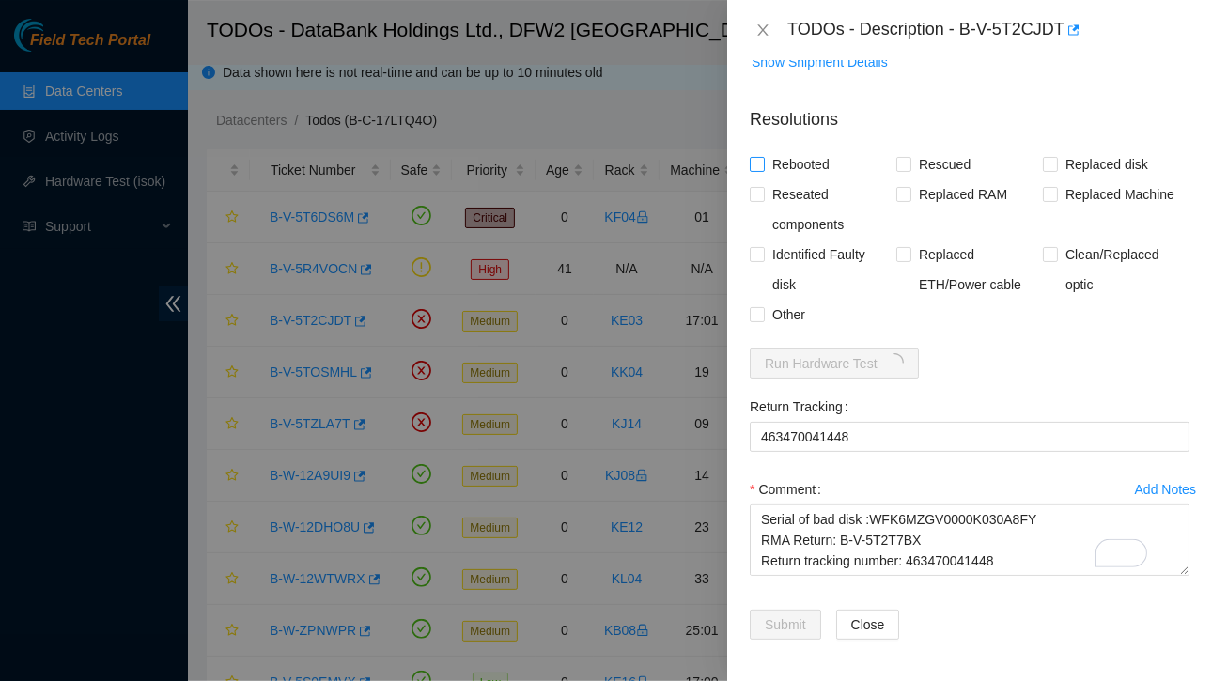
click at [764, 163] on span at bounding box center [757, 164] width 15 height 15
click at [763, 163] on input "Rebooted" at bounding box center [756, 163] width 13 height 13
checkbox input "true"
click at [1045, 161] on input "Replaced disk" at bounding box center [1049, 163] width 13 height 13
checkbox input "true"
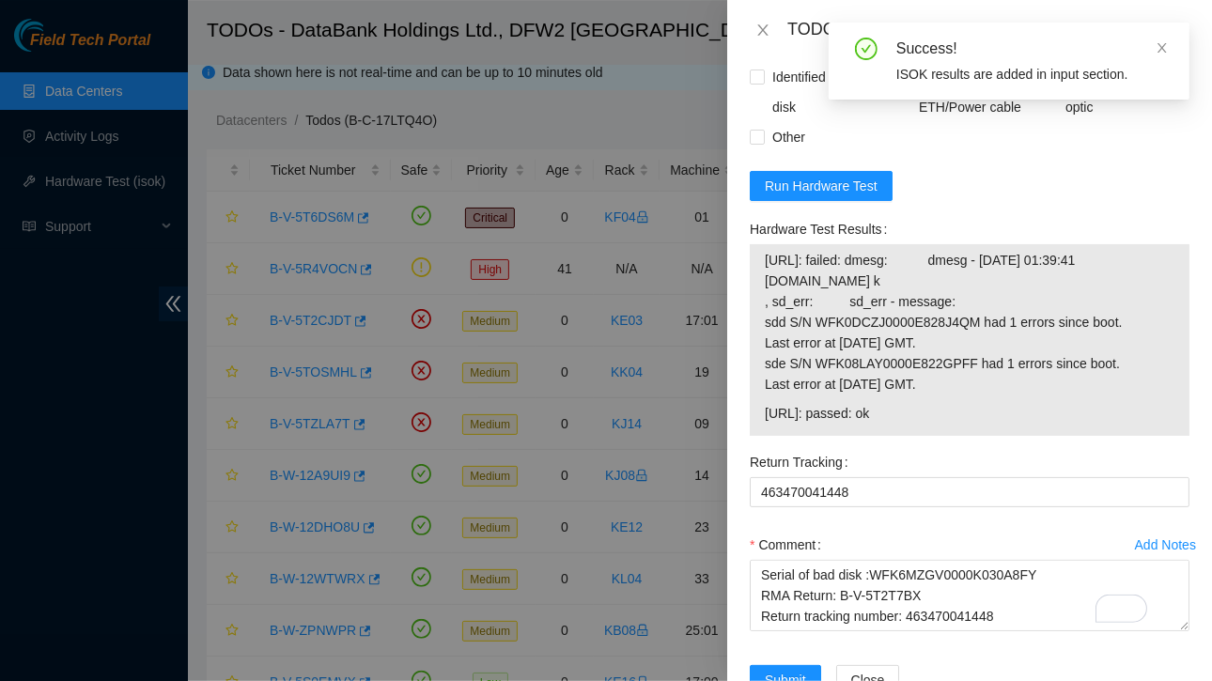
scroll to position [610, 0]
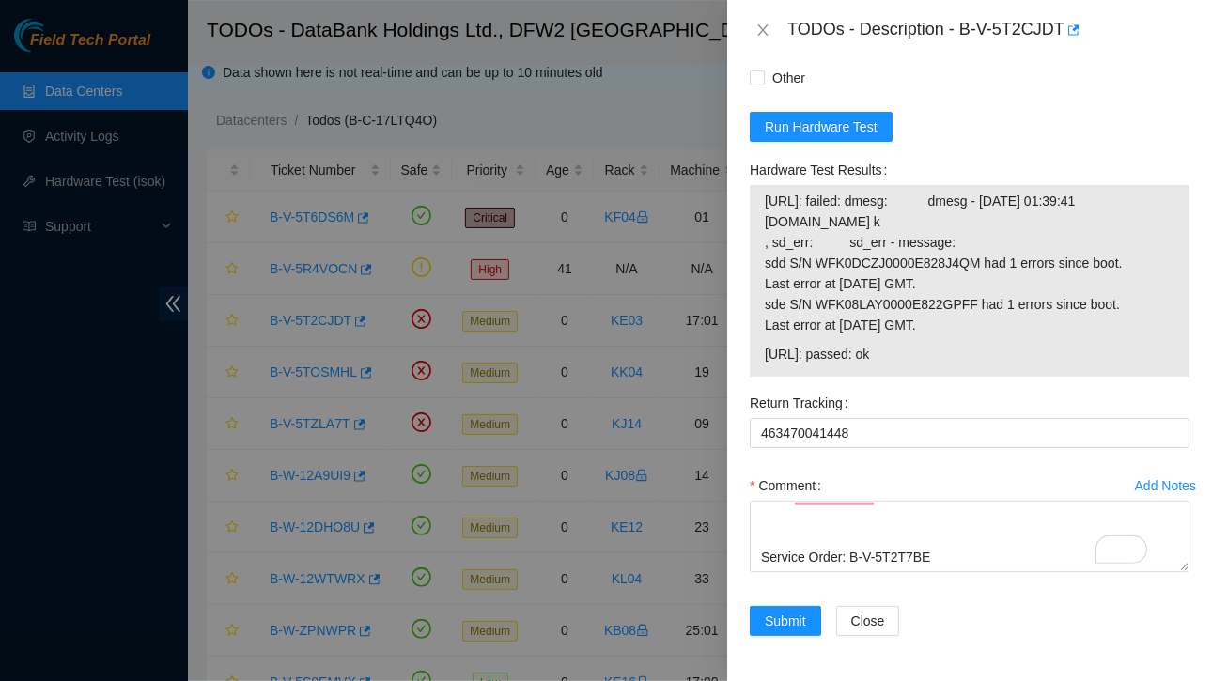
drag, startPoint x: 765, startPoint y: 339, endPoint x: 913, endPoint y: 348, distance: 148.7
click at [913, 348] on span "184.31.0.81: passed: ok" at bounding box center [970, 354] width 410 height 21
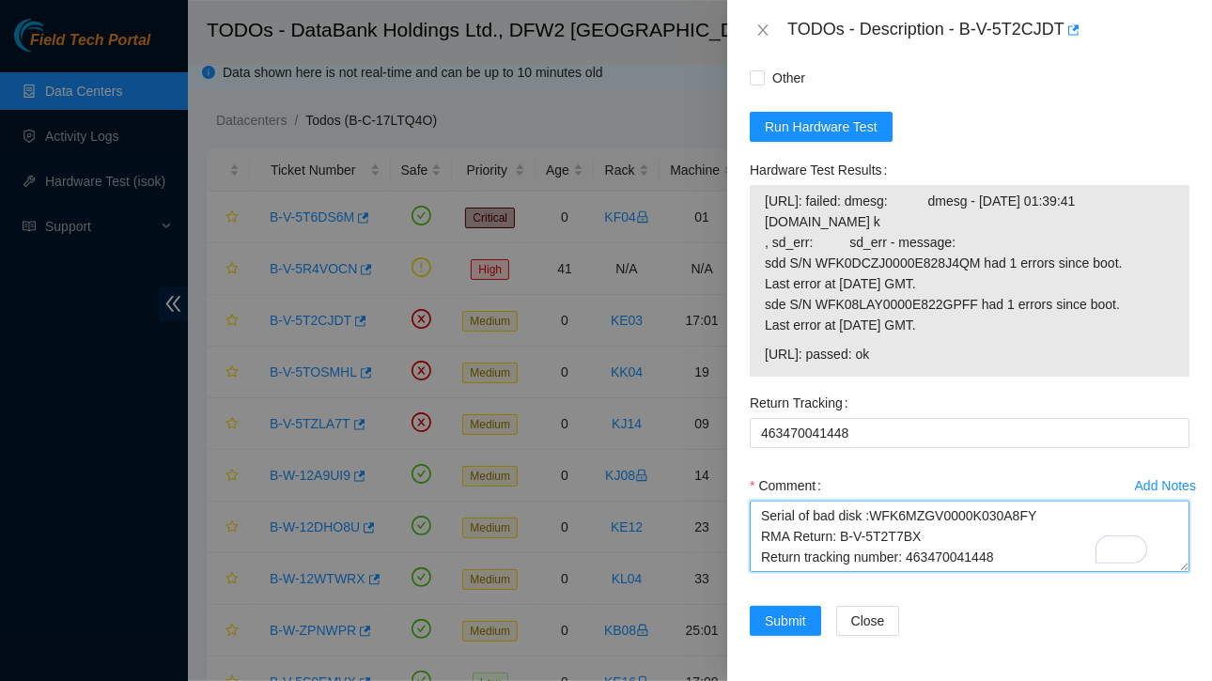
click at [827, 536] on textarea "Ticket:B-V-5T2CJDT Service Order: B-V-5T2T7BE Tracking Numbers: 463470041437 Re…" at bounding box center [970, 536] width 440 height 71
paste textarea "184.31.0.81: passed: ok"
type textarea "Ticket:B-V-5T2CJDT Service Order: B-V-5T2T7BE Tracking Numbers: 463470041437 Re…"
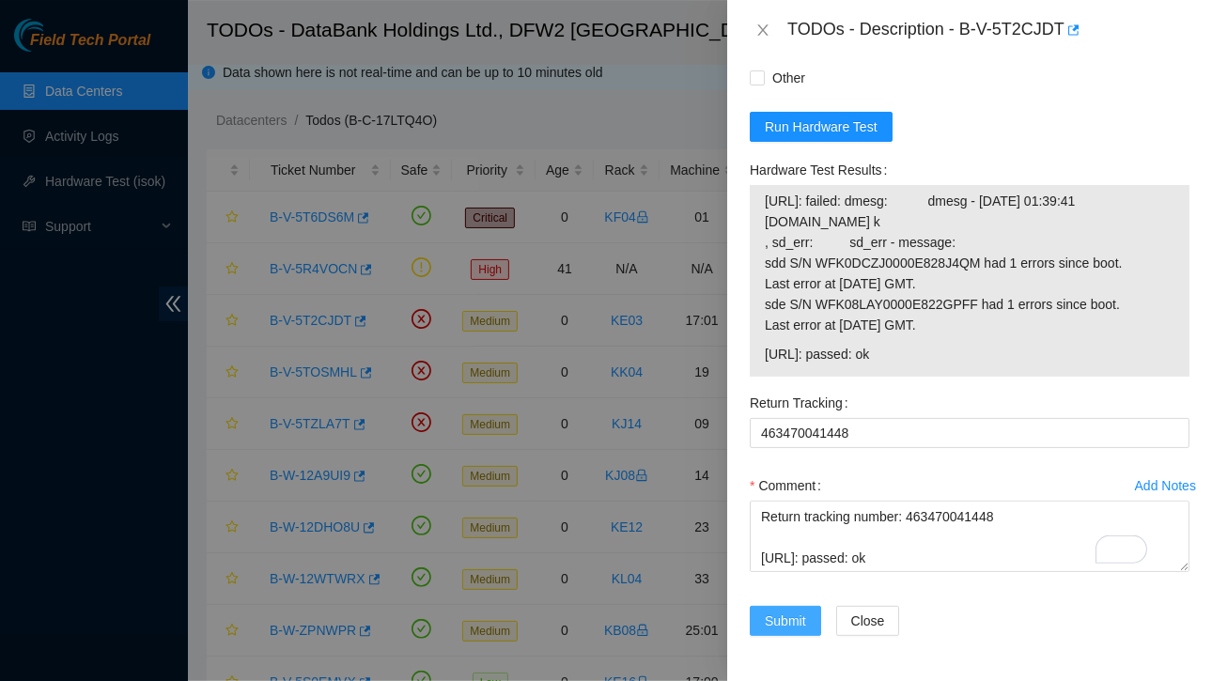
click at [785, 613] on span "Submit" at bounding box center [785, 621] width 41 height 21
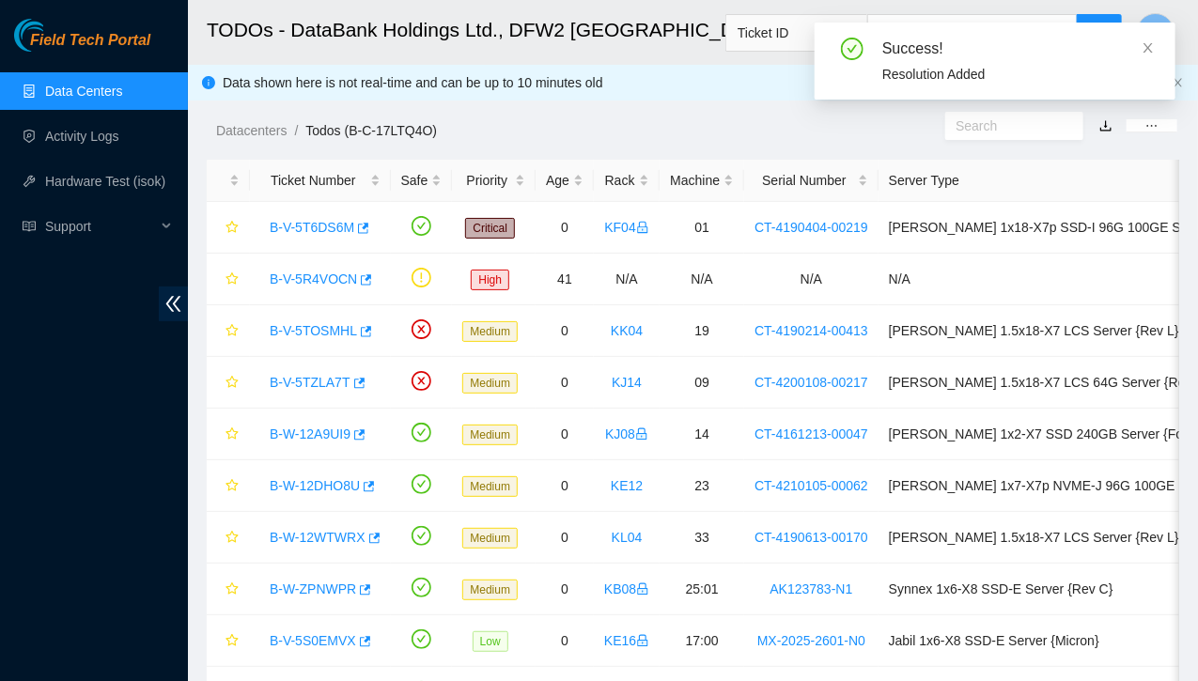
click at [80, 91] on link "Data Centers" at bounding box center [83, 91] width 77 height 15
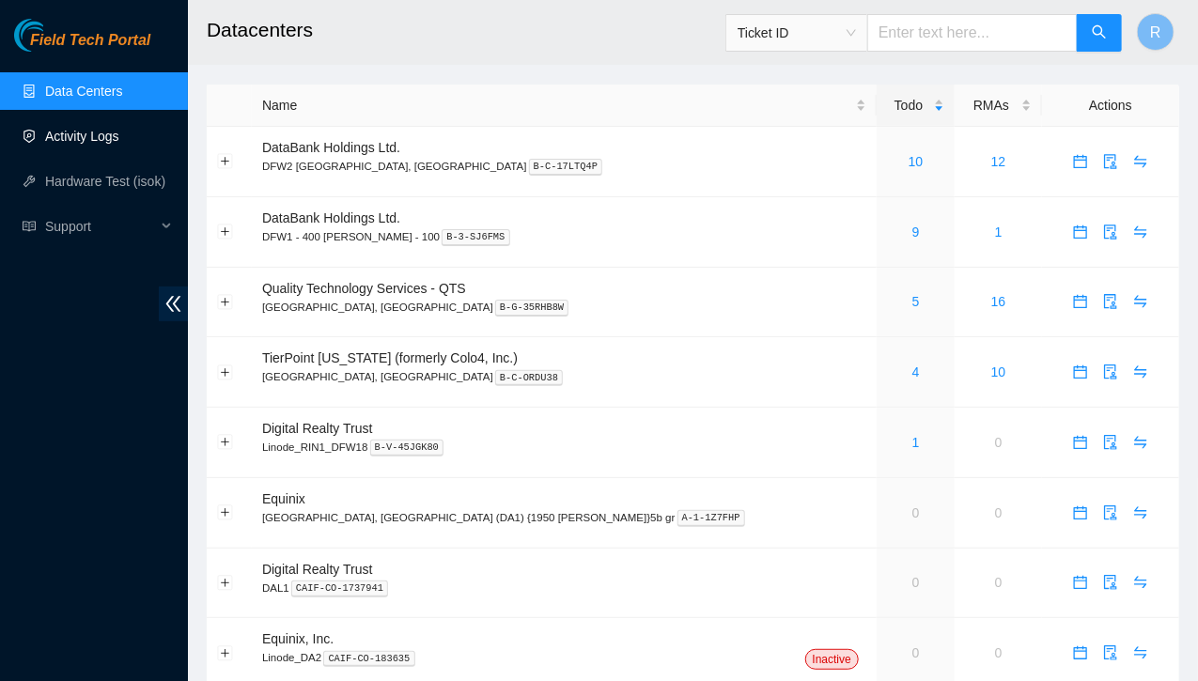
click at [95, 136] on link "Activity Logs" at bounding box center [82, 136] width 74 height 15
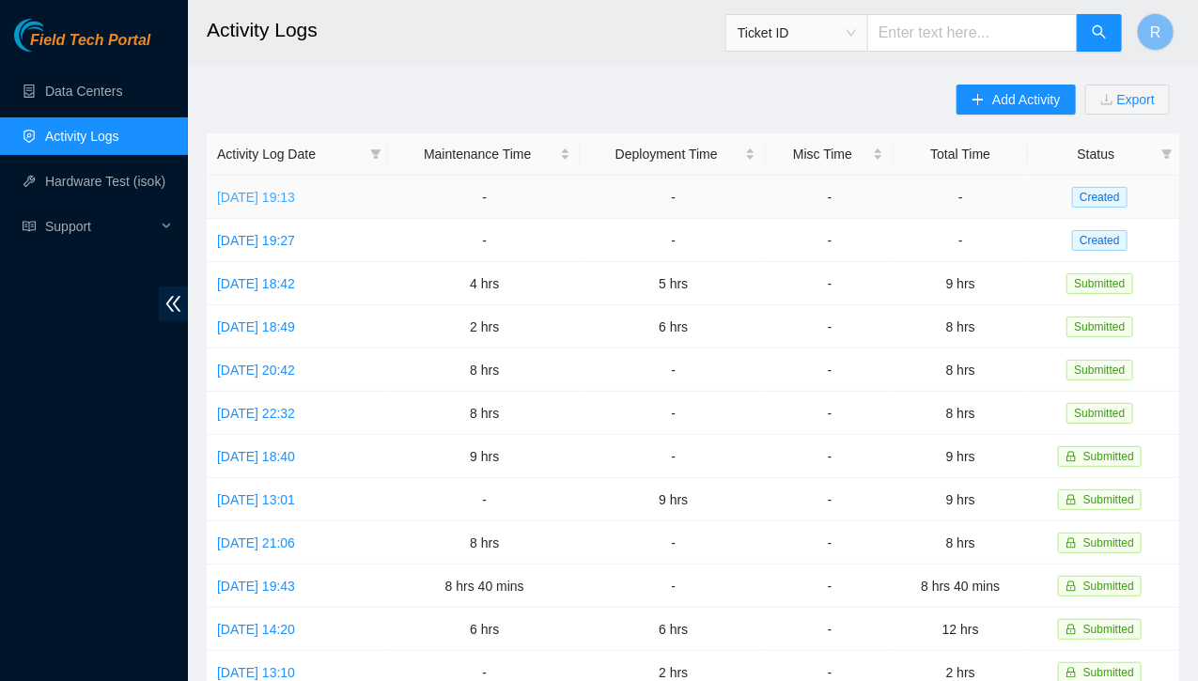
click at [295, 199] on link "[DATE] 19:13" at bounding box center [256, 197] width 78 height 15
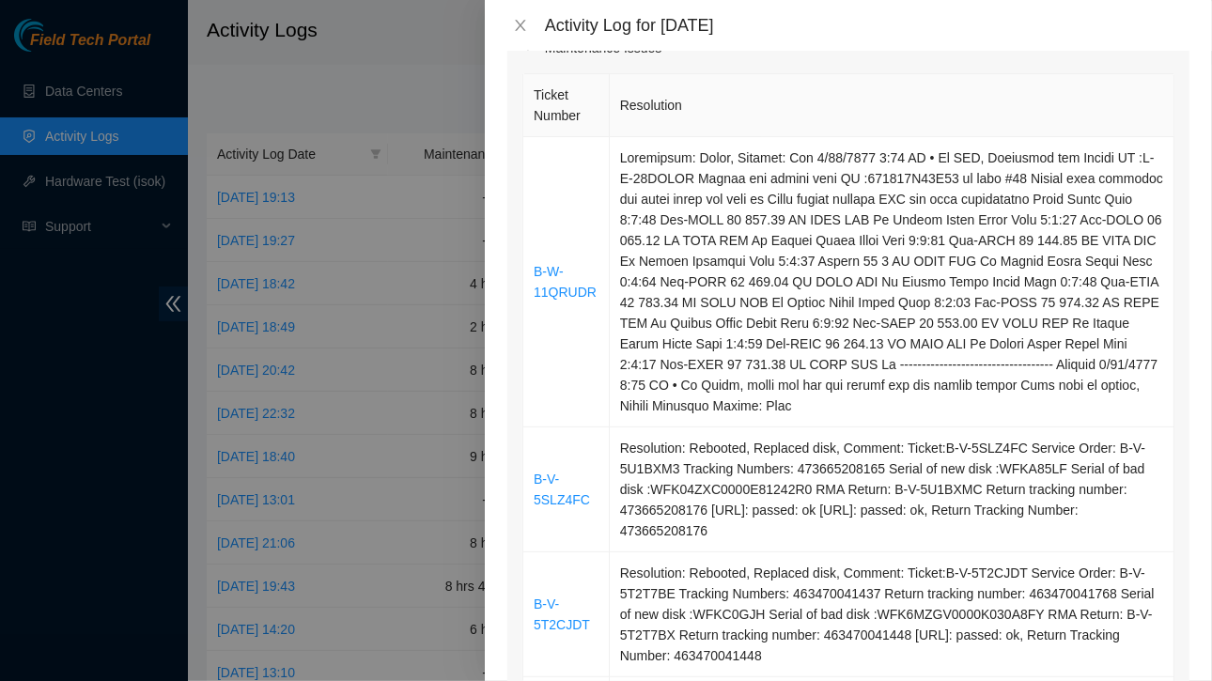
click at [98, 84] on div at bounding box center [606, 340] width 1212 height 681
click at [519, 24] on icon "close" at bounding box center [520, 25] width 10 height 11
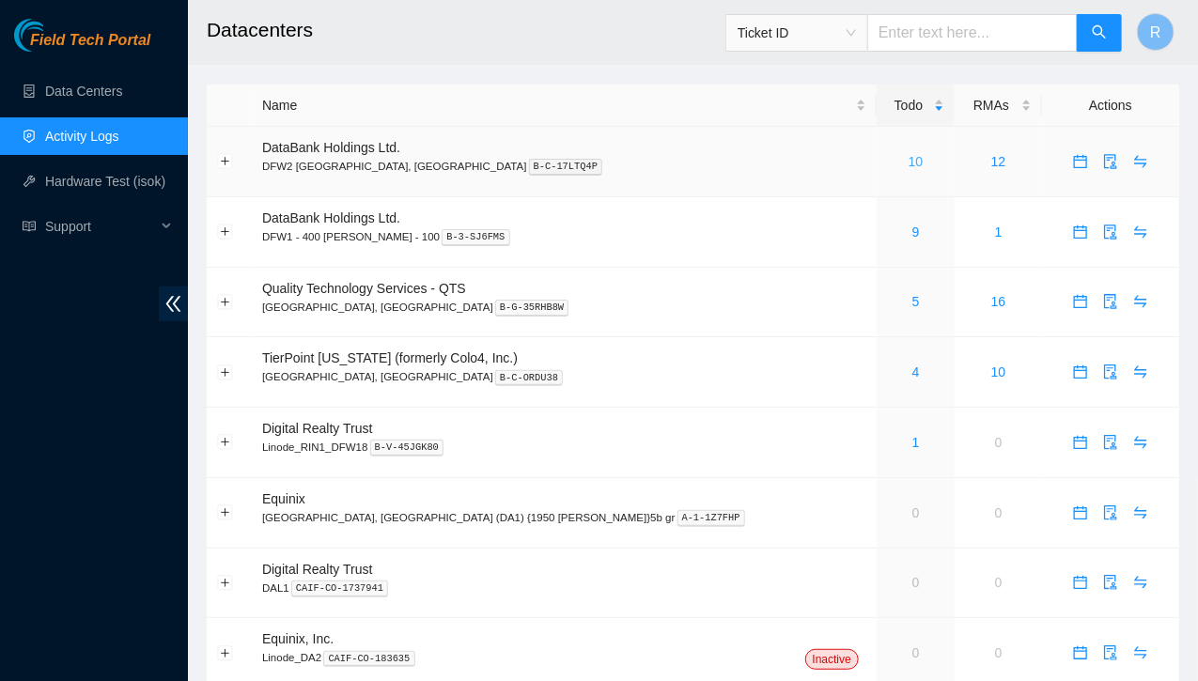
click at [909, 157] on link "10" at bounding box center [916, 161] width 15 height 15
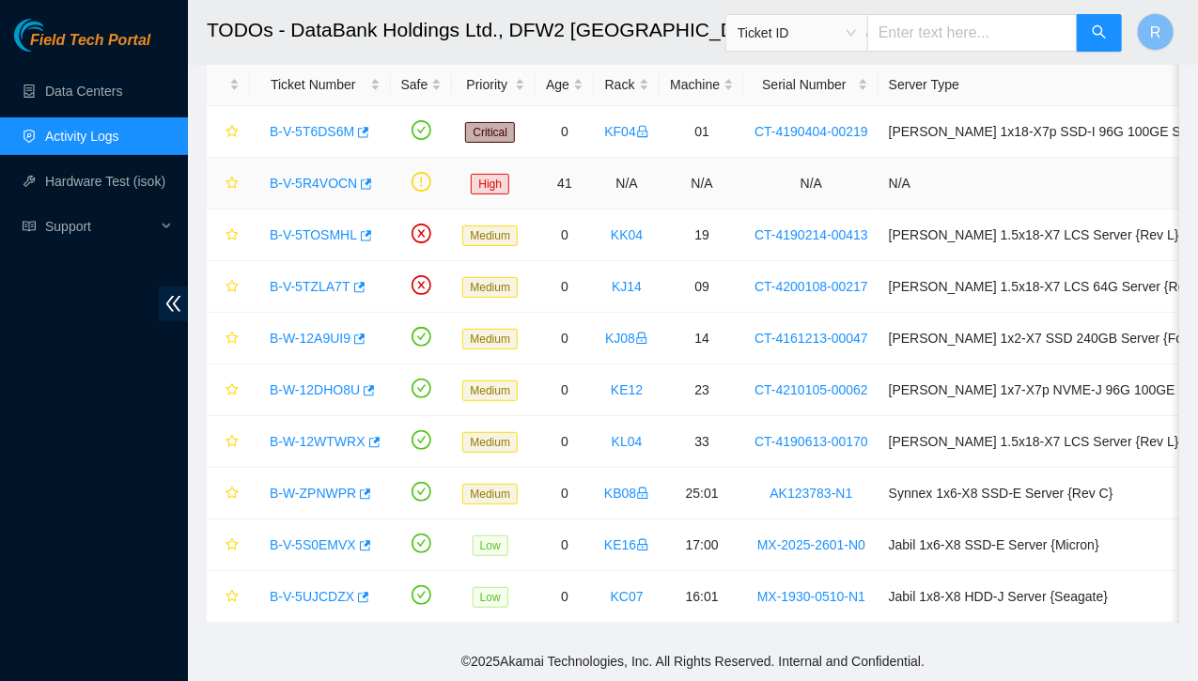
click at [317, 176] on link "B-V-5R4VOCN" at bounding box center [313, 183] width 87 height 15
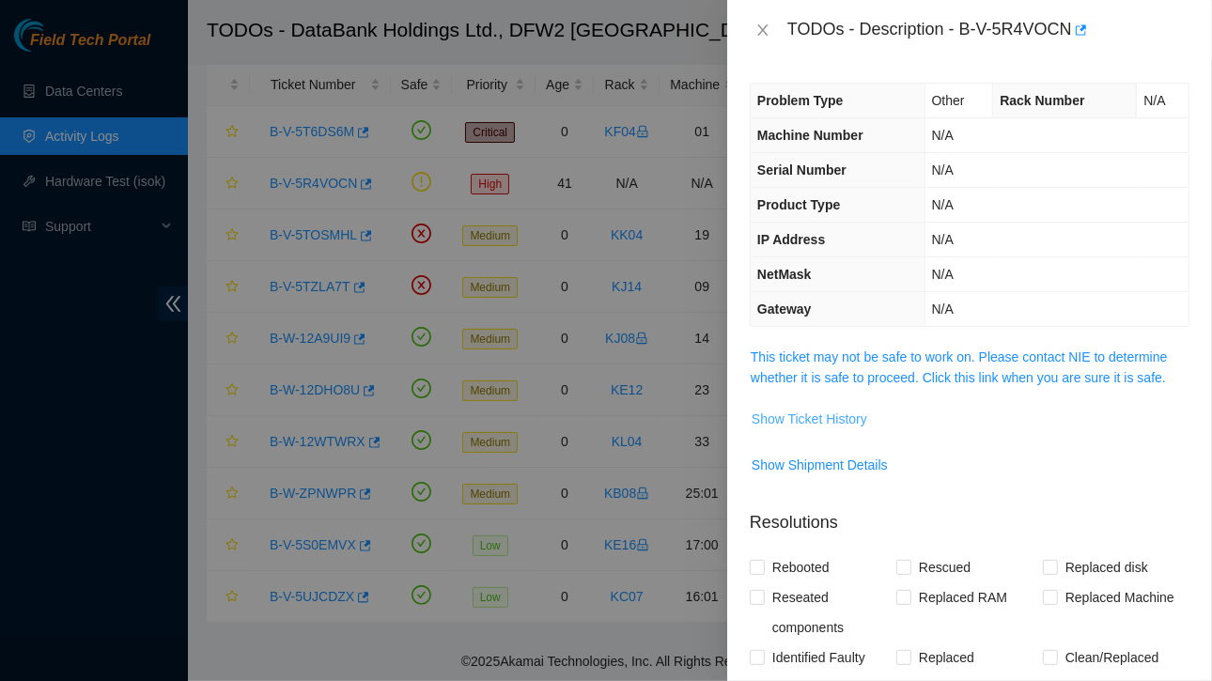
click at [817, 420] on span "Show Ticket History" at bounding box center [810, 419] width 116 height 21
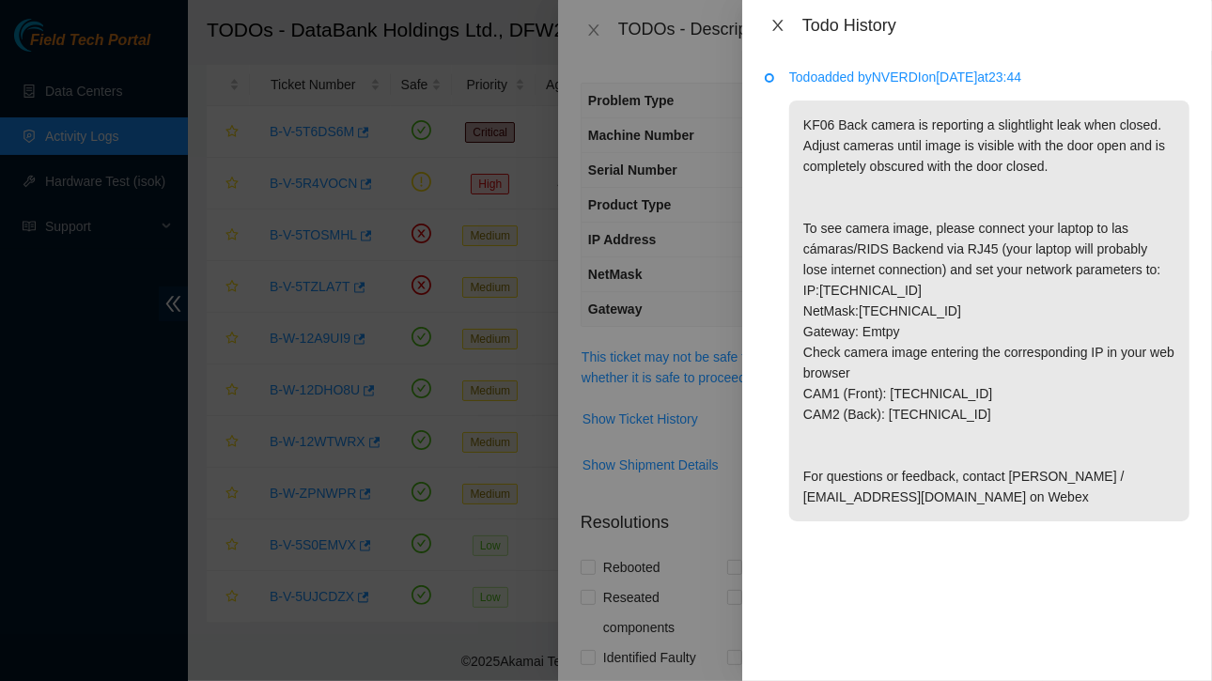
click at [779, 26] on icon "close" at bounding box center [777, 25] width 10 height 11
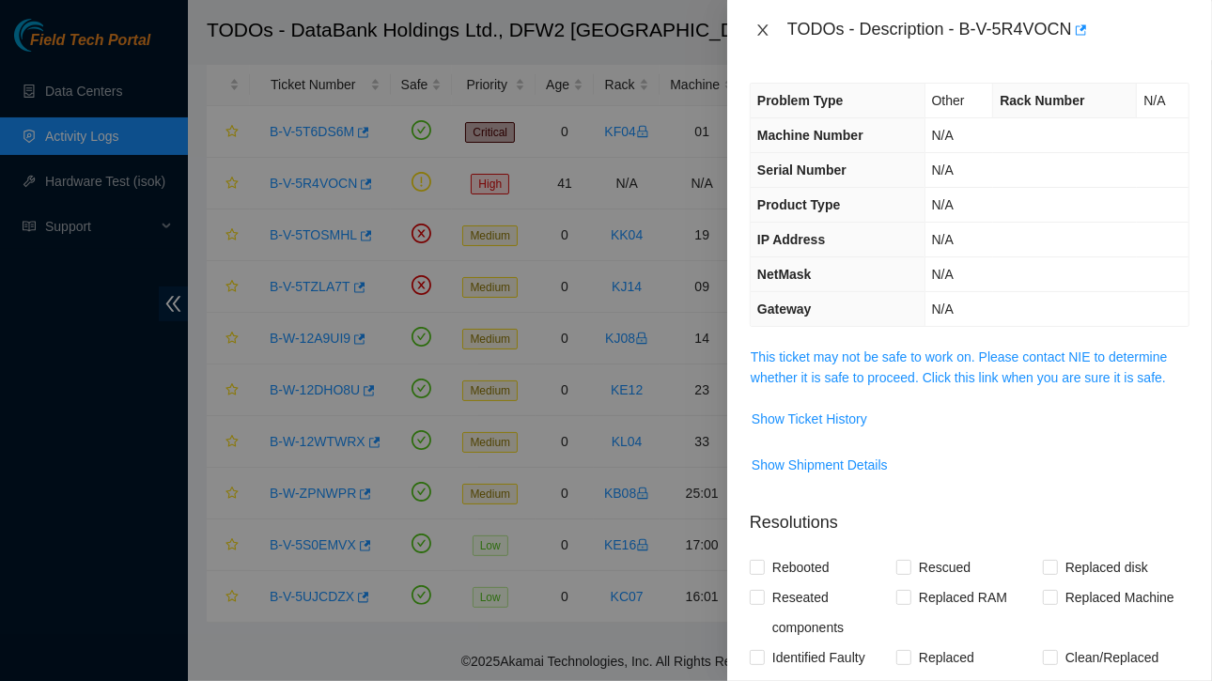
click at [764, 26] on icon "close" at bounding box center [762, 30] width 15 height 15
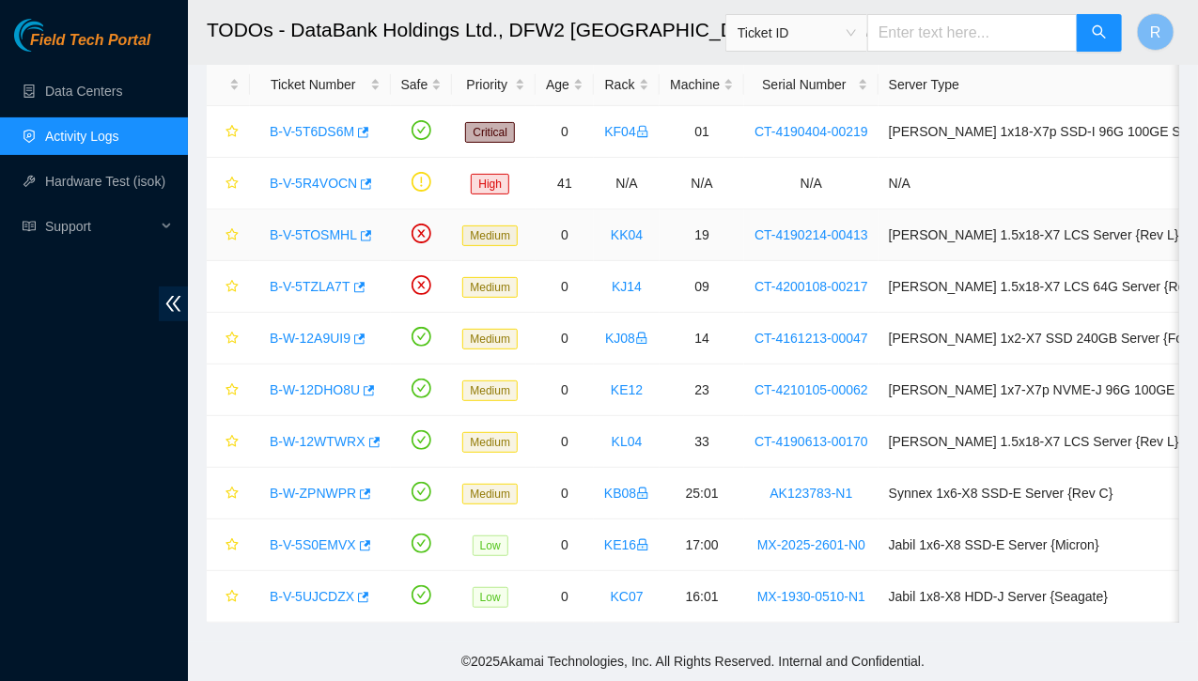
click at [328, 227] on link "B-V-5TOSMHL" at bounding box center [313, 234] width 87 height 15
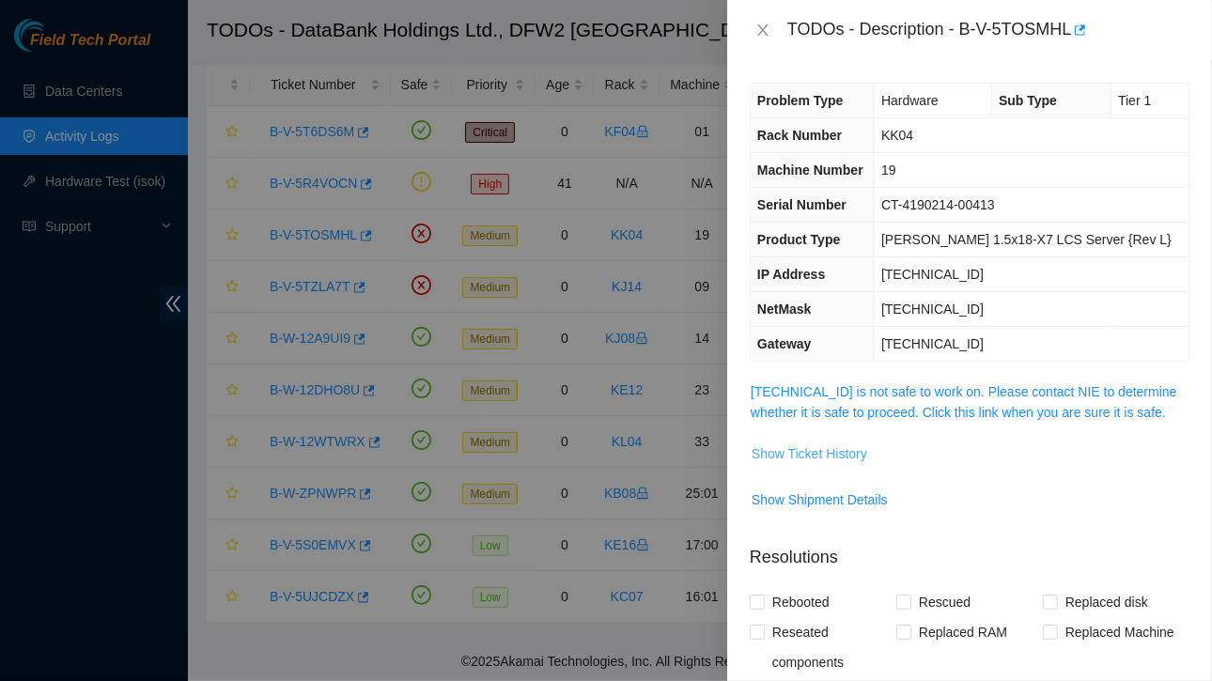
click at [823, 456] on span "Show Ticket History" at bounding box center [810, 453] width 116 height 21
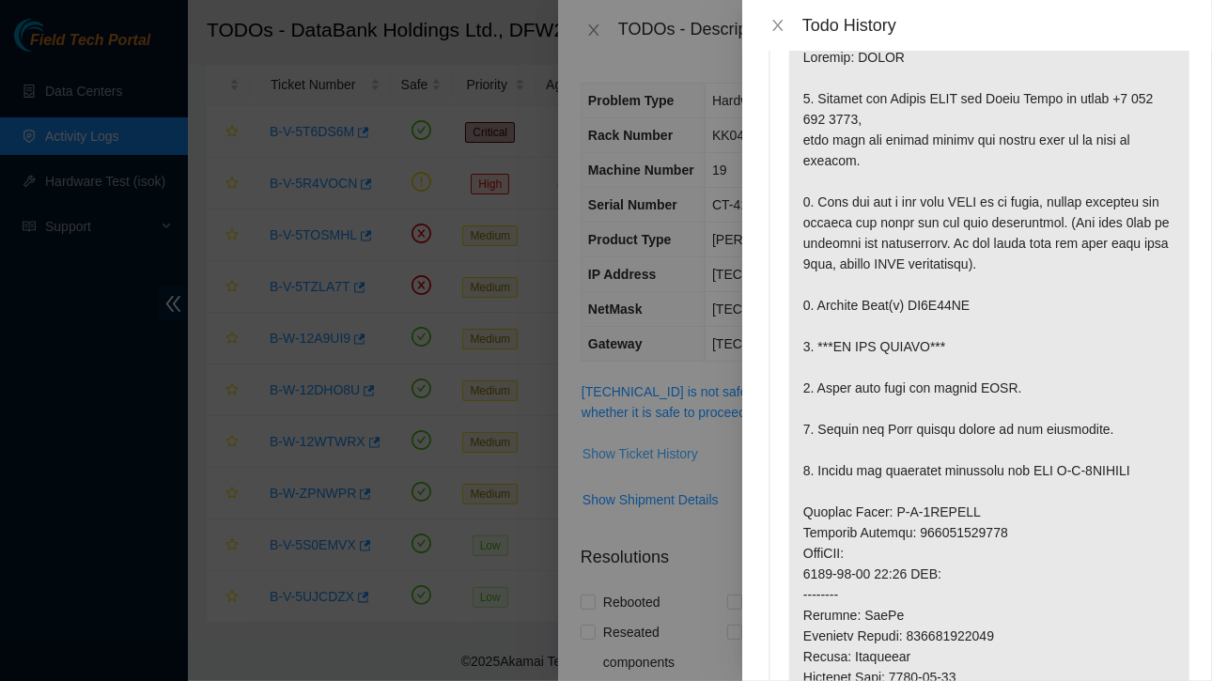
scroll to position [69, 0]
click at [776, 24] on icon "close" at bounding box center [777, 25] width 15 height 15
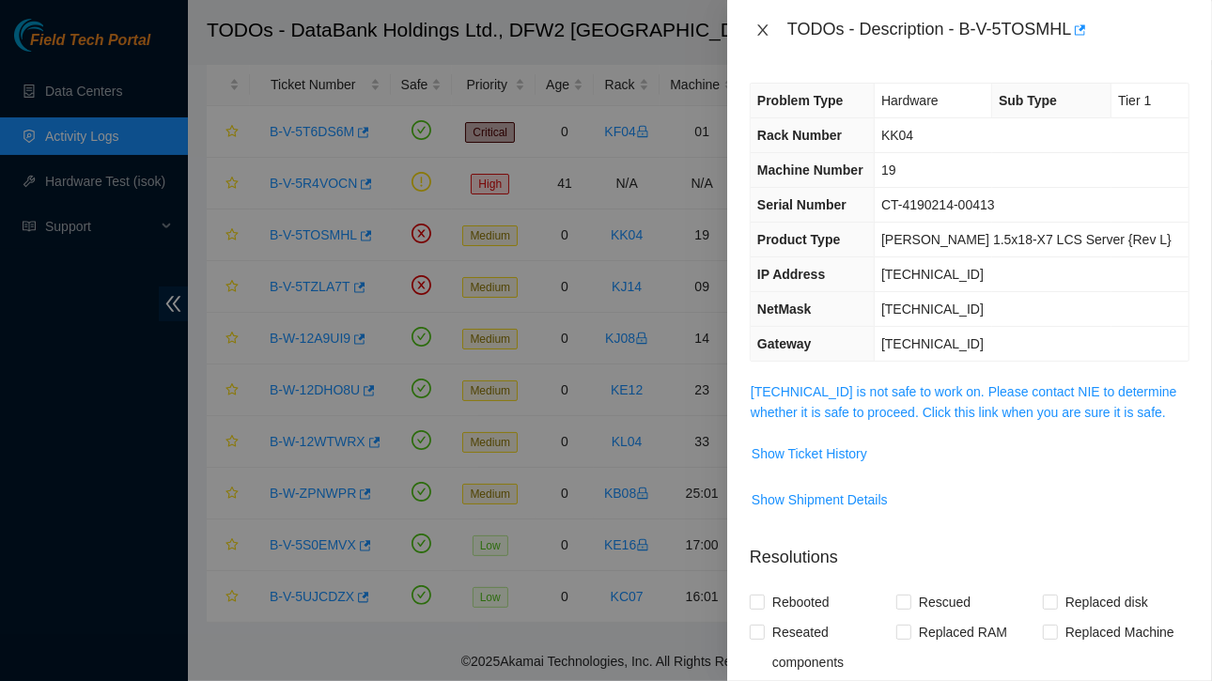
click at [759, 30] on icon "close" at bounding box center [762, 30] width 15 height 15
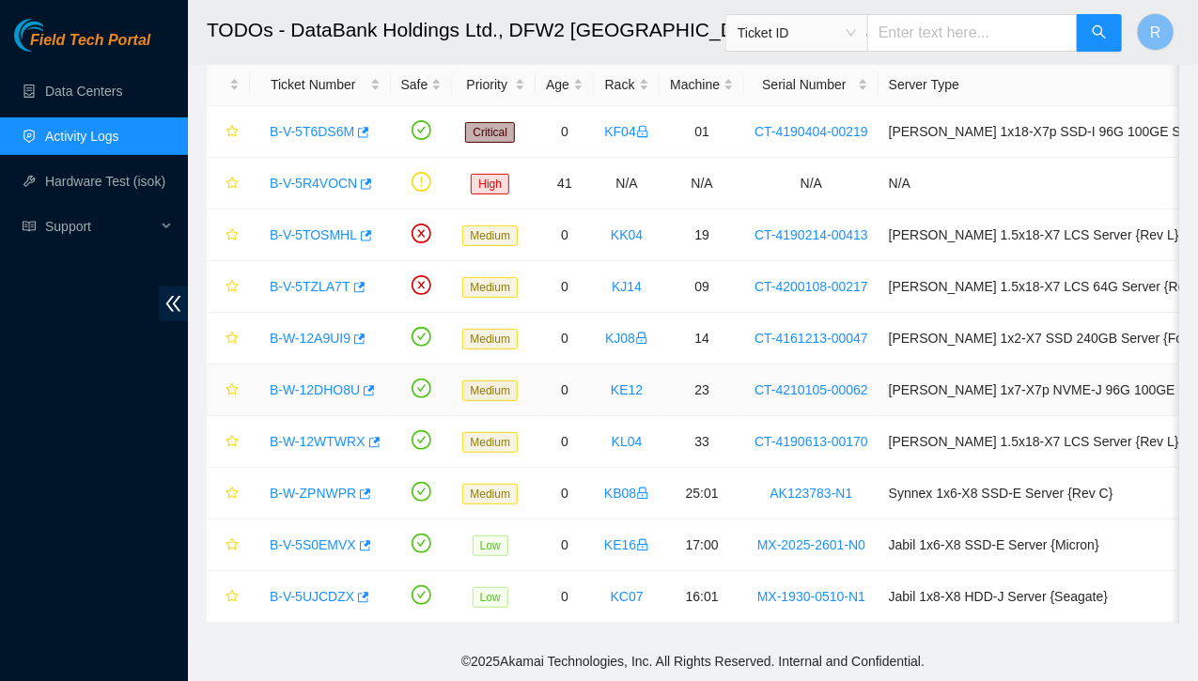
click at [333, 382] on link "B-W-12DHO8U" at bounding box center [315, 389] width 90 height 15
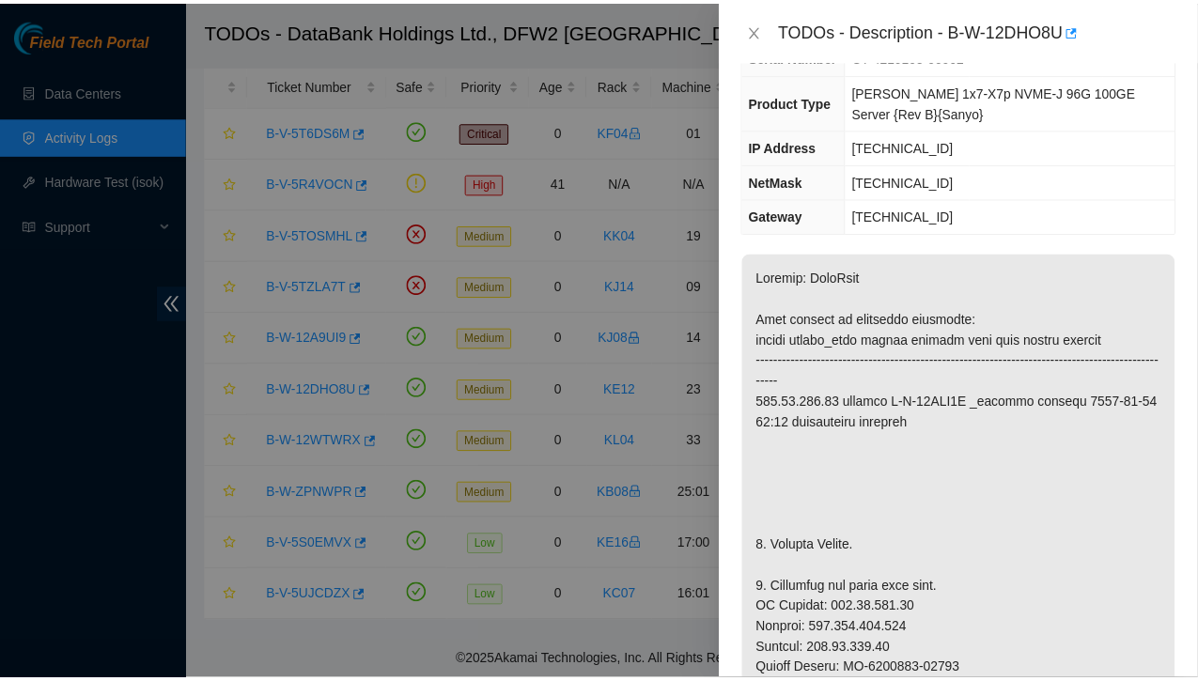
scroll to position [170, 0]
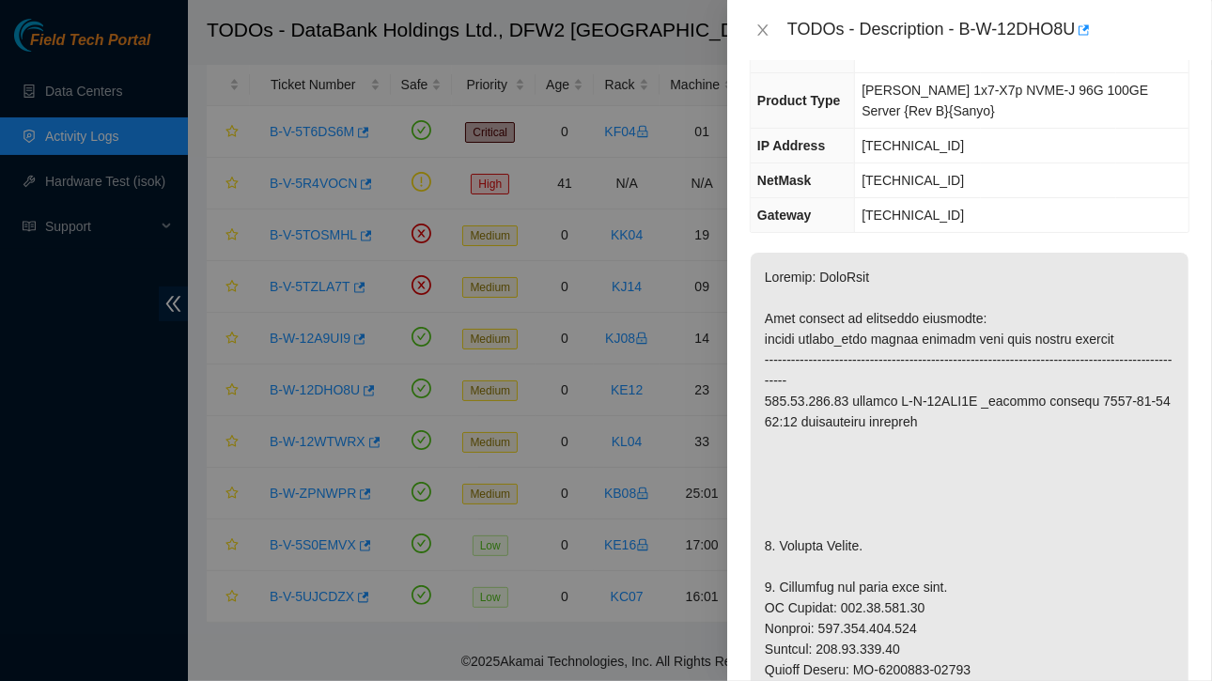
click at [753, 39] on div "TODOs - Description - B-W-12DHO8U" at bounding box center [970, 30] width 440 height 30
click at [763, 31] on icon "close" at bounding box center [762, 29] width 10 height 11
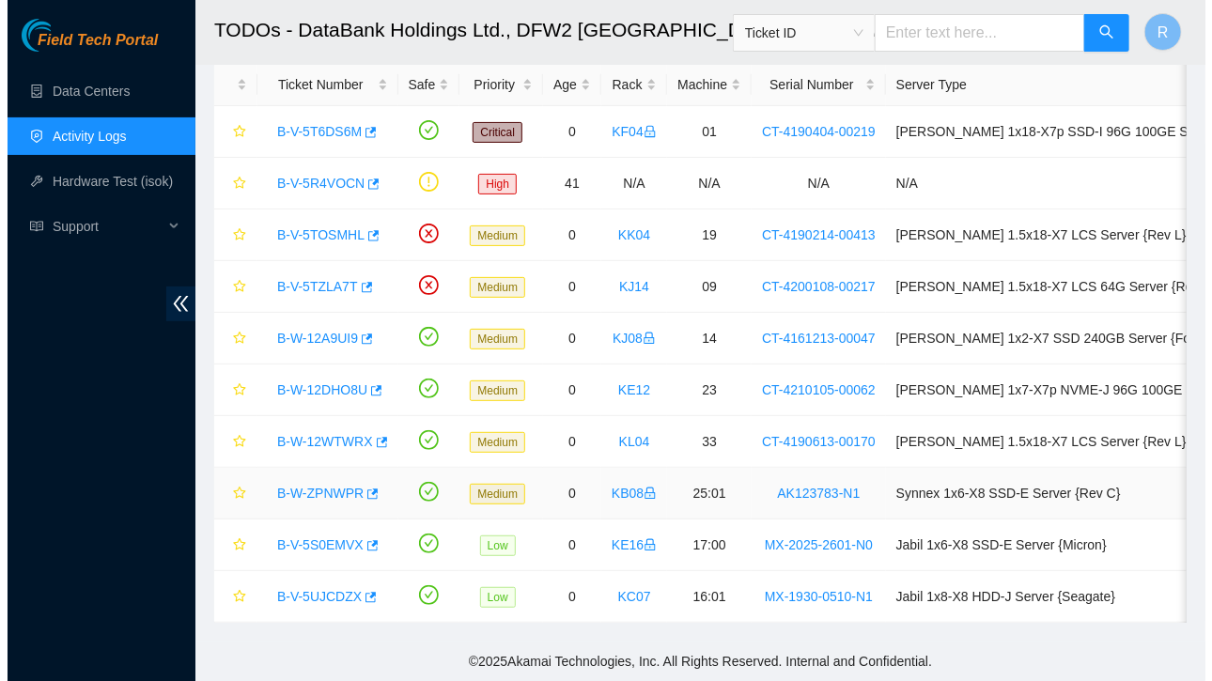
scroll to position [211, 0]
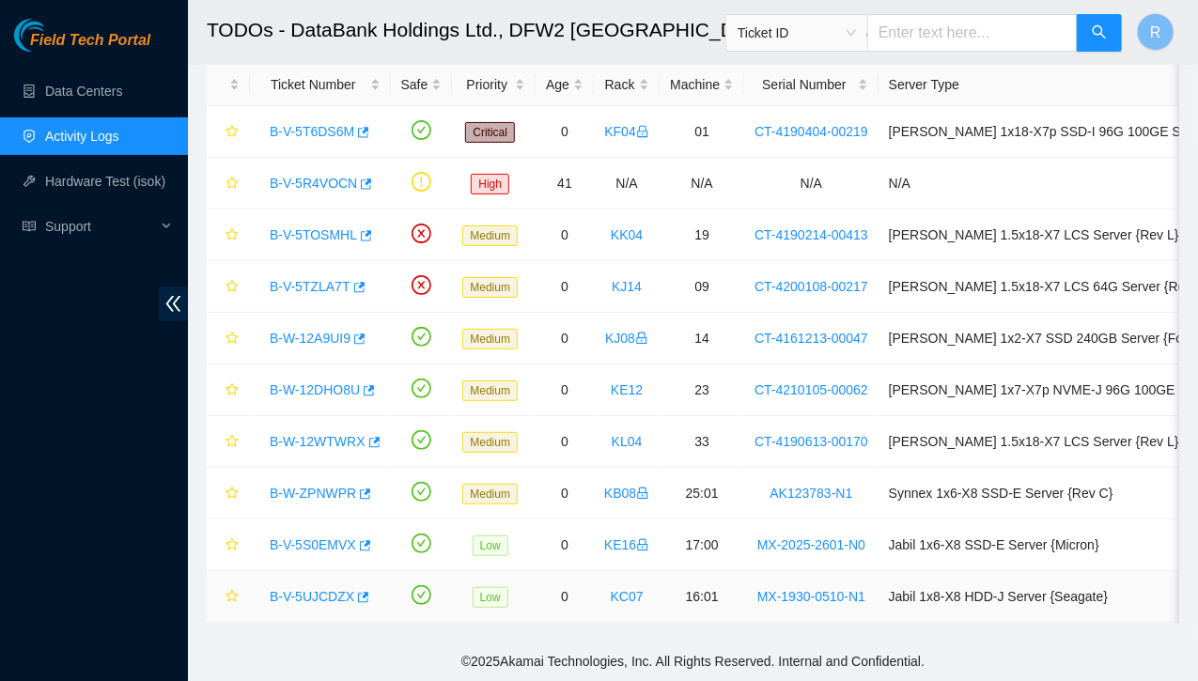
click at [325, 589] on link "B-V-5UJCDZX" at bounding box center [312, 596] width 85 height 15
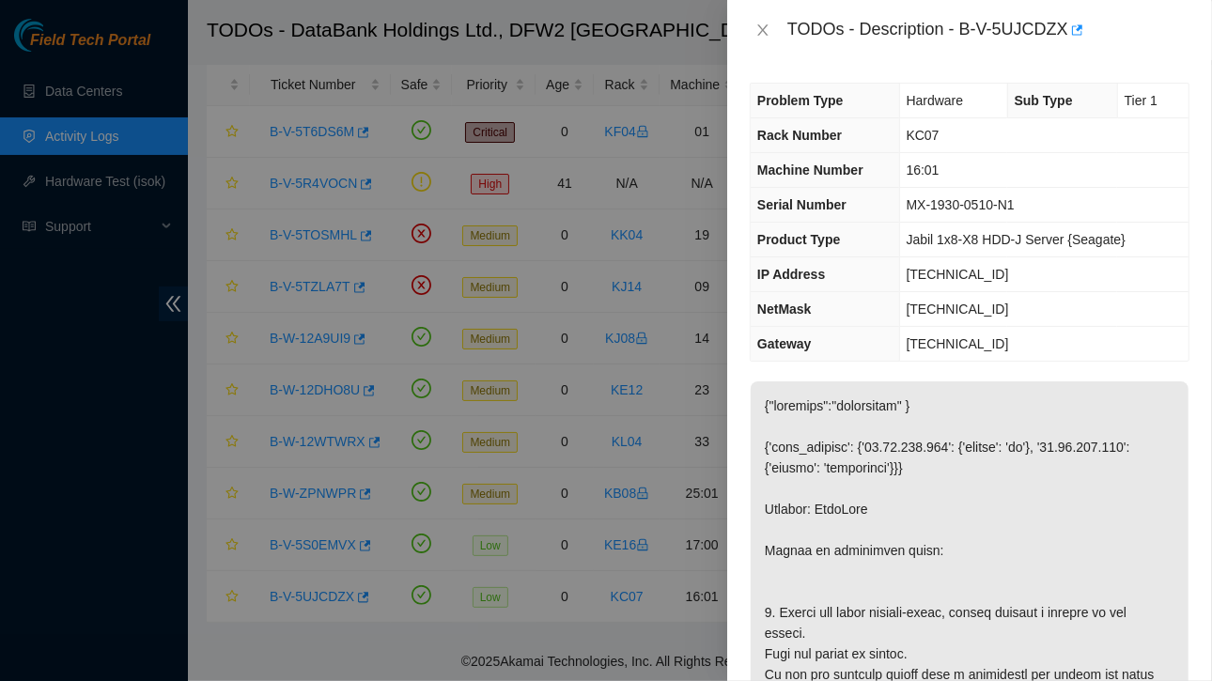
scroll to position [1, 0]
click at [768, 33] on icon "close" at bounding box center [762, 30] width 15 height 15
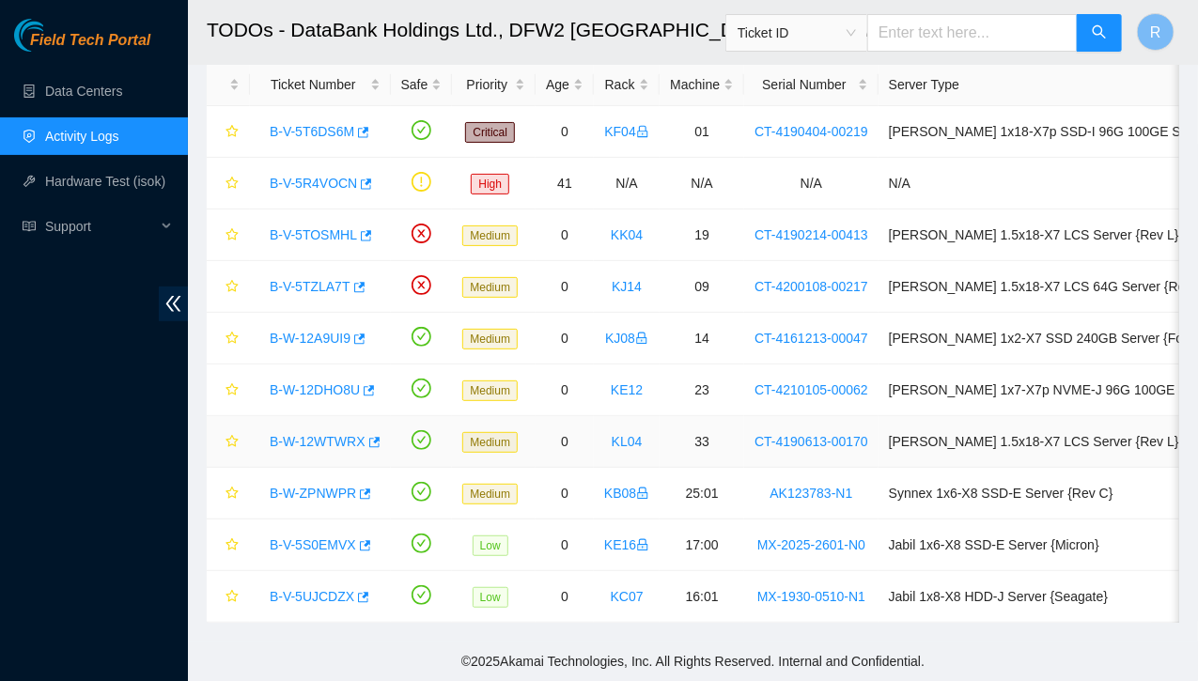
click at [317, 434] on link "B-W-12WTWRX" at bounding box center [318, 441] width 96 height 15
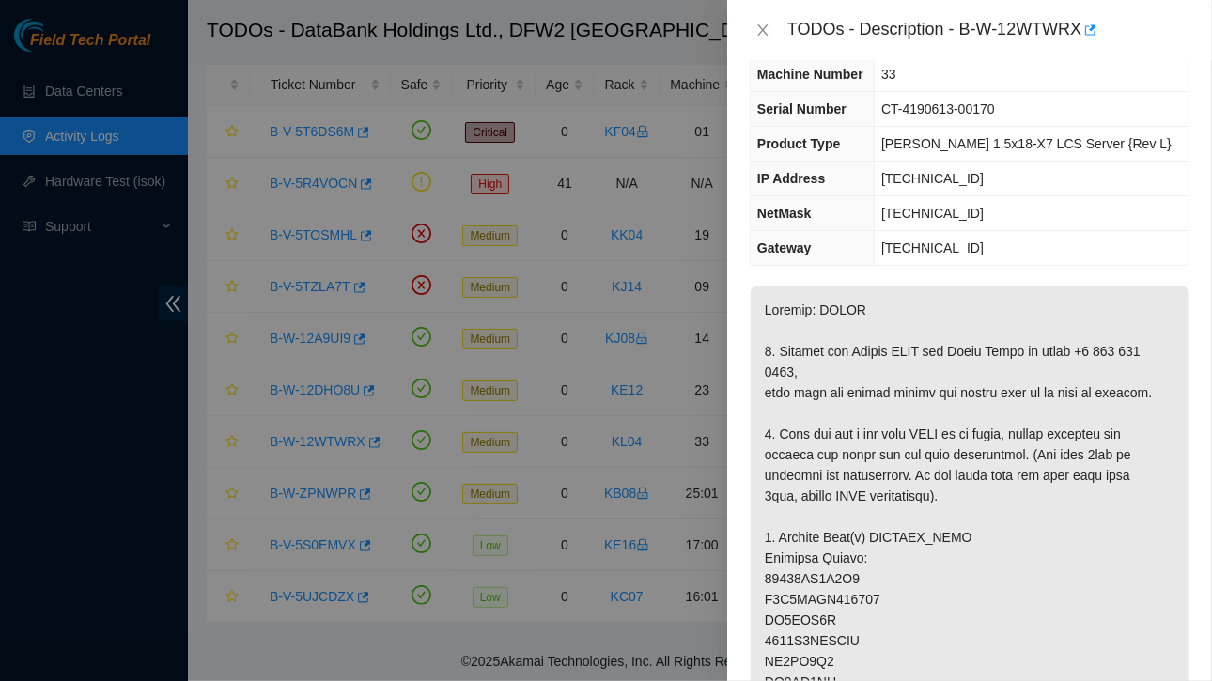
scroll to position [0, 0]
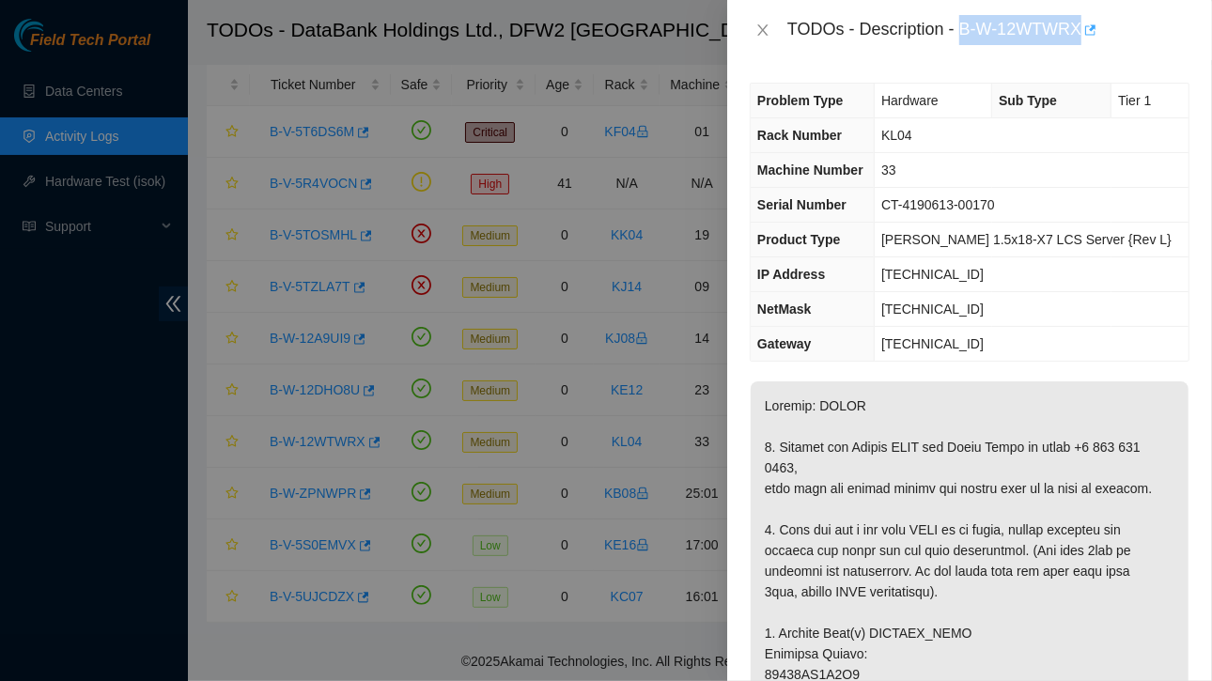
drag, startPoint x: 963, startPoint y: 29, endPoint x: 1087, endPoint y: 29, distance: 124.0
click at [1087, 29] on div "TODOs - Description - B-W-12WTWRX" at bounding box center [988, 30] width 402 height 30
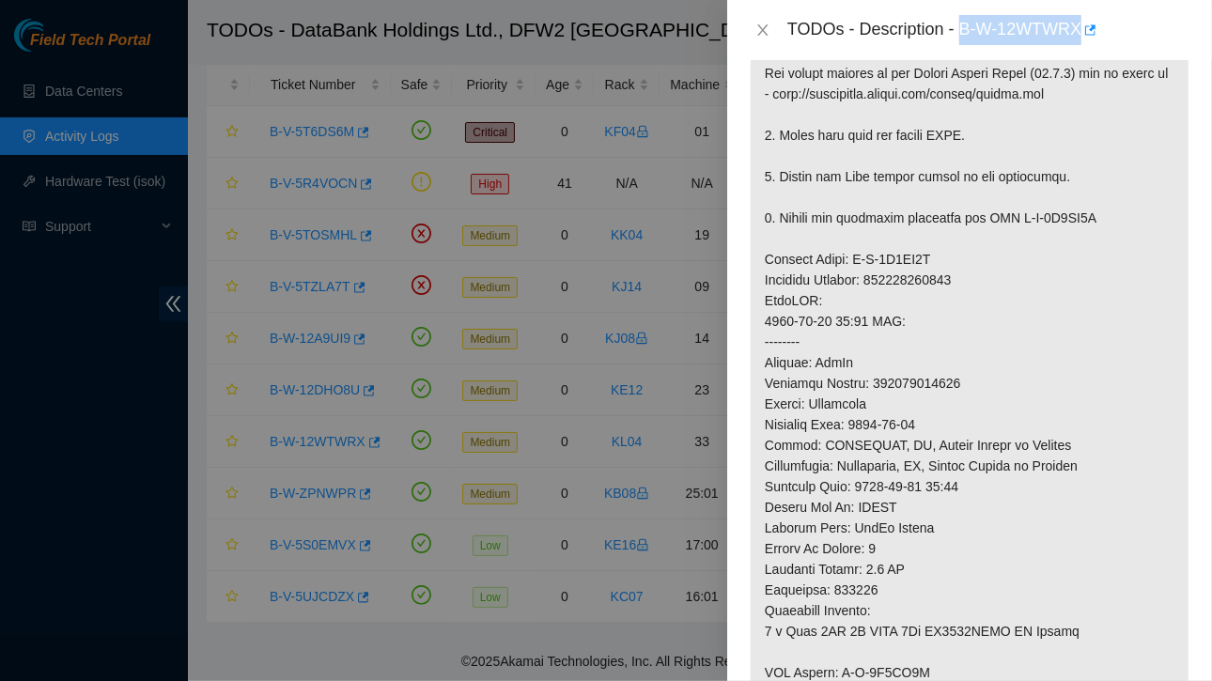
scroll to position [994, 0]
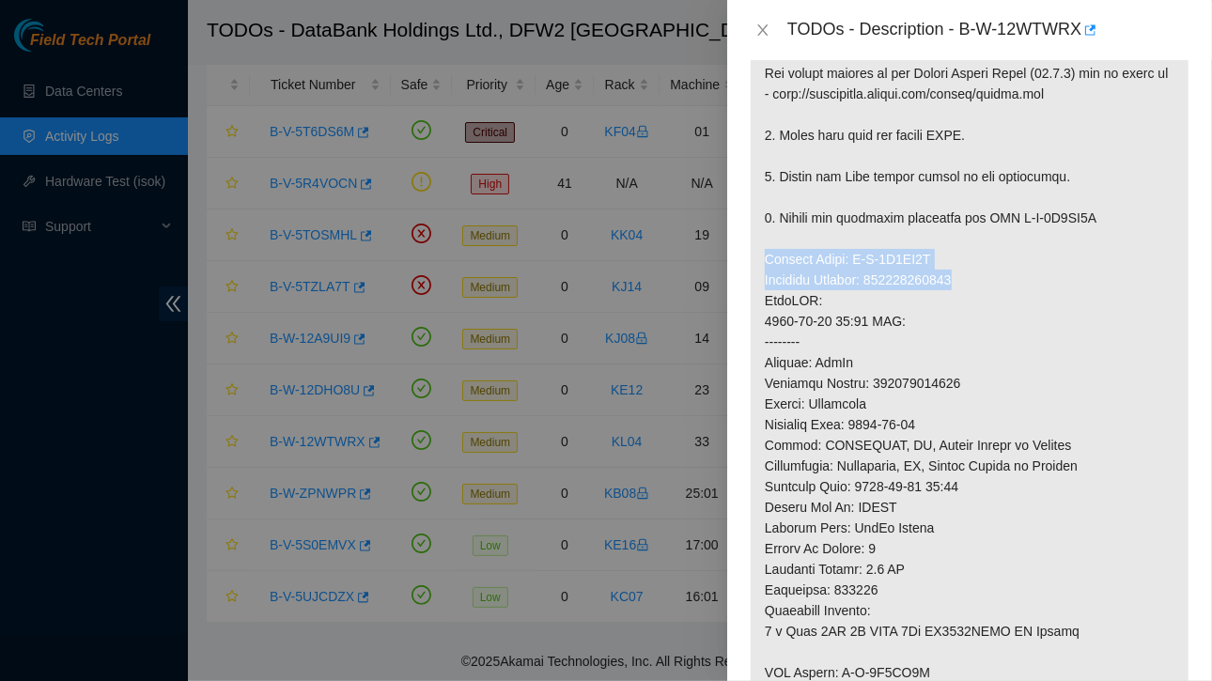
drag, startPoint x: 767, startPoint y: 296, endPoint x: 983, endPoint y: 319, distance: 217.4
click at [983, 319] on p at bounding box center [970, 93] width 438 height 1413
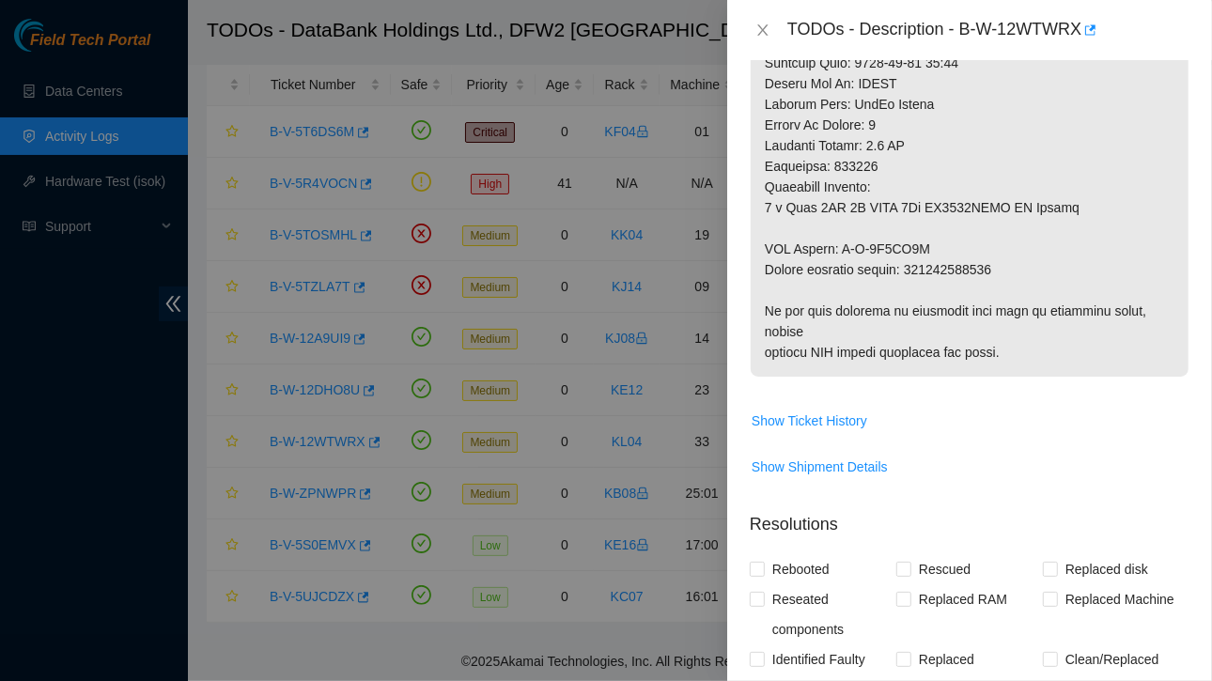
scroll to position [1436, 0]
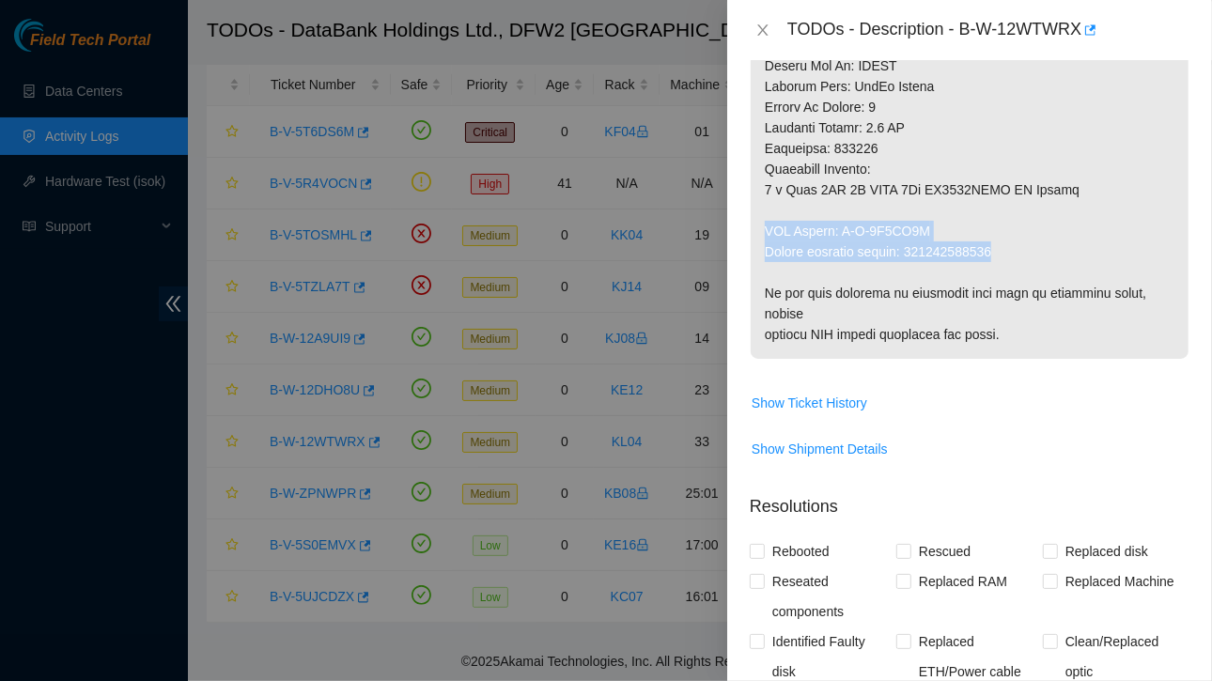
drag, startPoint x: 762, startPoint y: 267, endPoint x: 1012, endPoint y: 295, distance: 251.5
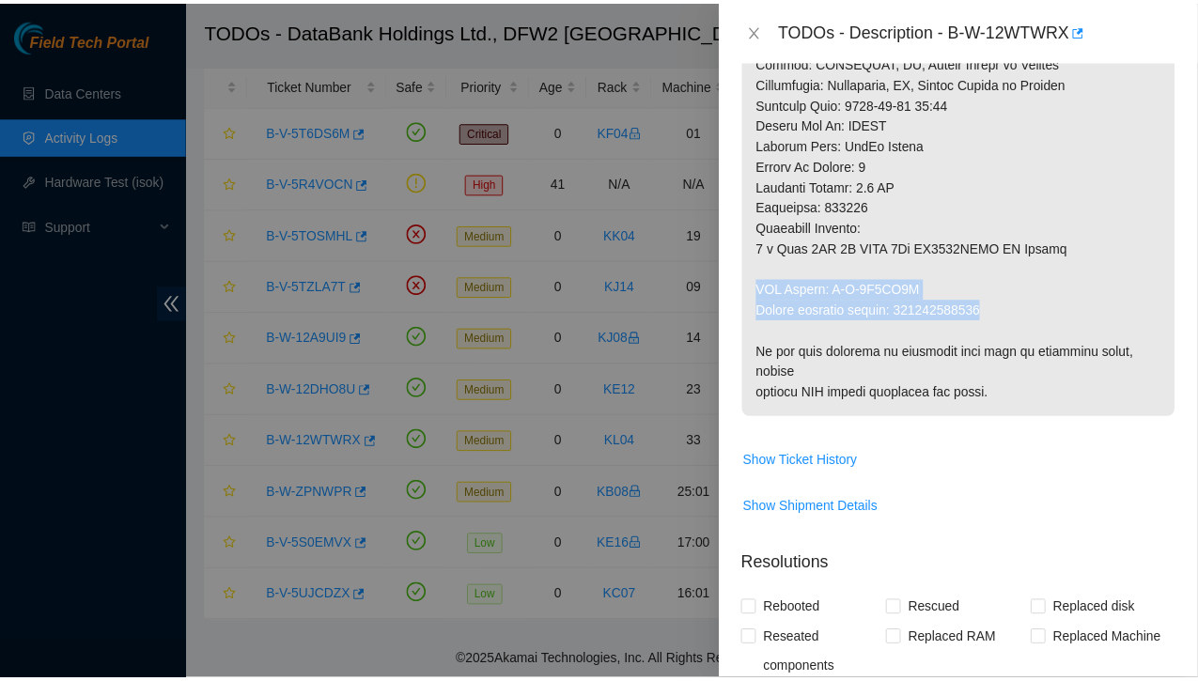
scroll to position [1379, 0]
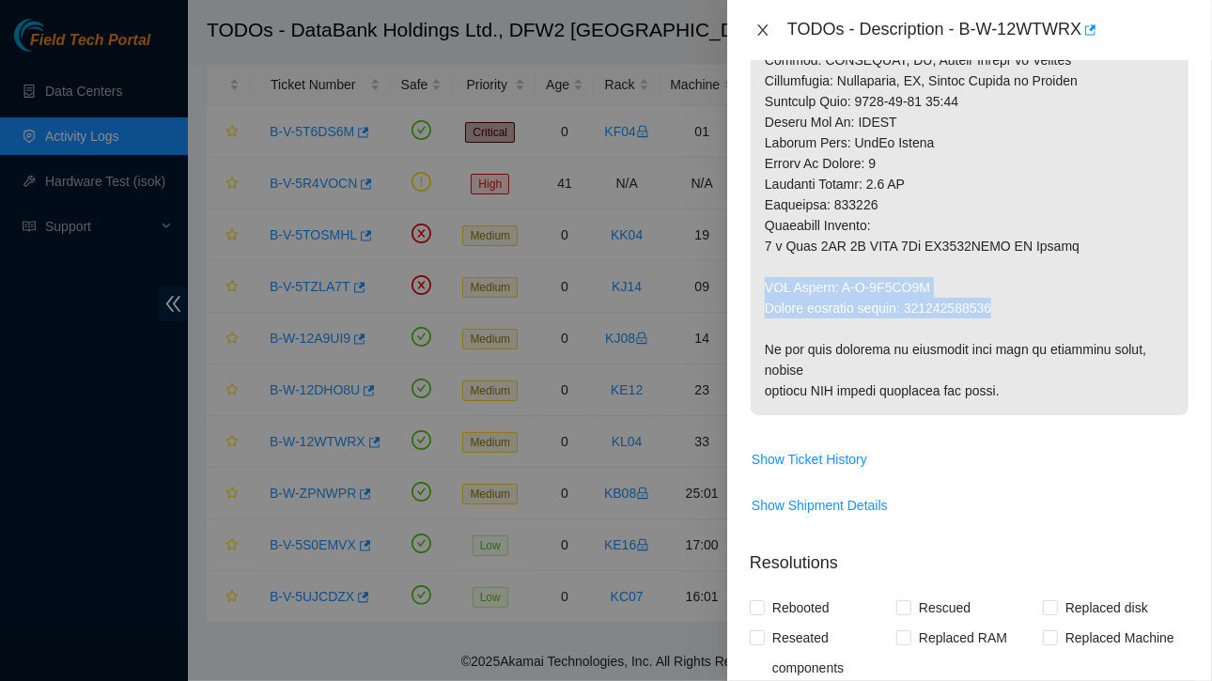
click at [764, 27] on icon "close" at bounding box center [762, 30] width 15 height 15
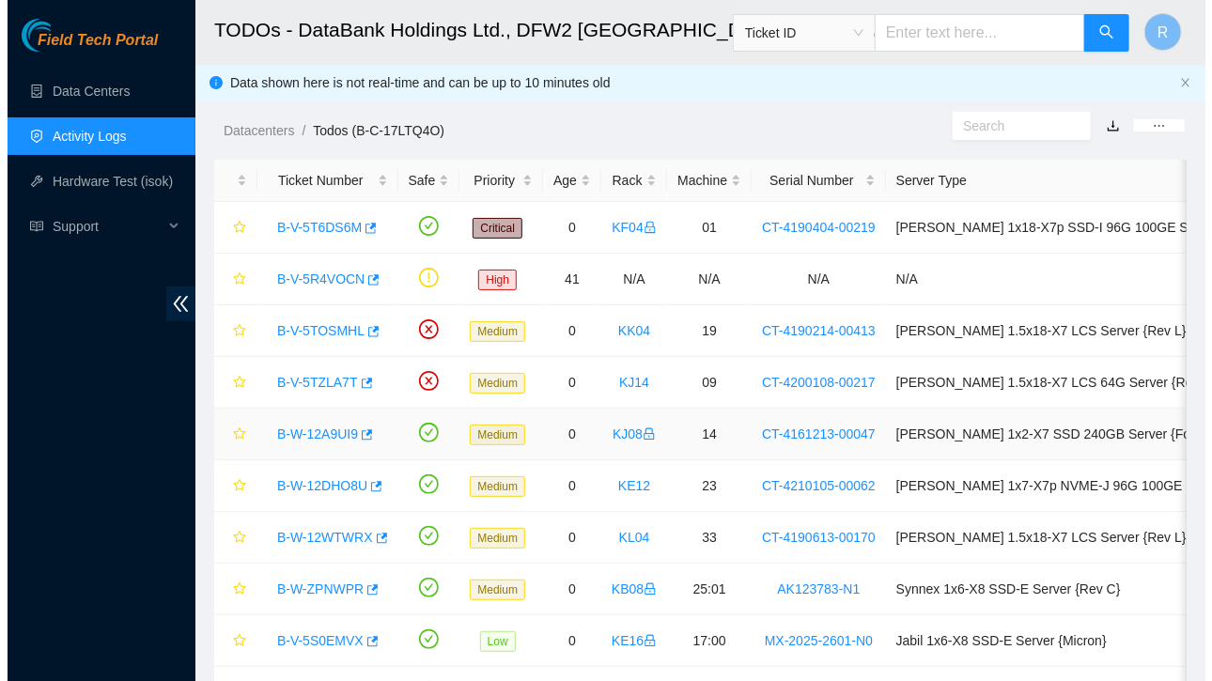
scroll to position [2, 0]
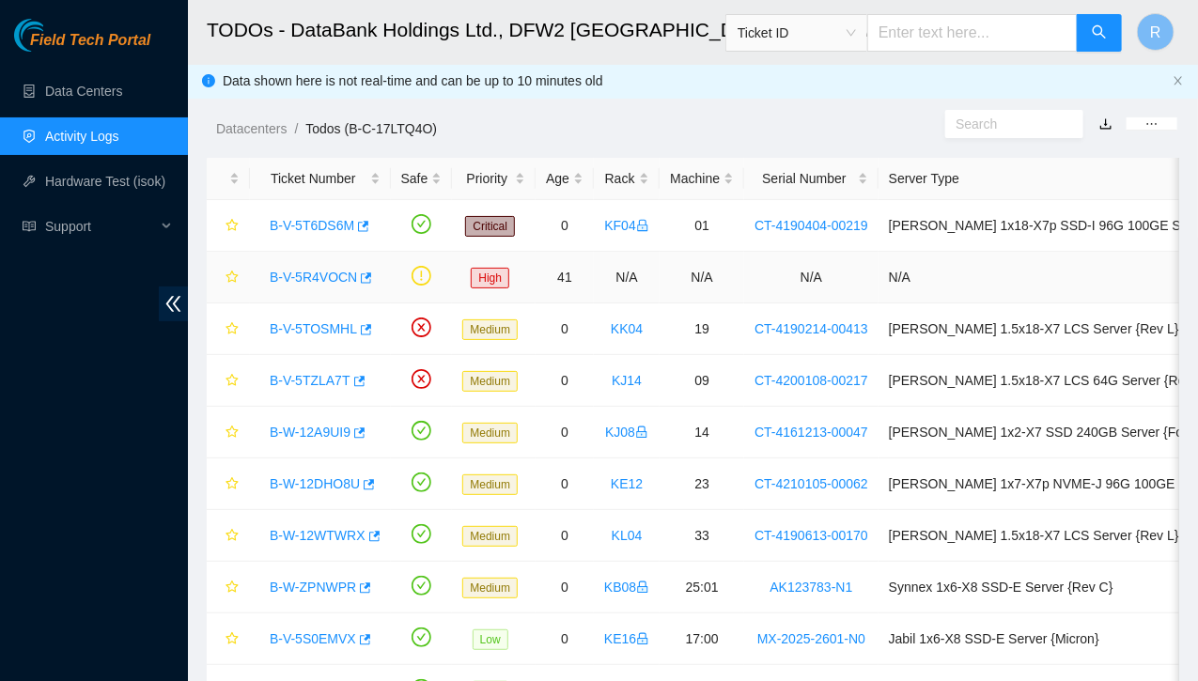
click at [327, 271] on link "B-V-5R4VOCN" at bounding box center [313, 277] width 87 height 15
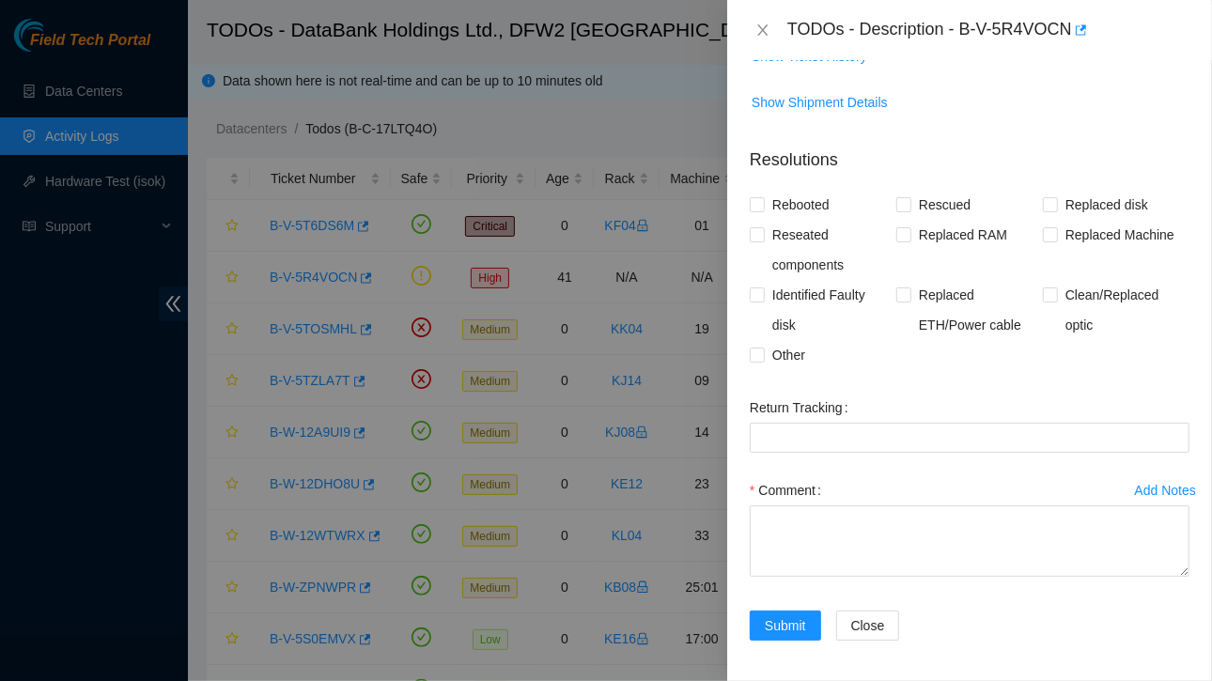
scroll to position [0, 0]
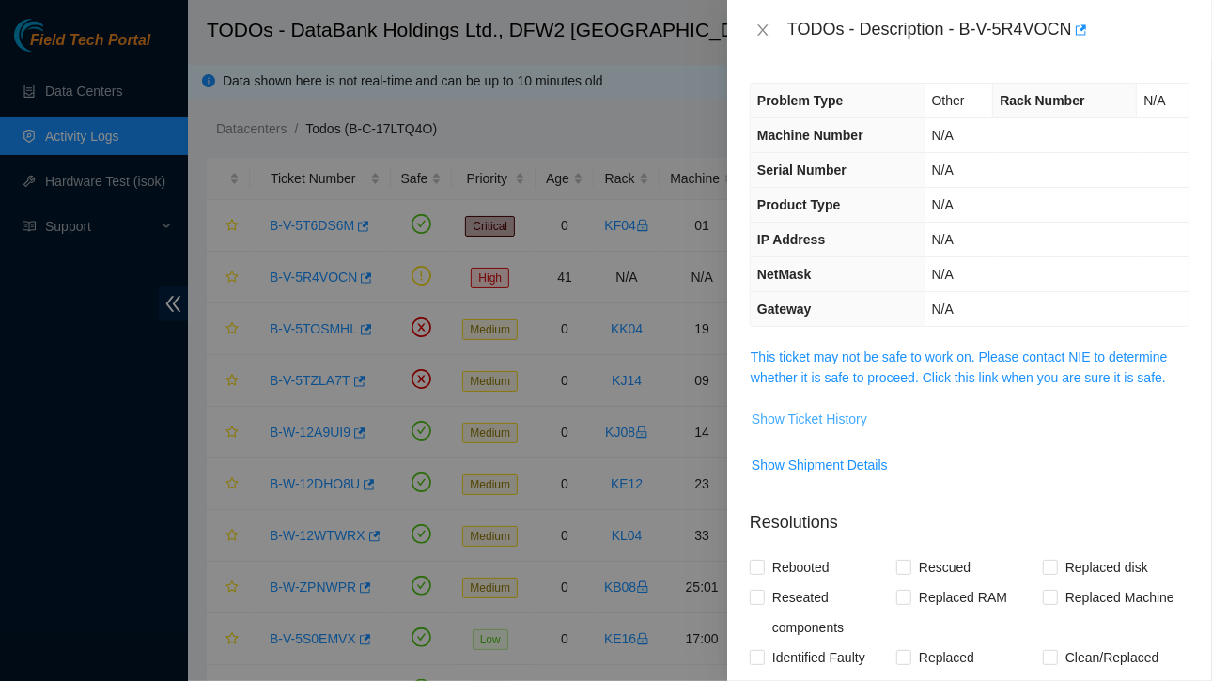
click at [816, 419] on span "Show Ticket History" at bounding box center [810, 419] width 116 height 21
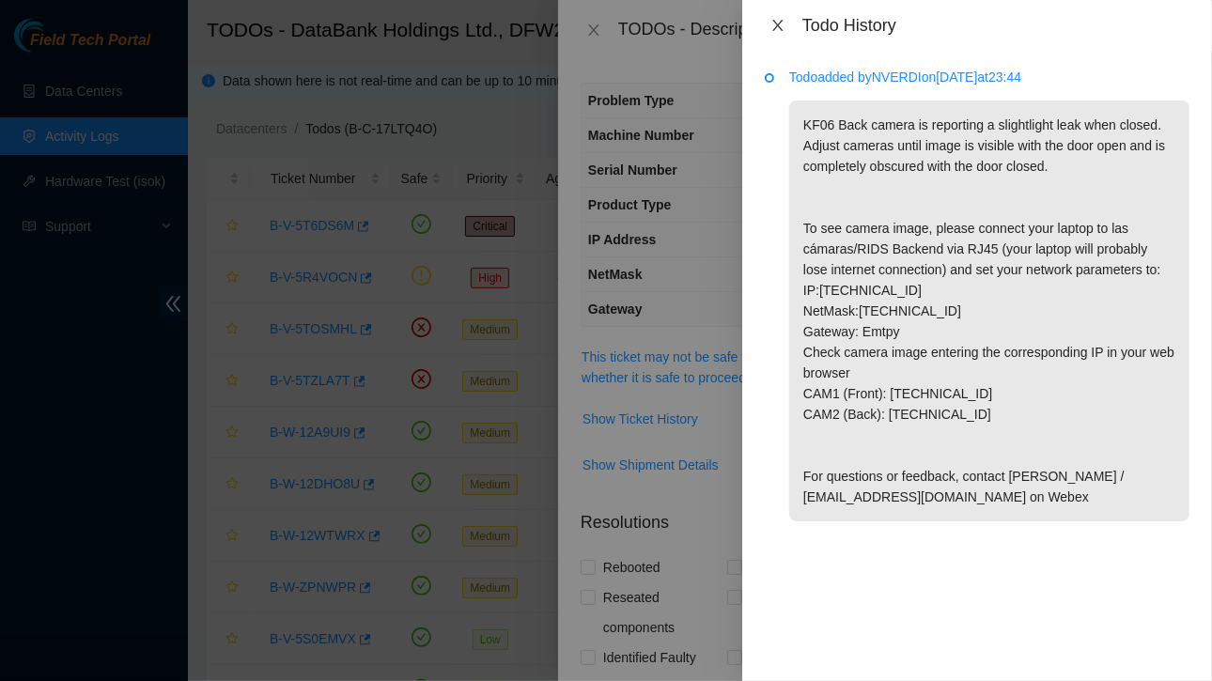
click at [784, 29] on icon "close" at bounding box center [777, 25] width 15 height 15
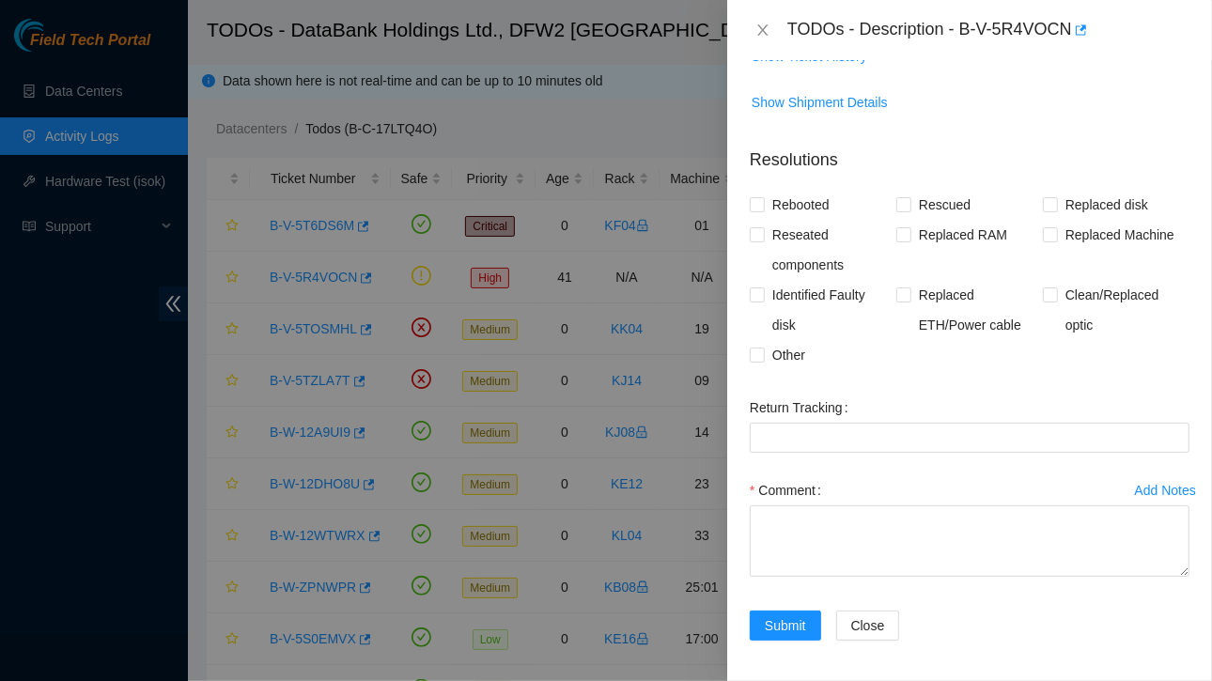
scroll to position [363, 0]
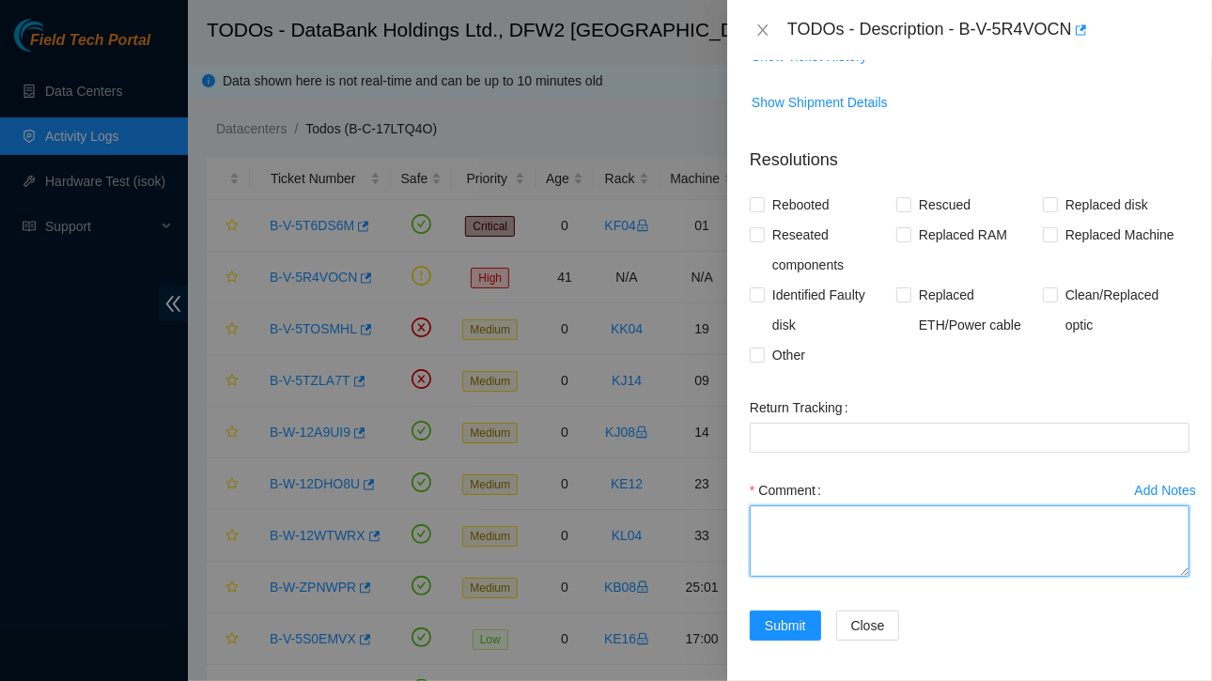
click at [843, 531] on textarea "Comment" at bounding box center [970, 540] width 440 height 71
paste textarea "You 8/19/2025 8:47 PM • noccon-bot ??lock-rids Secure Rack Access request Ticke…"
type textarea "You 8/19/2025 8:47 PM • noccon-bot ??lock-rids Secure Rack Access request Ticke…"
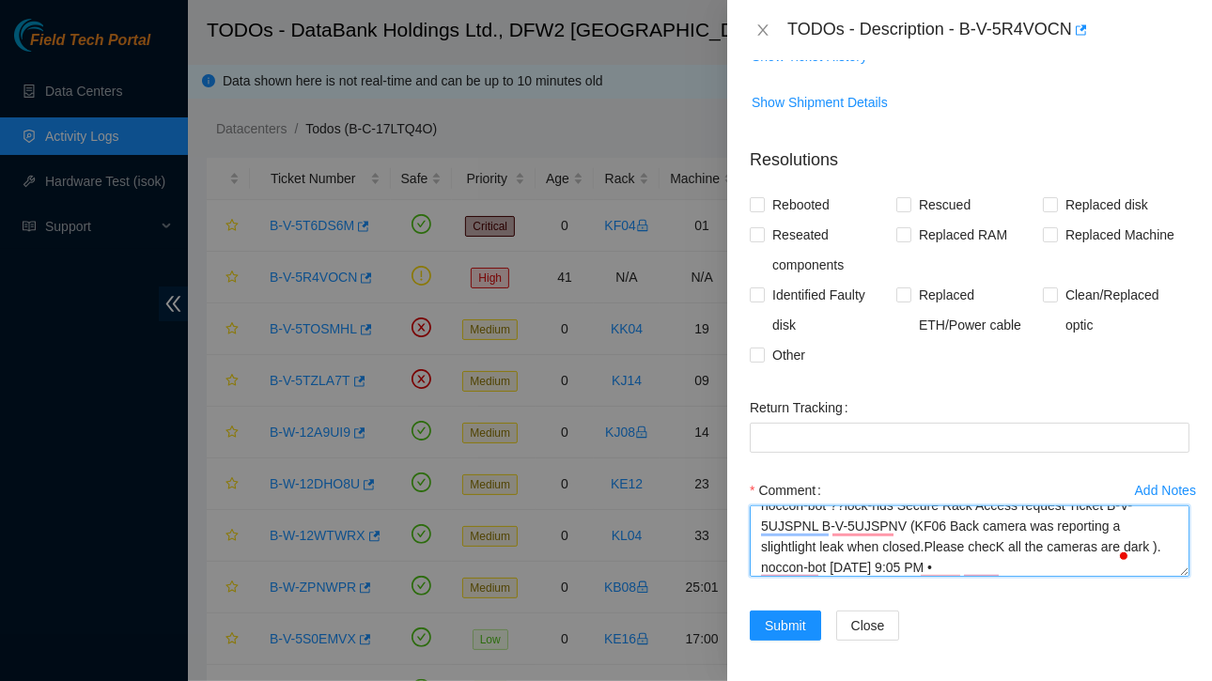
scroll to position [36, 0]
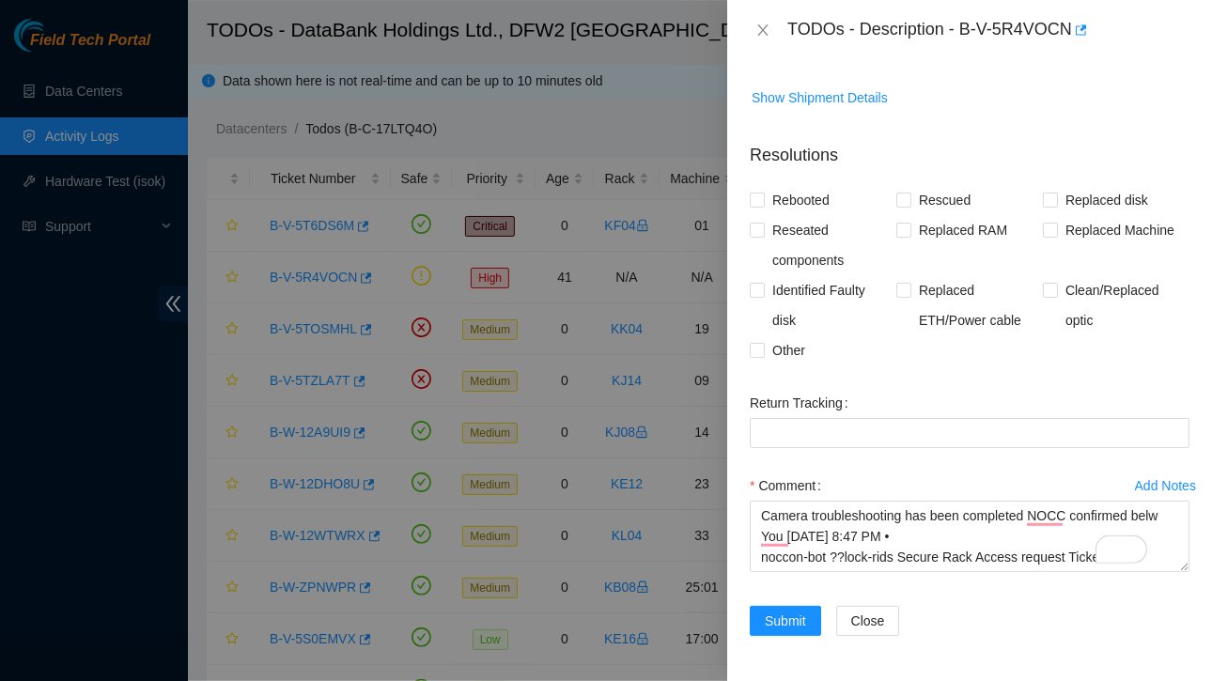
scroll to position [377, 0]
click at [933, 535] on textarea "Camera troubleshooting has been completed NOCC confirmed belw You 8/19/2025 8:4…" at bounding box center [970, 536] width 440 height 71
type textarea "Camera troubleshooting has been completed NOCC confirmed belw You 8/19/2025 8:4…"
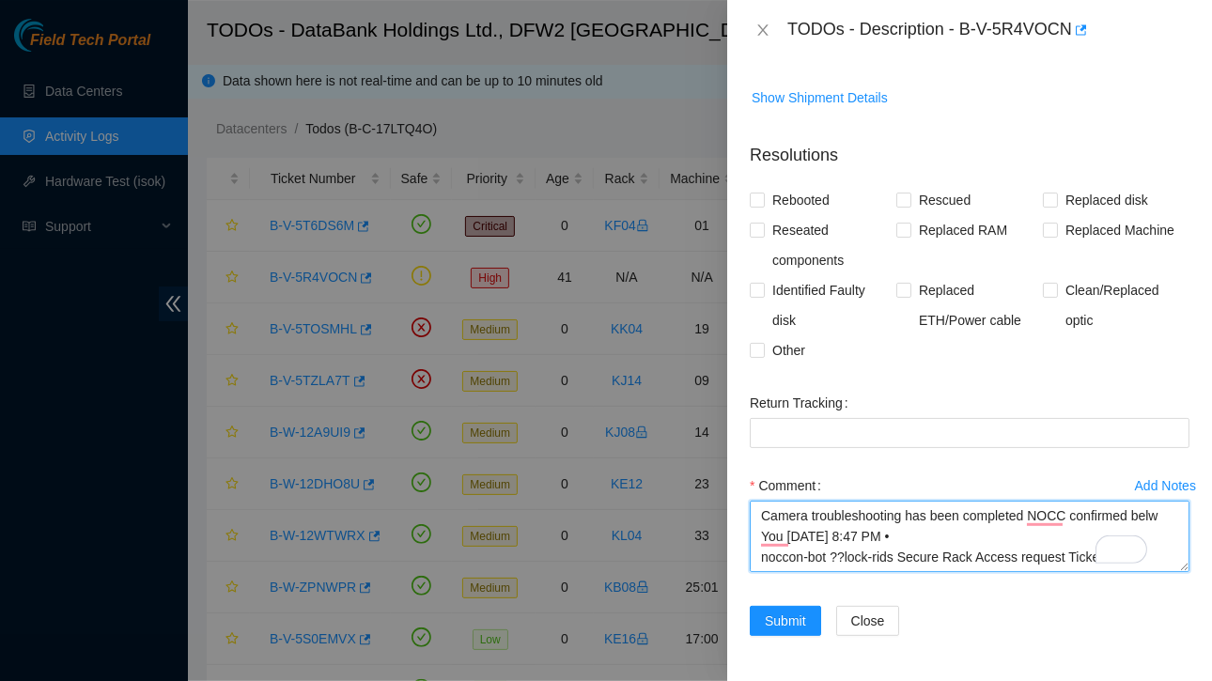
scroll to position [271, 0]
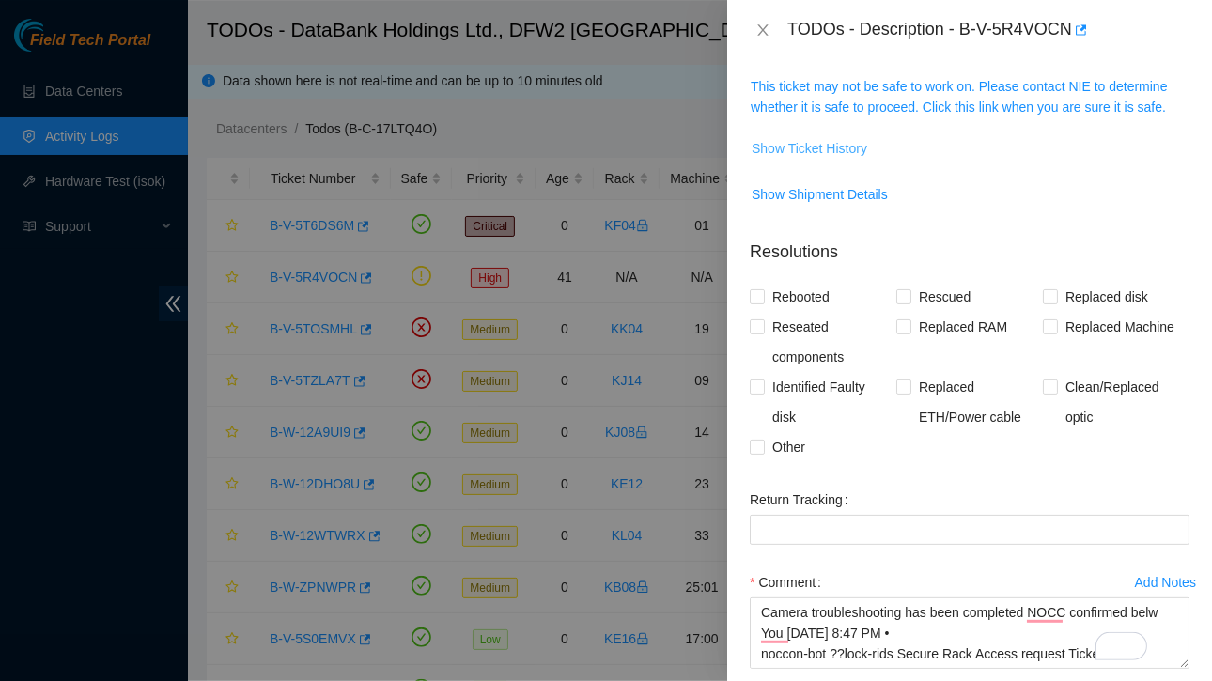
click at [828, 148] on span "Show Ticket History" at bounding box center [810, 148] width 116 height 21
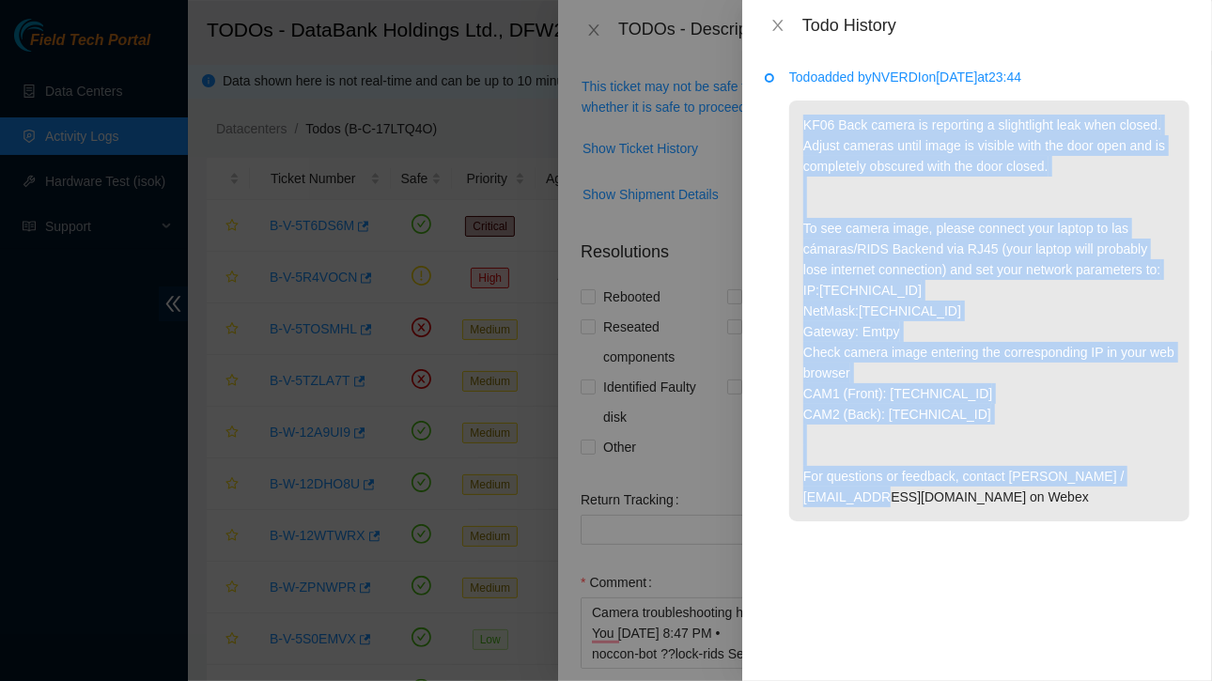
drag, startPoint x: 799, startPoint y: 125, endPoint x: 953, endPoint y: 422, distance: 334.5
click at [1017, 500] on p "KF06 Back camera is reporting a slightlight leak when closed. Adjust cameras un…" at bounding box center [989, 311] width 400 height 421
copy p "KF06 Back camera is reporting a slightlight leak when closed. Adjust cameras un…"
click at [780, 23] on icon "close" at bounding box center [777, 25] width 10 height 11
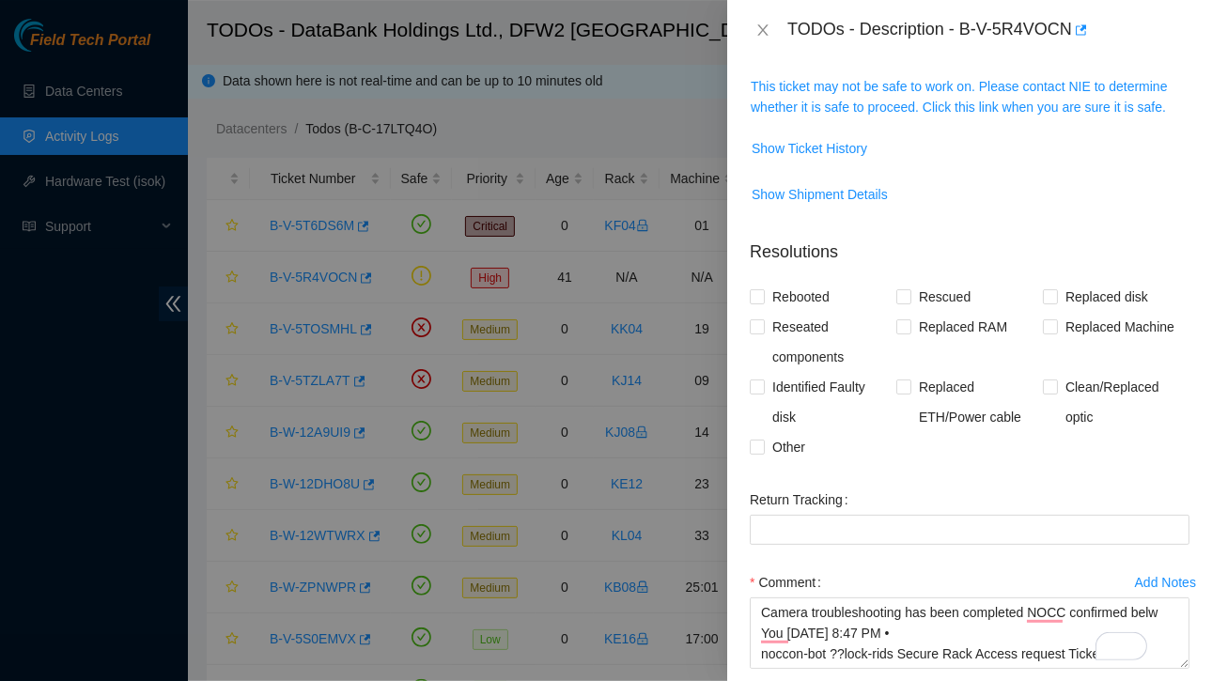
scroll to position [377, 0]
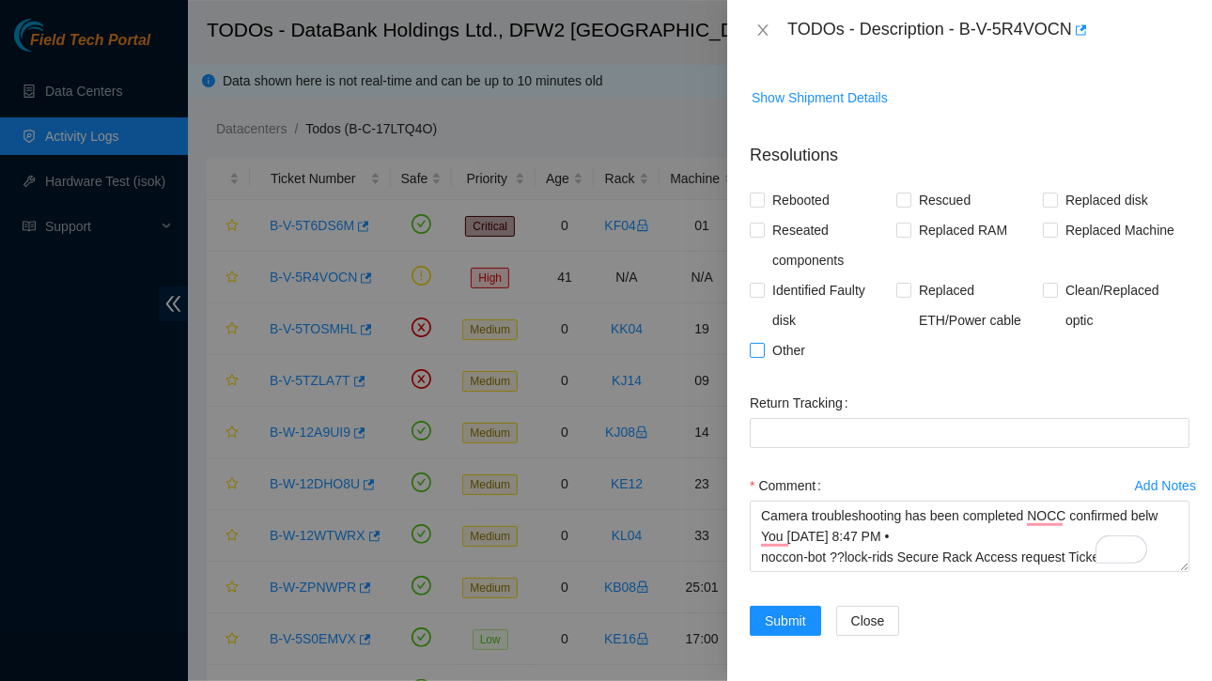
click at [753, 343] on input "Other" at bounding box center [756, 349] width 13 height 13
checkbox input "true"
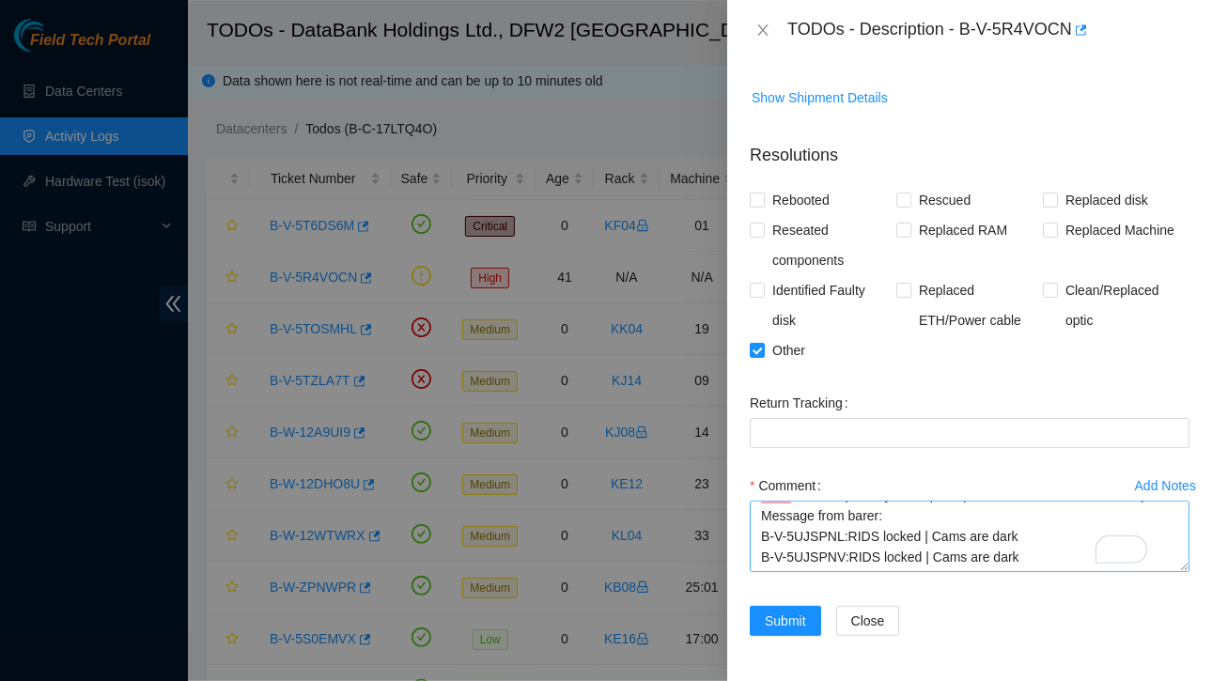
scroll to position [189, 0]
click at [775, 611] on span "Submit" at bounding box center [785, 621] width 41 height 21
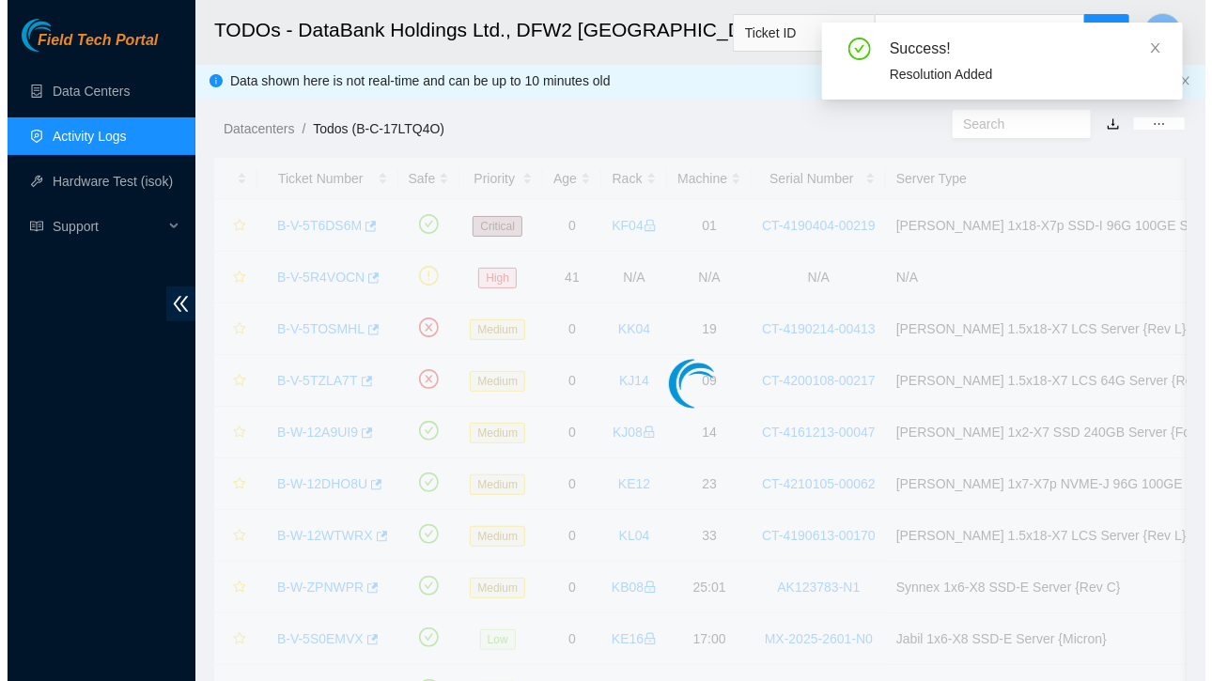
scroll to position [439, 0]
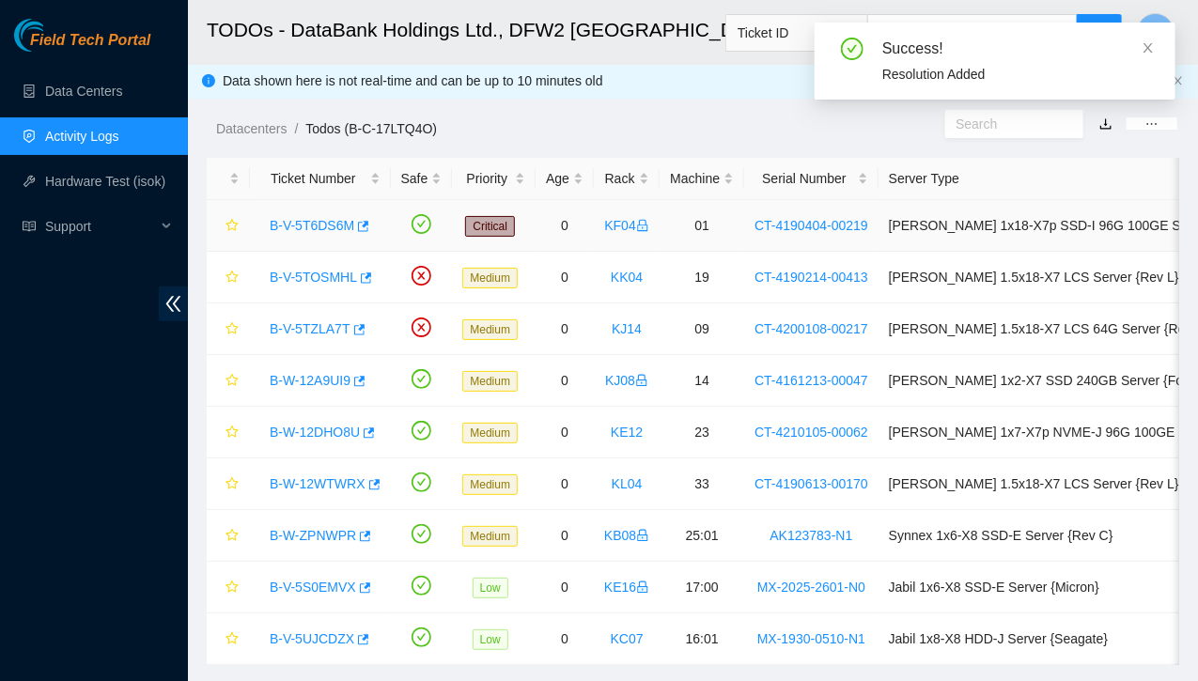
click at [323, 226] on link "B-V-5T6DS6M" at bounding box center [312, 225] width 85 height 15
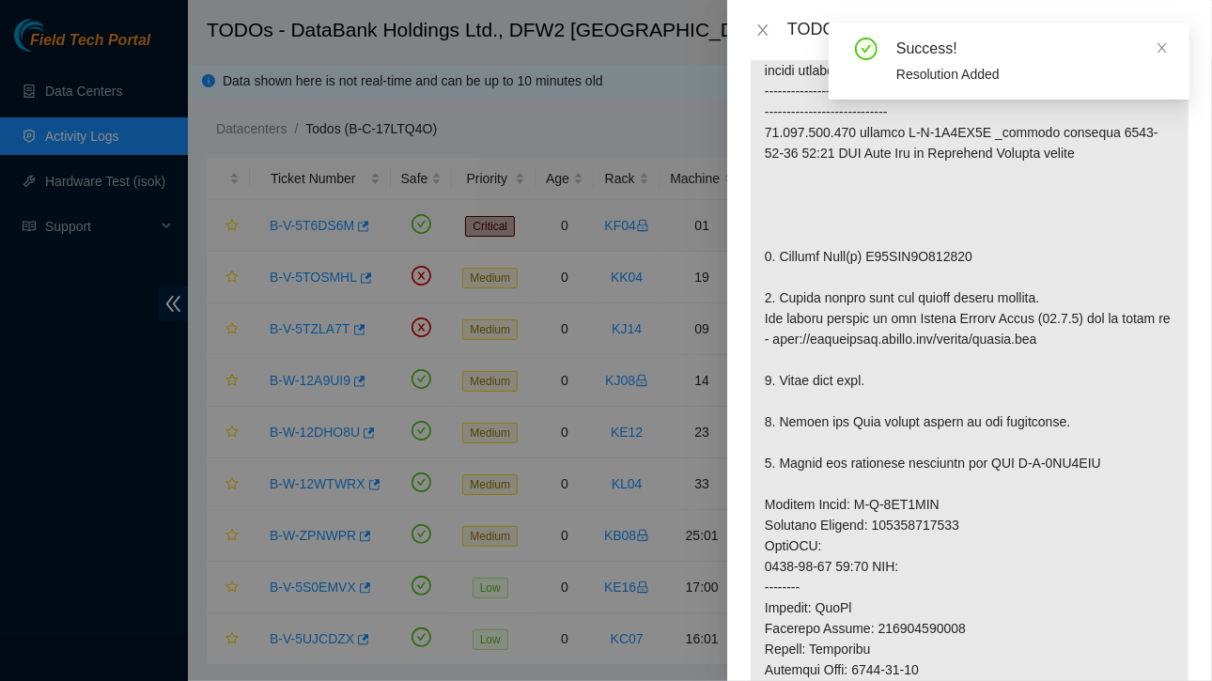
scroll to position [1466, 0]
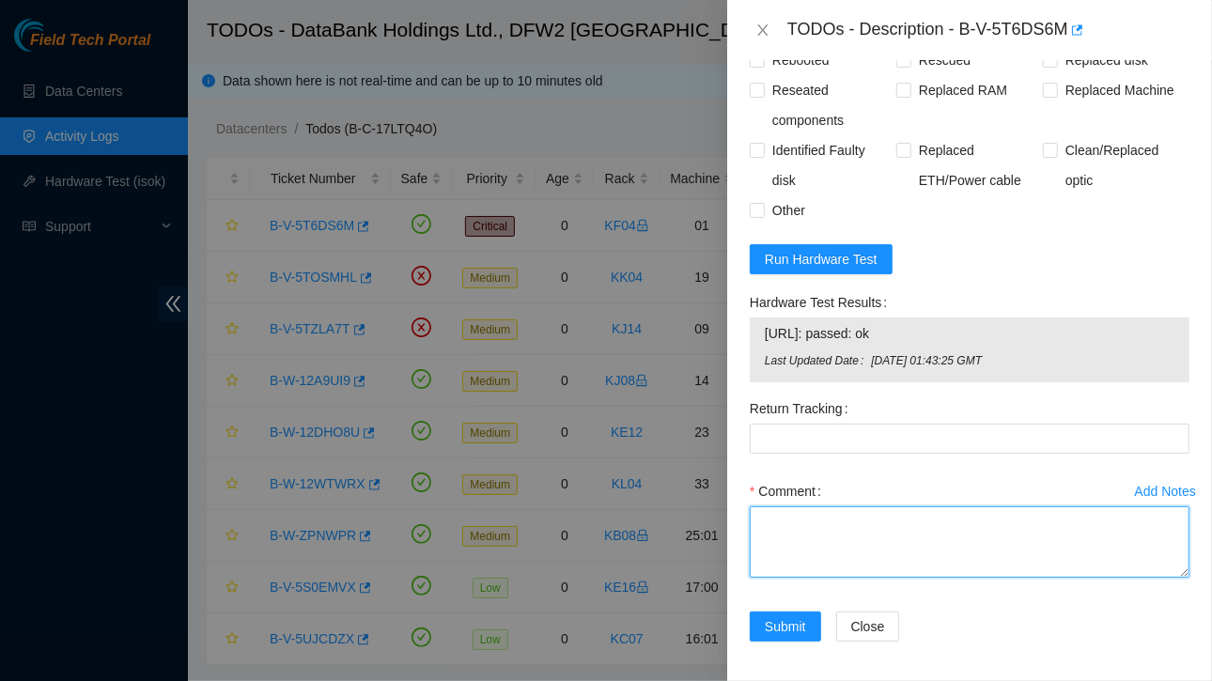
click at [830, 551] on textarea "Comment" at bounding box center [970, 541] width 440 height 71
click at [1047, 516] on textarea "Contacted NOCC and requested for ESSL access" at bounding box center [970, 541] width 440 height 71
paste textarea "Ticket:B-V-5T6DS6M Service Order: B-V-5TI0SCE Tracking Numbers: 21182EC894E3 Se…"
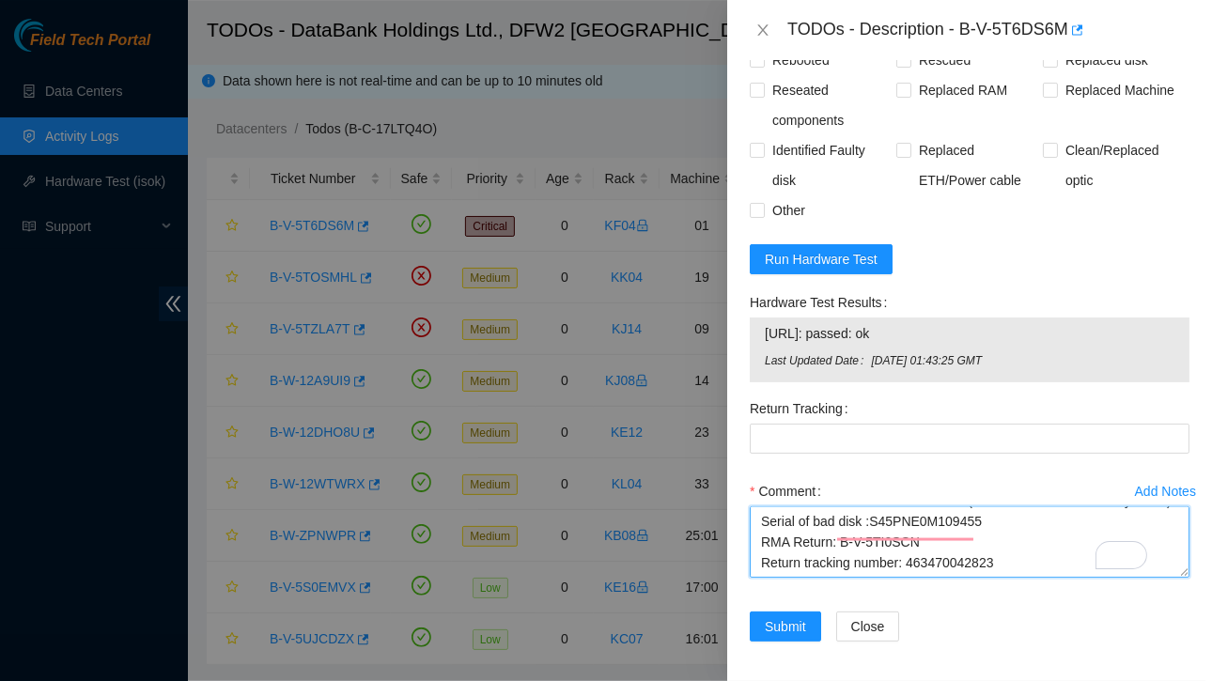
scroll to position [207, 0]
drag, startPoint x: 907, startPoint y: 517, endPoint x: 993, endPoint y: 517, distance: 86.4
click at [1002, 517] on textarea "Contacted NOCC and requested for ESSL access NOCC approved Ticket:B-V-5T6DS6M S…" at bounding box center [970, 541] width 440 height 71
type textarea "Contacted NOCC and requested for ESSL access NOCC approved Ticket:B-V-5T6DS6M S…"
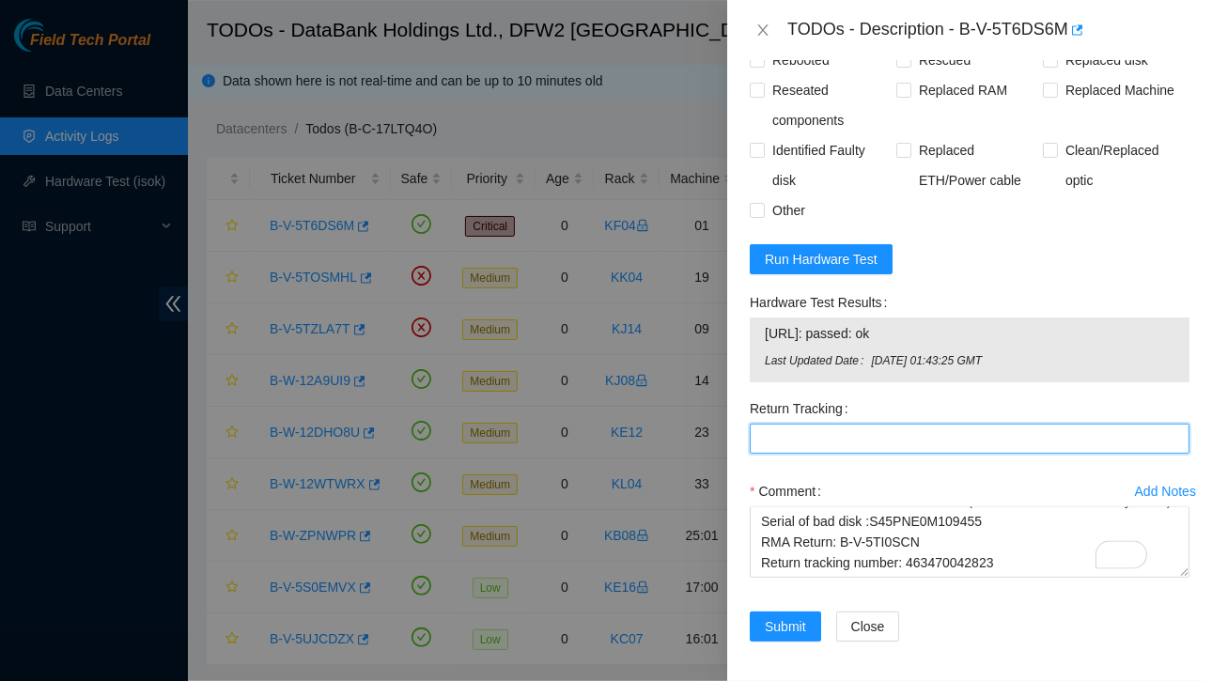
click at [762, 441] on Tracking "Return Tracking" at bounding box center [970, 439] width 440 height 30
paste Tracking "463470042823"
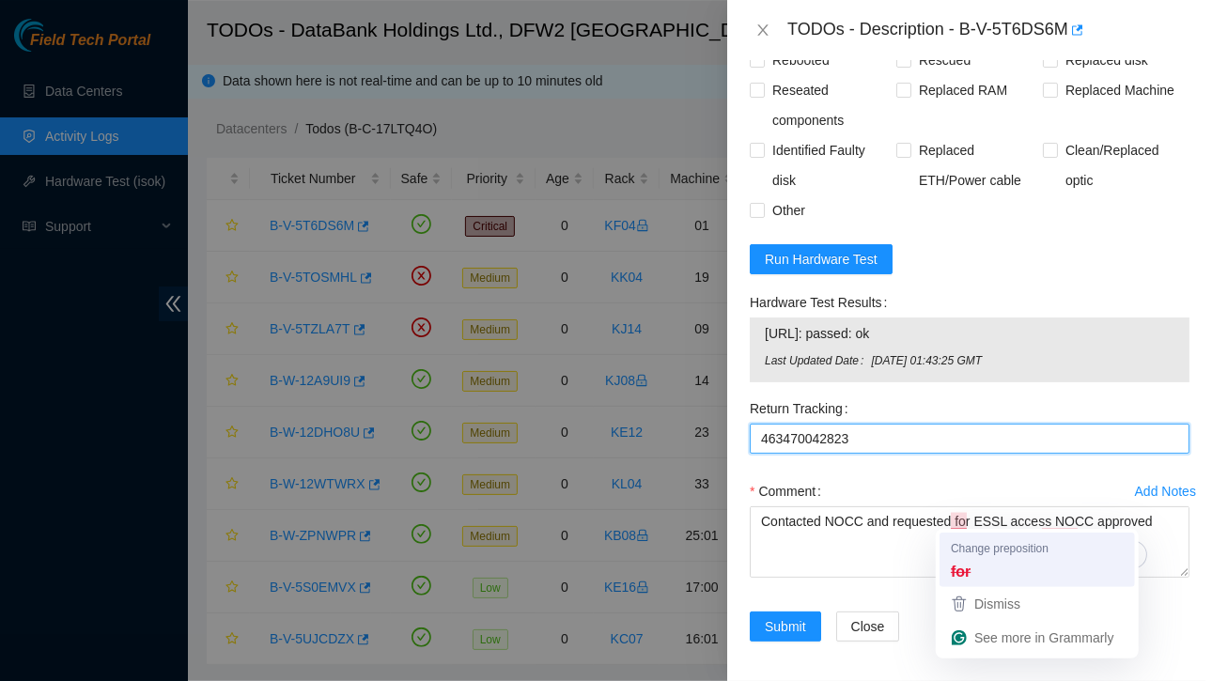
type Tracking "463470042823"
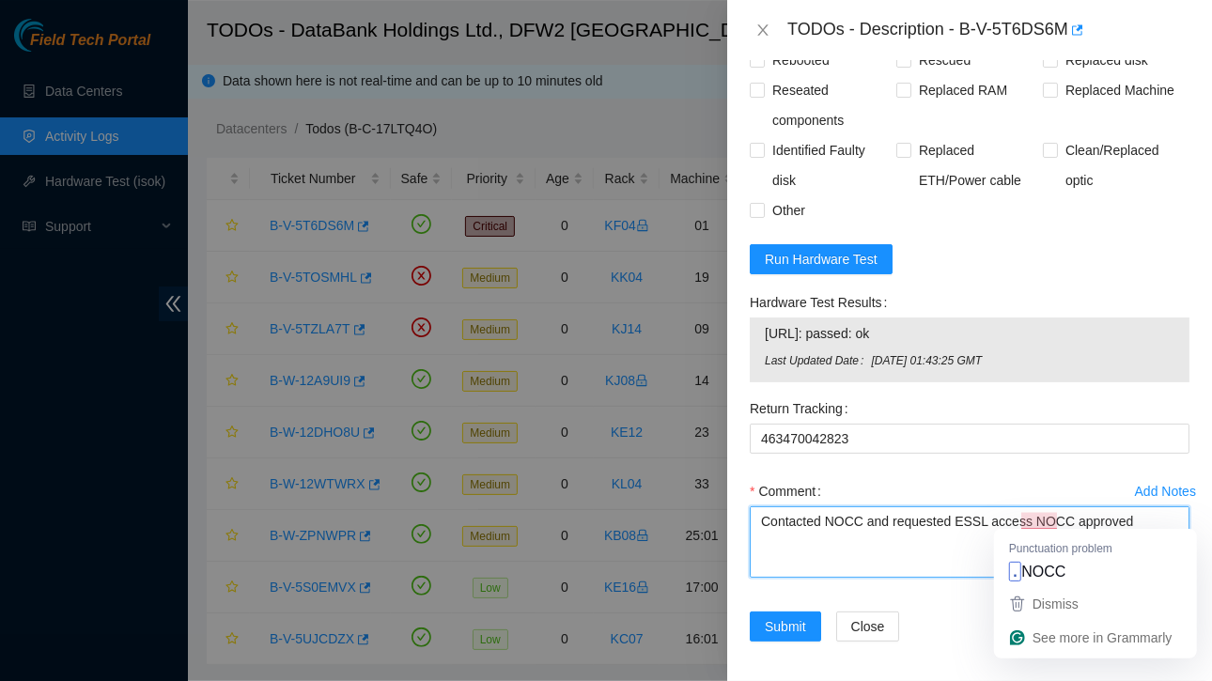
click at [934, 557] on textarea "Contacted NOCC and requested ESSL access NOCC approved Ticket:B-V-5T6DS6M Servi…" at bounding box center [970, 541] width 440 height 71
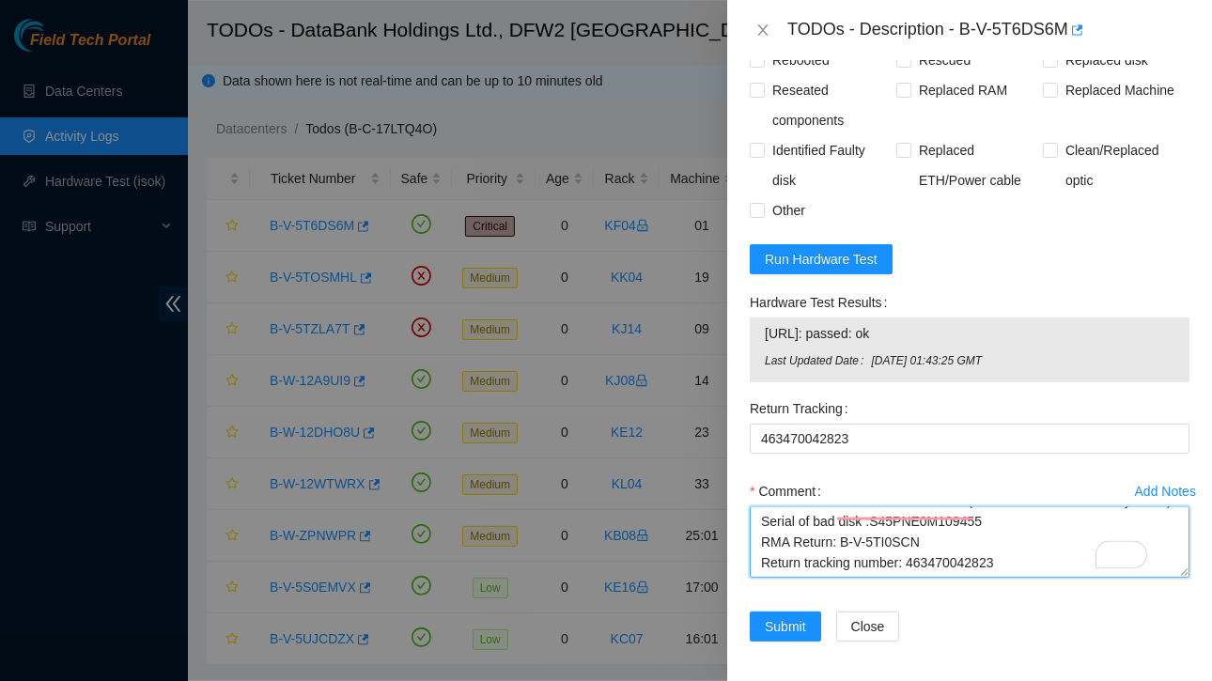
scroll to position [178, 0]
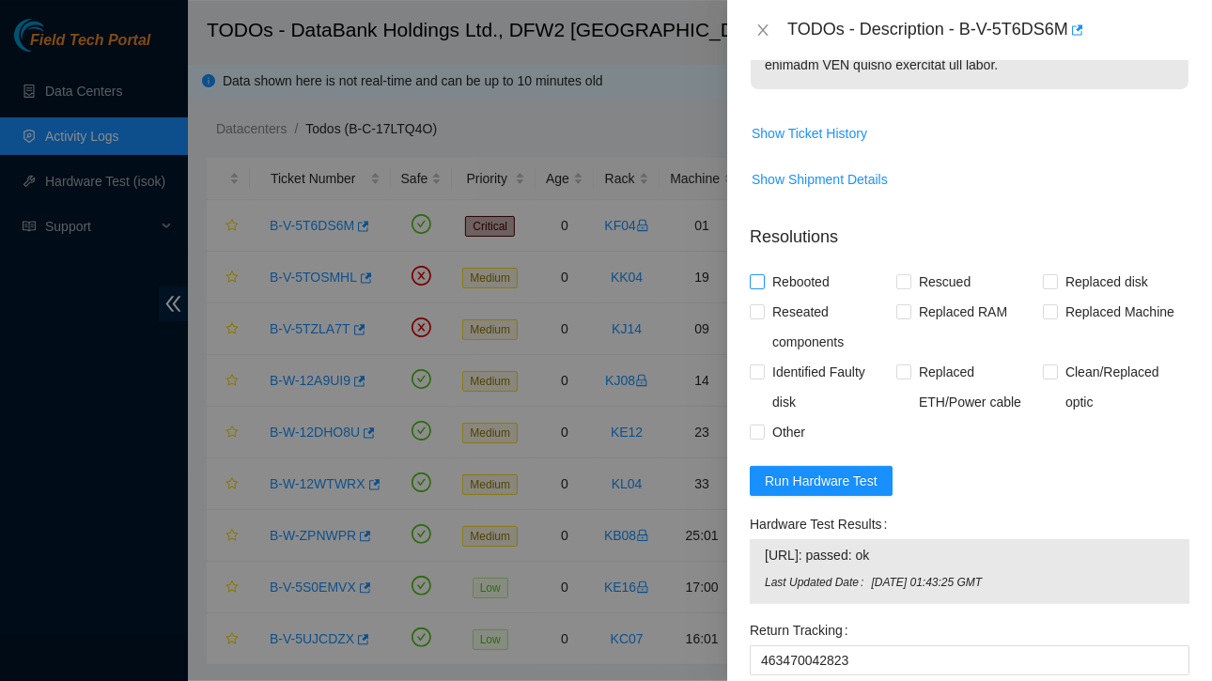
type textarea "Contacted NOCC and requested ESSL access NOCC approved Ticket:B-V-5T6DS6M Servi…"
click at [760, 281] on input "Rebooted" at bounding box center [756, 280] width 13 height 13
checkbox input "true"
click at [896, 283] on input "Rescued" at bounding box center [902, 280] width 13 height 13
checkbox input "true"
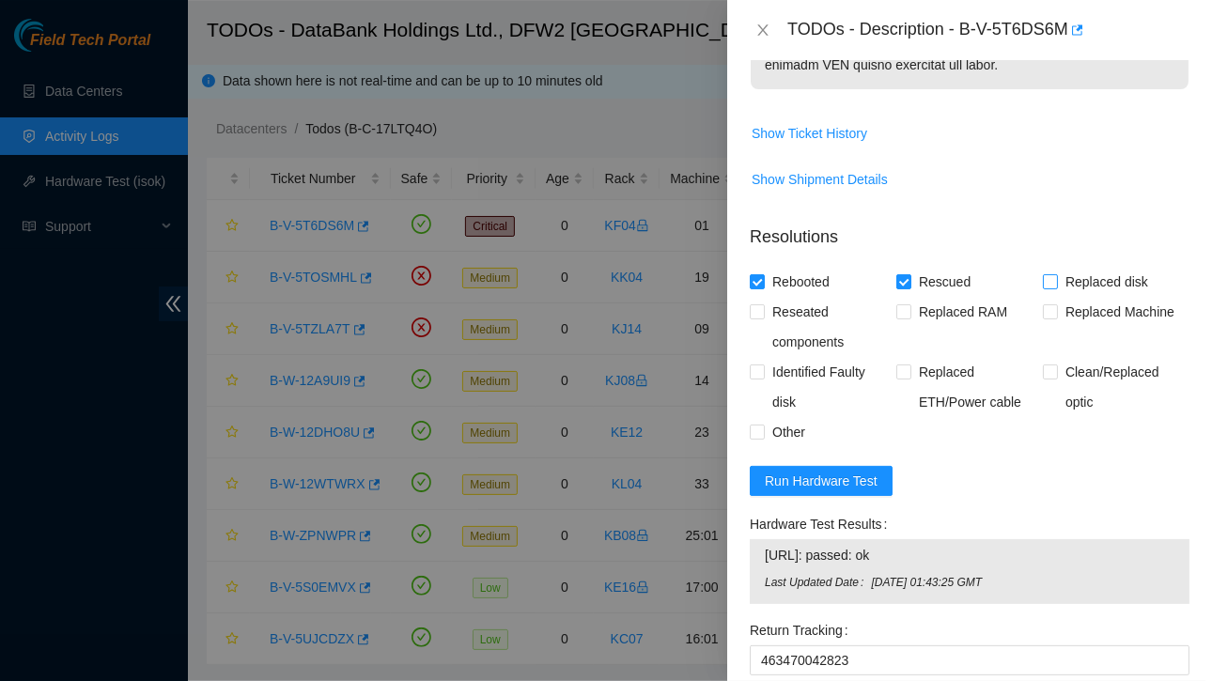
click at [1043, 282] on input "Replaced disk" at bounding box center [1049, 280] width 13 height 13
checkbox input "true"
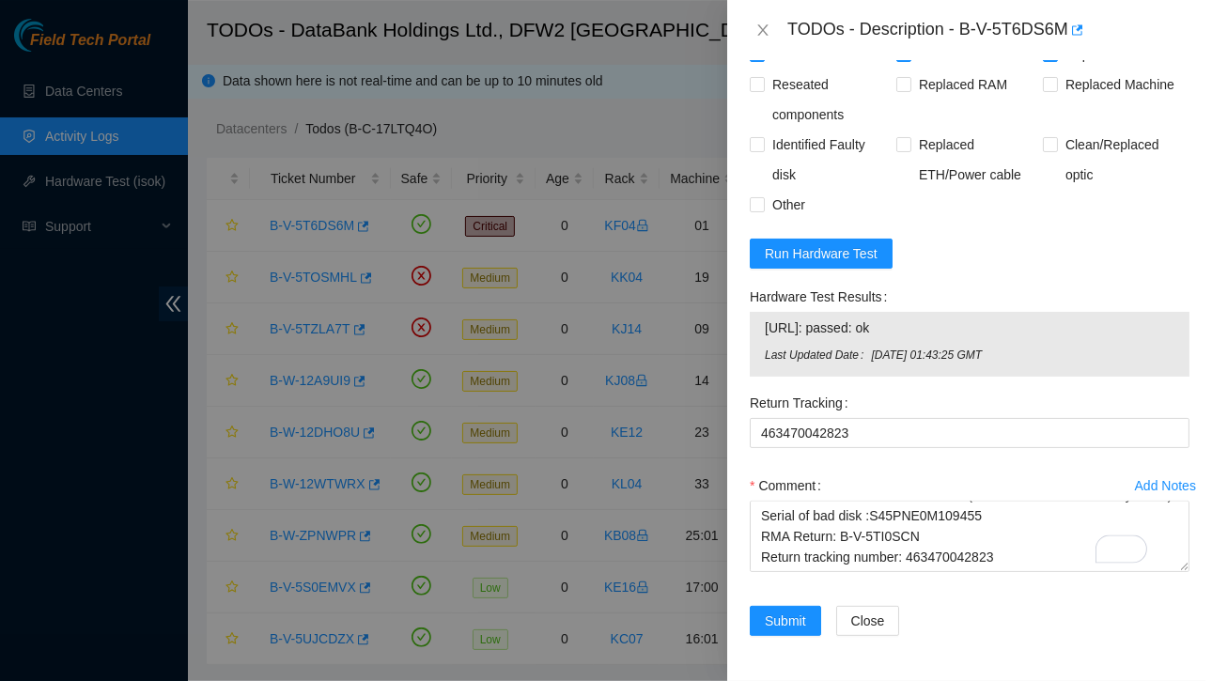
drag, startPoint x: 765, startPoint y: 313, endPoint x: 915, endPoint y: 316, distance: 150.3
click at [915, 318] on span "23.201.104.196: passed: ok" at bounding box center [970, 328] width 410 height 21
copy span "23.201.104.196: passed: ok"
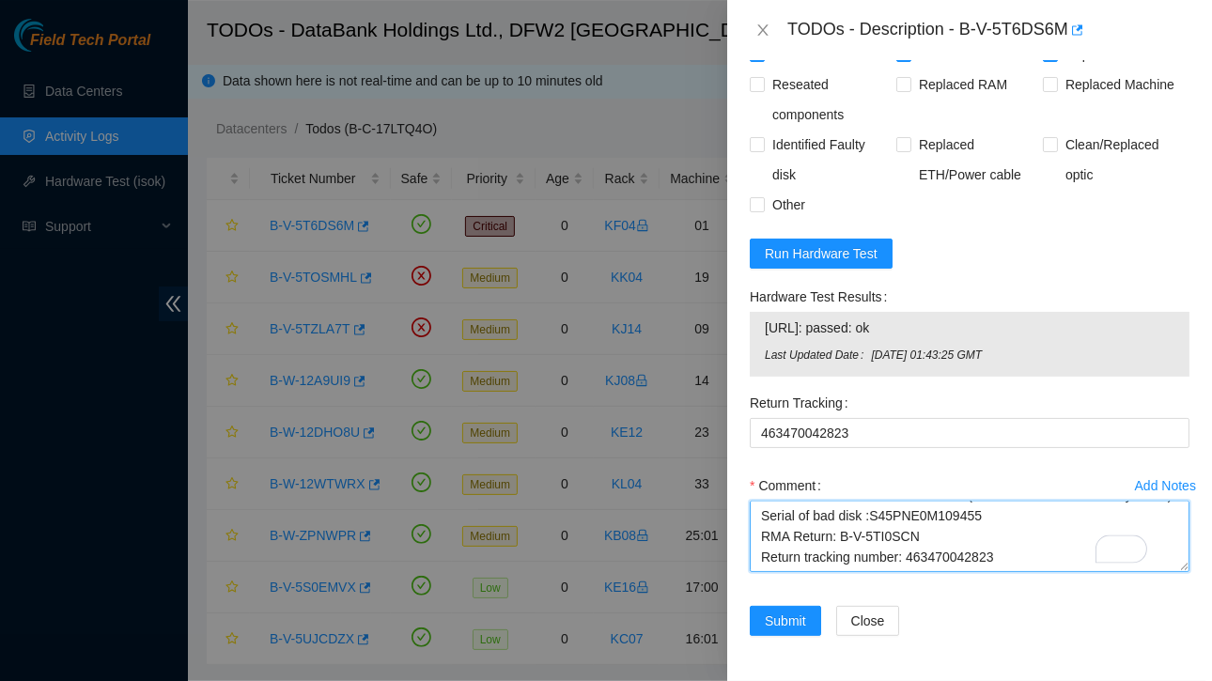
click at [800, 539] on textarea "Contacted NOCC and requested ESSL access NOCC approved Ticket:B-V-5T6DS6M Servi…" at bounding box center [970, 536] width 440 height 71
paste textarea "23.201.104.196: passed: ok"
type textarea "Contacted NOCC and requested ESSL access NOCC approved Ticket:B-V-5T6DS6M Servi…"
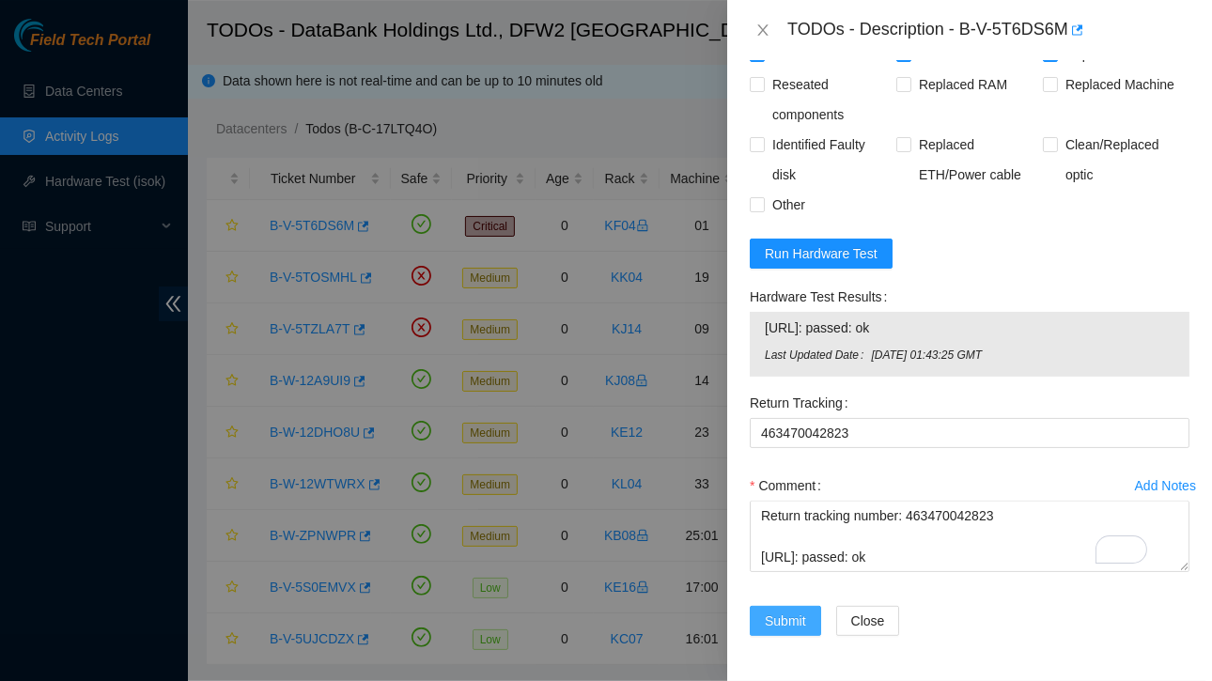
click at [781, 611] on span "Submit" at bounding box center [785, 621] width 41 height 21
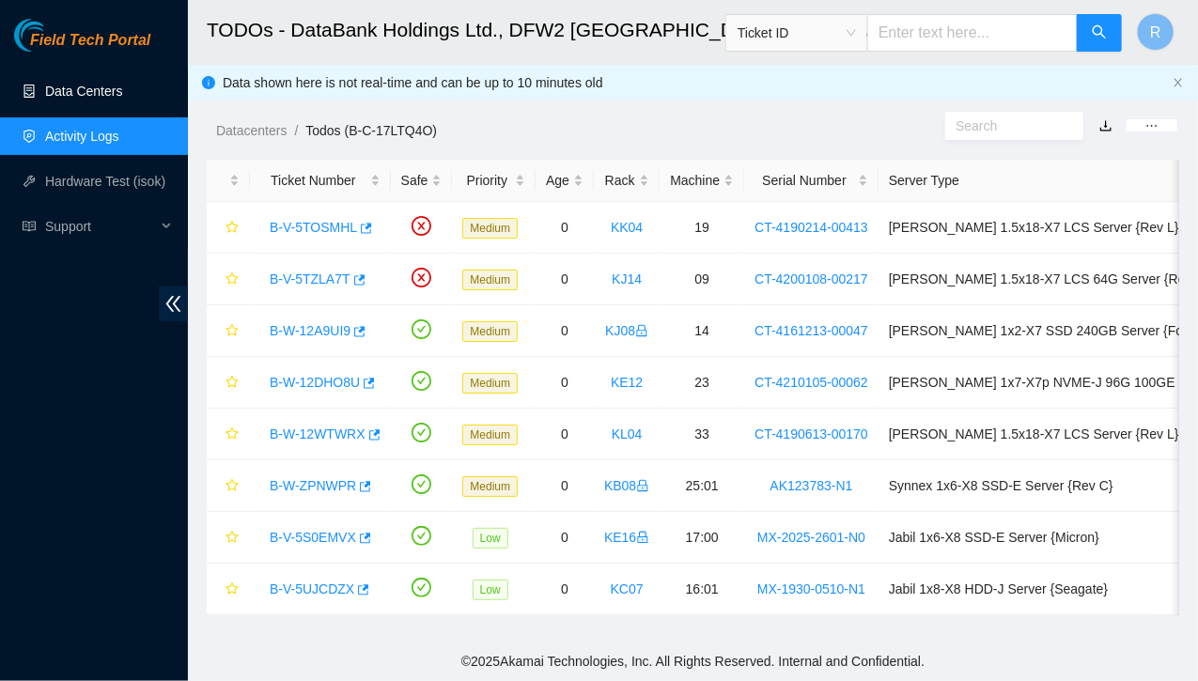
drag, startPoint x: 92, startPoint y: 96, endPoint x: 60, endPoint y: 88, distance: 32.8
click at [60, 88] on link "Data Centers" at bounding box center [83, 91] width 77 height 15
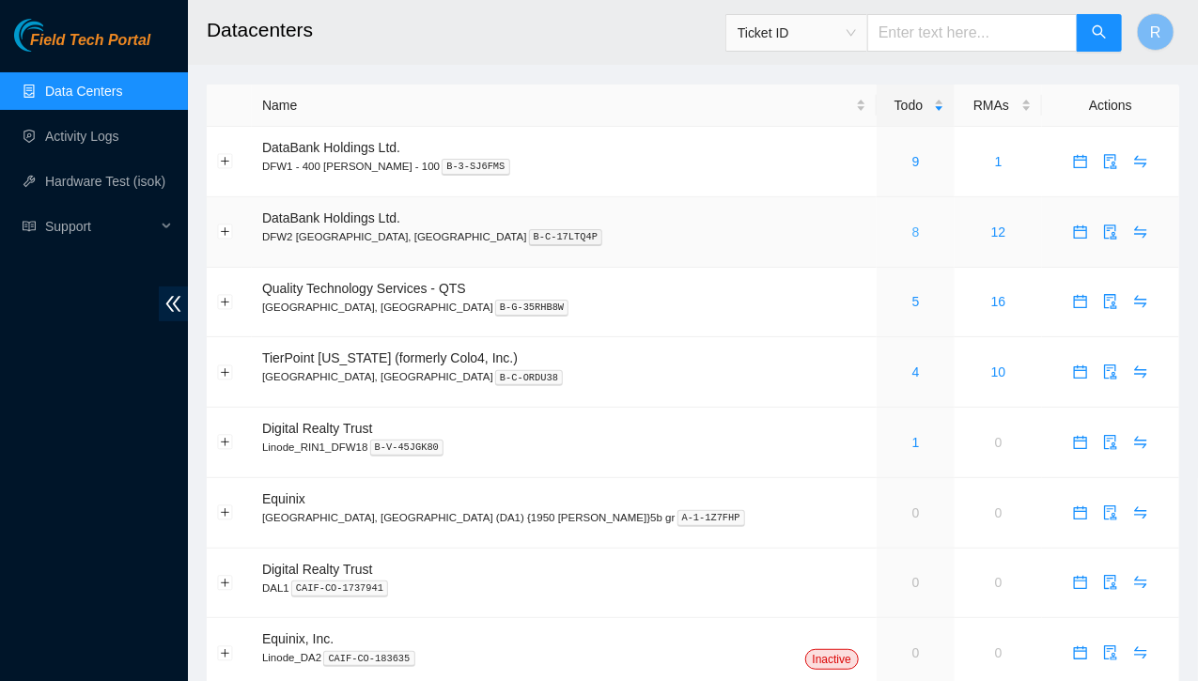
click at [912, 229] on link "8" at bounding box center [916, 232] width 8 height 15
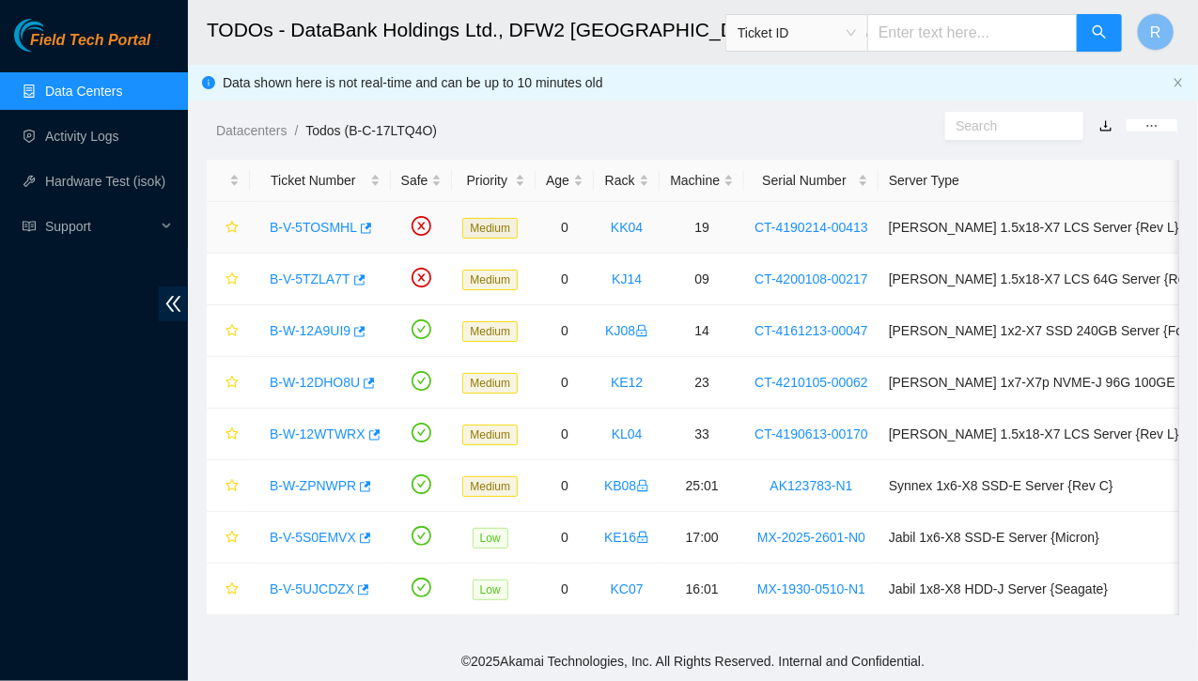
drag, startPoint x: 343, startPoint y: 231, endPoint x: 334, endPoint y: 226, distance: 10.5
click at [334, 226] on link "B-V-5TOSMHL" at bounding box center [313, 227] width 87 height 15
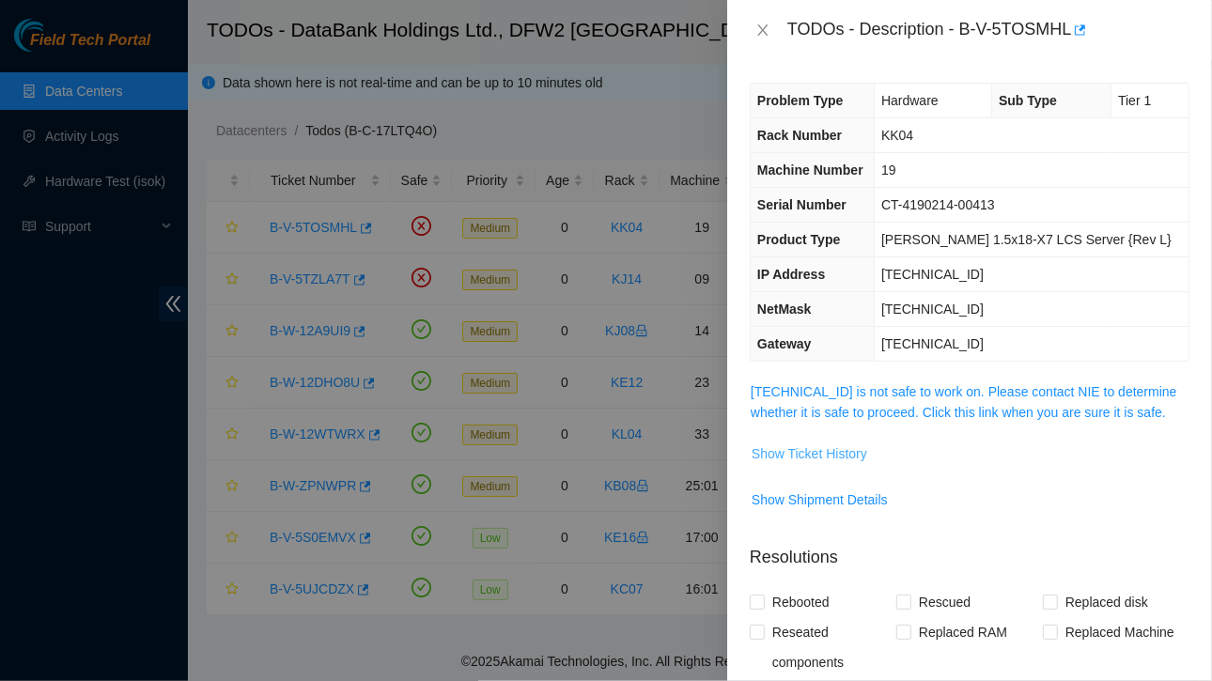
drag, startPoint x: 850, startPoint y: 448, endPoint x: 830, endPoint y: 453, distance: 21.2
click at [830, 453] on span "Show Ticket History" at bounding box center [810, 453] width 116 height 21
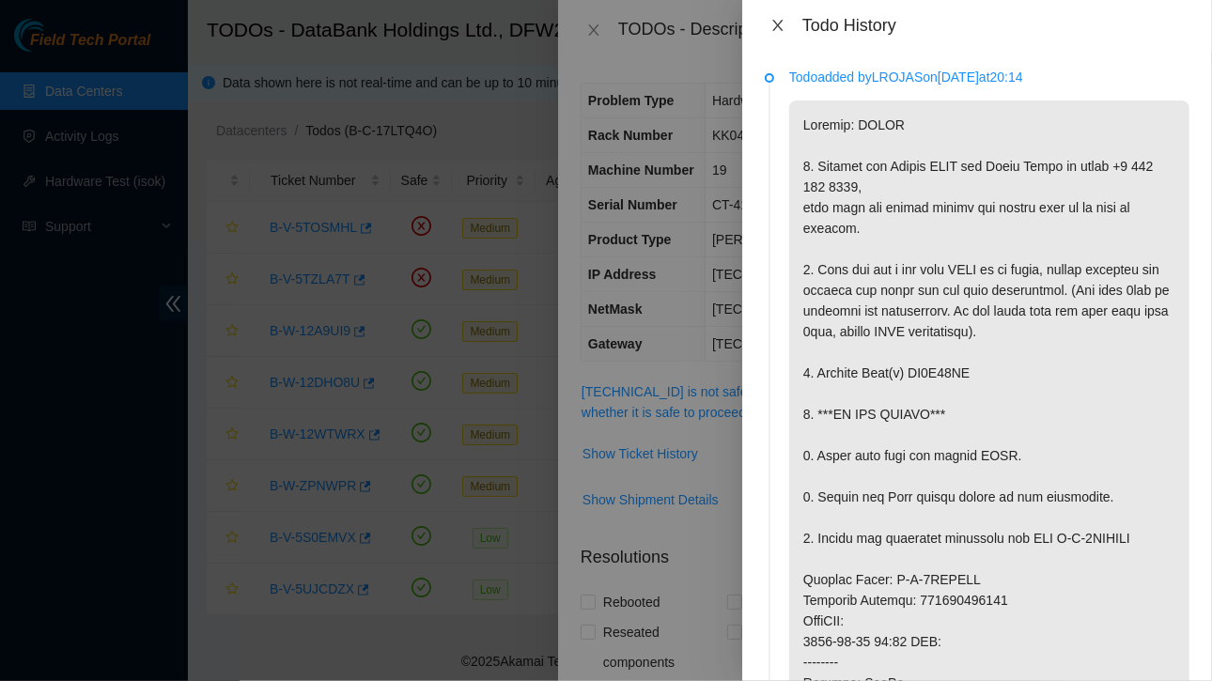
click at [778, 25] on icon "close" at bounding box center [777, 25] width 10 height 11
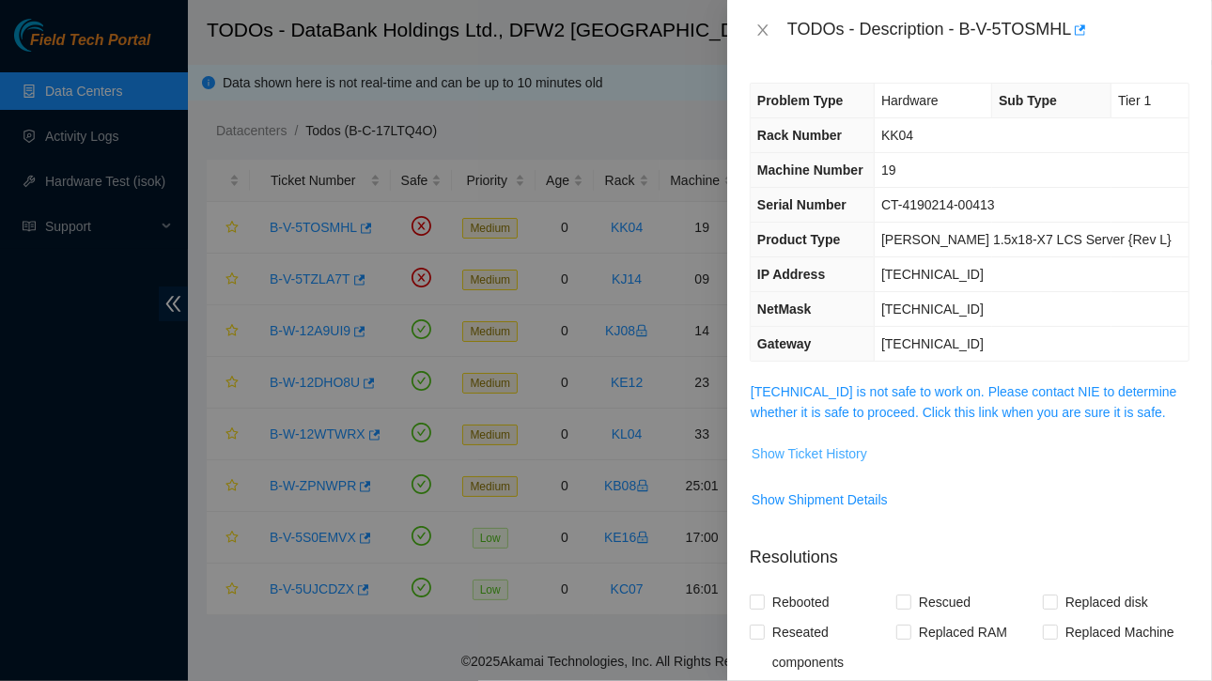
click at [804, 451] on span "Show Ticket History" at bounding box center [810, 453] width 116 height 21
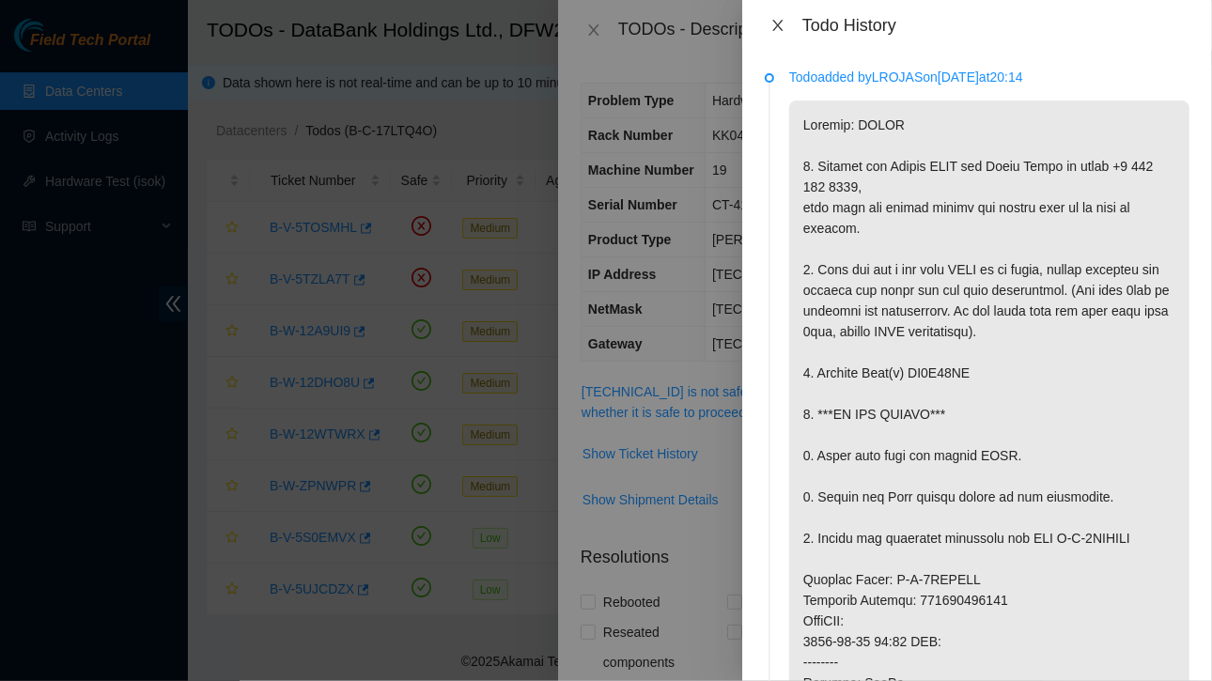
click at [781, 21] on icon "close" at bounding box center [777, 25] width 10 height 11
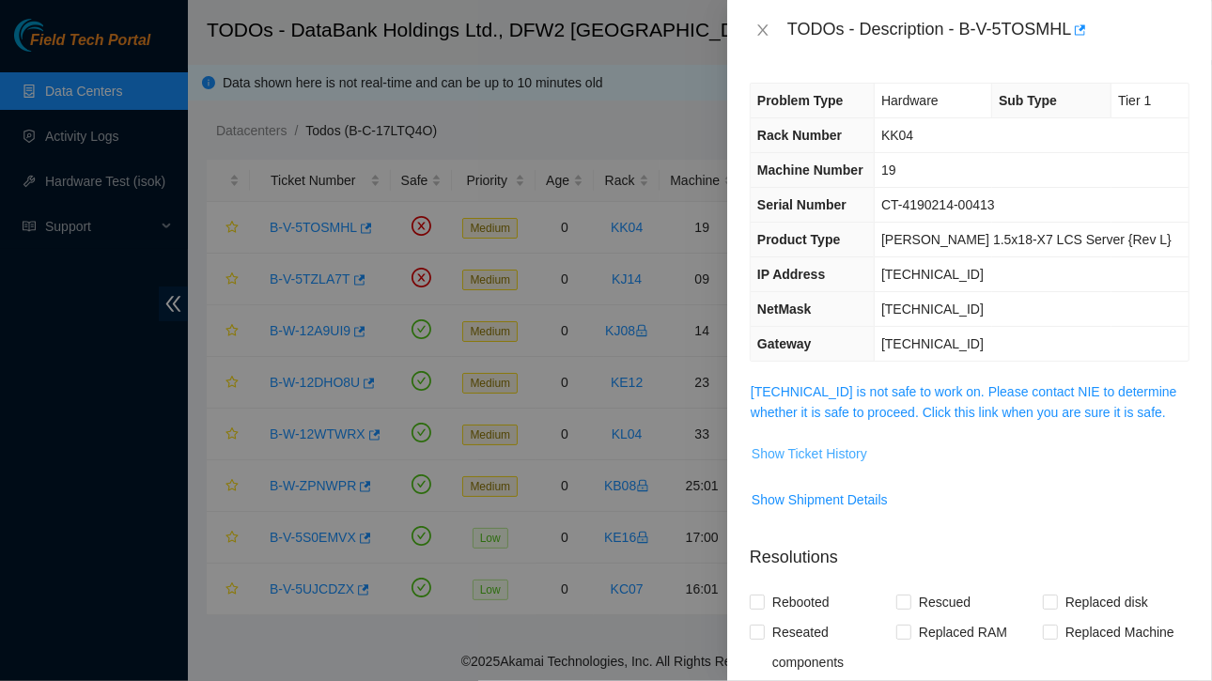
click at [843, 456] on span "Show Ticket History" at bounding box center [810, 453] width 116 height 21
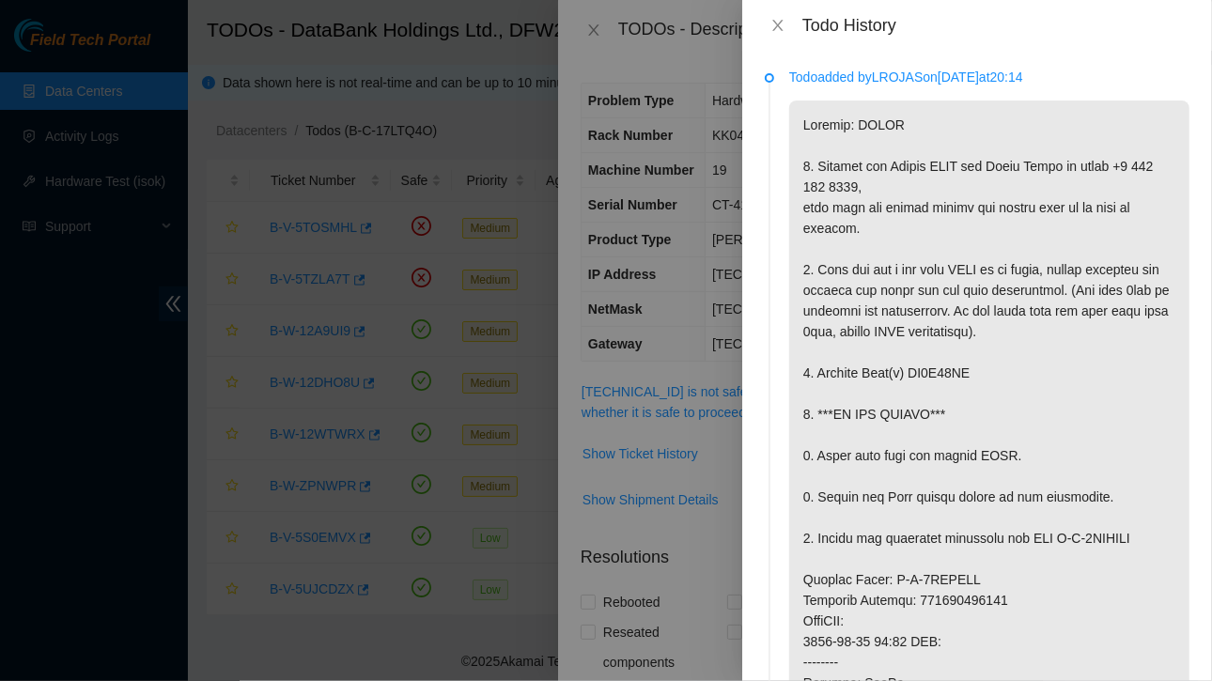
click at [782, 34] on div "Todo History" at bounding box center [977, 25] width 425 height 21
click at [778, 23] on icon "close" at bounding box center [777, 25] width 15 height 15
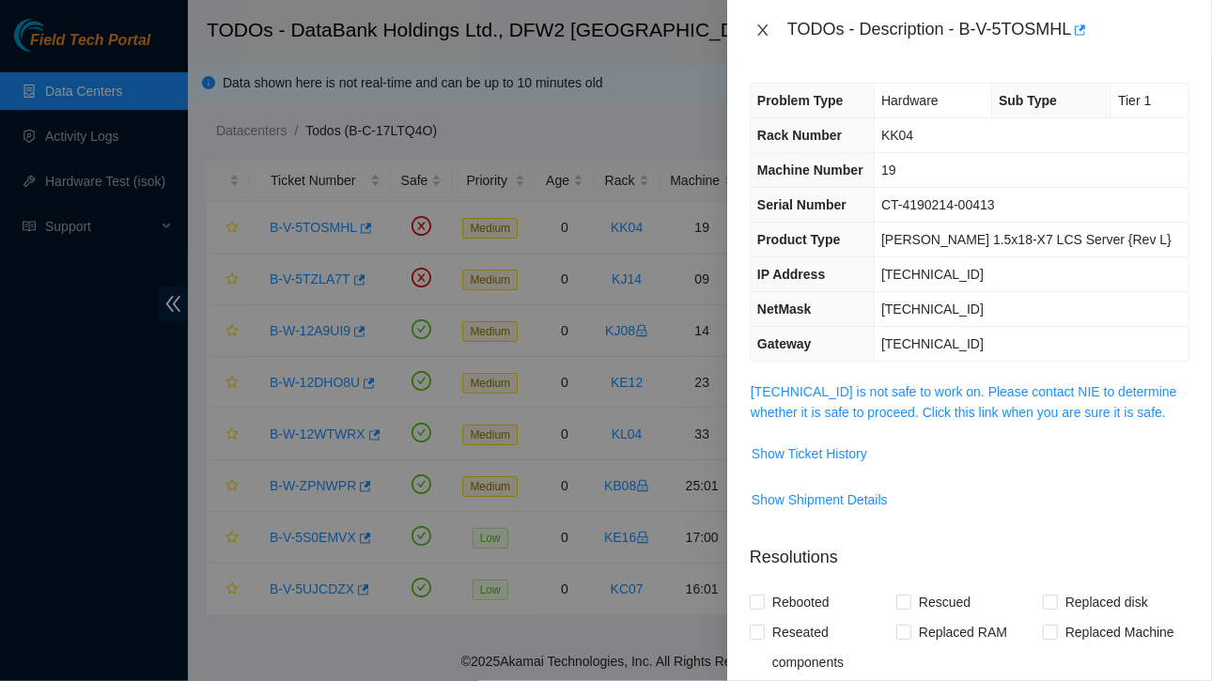
click at [762, 23] on icon "close" at bounding box center [762, 30] width 15 height 15
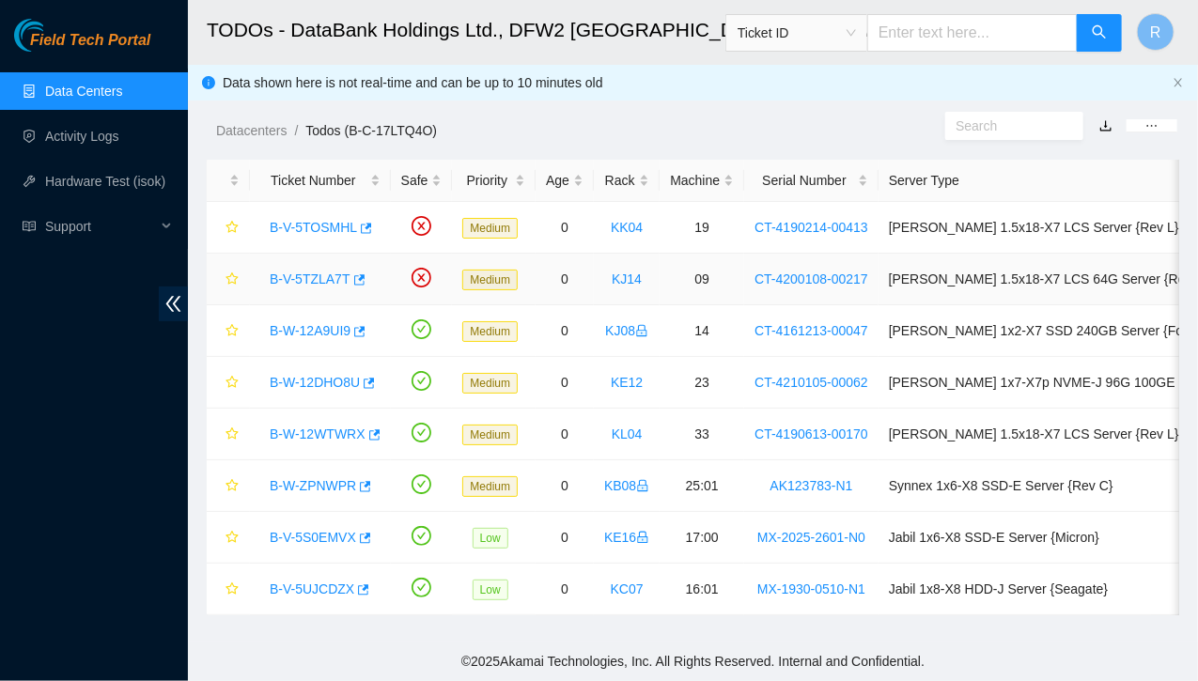
click at [322, 279] on link "B-V-5TZLA7T" at bounding box center [310, 279] width 81 height 15
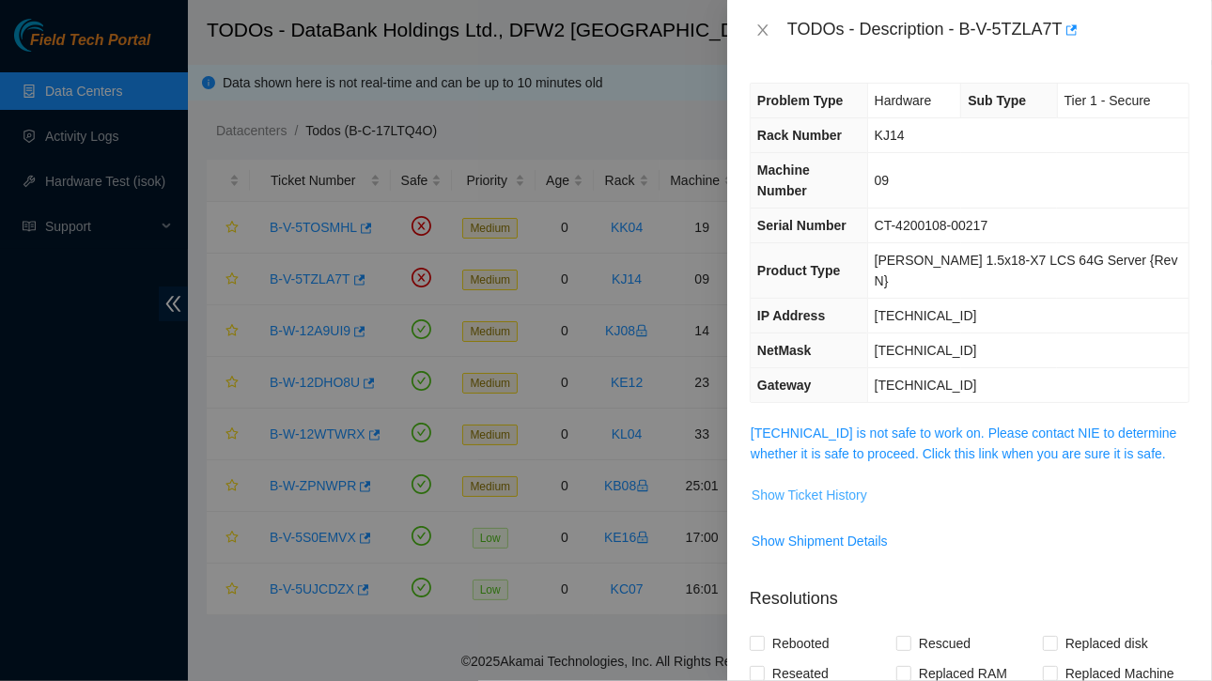
click at [769, 485] on span "Show Ticket History" at bounding box center [810, 495] width 116 height 21
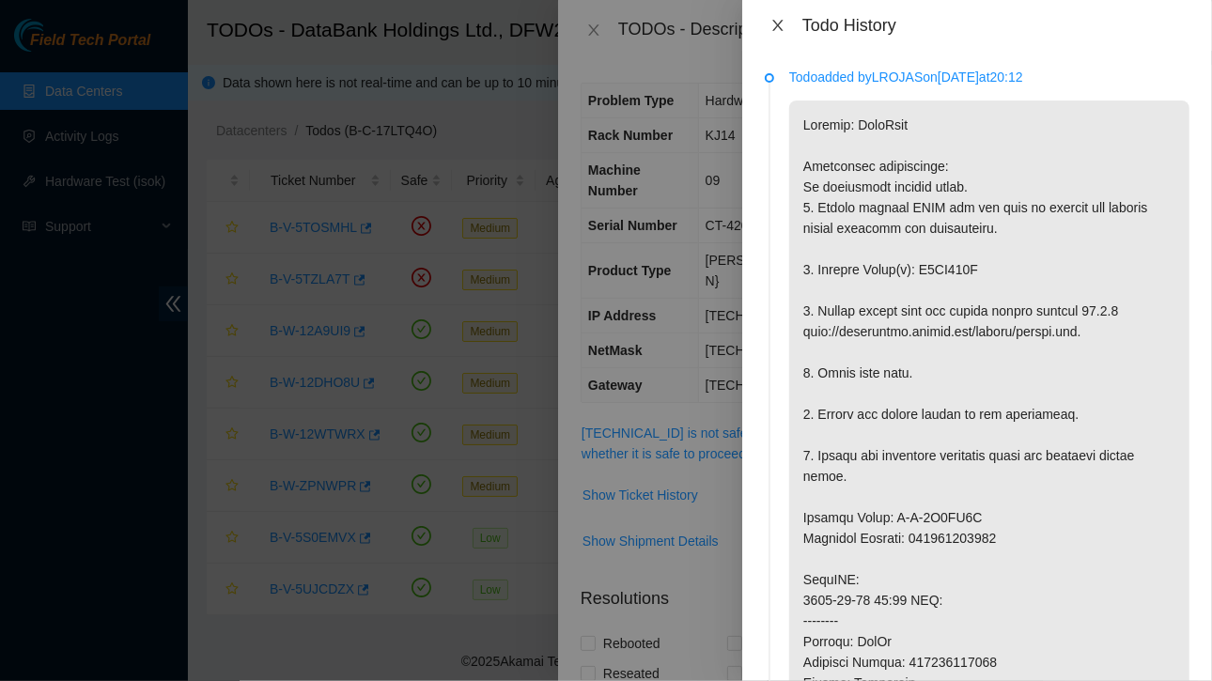
click at [783, 25] on icon "close" at bounding box center [777, 25] width 15 height 15
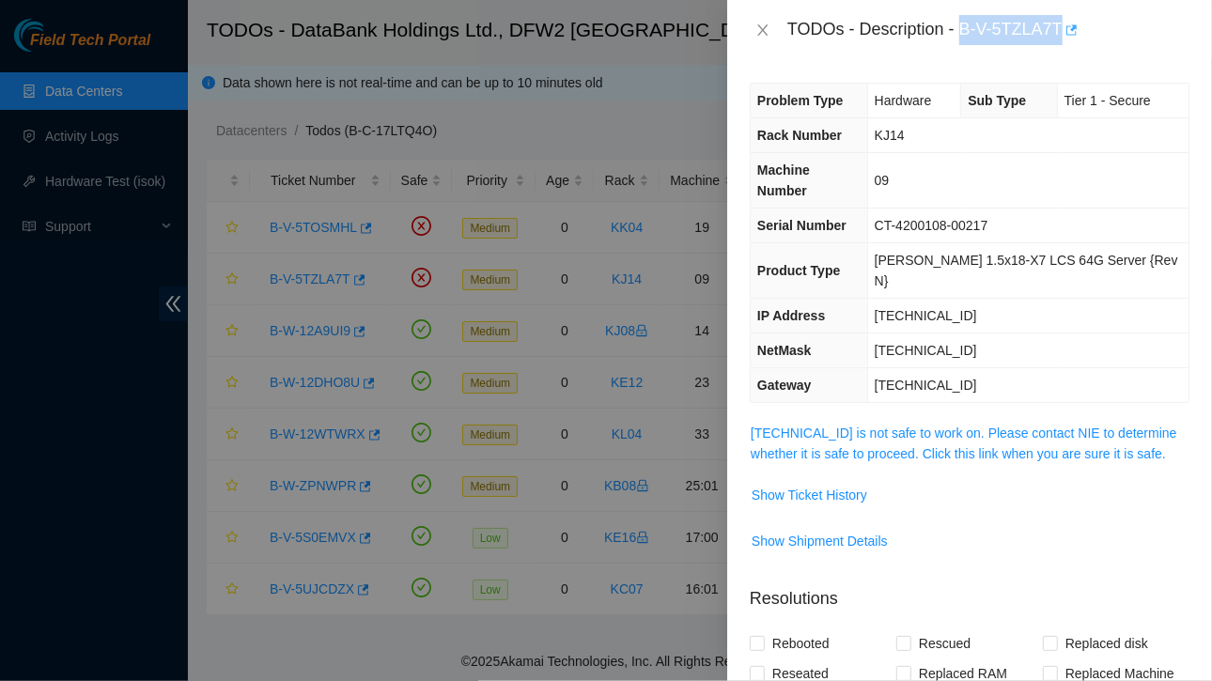
drag, startPoint x: 960, startPoint y: 36, endPoint x: 1062, endPoint y: 35, distance: 101.5
click at [1062, 35] on div "TODOs - Description - B-V-5TZLA7T" at bounding box center [988, 30] width 402 height 30
copy div "B-V-5TZLA7T"
click at [759, 23] on icon "close" at bounding box center [762, 30] width 15 height 15
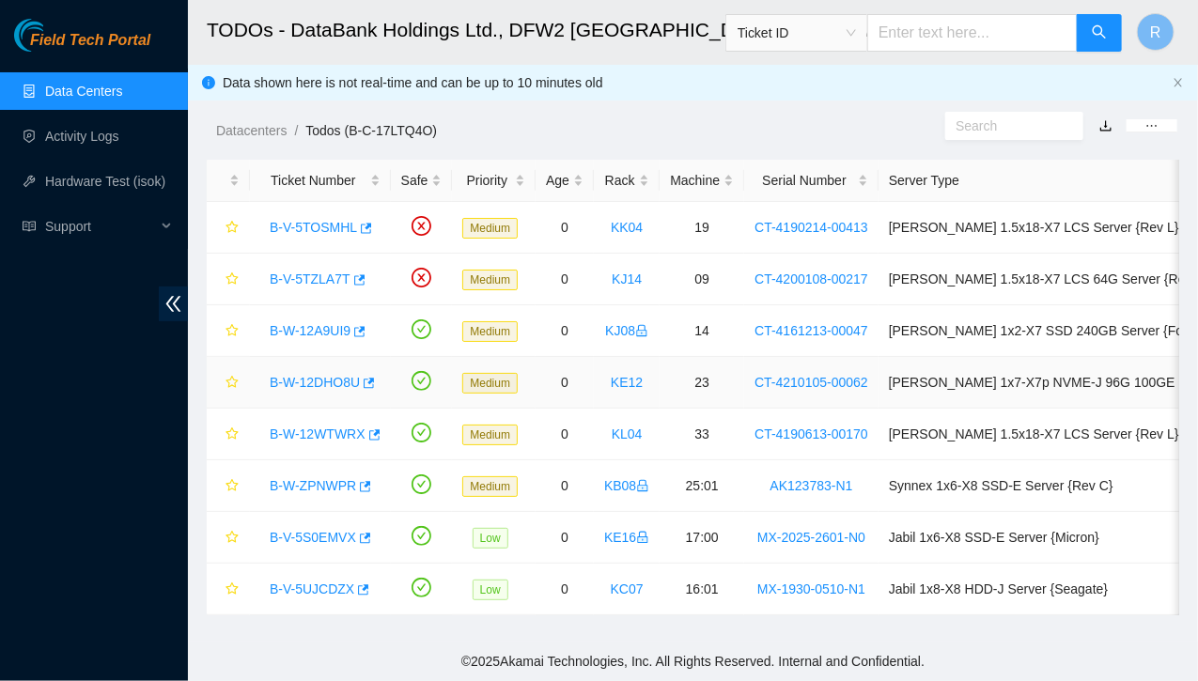
click at [339, 380] on link "B-W-12DHO8U" at bounding box center [315, 382] width 90 height 15
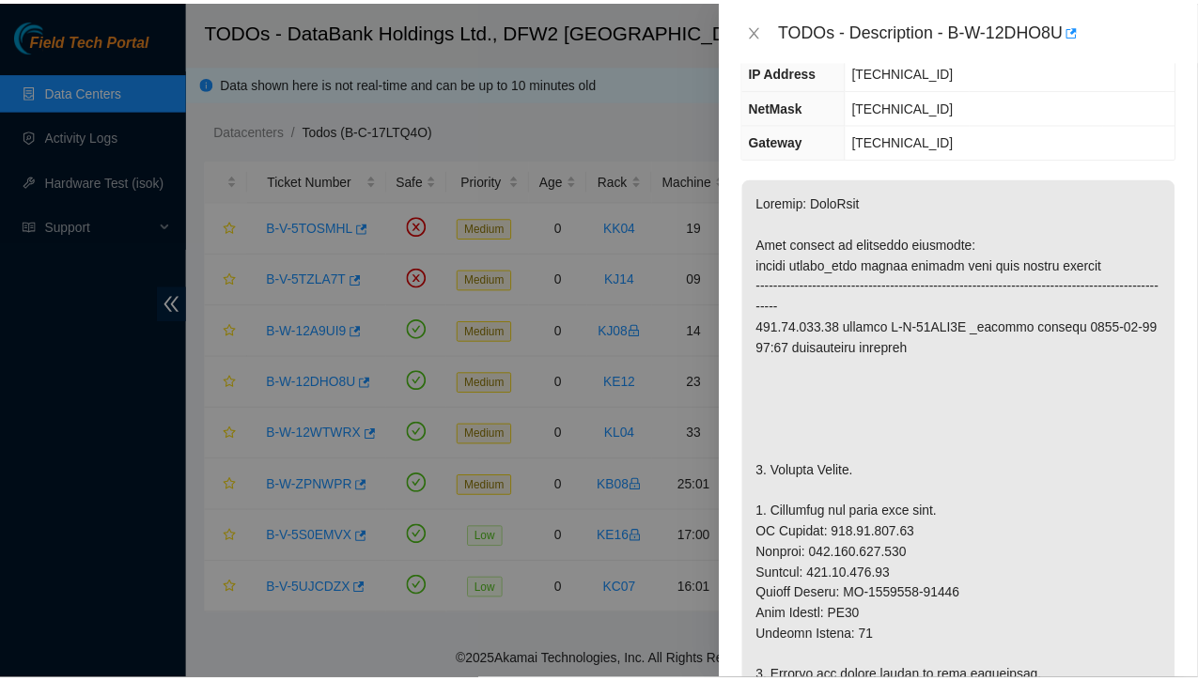
scroll to position [245, 0]
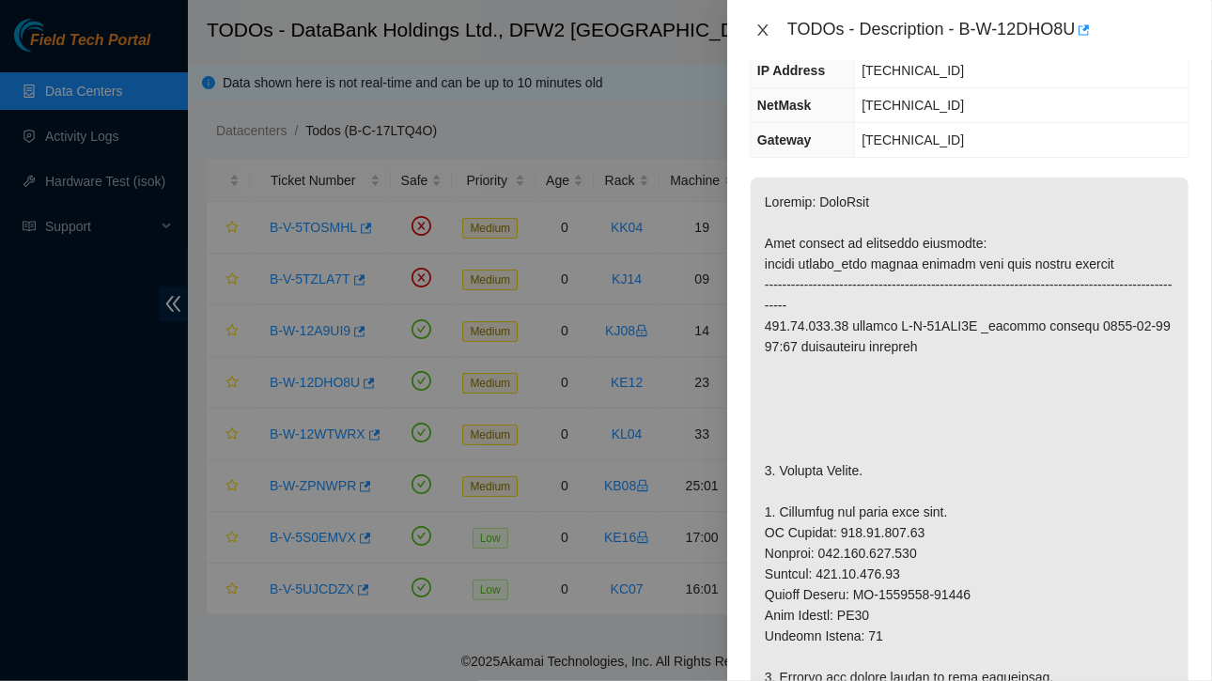
click at [755, 26] on icon "close" at bounding box center [762, 30] width 15 height 15
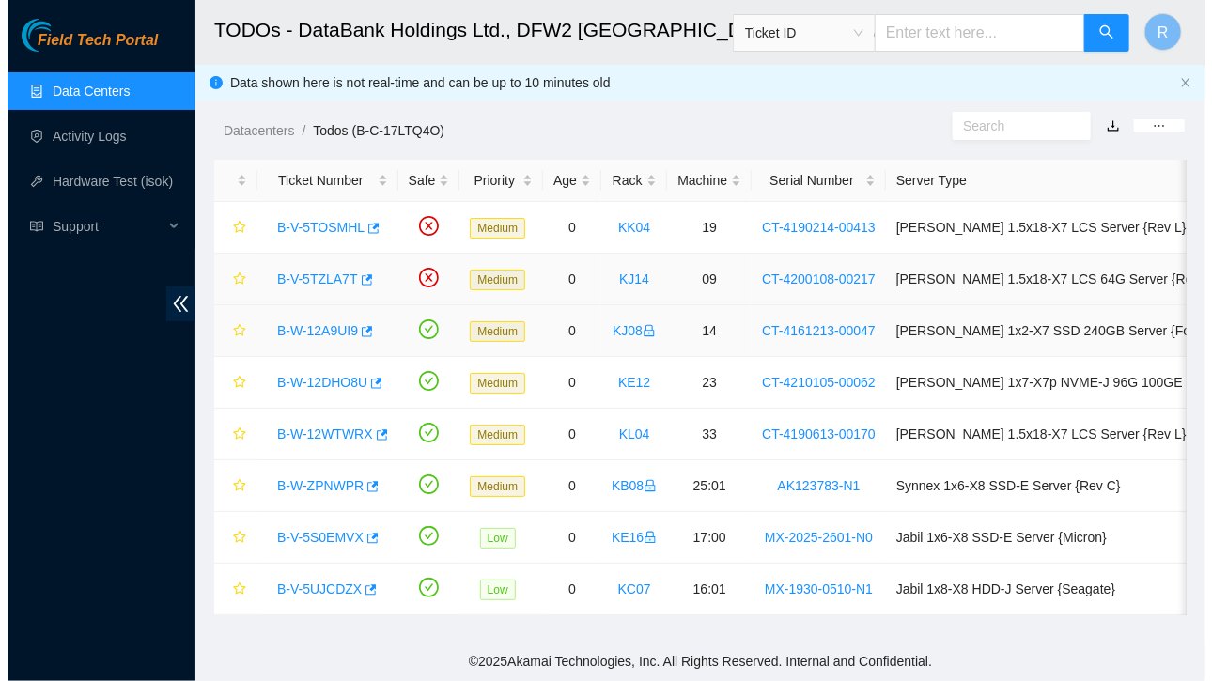
scroll to position [266, 0]
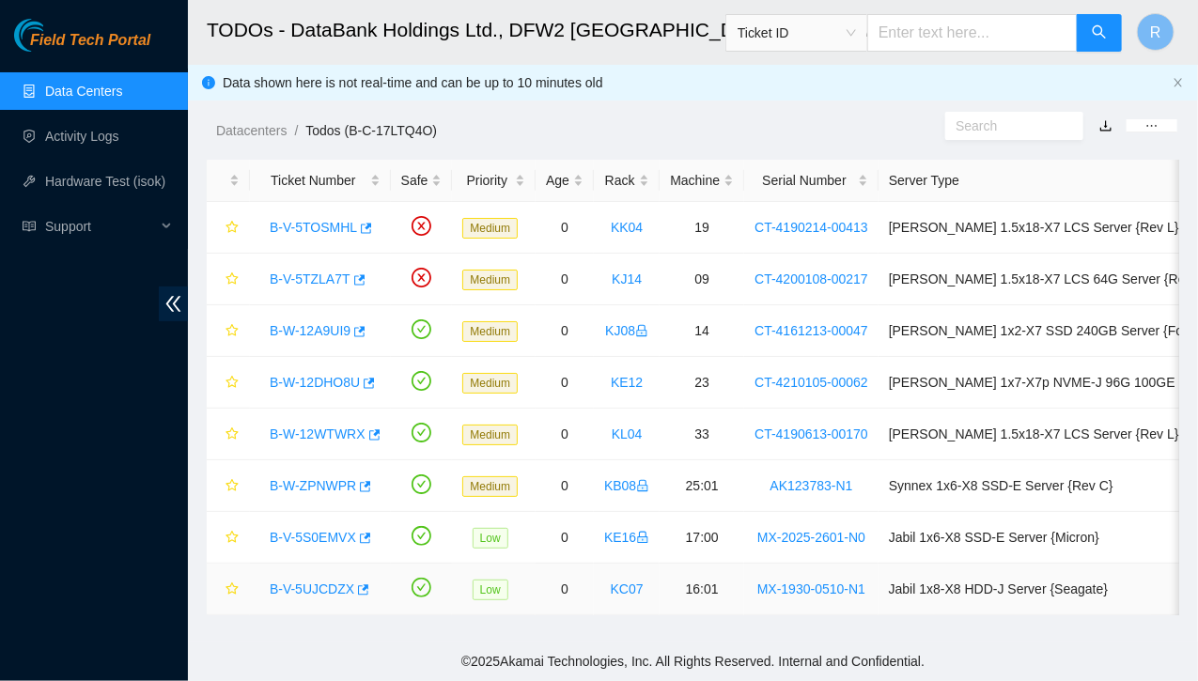
click at [316, 586] on link "B-V-5UJCDZX" at bounding box center [312, 589] width 85 height 15
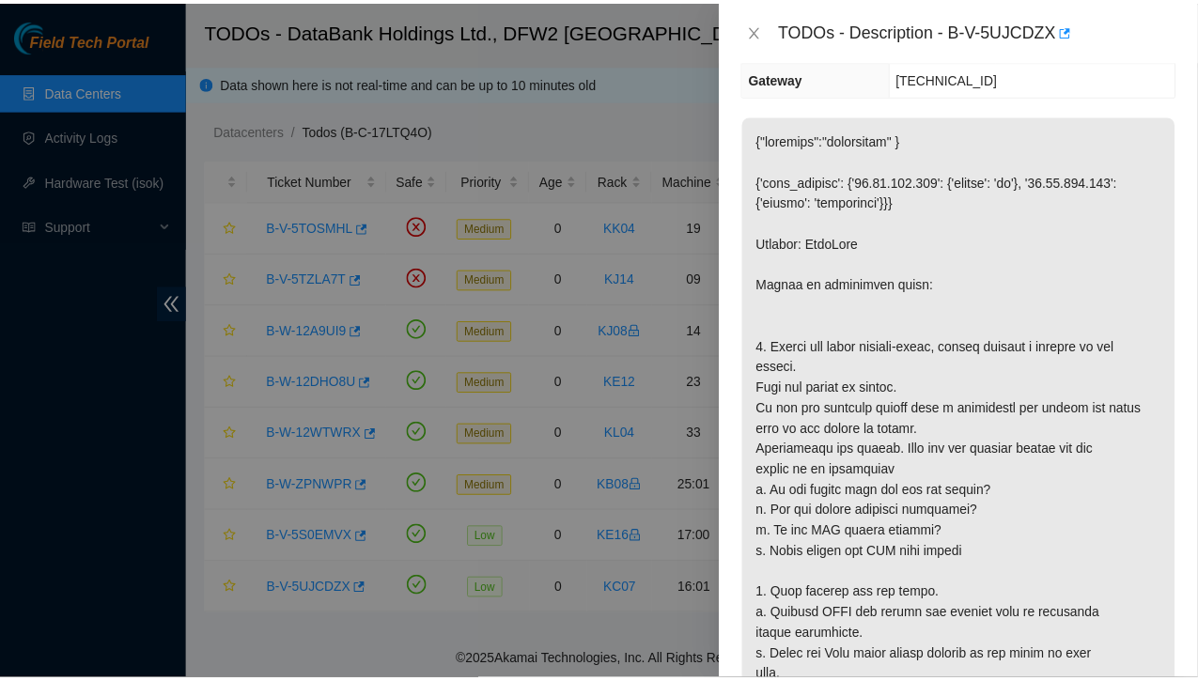
scroll to position [204, 0]
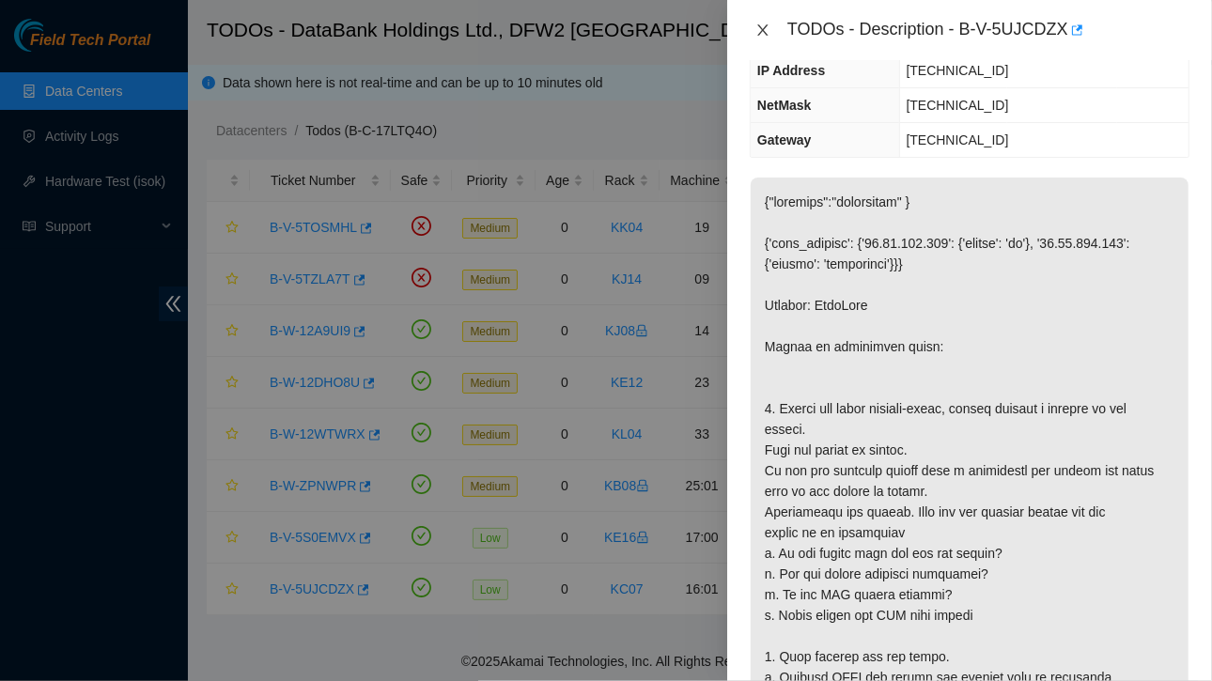
click at [765, 33] on icon "close" at bounding box center [762, 29] width 10 height 11
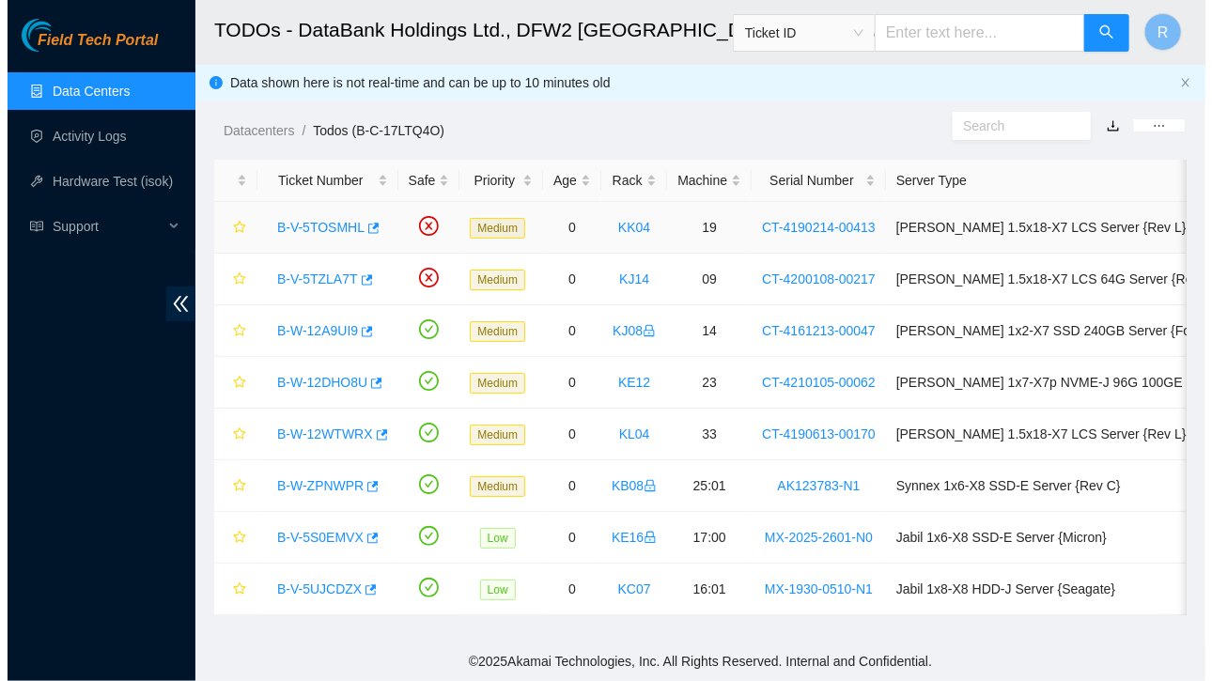
scroll to position [266, 0]
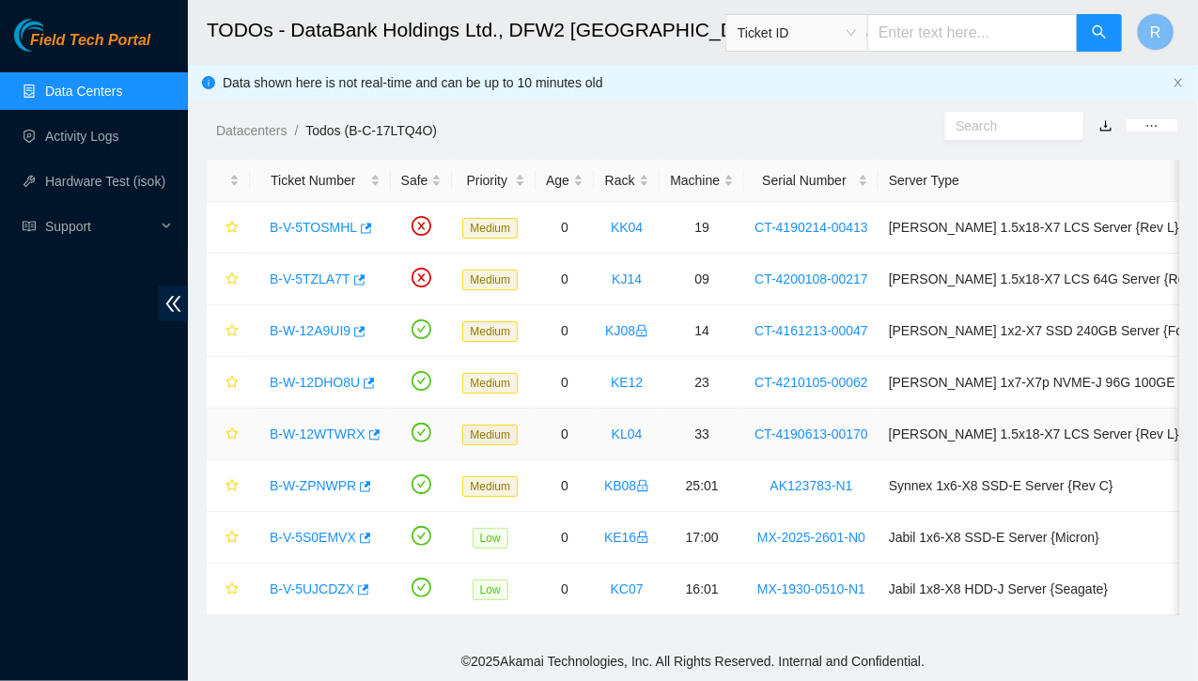
click at [327, 436] on link "B-W-12WTWRX" at bounding box center [318, 434] width 96 height 15
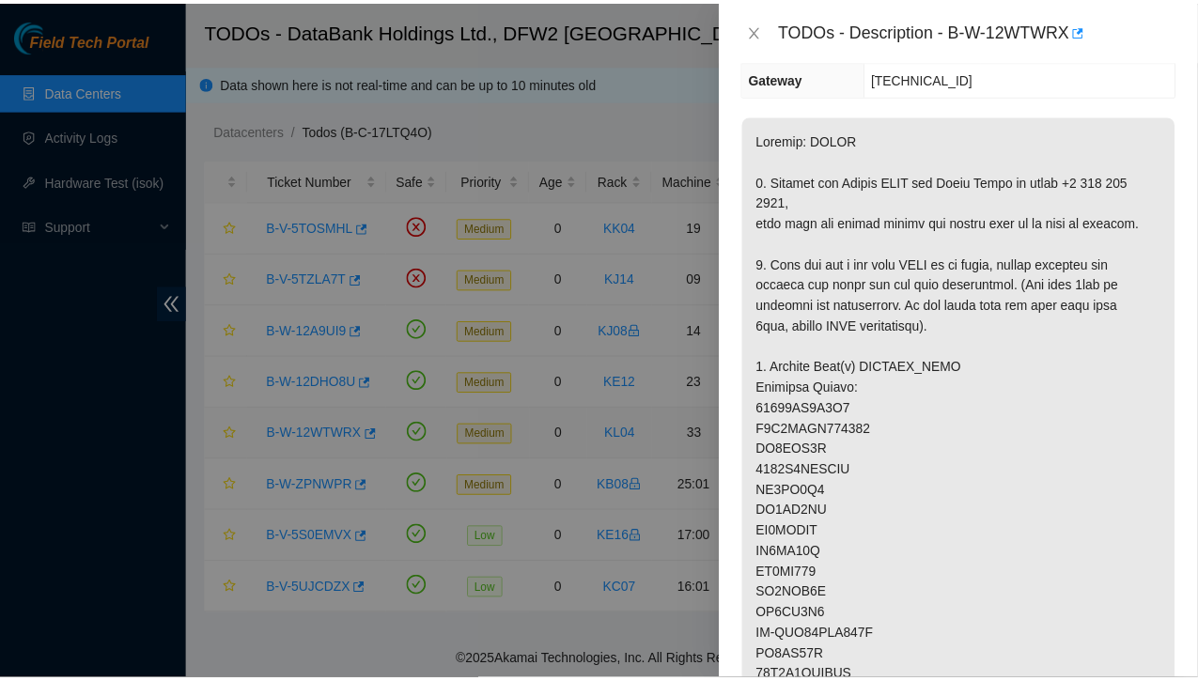
scroll to position [204, 0]
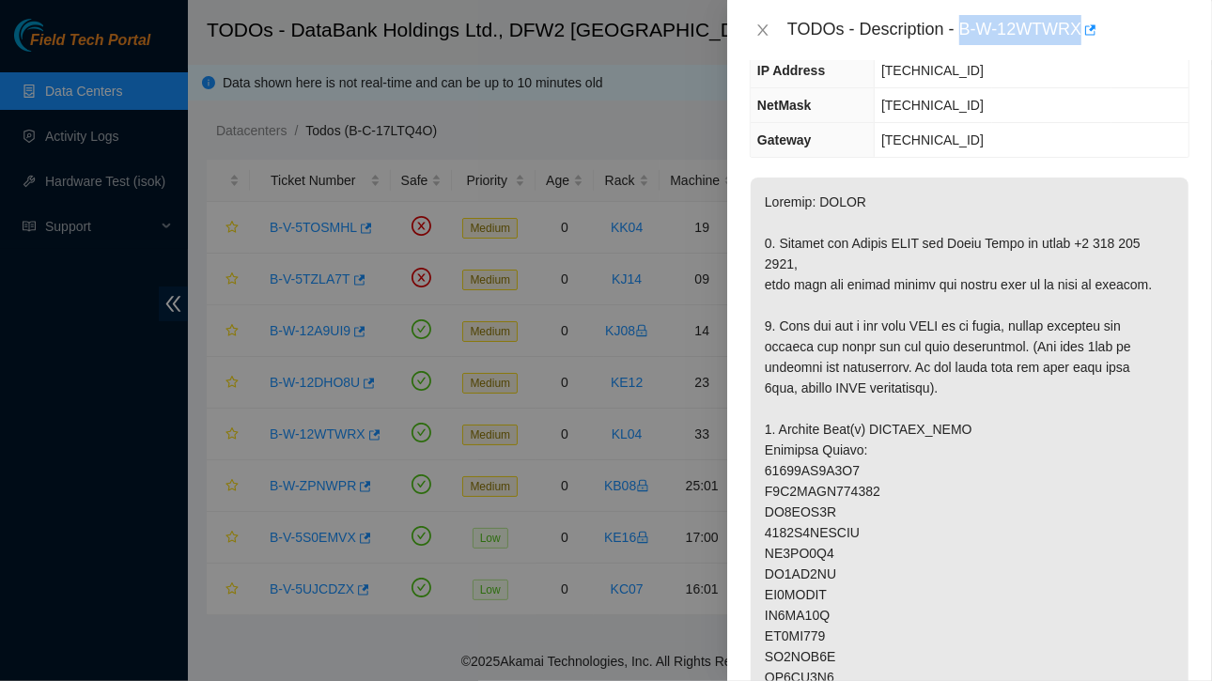
drag, startPoint x: 965, startPoint y: 25, endPoint x: 1081, endPoint y: 28, distance: 116.5
click at [1081, 28] on div "TODOs - Description - B-W-12WTWRX" at bounding box center [988, 30] width 402 height 30
copy div "B-W-12WTWRX"
click at [767, 32] on icon "close" at bounding box center [762, 30] width 15 height 15
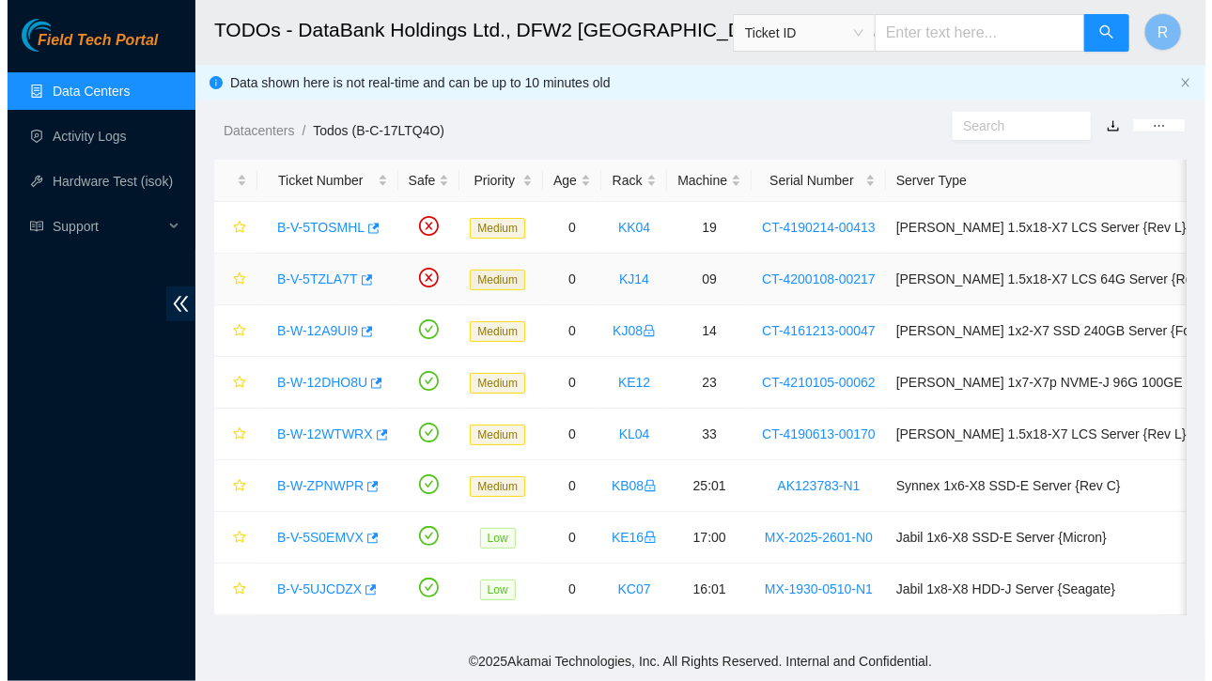
scroll to position [266, 0]
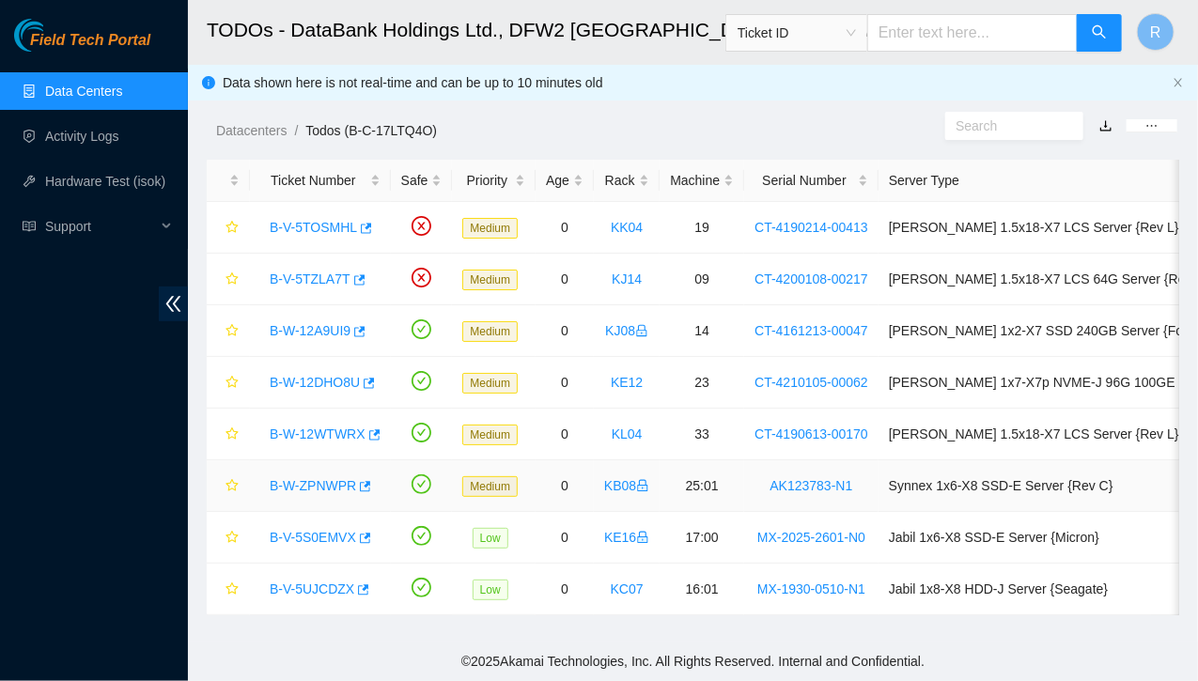
click at [319, 480] on link "B-W-ZPNWPR" at bounding box center [313, 485] width 86 height 15
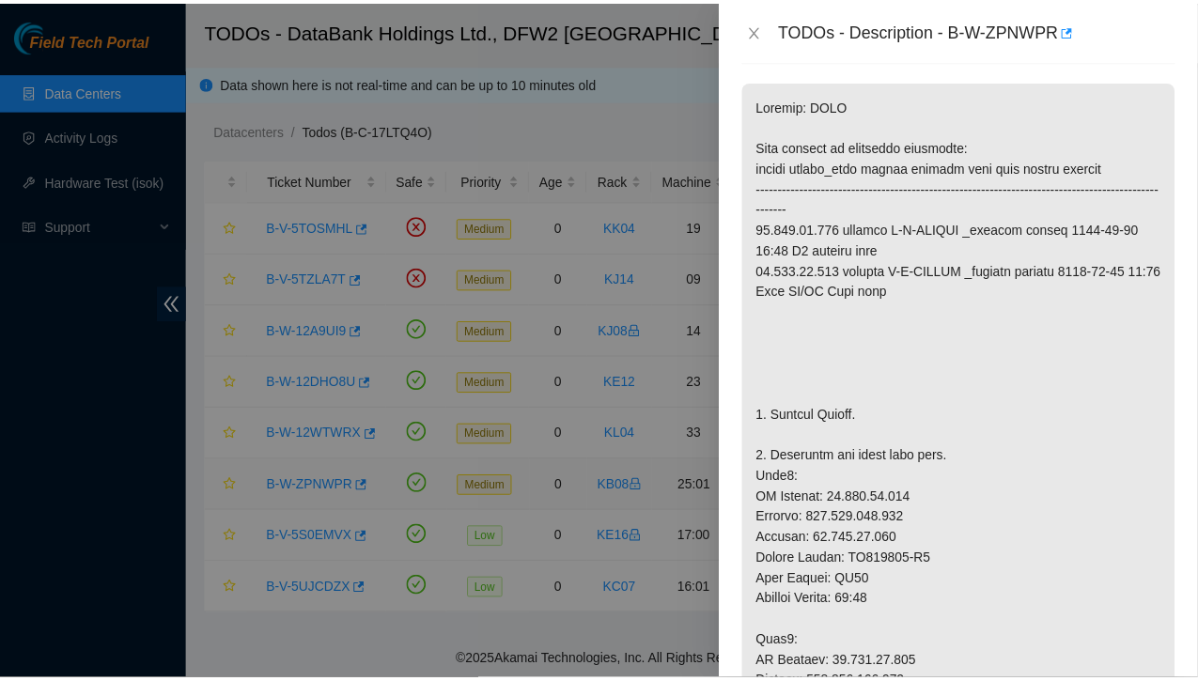
scroll to position [204, 0]
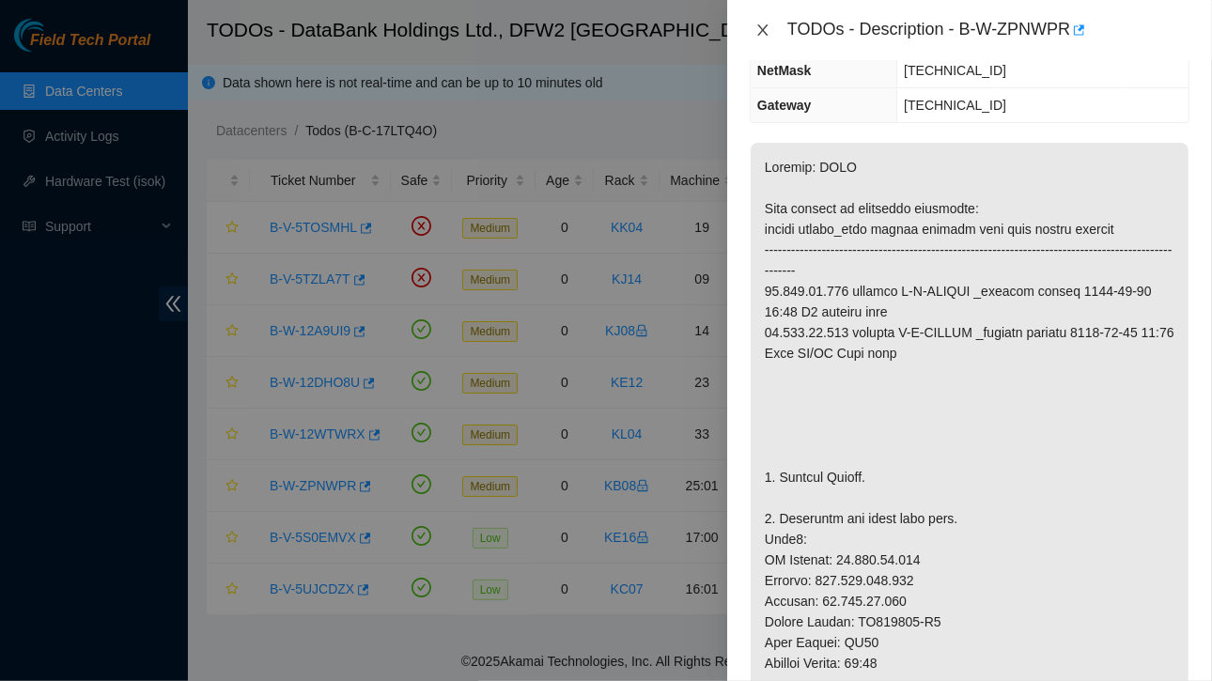
click at [764, 23] on icon "close" at bounding box center [762, 30] width 15 height 15
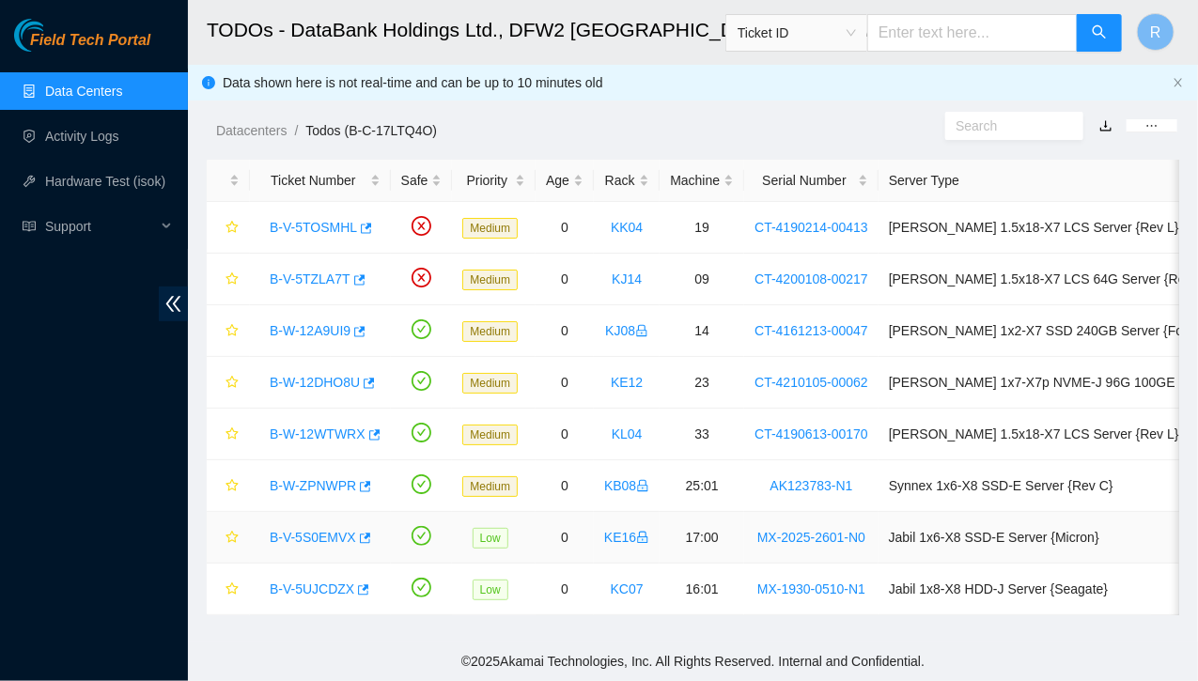
click at [336, 536] on link "B-V-5S0EMVX" at bounding box center [313, 537] width 86 height 15
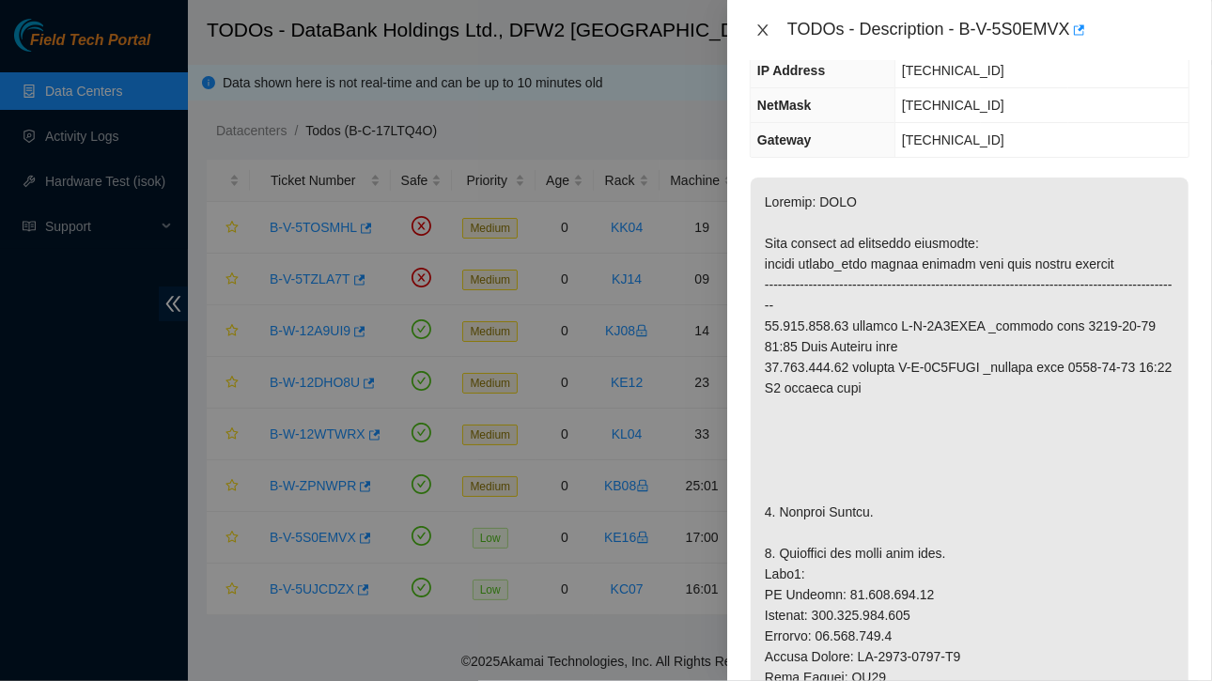
click at [753, 37] on button "Close" at bounding box center [763, 31] width 26 height 18
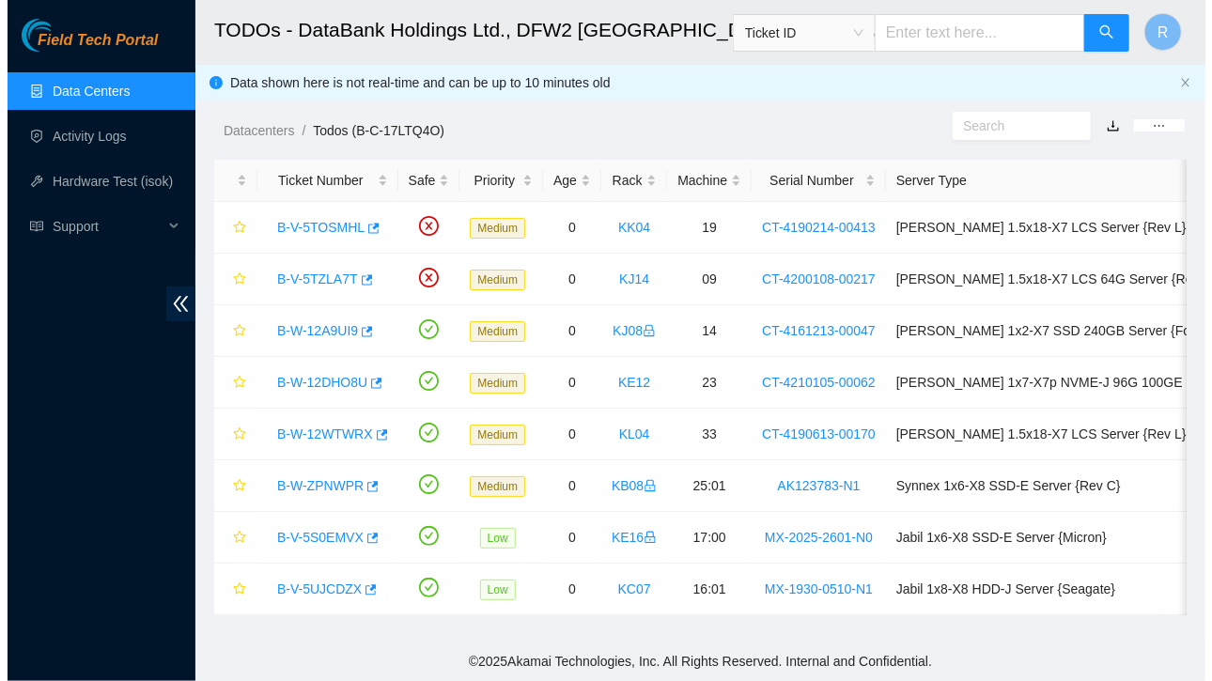
scroll to position [266, 0]
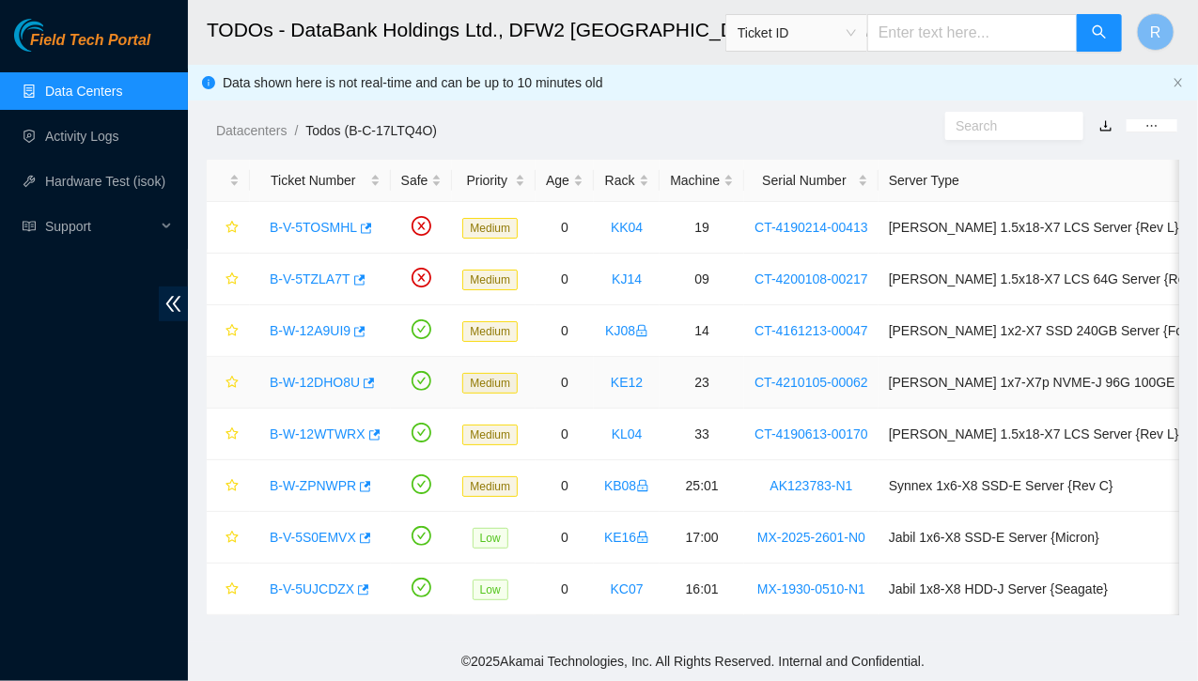
click at [298, 378] on link "B-W-12DHO8U" at bounding box center [315, 382] width 90 height 15
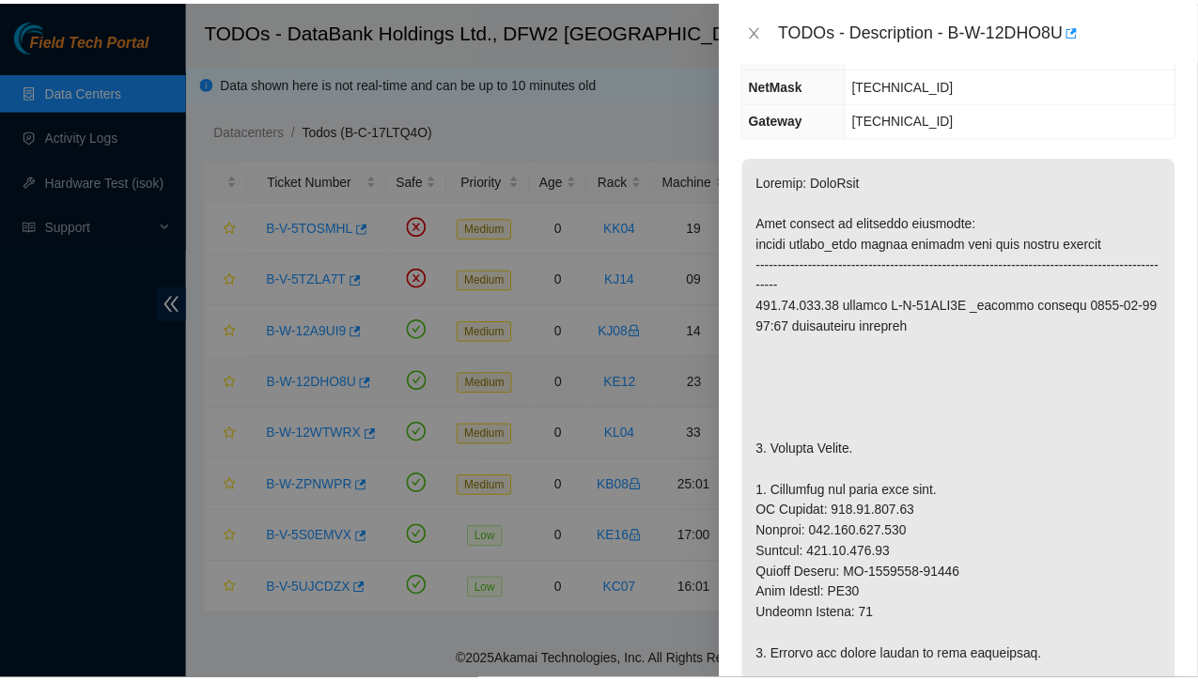
scroll to position [245, 0]
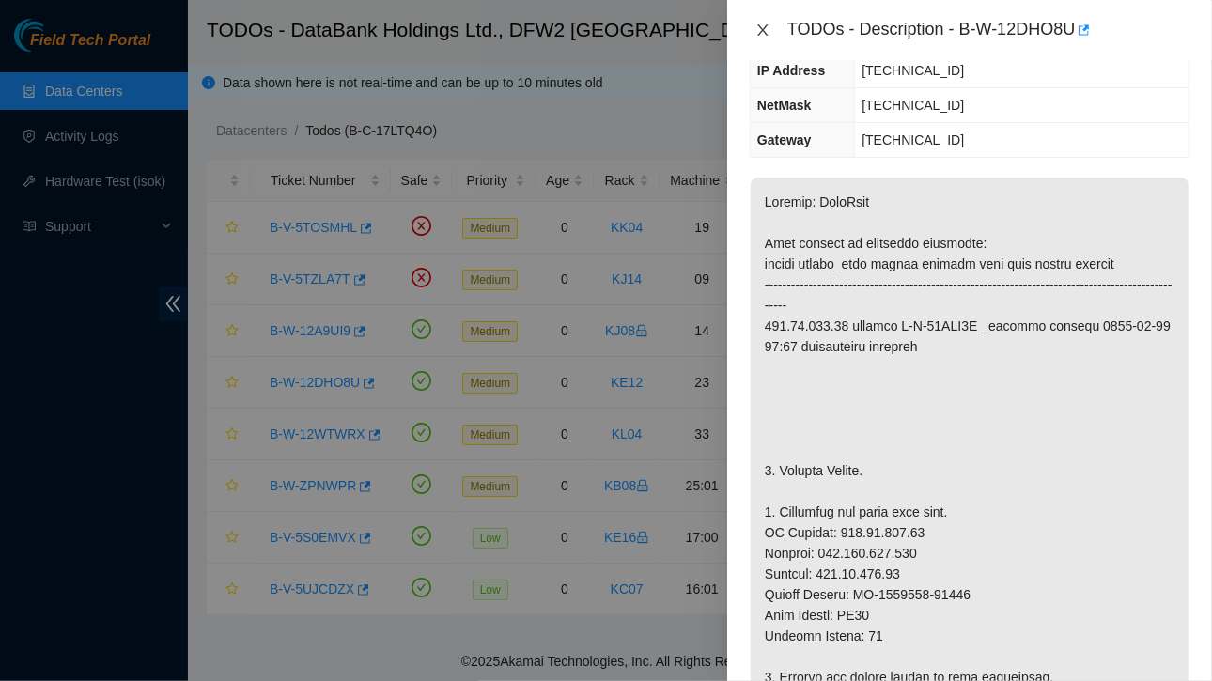
click at [766, 26] on icon "close" at bounding box center [762, 29] width 10 height 11
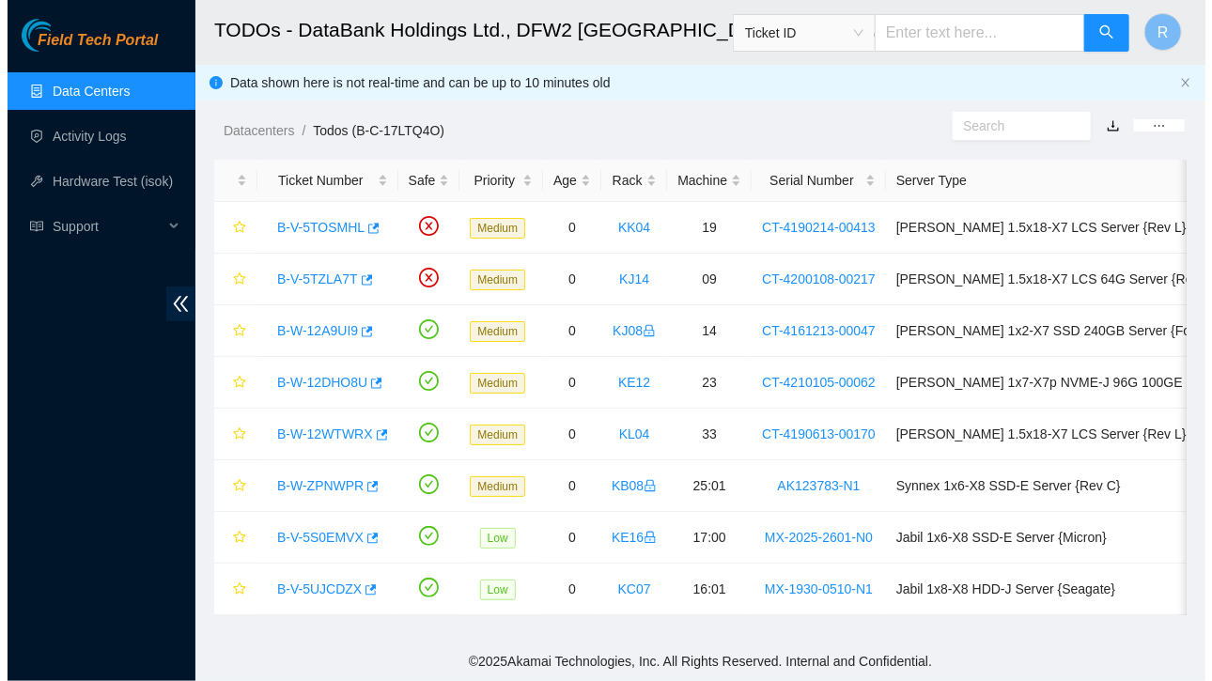
scroll to position [266, 0]
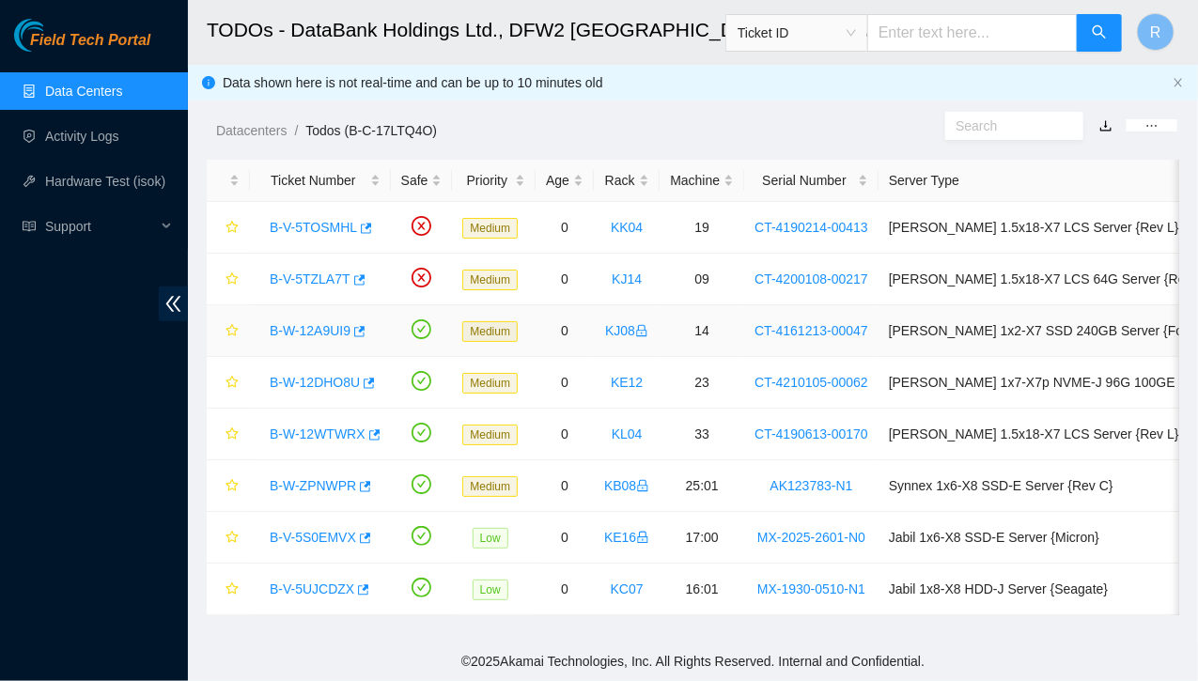
click at [332, 326] on link "B-W-12A9UI9" at bounding box center [310, 330] width 81 height 15
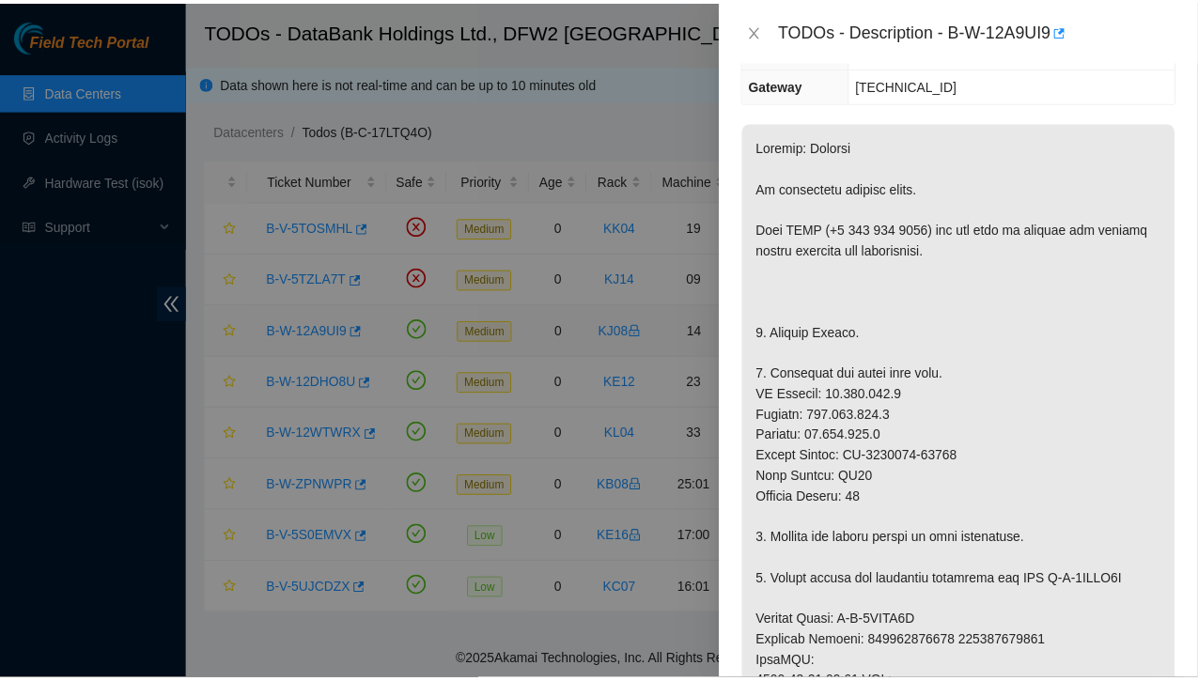
scroll to position [204, 0]
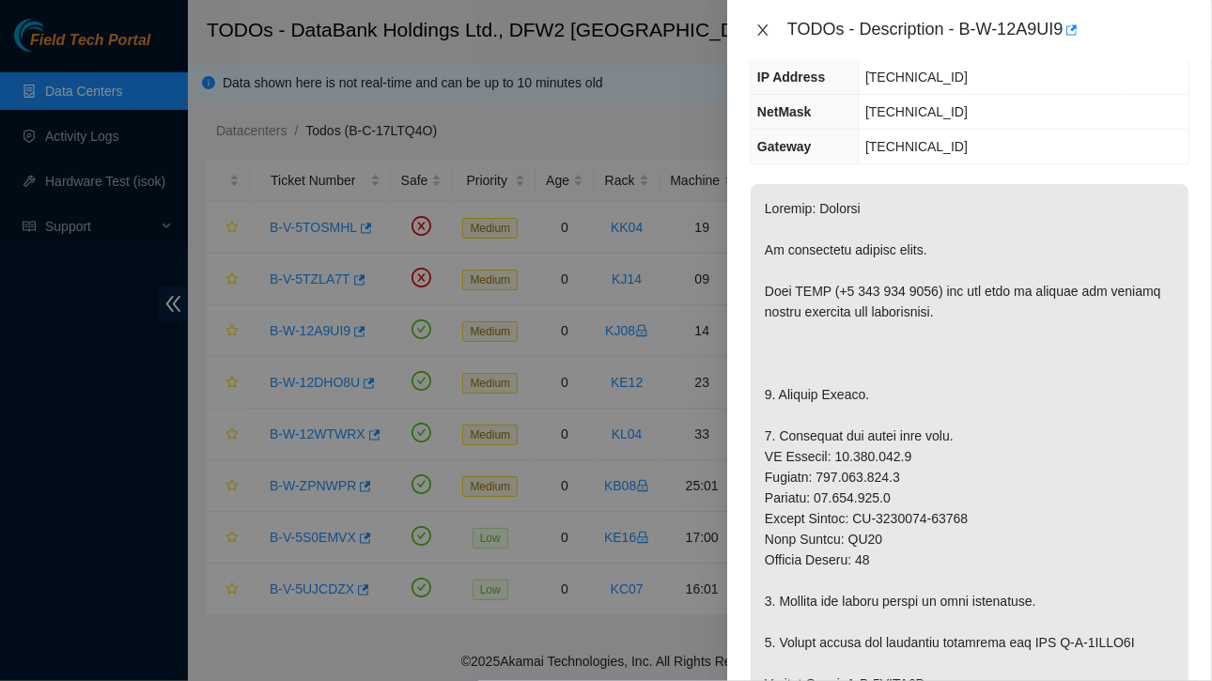
click at [765, 28] on icon "close" at bounding box center [762, 30] width 15 height 15
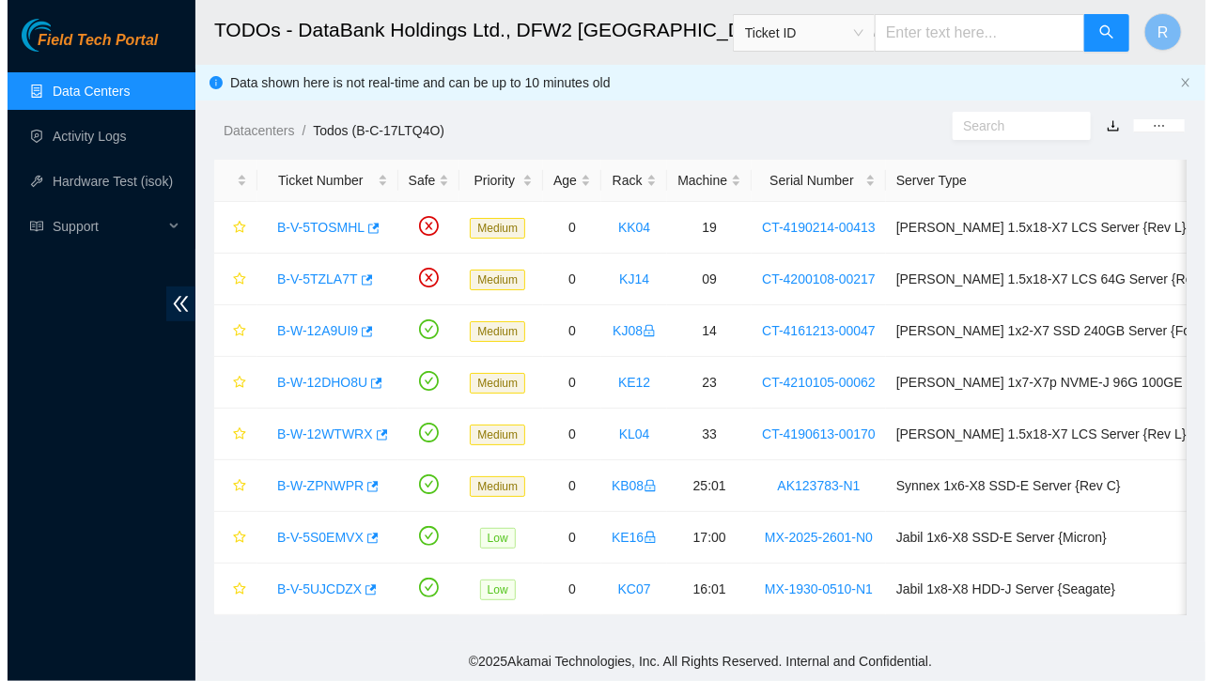
scroll to position [266, 0]
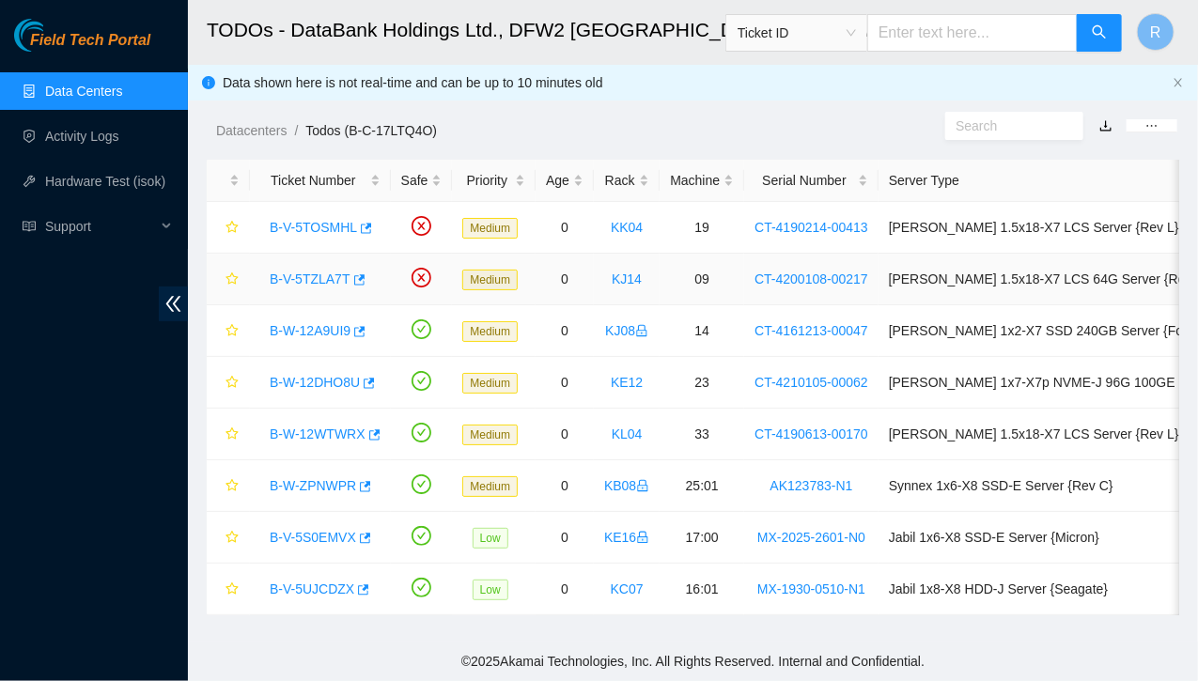
click at [299, 288] on div "B-V-5TZLA7T" at bounding box center [320, 279] width 120 height 30
click at [317, 281] on link "B-V-5TZLA7T" at bounding box center [310, 279] width 81 height 15
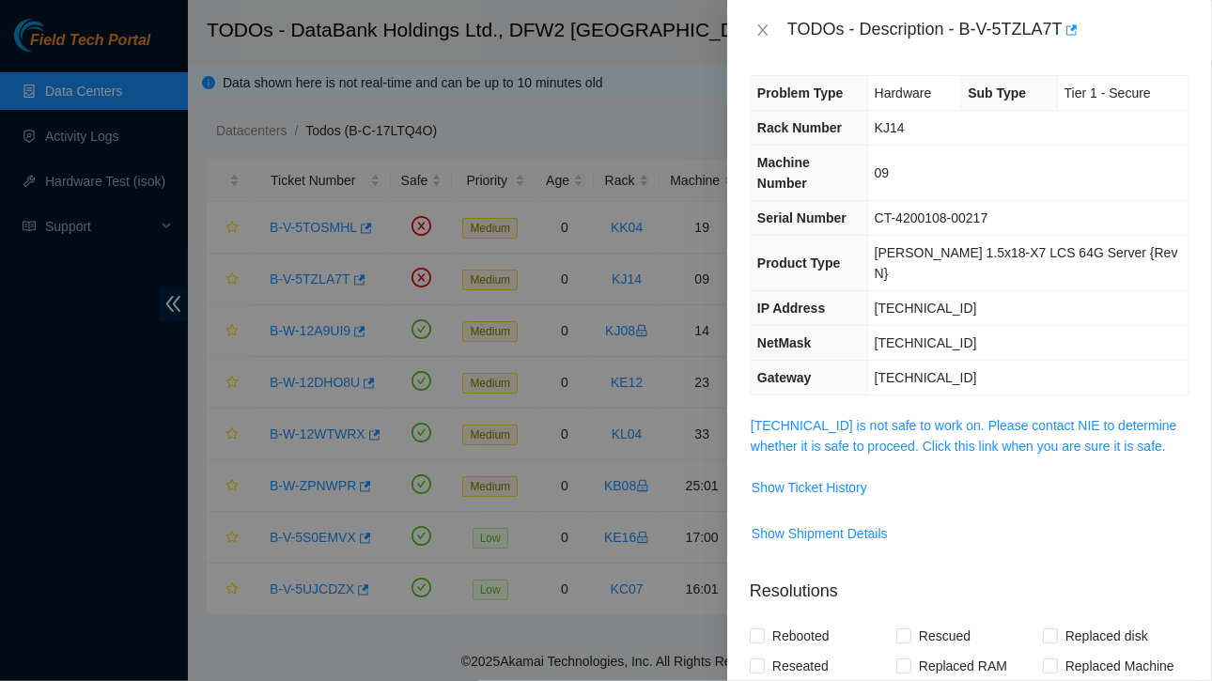
scroll to position [235, 0]
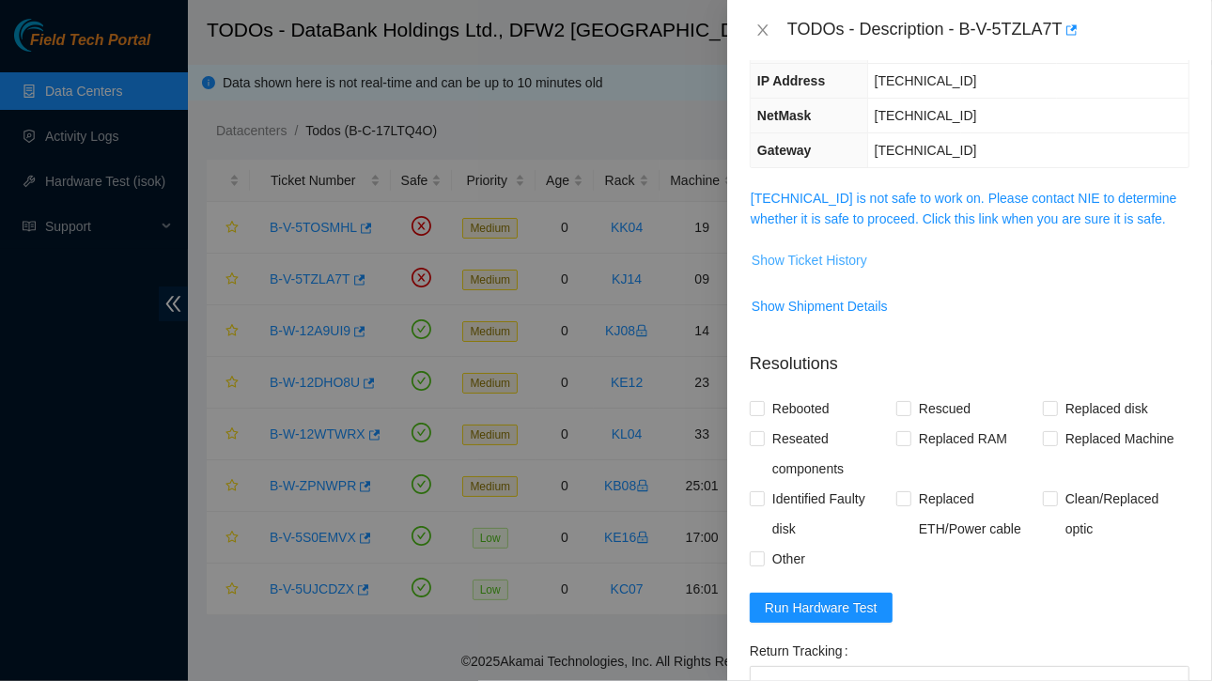
click at [825, 250] on span "Show Ticket History" at bounding box center [810, 260] width 116 height 21
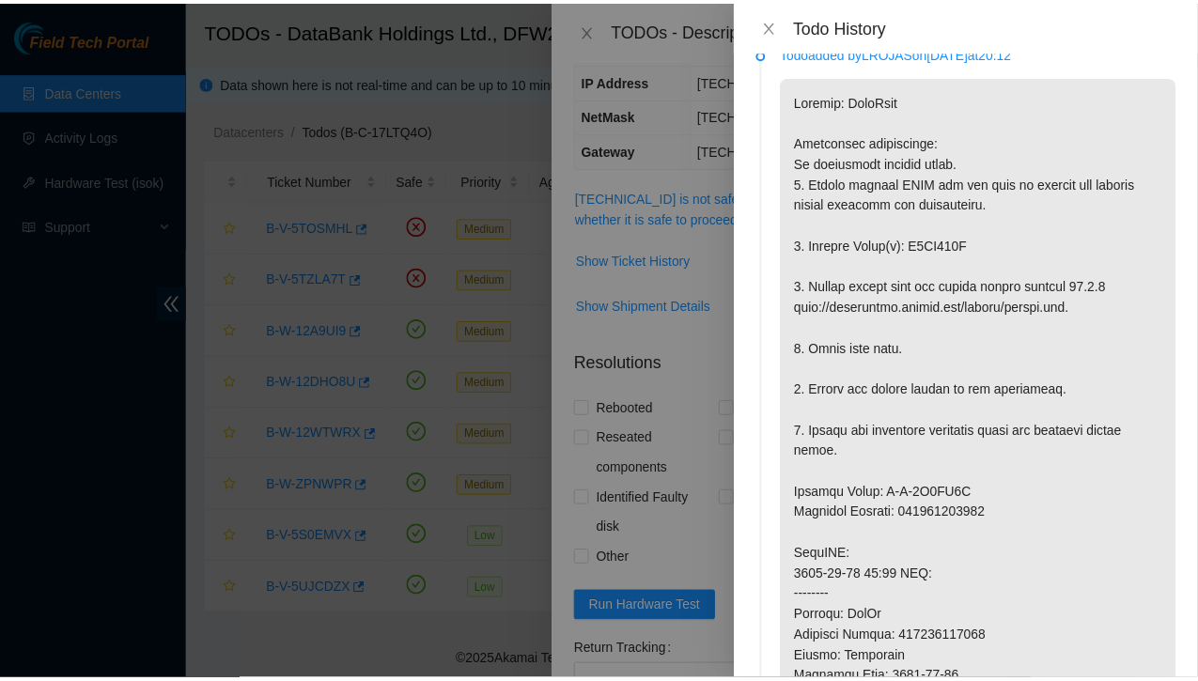
scroll to position [0, 0]
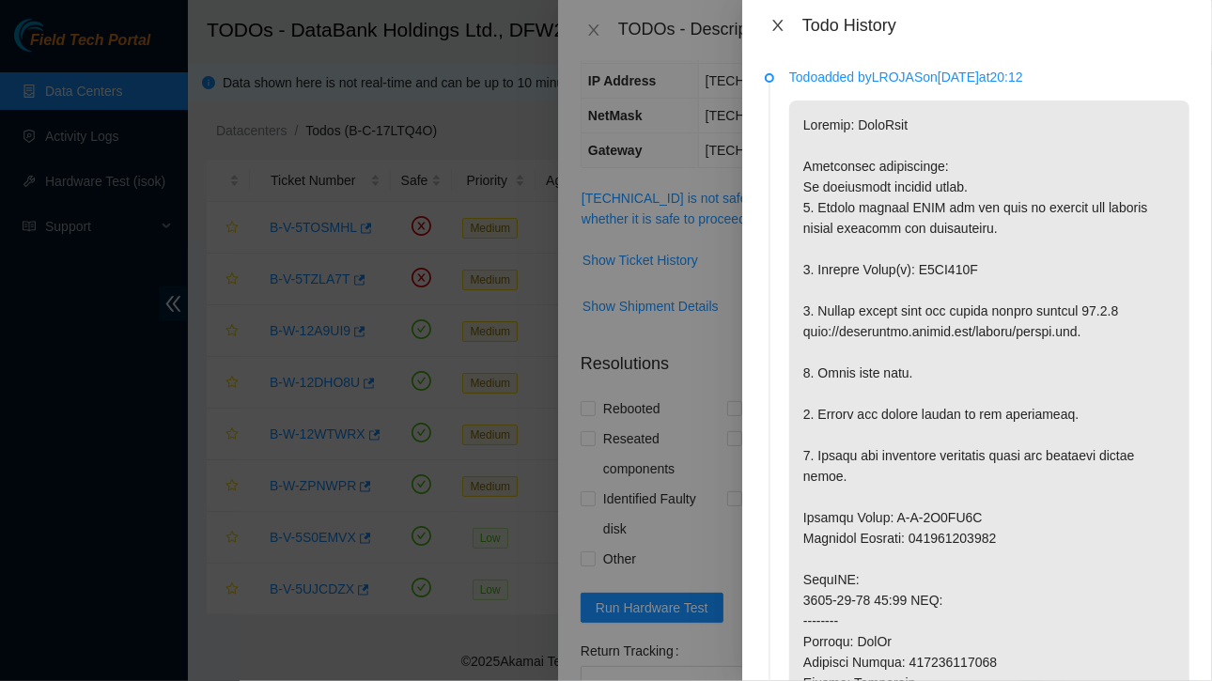
click at [774, 26] on icon "close" at bounding box center [777, 25] width 15 height 15
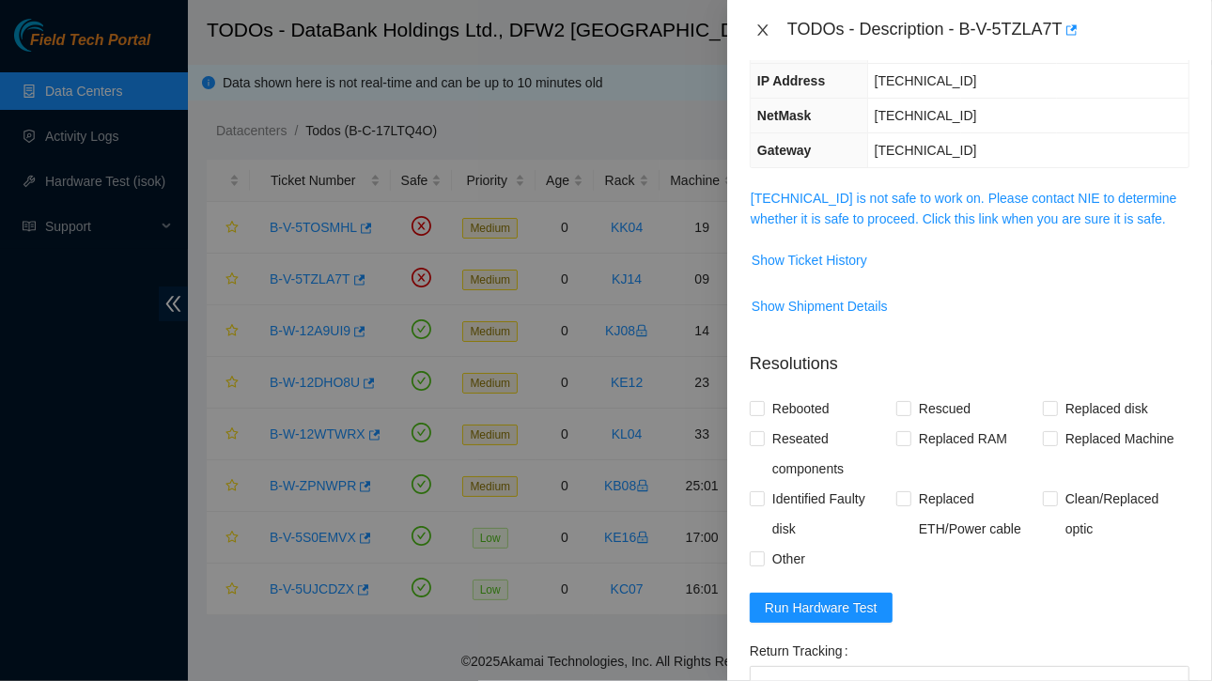
click at [767, 24] on icon "close" at bounding box center [762, 29] width 10 height 11
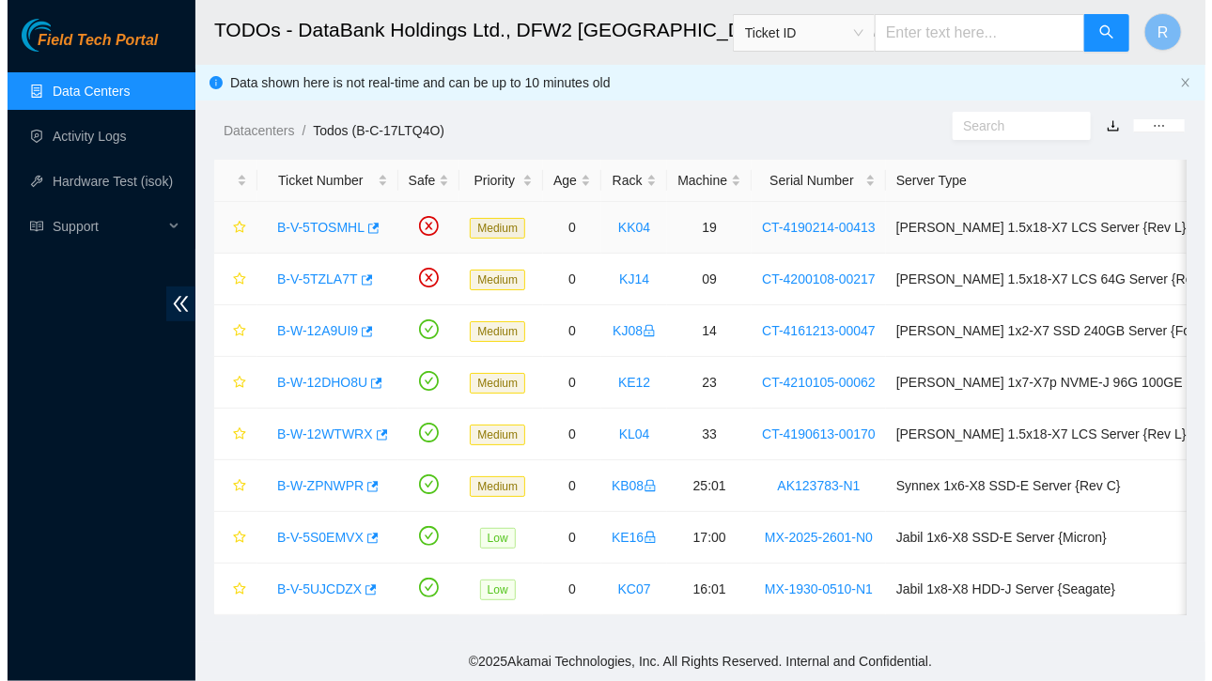
scroll to position [298, 0]
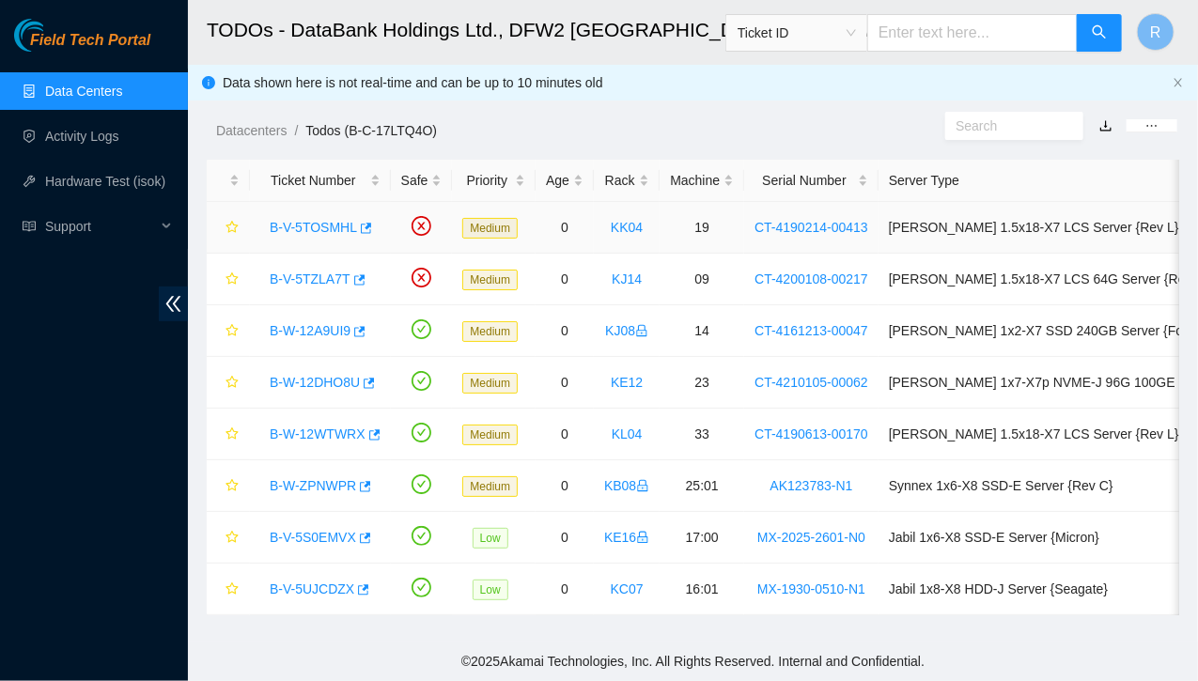
click at [339, 224] on link "B-V-5TOSMHL" at bounding box center [313, 227] width 87 height 15
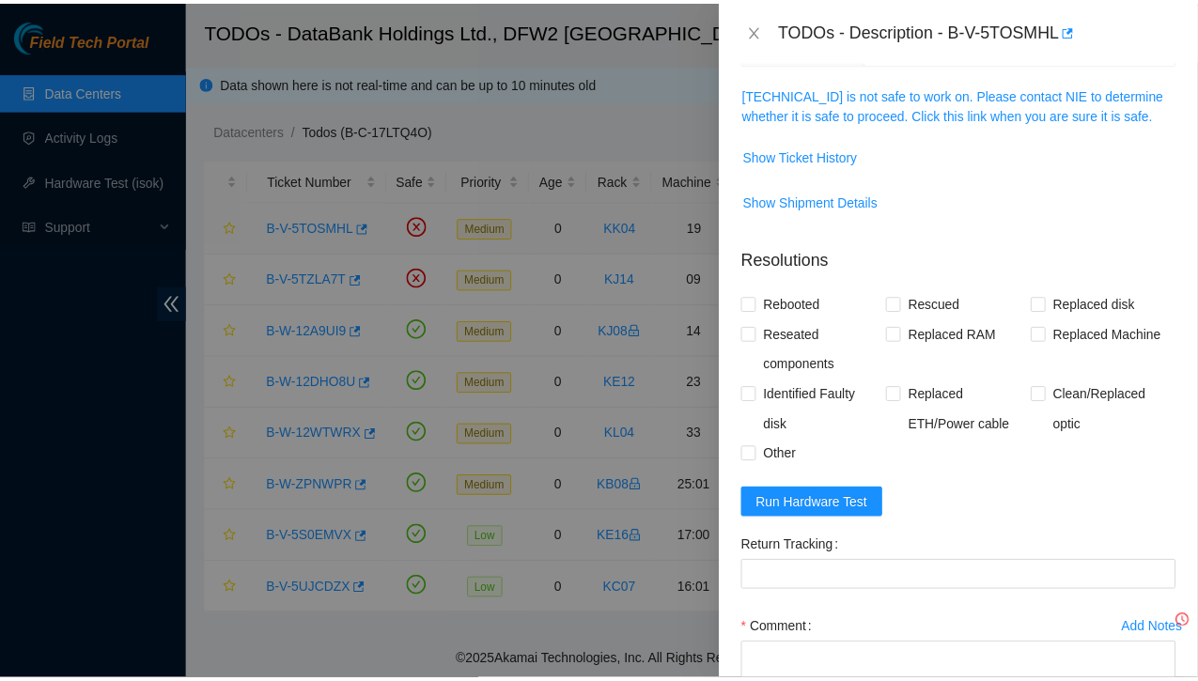
scroll to position [235, 0]
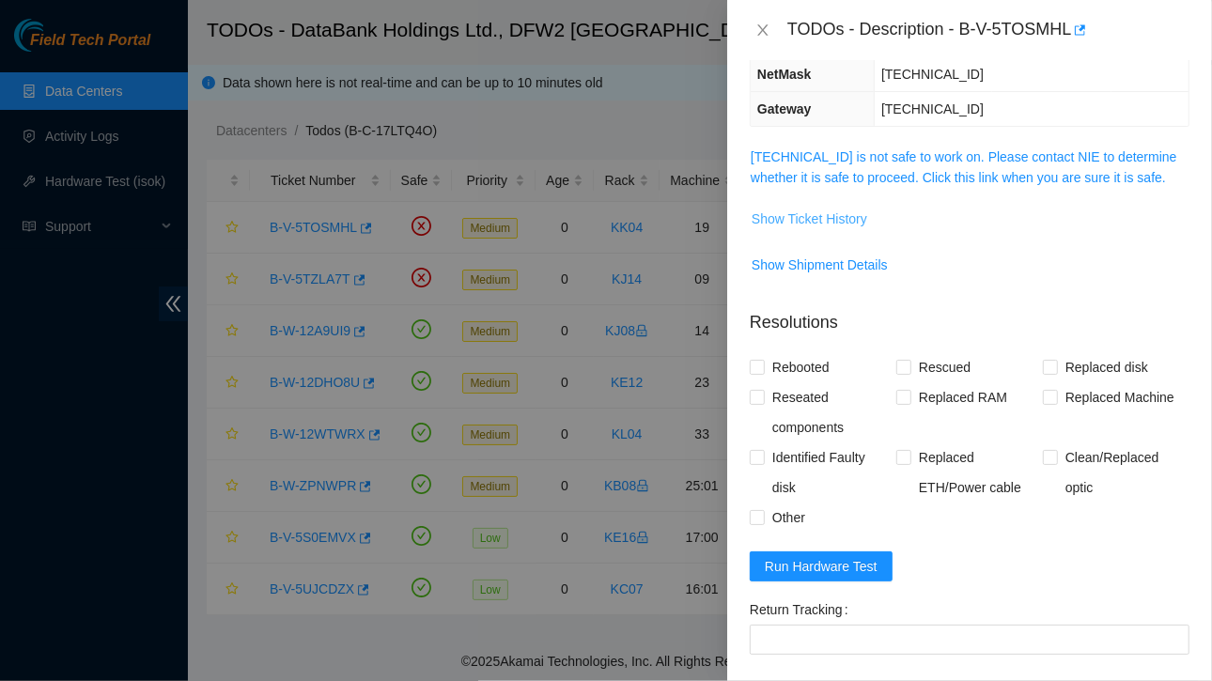
click at [831, 209] on span "Show Ticket History" at bounding box center [810, 219] width 116 height 21
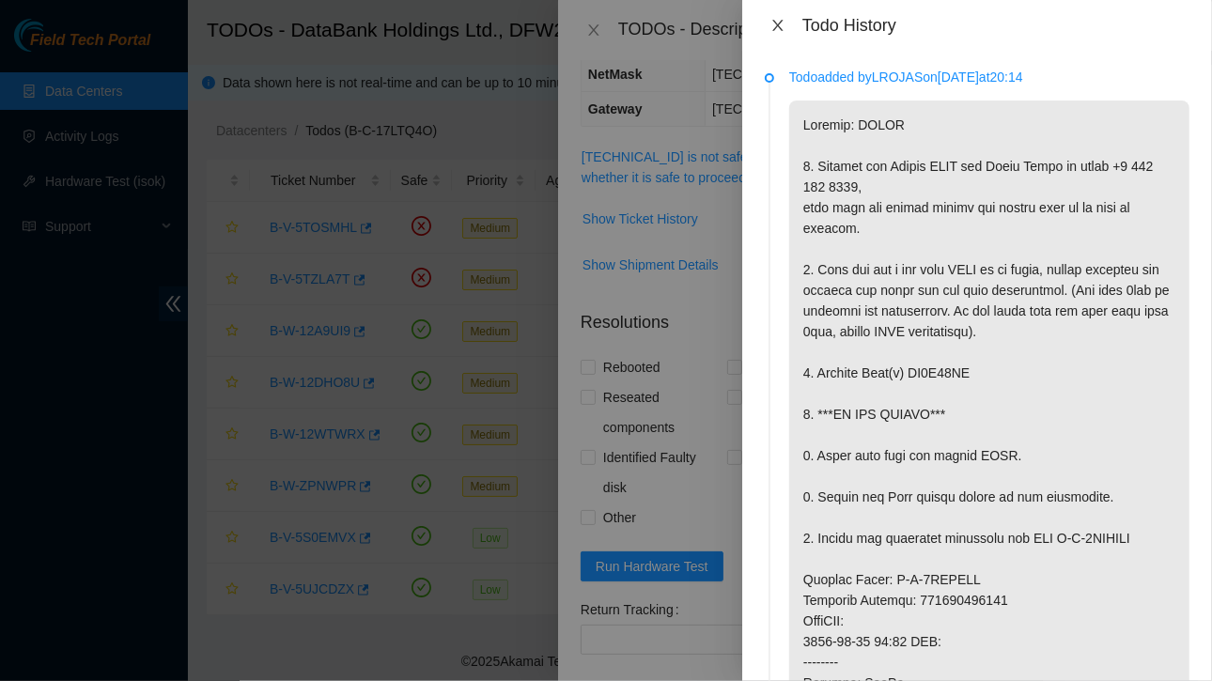
click at [784, 21] on icon "close" at bounding box center [777, 25] width 15 height 15
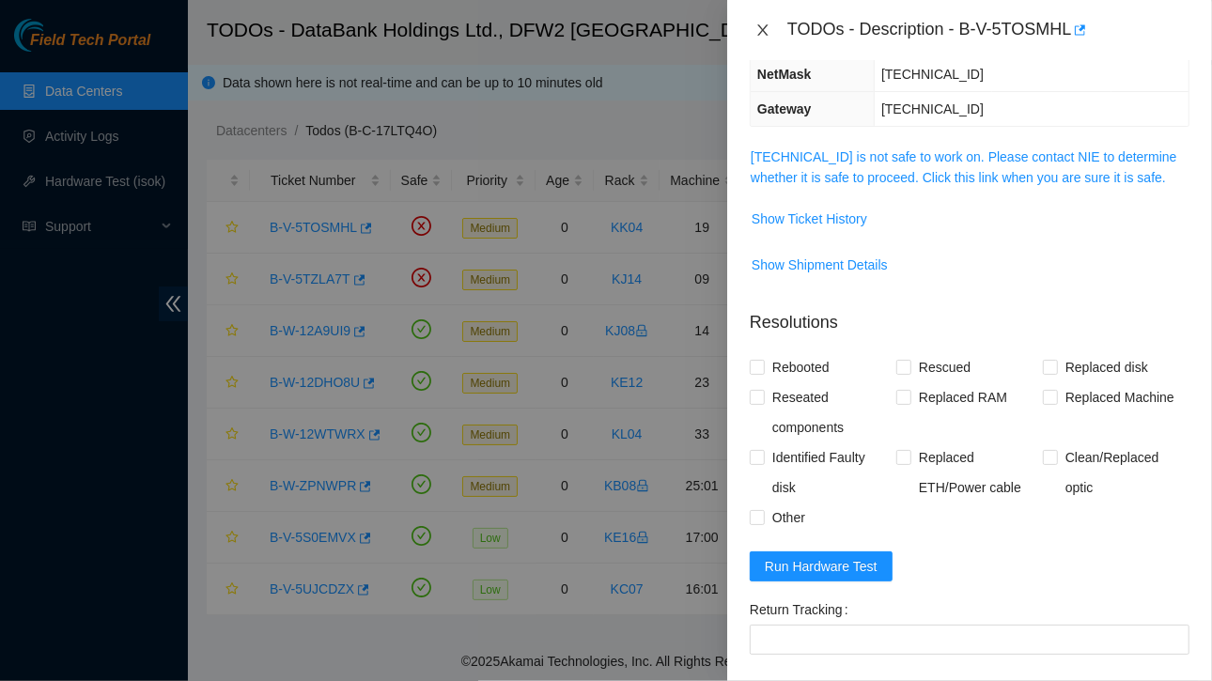
click at [762, 25] on icon "close" at bounding box center [762, 30] width 15 height 15
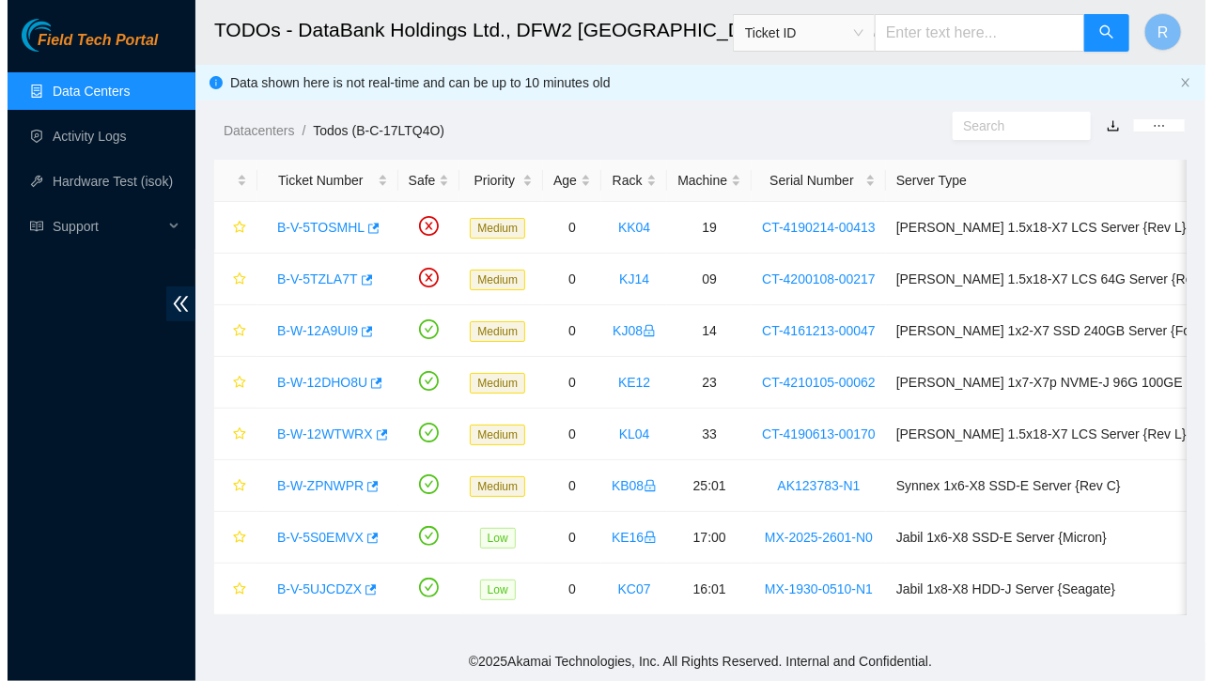
scroll to position [298, 0]
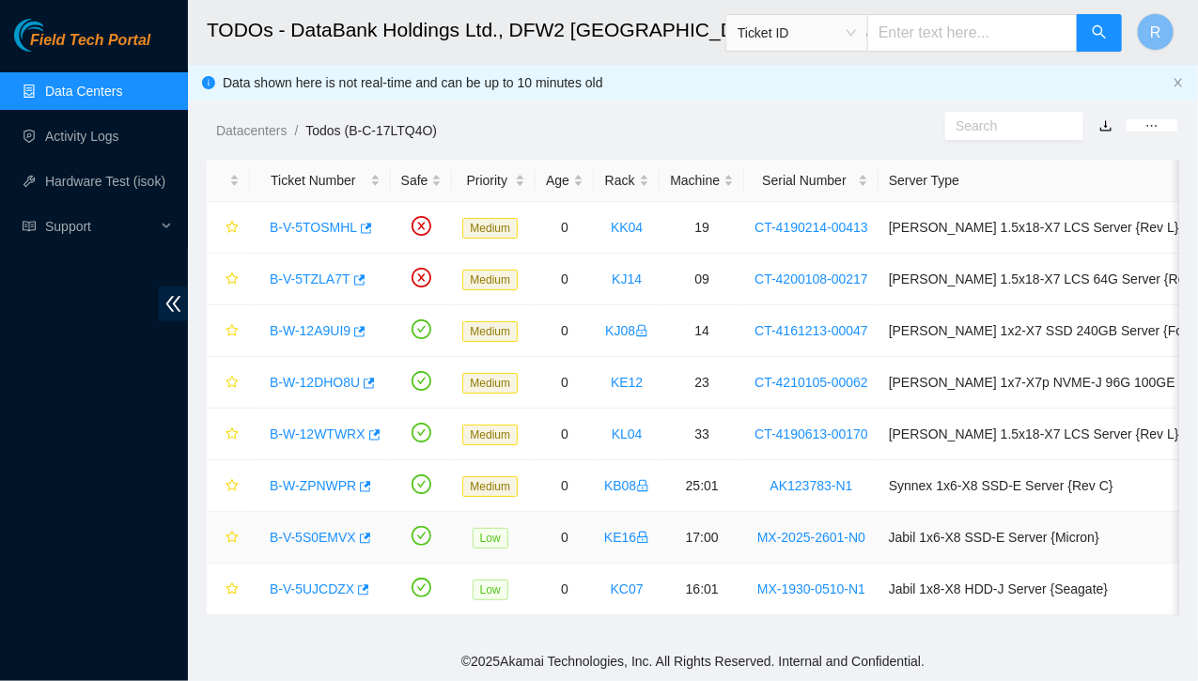
click at [321, 536] on link "B-V-5S0EMVX" at bounding box center [313, 537] width 86 height 15
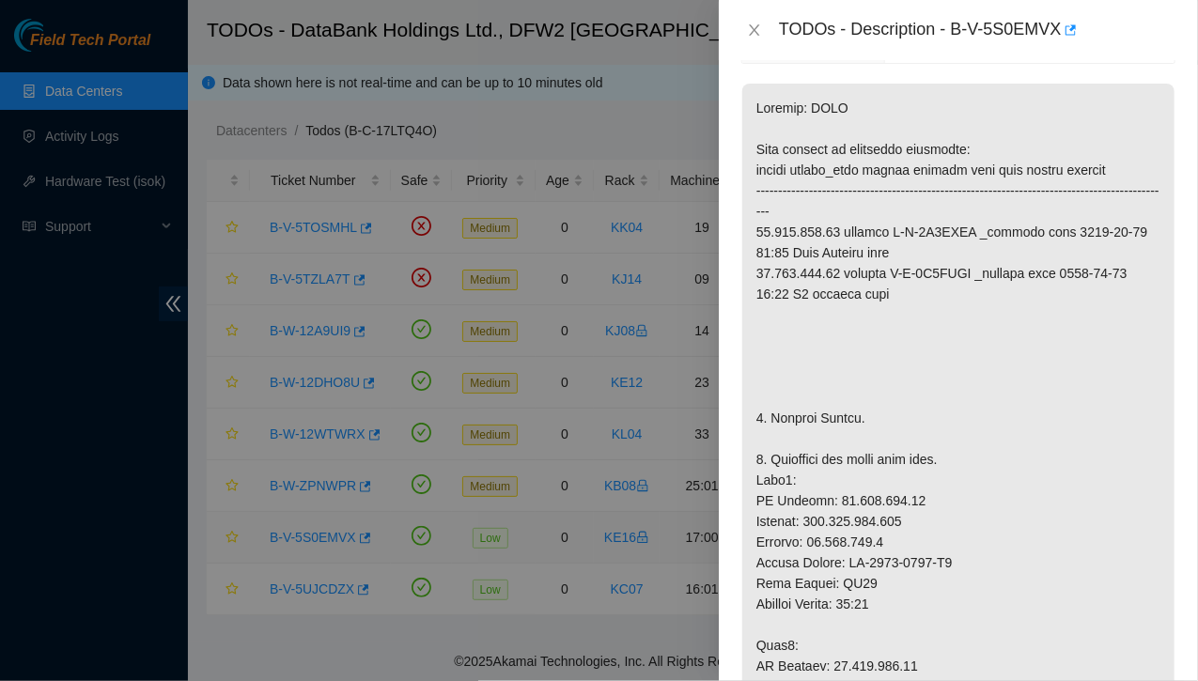
scroll to position [235, 0]
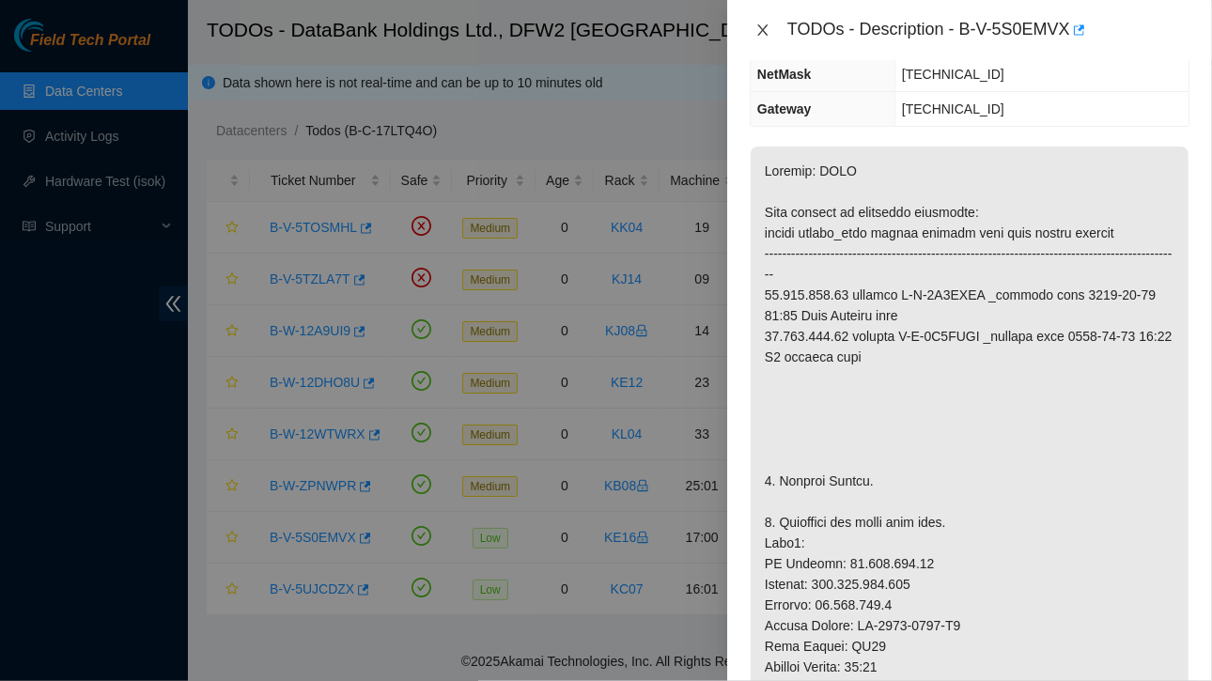
click at [771, 28] on button "Close" at bounding box center [763, 31] width 26 height 18
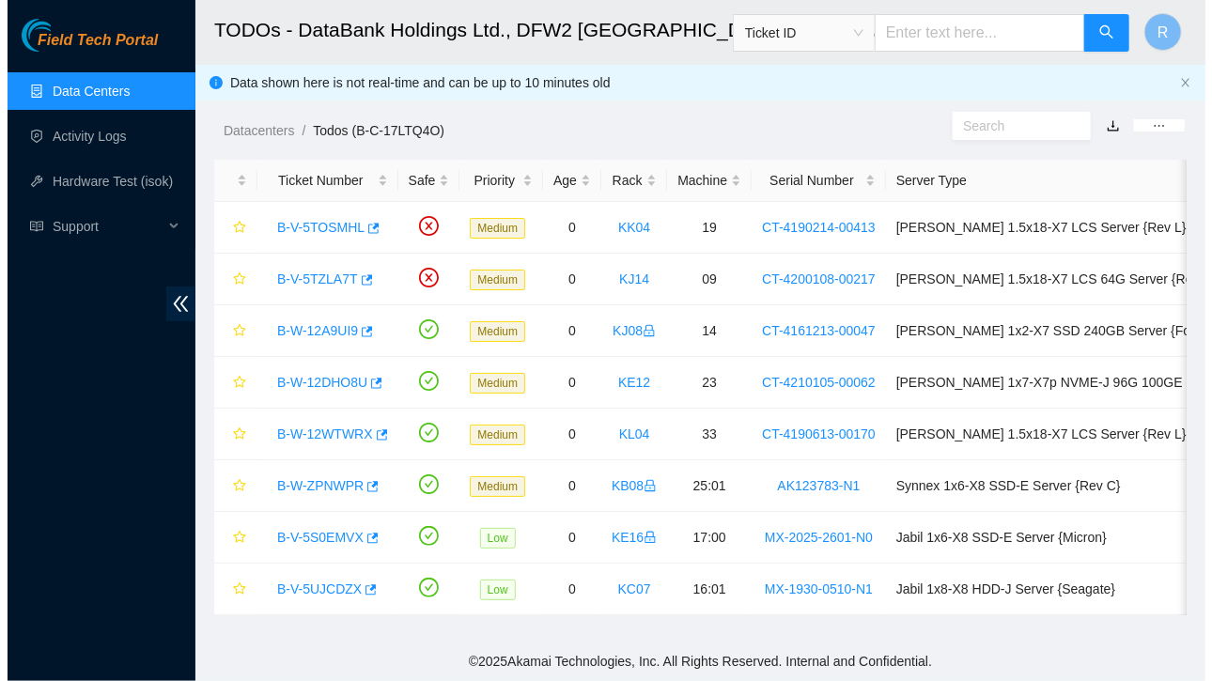
scroll to position [298, 0]
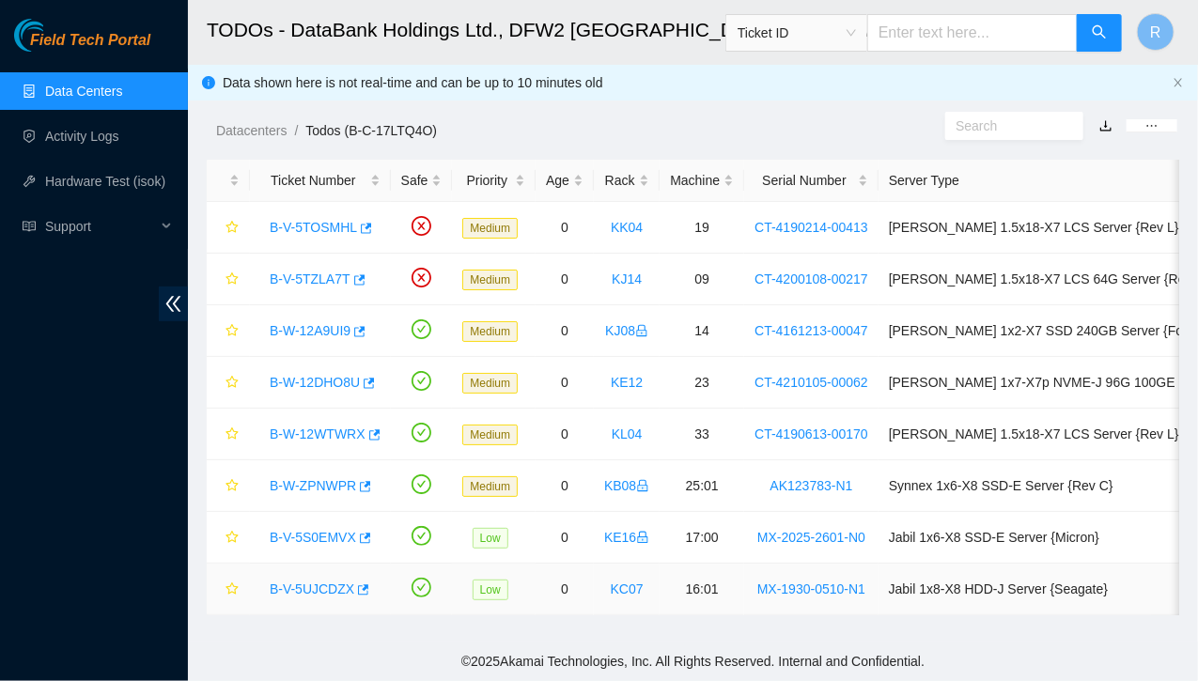
click at [321, 582] on link "B-V-5UJCDZX" at bounding box center [312, 589] width 85 height 15
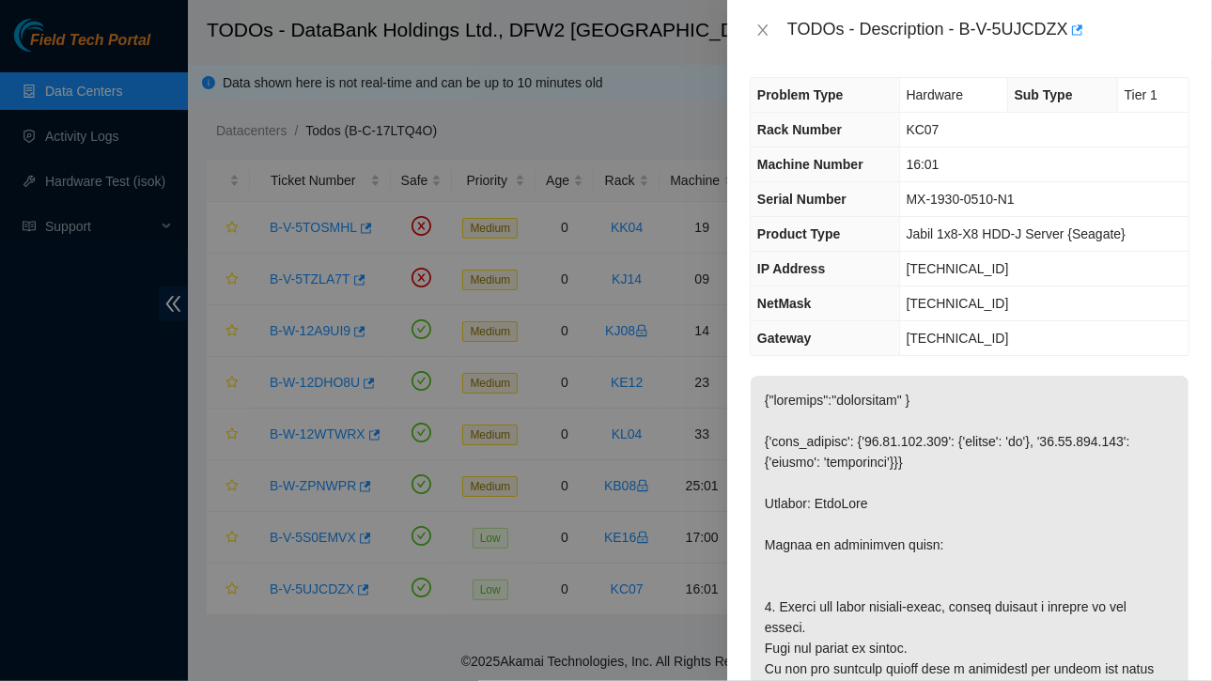
scroll to position [0, 0]
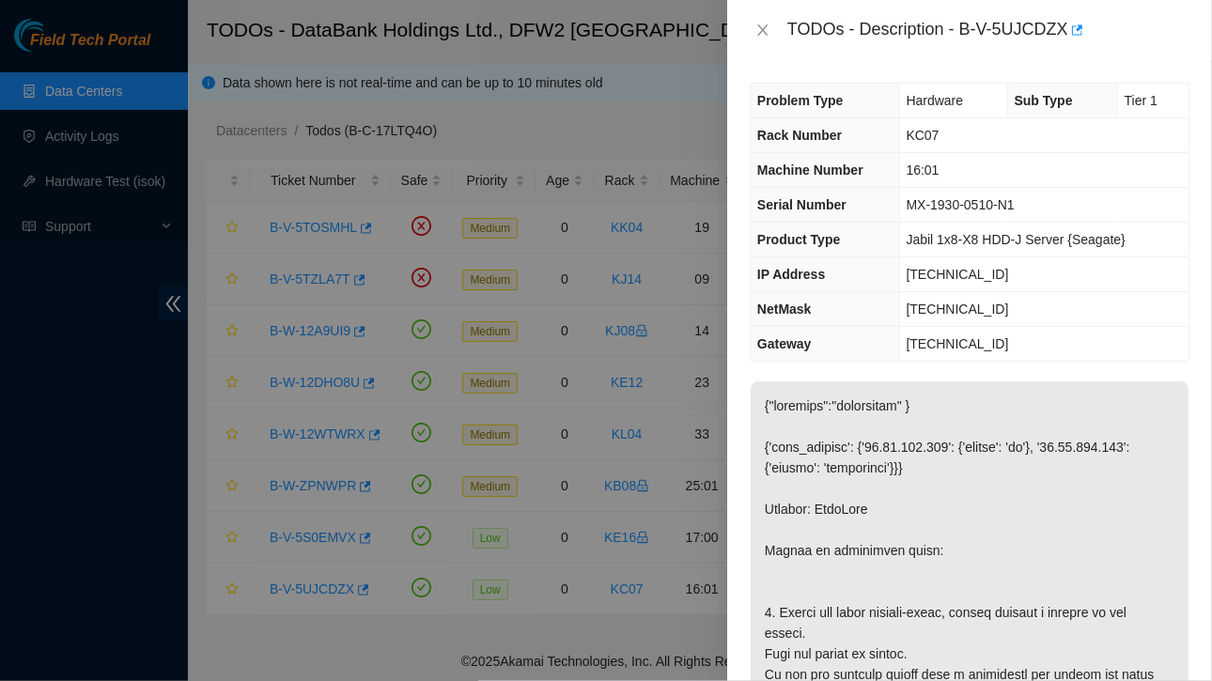
click at [90, 85] on div at bounding box center [606, 340] width 1212 height 681
click at [794, 22] on div "TODOs - Description - B-V-5UJCDZX" at bounding box center [988, 30] width 402 height 30
click at [762, 23] on icon "close" at bounding box center [762, 30] width 15 height 15
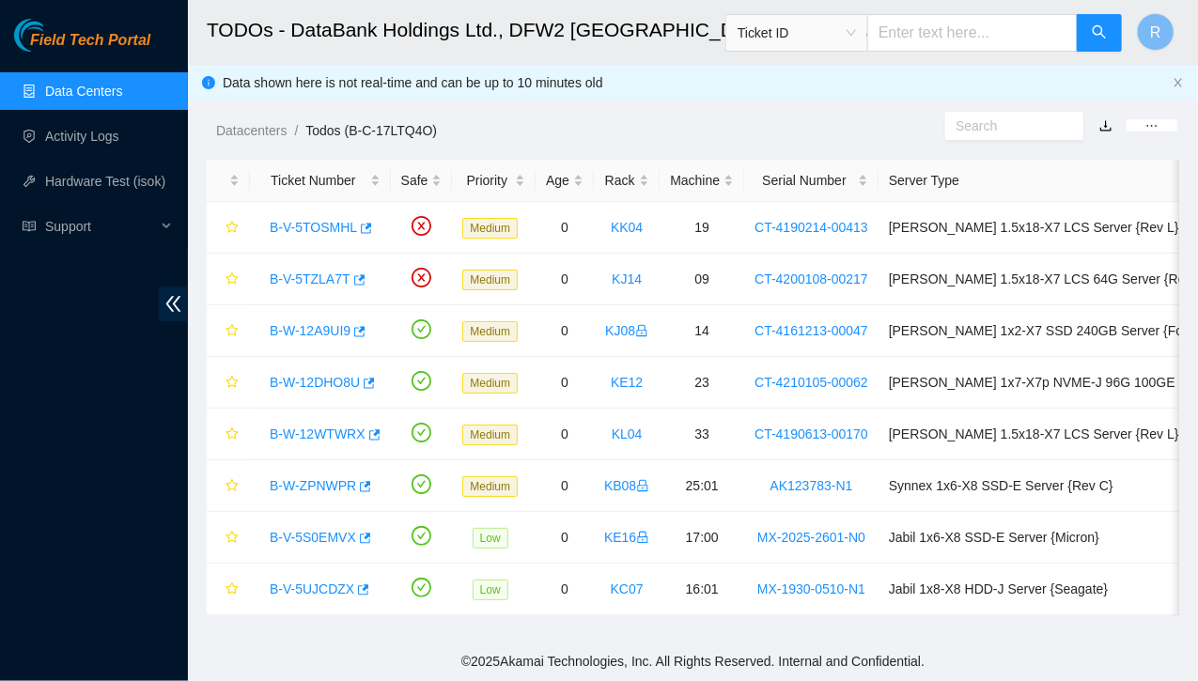
click at [81, 99] on link "Data Centers" at bounding box center [83, 91] width 77 height 15
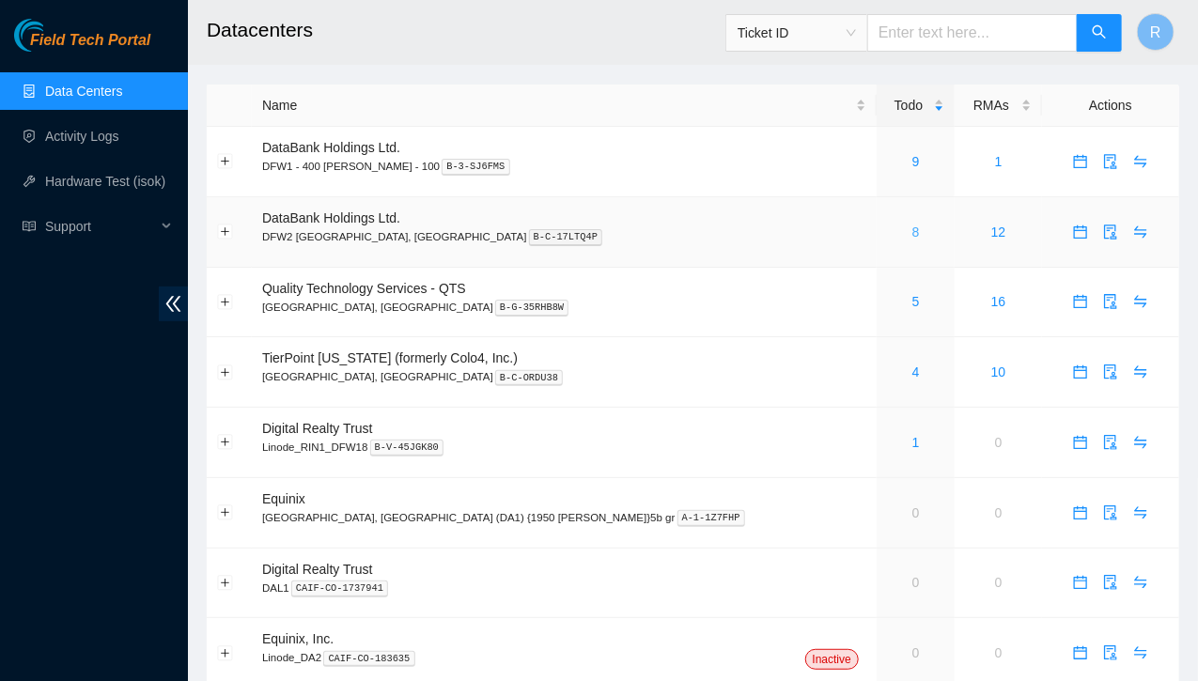
click at [912, 229] on link "8" at bounding box center [916, 232] width 8 height 15
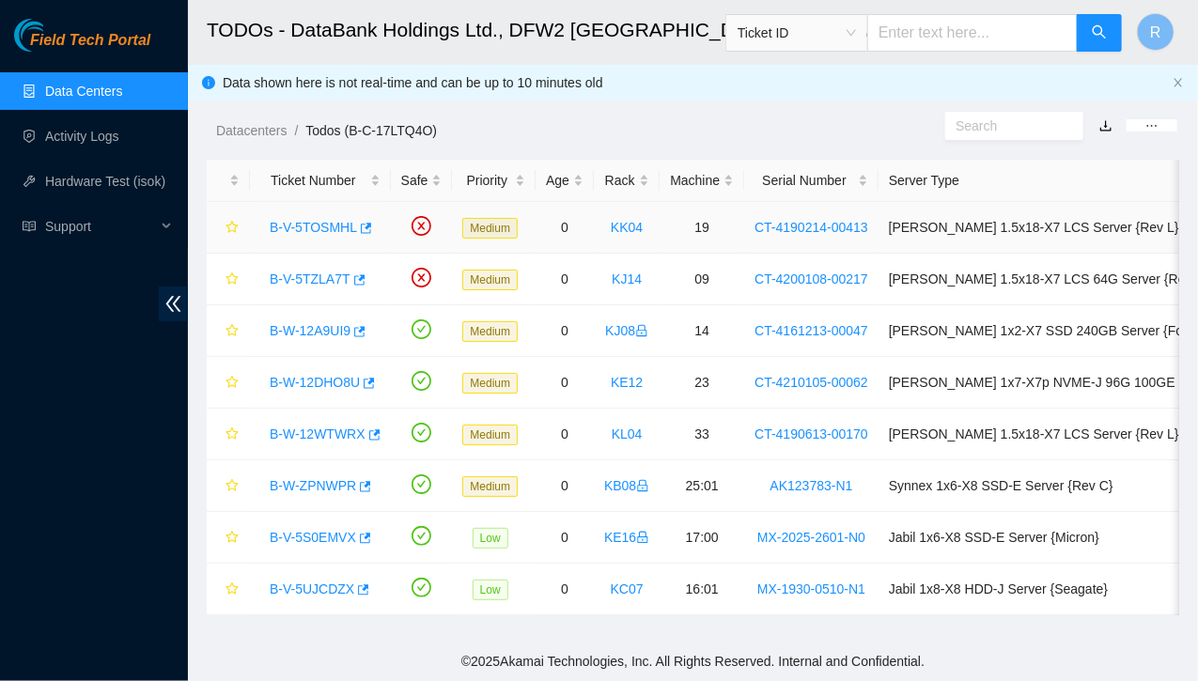
click at [324, 225] on link "B-V-5TOSMHL" at bounding box center [313, 227] width 87 height 15
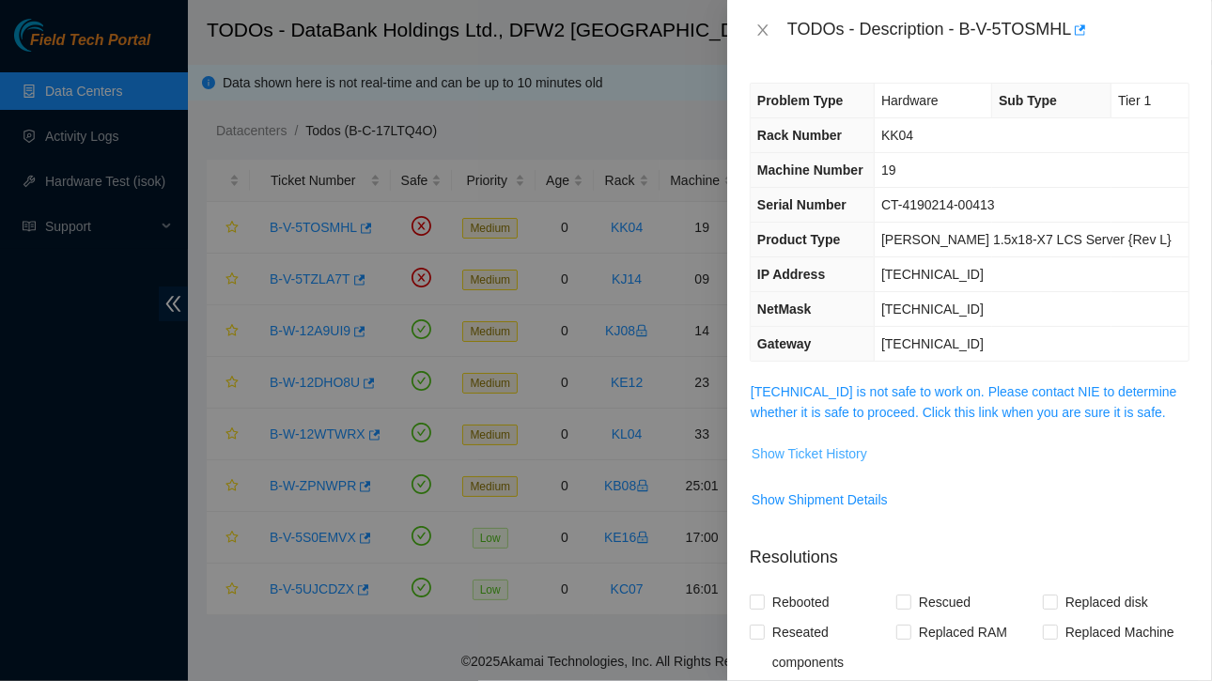
click at [826, 452] on span "Show Ticket History" at bounding box center [810, 453] width 116 height 21
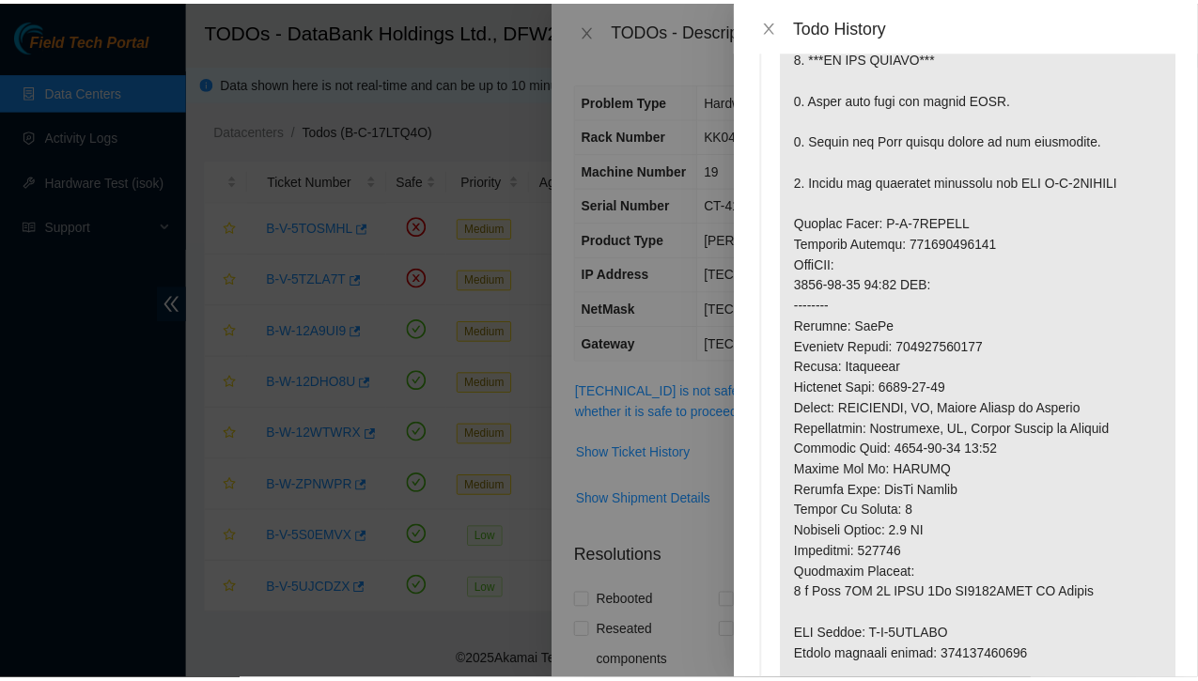
scroll to position [361, 0]
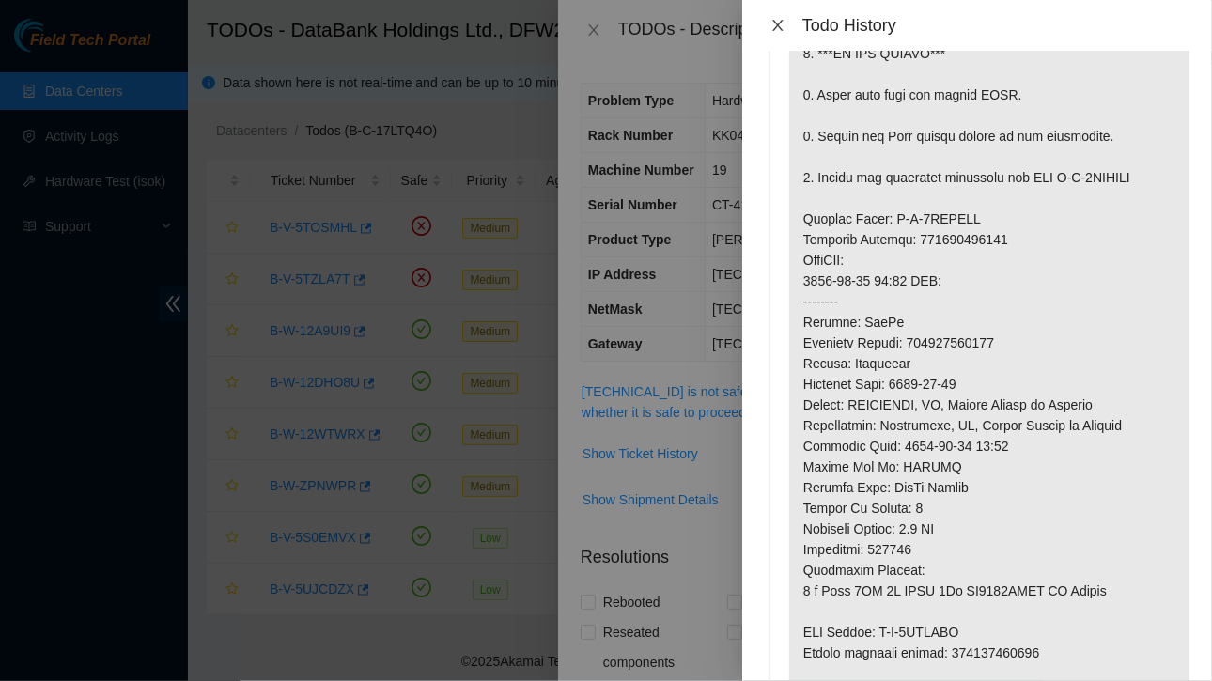
click at [774, 20] on icon "close" at bounding box center [777, 25] width 10 height 11
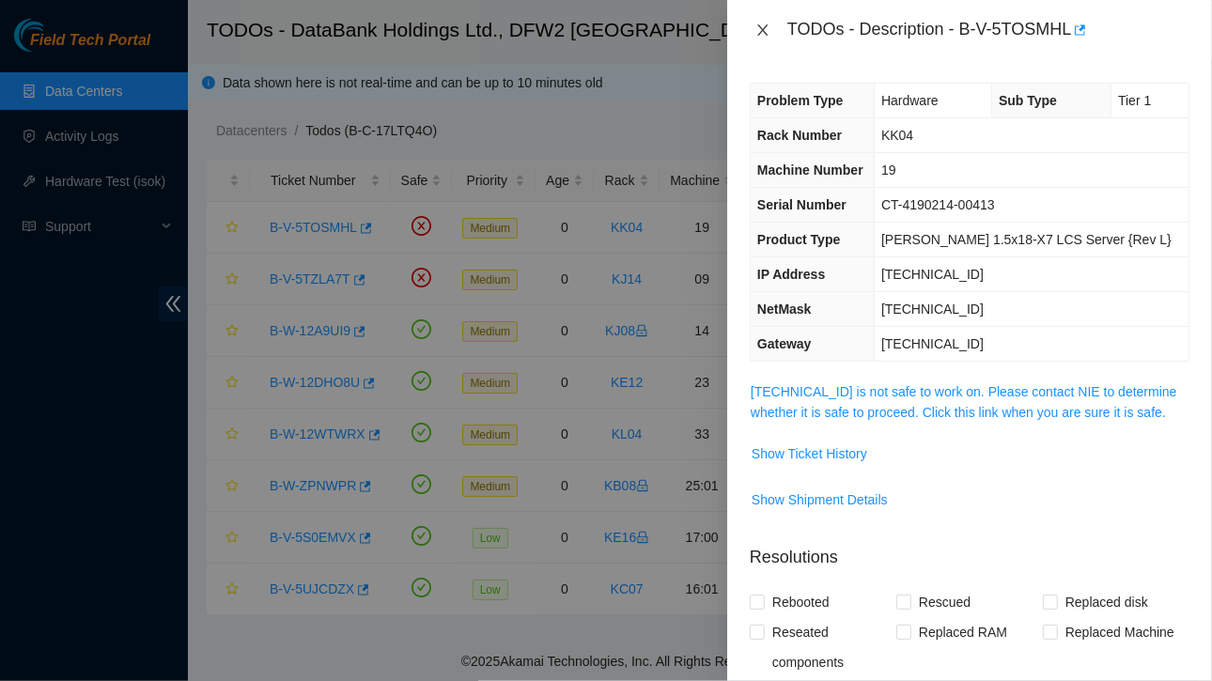
click at [766, 27] on icon "close" at bounding box center [762, 30] width 15 height 15
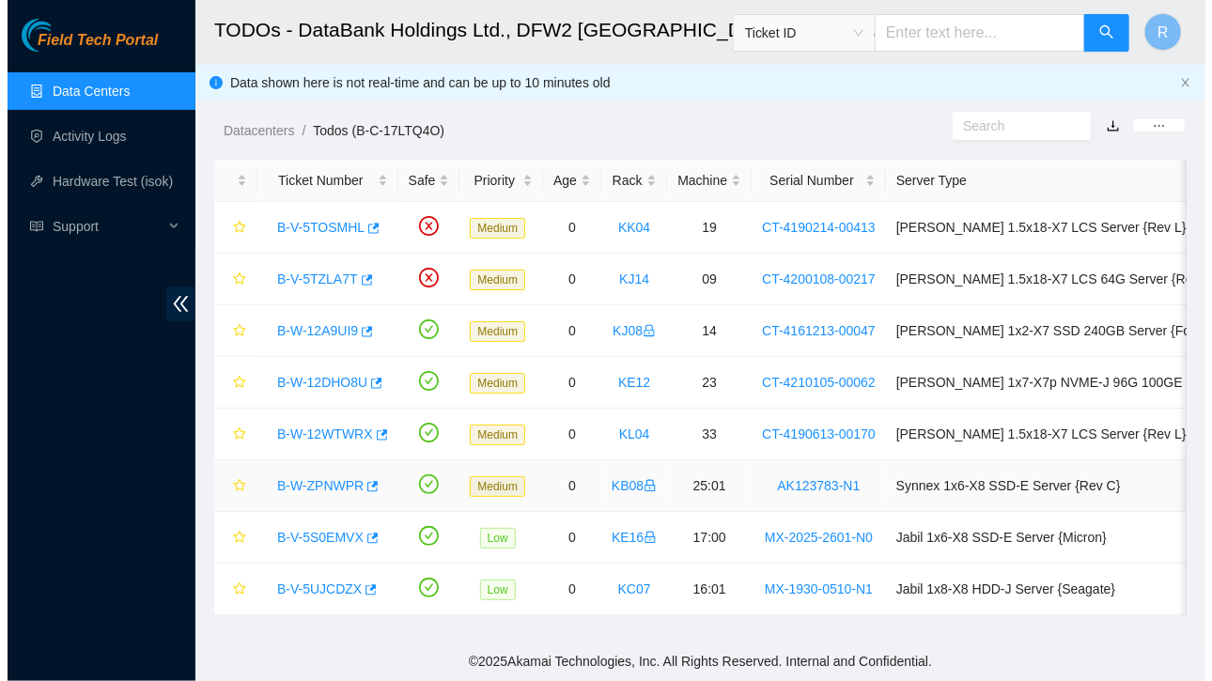
scroll to position [2, 0]
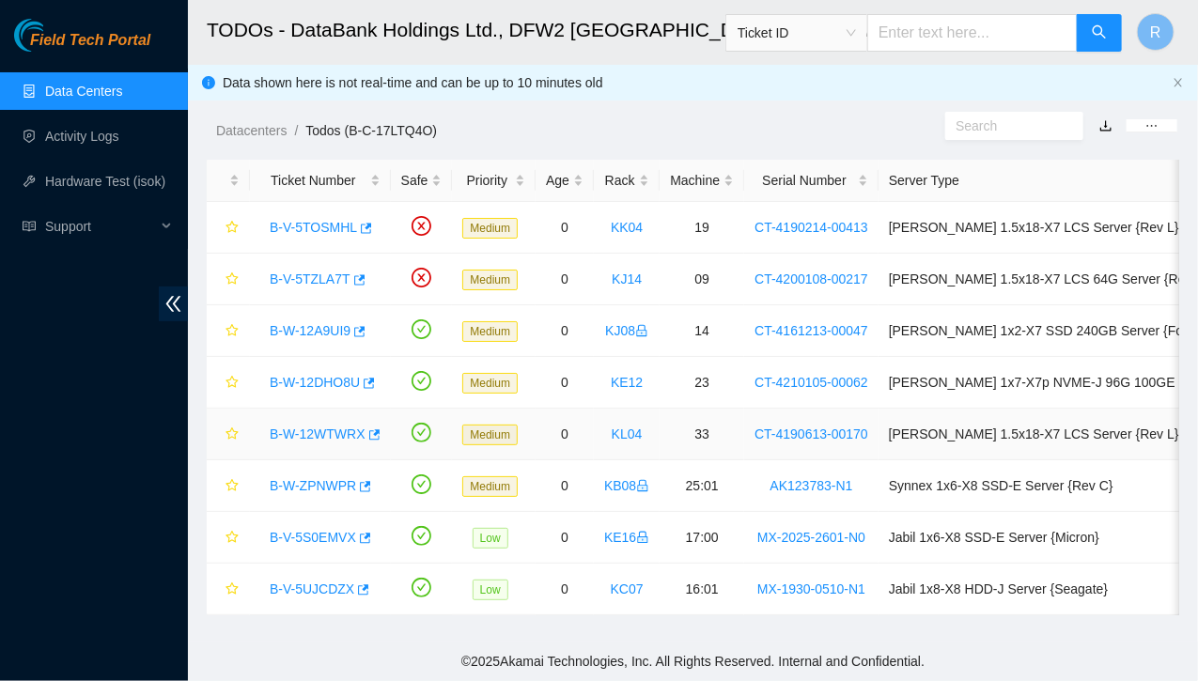
click at [378, 443] on td "B-W-12WTWRX" at bounding box center [320, 435] width 141 height 52
click at [327, 428] on link "B-W-12WTWRX" at bounding box center [318, 434] width 96 height 15
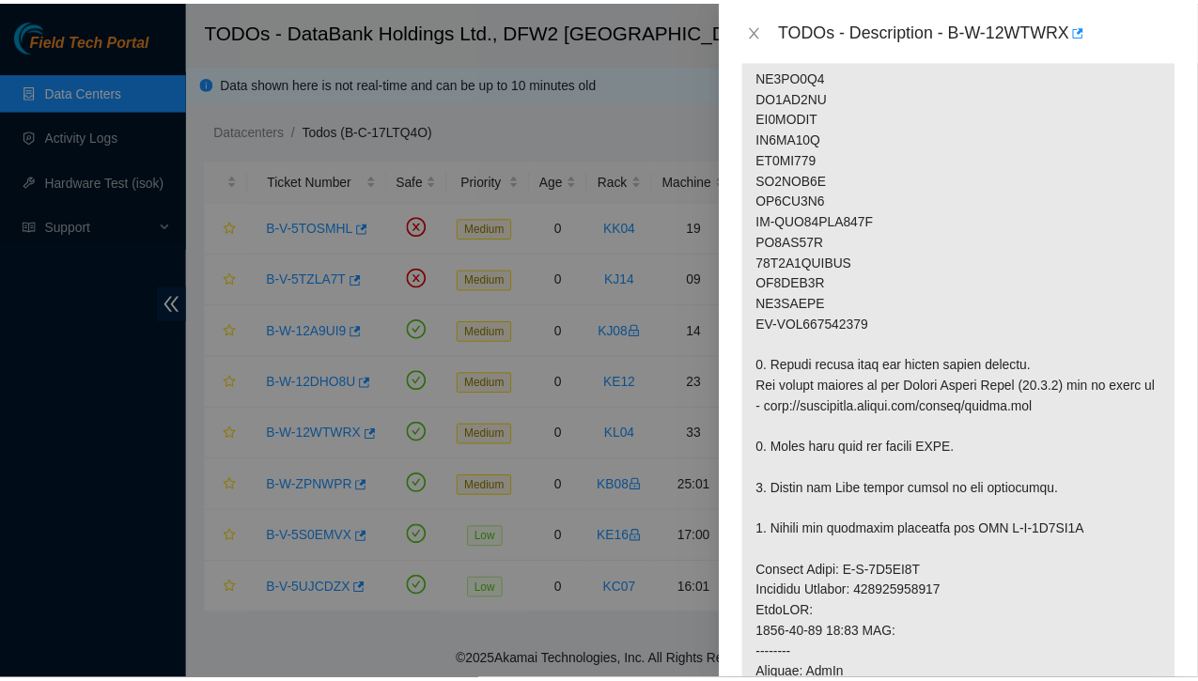
scroll to position [695, 0]
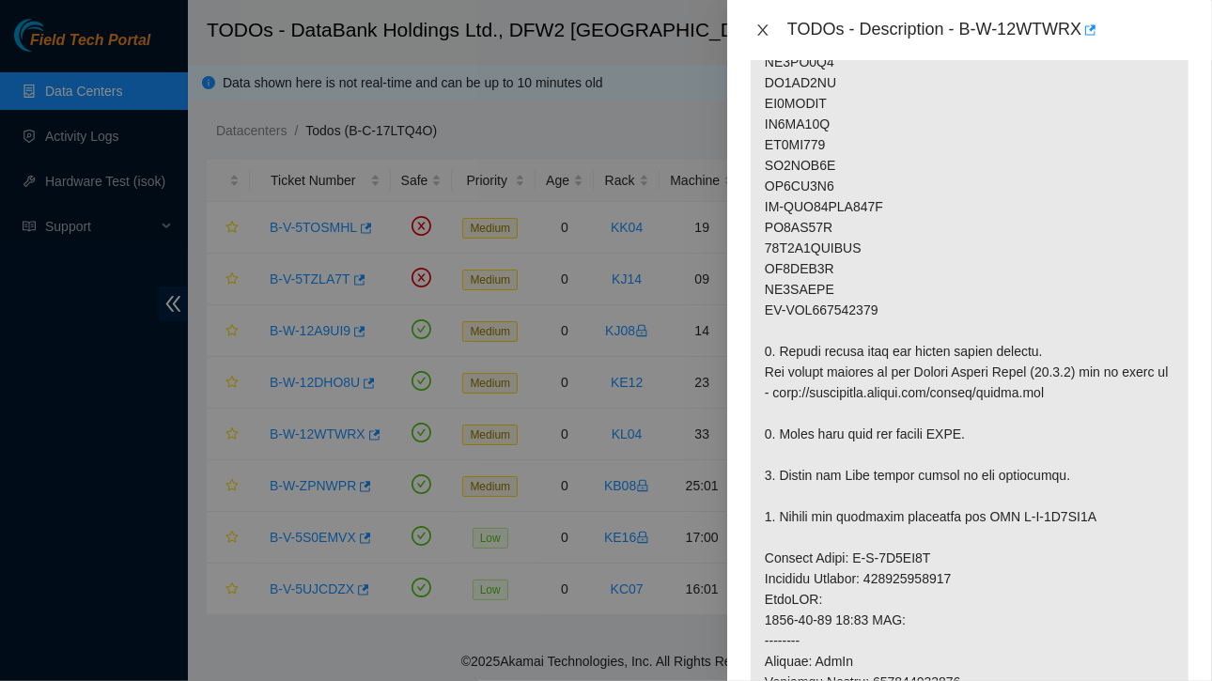
click at [753, 31] on button "Close" at bounding box center [763, 31] width 26 height 18
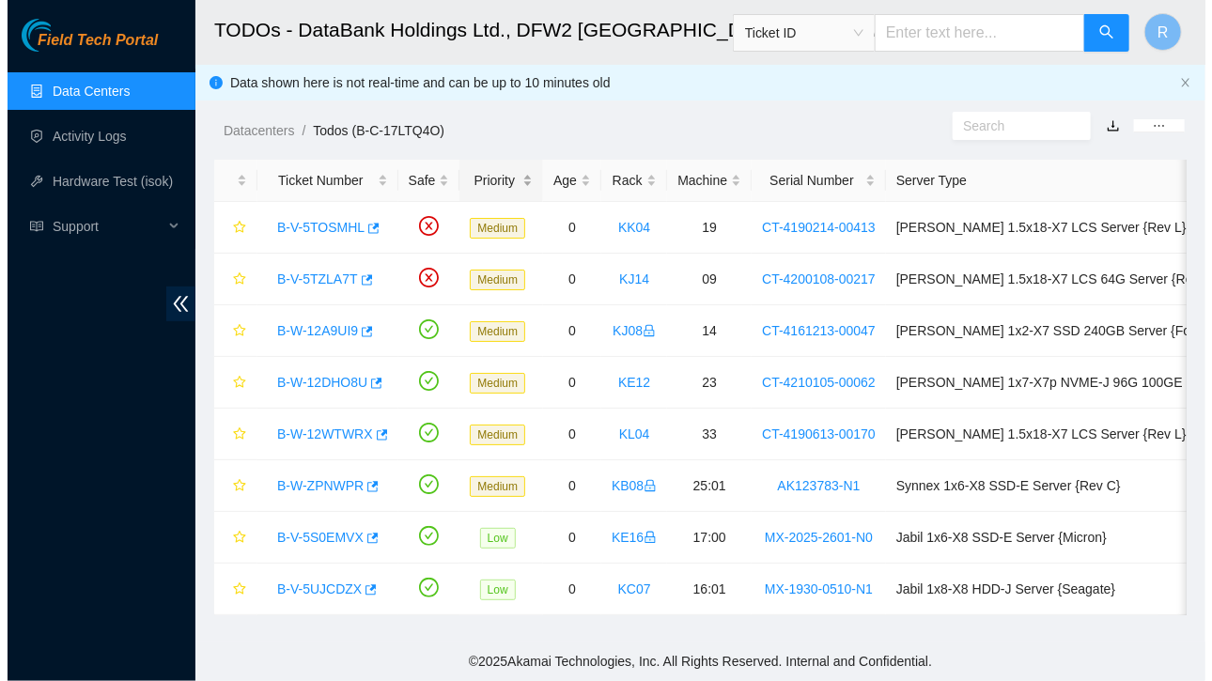
scroll to position [554, 0]
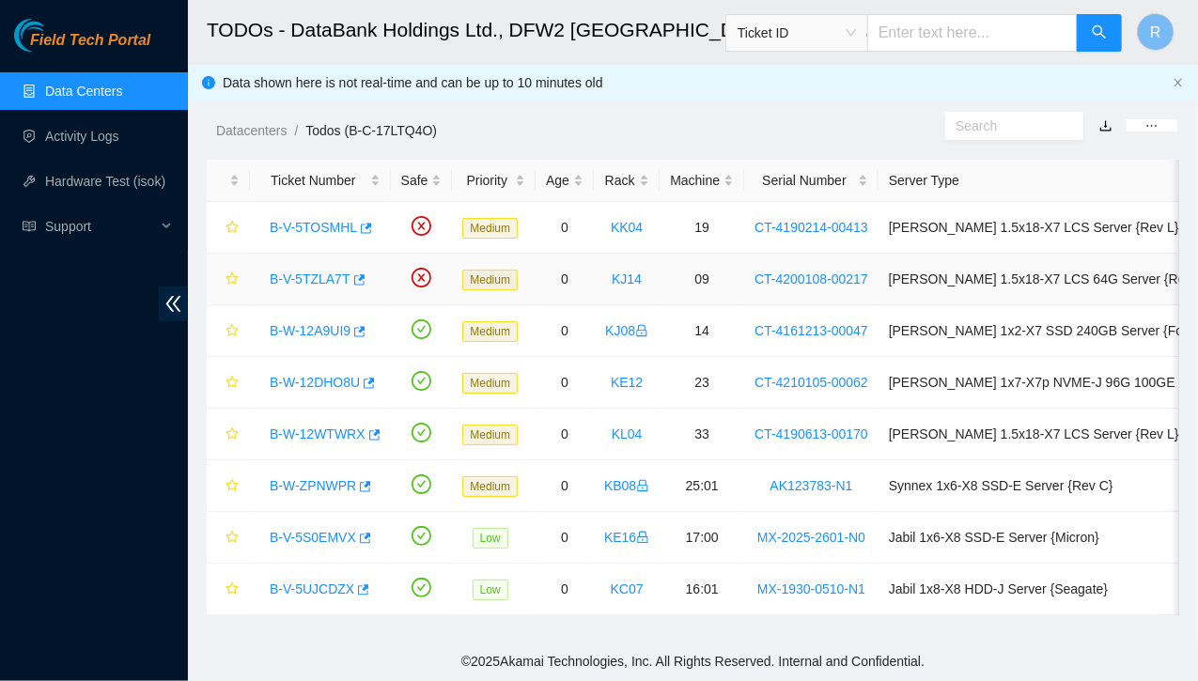
click at [321, 274] on link "B-V-5TZLA7T" at bounding box center [310, 279] width 81 height 15
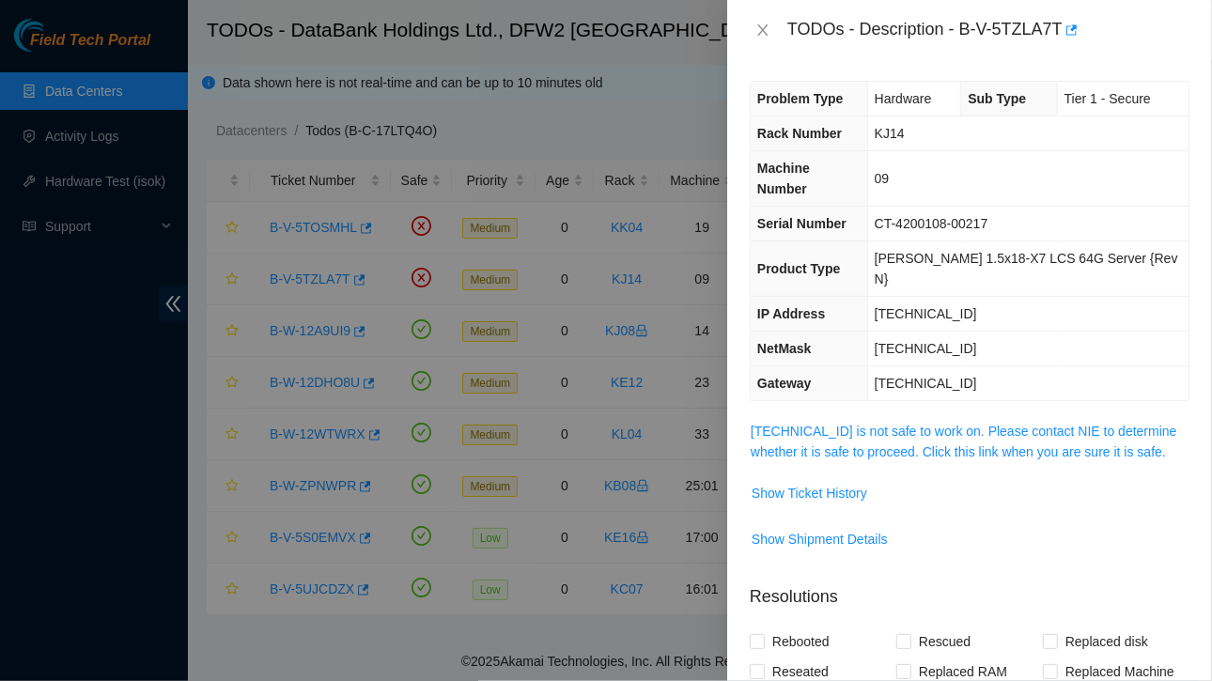
scroll to position [1, 0]
click at [801, 484] on span "Show Ticket History" at bounding box center [810, 494] width 116 height 21
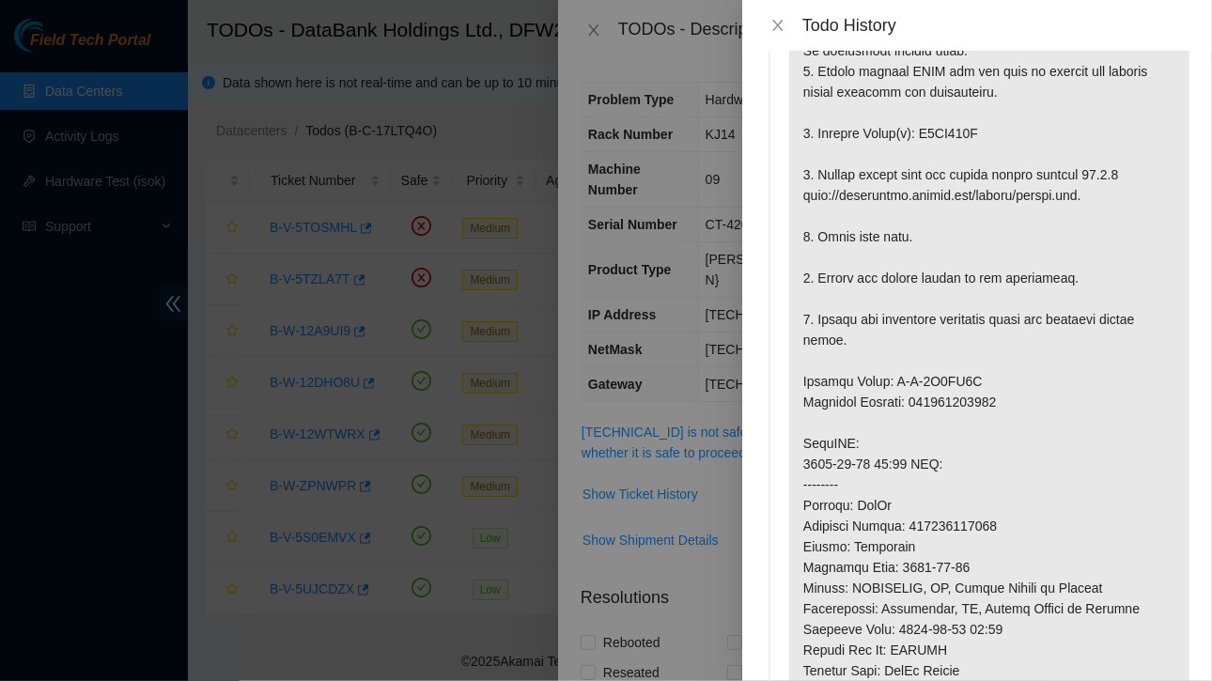
scroll to position [137, 0]
click at [782, 21] on icon "close" at bounding box center [777, 25] width 15 height 15
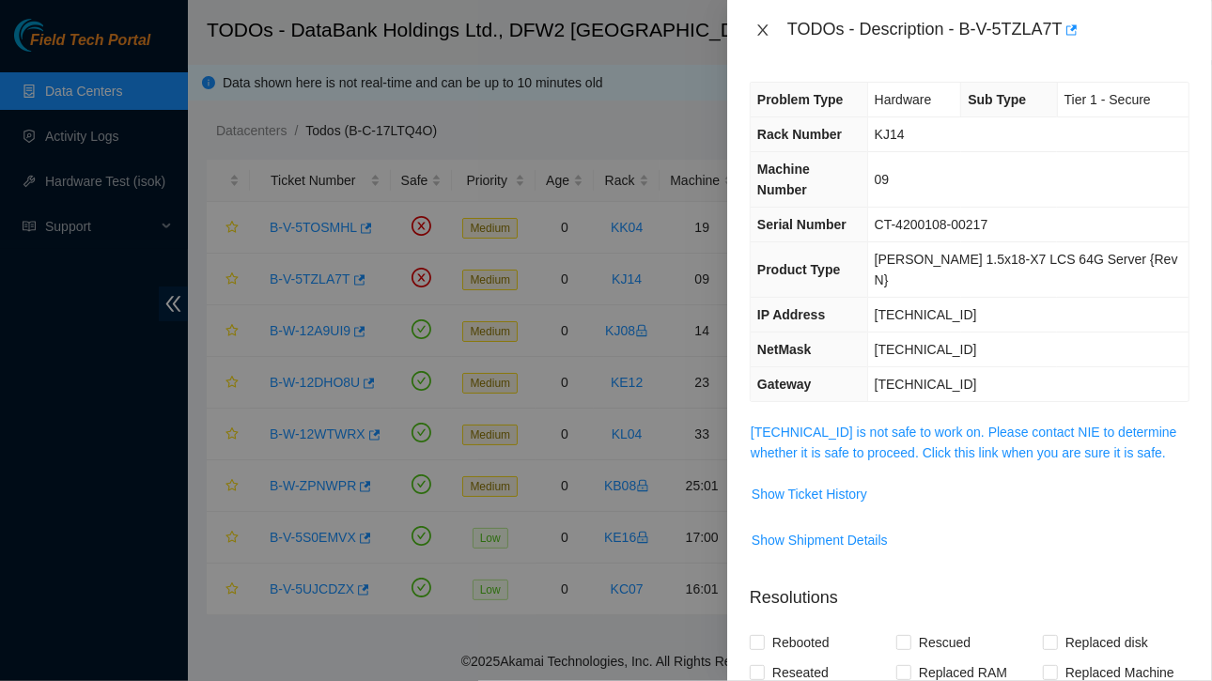
click at [766, 25] on icon "close" at bounding box center [762, 29] width 10 height 11
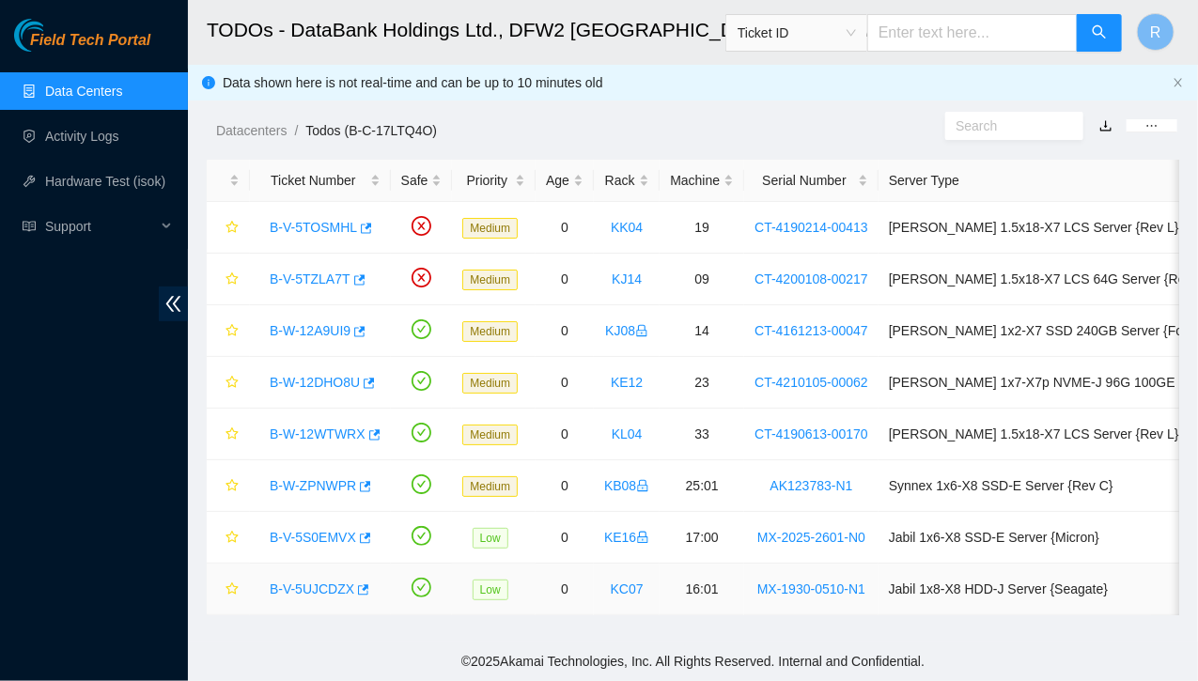
click at [316, 582] on link "B-V-5UJCDZX" at bounding box center [312, 589] width 85 height 15
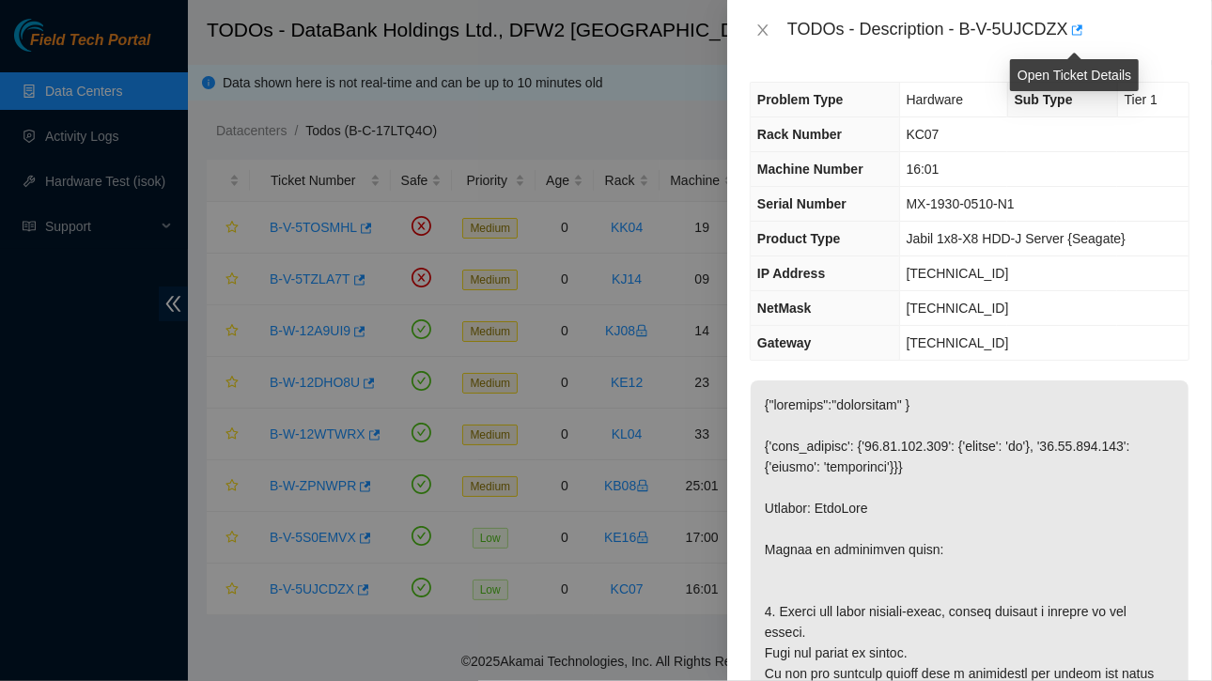
drag, startPoint x: 963, startPoint y: 27, endPoint x: 995, endPoint y: 50, distance: 39.1
drag, startPoint x: 995, startPoint y: 50, endPoint x: 1031, endPoint y: 44, distance: 36.1
click at [1031, 44] on div "TODOs - Description - B-V-5UJCDZX" at bounding box center [988, 30] width 402 height 30
drag, startPoint x: 964, startPoint y: 28, endPoint x: 1065, endPoint y: 28, distance: 101.5
click at [1065, 28] on div "TODOs - Description - B-V-5UJCDZX" at bounding box center [988, 30] width 402 height 30
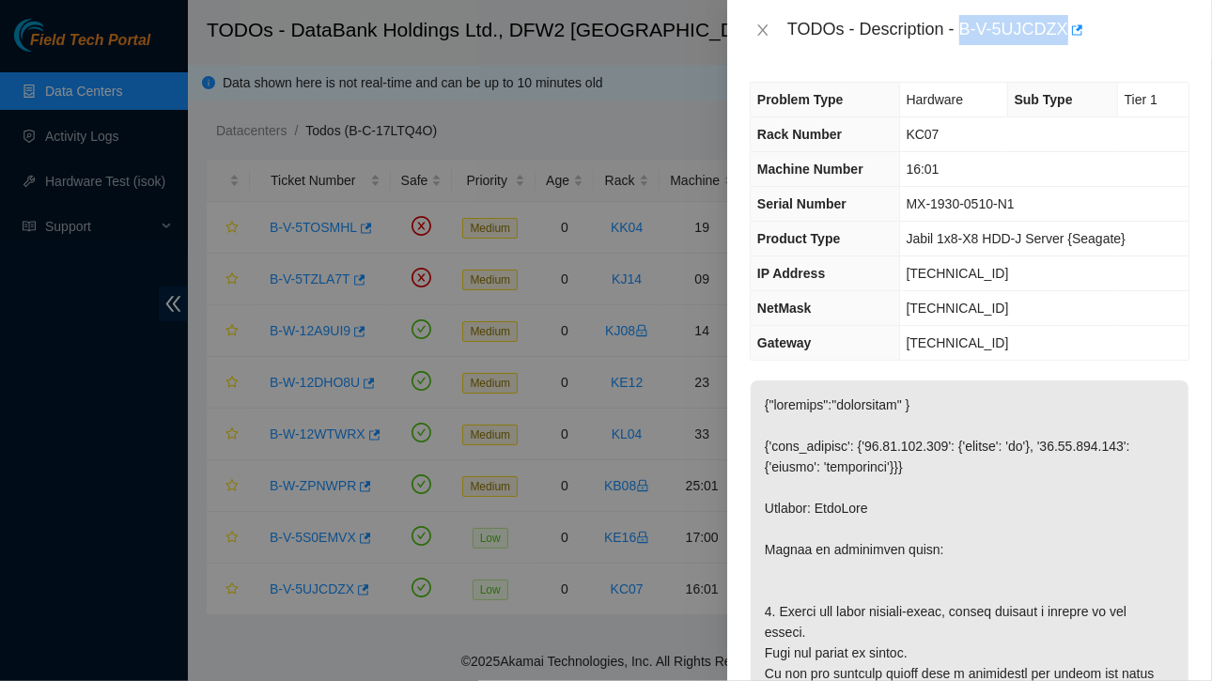
copy div "B-V-5UJCDZX"
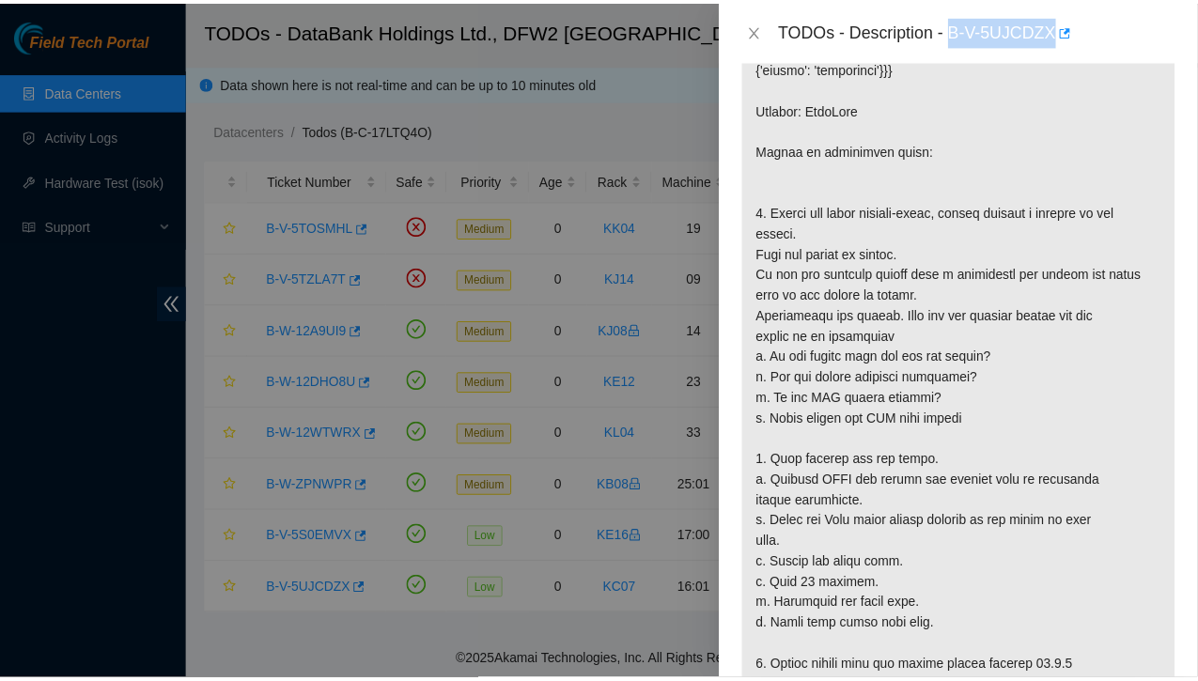
scroll to position [400, 0]
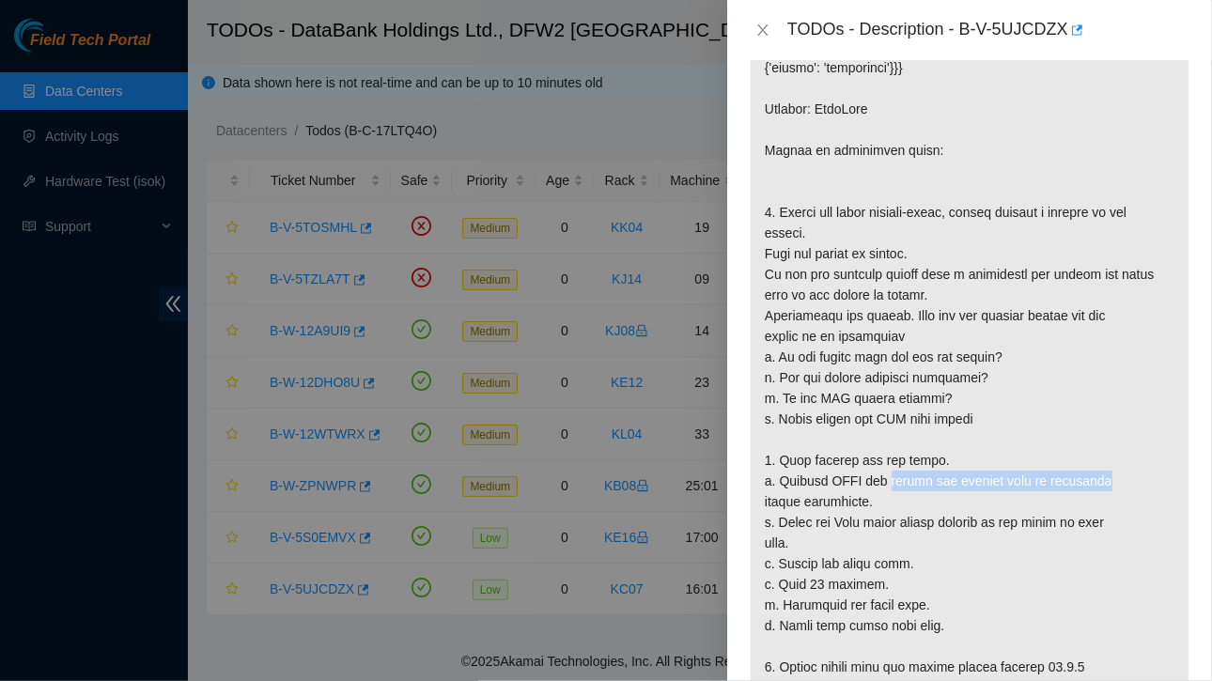
drag, startPoint x: 891, startPoint y: 478, endPoint x: 1112, endPoint y: 474, distance: 221.8
click at [1112, 474] on p at bounding box center [970, 398] width 438 height 834
copy p "verify the sibling node is suspended"
click at [779, 30] on div "TODOs - Description - B-V-5UJCDZX" at bounding box center [970, 30] width 440 height 30
click at [752, 30] on button "Close" at bounding box center [763, 31] width 26 height 18
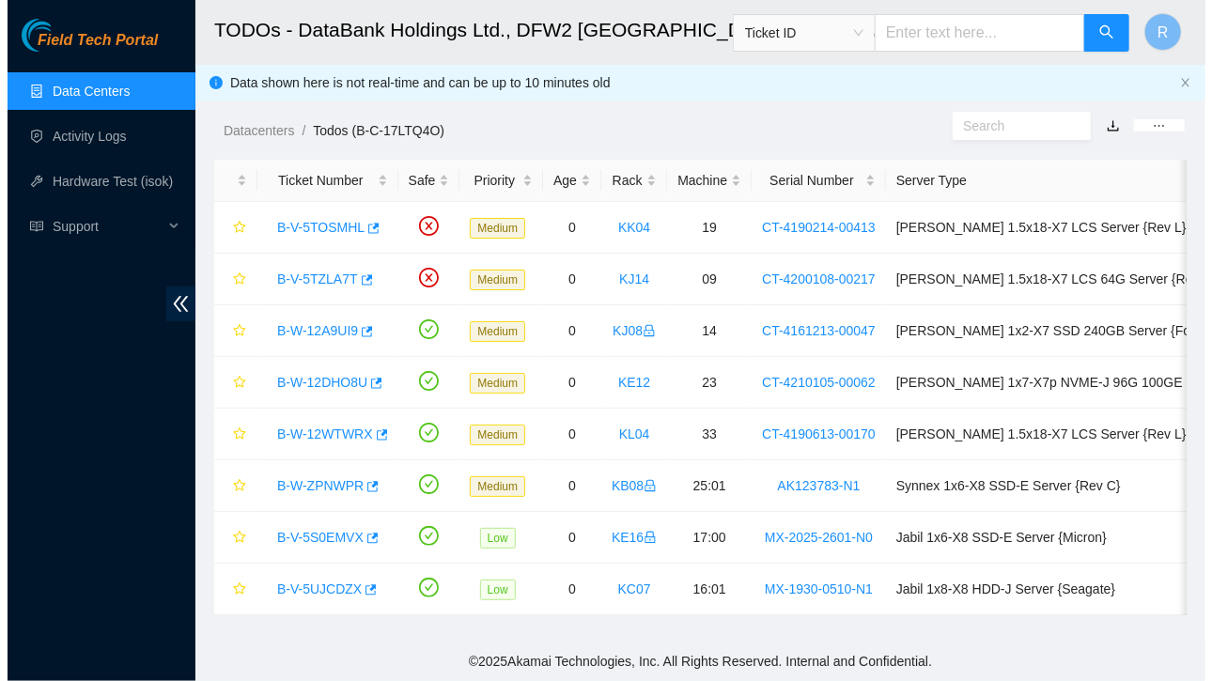
scroll to position [428, 0]
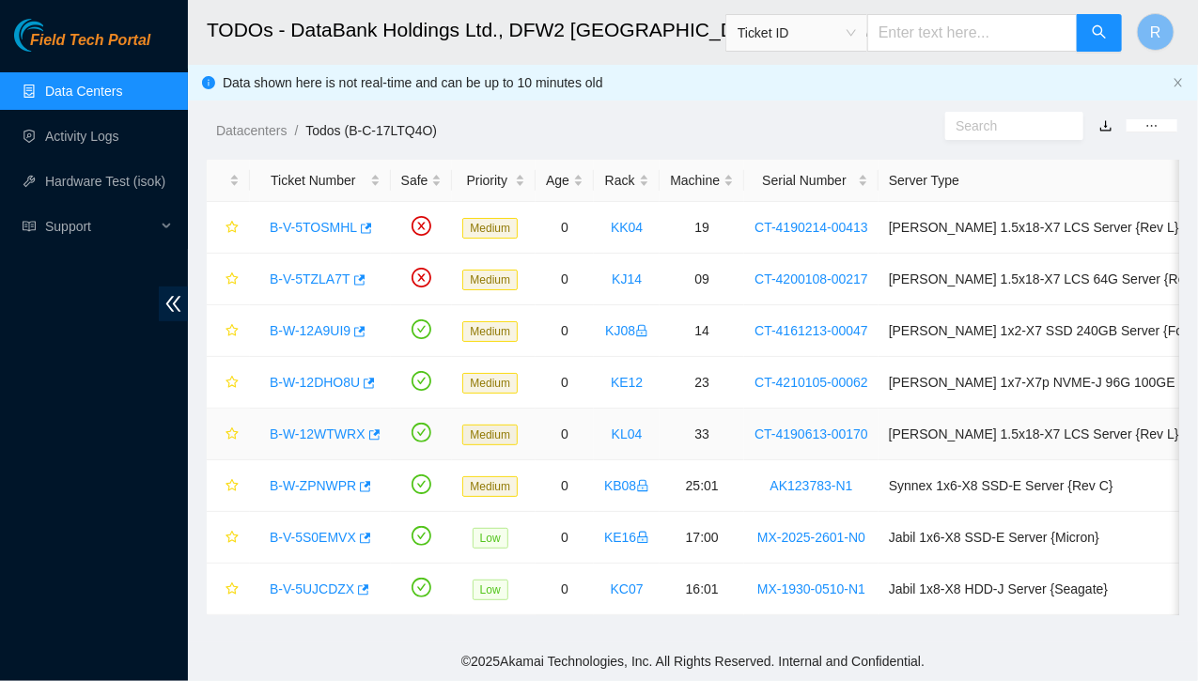
click at [332, 430] on link "B-W-12WTWRX" at bounding box center [318, 434] width 96 height 15
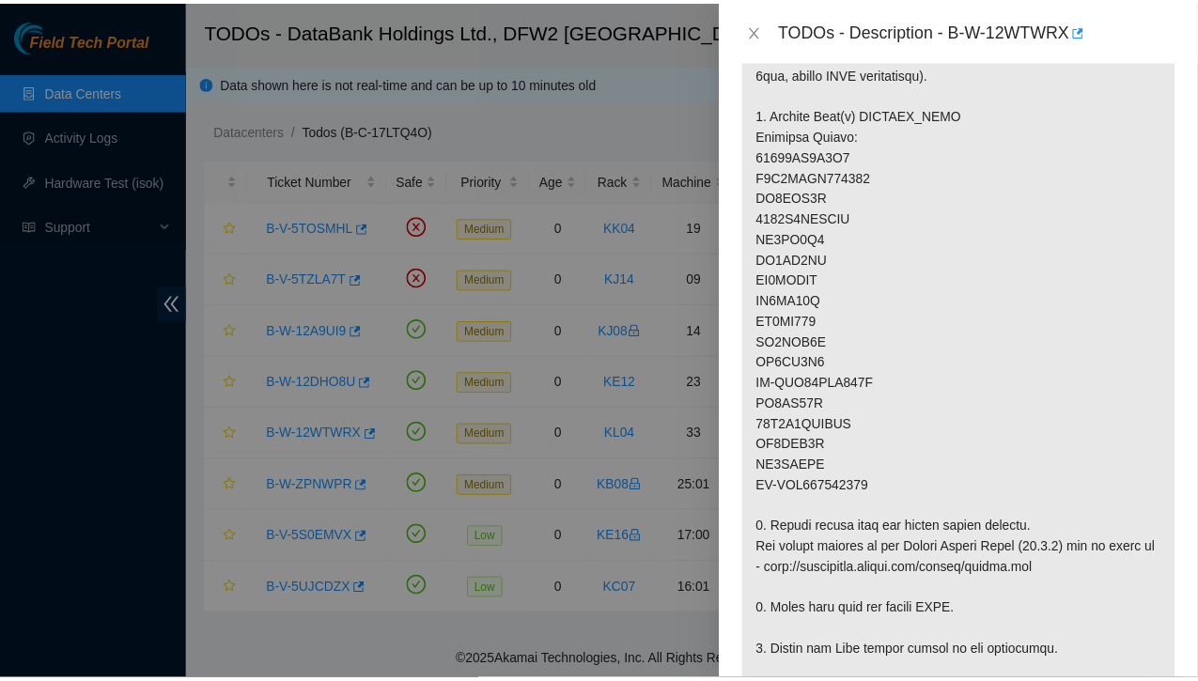
scroll to position [517, 0]
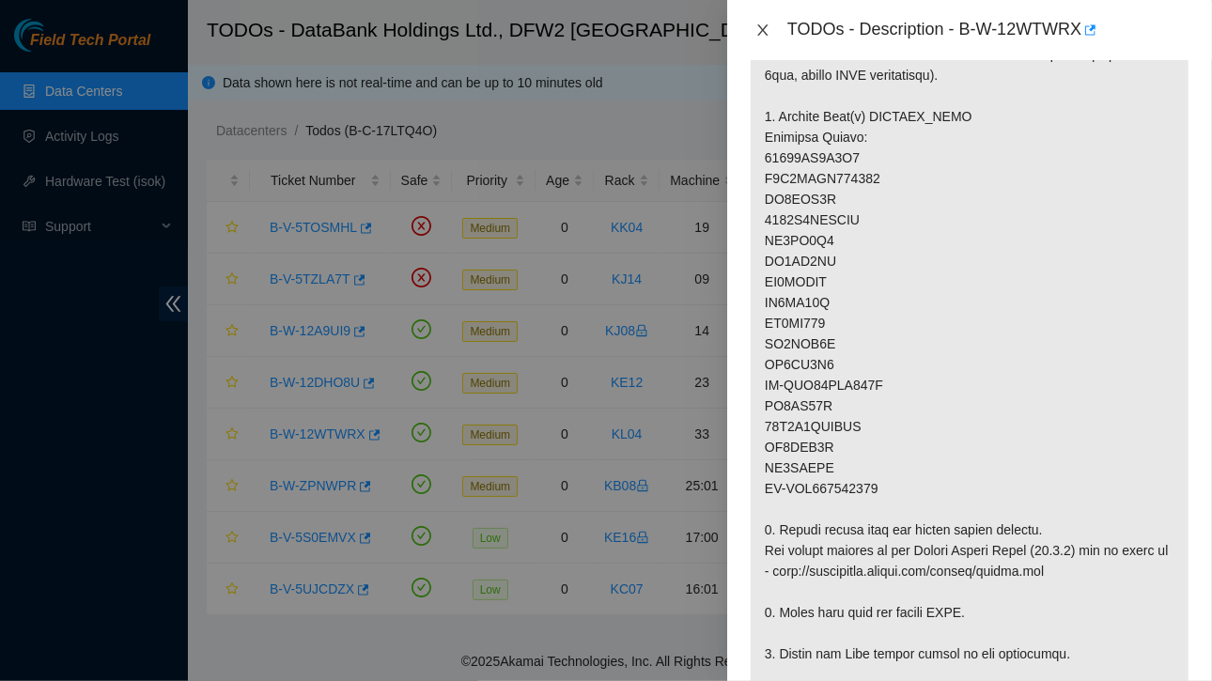
click at [768, 25] on icon "close" at bounding box center [762, 30] width 15 height 15
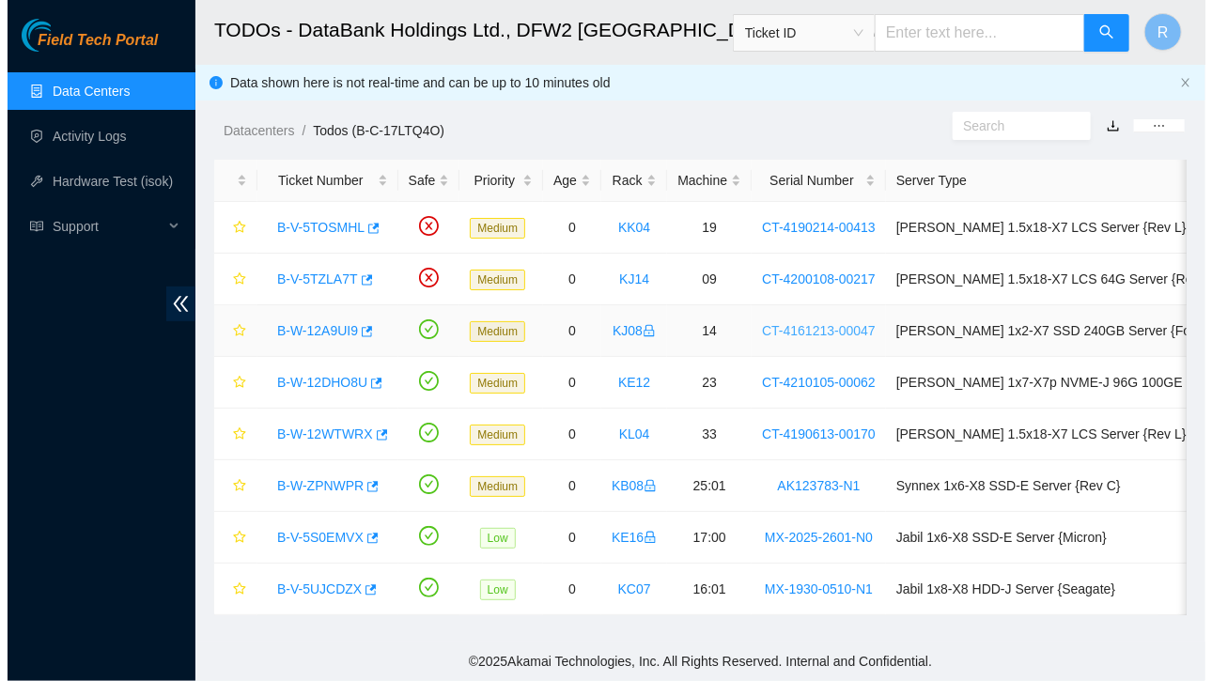
scroll to position [544, 0]
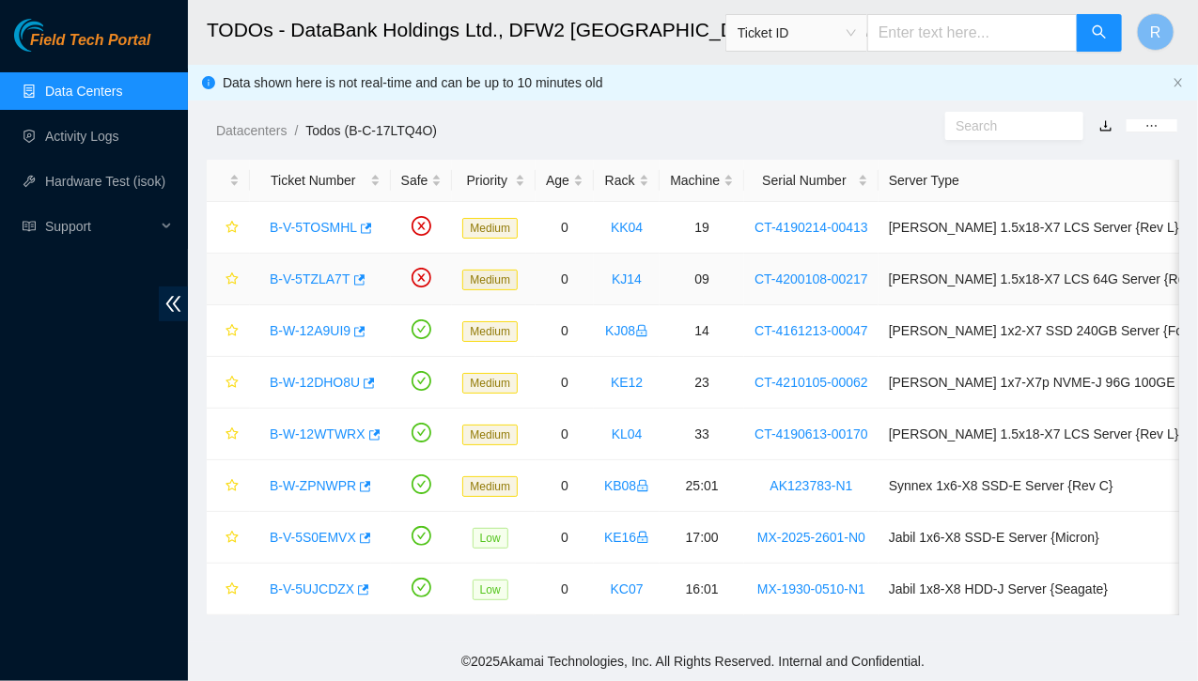
click at [326, 274] on link "B-V-5TZLA7T" at bounding box center [310, 279] width 81 height 15
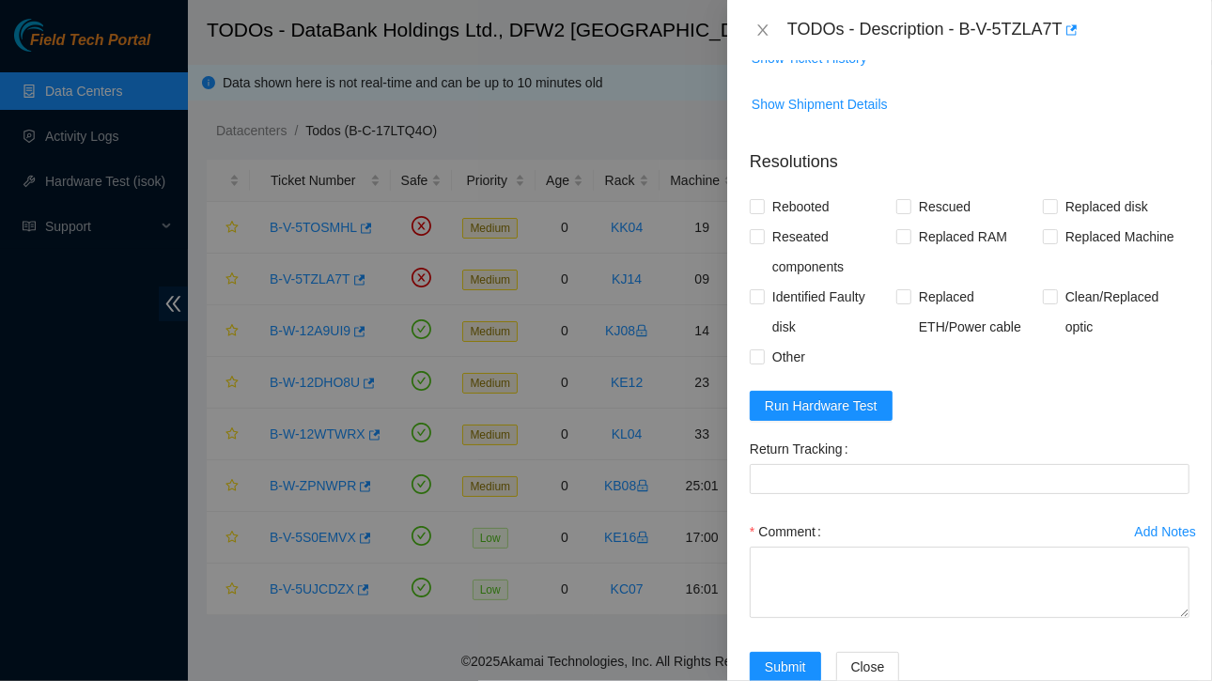
scroll to position [0, 0]
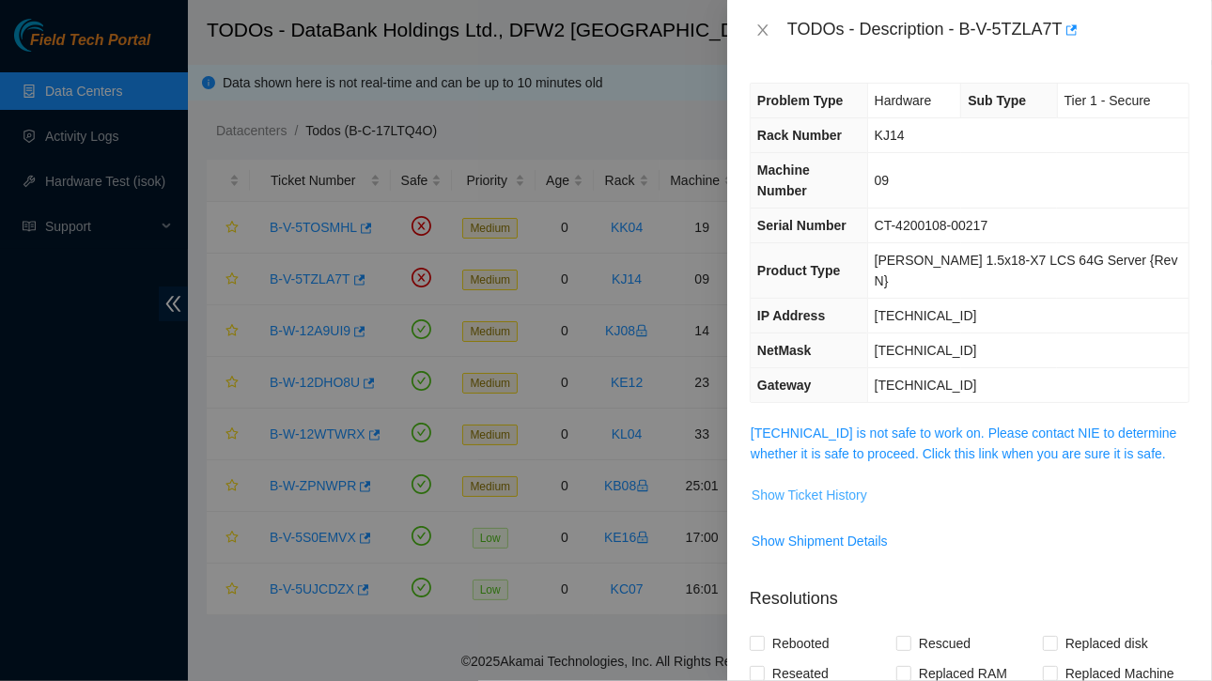
click at [798, 485] on span "Show Ticket History" at bounding box center [810, 495] width 116 height 21
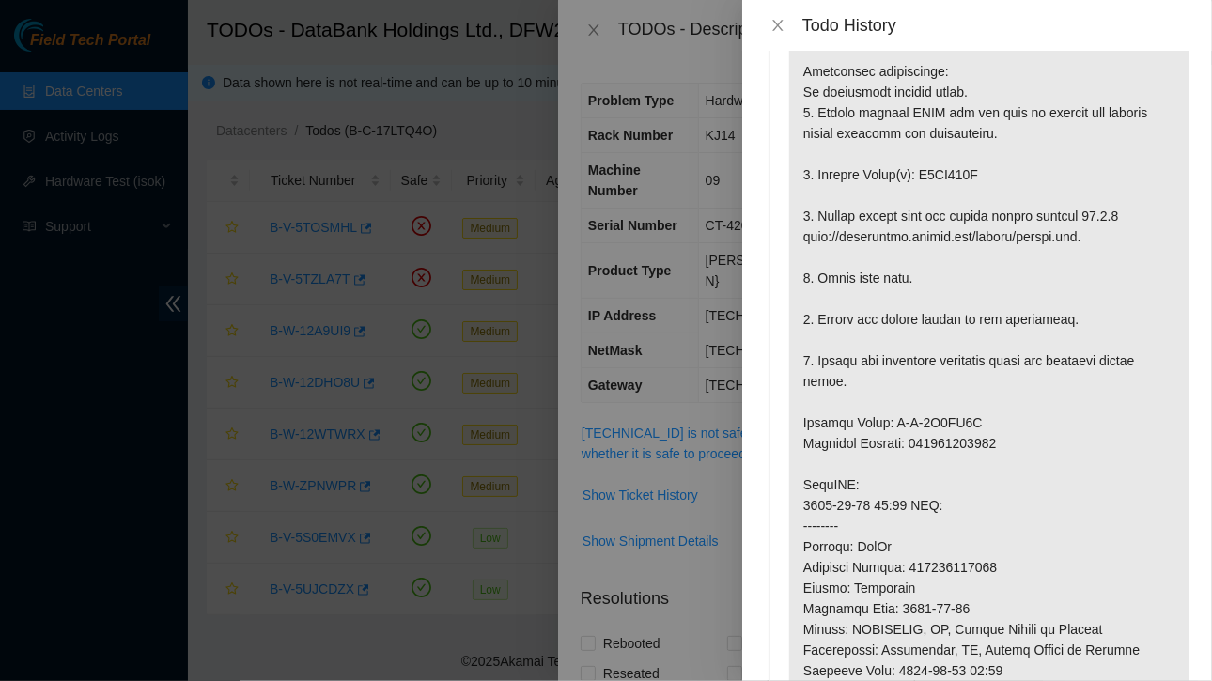
scroll to position [96, 0]
click at [780, 27] on icon "close" at bounding box center [777, 25] width 15 height 15
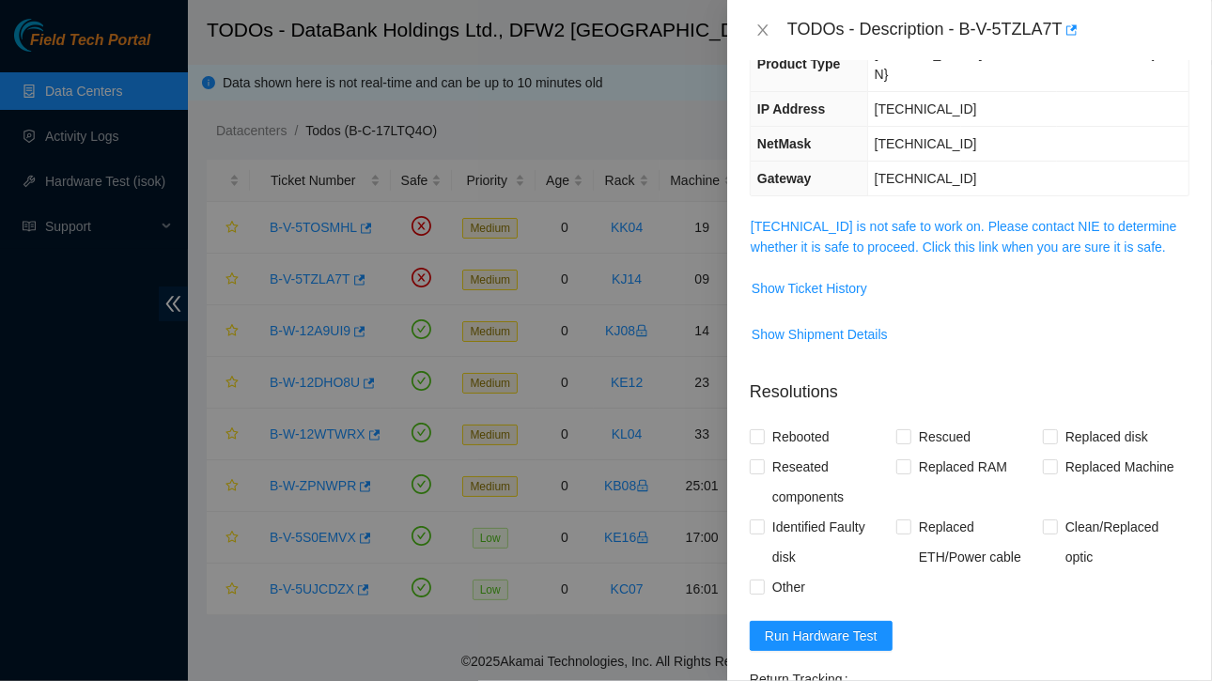
scroll to position [208, 0]
click at [818, 277] on span "Show Ticket History" at bounding box center [810, 287] width 116 height 21
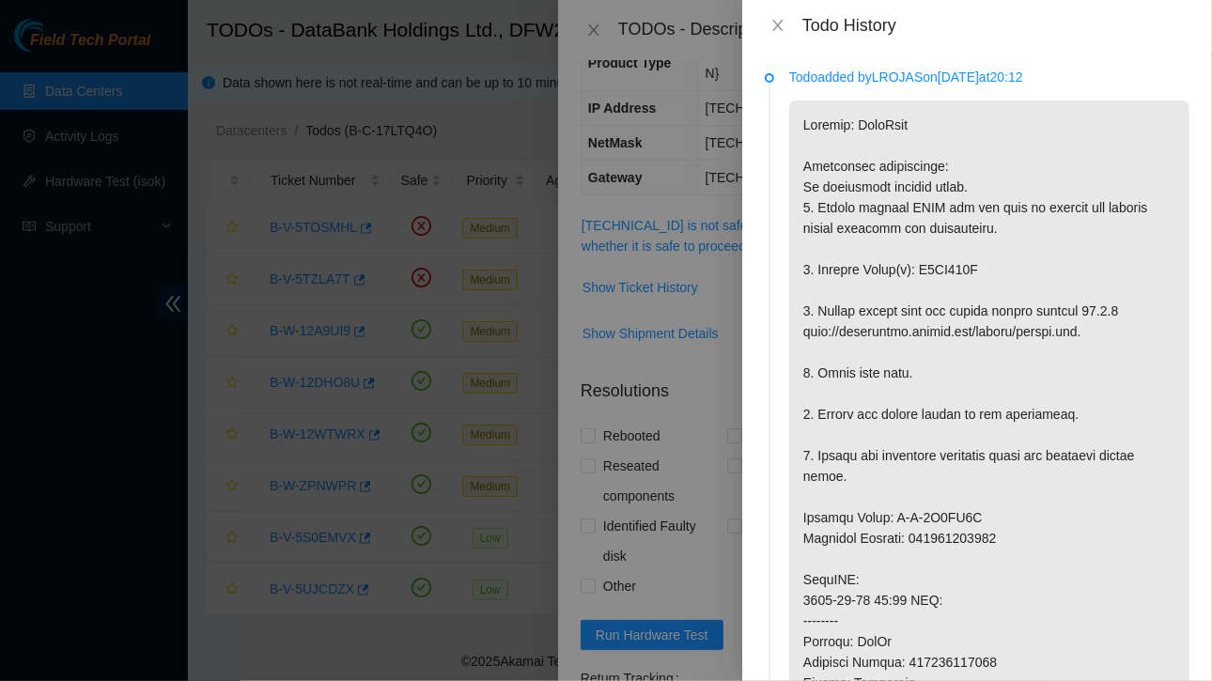
click at [773, 34] on div "Todo History" at bounding box center [977, 25] width 425 height 21
click at [778, 28] on icon "close" at bounding box center [777, 25] width 15 height 15
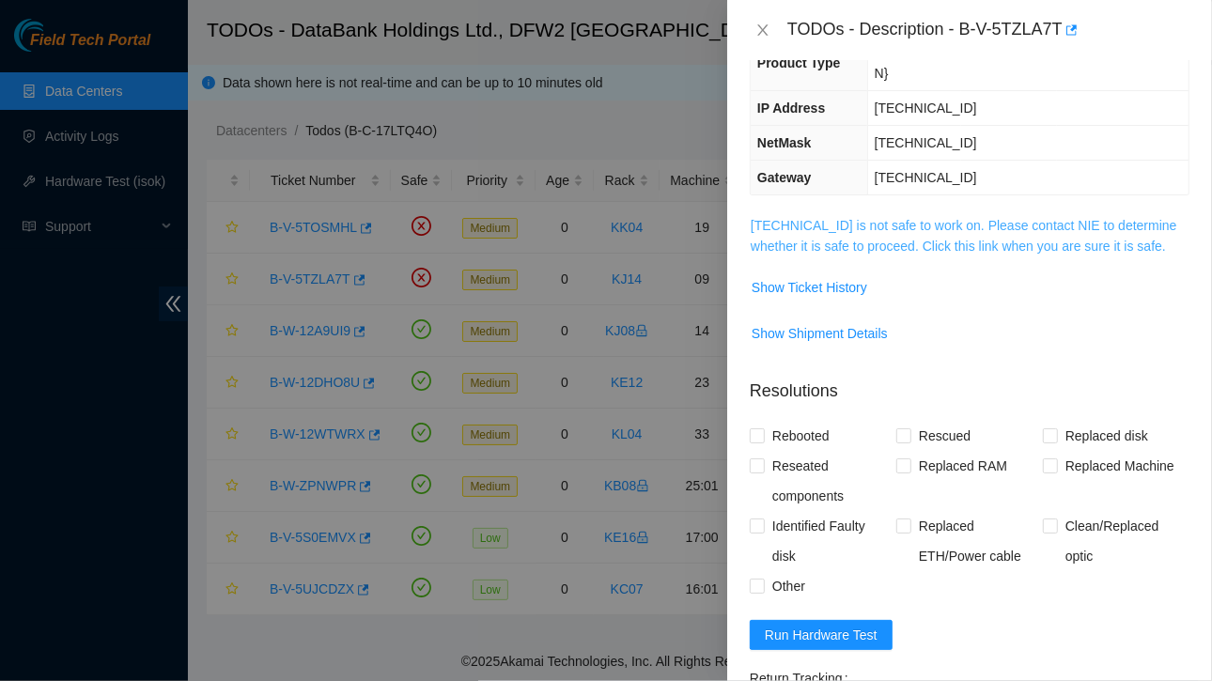
scroll to position [0, 0]
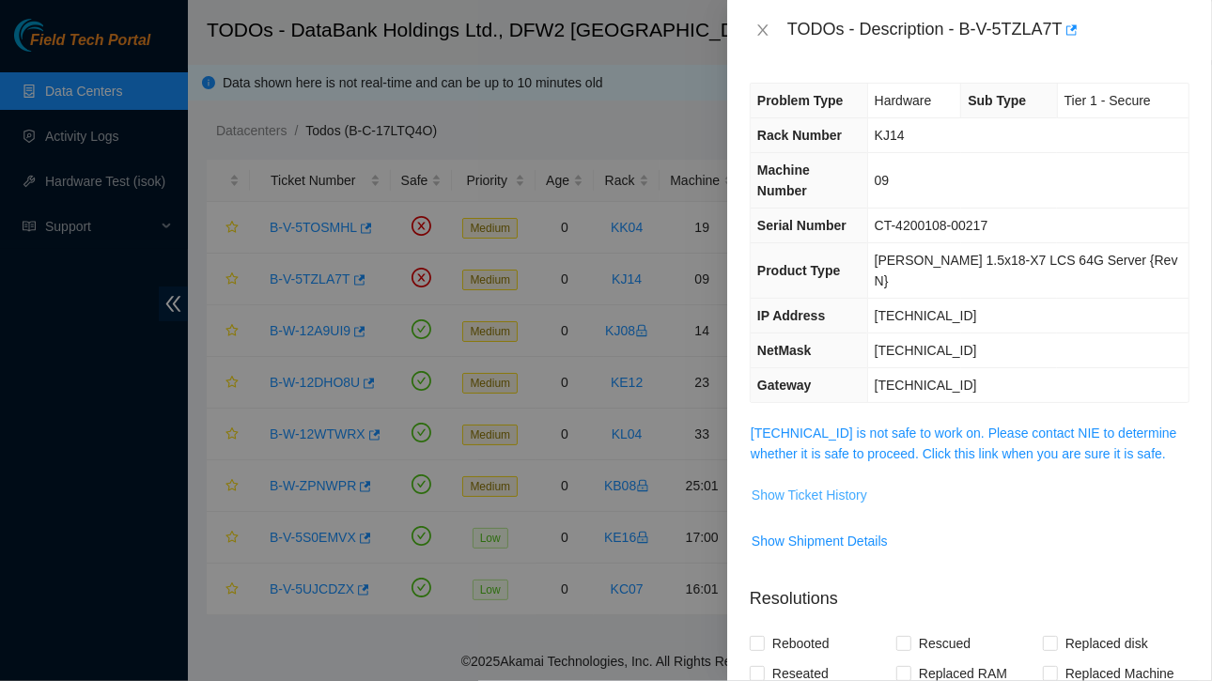
click at [846, 485] on span "Show Ticket History" at bounding box center [810, 495] width 116 height 21
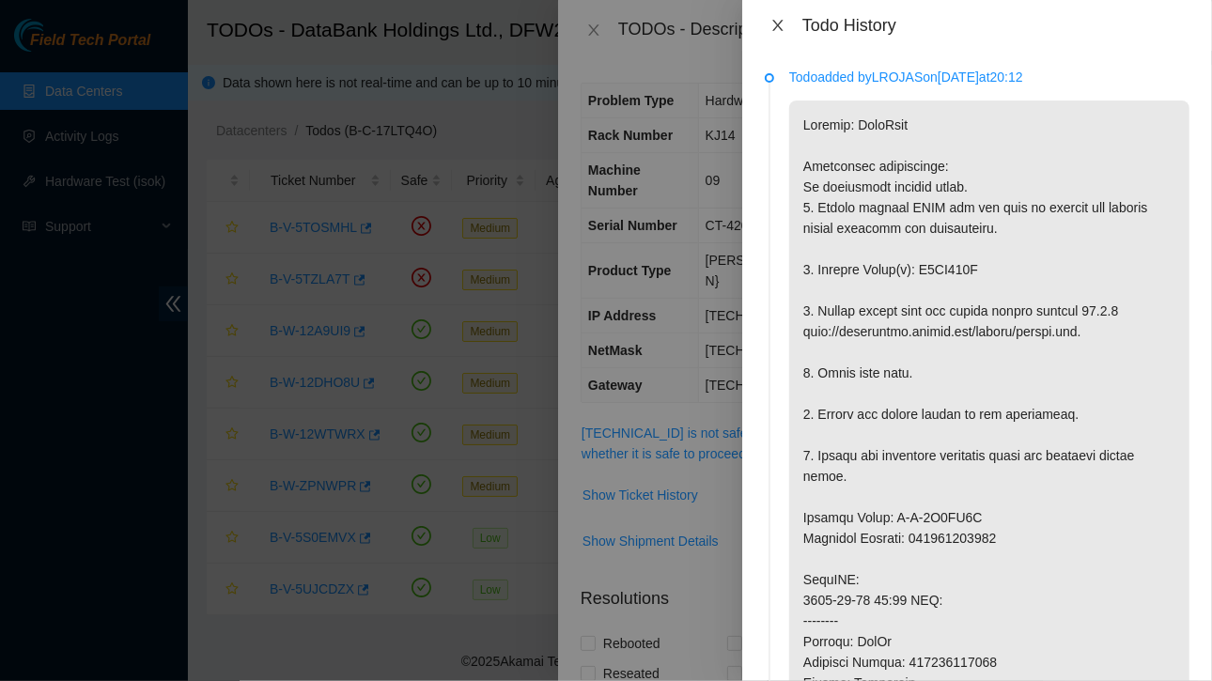
click at [778, 24] on icon "close" at bounding box center [777, 25] width 10 height 11
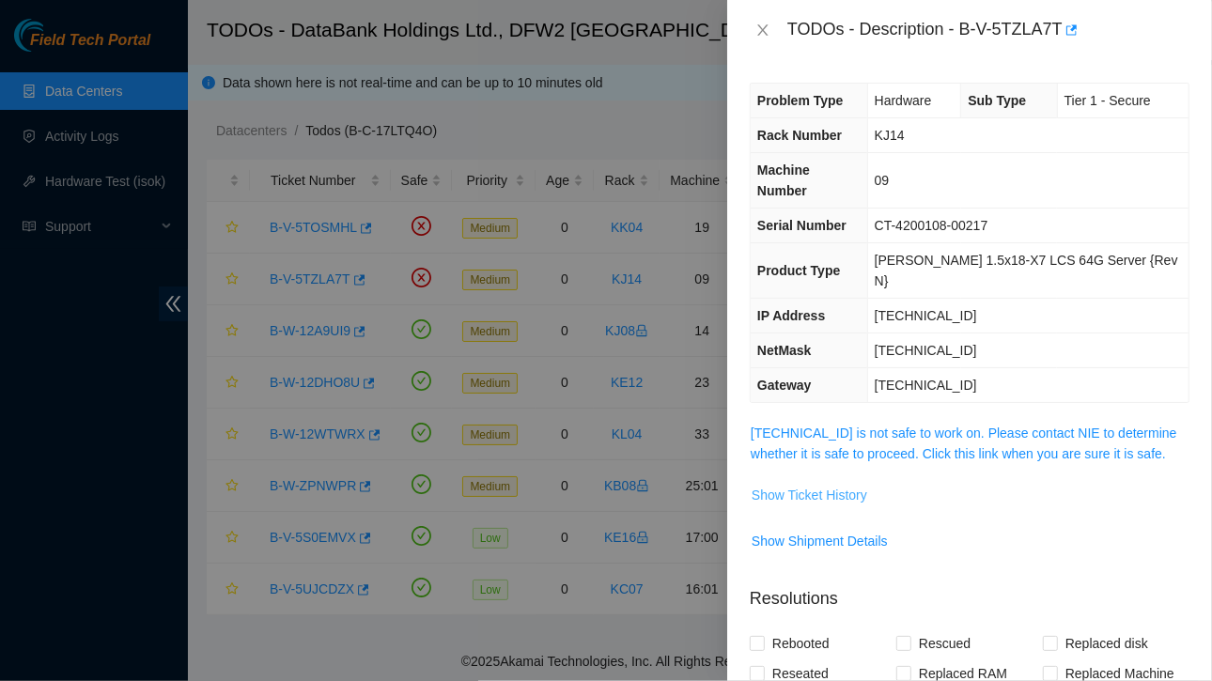
click at [816, 485] on span "Show Ticket History" at bounding box center [810, 495] width 116 height 21
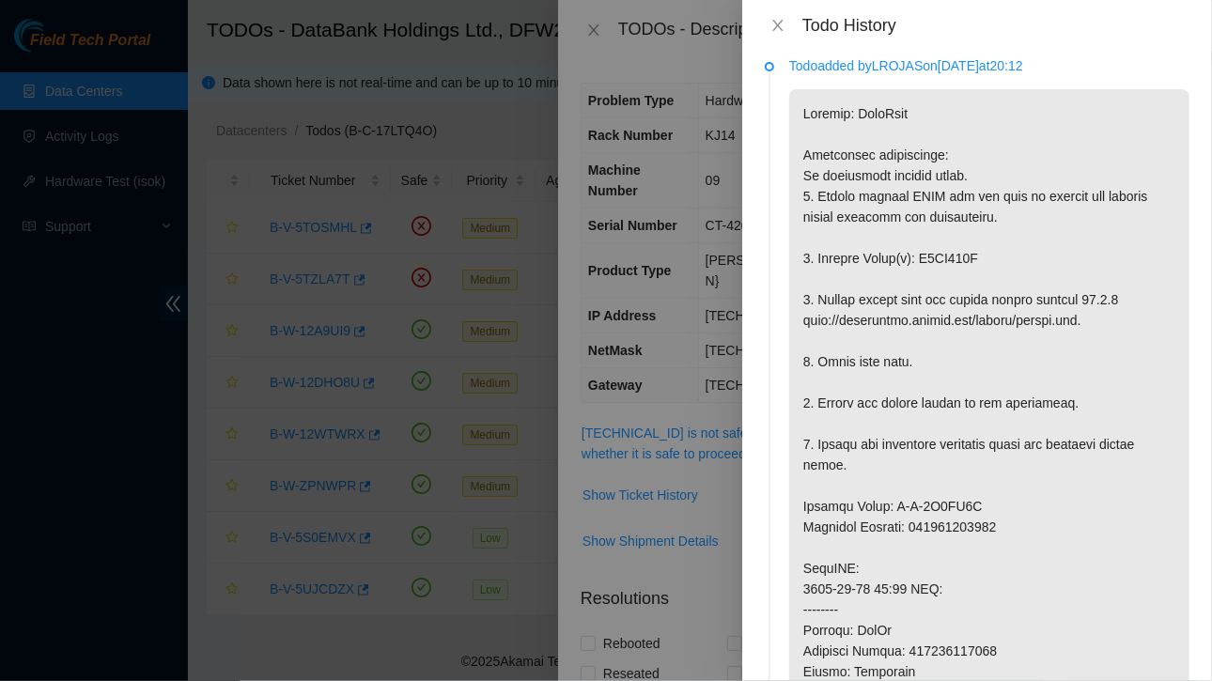
scroll to position [12, 0]
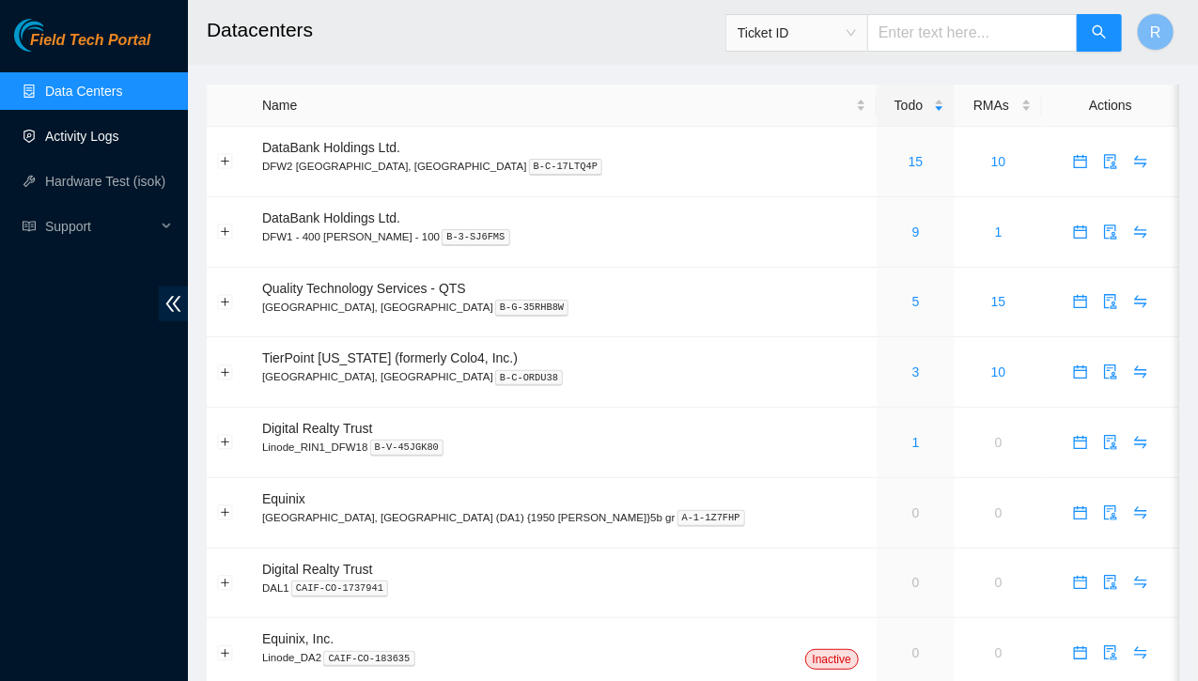
click at [92, 129] on link "Activity Logs" at bounding box center [82, 136] width 74 height 15
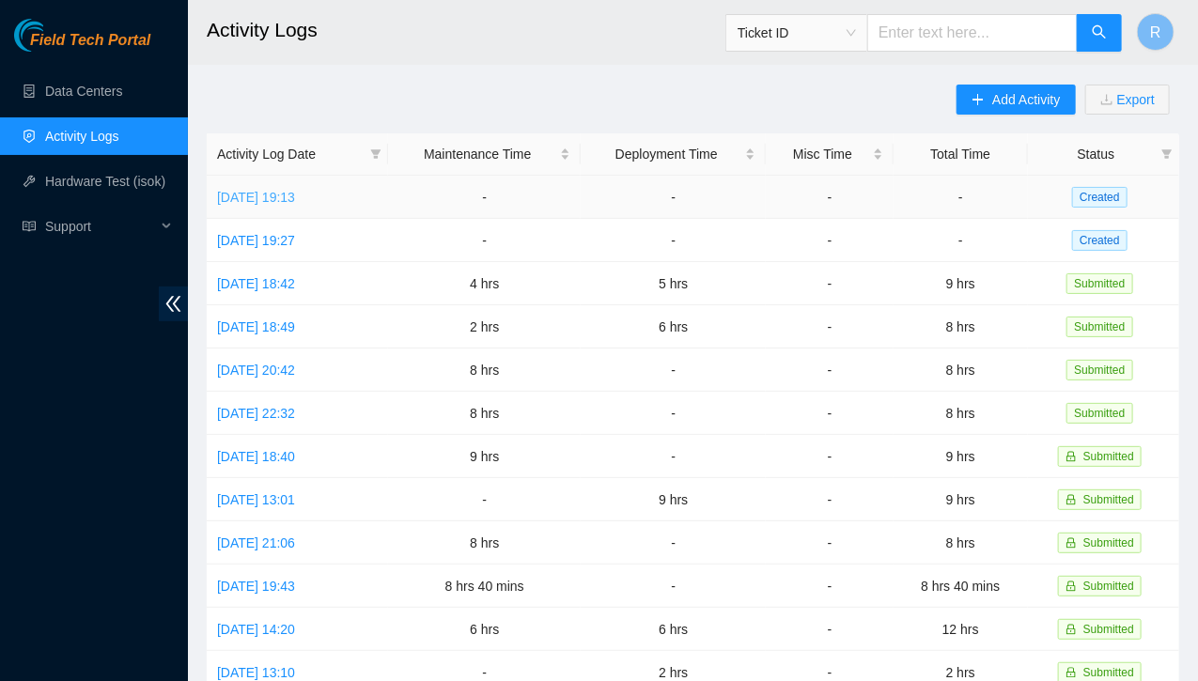
click at [295, 194] on link "[DATE] 19:13" at bounding box center [256, 197] width 78 height 15
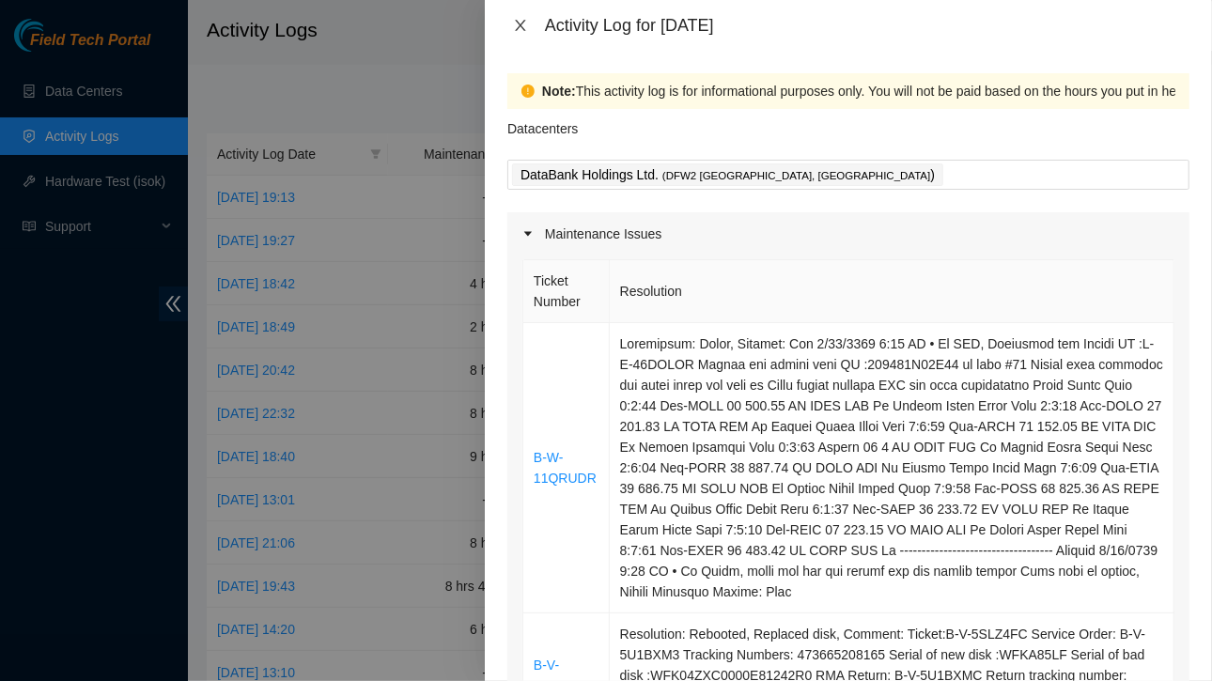
click at [523, 25] on icon "close" at bounding box center [520, 25] width 15 height 15
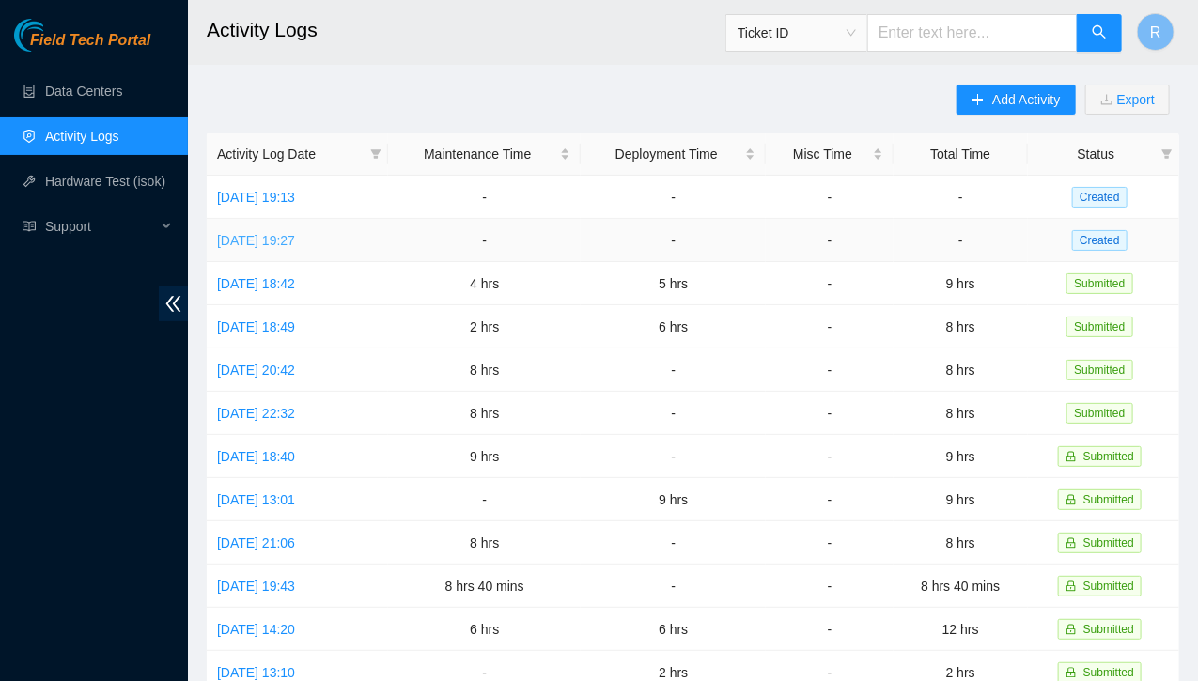
click at [295, 238] on link "[DATE] 19:27" at bounding box center [256, 240] width 78 height 15
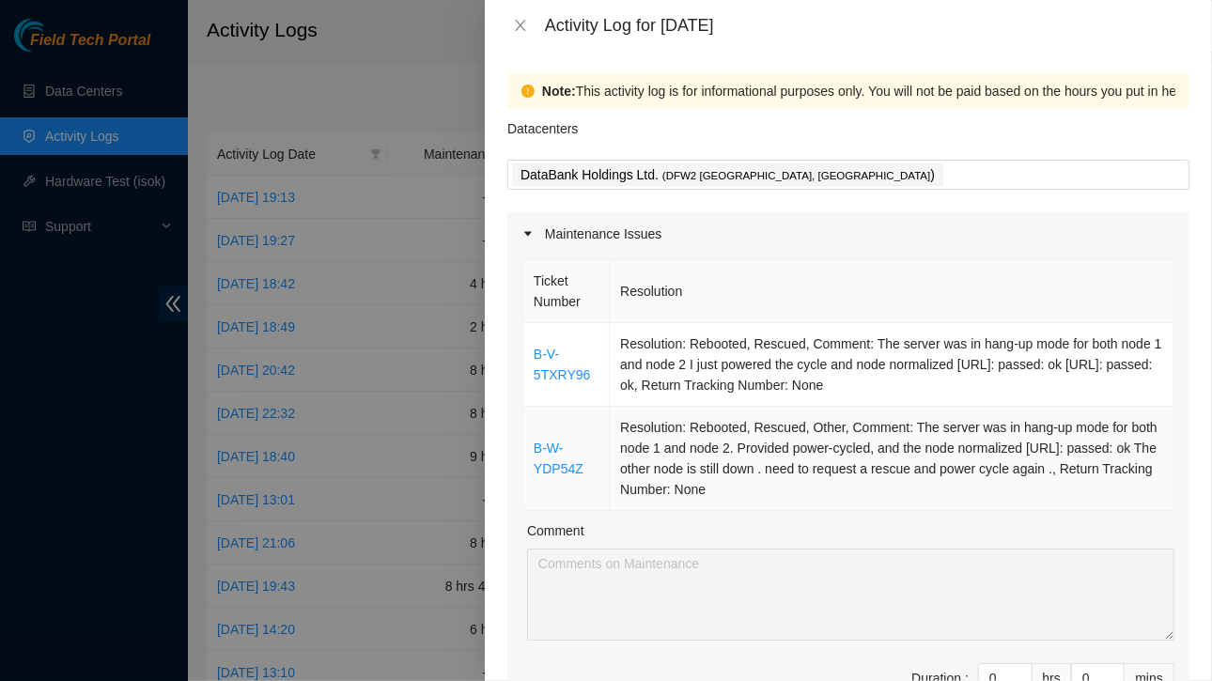
drag, startPoint x: 528, startPoint y: 267, endPoint x: 782, endPoint y: 468, distance: 323.7
click at [815, 493] on table "Ticket Number Resolution B-V-5TXRY96 Resolution: Rebooted, Rescued, Comment: Th…" at bounding box center [848, 385] width 651 height 252
copy table "Ticket Number Resolution B-V-5TXRY96 Resolution: Rebooted, Rescued, Comment: Th…"
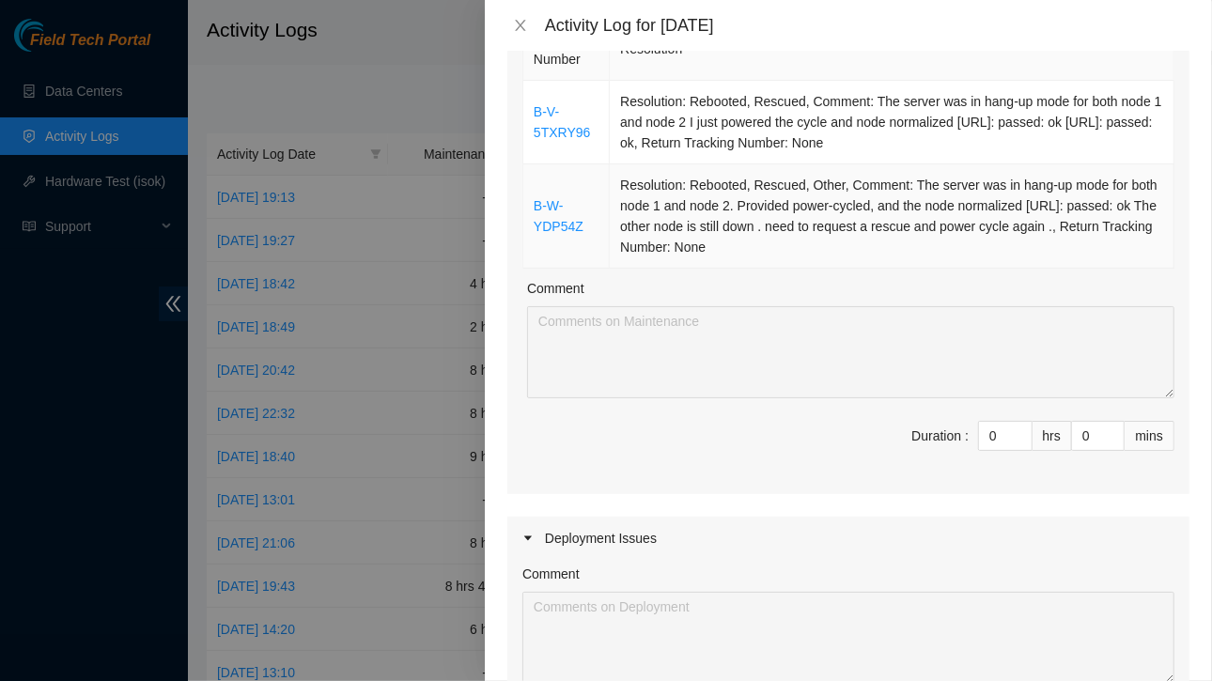
scroll to position [376, 0]
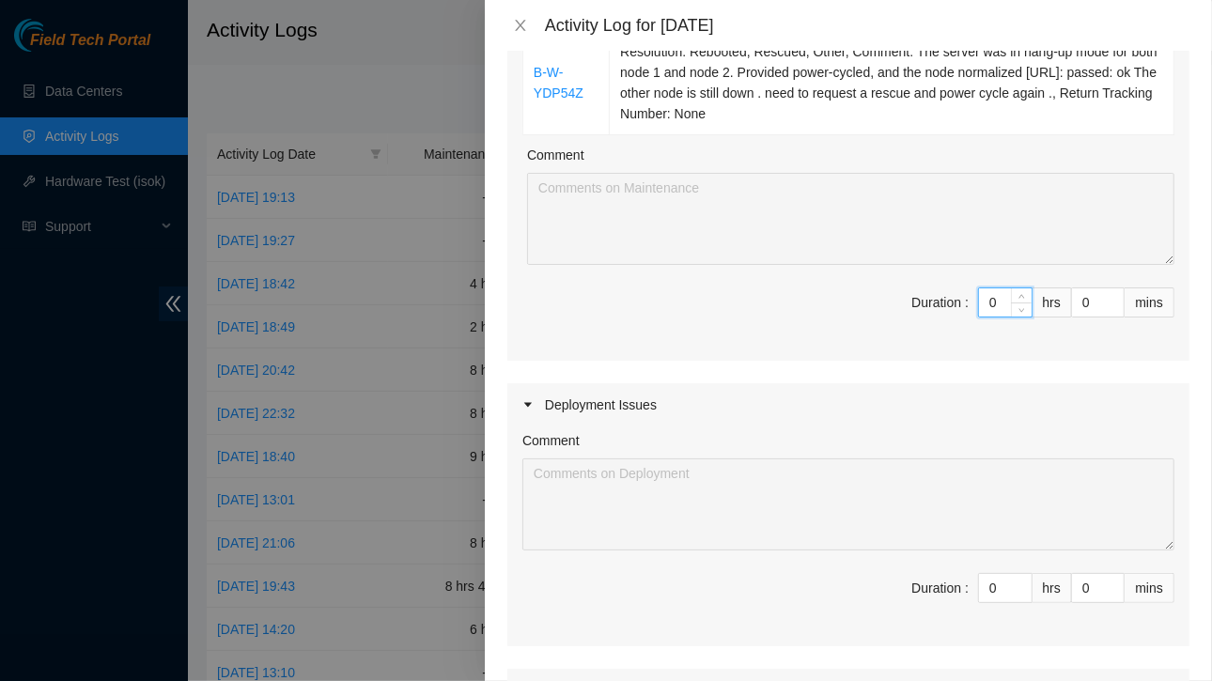
click at [988, 303] on input "0" at bounding box center [1005, 302] width 53 height 28
paste input "Ticket Number Resolution B-V-5TXRY96 Resolution: Rebooted, Rescued, Comment: Th…"
type input "Ticket Number Resolution B-V-5TXRY96 Resolution: Rebooted, Rescued, Comment: Th…"
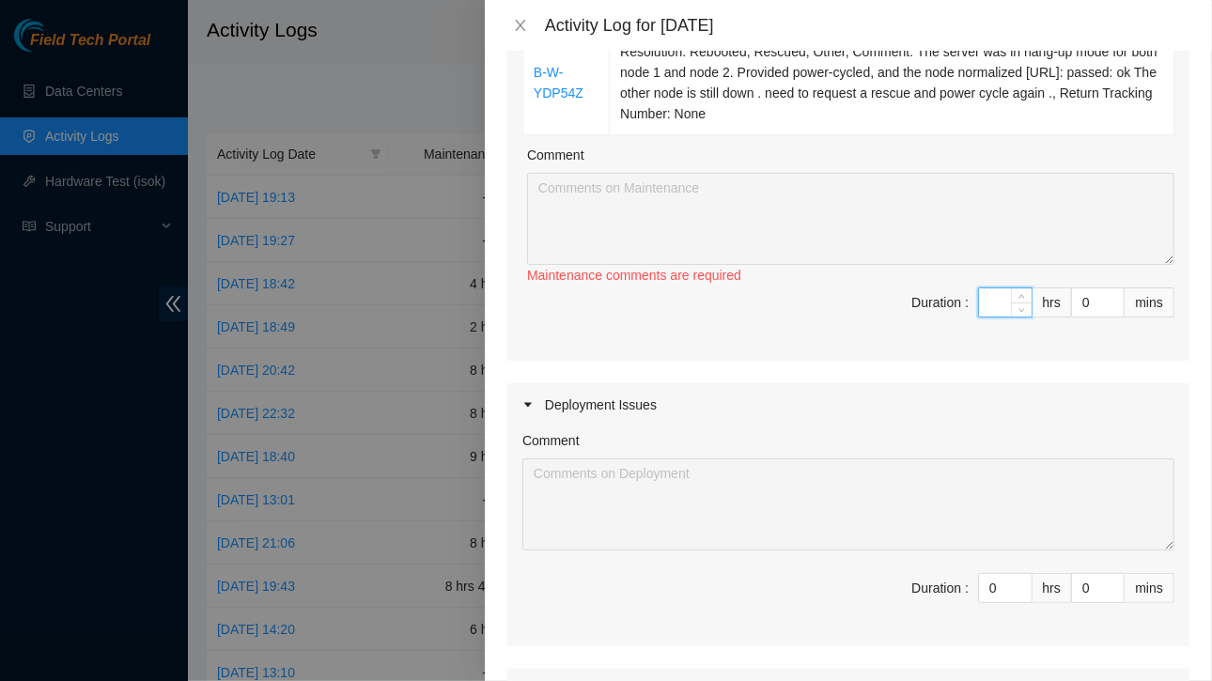
click at [538, 12] on div "Activity Log for [DATE]" at bounding box center [848, 25] width 727 height 51
drag, startPoint x: 519, startPoint y: 31, endPoint x: 537, endPoint y: 21, distance: 21.4
click at [523, 28] on icon "close" at bounding box center [520, 25] width 15 height 15
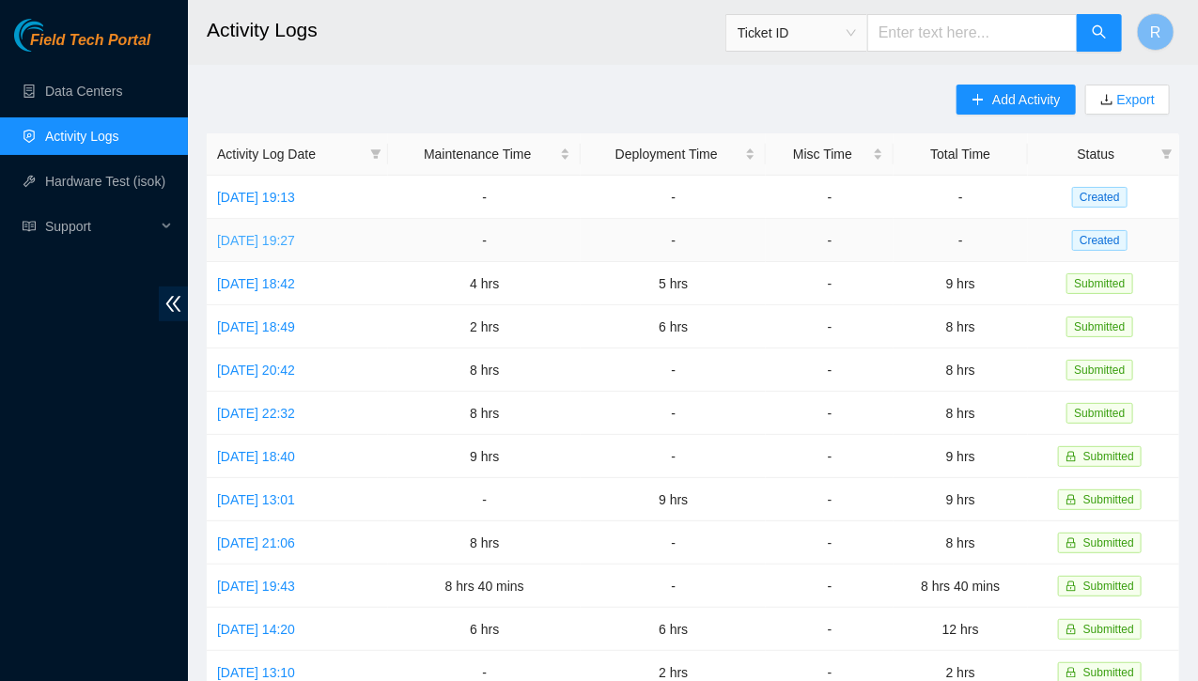
click at [290, 233] on link "[DATE] 19:27" at bounding box center [256, 240] width 78 height 15
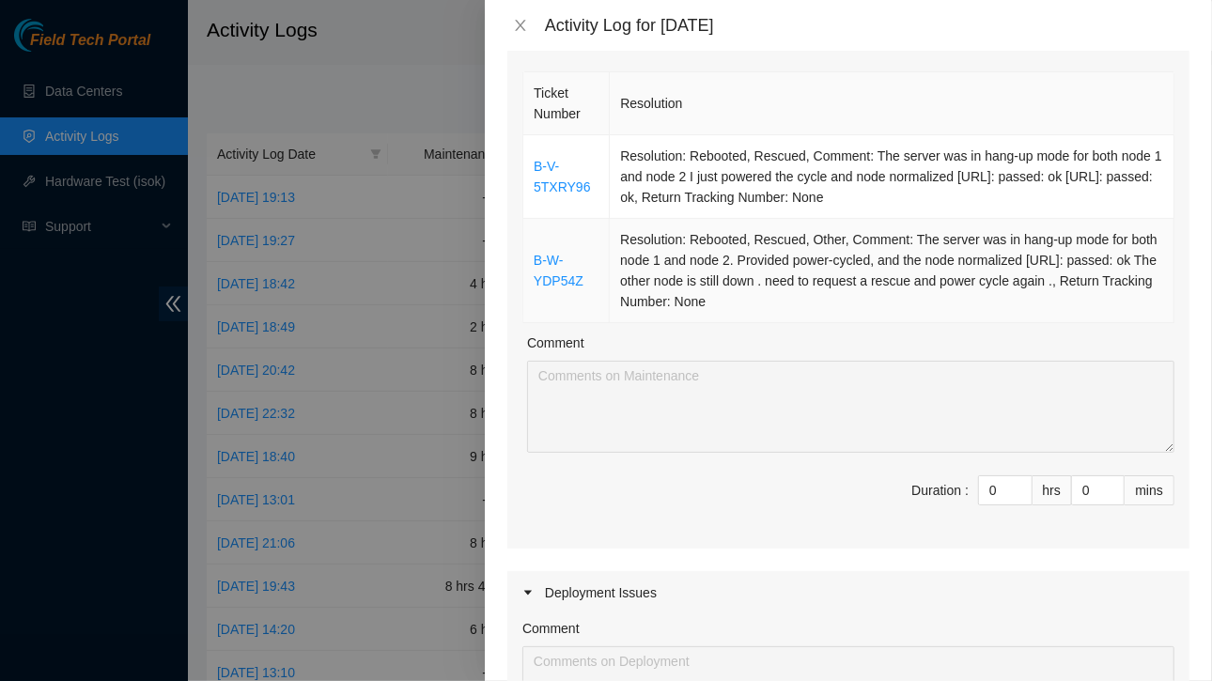
scroll to position [282, 0]
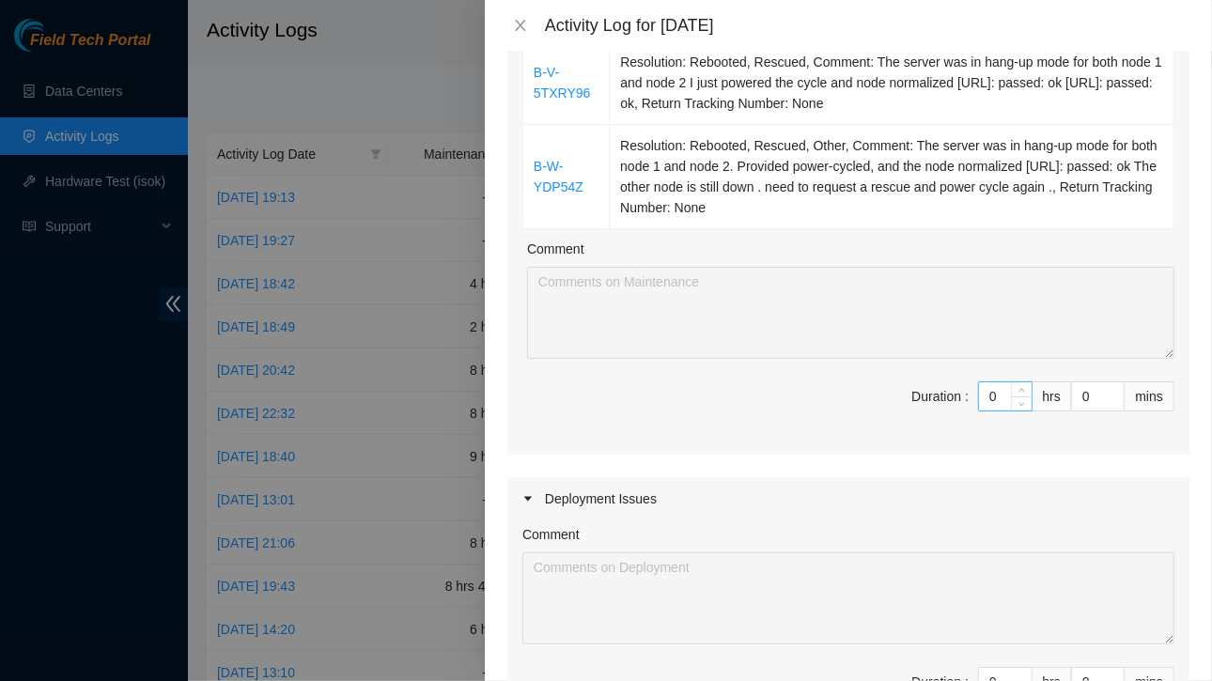
click at [987, 396] on input "0" at bounding box center [1005, 396] width 53 height 28
type input "4"
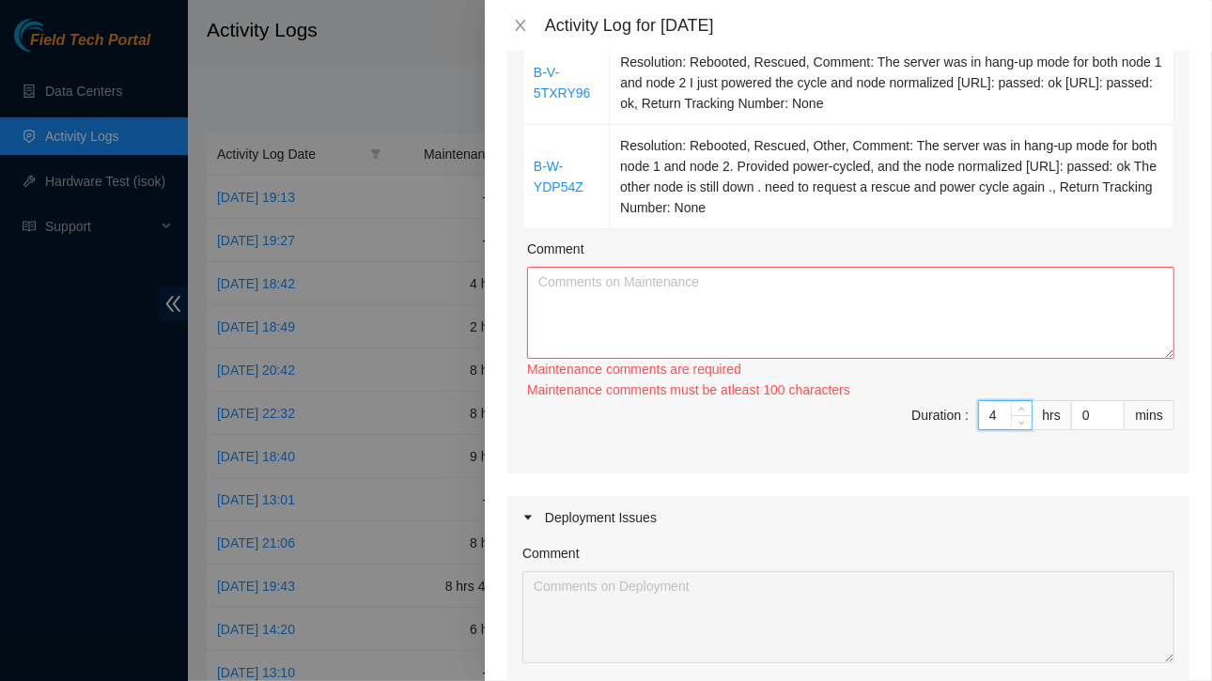
type input "4"
drag, startPoint x: 719, startPoint y: 303, endPoint x: 753, endPoint y: 303, distance: 34.8
click at [722, 303] on textarea "Comment" at bounding box center [850, 313] width 647 height 92
paste textarea "Ticket Number Resolution B-V-5TXRY96 Resolution: Rebooted, Rescued, Comment: Th…"
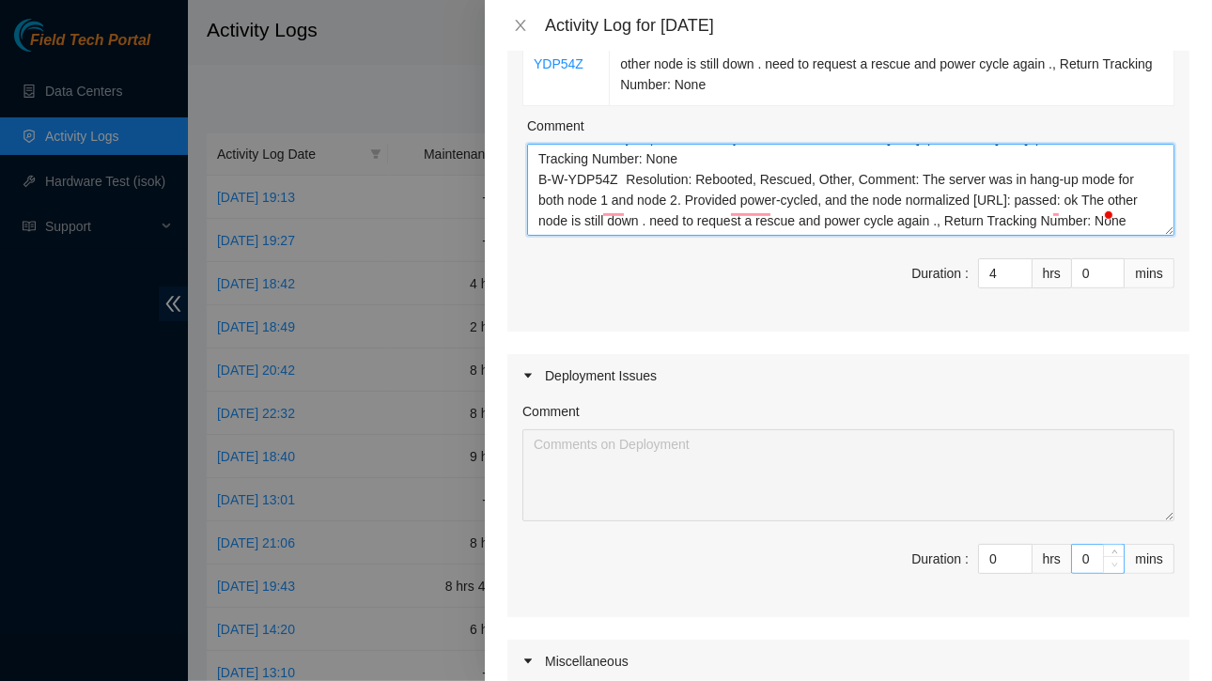
scroll to position [564, 0]
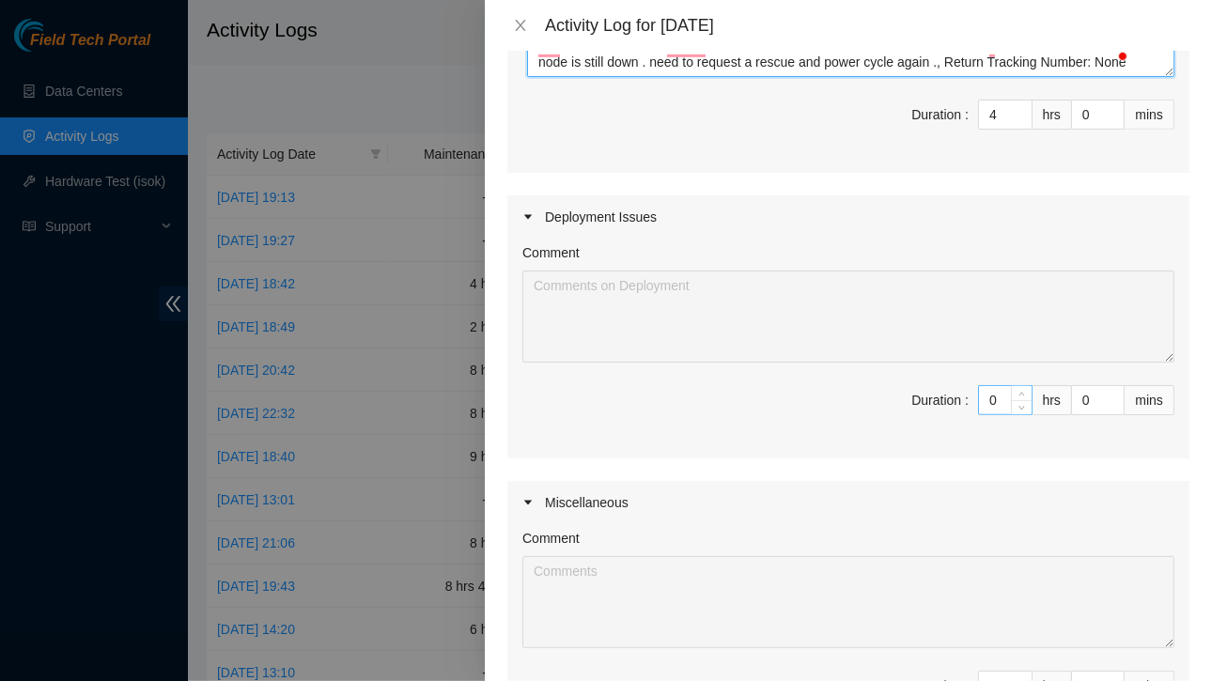
type textarea "Ticket Number Resolution B-V-5TXRY96 Resolution: Rebooted, Rescued, Comment: Th…"
drag, startPoint x: 988, startPoint y: 397, endPoint x: 1005, endPoint y: 397, distance: 16.9
click at [989, 397] on input "0" at bounding box center [1005, 400] width 53 height 28
type input "4"
type input "8"
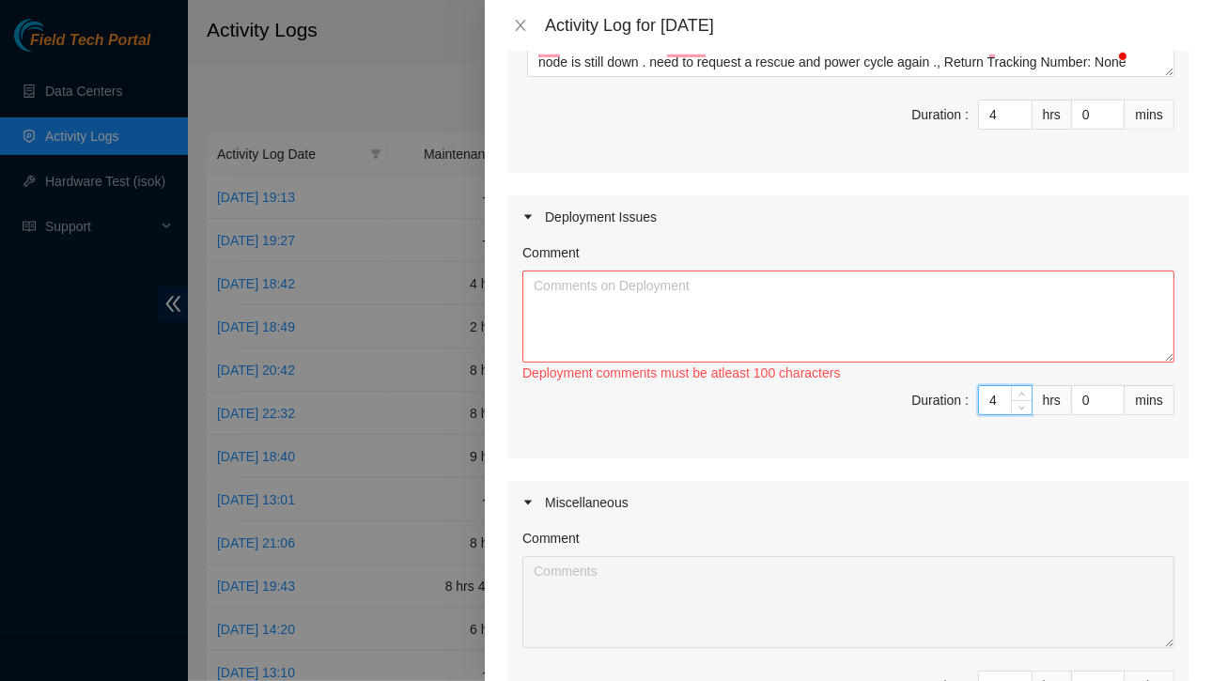
type input "4"
click at [592, 300] on textarea "Comment" at bounding box center [848, 317] width 652 height 92
paste textarea "Lo: IP Dolo | SI28597 - AMETCO-ADI2: Elit seddoe(t) Incid Utlabo Etdol: MAGNAA-…"
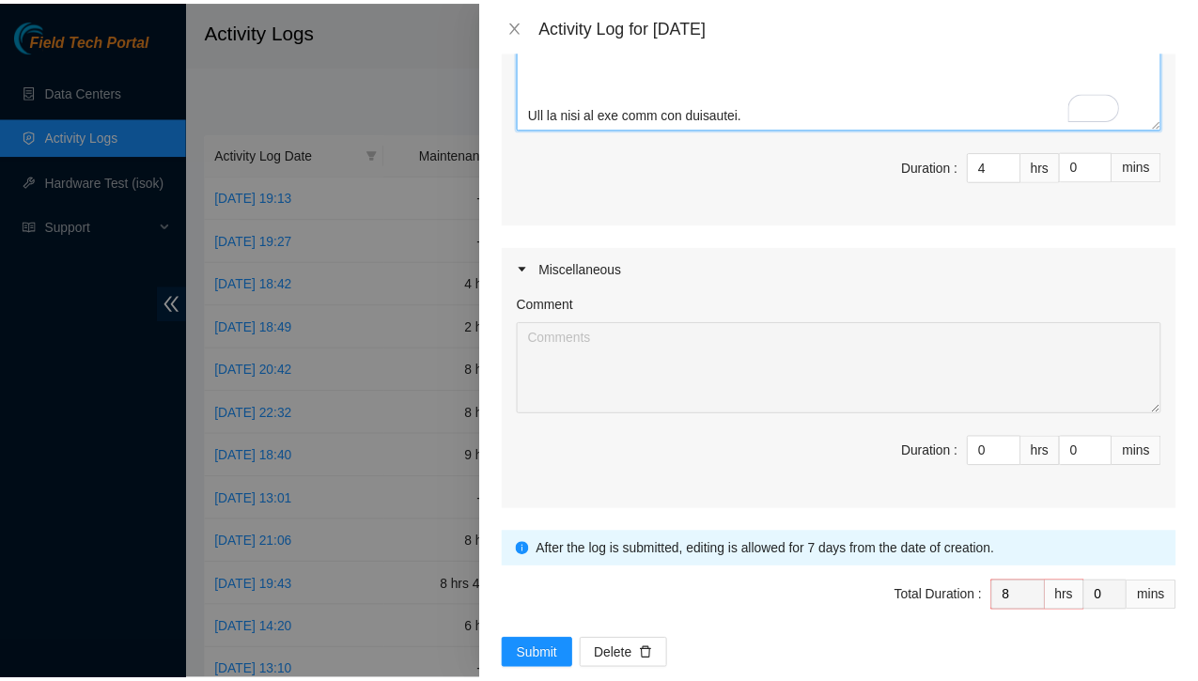
scroll to position [839, 0]
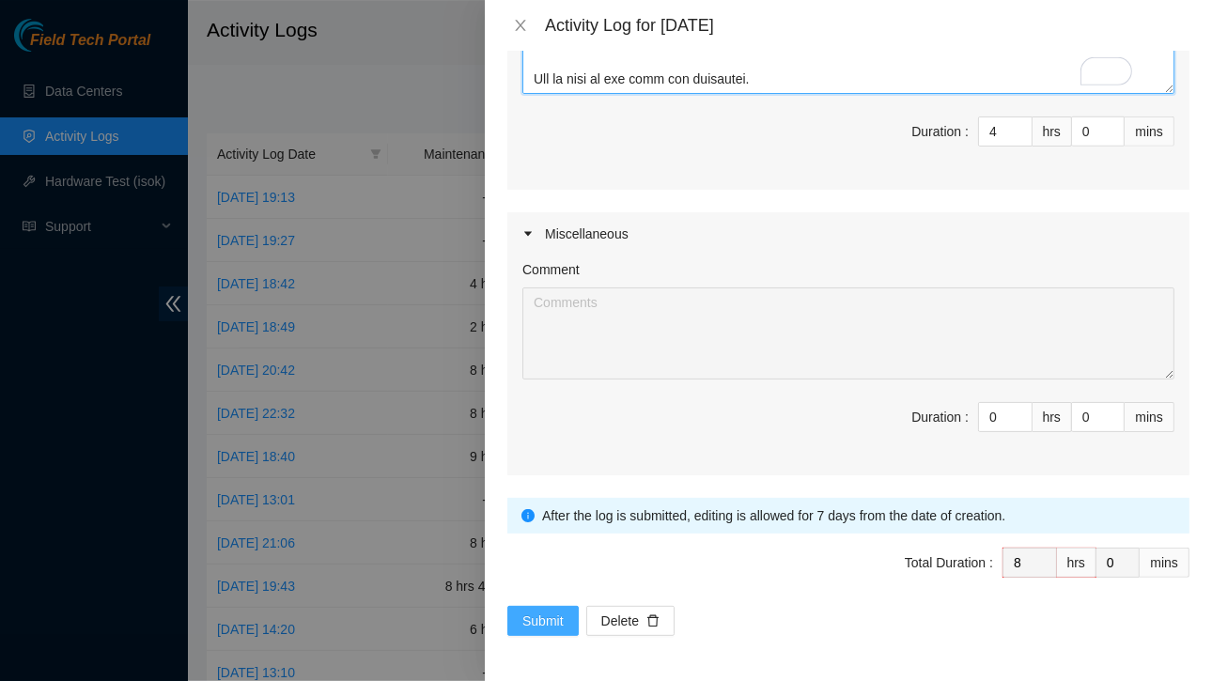
type textarea "Lo: IP Dolo | SI28597 - AMETCO-ADI2: Elit seddoe(t) Incid Utlabo Etdol: MAGNAA-…"
click at [535, 611] on span "Submit" at bounding box center [542, 621] width 41 height 21
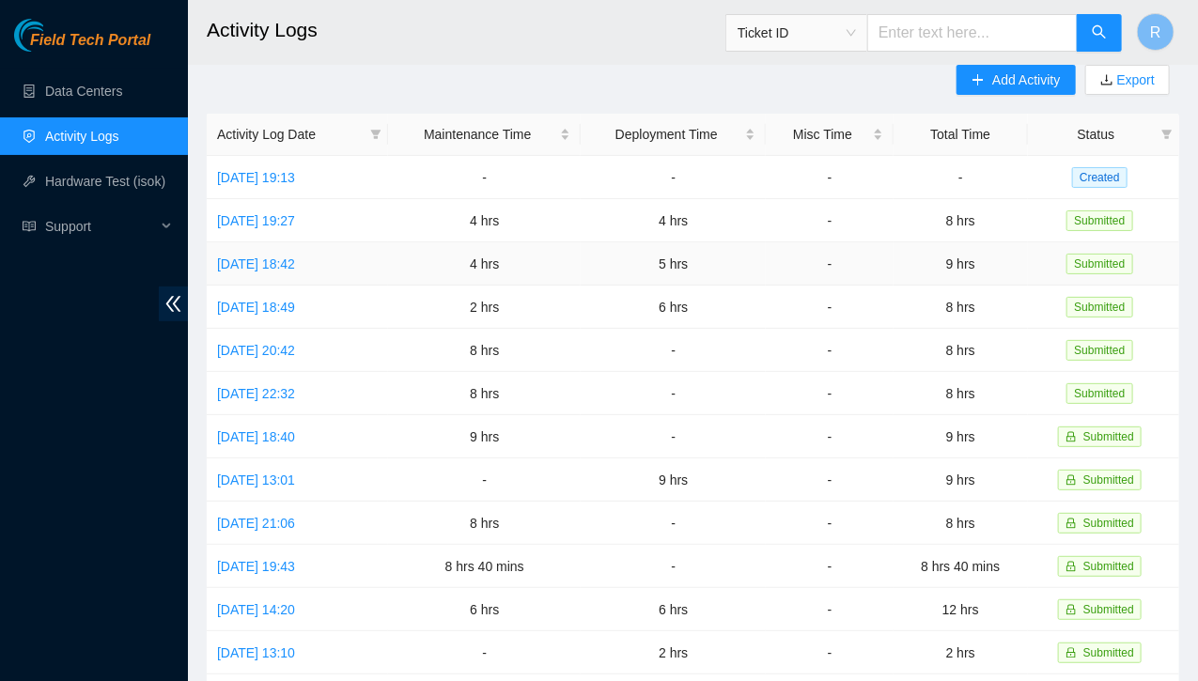
scroll to position [0, 0]
